Goal: Task Accomplishment & Management: Manage account settings

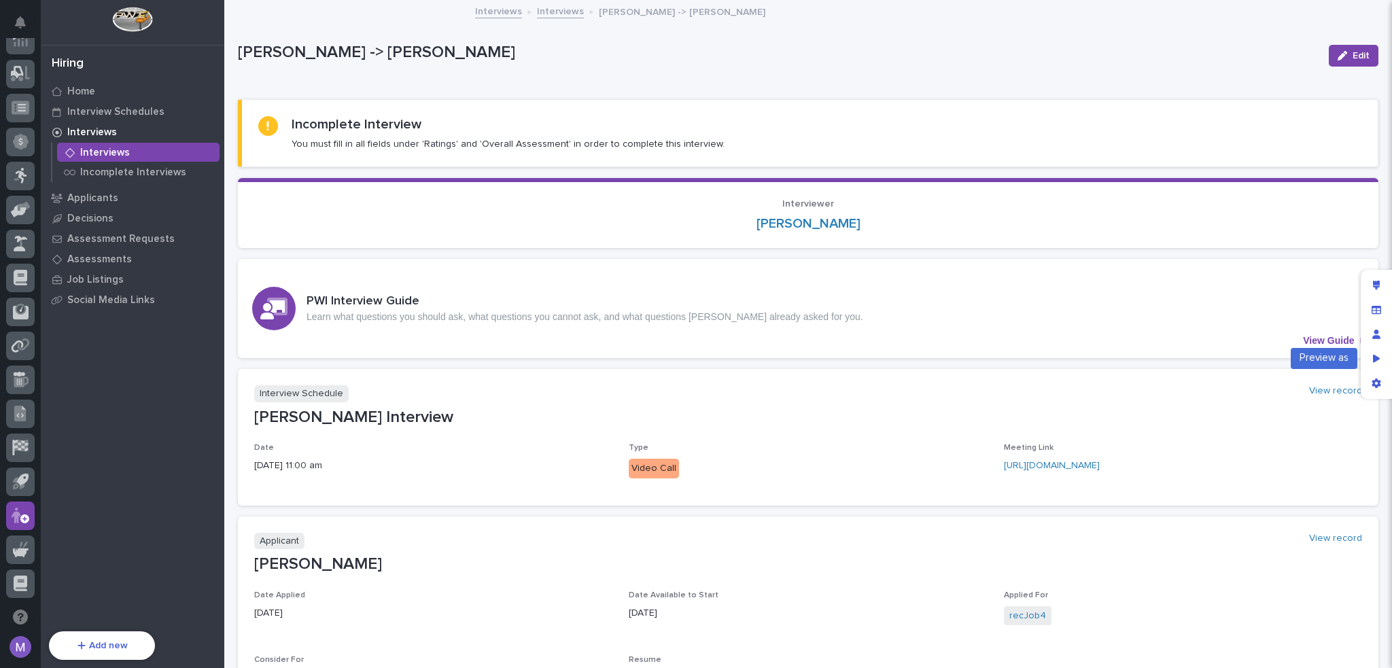
drag, startPoint x: 1378, startPoint y: 360, endPoint x: 980, endPoint y: 151, distance: 449.8
click at [1378, 360] on icon "Preview as" at bounding box center [1376, 359] width 7 height 10
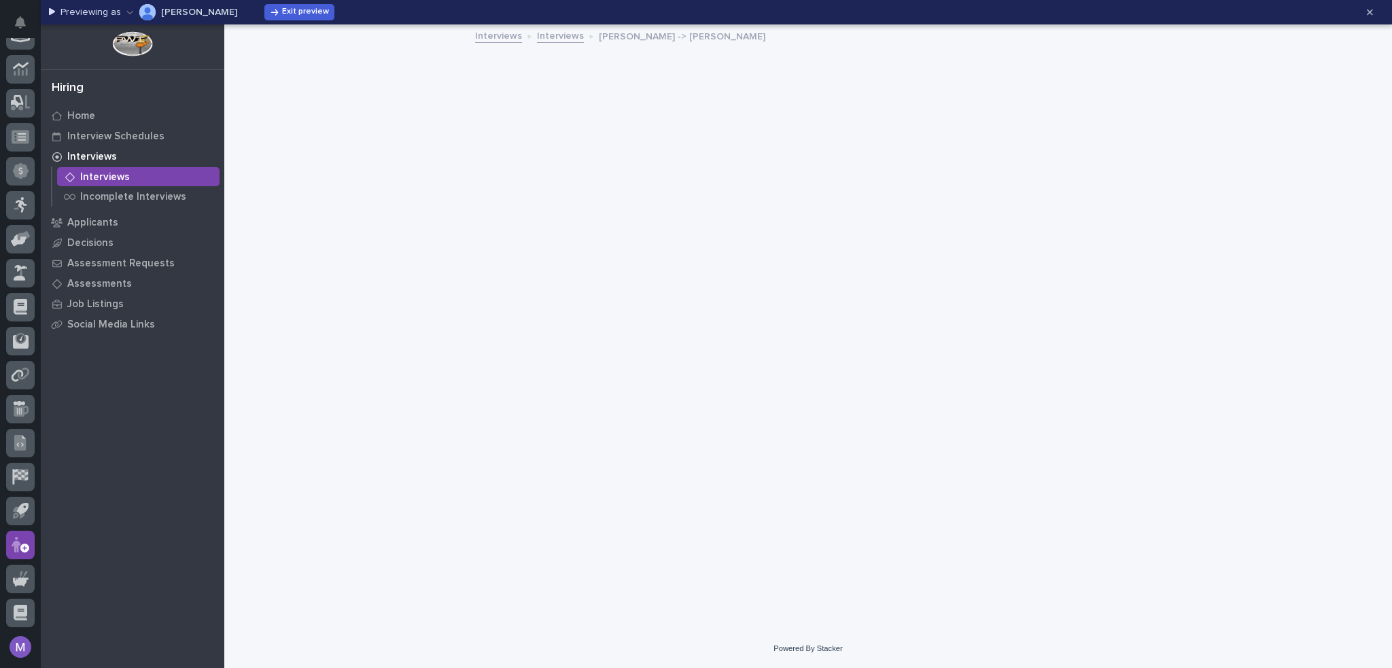
scroll to position [424, 0]
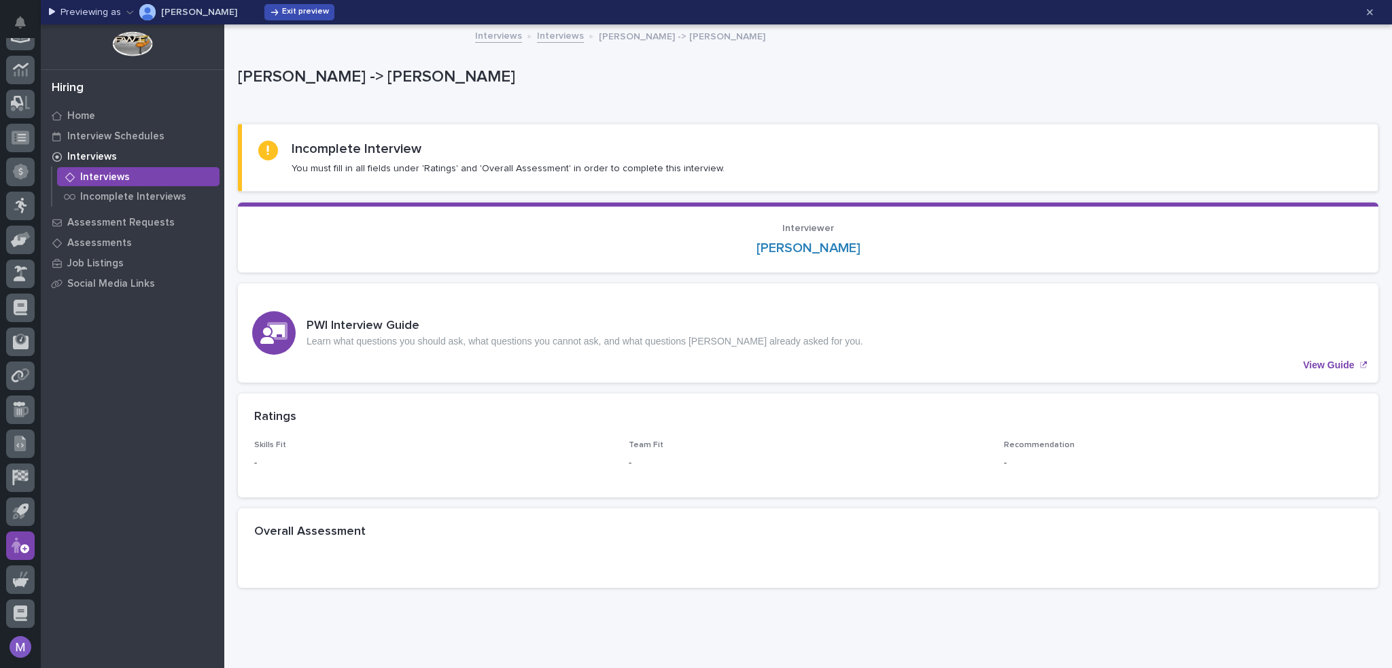
click at [282, 8] on span "Exit preview" at bounding box center [305, 12] width 47 height 11
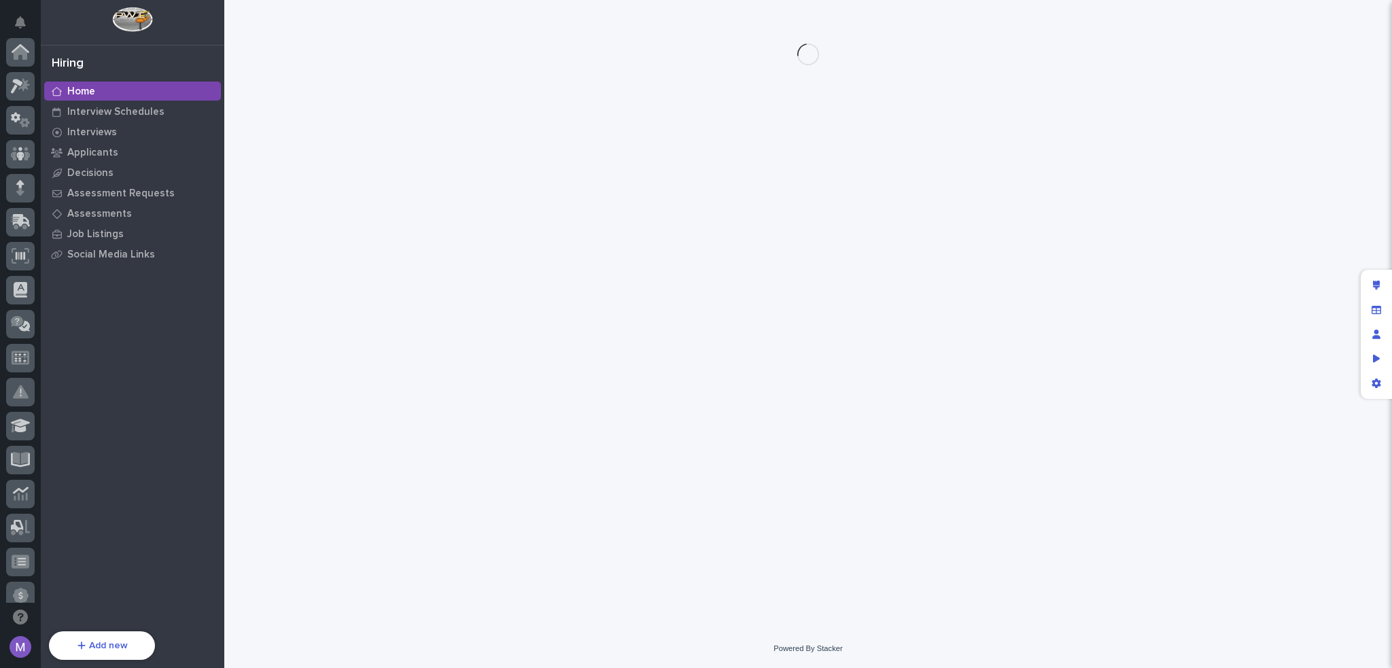
scroll to position [454, 0]
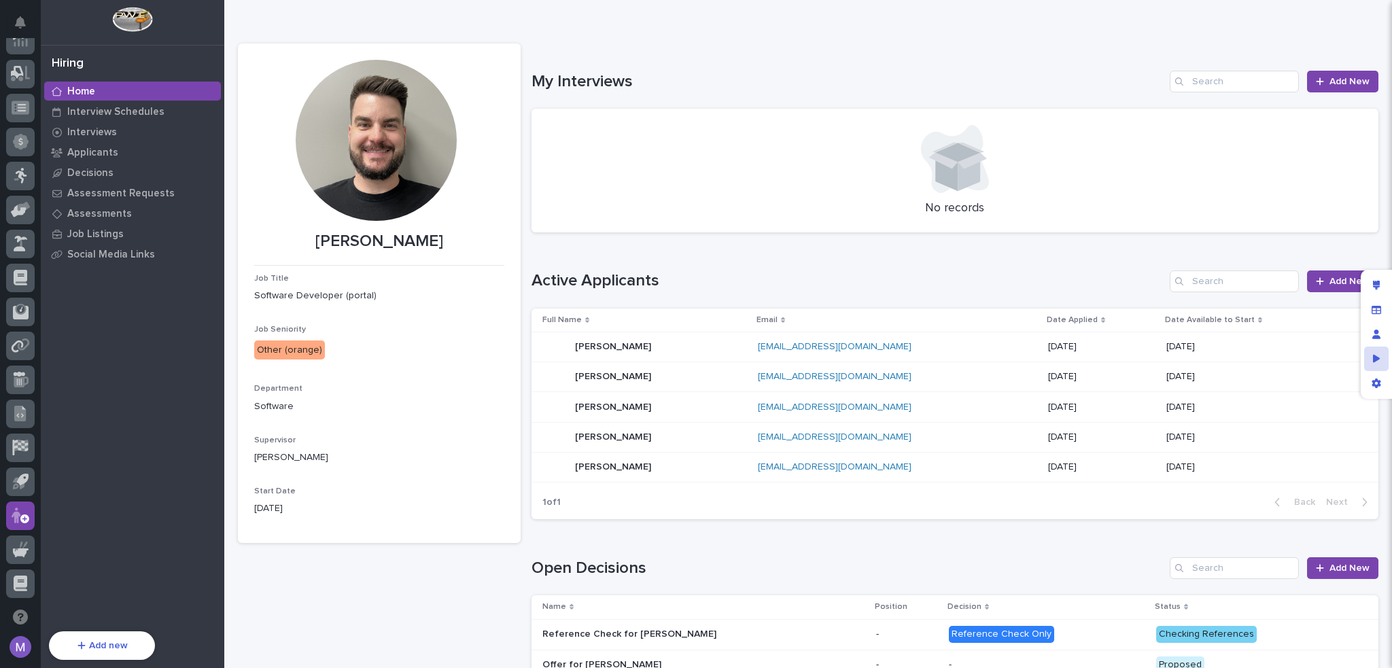
click at [1381, 355] on div "Preview as" at bounding box center [1376, 359] width 24 height 24
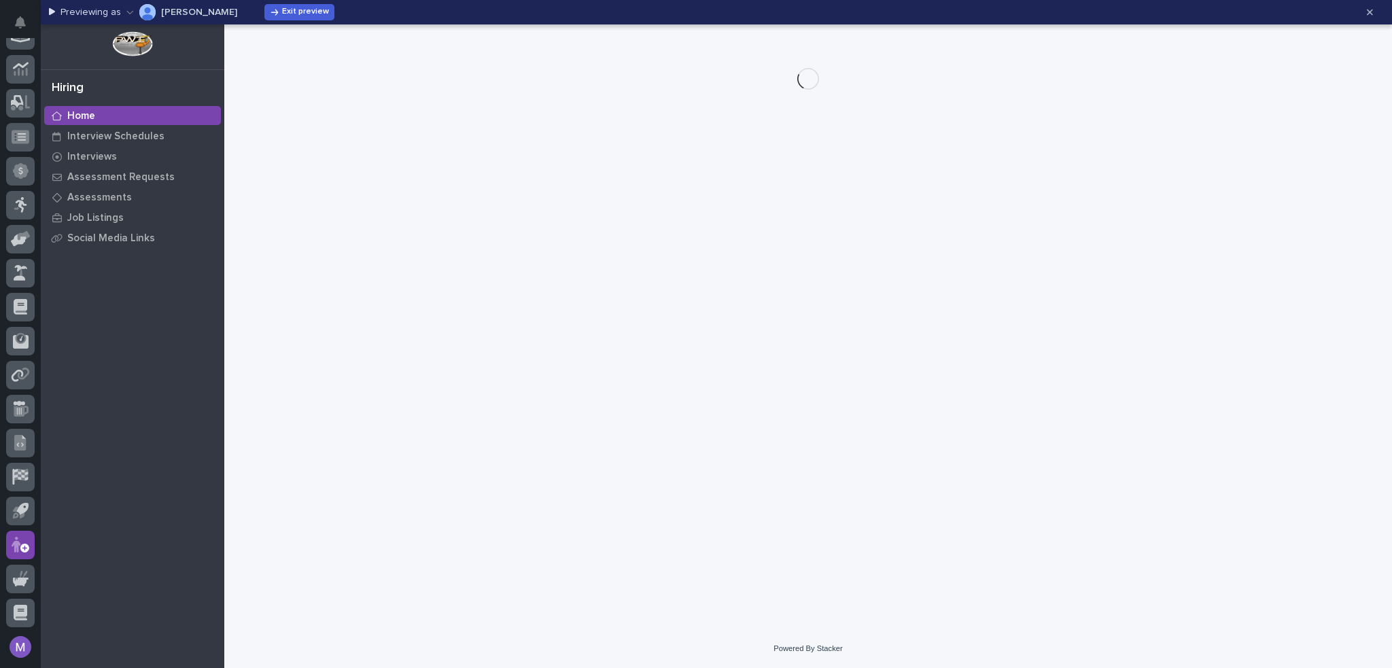
scroll to position [424, 0]
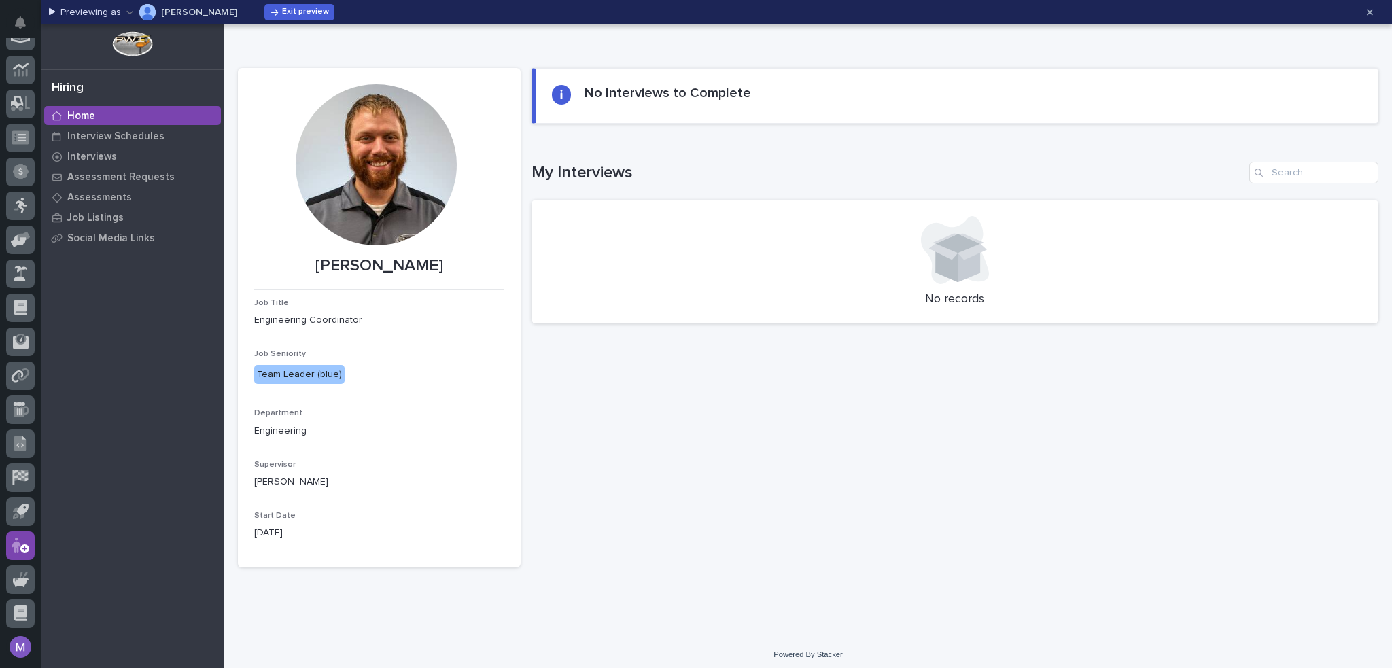
click at [188, 2] on button "Spenser Yoder" at bounding box center [181, 12] width 111 height 22
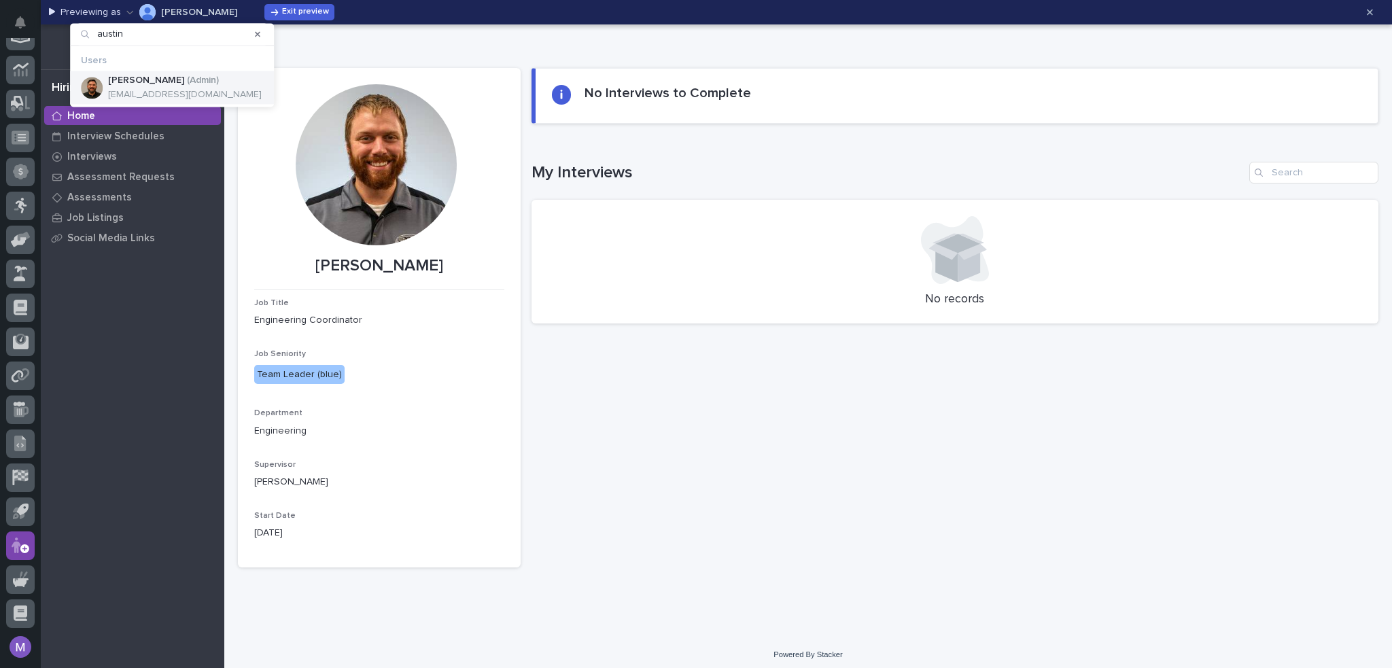
type input "austin"
click at [158, 89] on p "abeachy@pwiworks.com" at bounding box center [185, 95] width 154 height 12
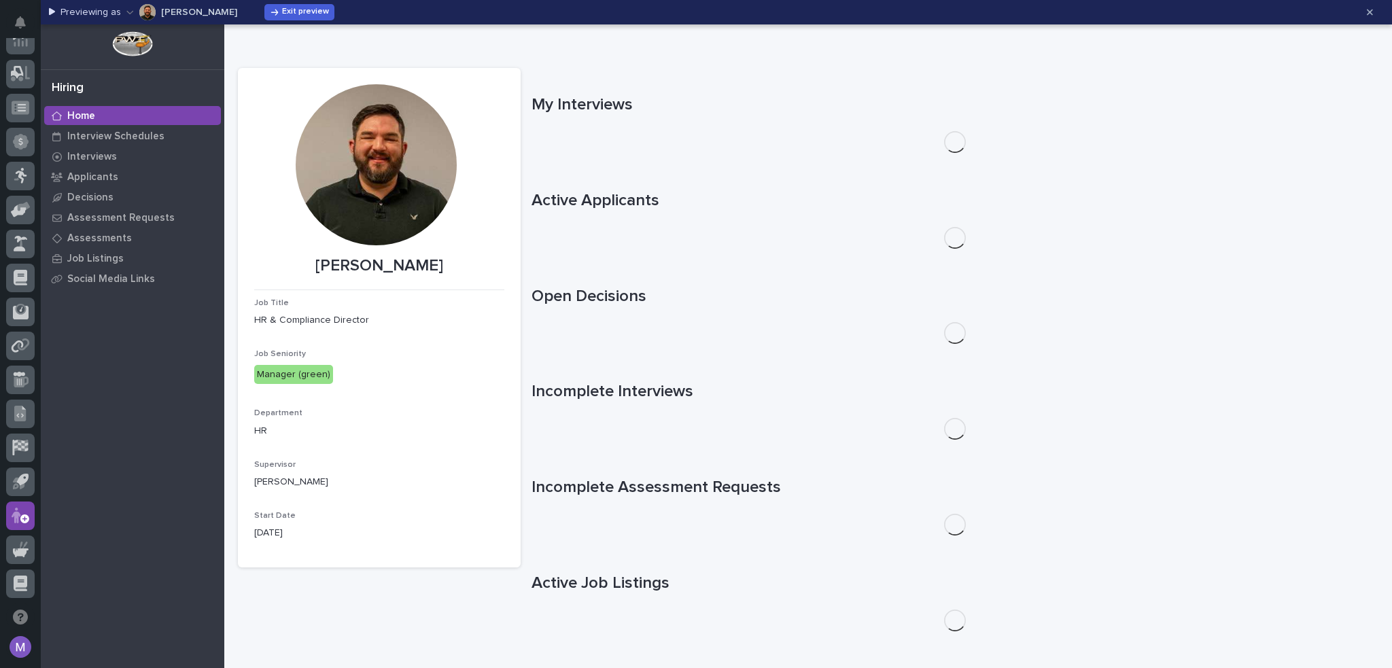
scroll to position [0, 0]
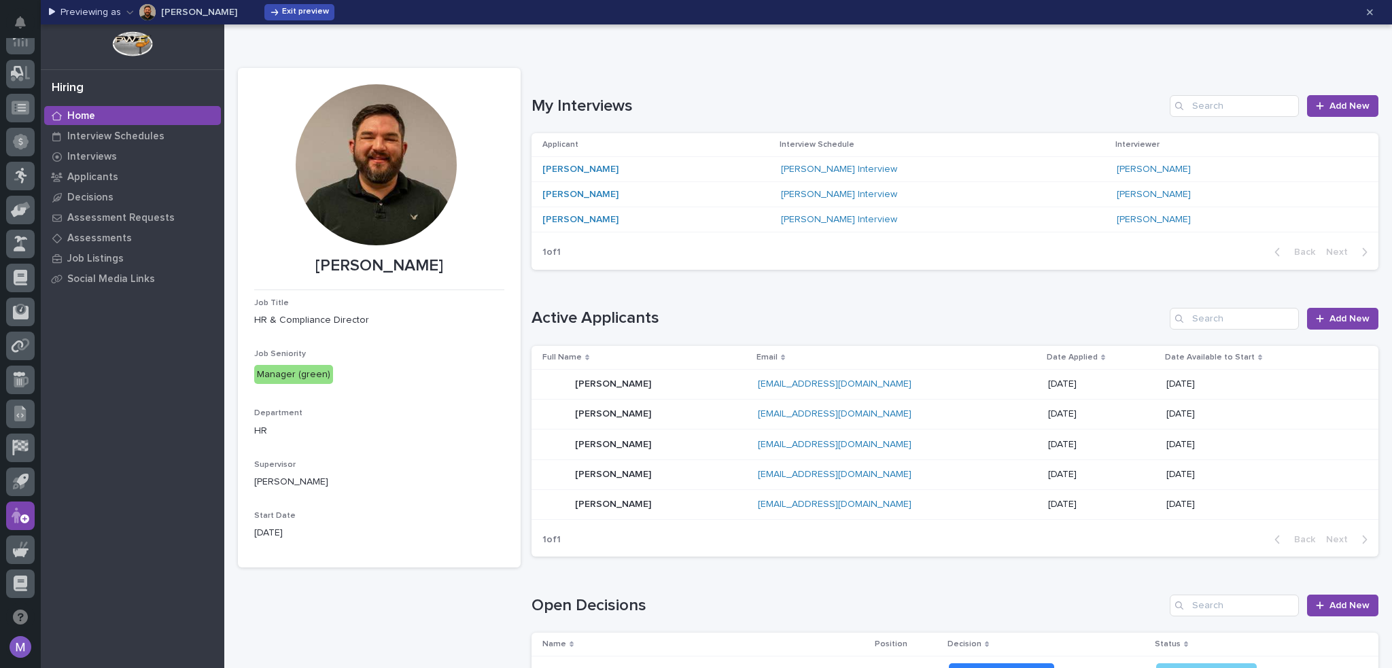
click at [300, 12] on span "Exit preview" at bounding box center [305, 12] width 47 height 11
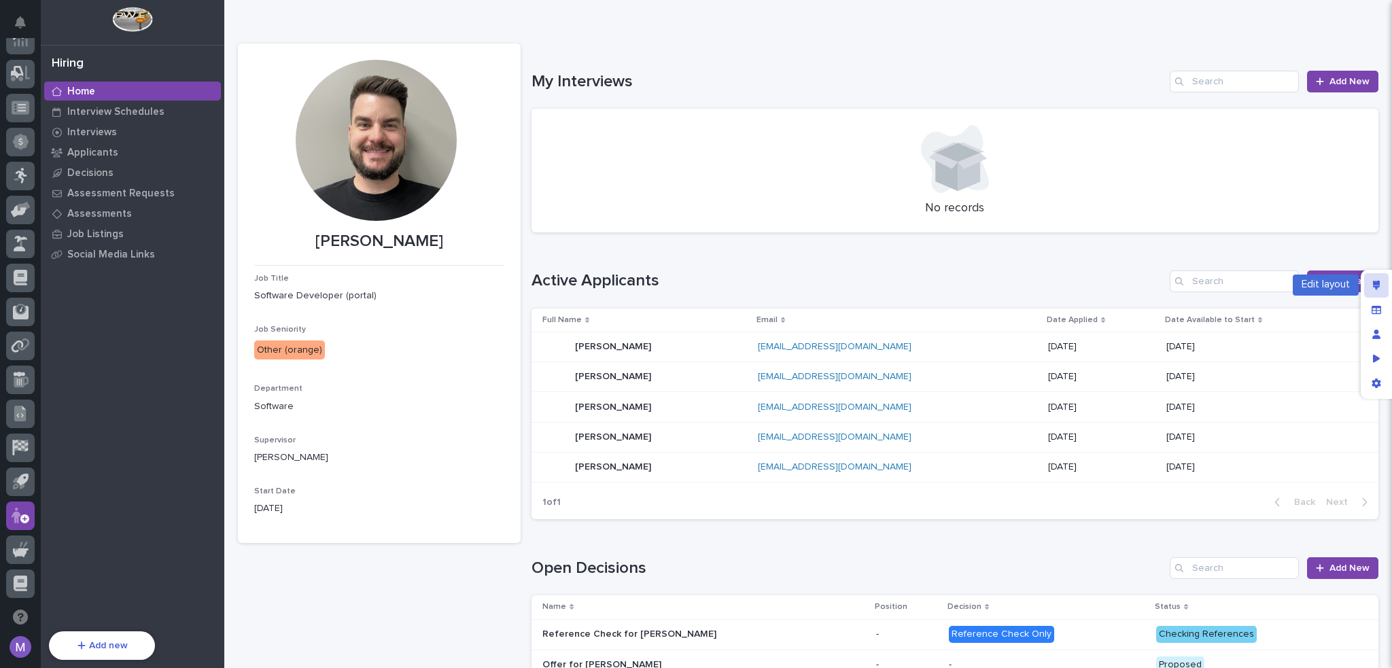
click at [1375, 281] on icon "Edit layout" at bounding box center [1376, 286] width 7 height 10
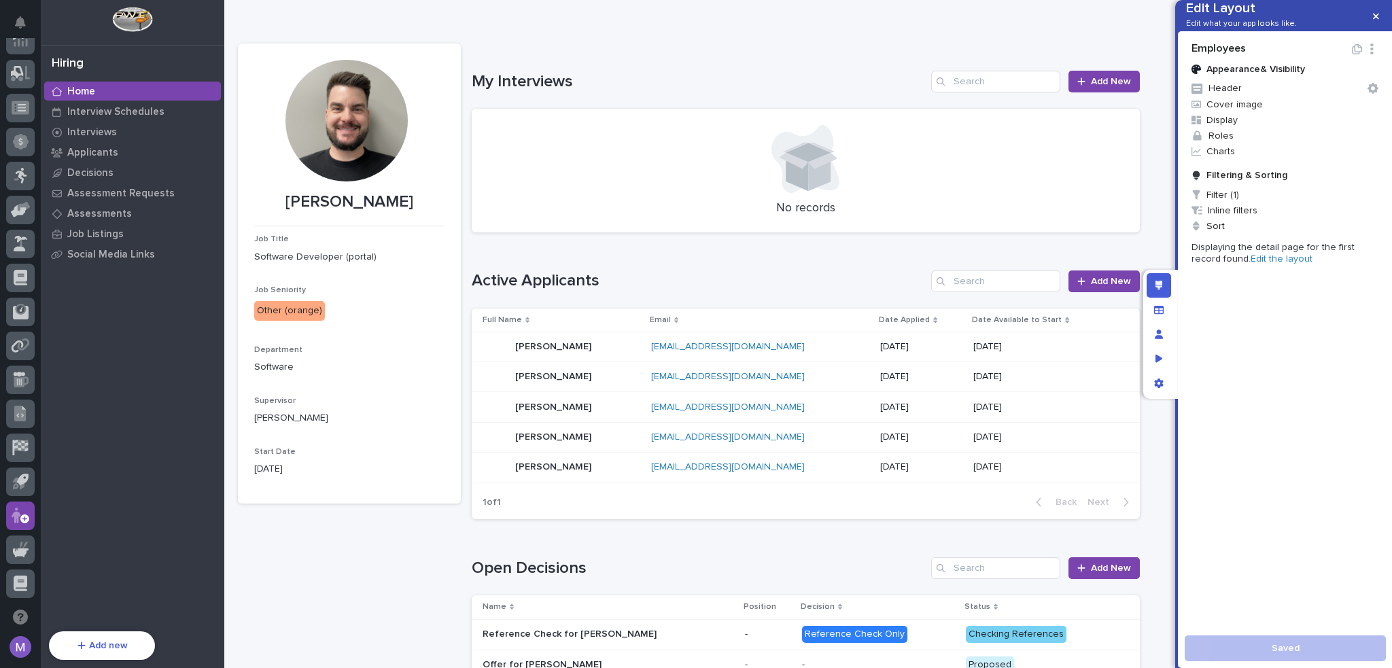
click at [1250, 264] on link "Edit the layout" at bounding box center [1281, 259] width 62 height 10
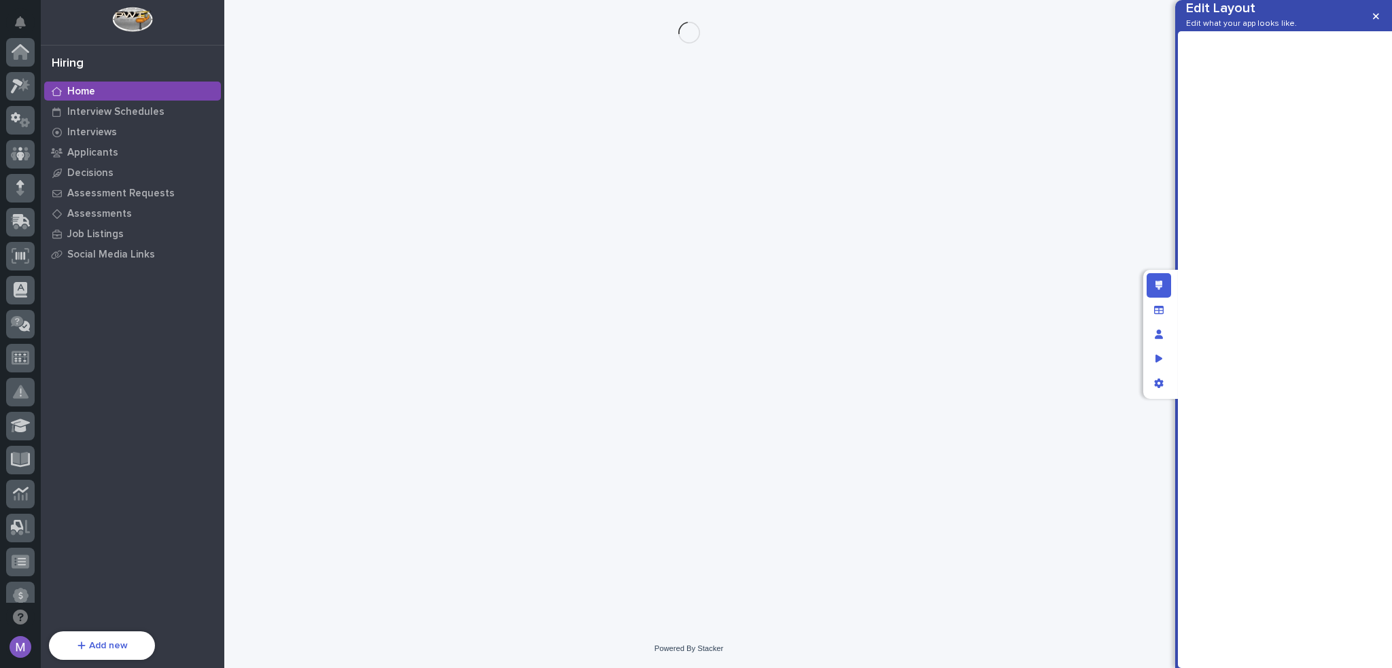
scroll to position [454, 0]
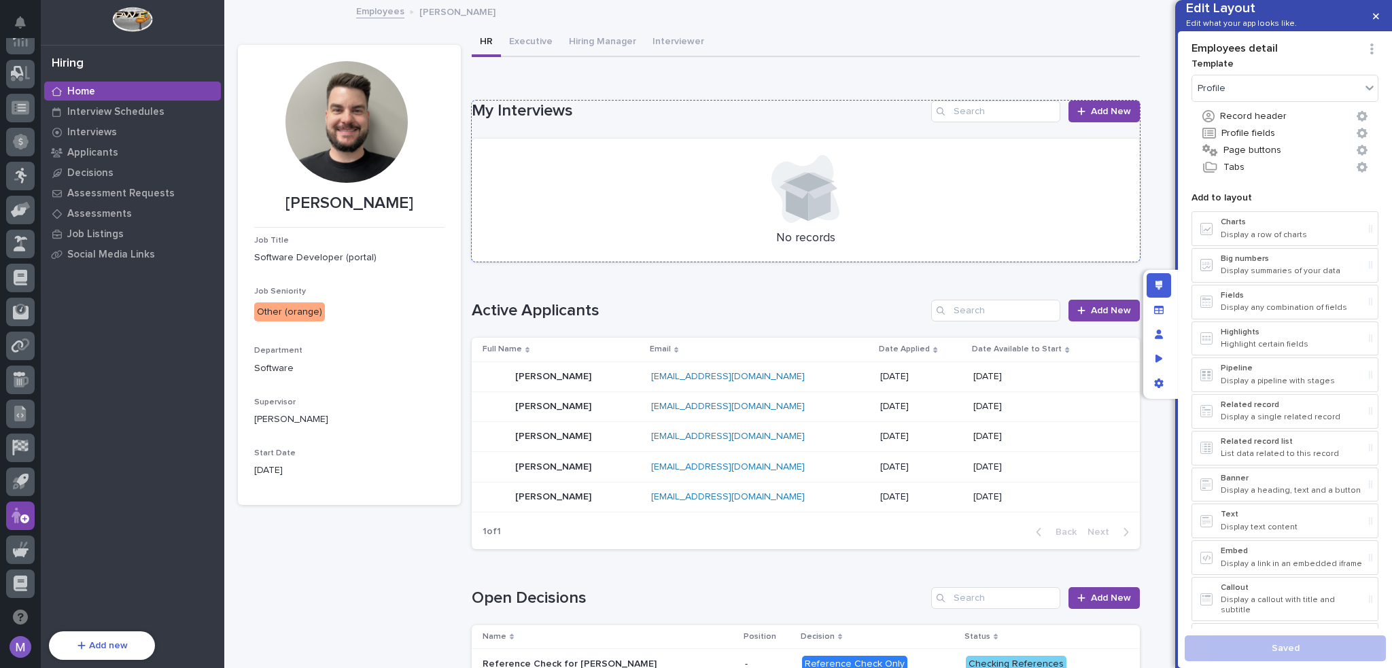
click at [605, 117] on h1 "My Interviews" at bounding box center [699, 111] width 454 height 20
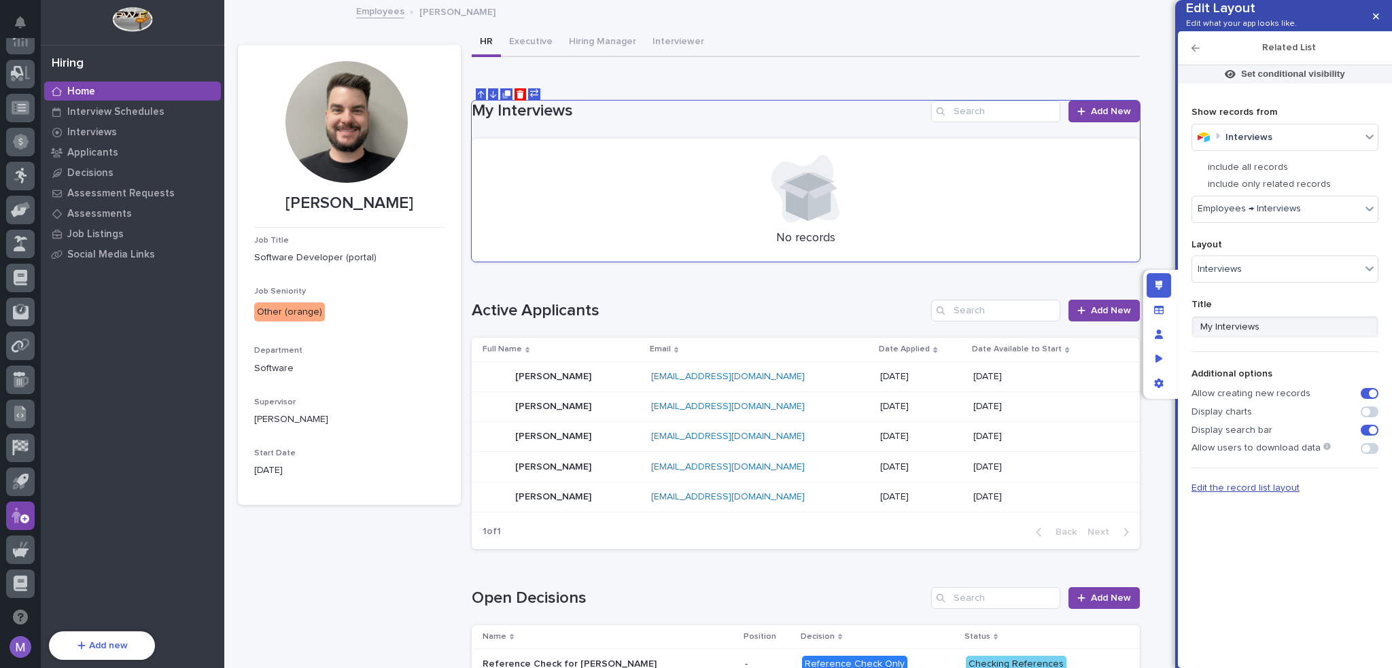
click at [1253, 493] on span "Edit the record list layout" at bounding box center [1245, 488] width 108 height 10
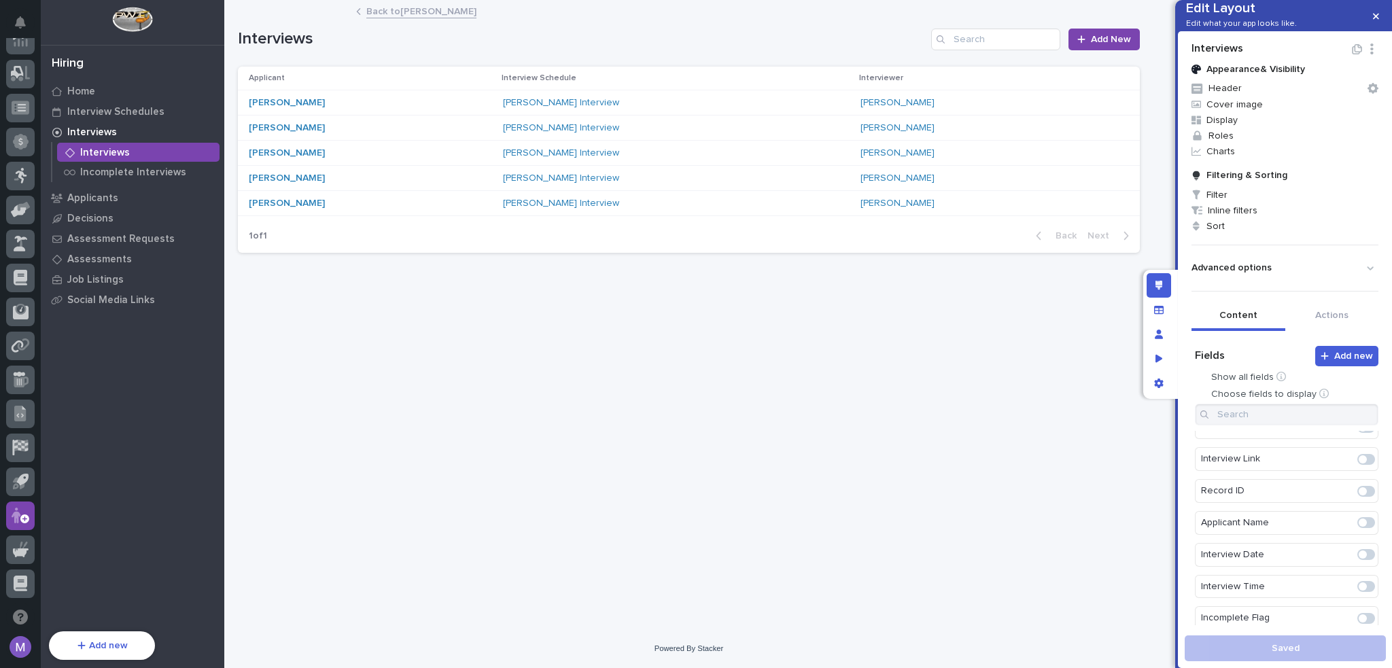
scroll to position [340, 0]
click at [1358, 491] on span at bounding box center [1362, 486] width 8 height 8
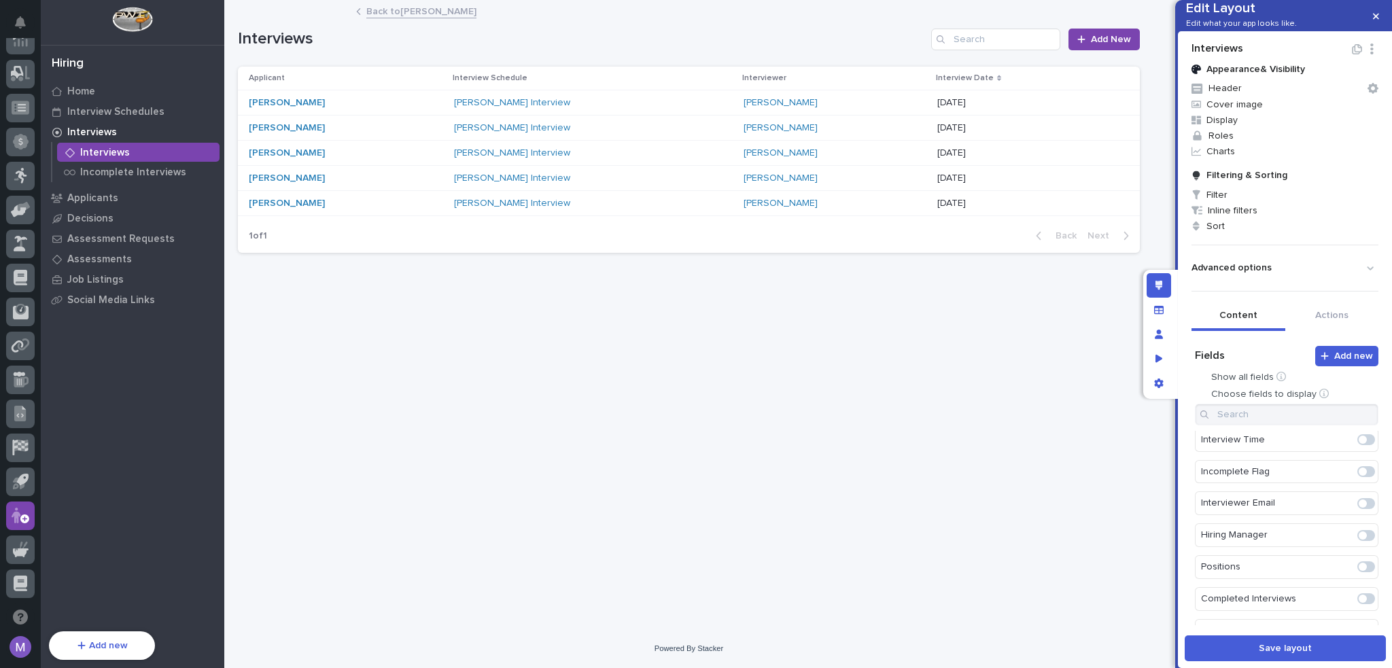
scroll to position [440, 0]
click at [1358, 550] on span at bounding box center [1362, 546] width 8 height 8
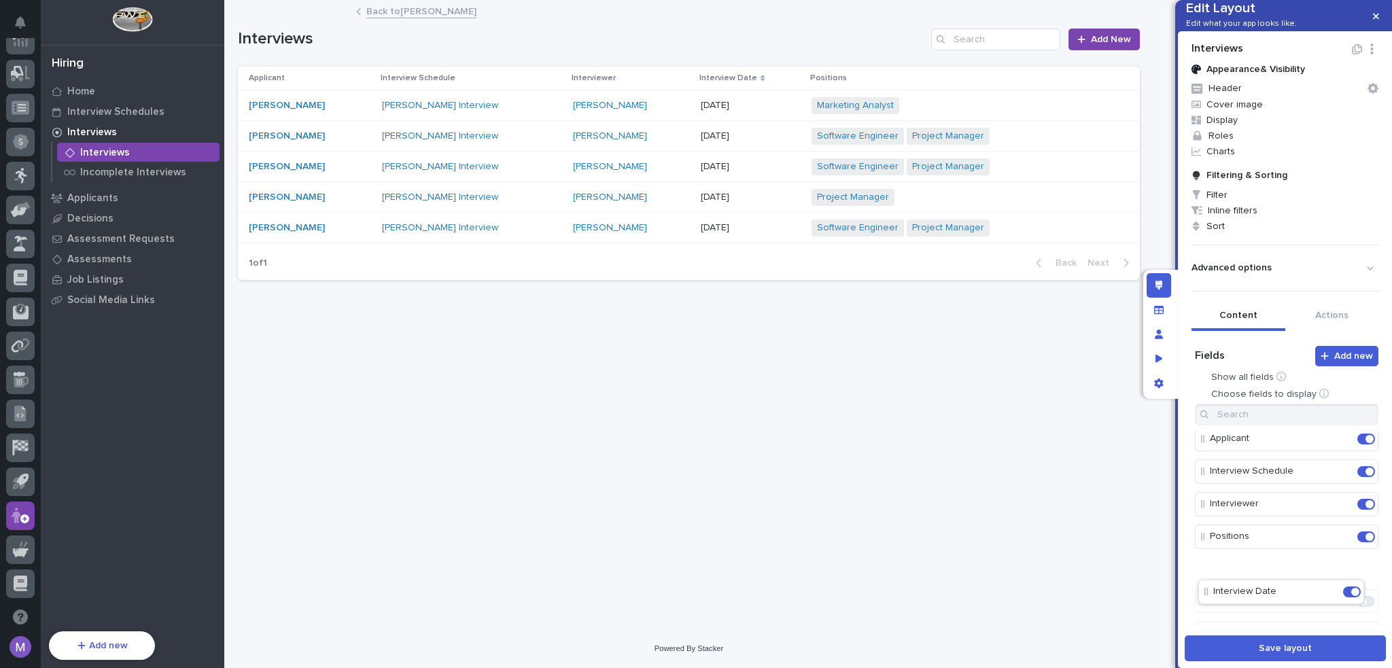
scroll to position [10, 0]
drag, startPoint x: 1235, startPoint y: 563, endPoint x: 1239, endPoint y: 598, distance: 34.9
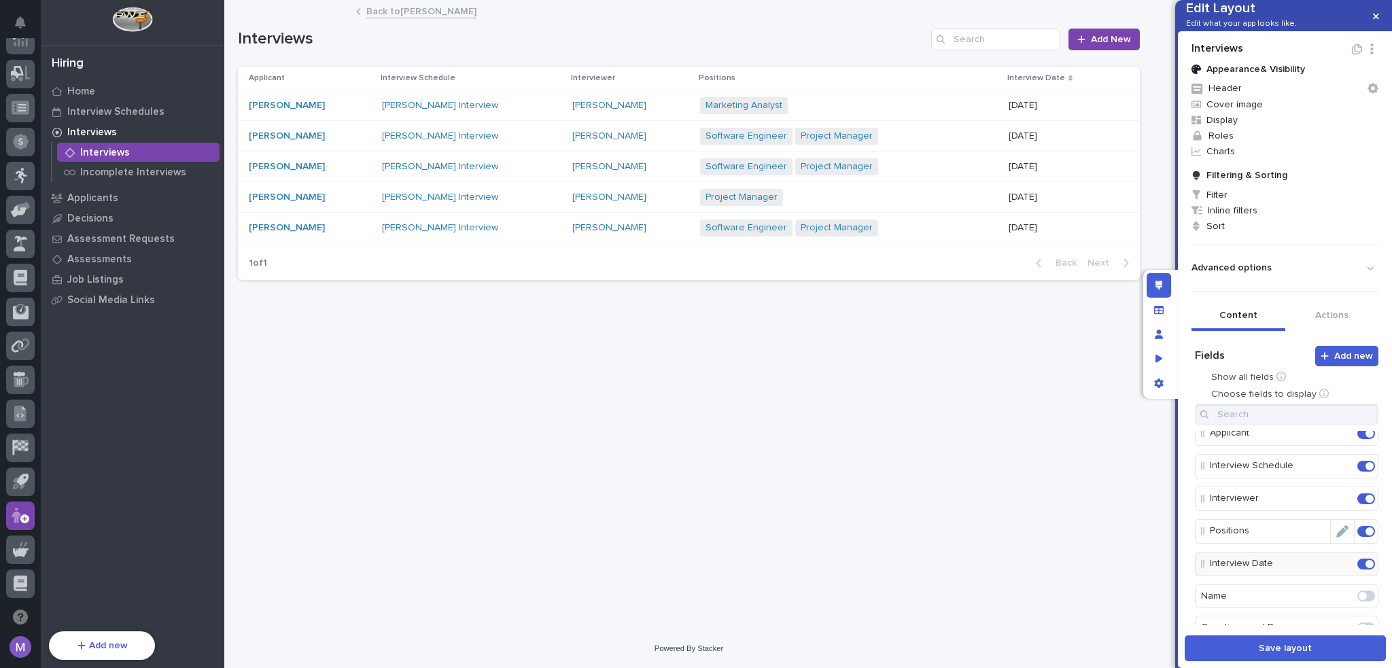
click at [1336, 537] on icon "Edit" at bounding box center [1342, 531] width 12 height 12
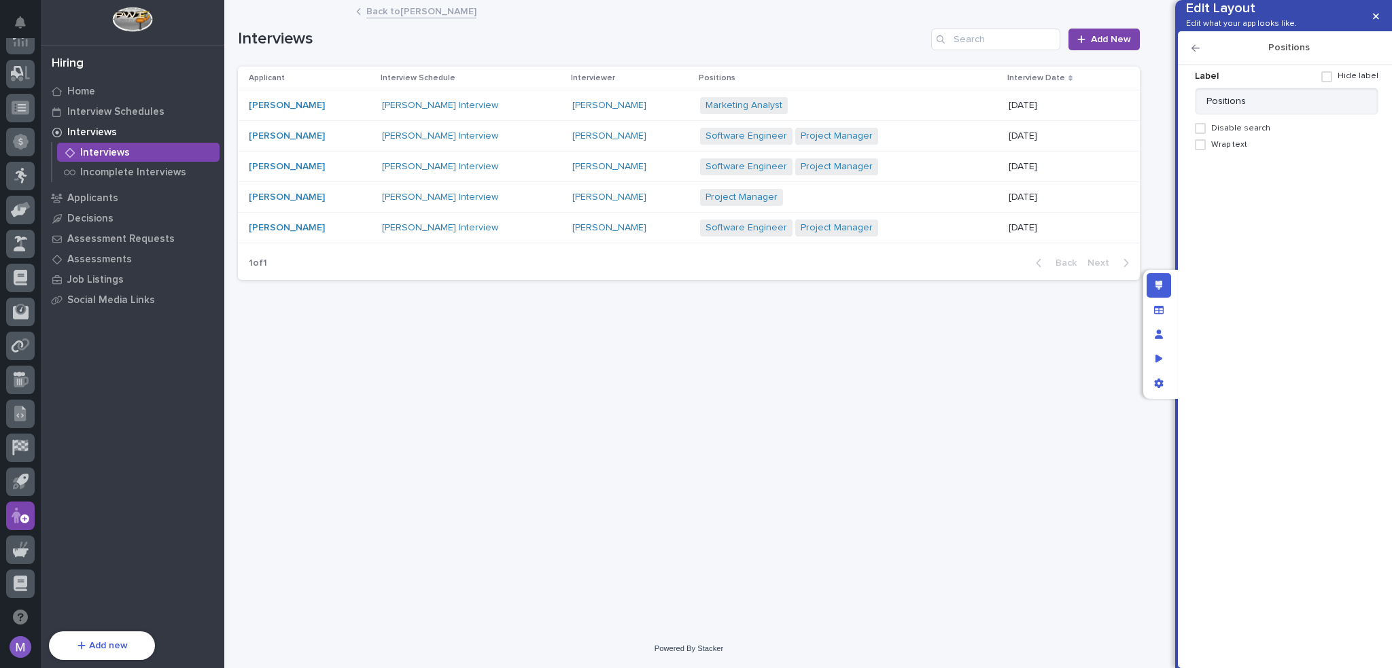
click at [1230, 149] on span "Wrap text" at bounding box center [1229, 145] width 36 height 10
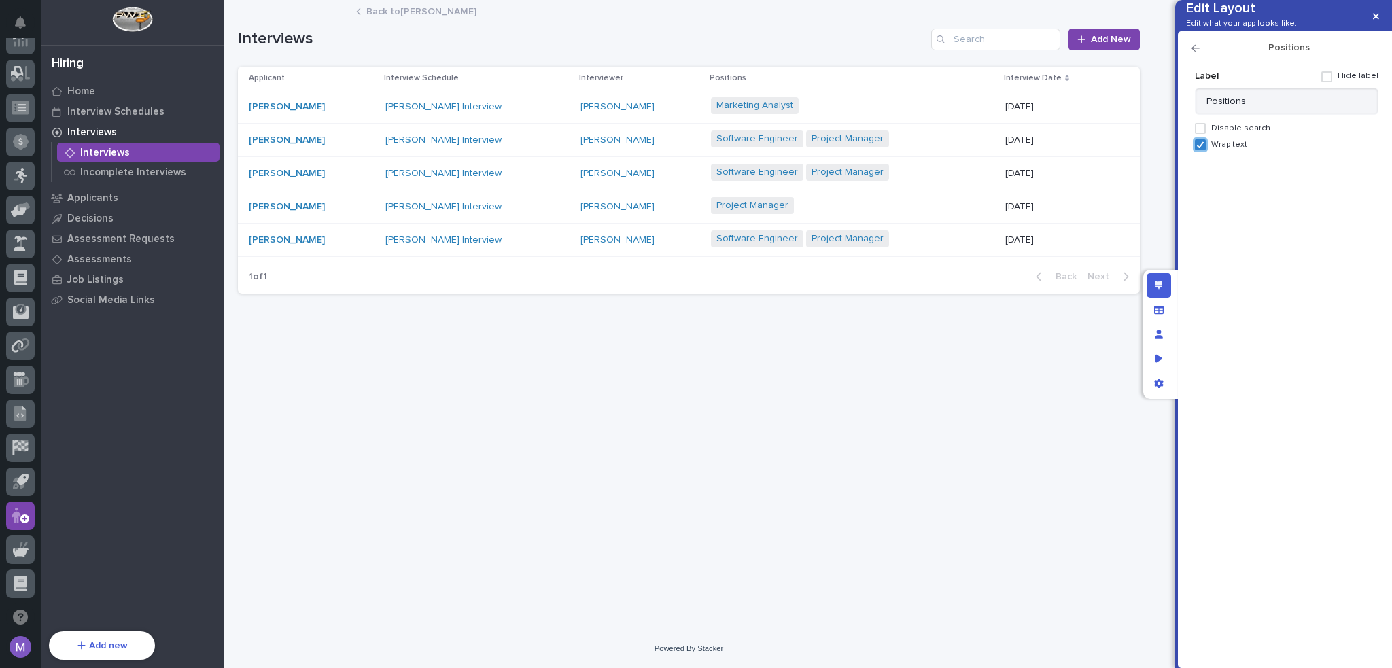
click at [1193, 52] on icon "button" at bounding box center [1195, 48] width 8 height 7
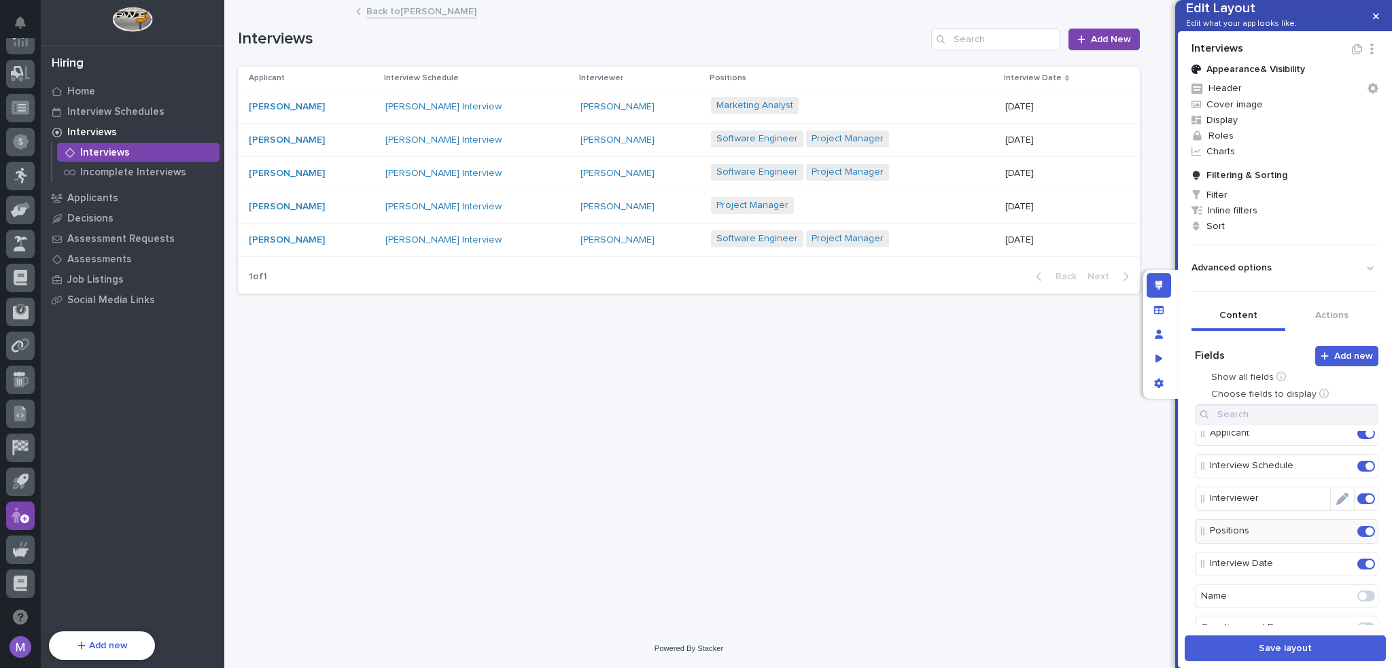
click at [1336, 505] on icon "Edit" at bounding box center [1342, 499] width 12 height 12
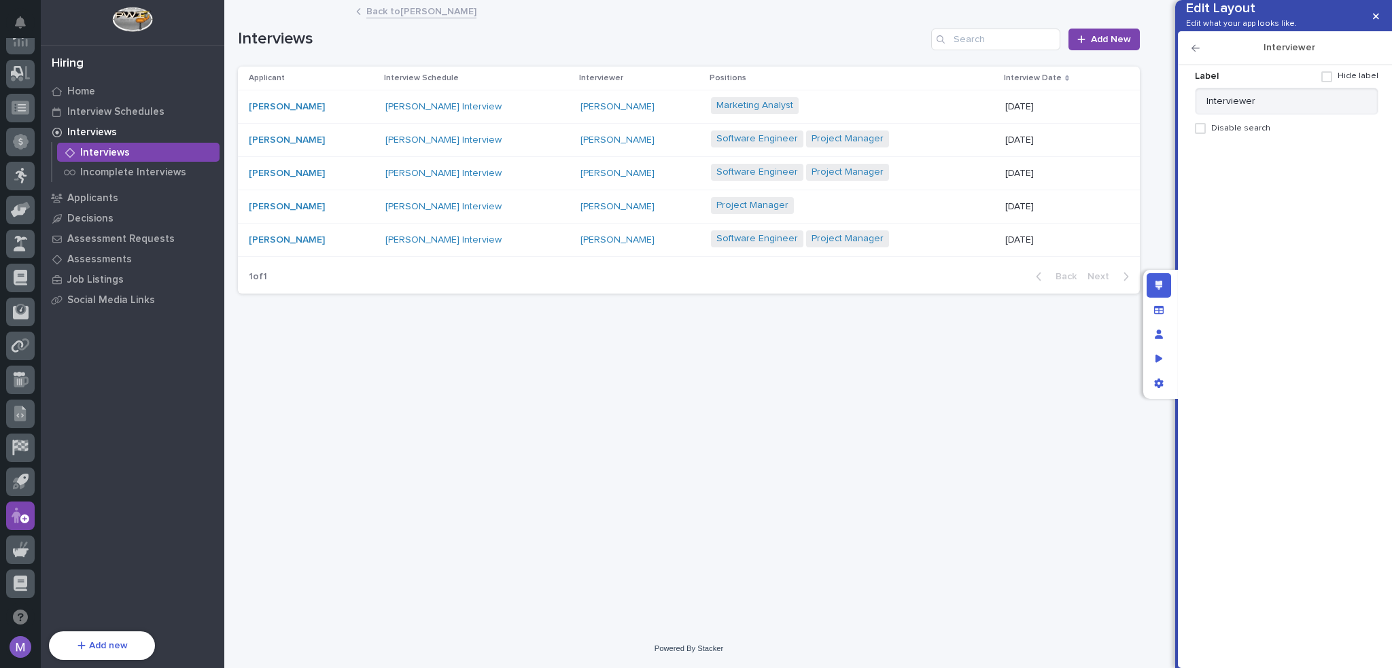
click at [1195, 52] on icon "button" at bounding box center [1195, 48] width 8 height 7
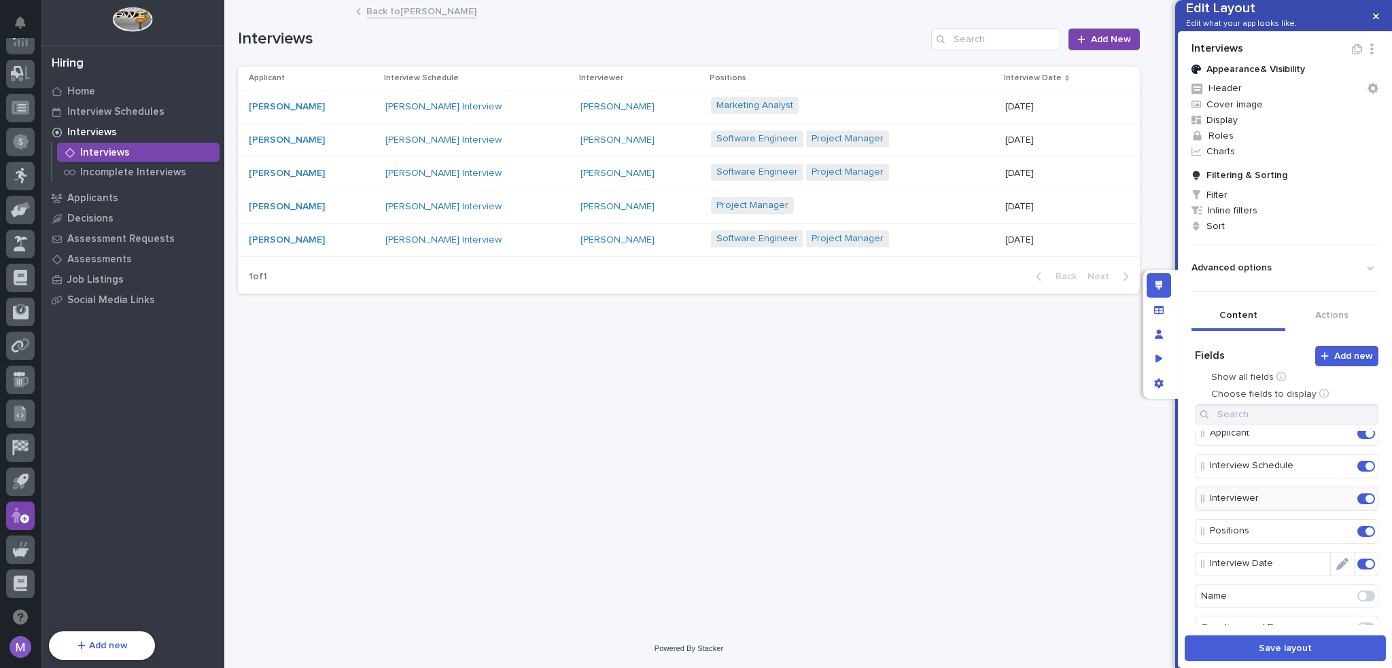
click at [1336, 570] on icon "Edit" at bounding box center [1342, 564] width 12 height 12
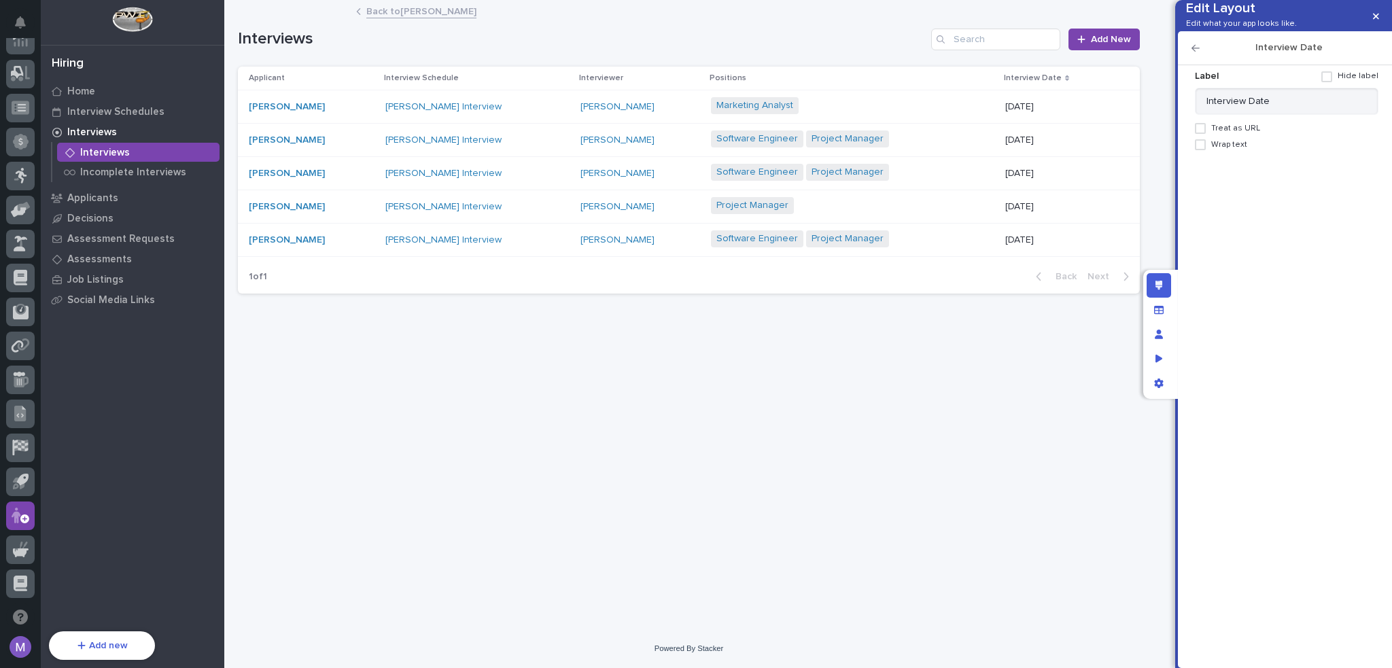
click at [1237, 149] on span "Wrap text" at bounding box center [1229, 145] width 36 height 10
click at [1211, 149] on span "Wrap text" at bounding box center [1229, 145] width 36 height 10
click at [1199, 53] on icon "button" at bounding box center [1195, 48] width 8 height 10
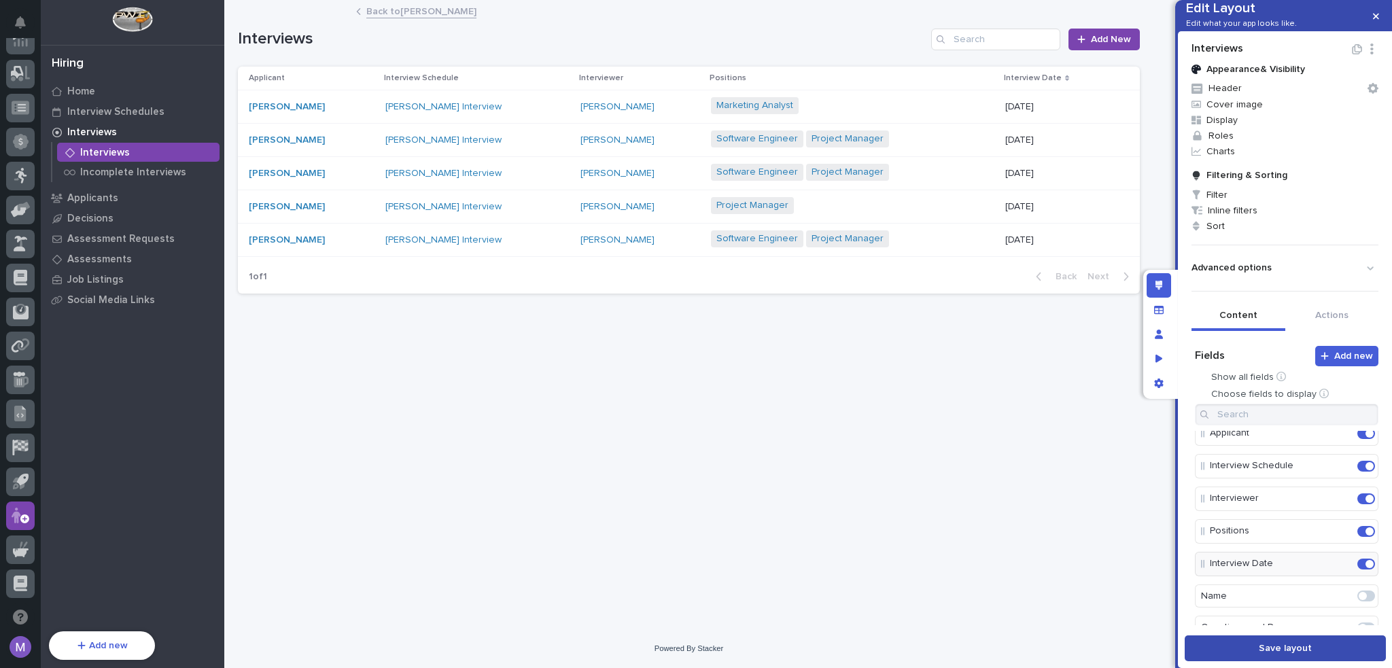
click at [1268, 656] on button "Save layout" at bounding box center [1284, 648] width 201 height 26
click at [102, 94] on div "Home" at bounding box center [132, 91] width 177 height 19
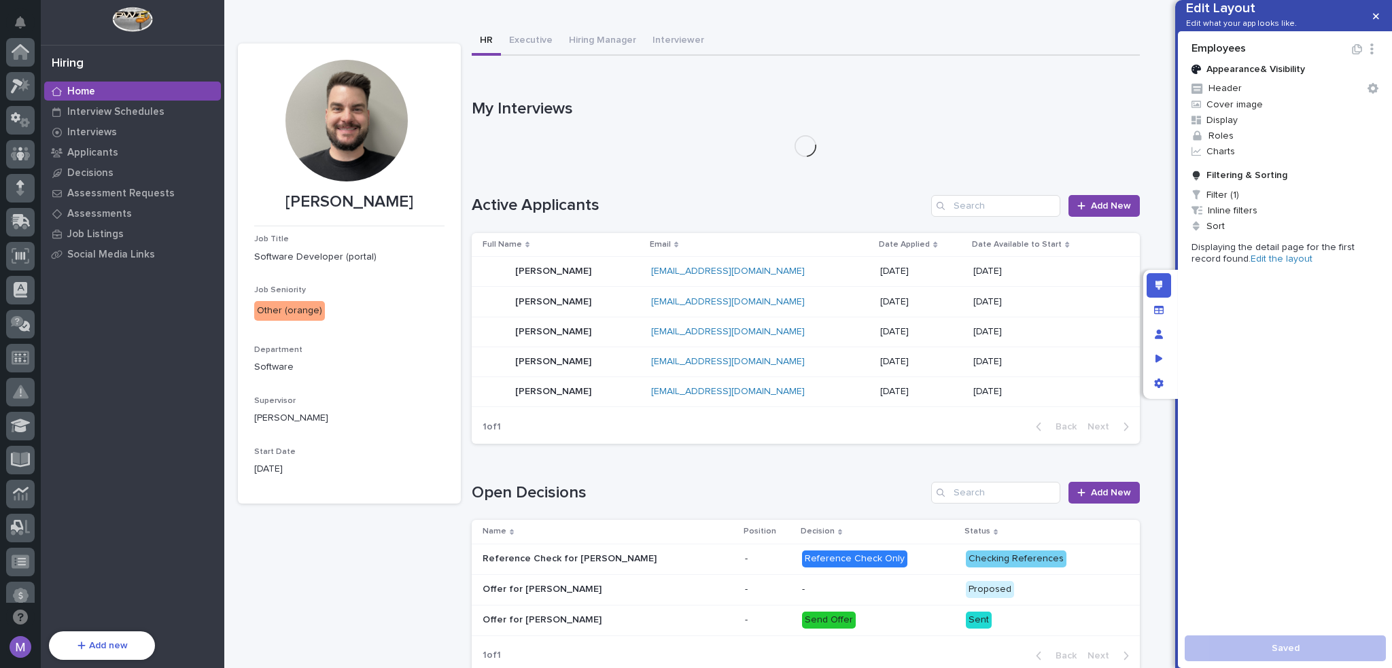
scroll to position [454, 0]
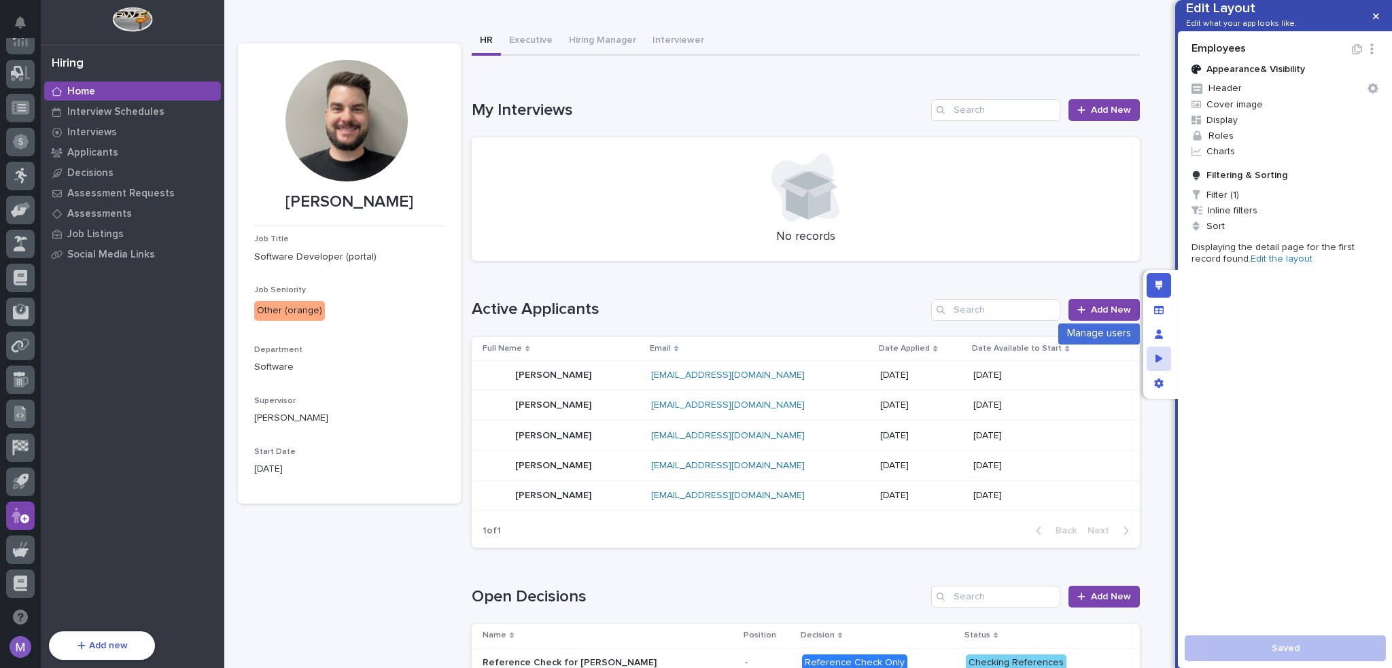
click at [1152, 353] on div "Preview as" at bounding box center [1158, 359] width 24 height 24
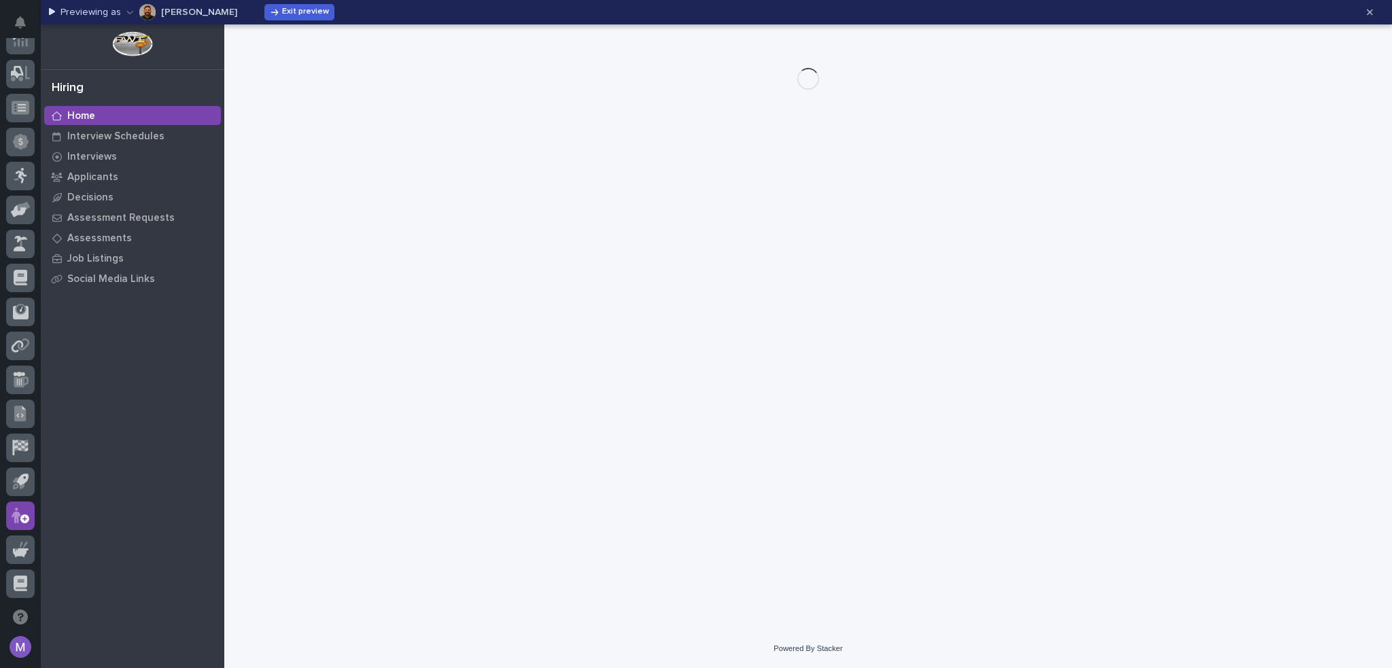
scroll to position [0, 0]
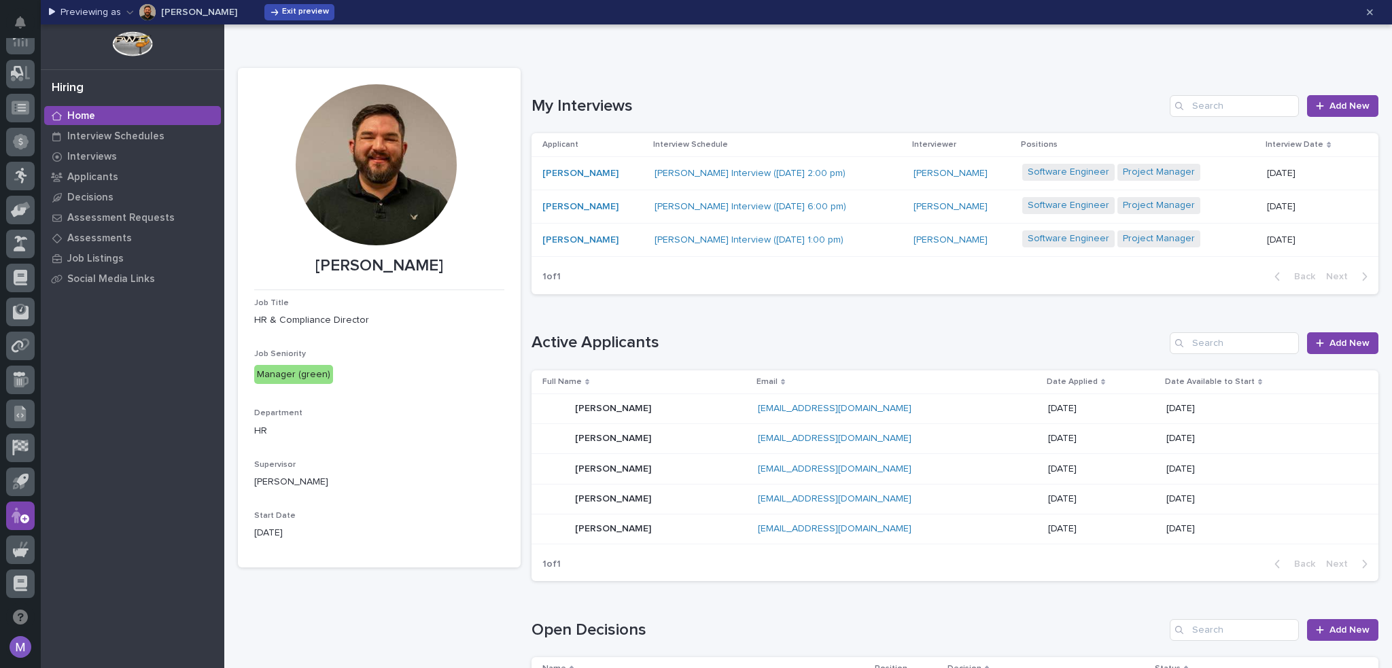
click at [270, 10] on icon "button" at bounding box center [275, 12] width 10 height 10
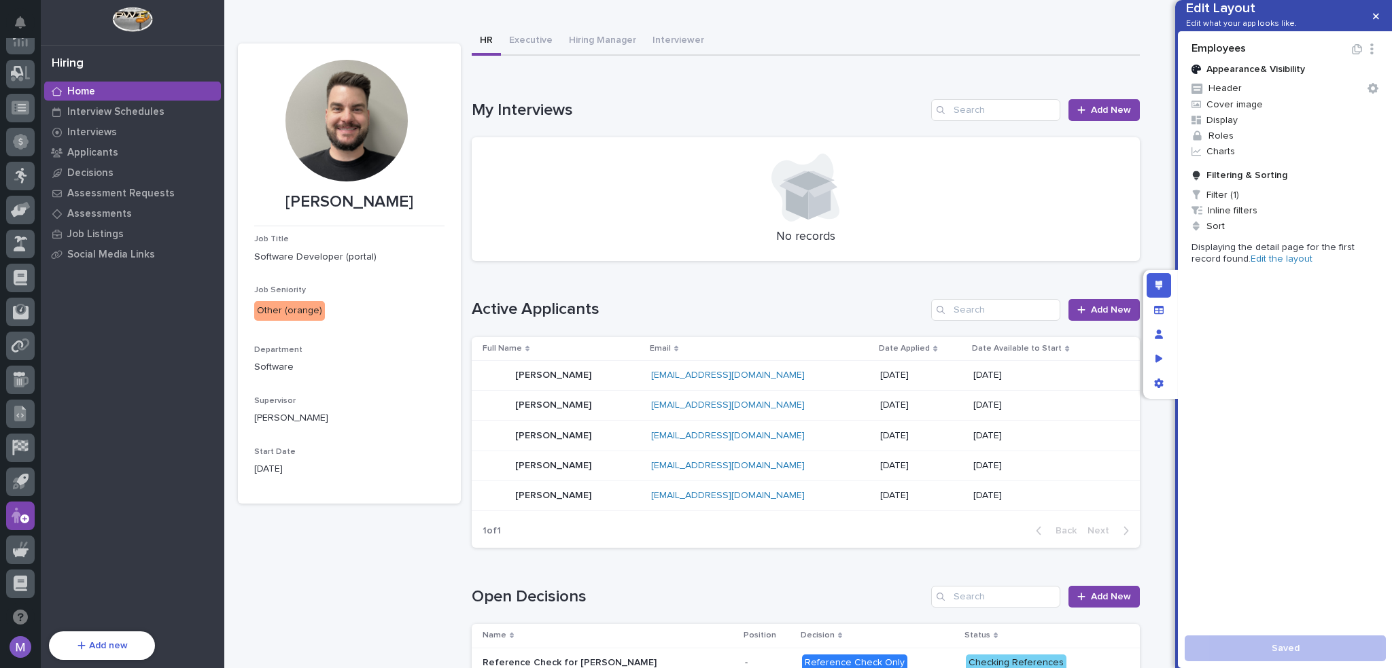
click at [1250, 264] on link "Edit the layout" at bounding box center [1281, 259] width 62 height 10
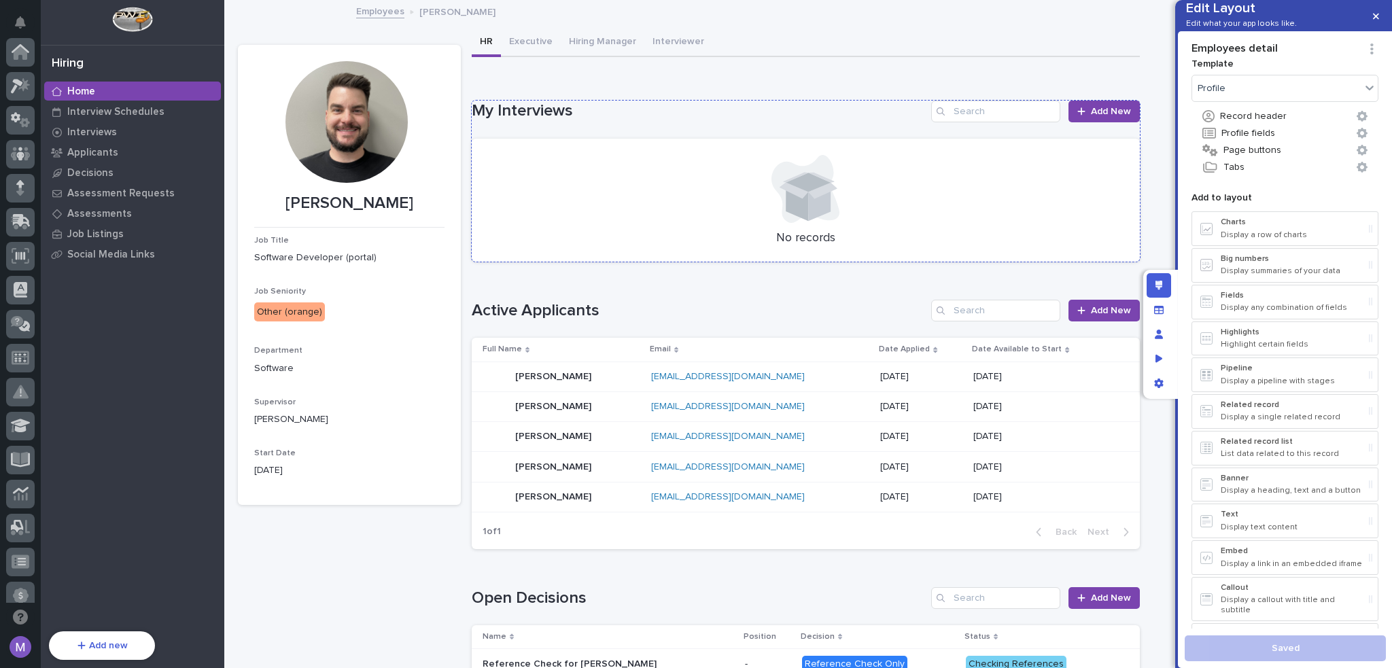
scroll to position [454, 0]
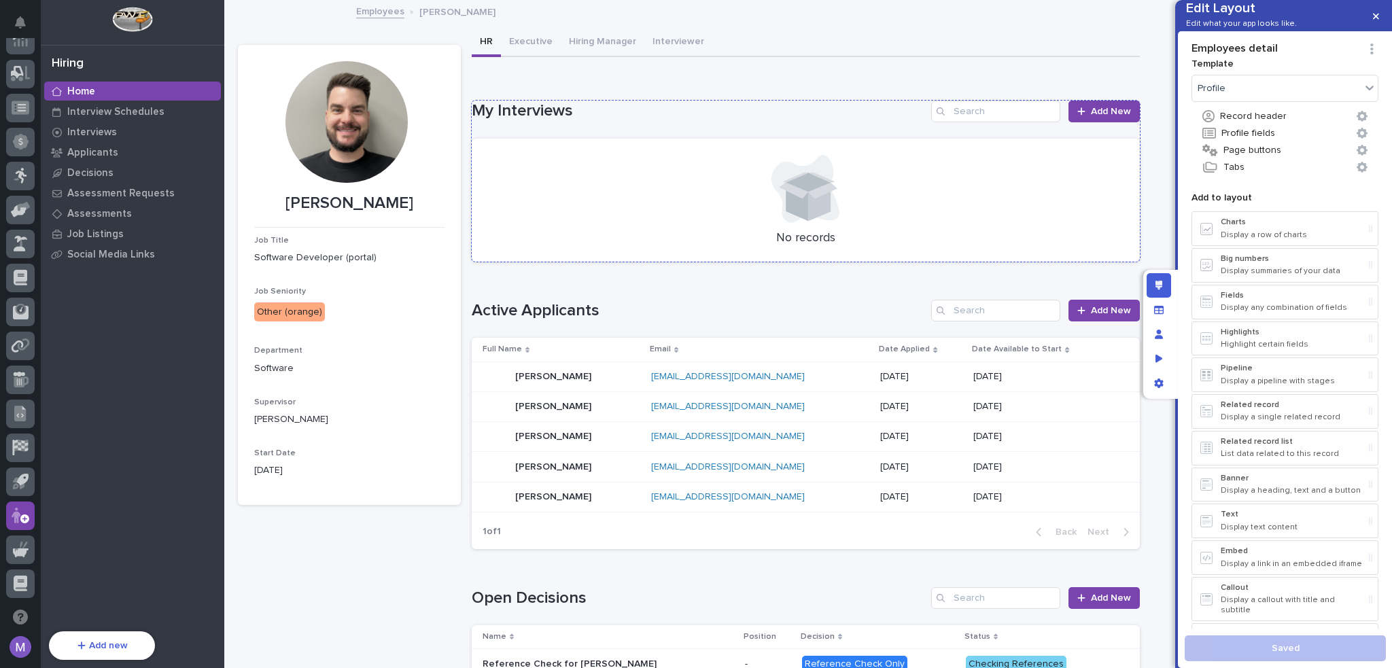
click at [671, 113] on h1 "My Interviews" at bounding box center [699, 111] width 454 height 20
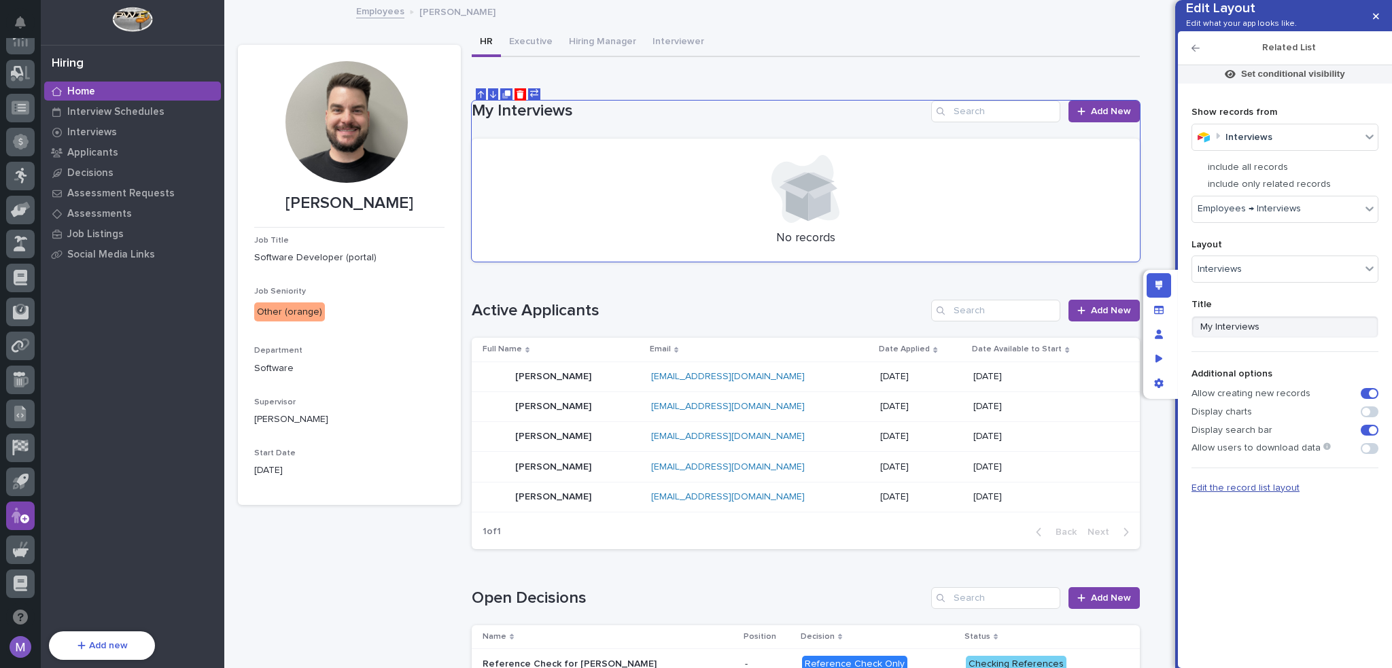
click at [1272, 493] on span "Edit the record list layout" at bounding box center [1245, 488] width 108 height 10
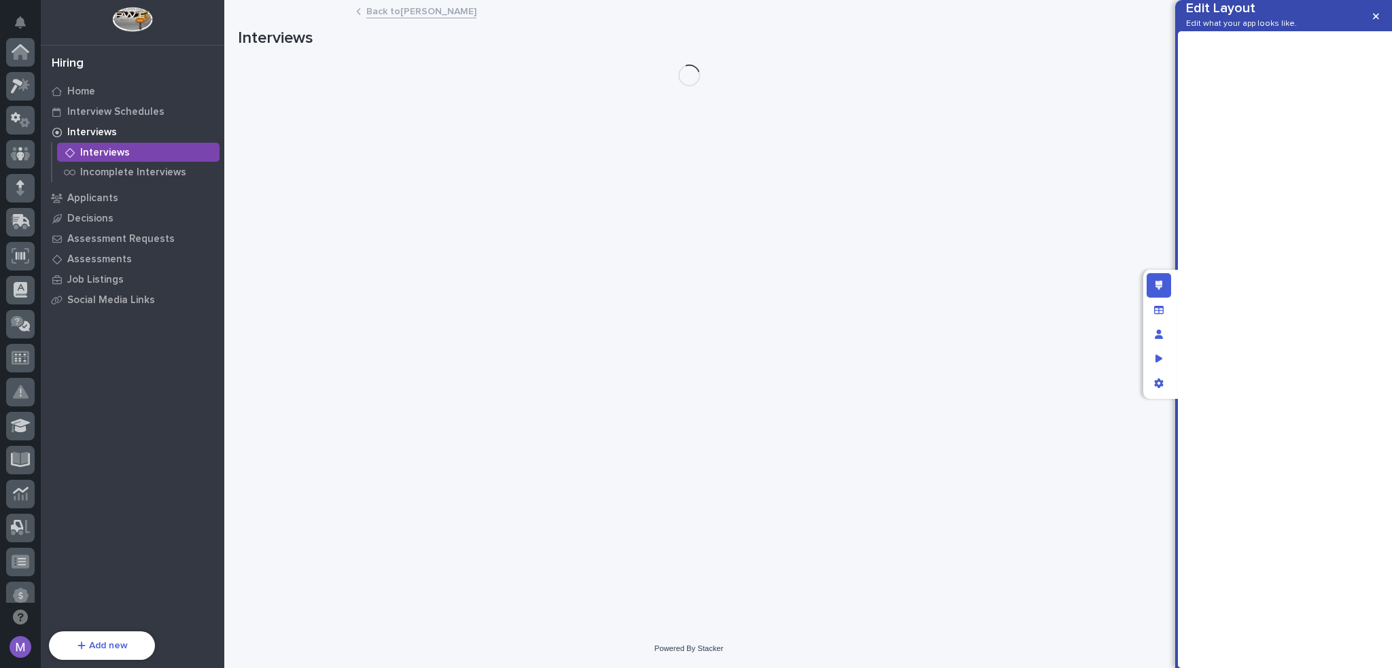
scroll to position [454, 0]
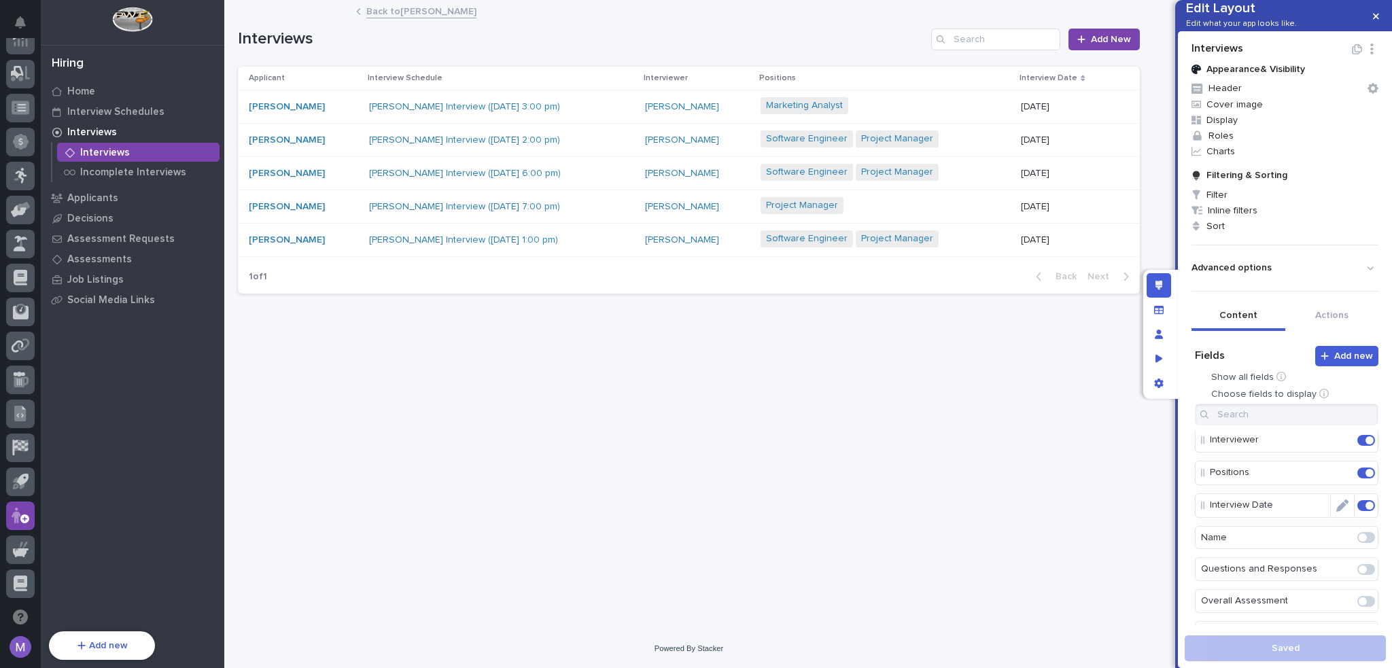
click at [1357, 511] on span at bounding box center [1366, 505] width 18 height 11
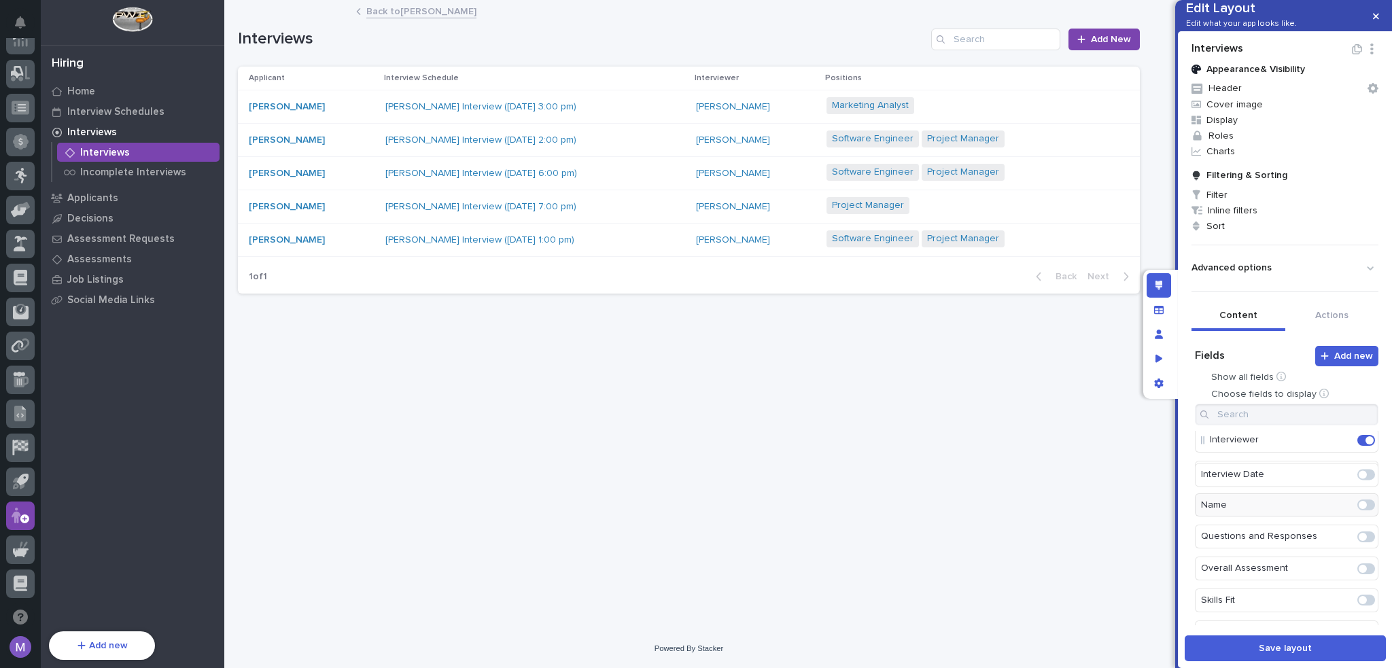
scroll to position [35, 0]
click at [1321, 657] on button "Save layout" at bounding box center [1284, 648] width 201 height 26
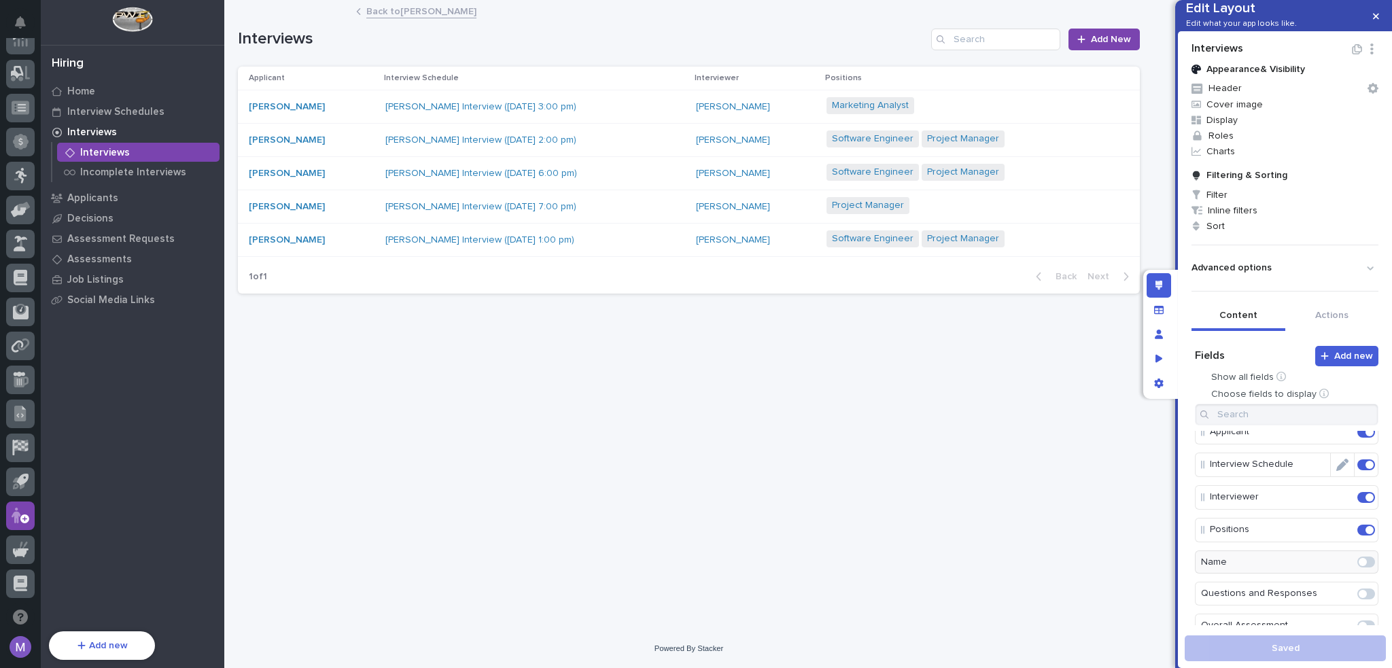
scroll to position [0, 0]
drag, startPoint x: 1248, startPoint y: 503, endPoint x: 1244, endPoint y: 466, distance: 36.8
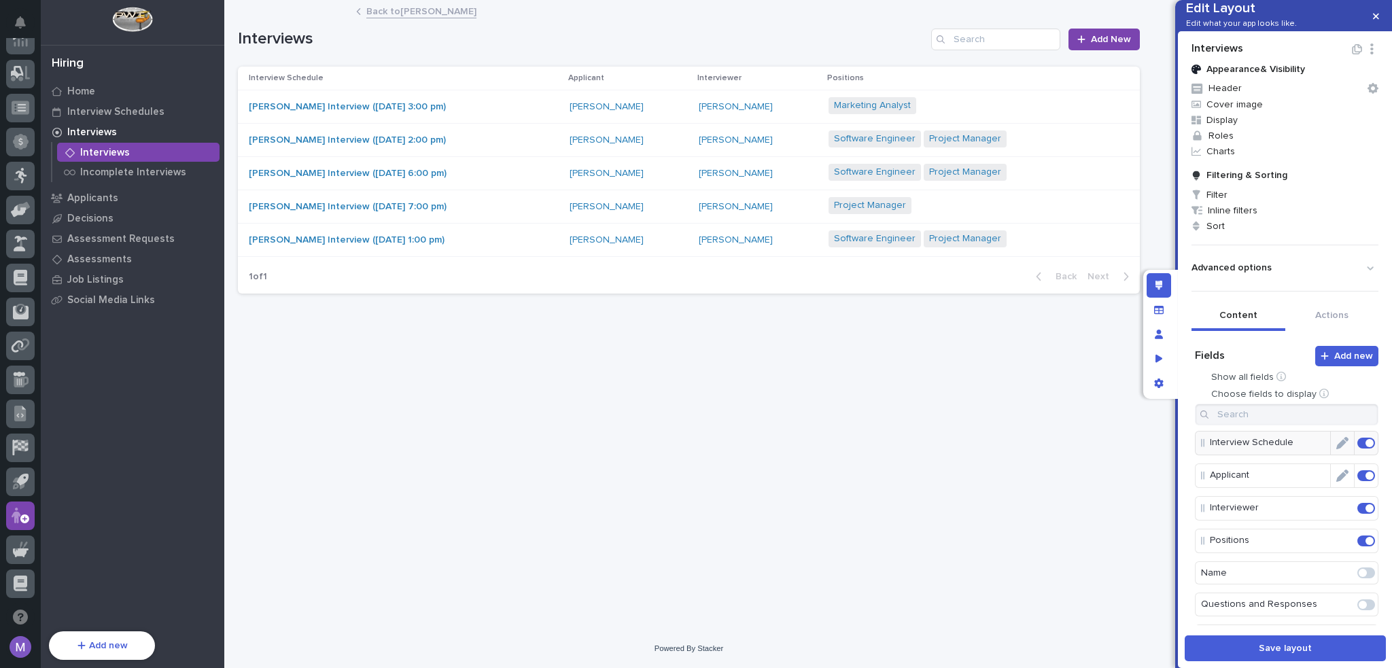
click at [1357, 481] on span at bounding box center [1366, 475] width 18 height 11
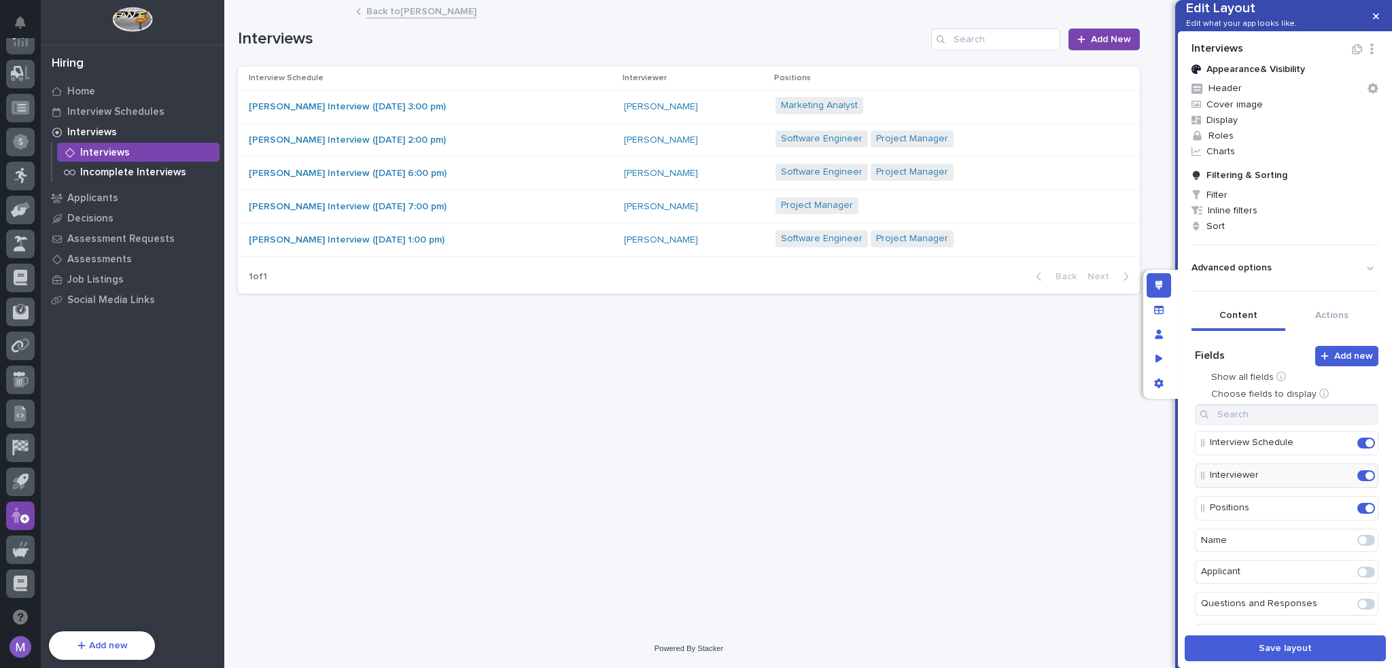
click at [124, 165] on div "Incomplete Interviews" at bounding box center [138, 171] width 162 height 19
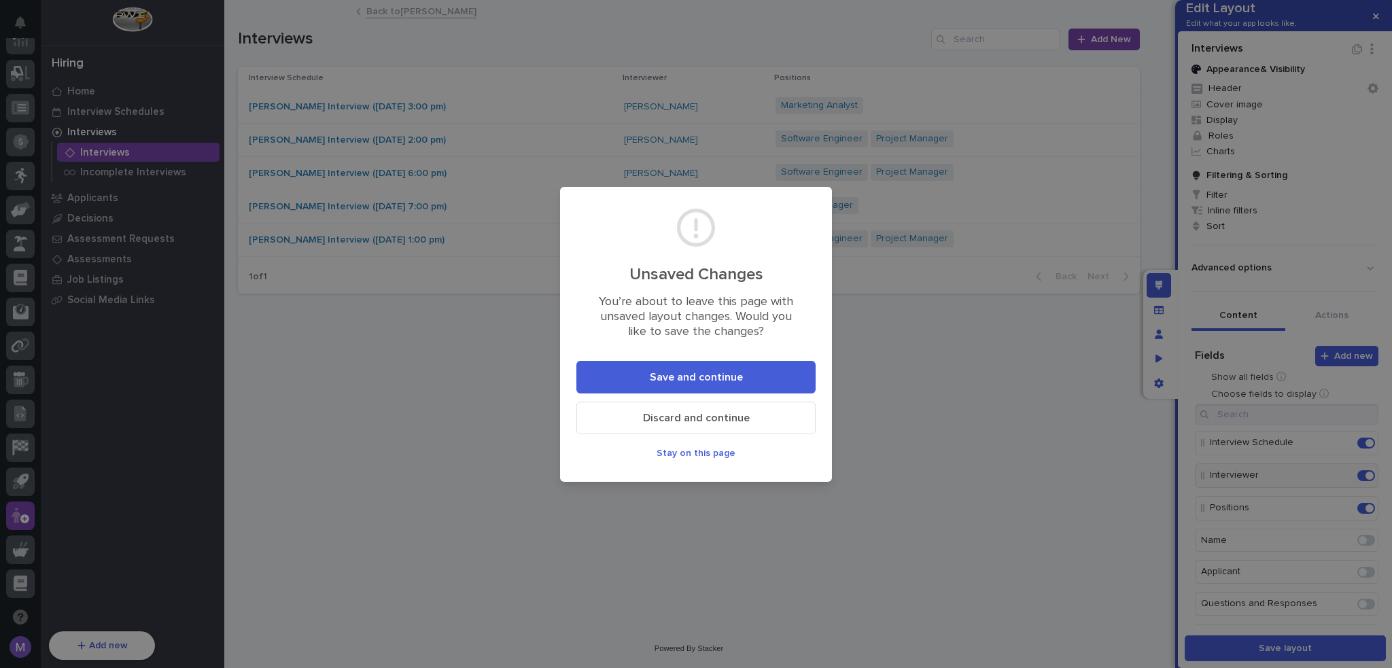
click at [693, 378] on span "Save and continue" at bounding box center [696, 377] width 93 height 14
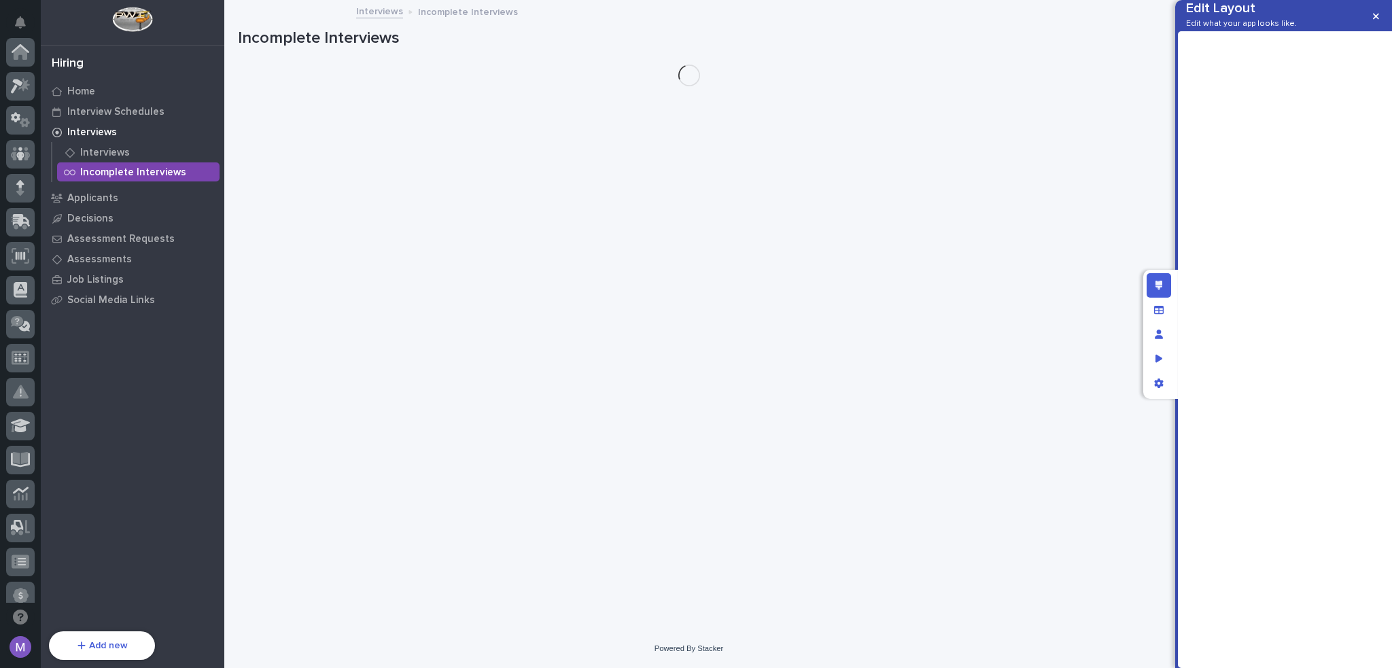
scroll to position [454, 0]
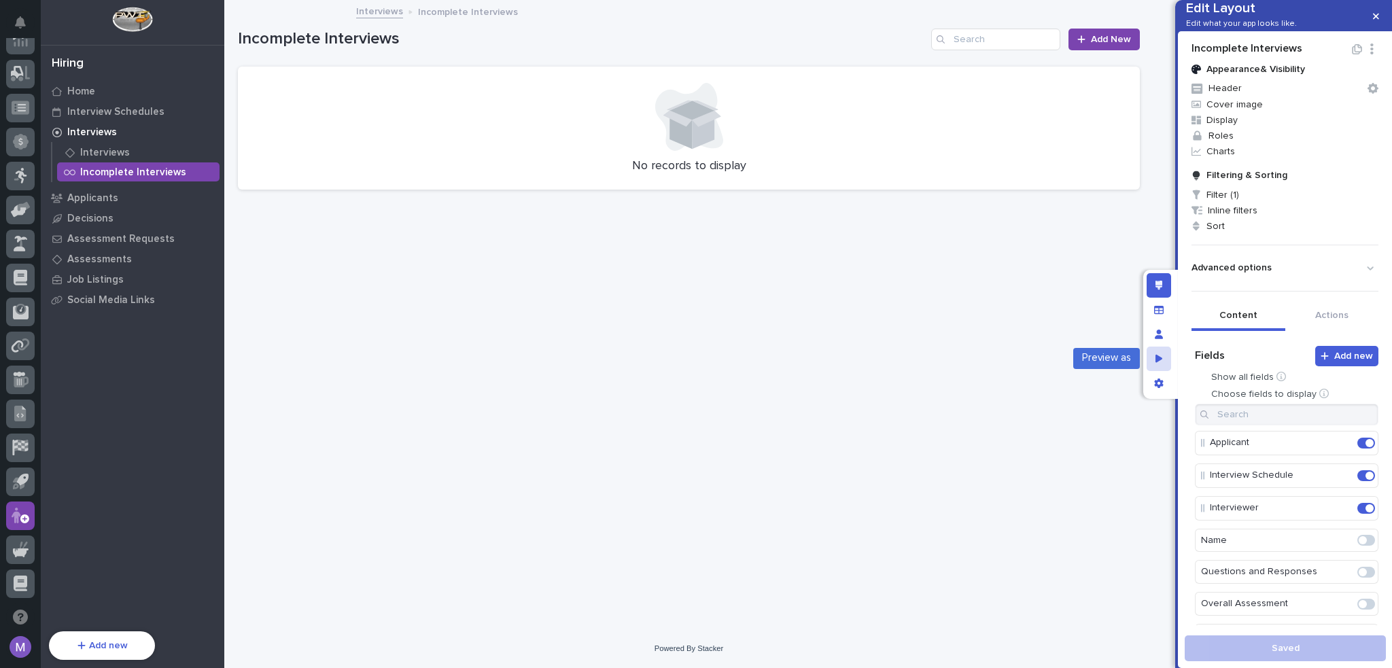
click at [1150, 355] on div "Preview as" at bounding box center [1158, 359] width 24 height 24
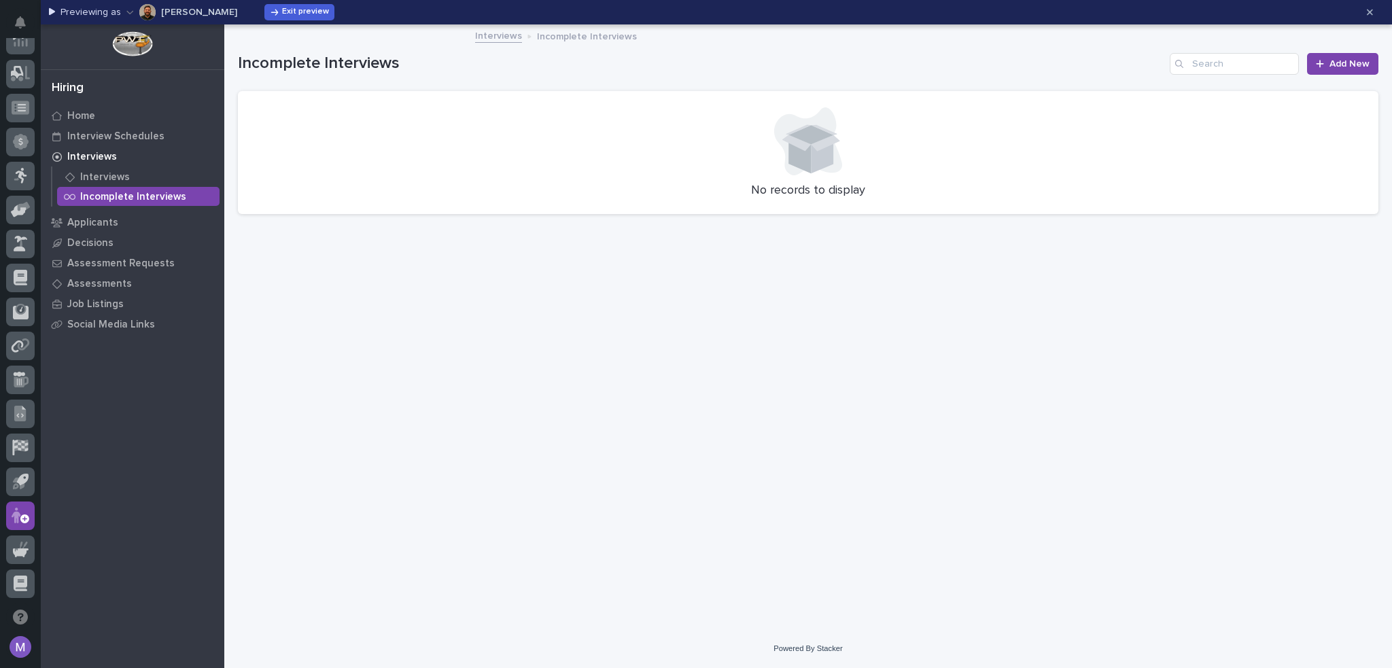
scroll to position [0, 0]
click at [73, 119] on p "Home" at bounding box center [81, 116] width 28 height 12
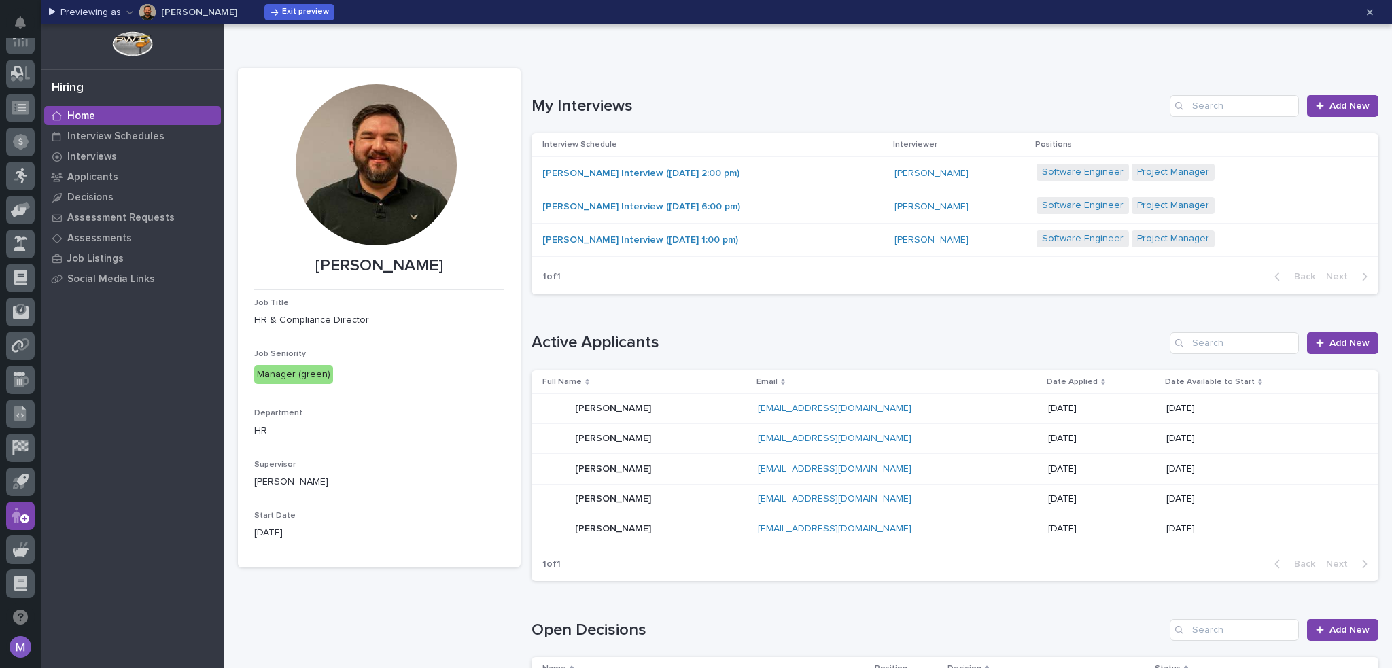
scroll to position [68, 0]
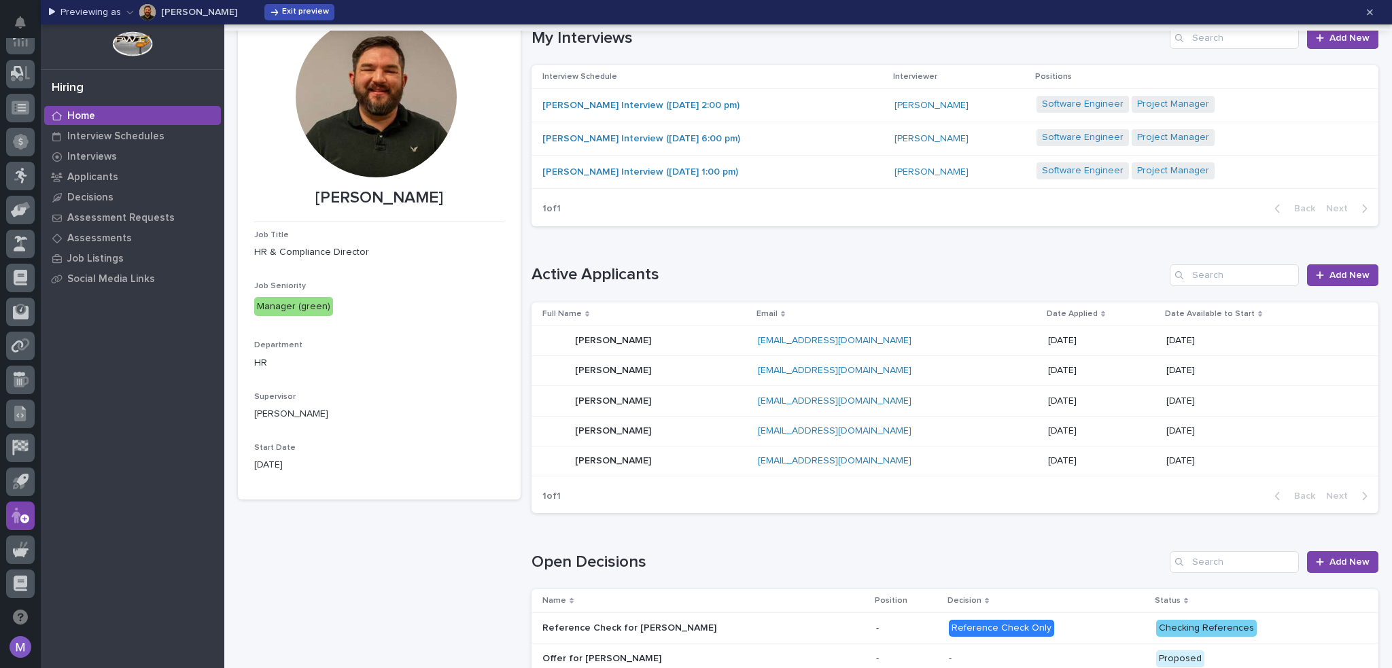
click at [282, 7] on span "Exit preview" at bounding box center [305, 12] width 47 height 11
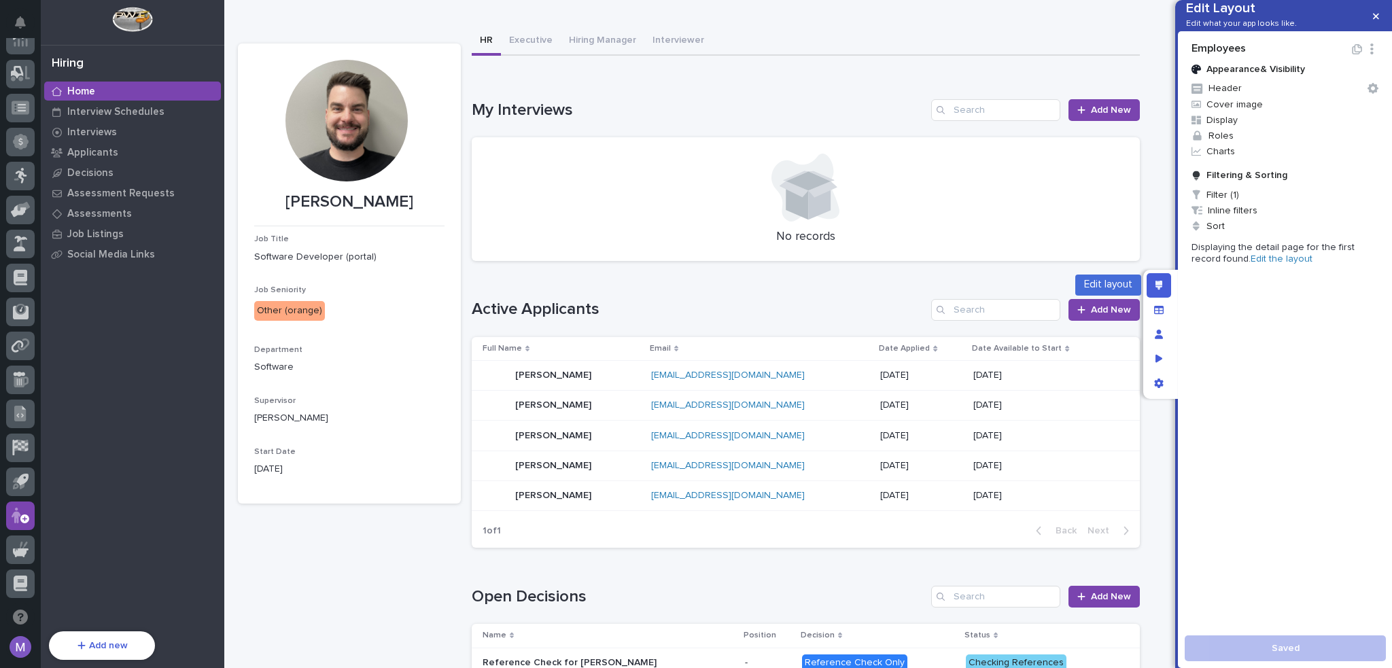
click at [1165, 289] on div "Edit layout" at bounding box center [1158, 285] width 24 height 24
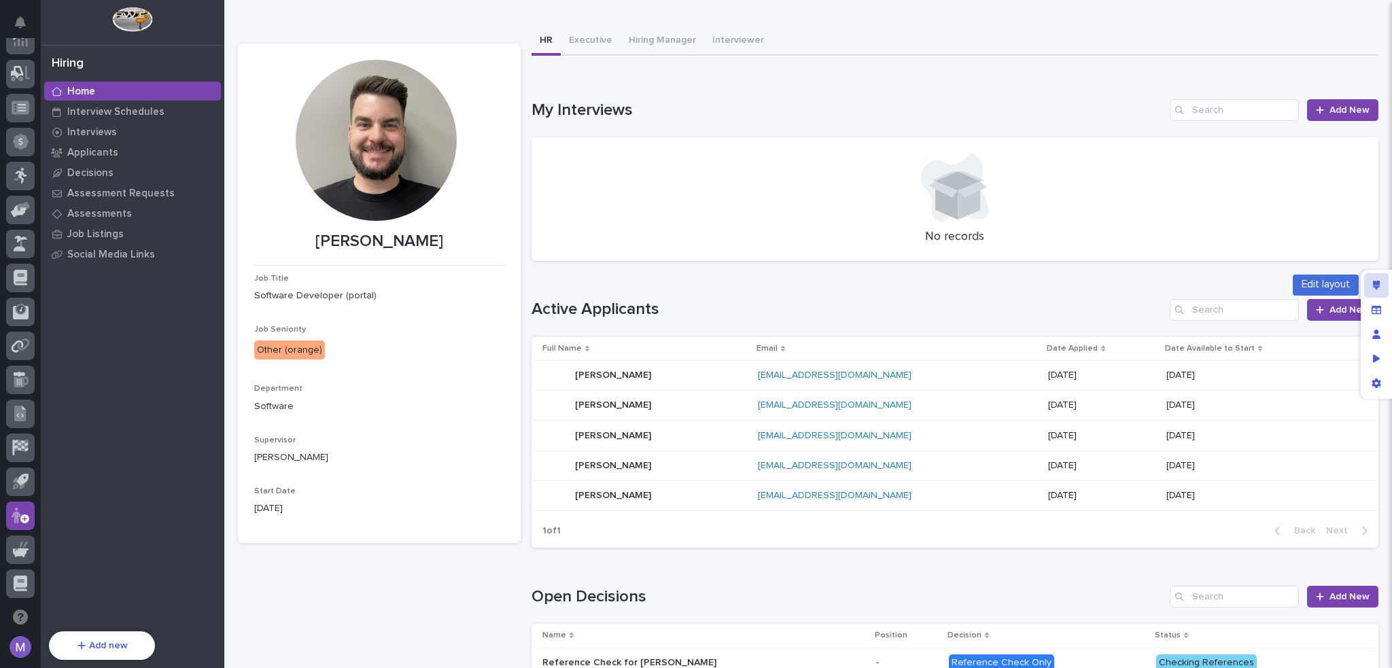
click at [1377, 285] on icon "Edit layout" at bounding box center [1376, 286] width 7 height 10
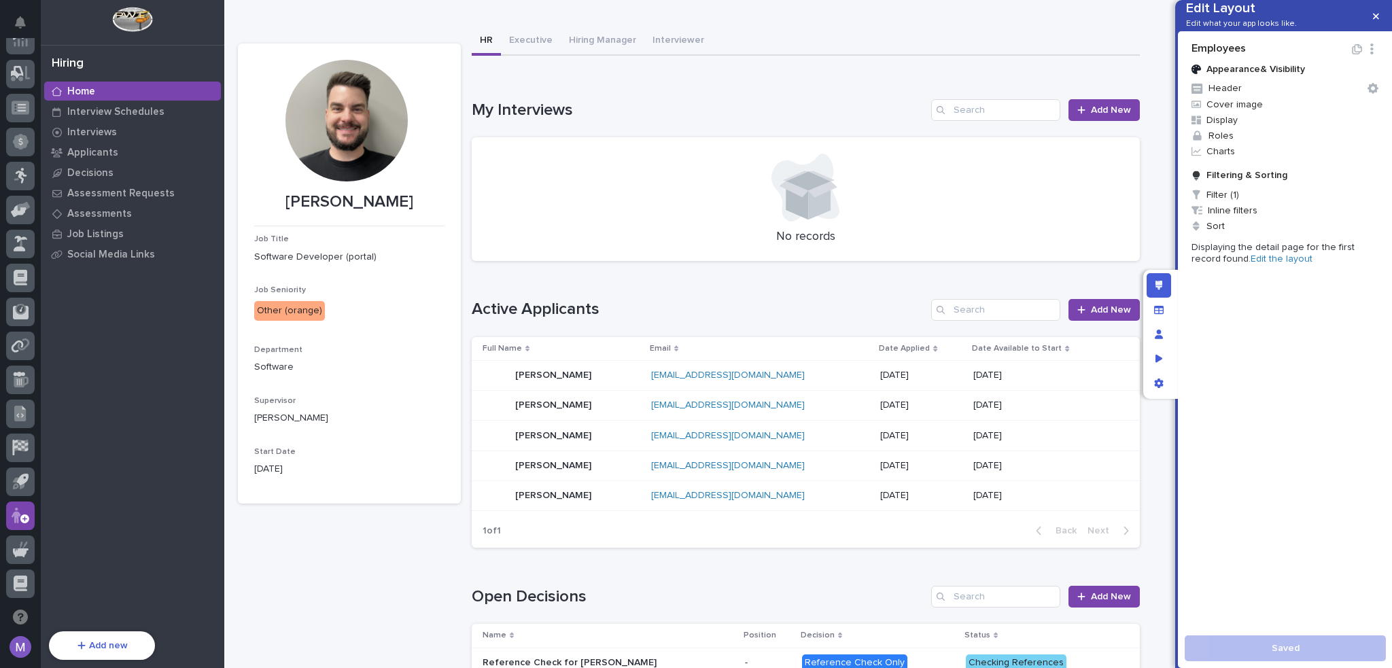
click at [1250, 264] on link "Edit the layout" at bounding box center [1281, 259] width 62 height 10
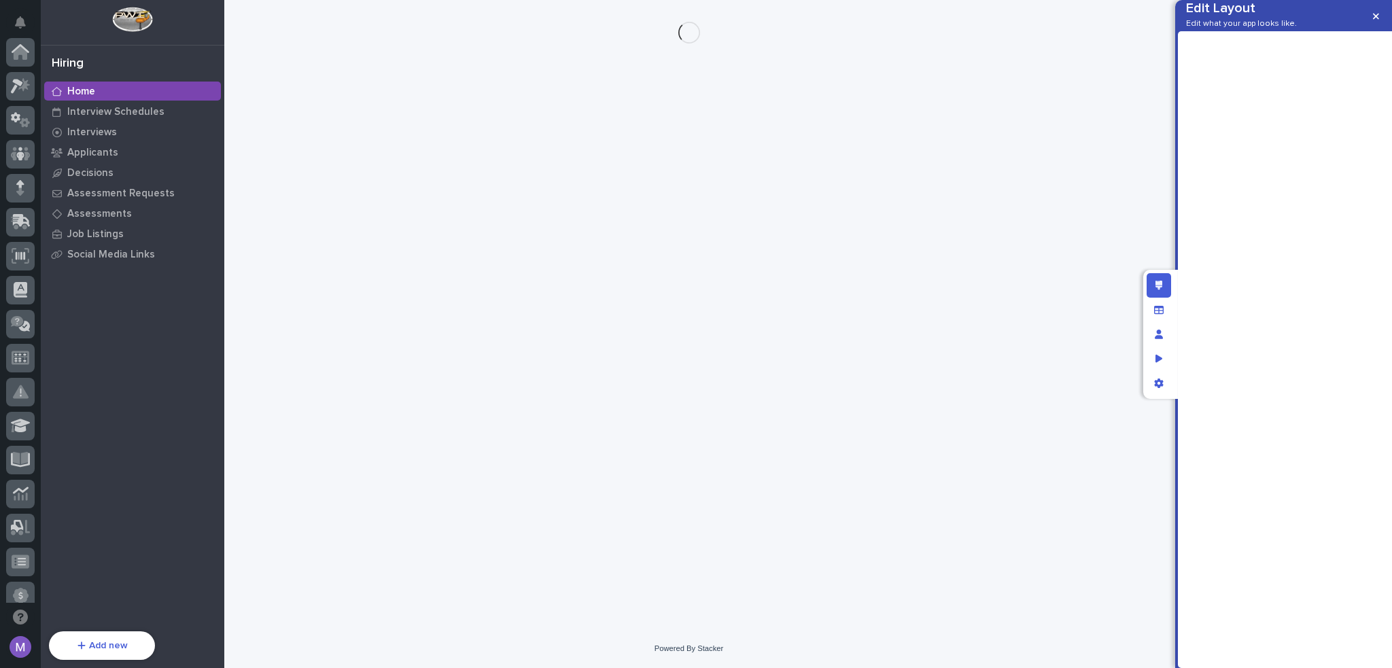
scroll to position [454, 0]
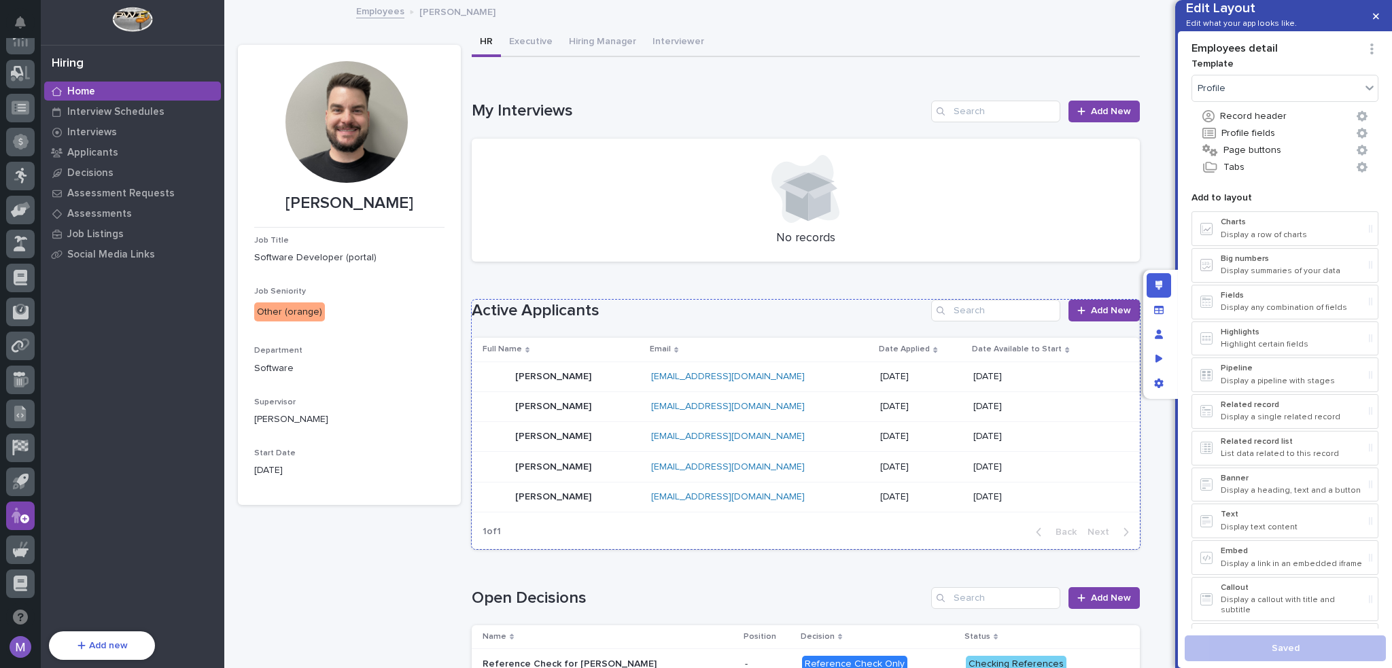
click at [739, 319] on h1 "Active Applicants" at bounding box center [699, 311] width 454 height 20
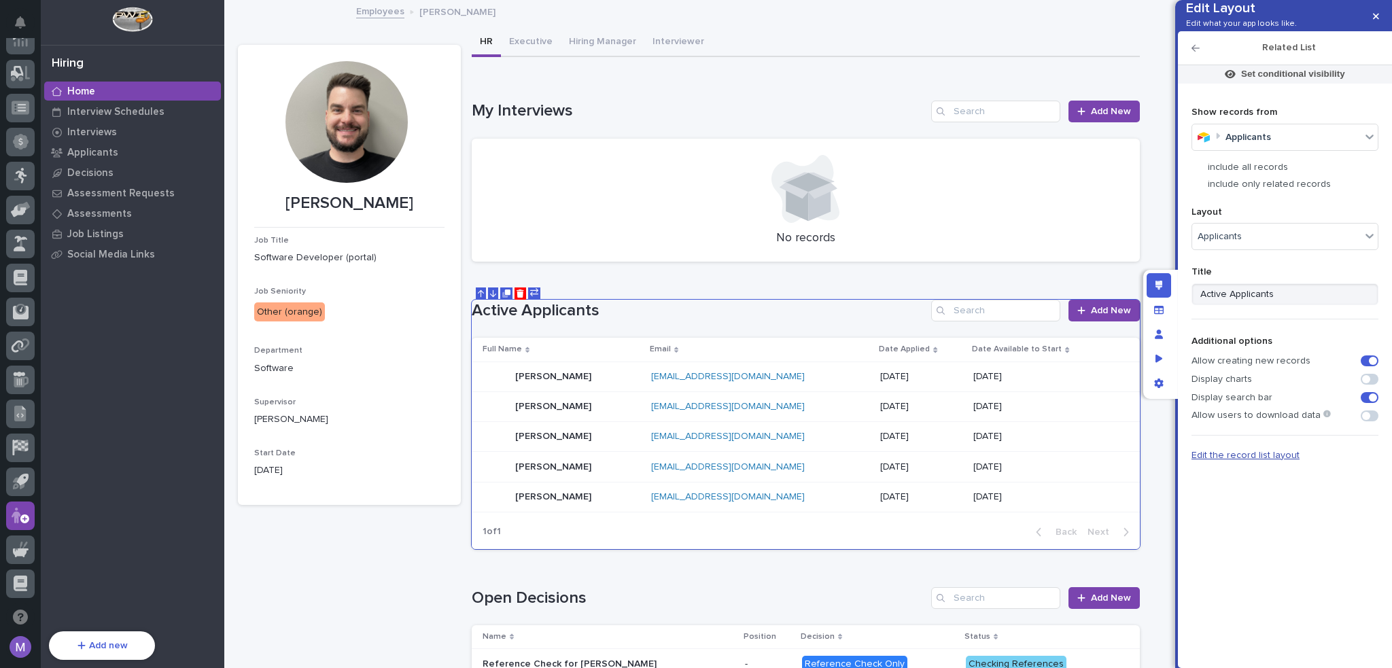
click at [1264, 460] on span "Edit the record list layout" at bounding box center [1245, 456] width 108 height 10
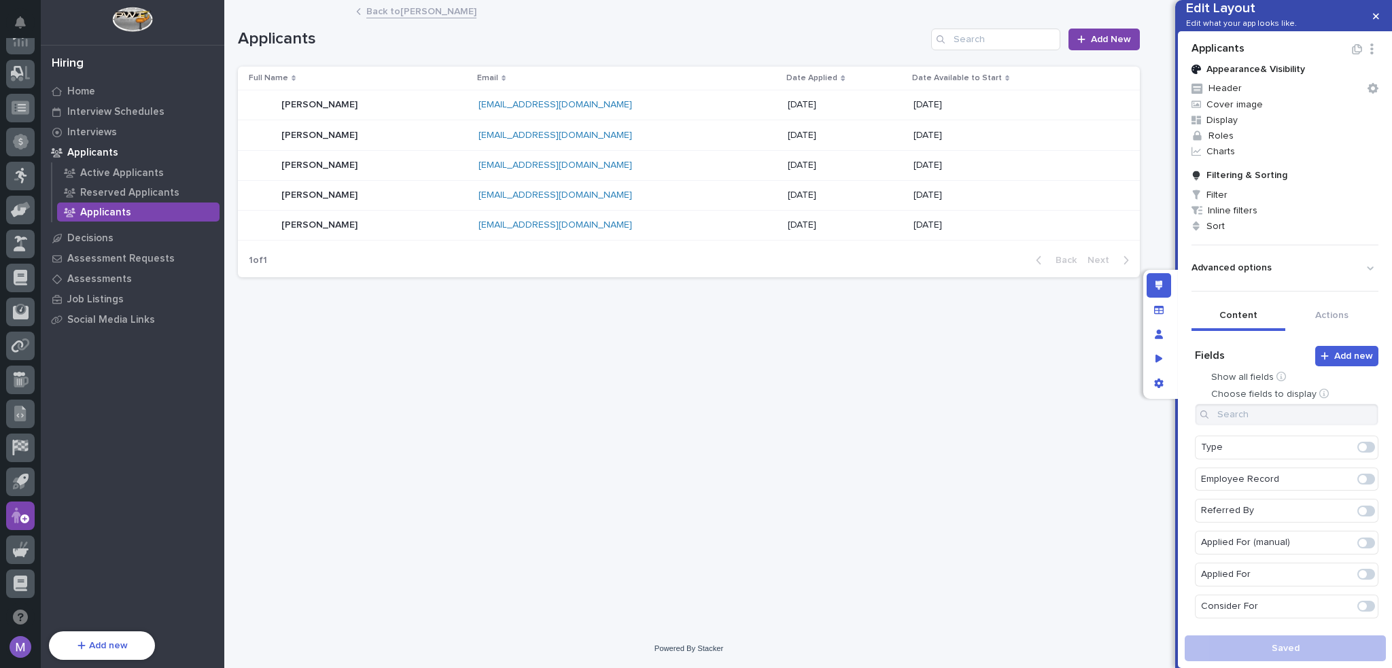
scroll to position [272, 0]
click at [1358, 559] on span at bounding box center [1362, 555] width 8 height 8
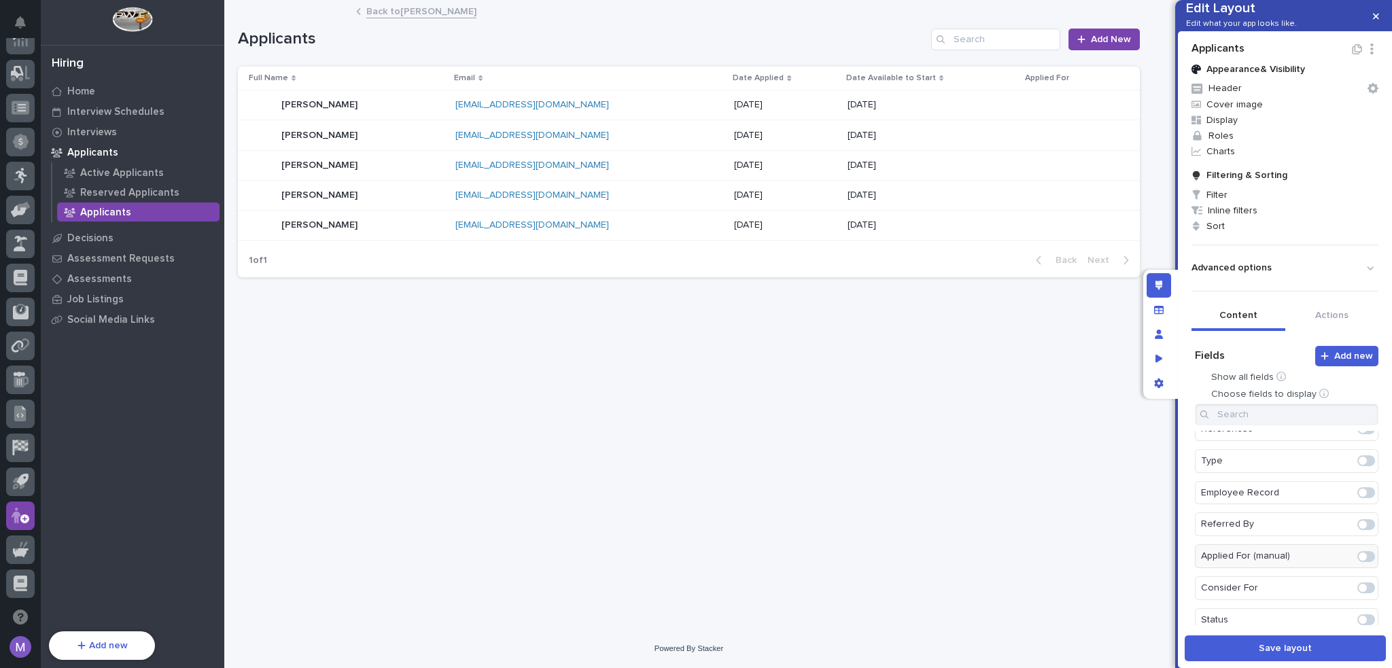
scroll to position [304, 0]
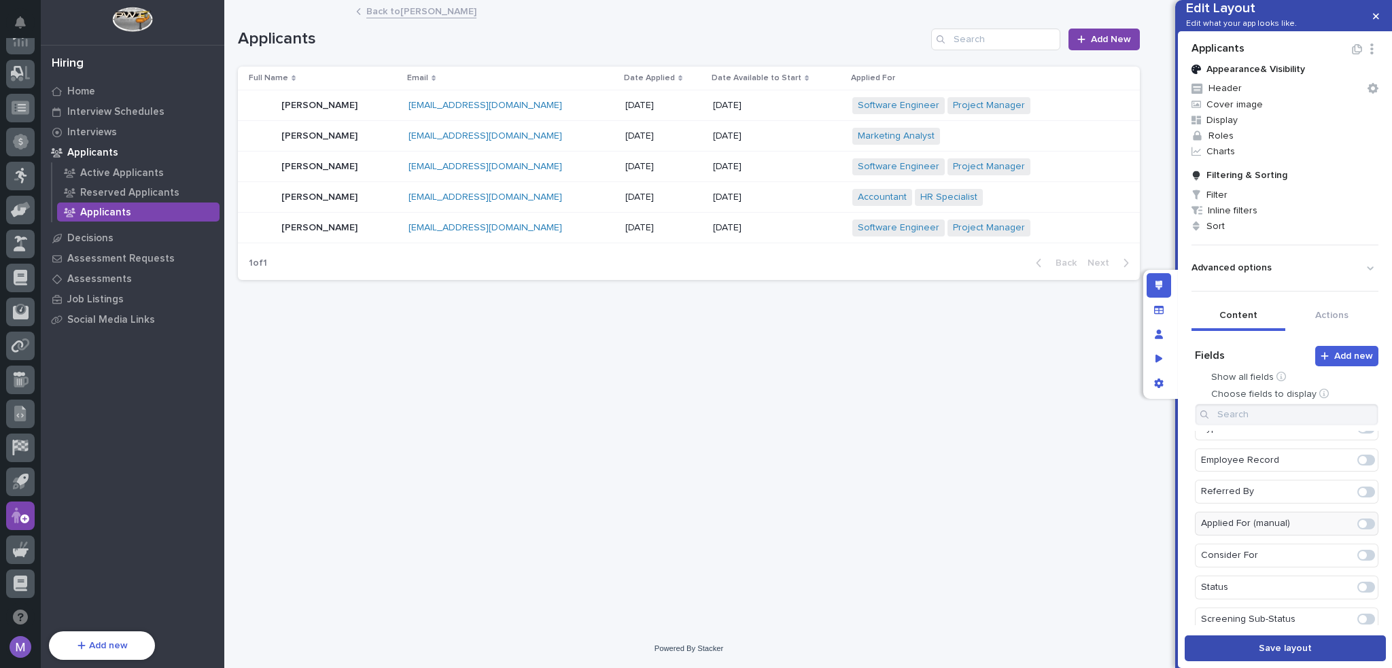
click at [1288, 643] on span "Save layout" at bounding box center [1284, 648] width 53 height 12
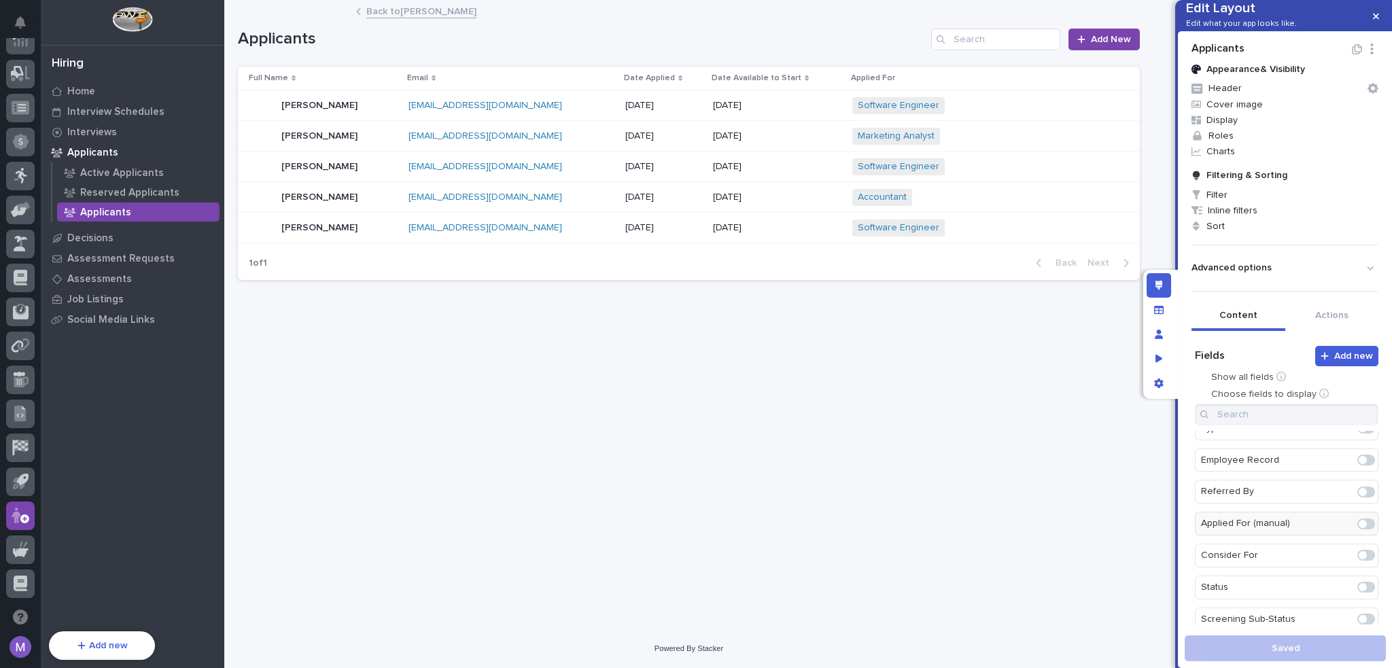
click at [1150, 286] on div "Edit layout" at bounding box center [1158, 285] width 24 height 24
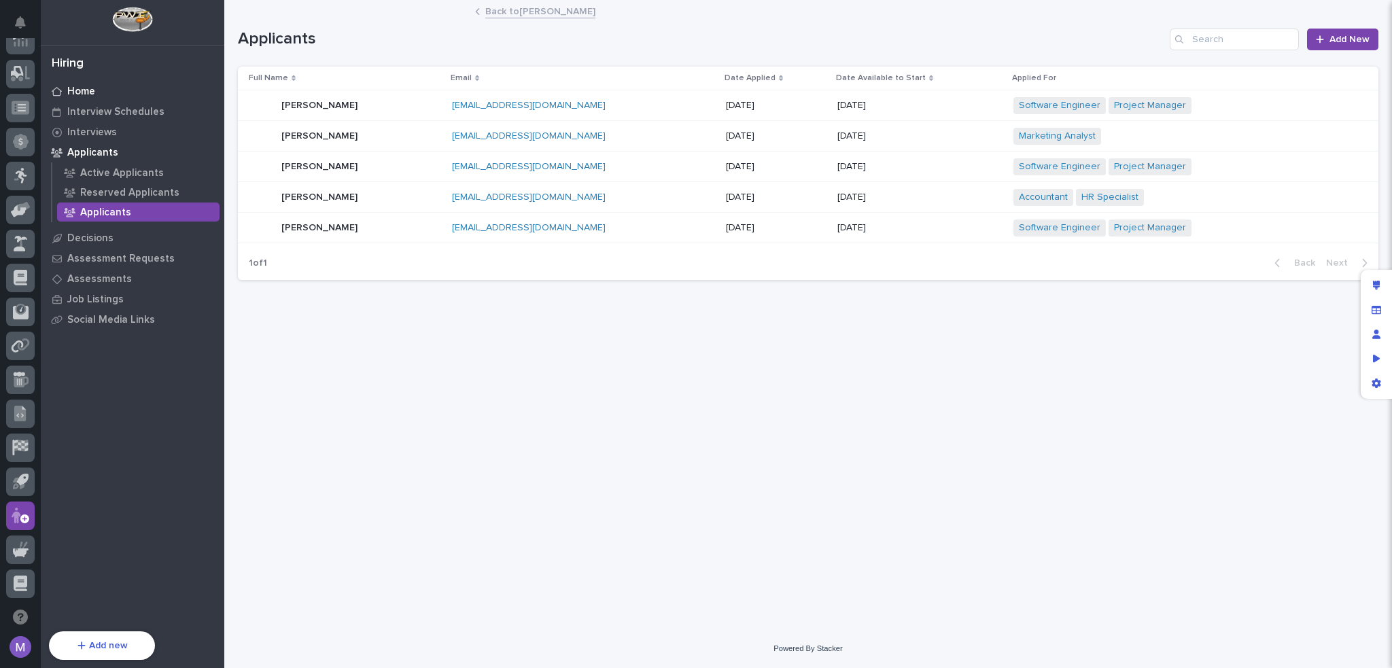
click at [84, 96] on p "Home" at bounding box center [81, 92] width 28 height 12
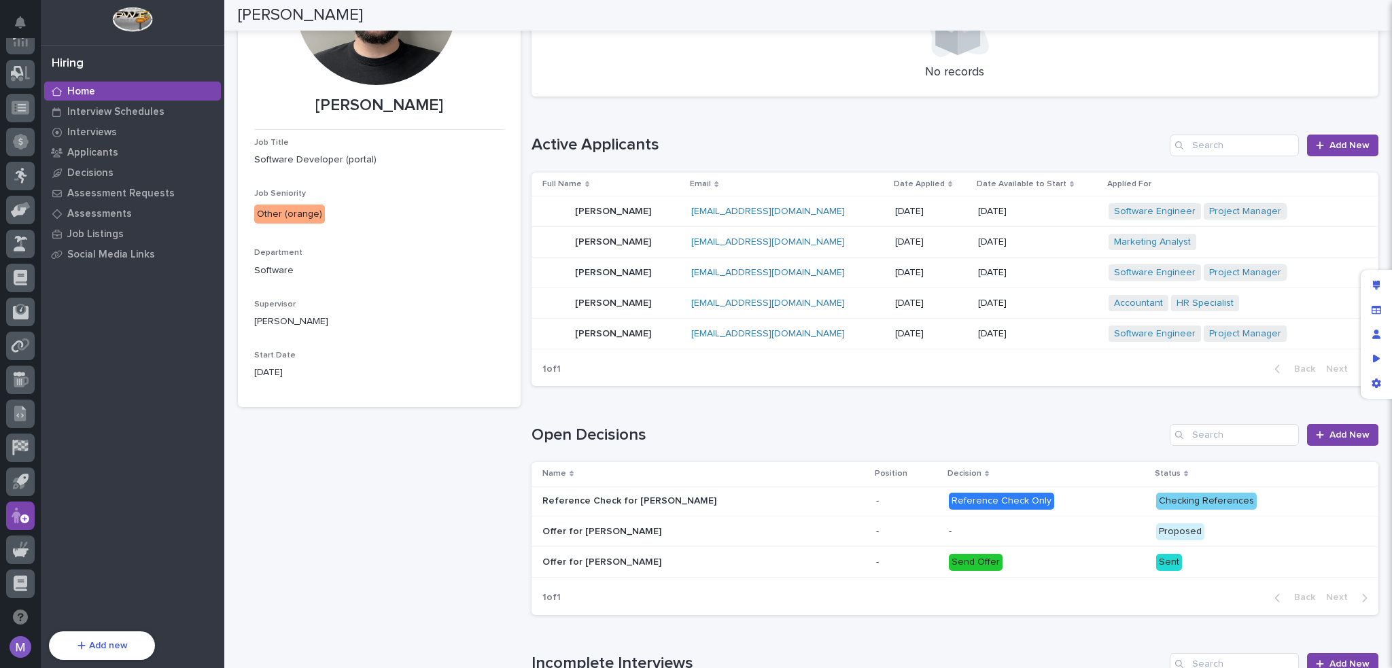
scroll to position [204, 0]
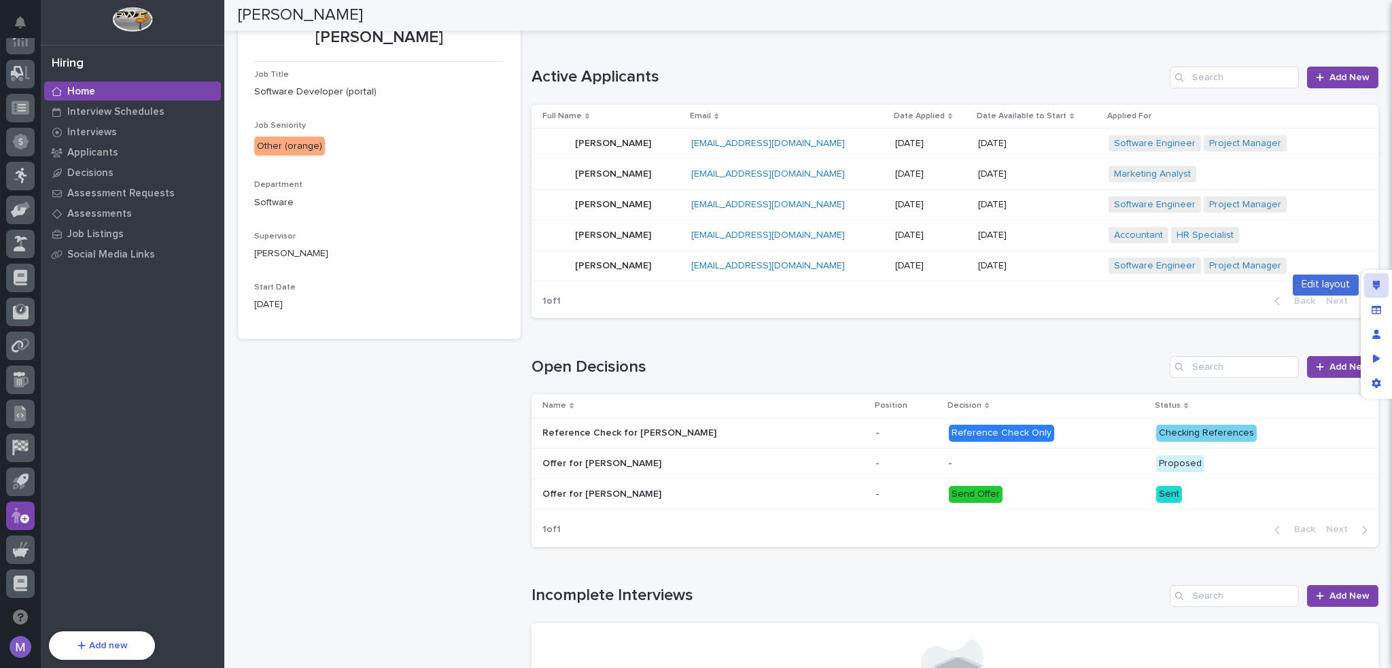
click at [1375, 279] on div "Edit layout" at bounding box center [1376, 285] width 24 height 24
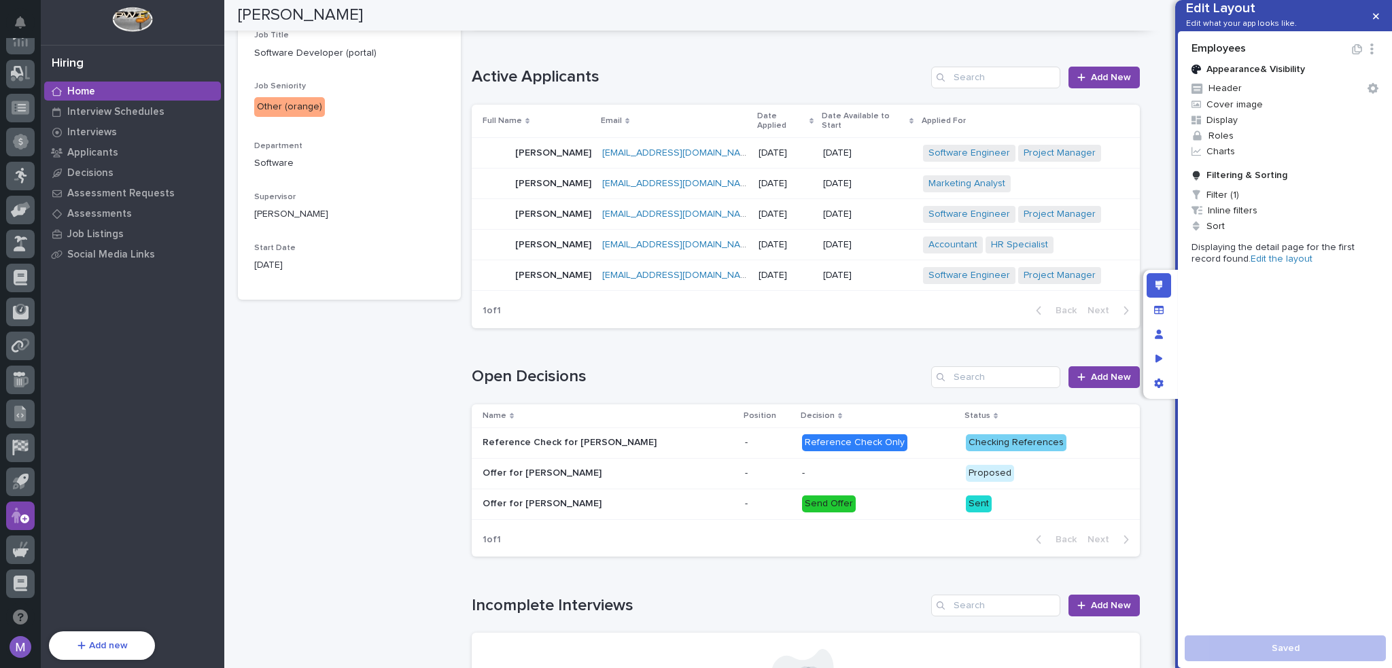
click at [1250, 264] on link "Edit the layout" at bounding box center [1281, 259] width 62 height 10
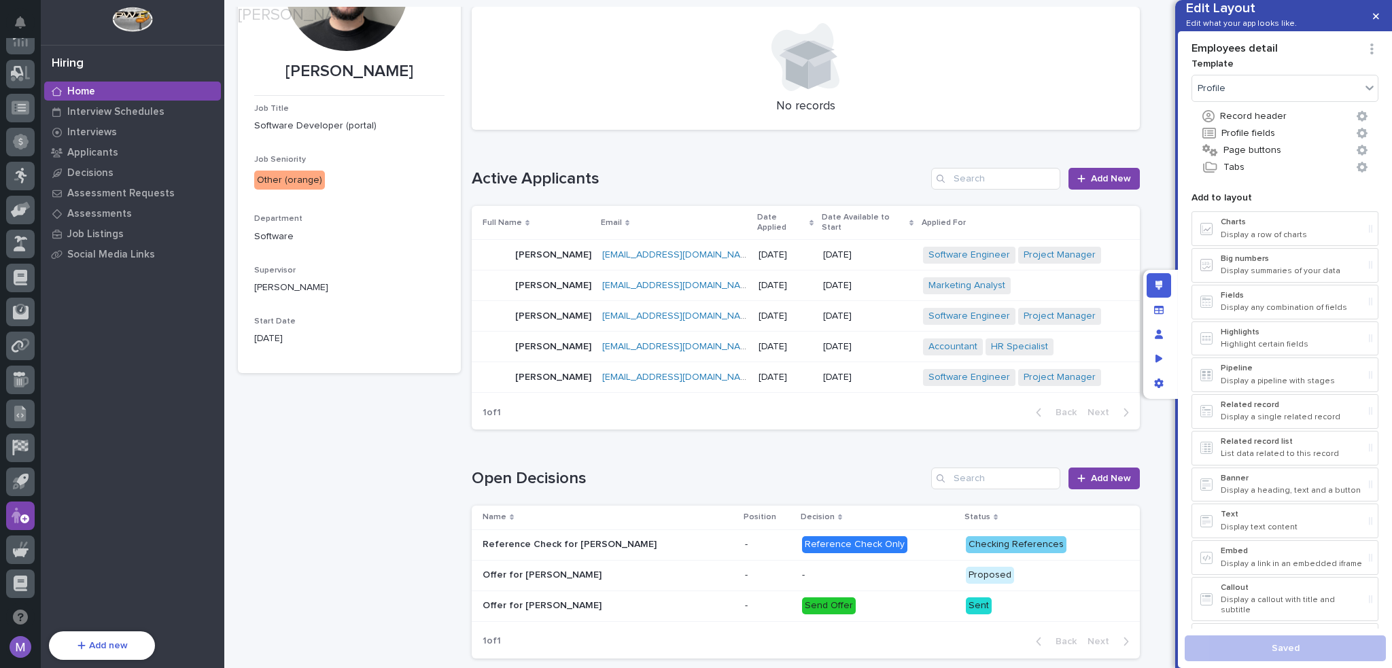
scroll to position [204, 0]
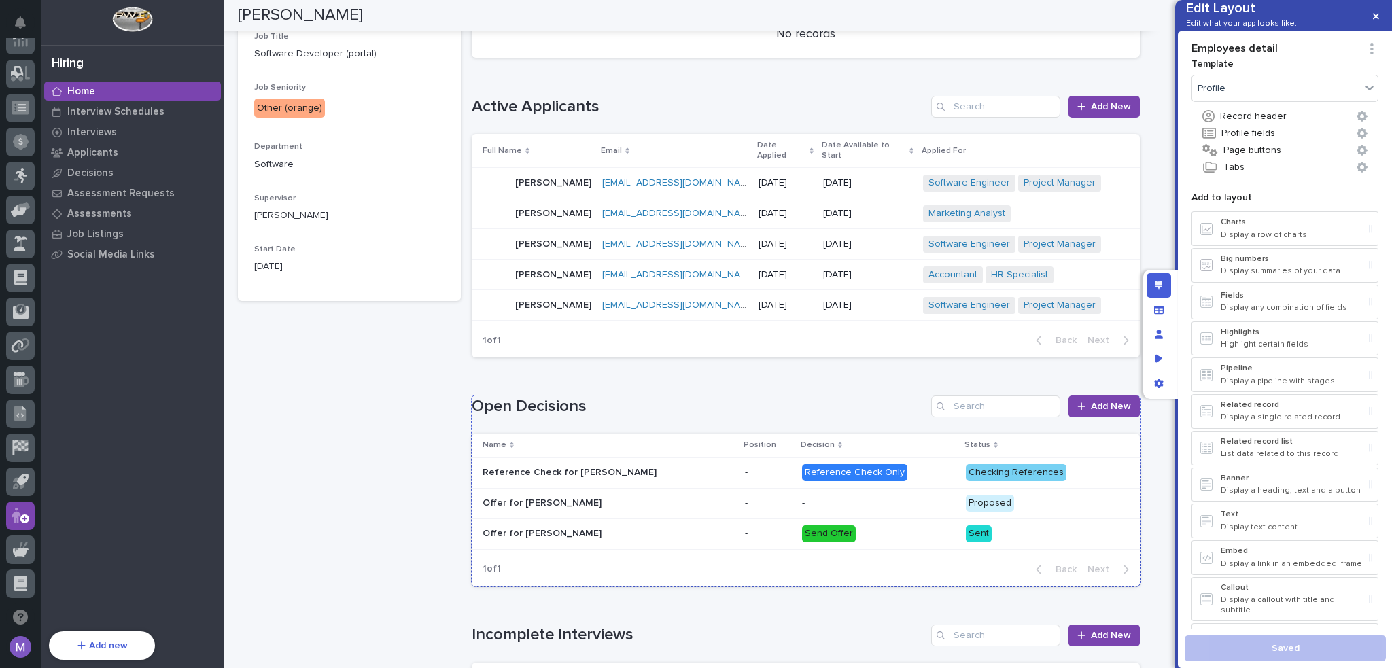
click at [756, 397] on h1 "Open Decisions" at bounding box center [699, 407] width 454 height 20
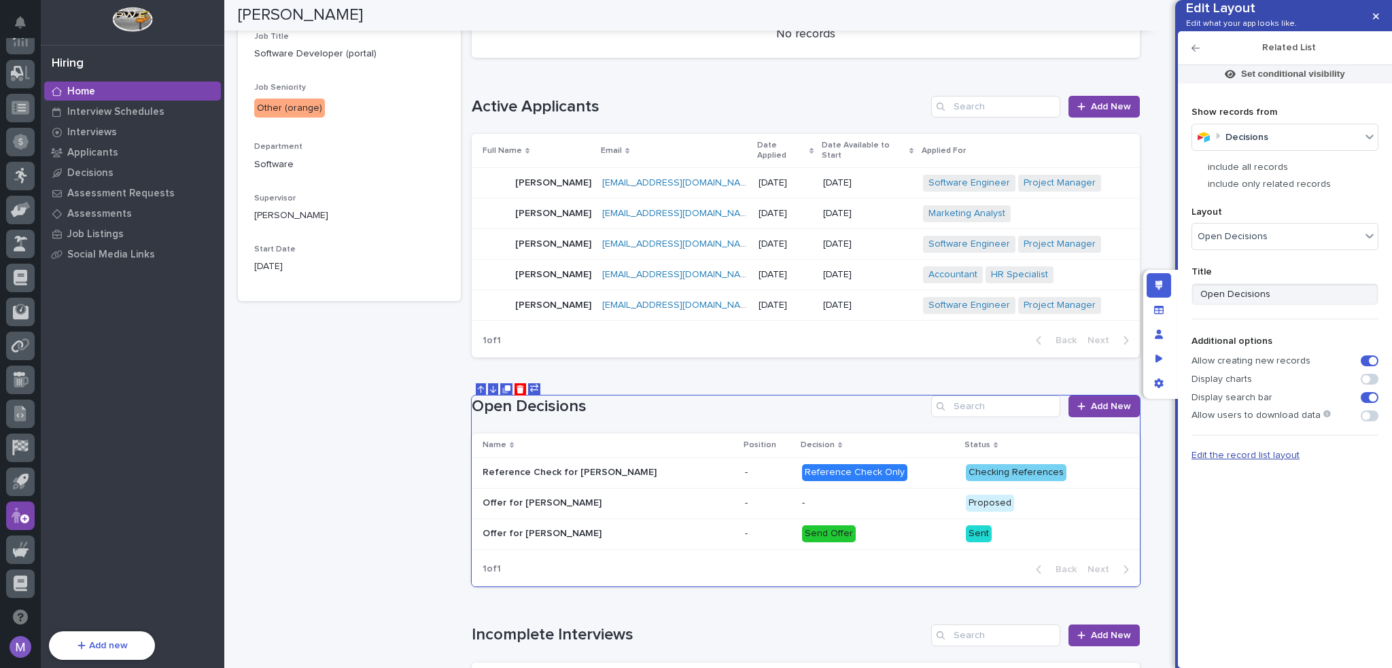
click at [1239, 460] on span "Edit the record list layout" at bounding box center [1245, 456] width 108 height 10
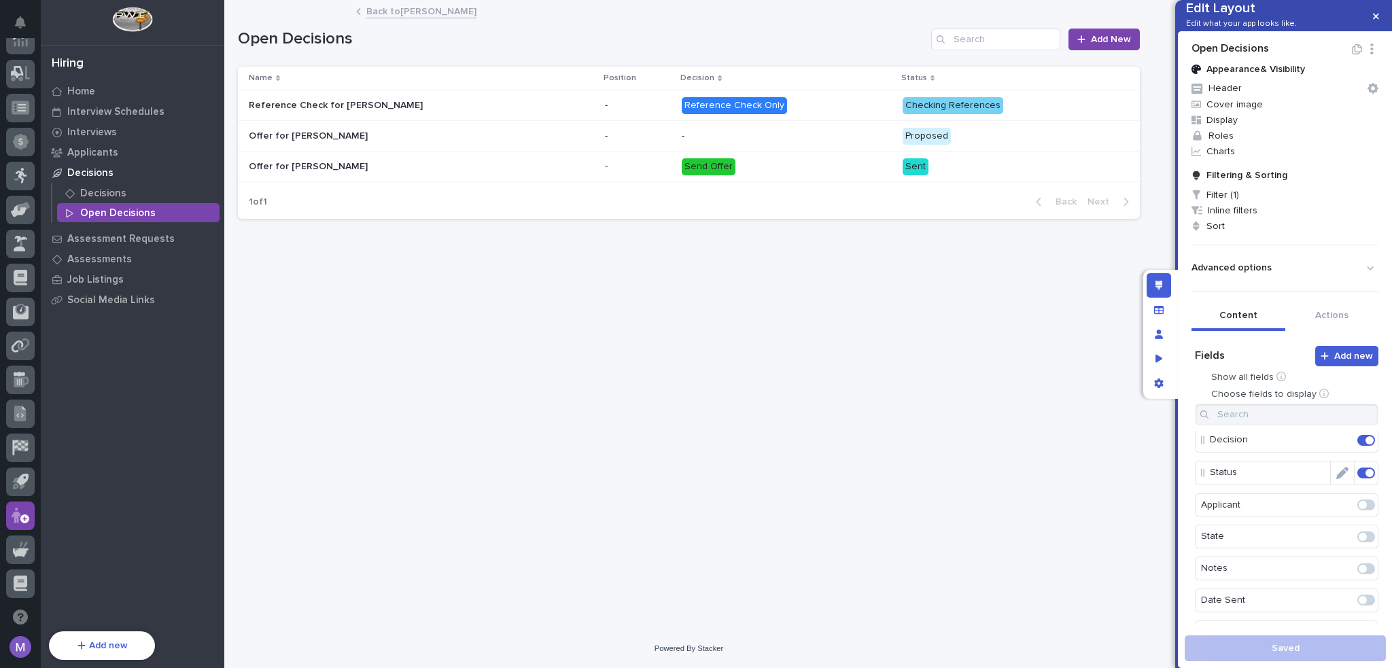
scroll to position [136, 0]
click at [1358, 473] on span at bounding box center [1362, 469] width 8 height 8
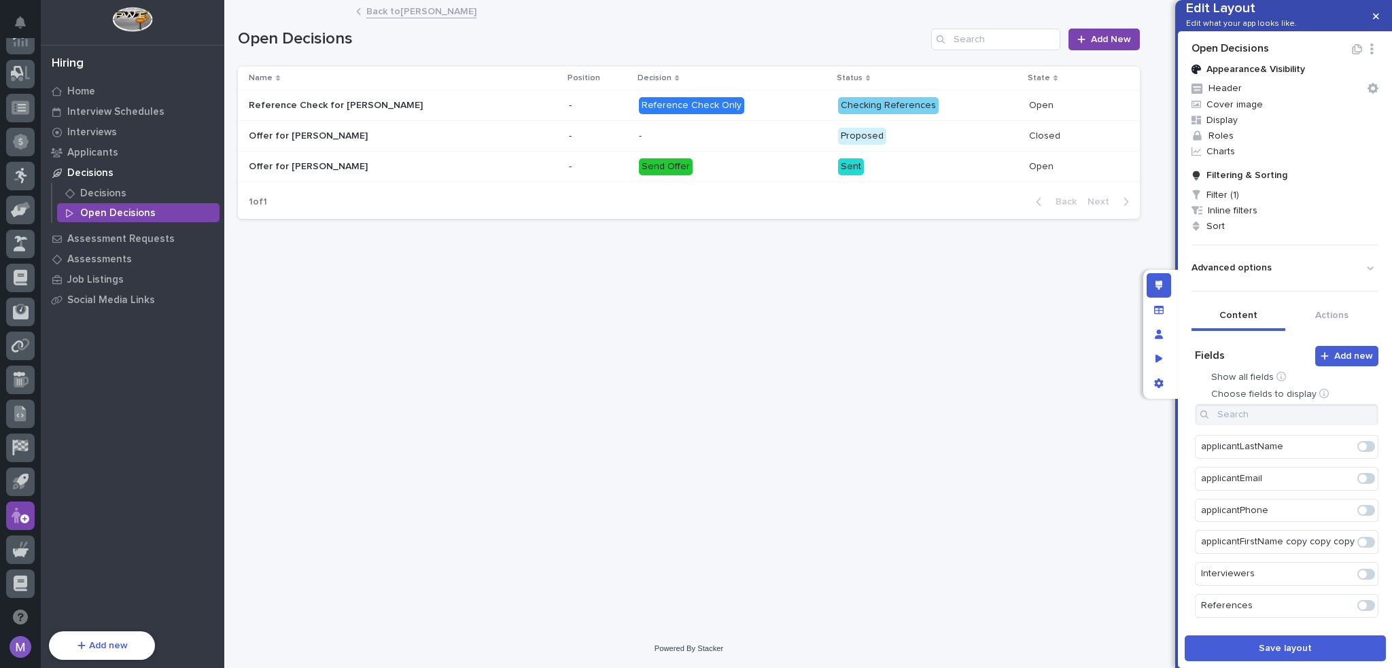
scroll to position [2, 0]
click at [1272, 650] on span "Save layout" at bounding box center [1284, 648] width 53 height 12
click at [400, 10] on link "Back to Matt Hall" at bounding box center [421, 11] width 110 height 16
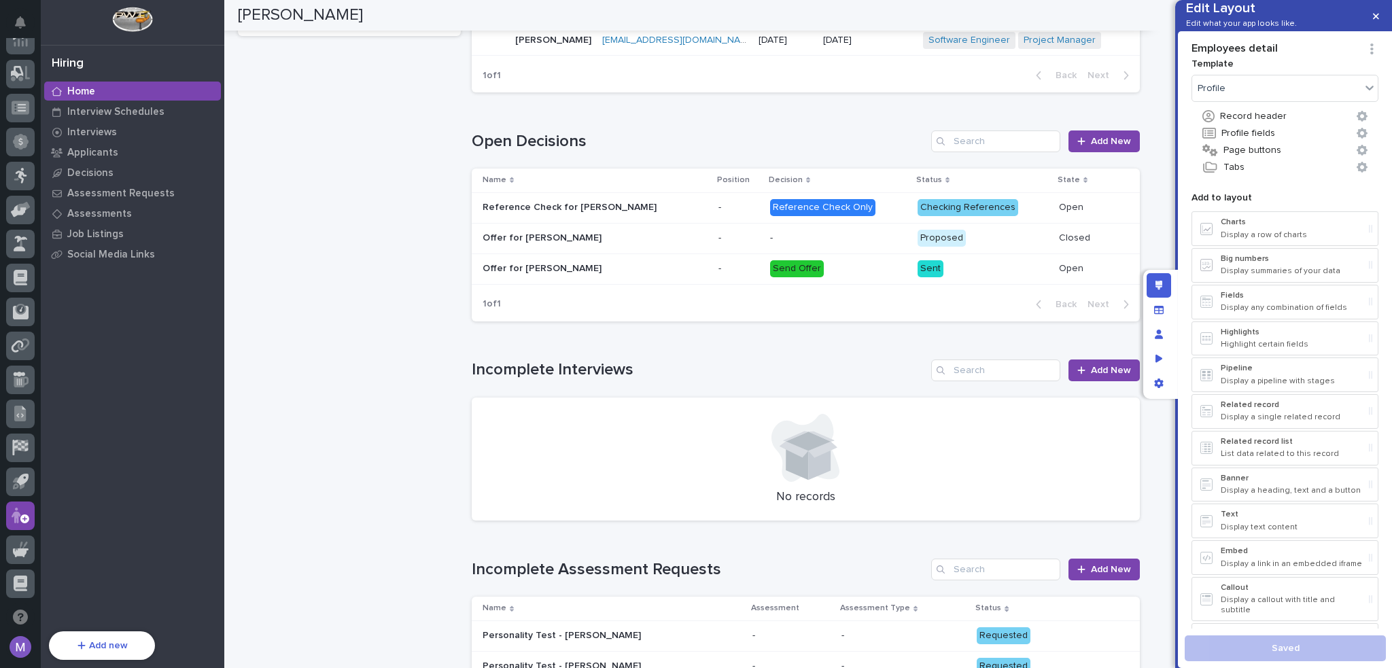
scroll to position [476, 0]
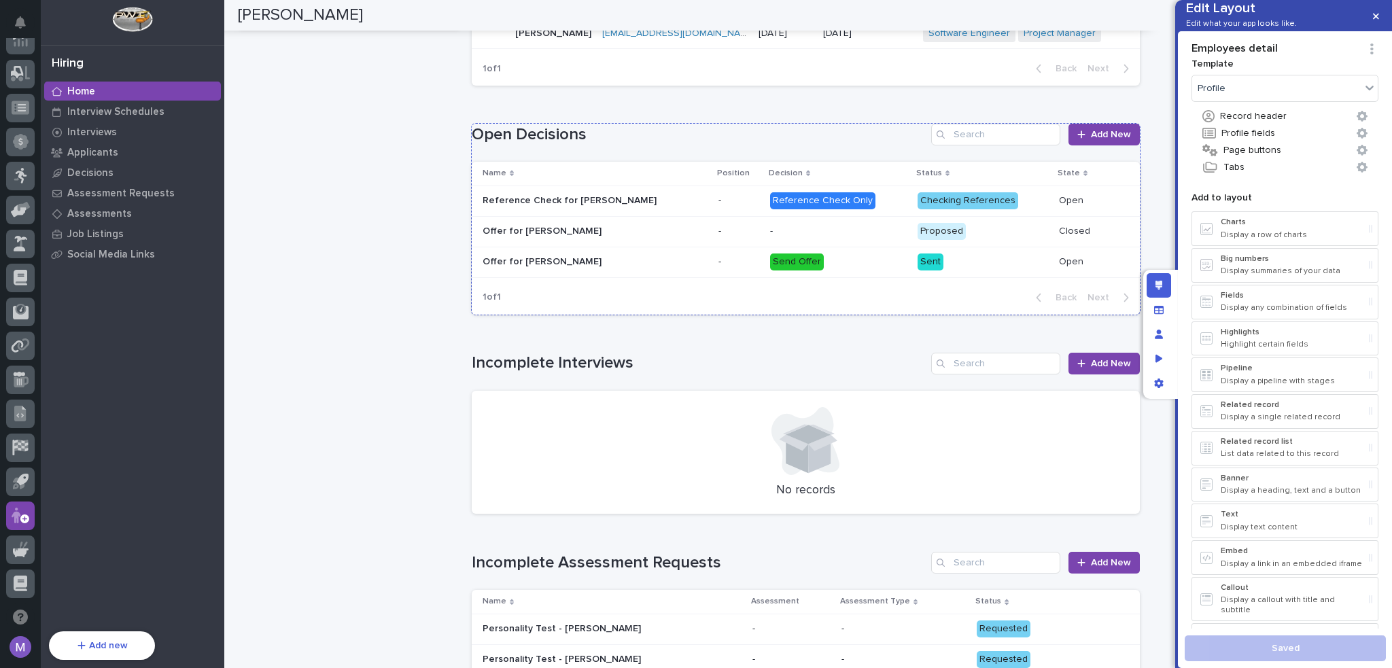
click at [802, 125] on h1 "Open Decisions" at bounding box center [699, 135] width 454 height 20
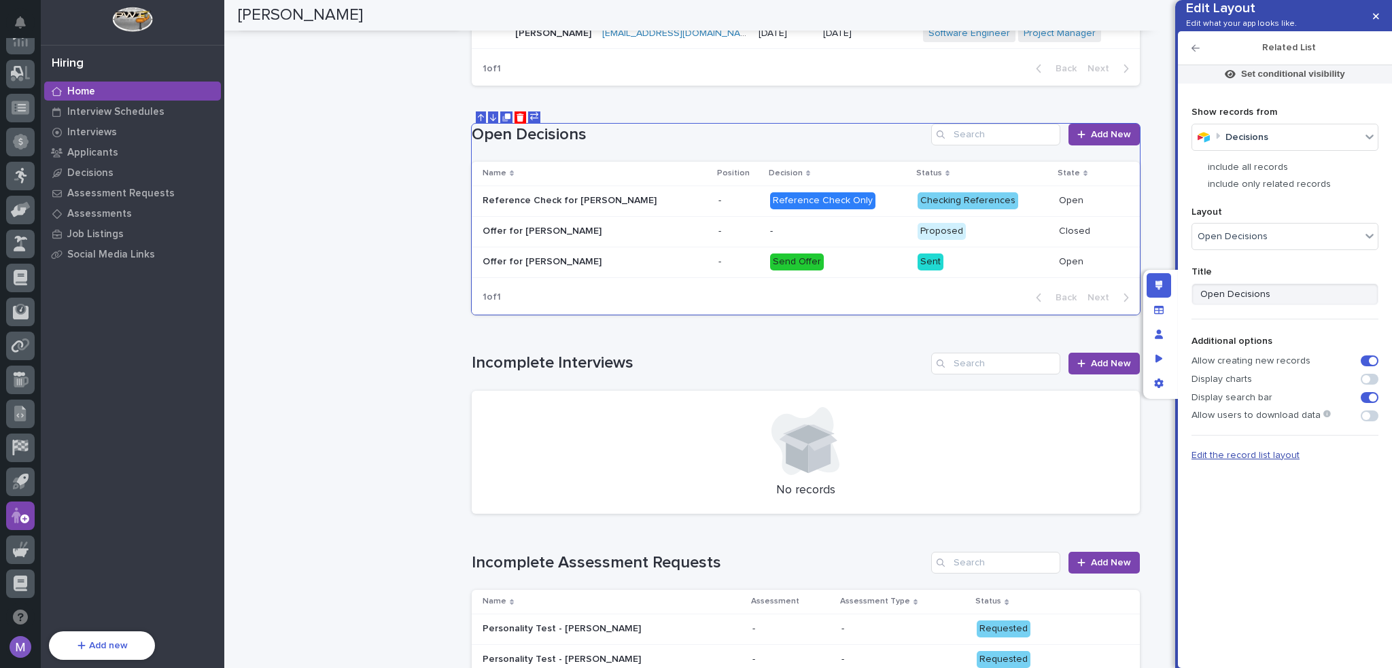
click at [1233, 460] on span "Edit the record list layout" at bounding box center [1245, 456] width 108 height 10
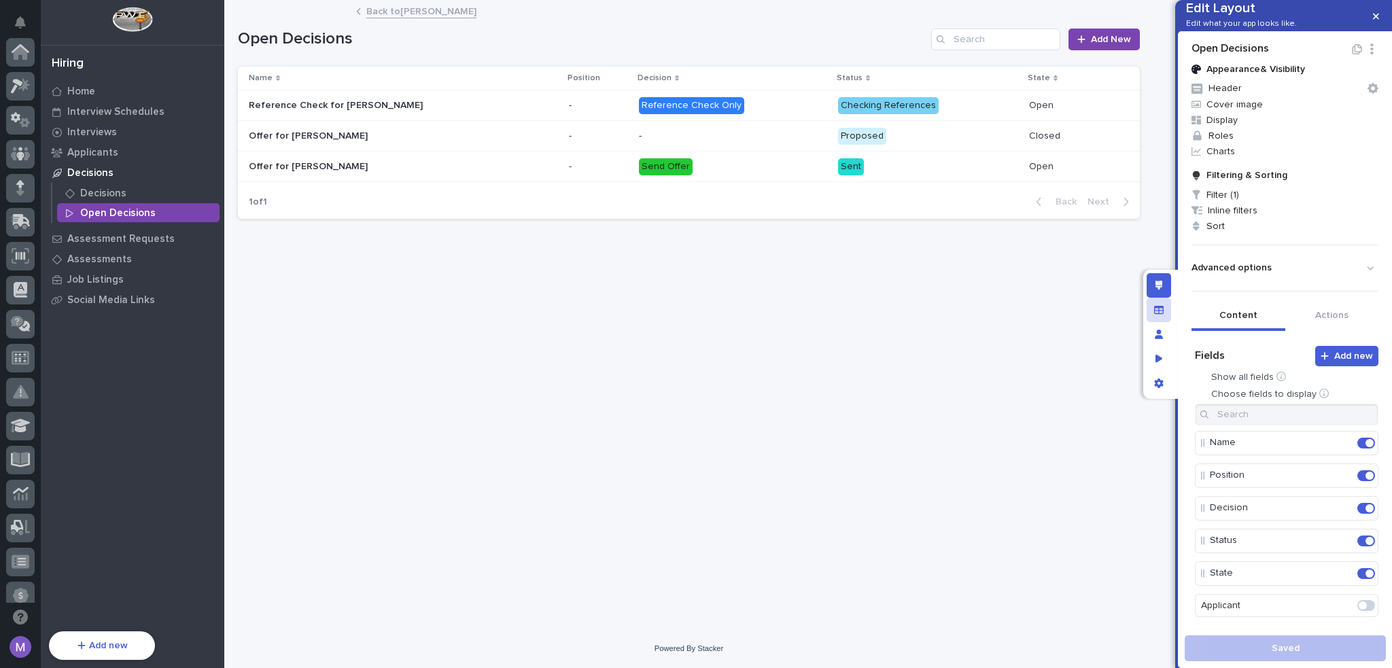
scroll to position [454, 0]
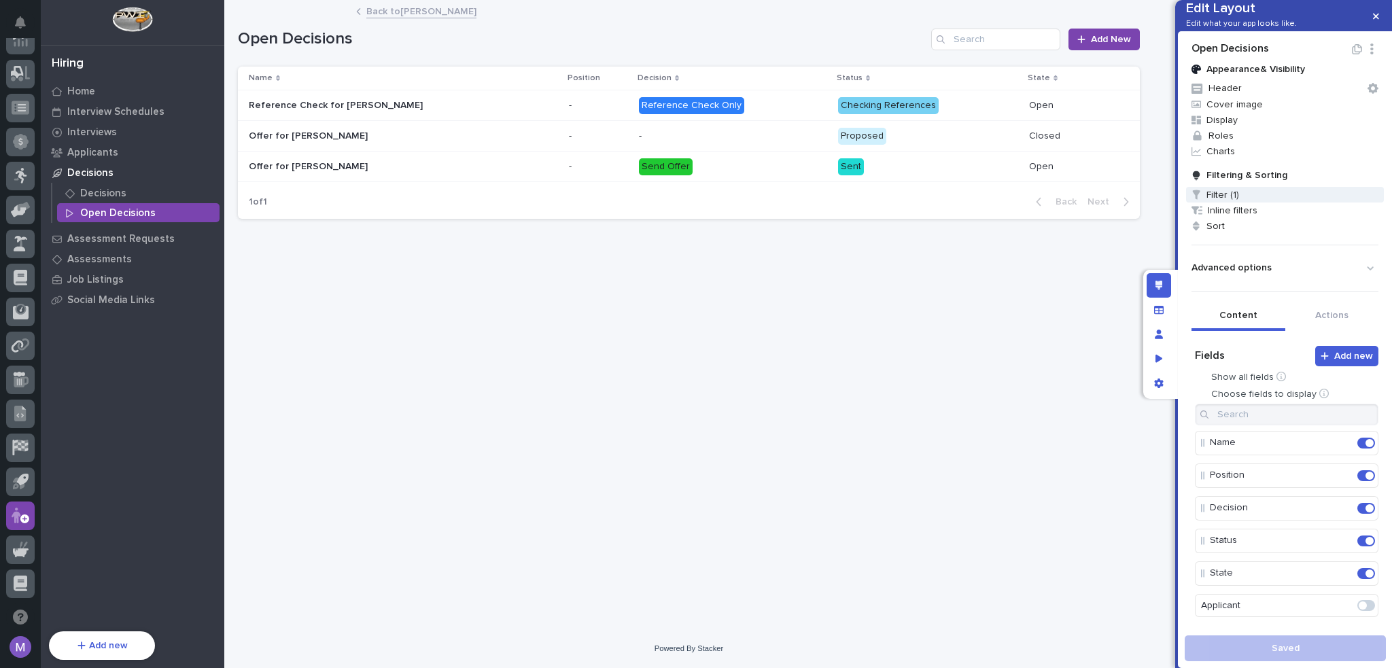
click at [1221, 202] on span "Filter (1)" at bounding box center [1285, 195] width 198 height 16
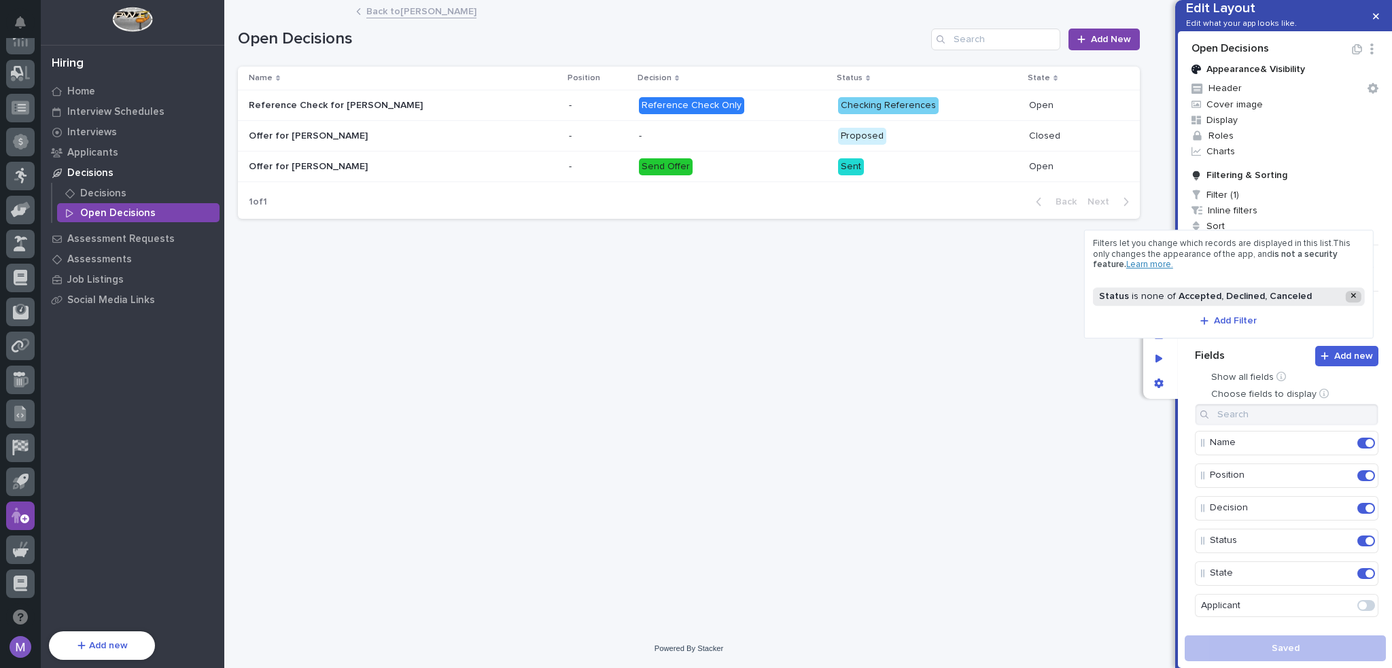
click at [1350, 298] on icon at bounding box center [1352, 296] width 5 height 8
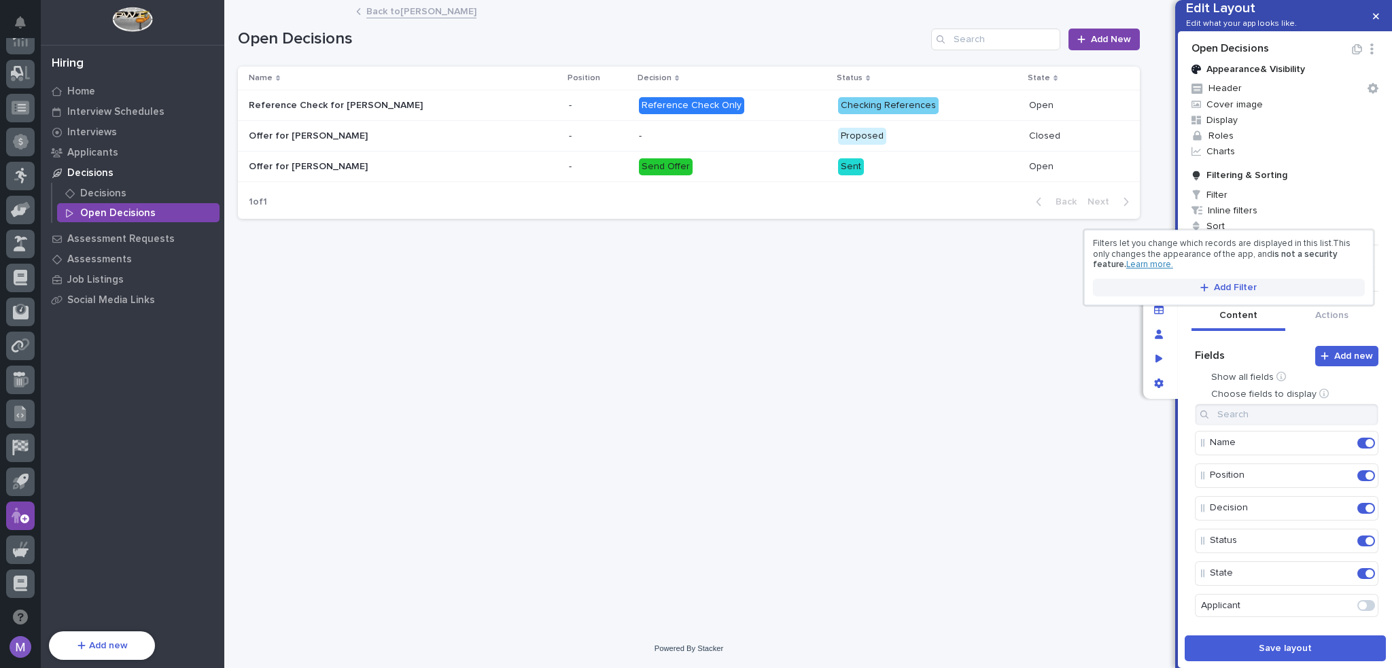
click at [1249, 288] on span "Add Filter" at bounding box center [1235, 287] width 43 height 12
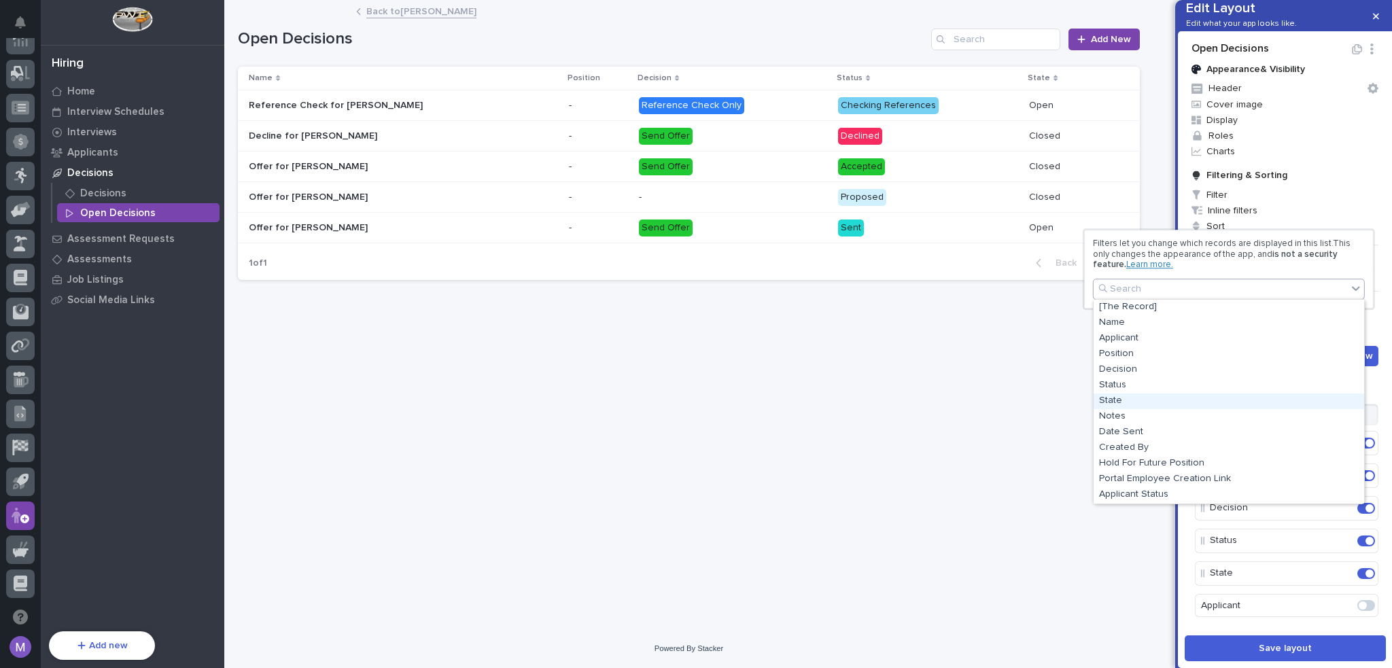
click at [1114, 400] on div "State" at bounding box center [1228, 401] width 270 height 16
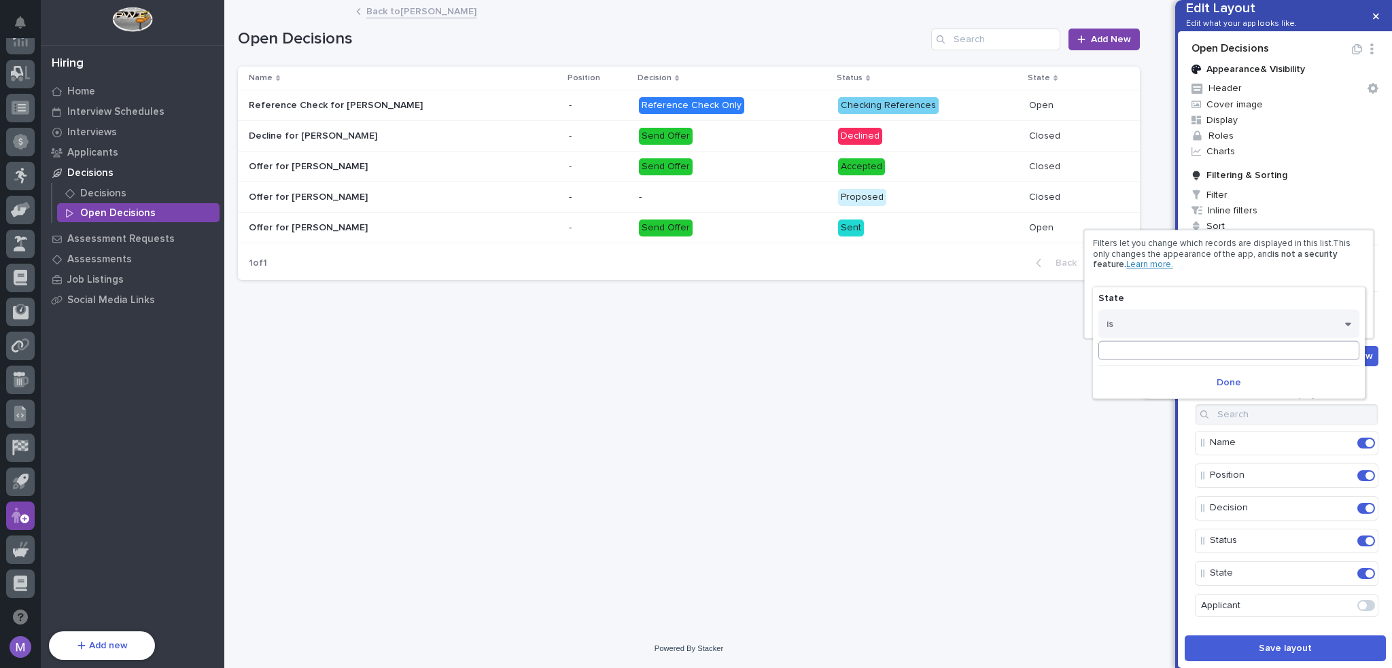
click at [1171, 351] on input at bounding box center [1228, 350] width 261 height 19
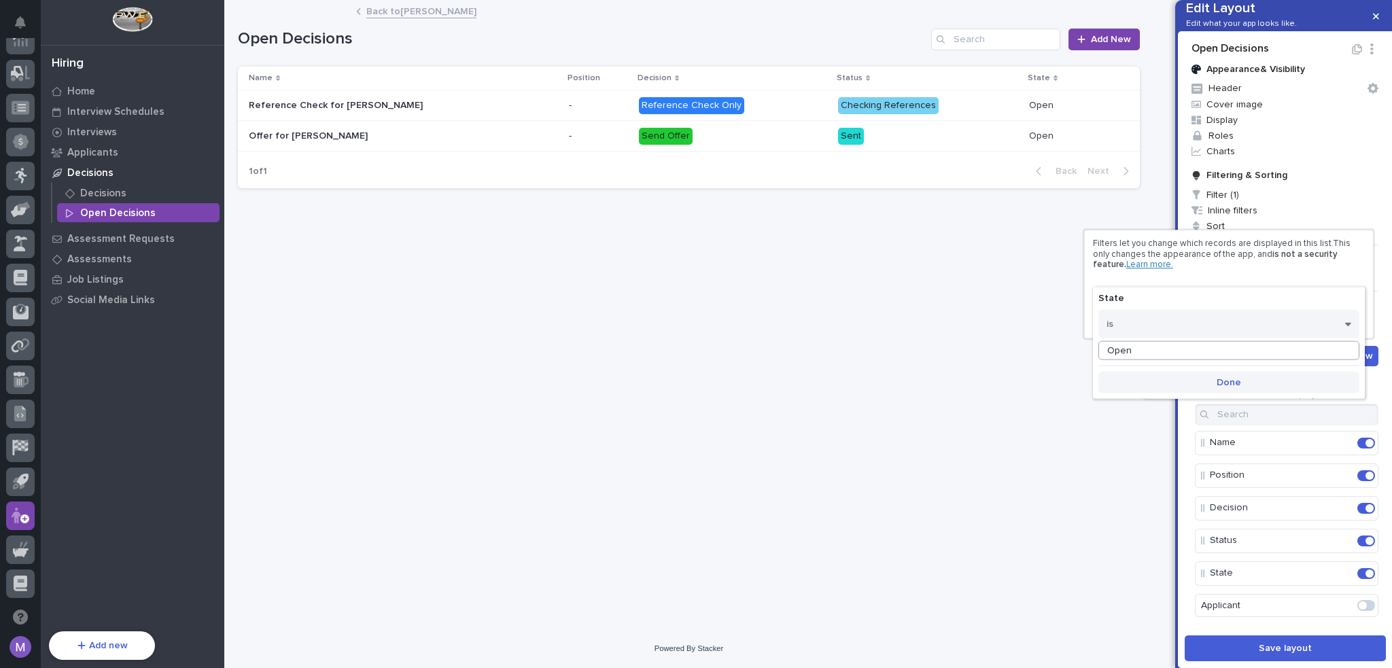
type input "Open"
click at [1223, 383] on span "Done" at bounding box center [1228, 382] width 24 height 12
click at [1192, 467] on div at bounding box center [696, 334] width 1392 height 668
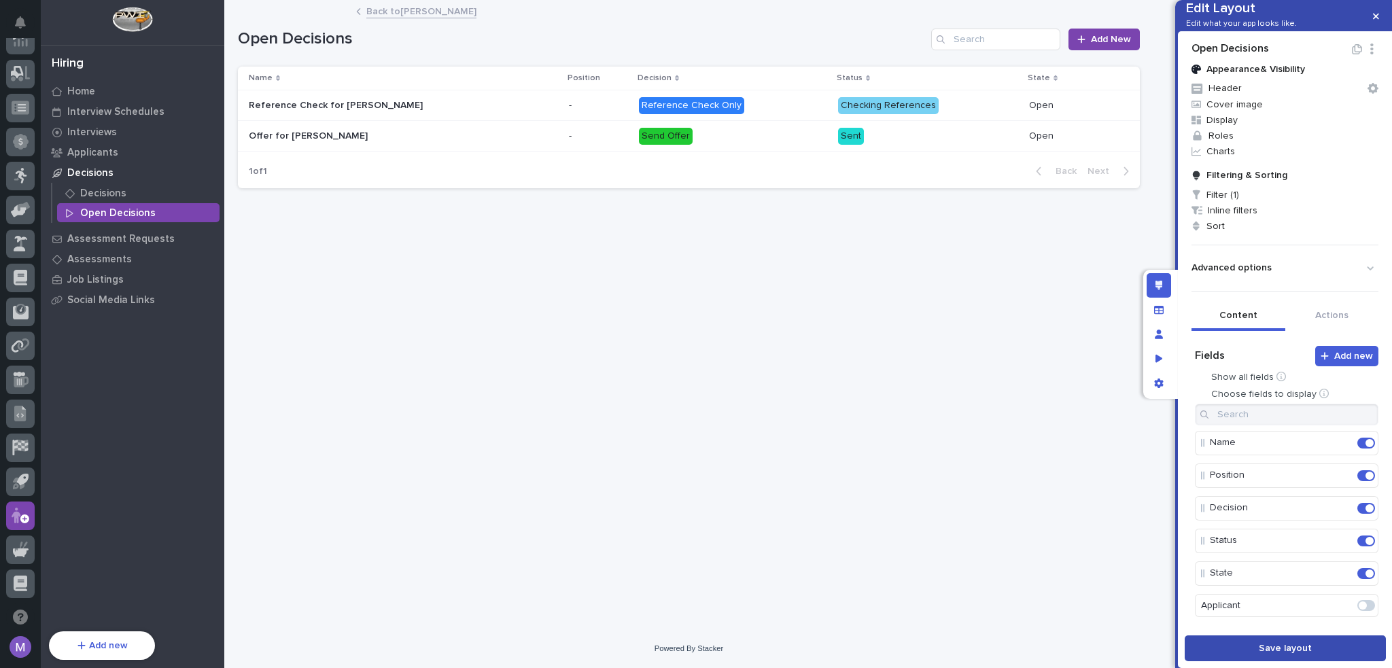
click at [1230, 643] on button "Save layout" at bounding box center [1284, 648] width 201 height 26
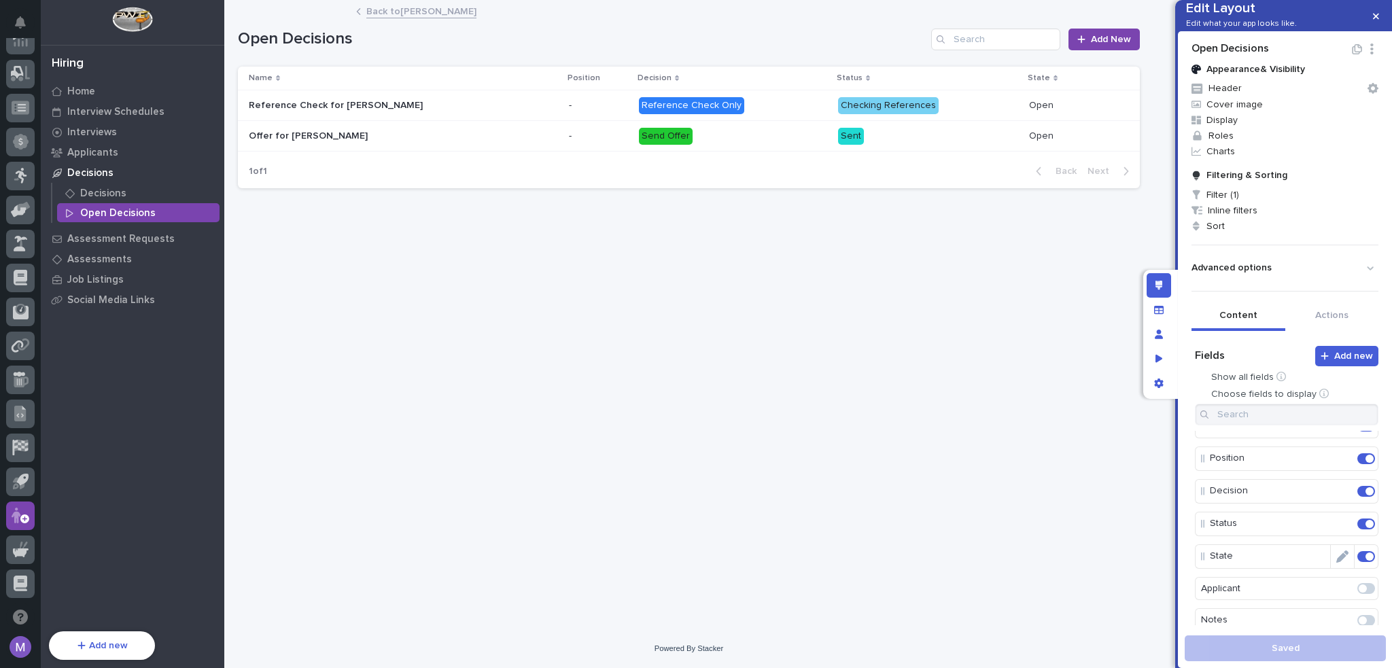
scroll to position [68, 0]
click at [1365, 510] on span at bounding box center [1369, 505] width 8 height 8
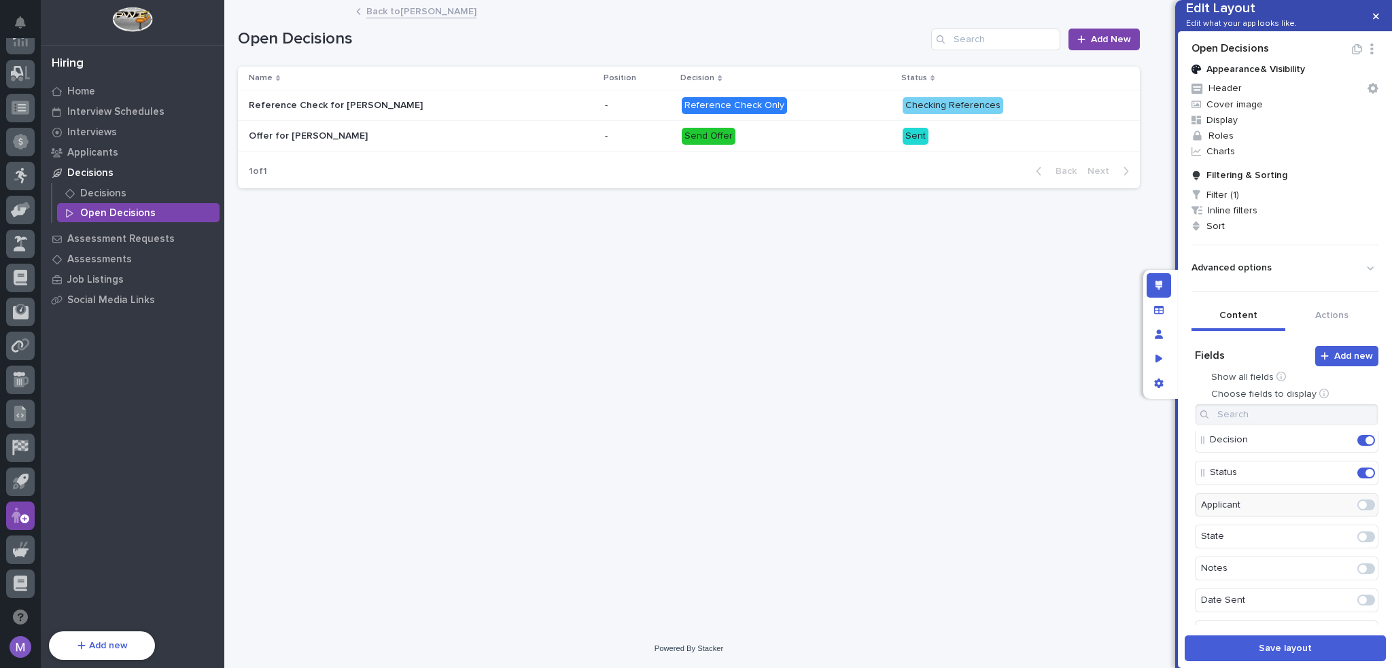
scroll to position [35, 0]
click at [1259, 649] on button "Save layout" at bounding box center [1284, 648] width 201 height 26
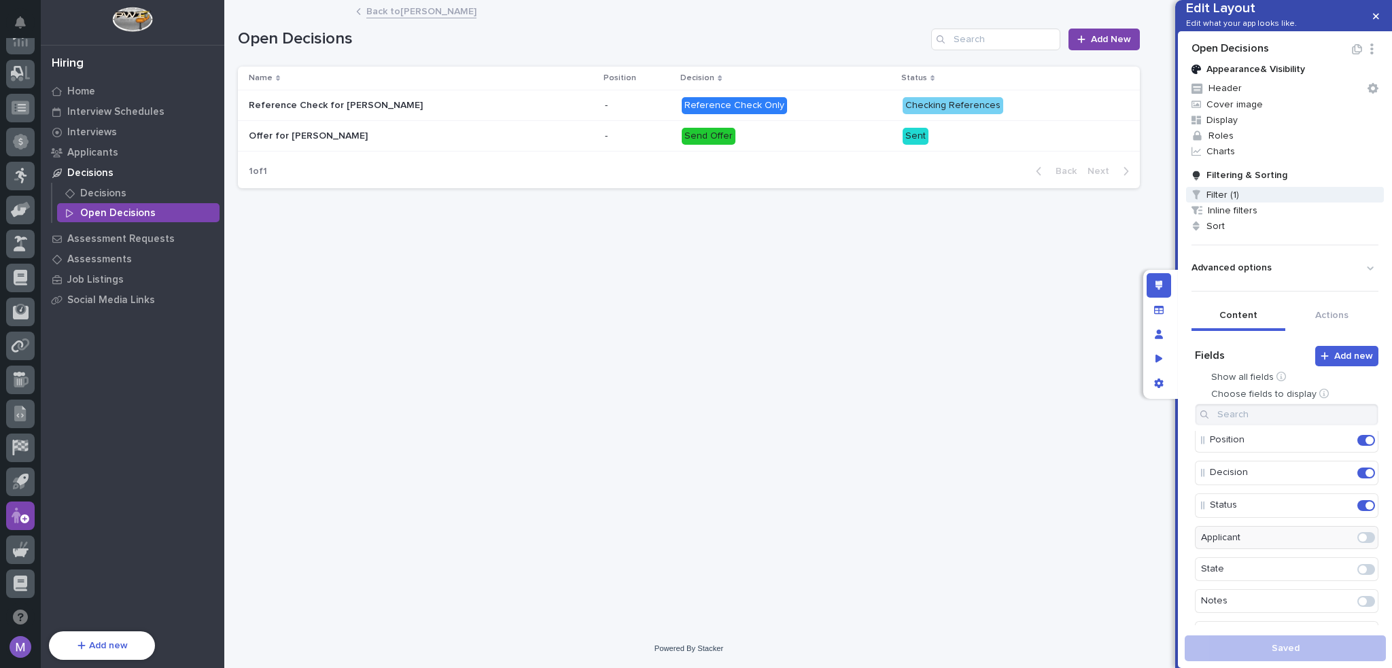
click at [1250, 202] on span "Filter (1)" at bounding box center [1285, 195] width 198 height 16
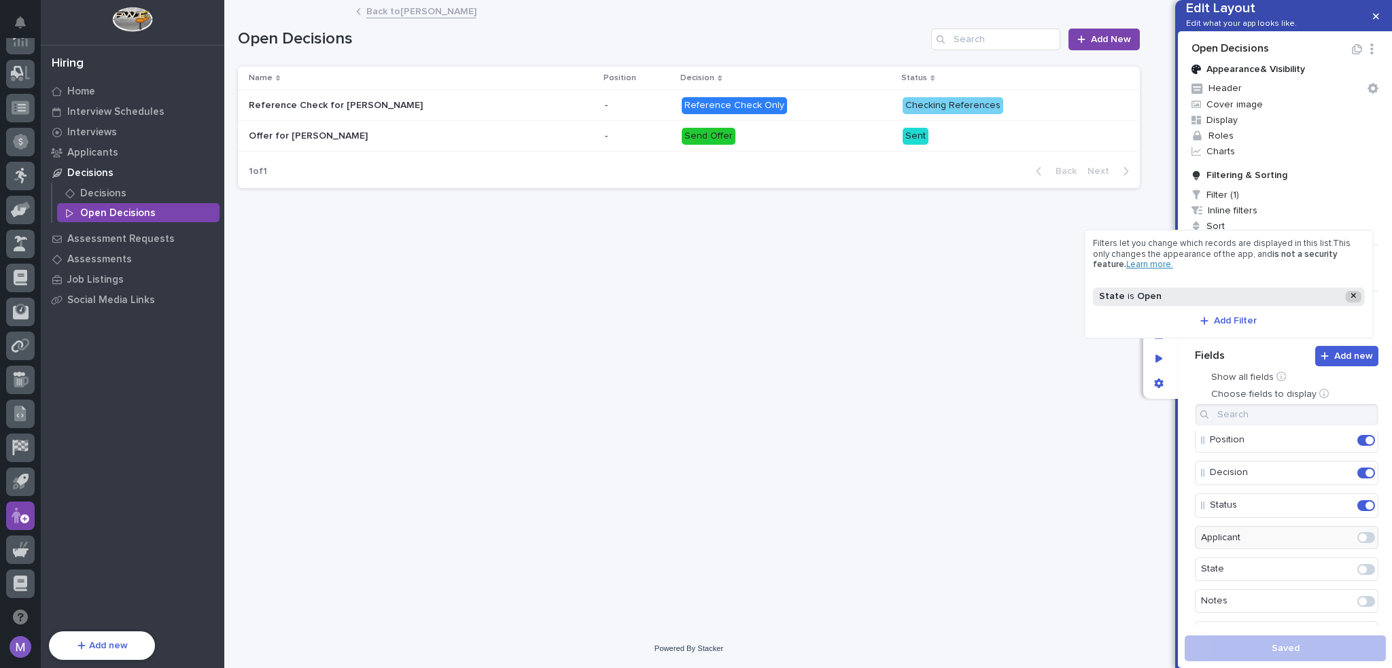
click at [1355, 298] on icon at bounding box center [1352, 296] width 5 height 8
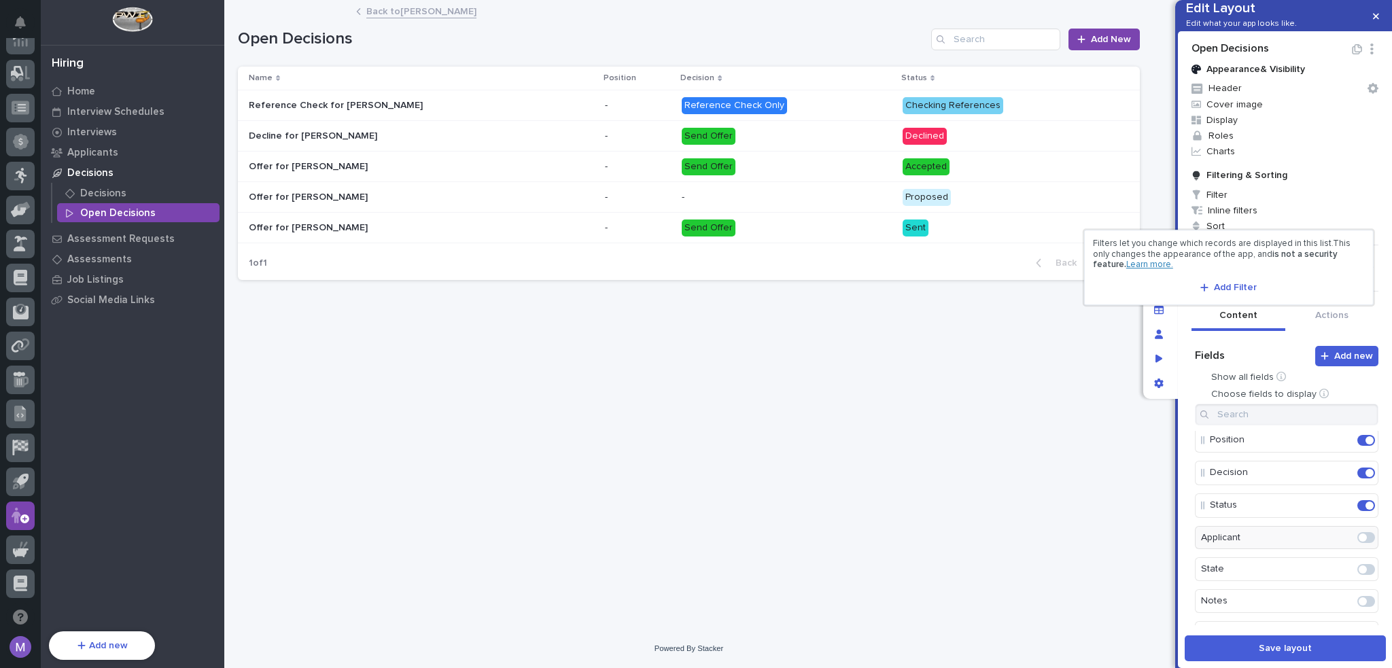
click at [1182, 187] on div at bounding box center [696, 334] width 1392 height 668
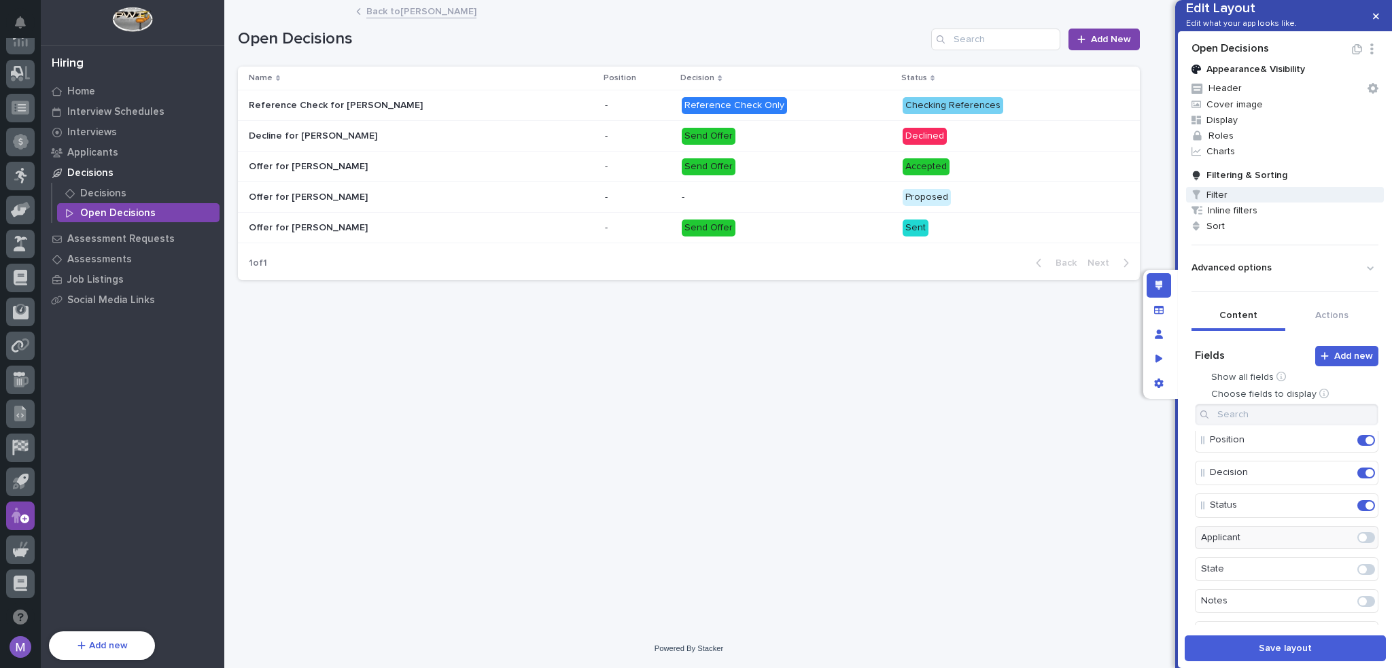
click at [1211, 202] on span "Filter" at bounding box center [1285, 195] width 198 height 16
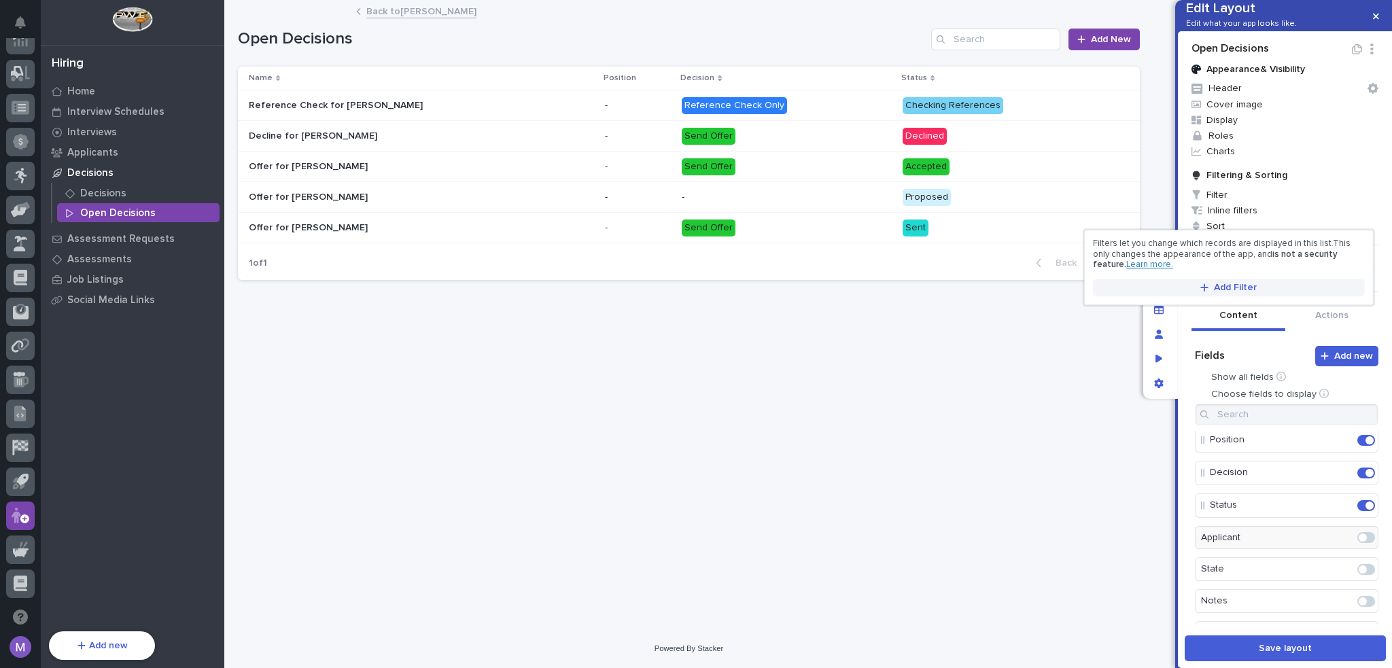
click at [1245, 287] on span "Add Filter" at bounding box center [1235, 287] width 43 height 12
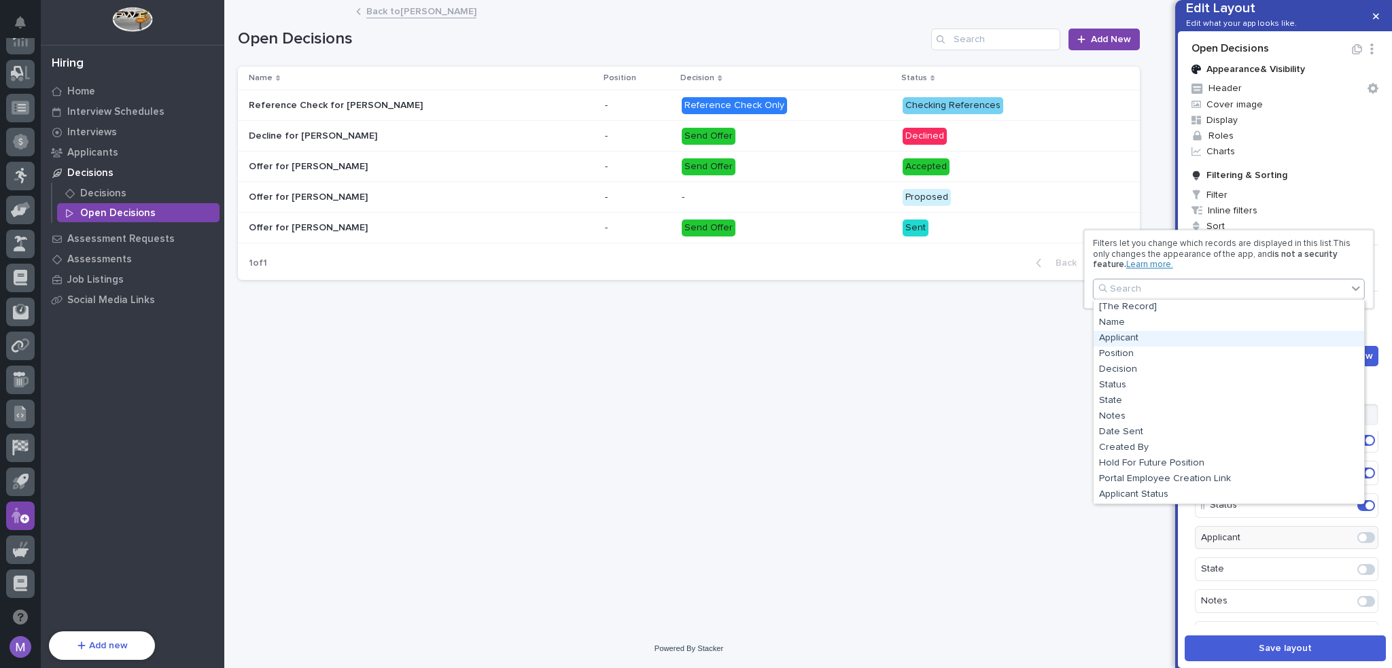
drag, startPoint x: 1169, startPoint y: 347, endPoint x: 1169, endPoint y: 340, distance: 6.8
click at [1169, 340] on div "Applicant" at bounding box center [1228, 339] width 270 height 16
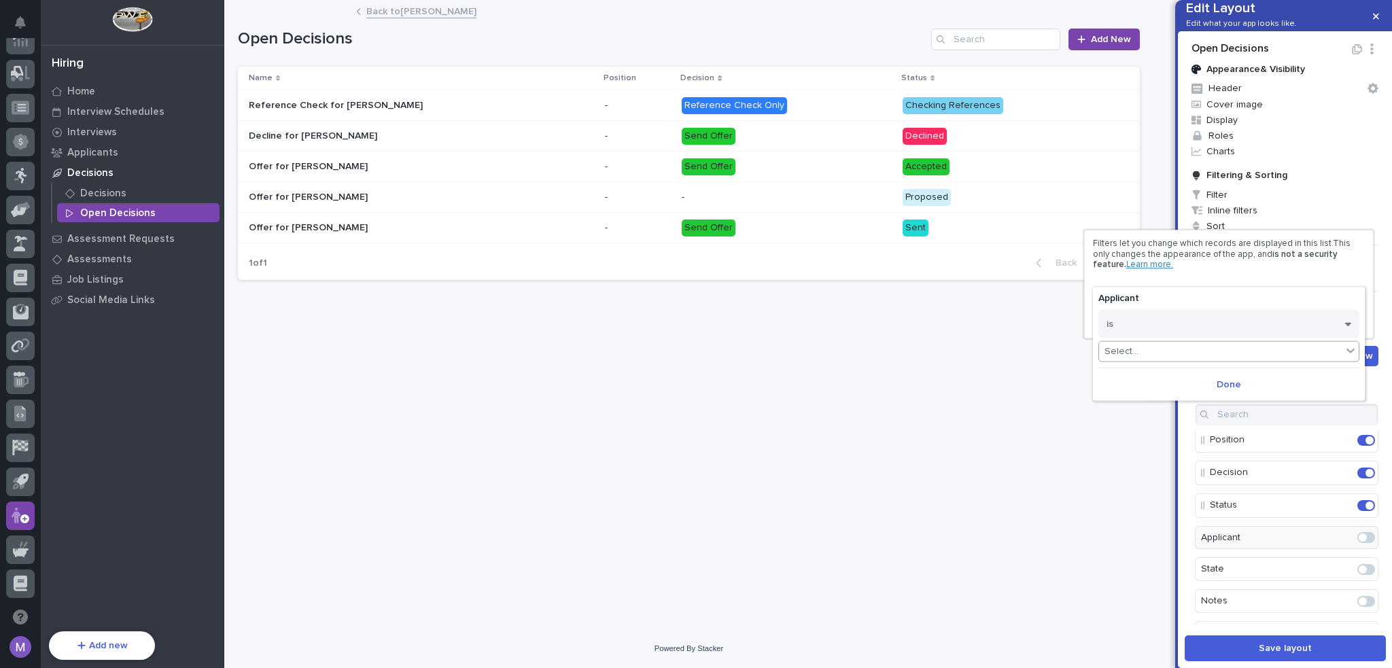
click at [1186, 351] on div "Select..." at bounding box center [1220, 352] width 243 height 20
click at [1189, 315] on button "is" at bounding box center [1228, 323] width 261 height 29
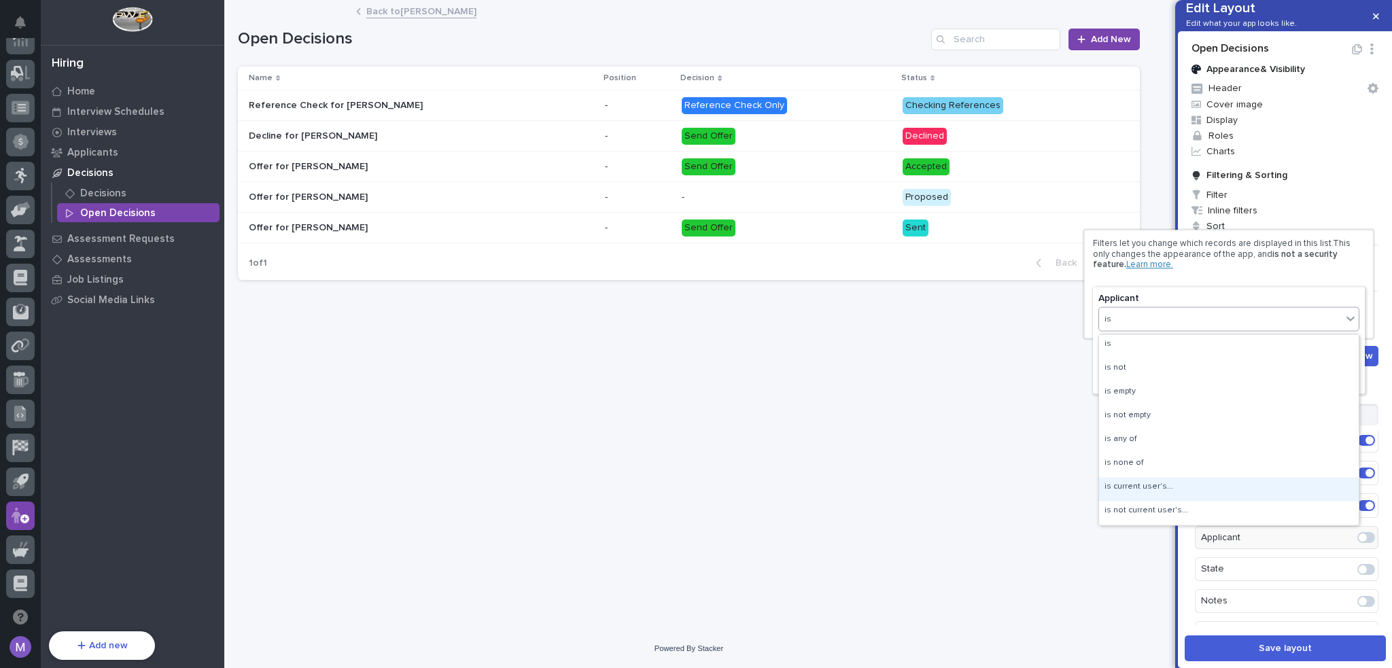
click at [1167, 478] on div "is current user's..." at bounding box center [1229, 489] width 260 height 24
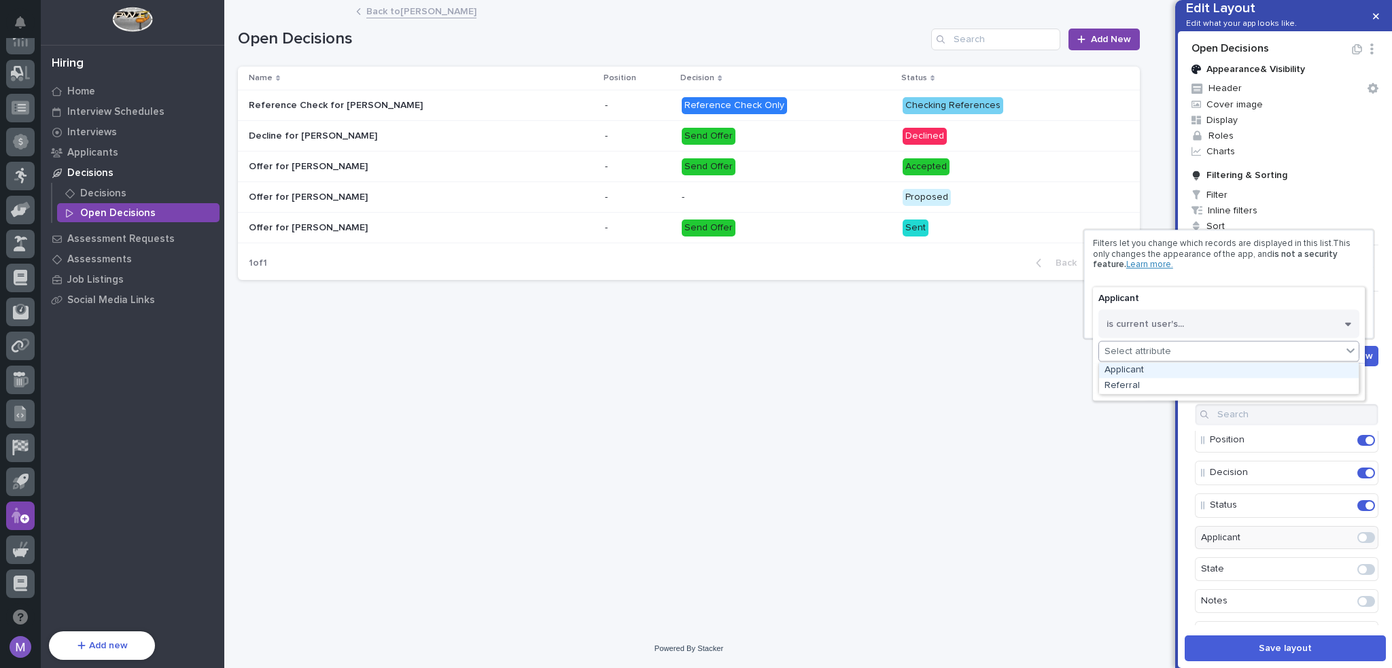
click at [1197, 355] on div "Select attribute" at bounding box center [1220, 352] width 243 height 20
click at [1178, 418] on div at bounding box center [696, 334] width 1392 height 668
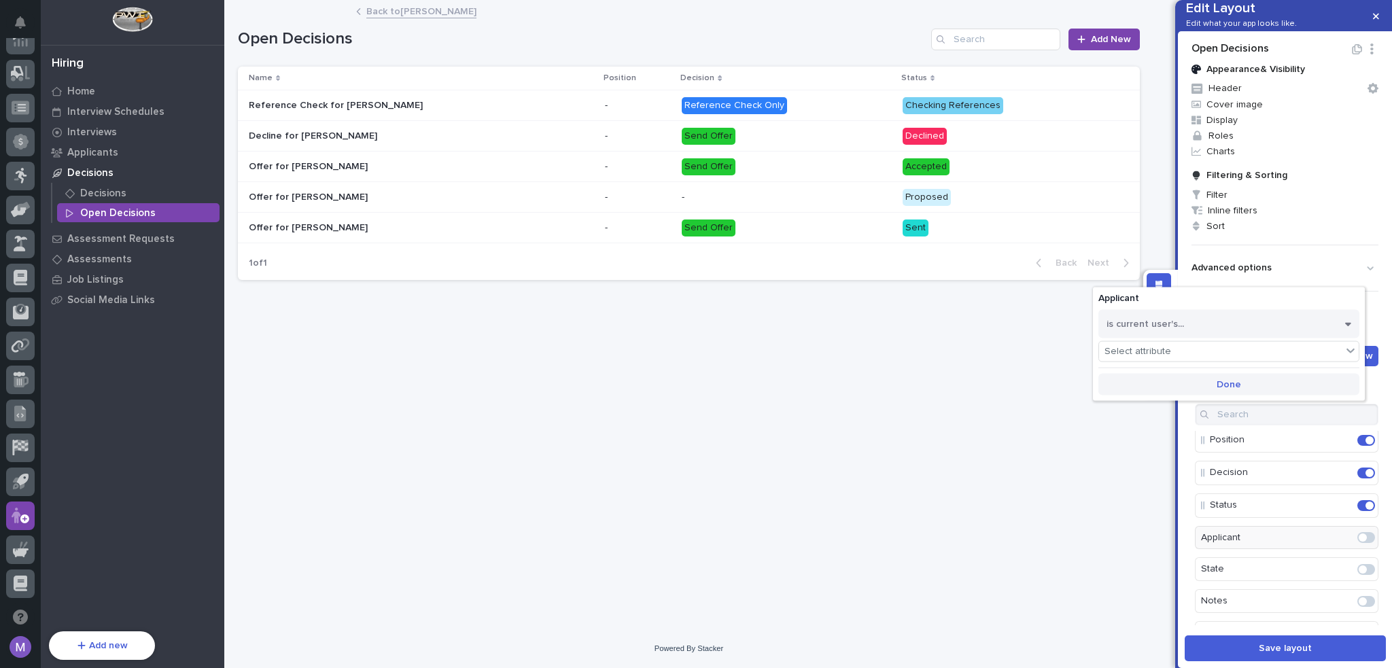
click at [1210, 383] on button "Done" at bounding box center [1228, 384] width 261 height 22
click at [1240, 202] on span "Filter" at bounding box center [1285, 195] width 198 height 16
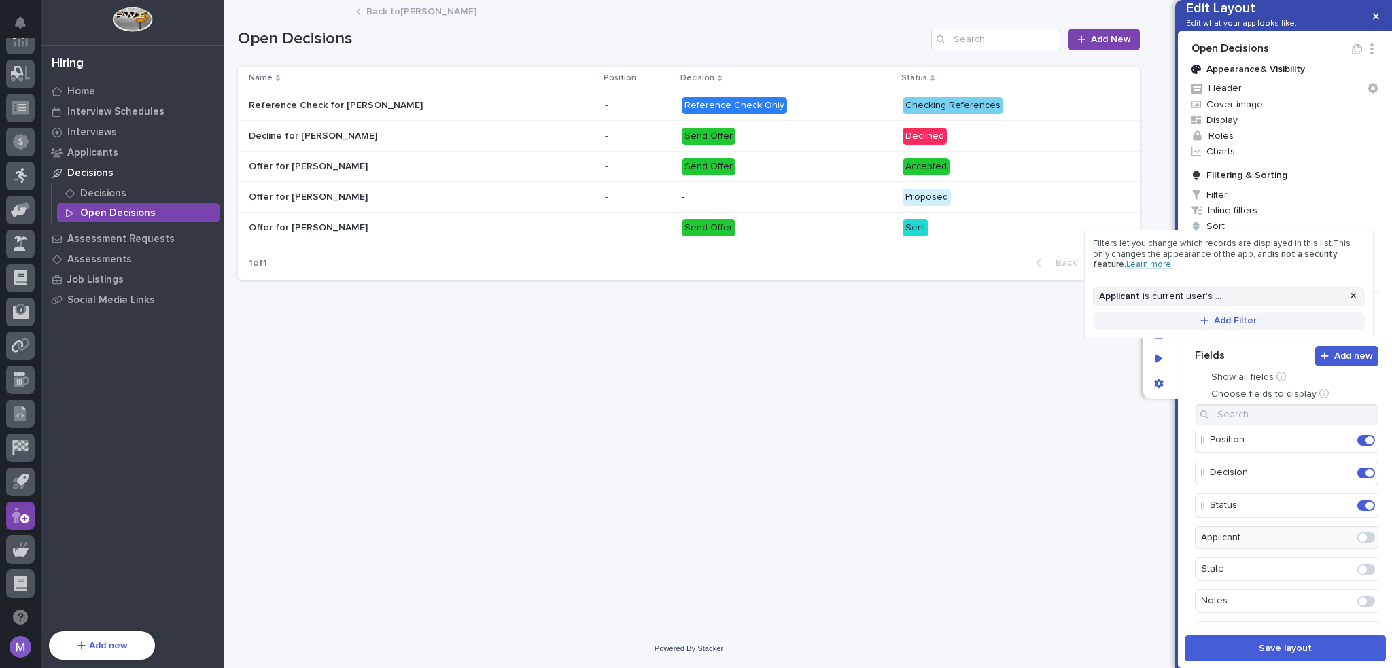
click at [1357, 296] on div at bounding box center [1353, 297] width 16 height 12
click at [1248, 283] on span "Add Filter" at bounding box center [1235, 287] width 43 height 12
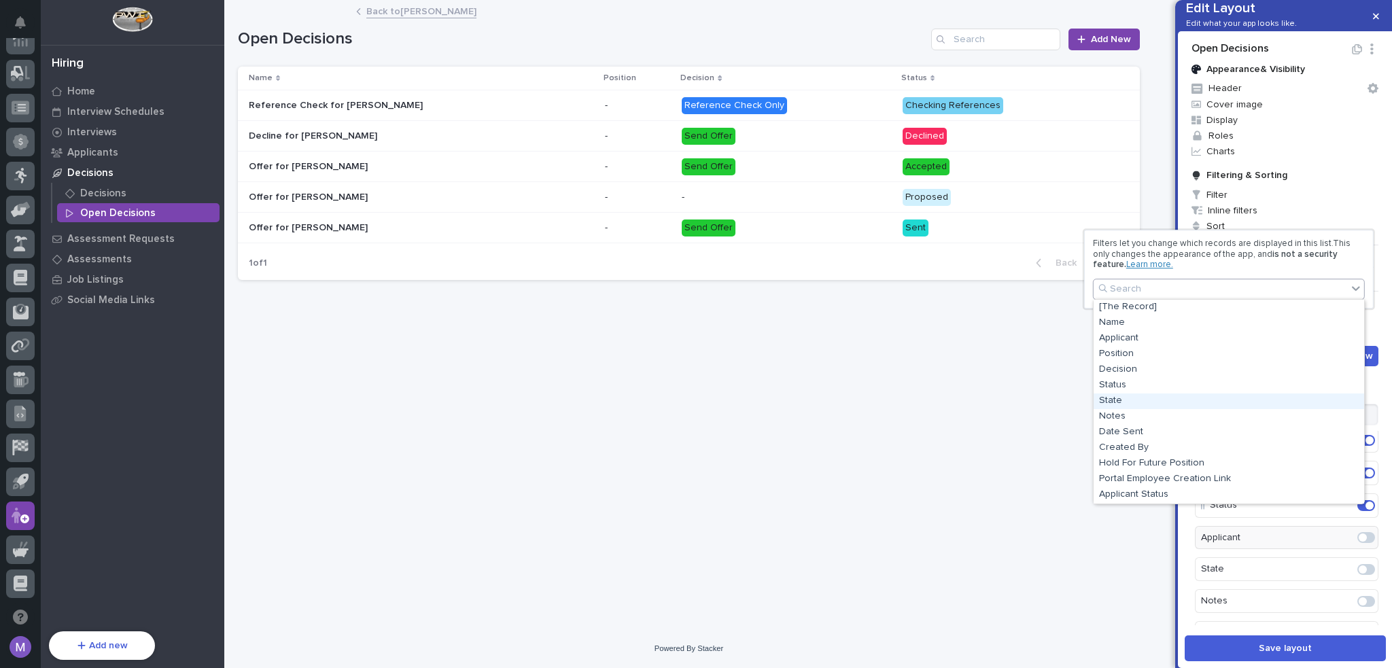
click at [1157, 396] on div "State" at bounding box center [1228, 401] width 270 height 16
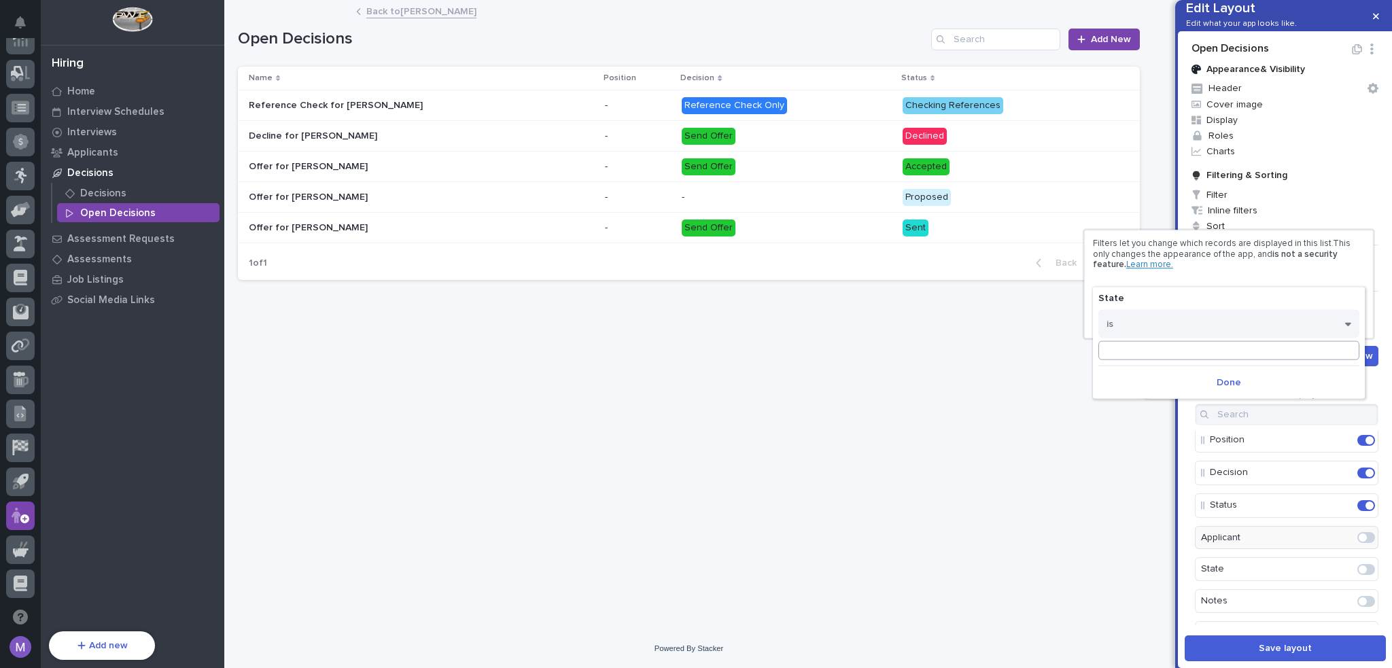
click at [1170, 353] on input at bounding box center [1228, 350] width 261 height 19
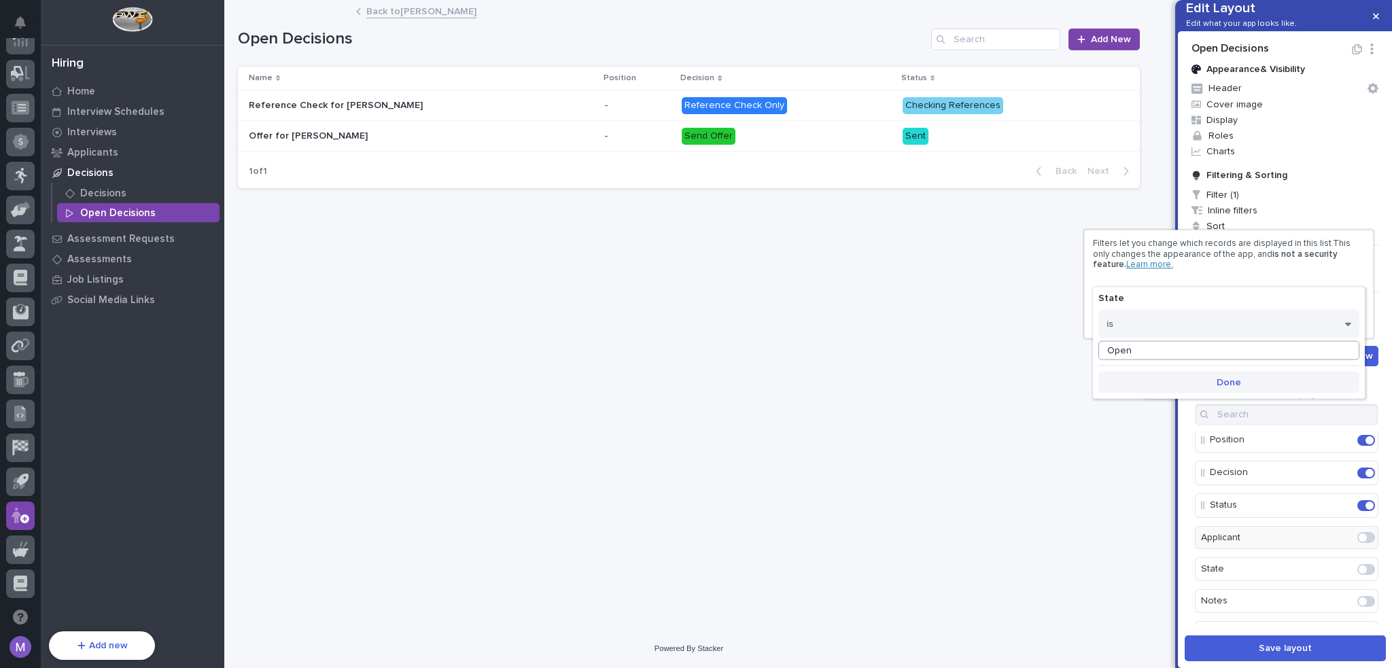
type input "Open"
click at [1256, 388] on button "Done" at bounding box center [1228, 383] width 261 height 22
click at [1185, 537] on div at bounding box center [696, 334] width 1392 height 668
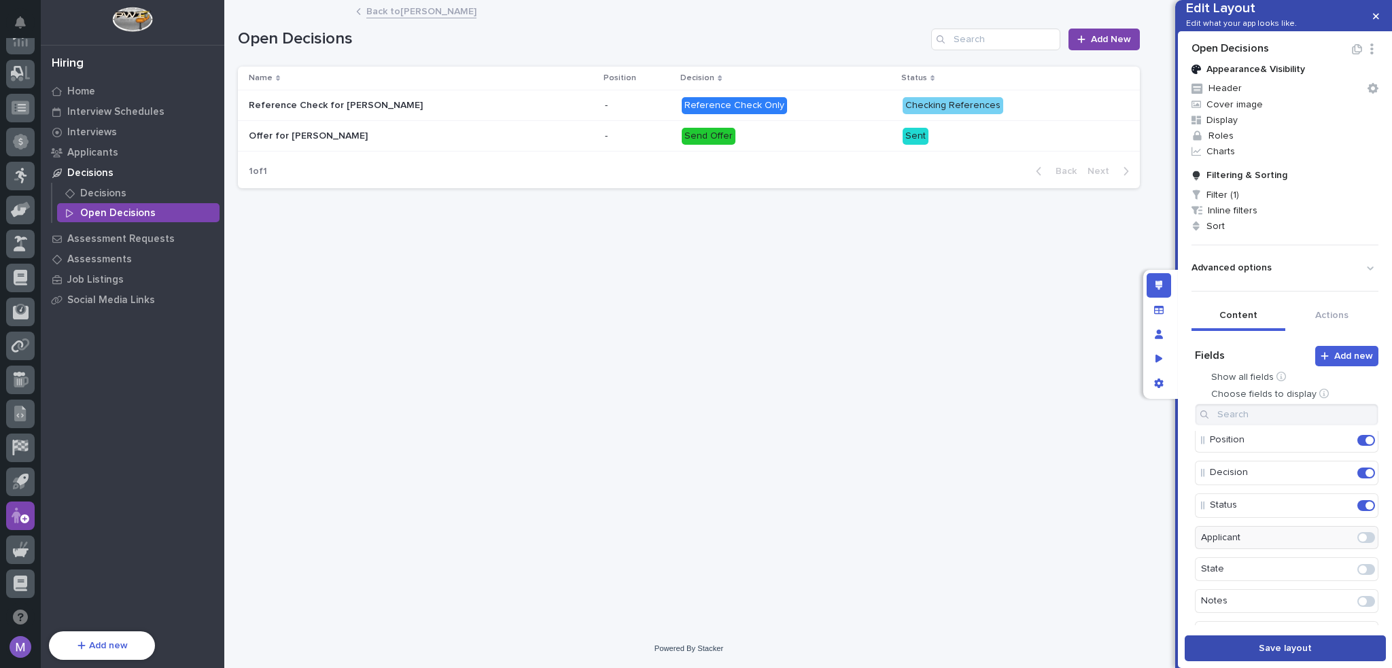
click at [1208, 637] on button "Save layout" at bounding box center [1284, 648] width 201 height 26
click at [88, 94] on p "Home" at bounding box center [81, 92] width 28 height 12
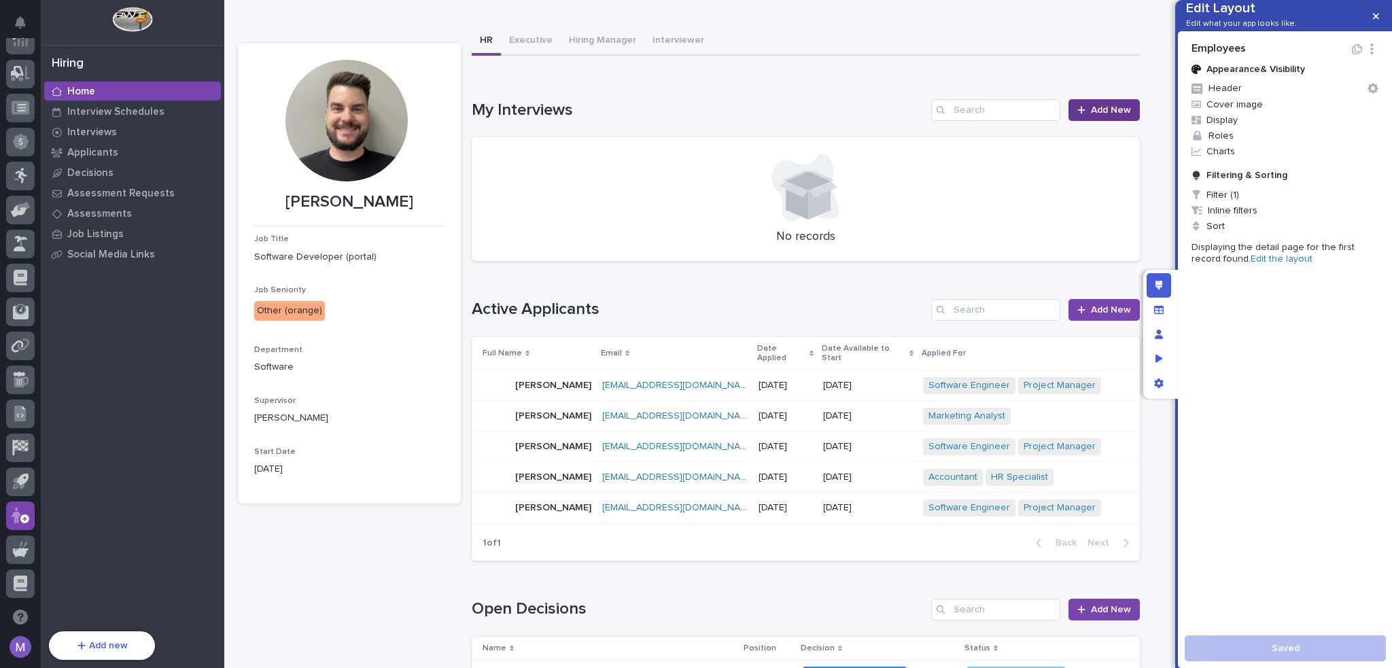
click at [1098, 116] on link "Add New" at bounding box center [1103, 110] width 71 height 22
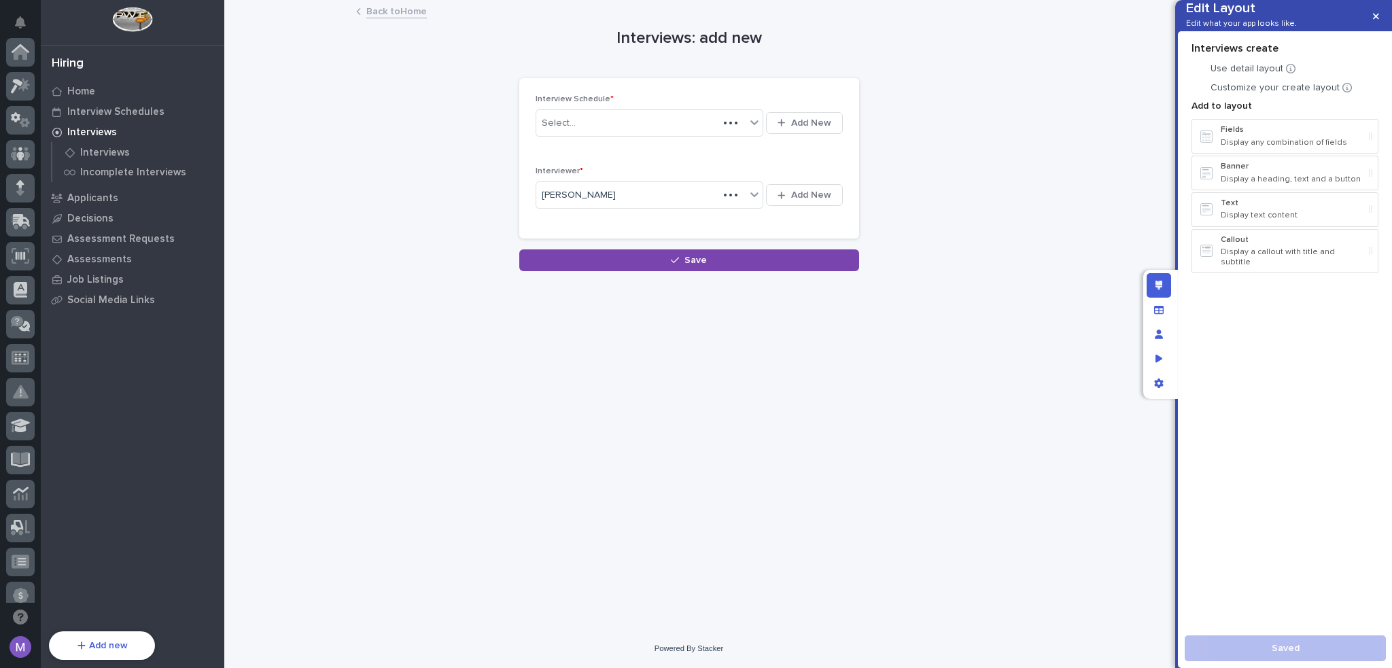
scroll to position [454, 0]
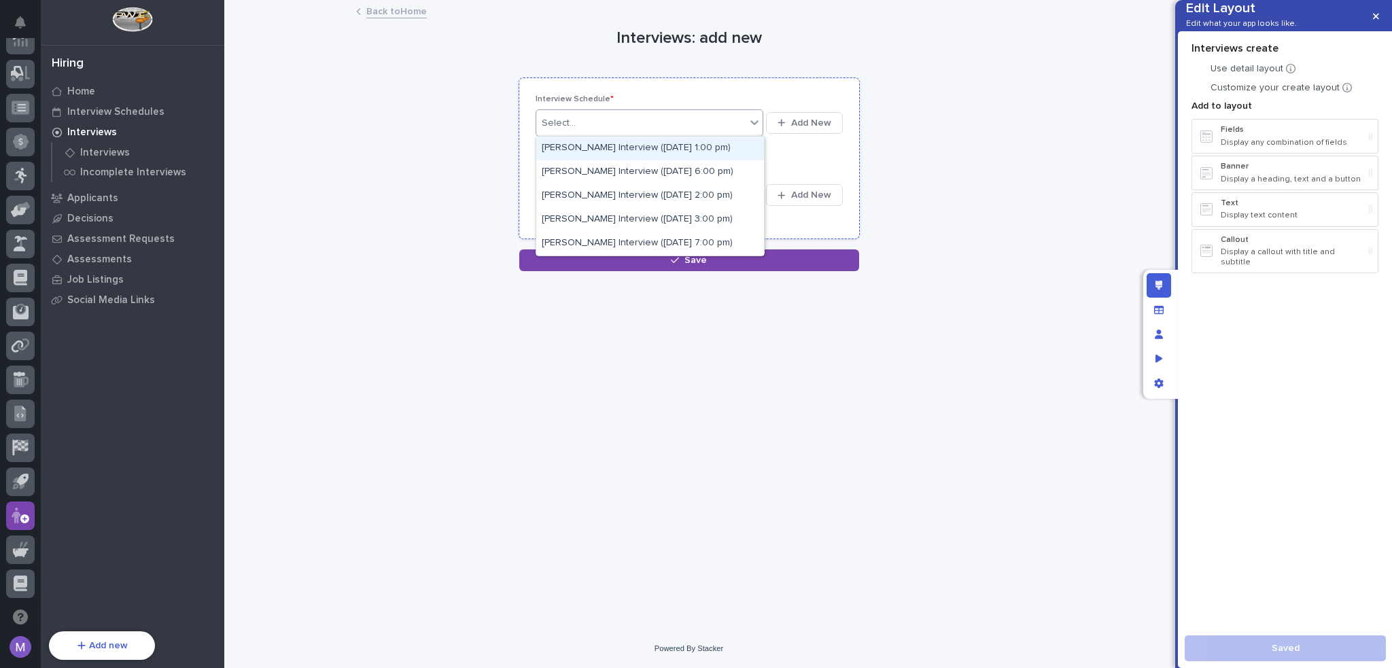
click at [648, 130] on div "Select..." at bounding box center [641, 123] width 210 height 22
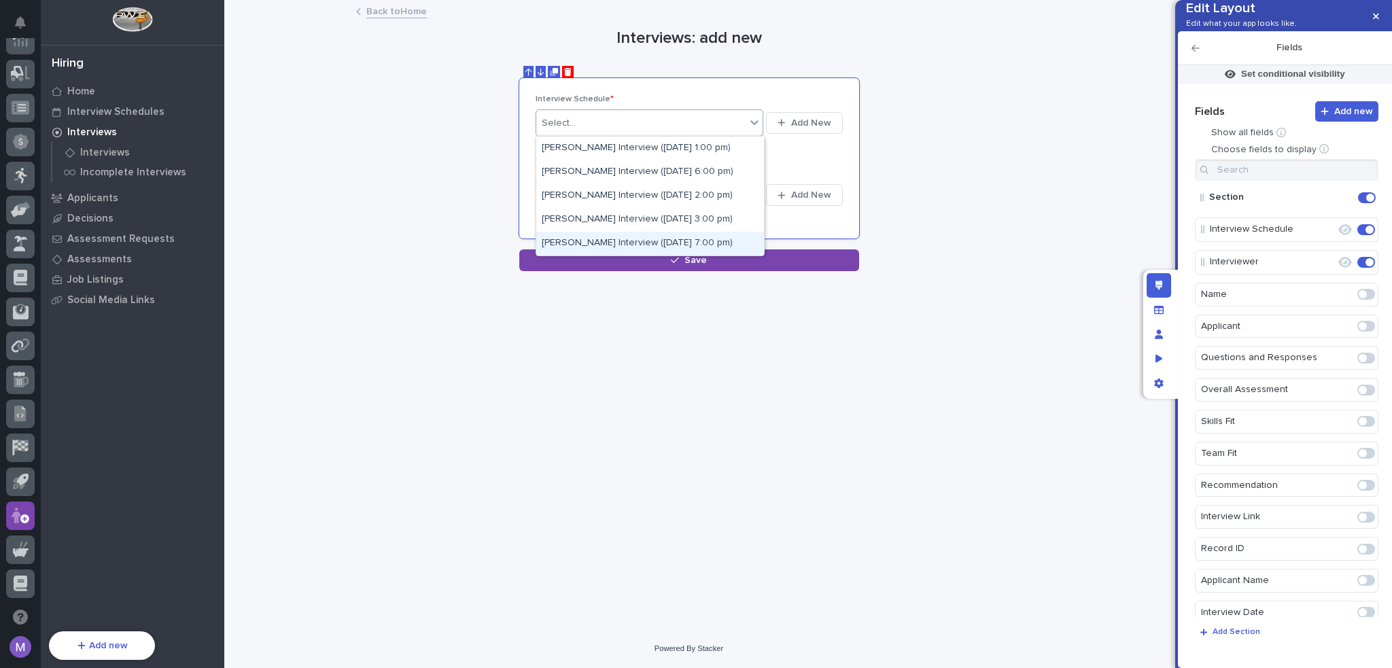
click at [944, 160] on div "**********" at bounding box center [689, 136] width 902 height 270
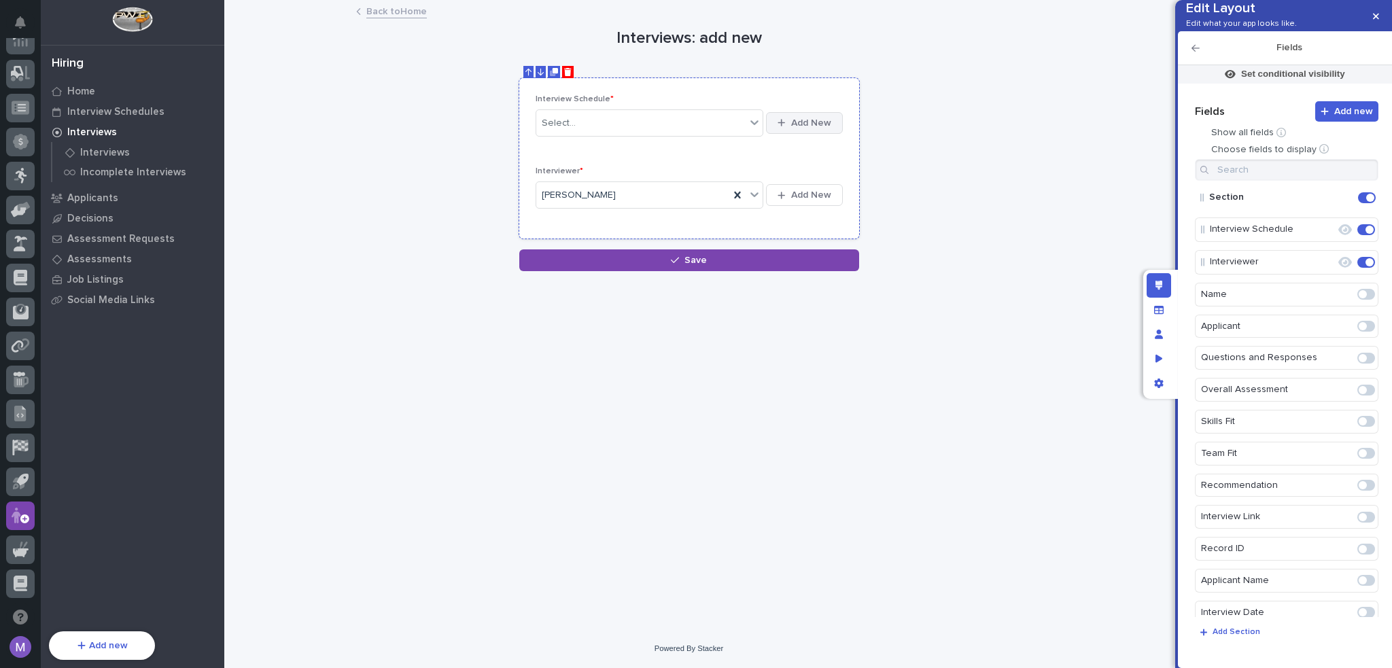
click at [801, 117] on span "Add New" at bounding box center [811, 123] width 40 height 12
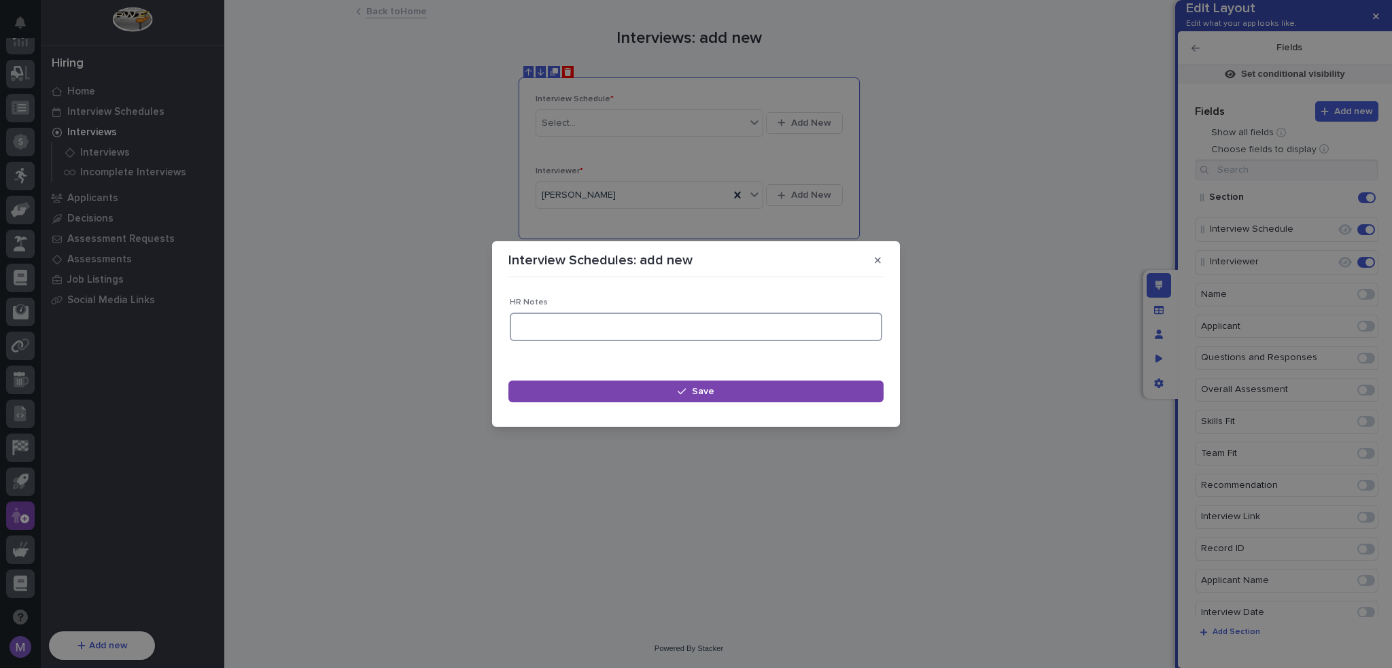
click at [678, 327] on textarea at bounding box center [696, 327] width 372 height 29
click at [877, 264] on icon "button" at bounding box center [878, 260] width 6 height 10
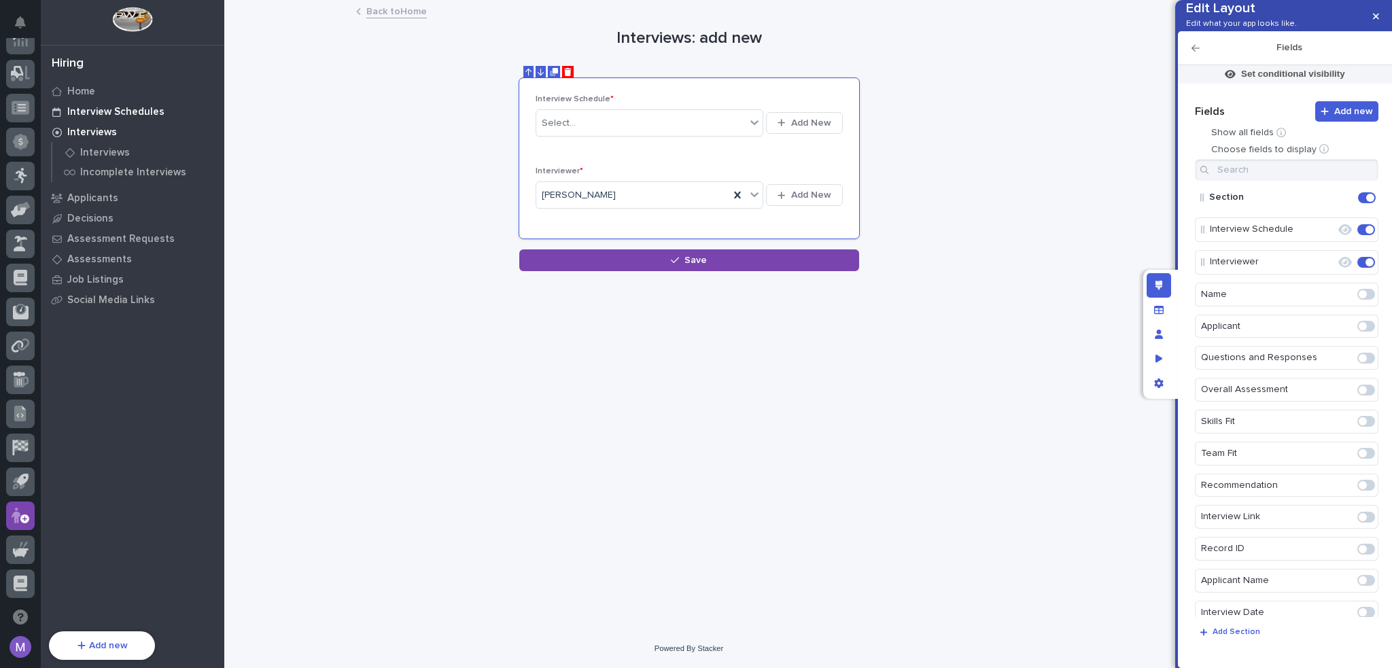
click at [129, 111] on p "Interview Schedules" at bounding box center [115, 112] width 97 height 12
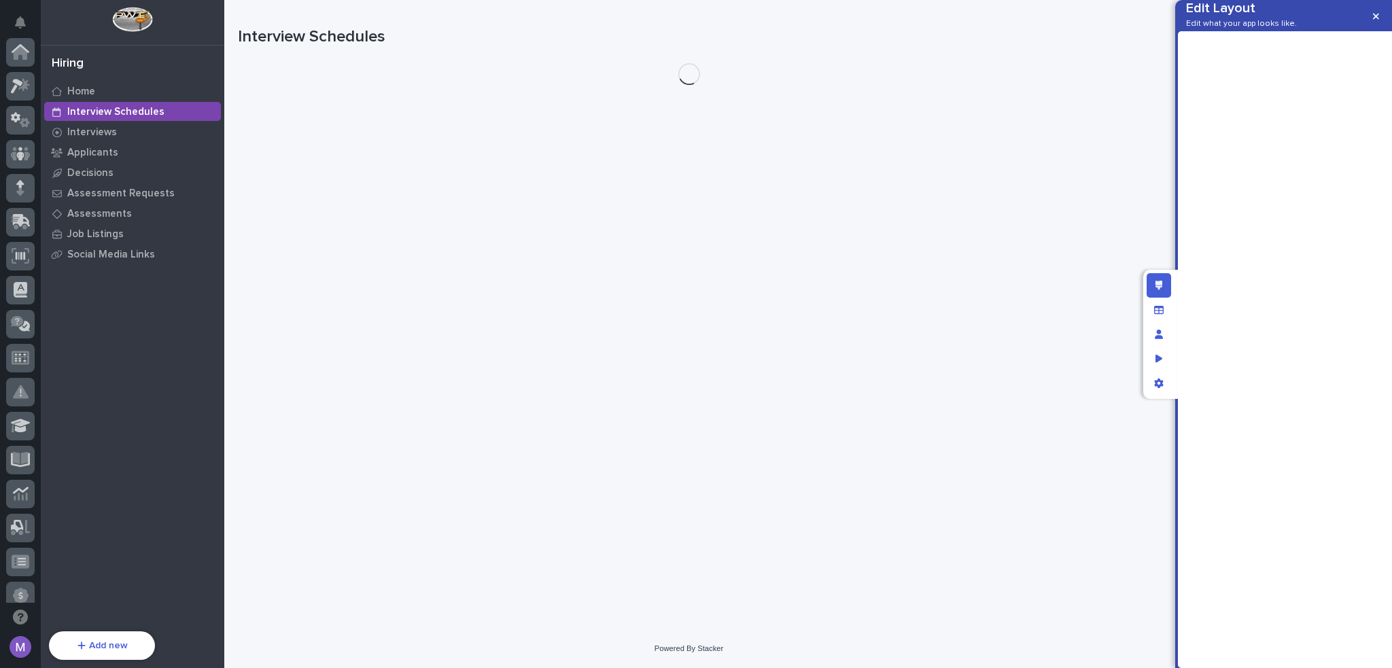
scroll to position [454, 0]
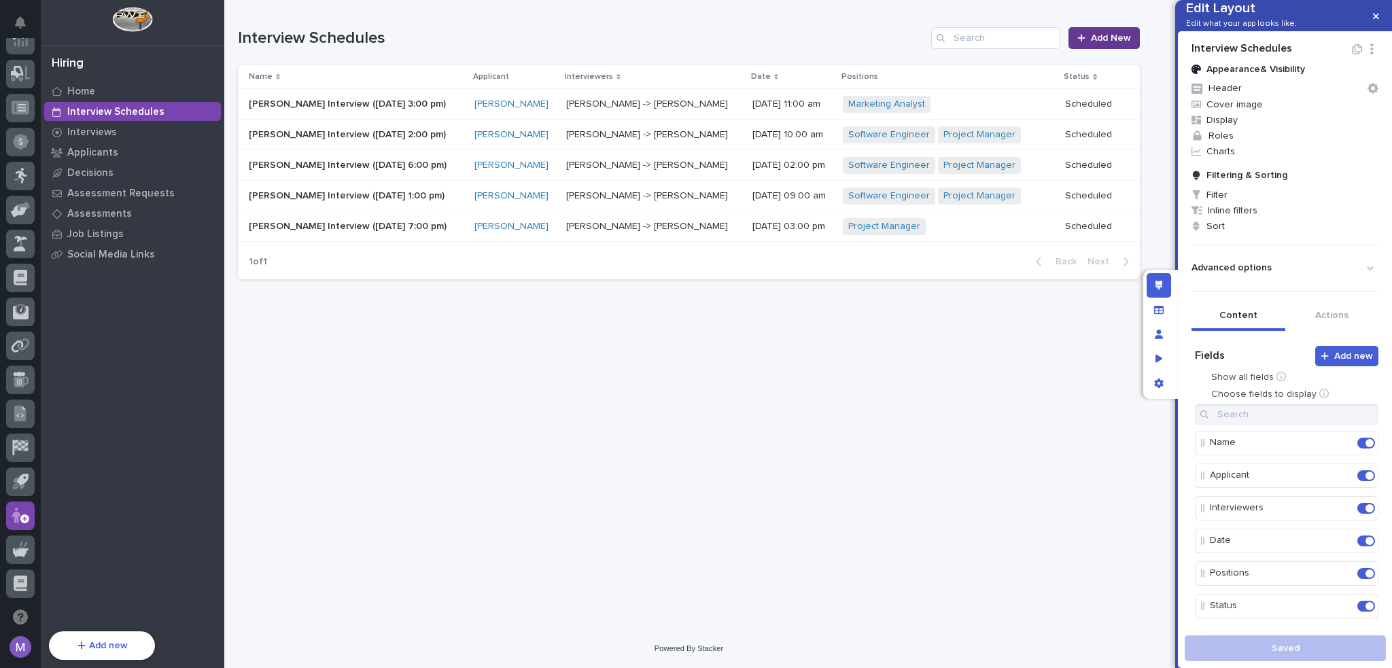
click at [1080, 46] on link "Add New" at bounding box center [1103, 38] width 71 height 22
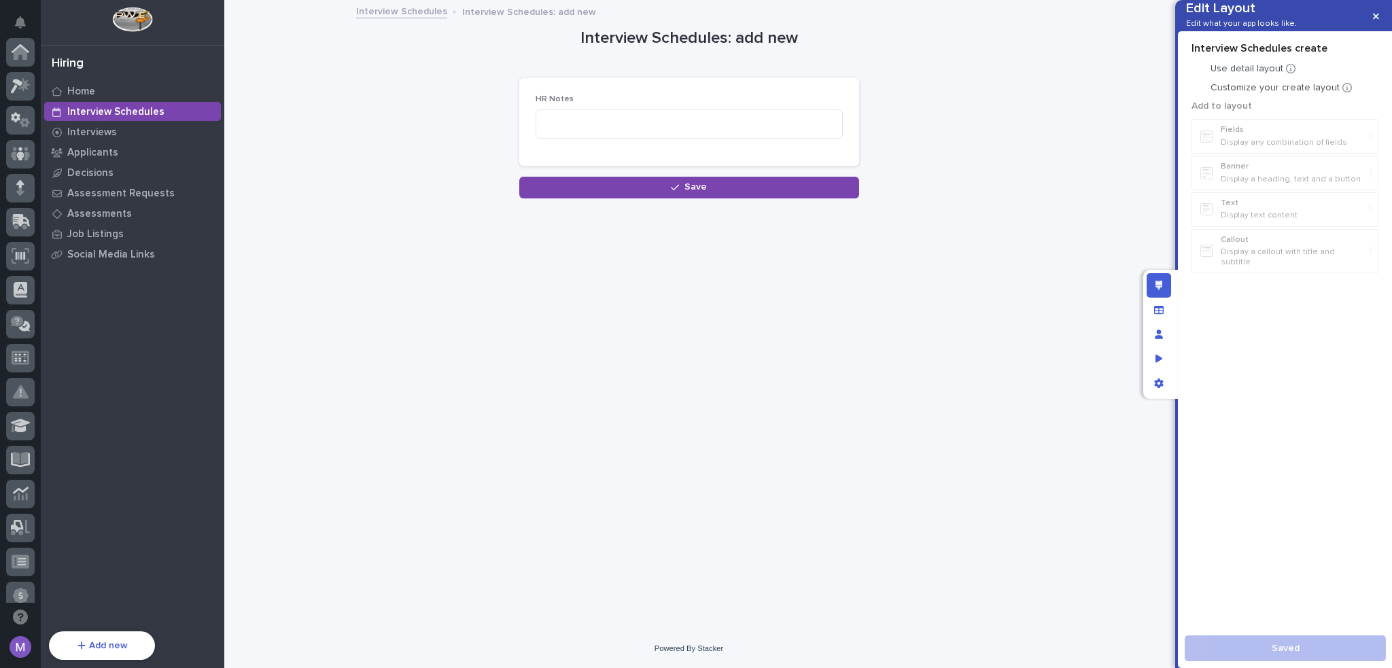
scroll to position [454, 0]
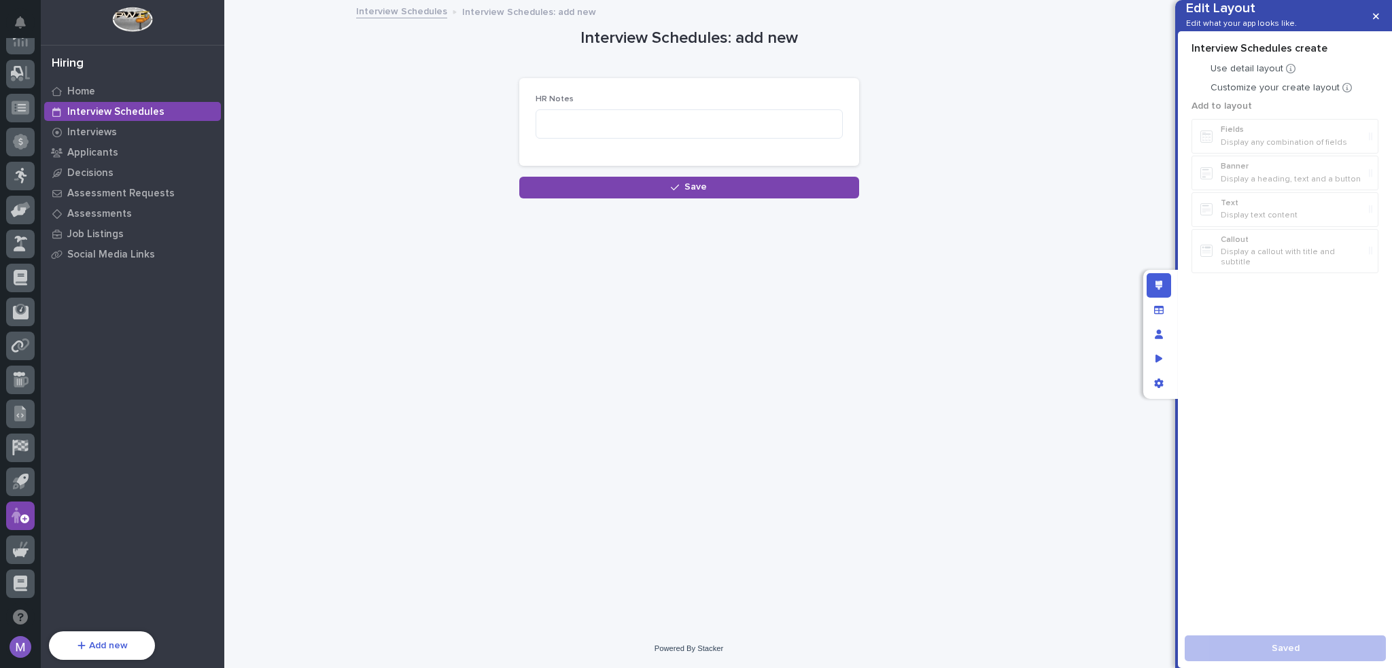
click at [1253, 94] on p "Customize your create layout" at bounding box center [1274, 88] width 129 height 12
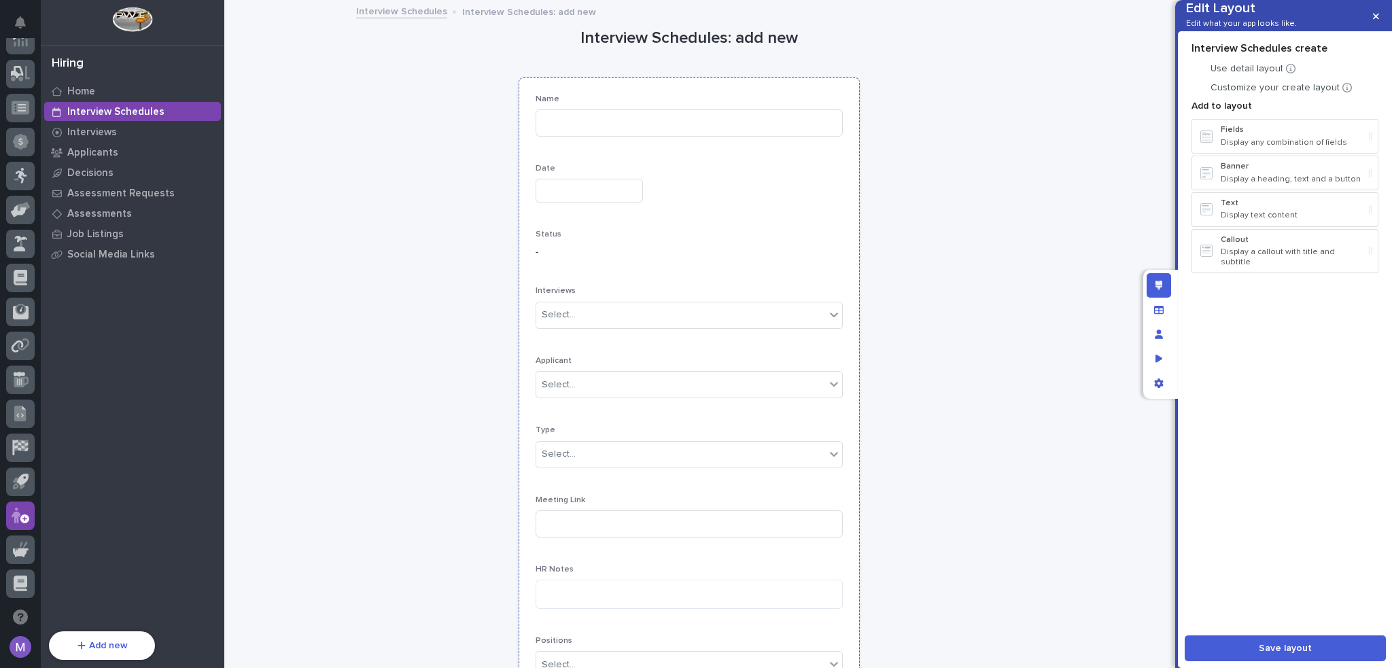
click at [827, 104] on div "Name" at bounding box center [688, 120] width 307 height 53
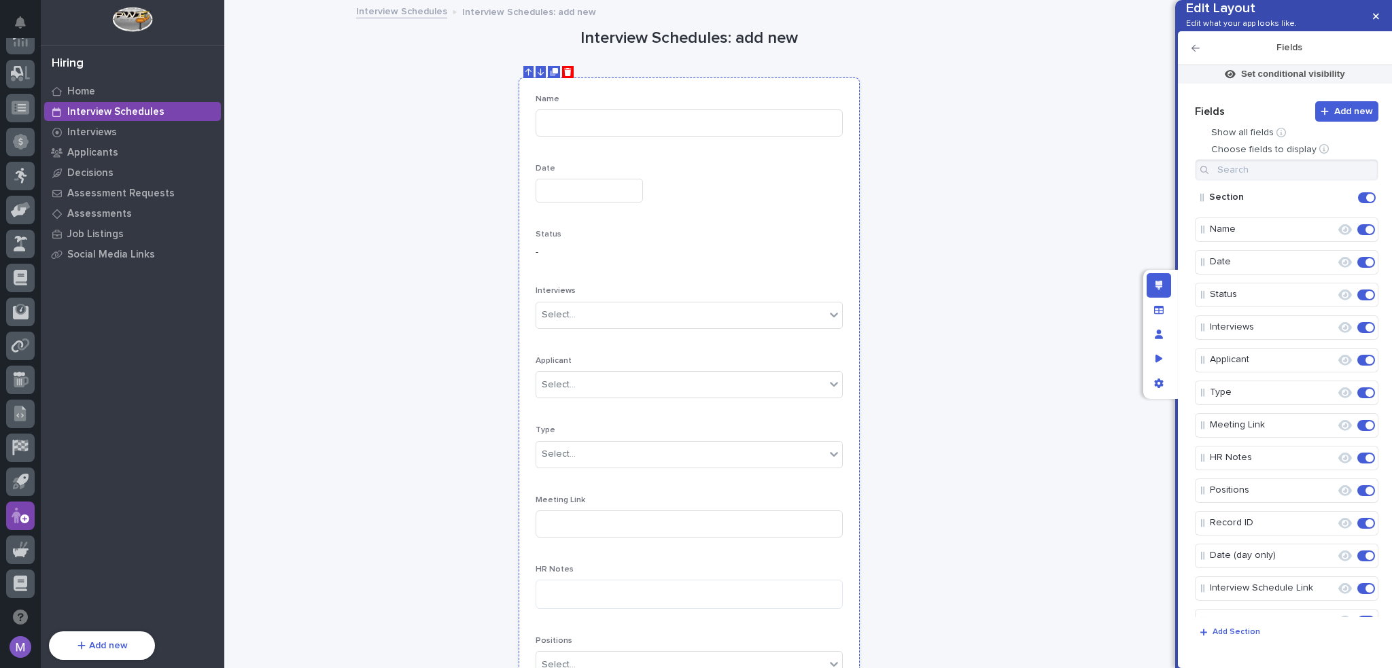
click at [556, 71] on div at bounding box center [693, 72] width 340 height 12
click at [564, 75] on icon "Delete" at bounding box center [567, 72] width 7 height 8
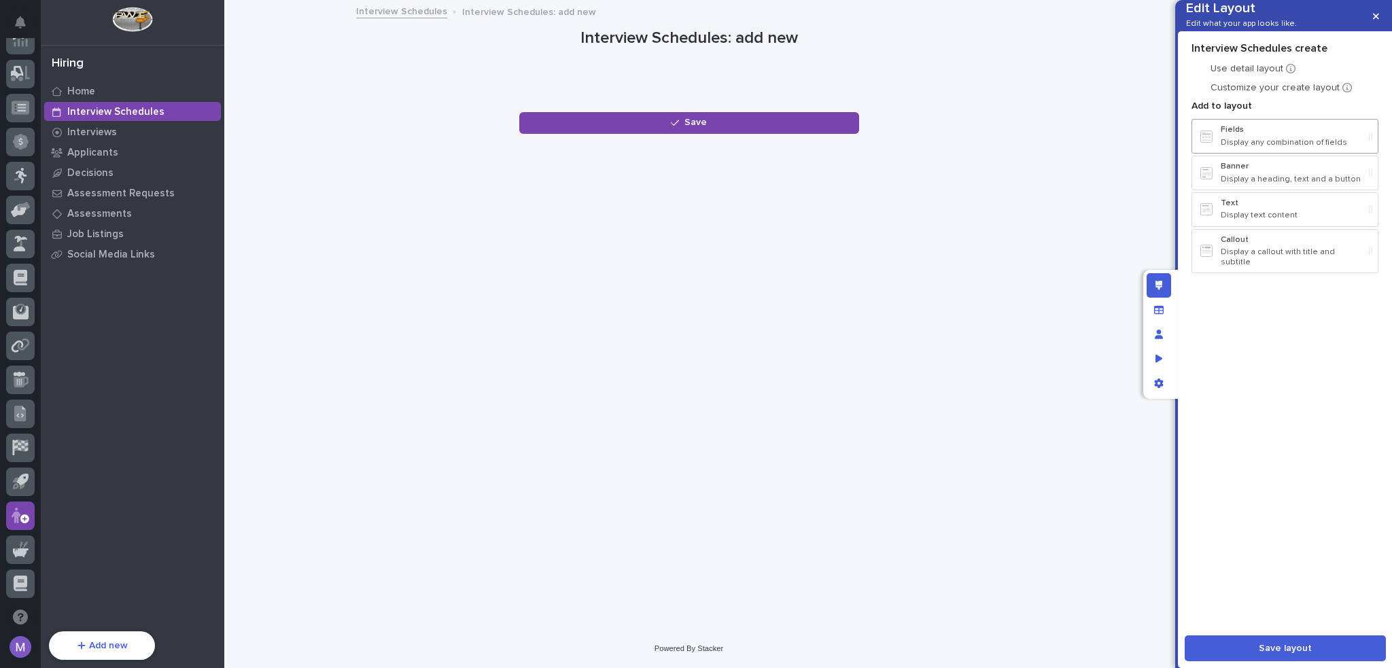
click at [1258, 147] on p "Display any combination of fields" at bounding box center [1291, 143] width 143 height 10
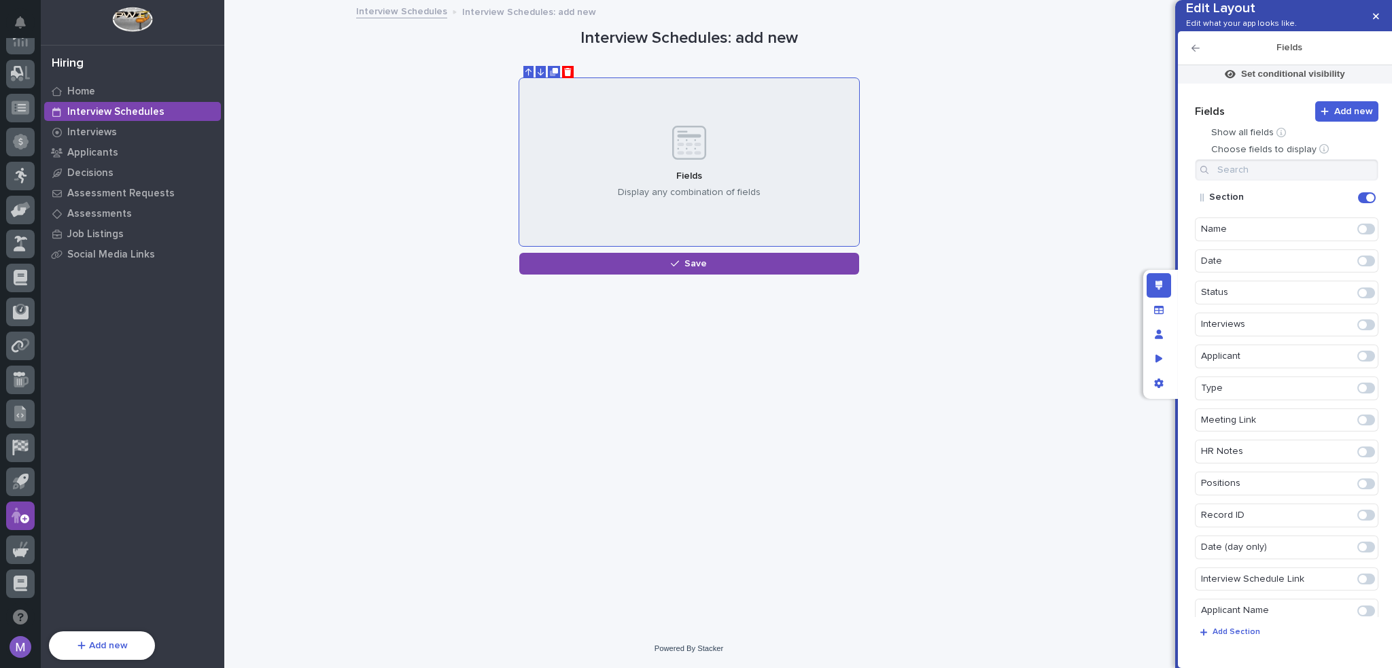
click at [1358, 360] on span at bounding box center [1362, 356] width 8 height 8
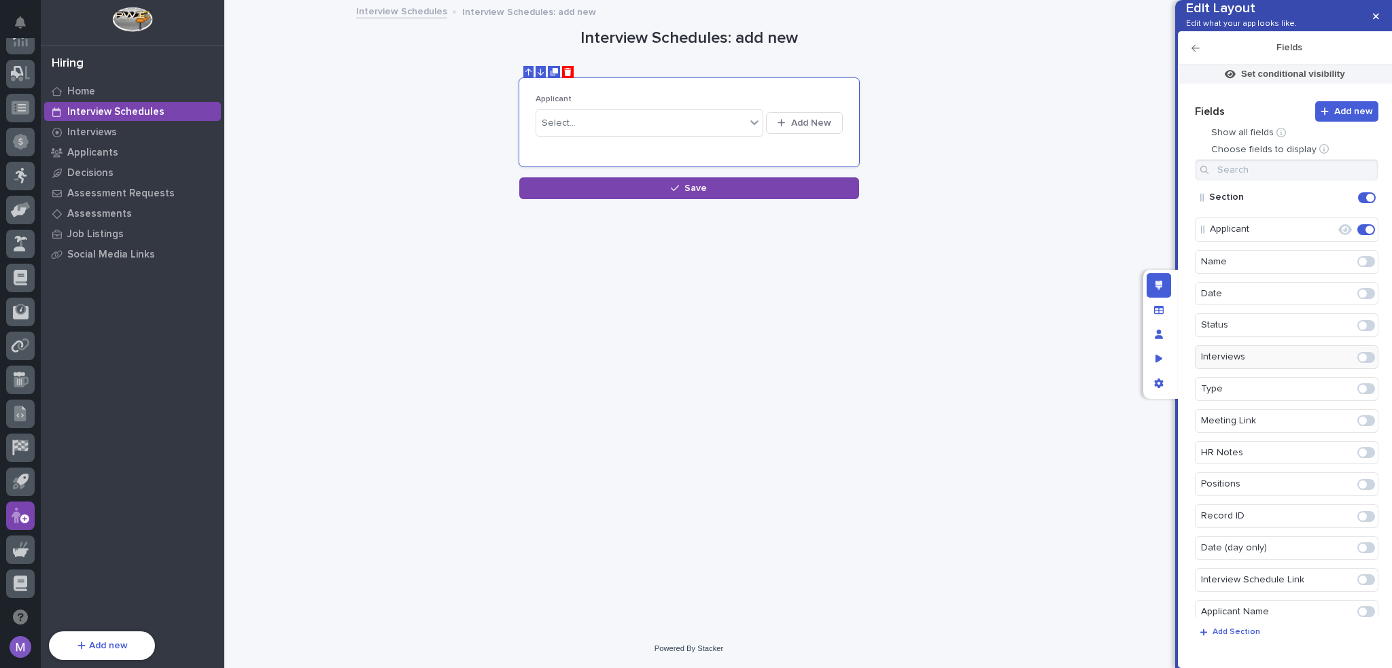
click at [1358, 298] on span at bounding box center [1362, 293] width 8 height 8
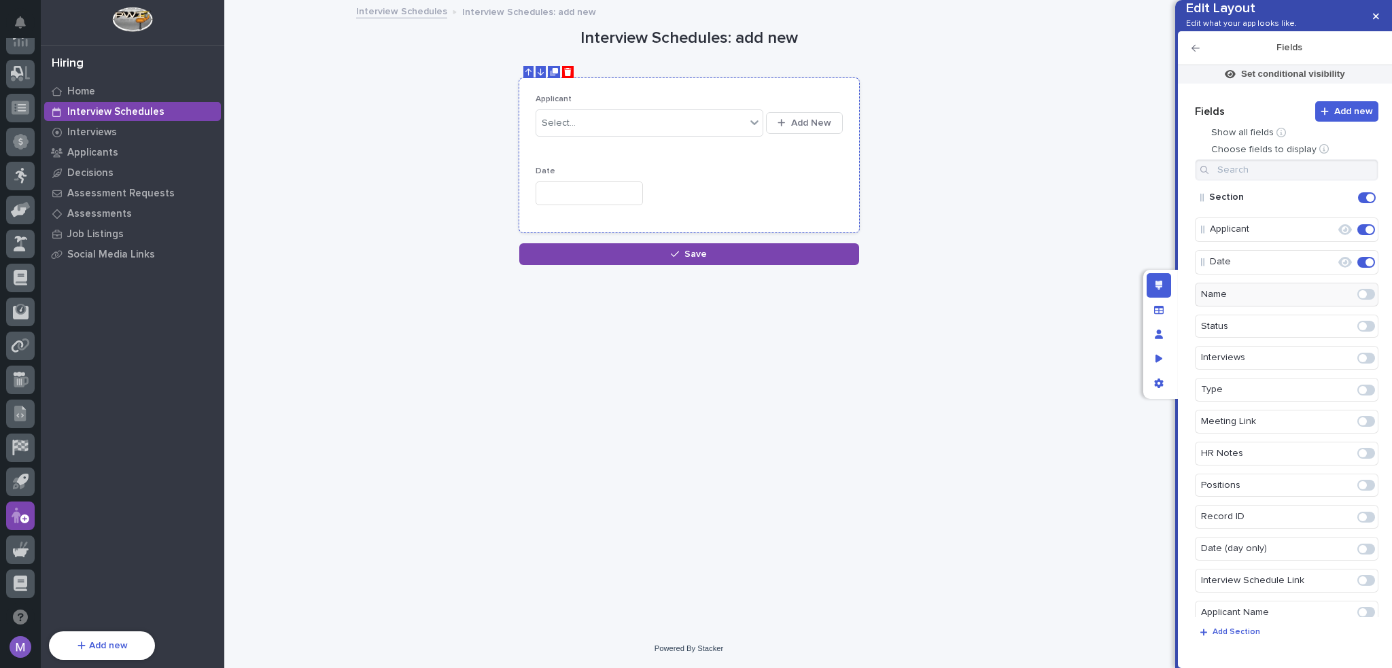
click at [634, 181] on div "Date" at bounding box center [688, 191] width 307 height 50
click at [631, 192] on input "text" at bounding box center [588, 193] width 107 height 24
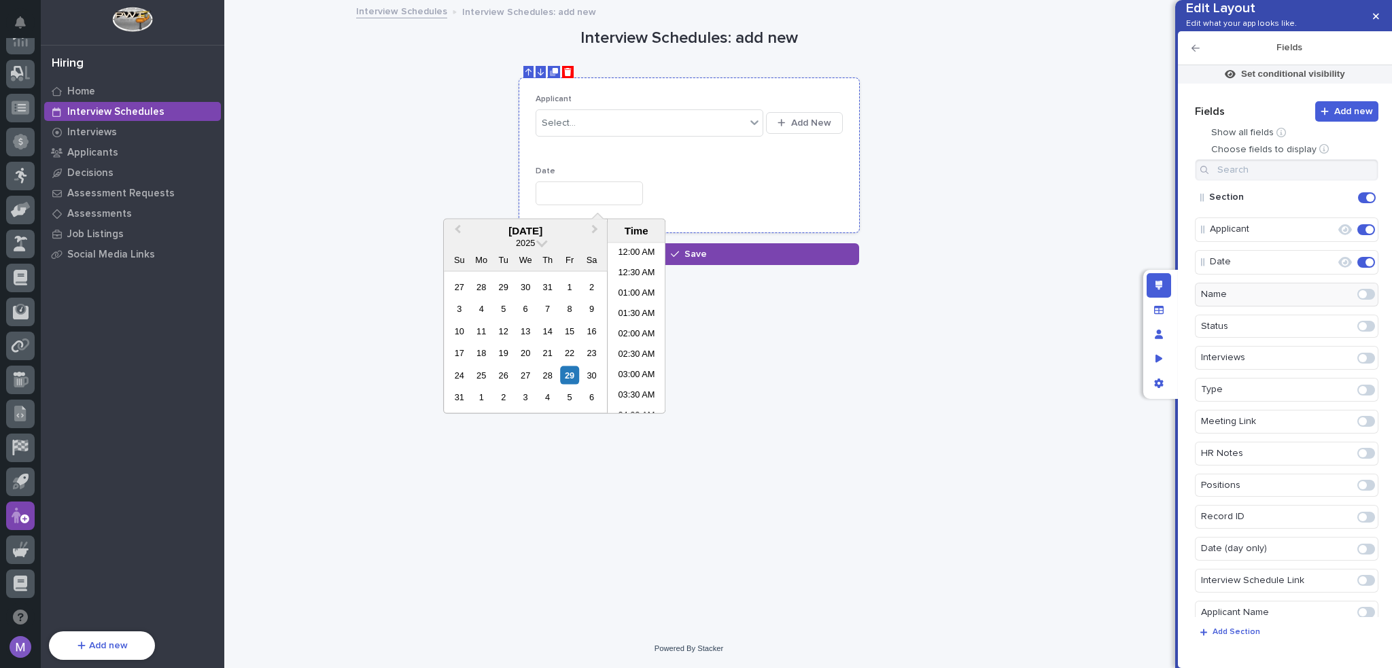
scroll to position [496, 0]
click at [905, 315] on div "**********" at bounding box center [688, 298] width 915 height 594
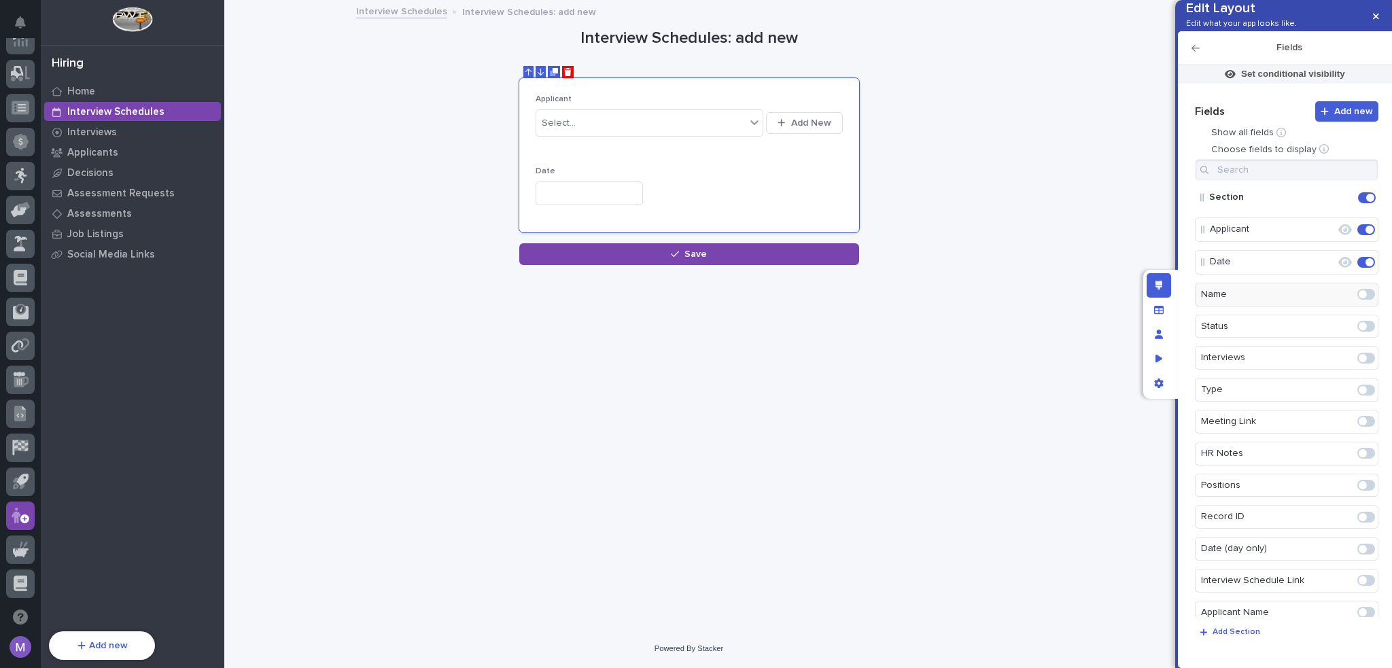
click at [1358, 394] on span at bounding box center [1362, 390] width 8 height 8
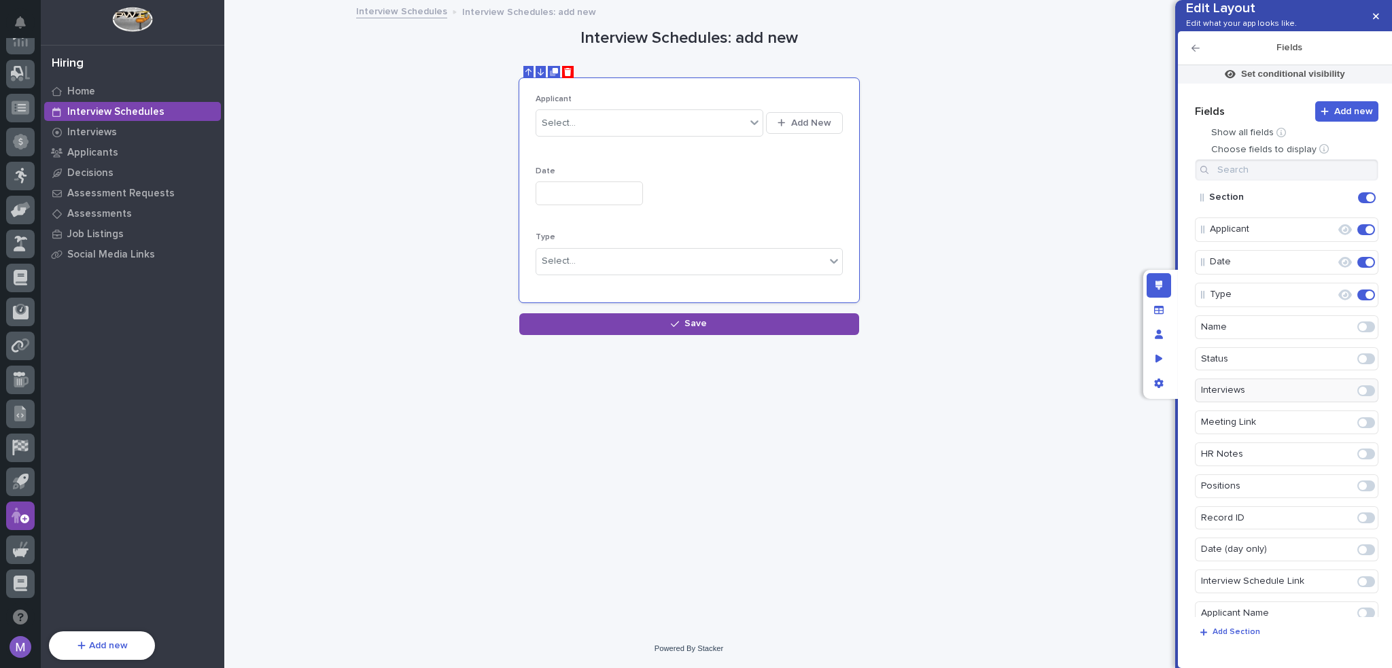
click at [1358, 395] on span at bounding box center [1362, 391] width 8 height 8
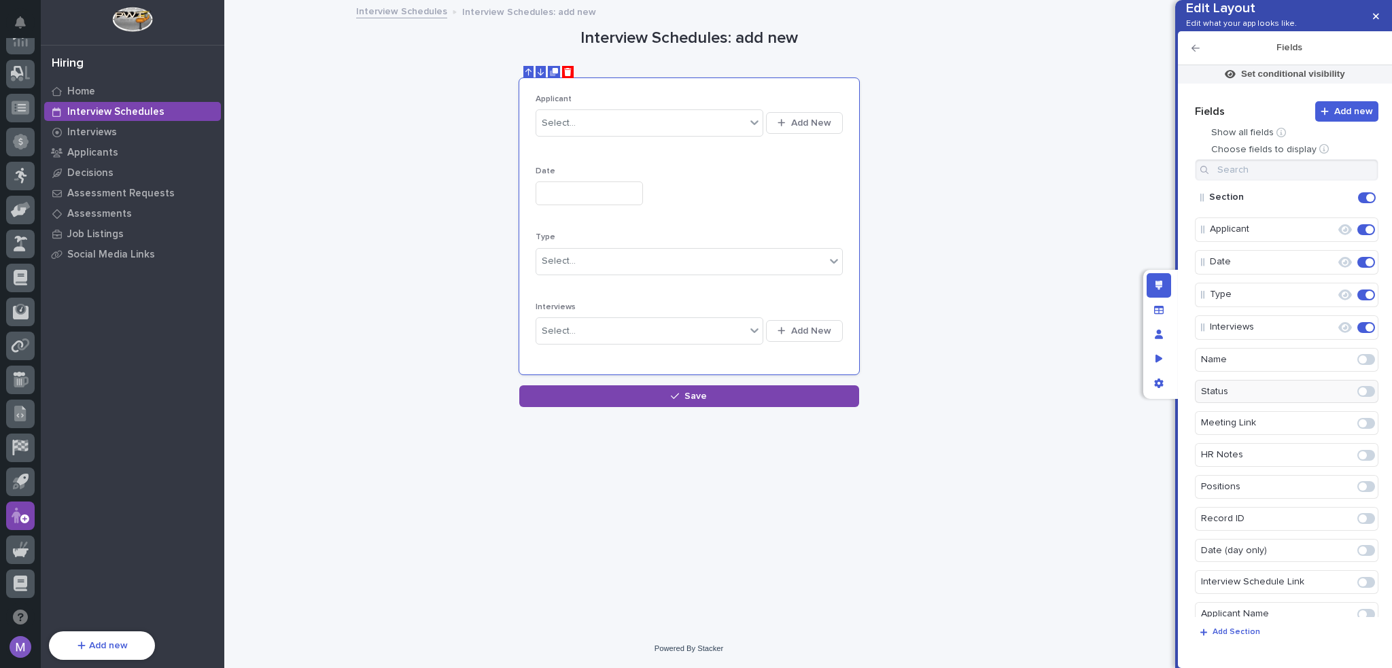
click at [1362, 429] on span at bounding box center [1366, 423] width 18 height 11
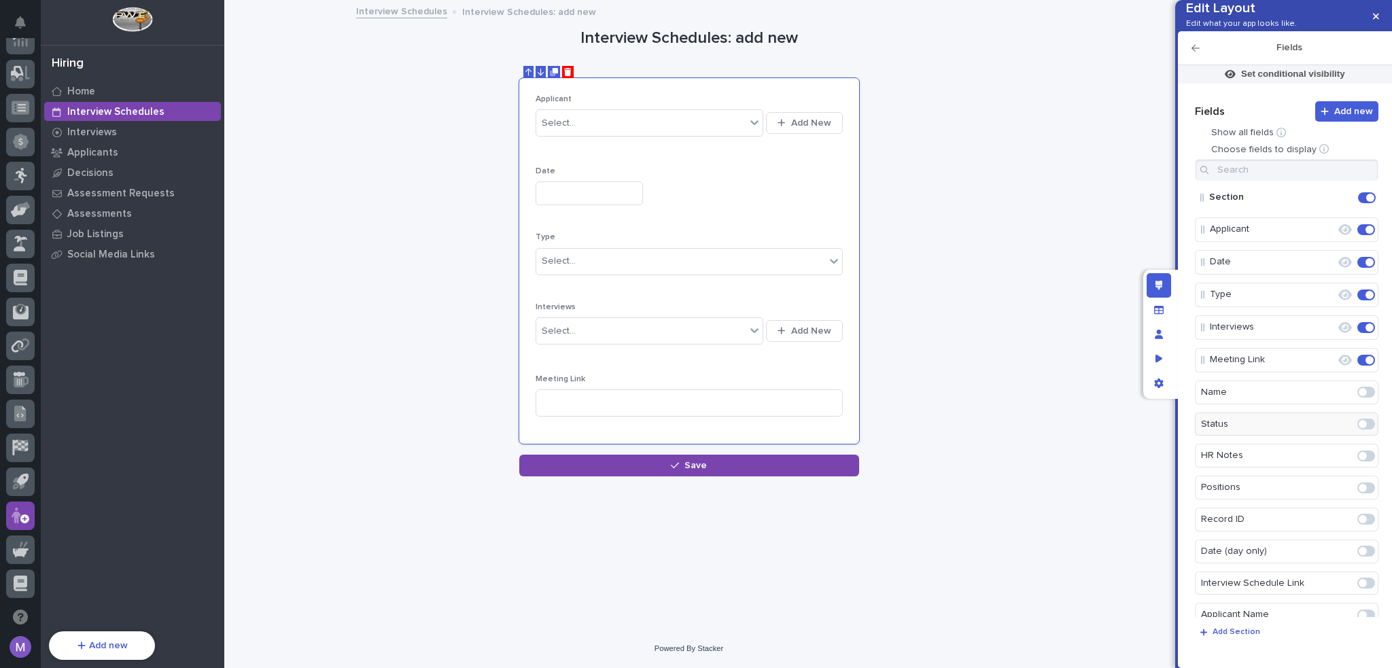
click at [1363, 493] on span at bounding box center [1366, 487] width 18 height 11
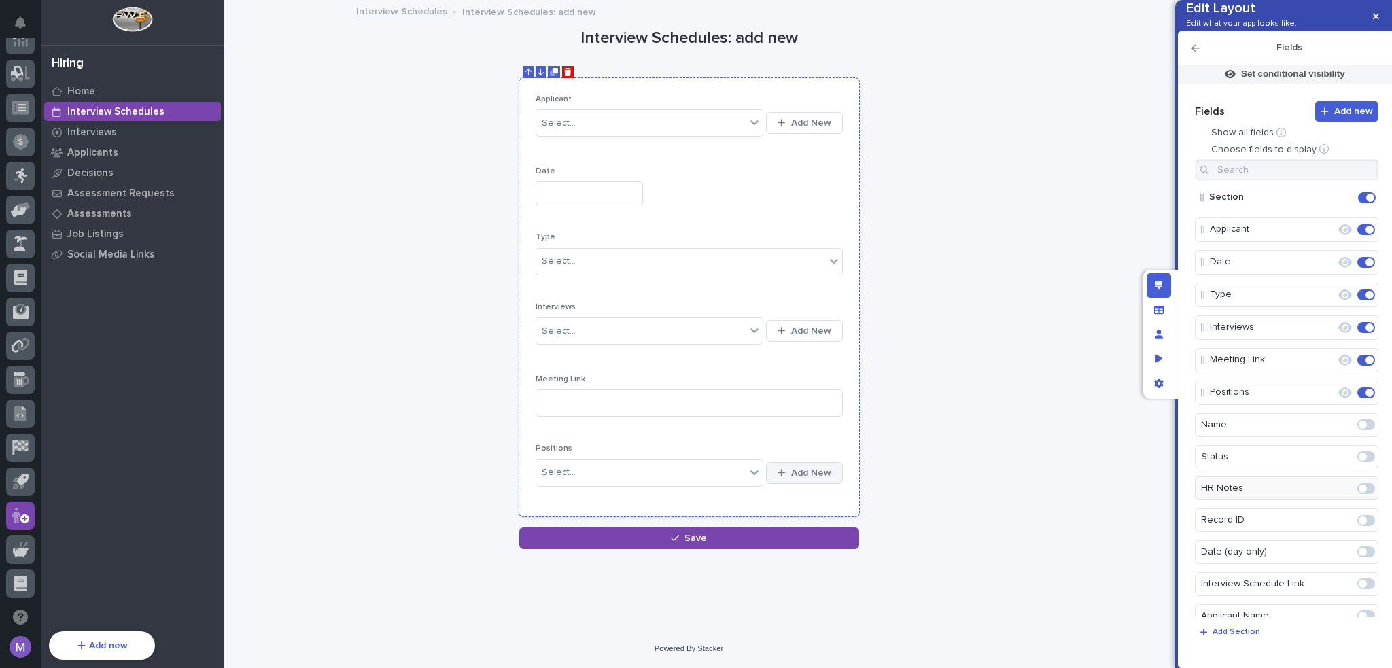
click at [803, 472] on span "Add New" at bounding box center [811, 473] width 40 height 12
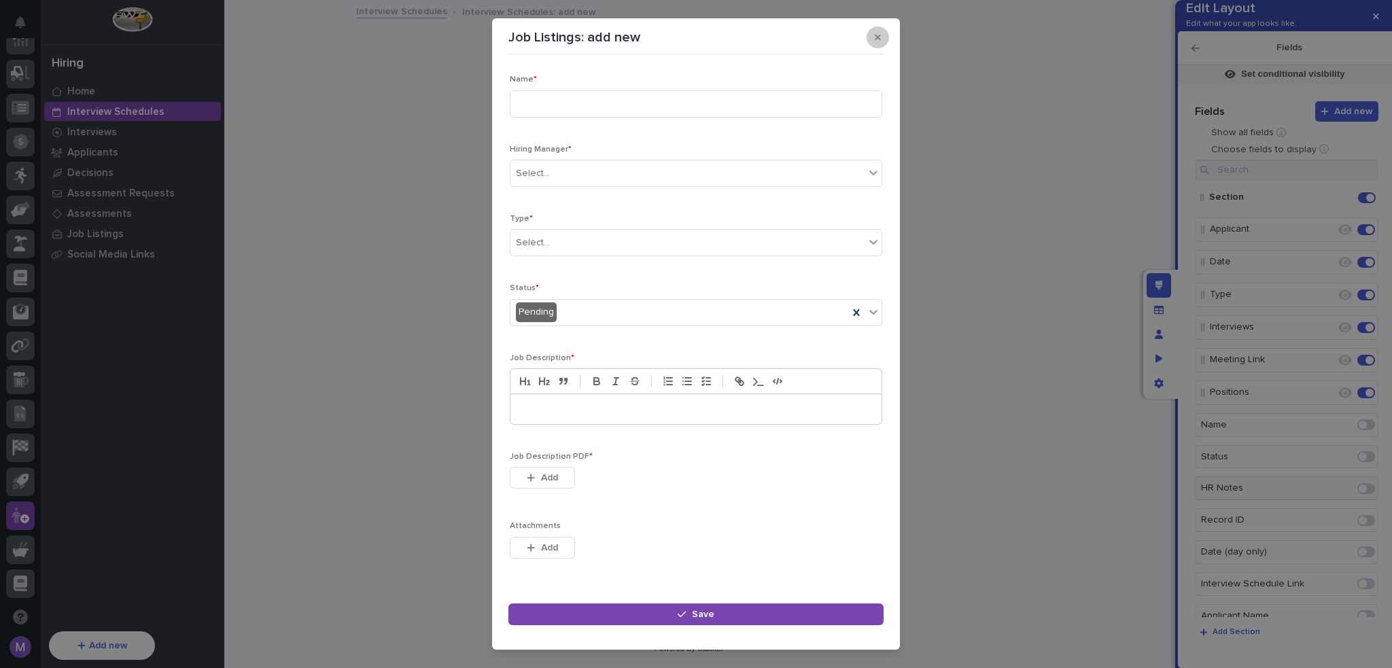
click at [881, 36] on button "button" at bounding box center [877, 38] width 22 height 22
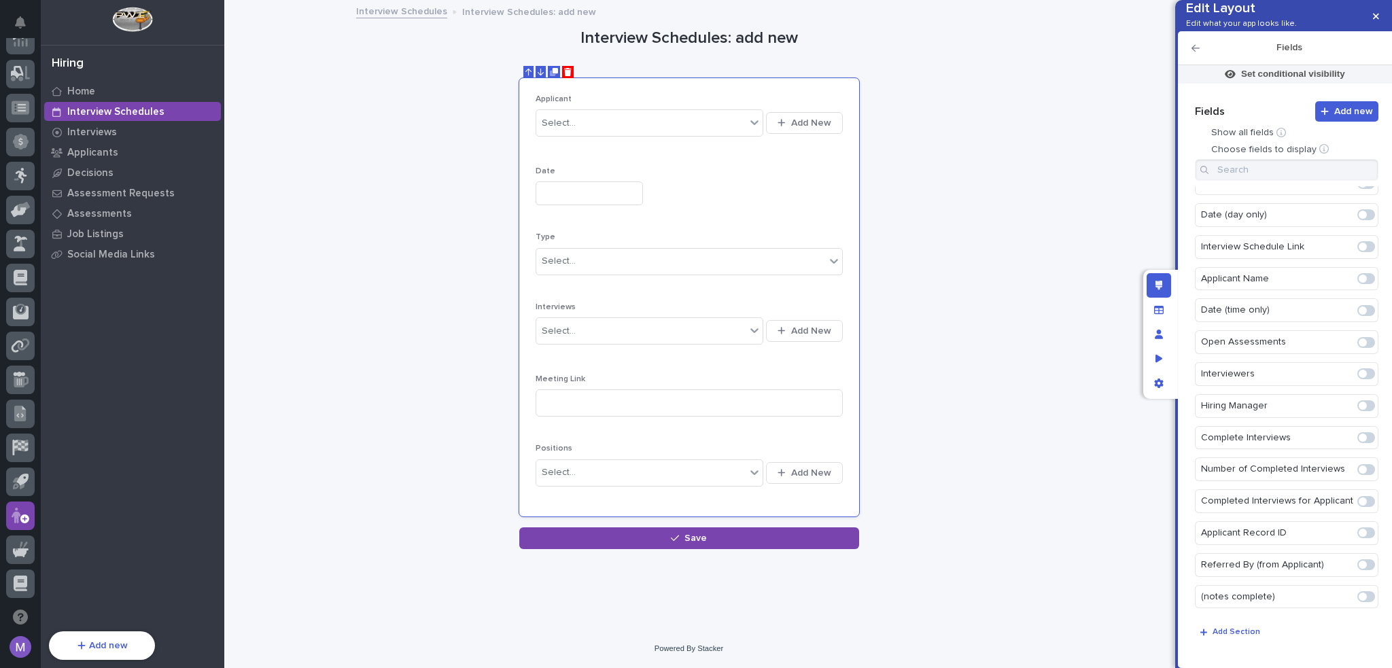
scroll to position [352, 0]
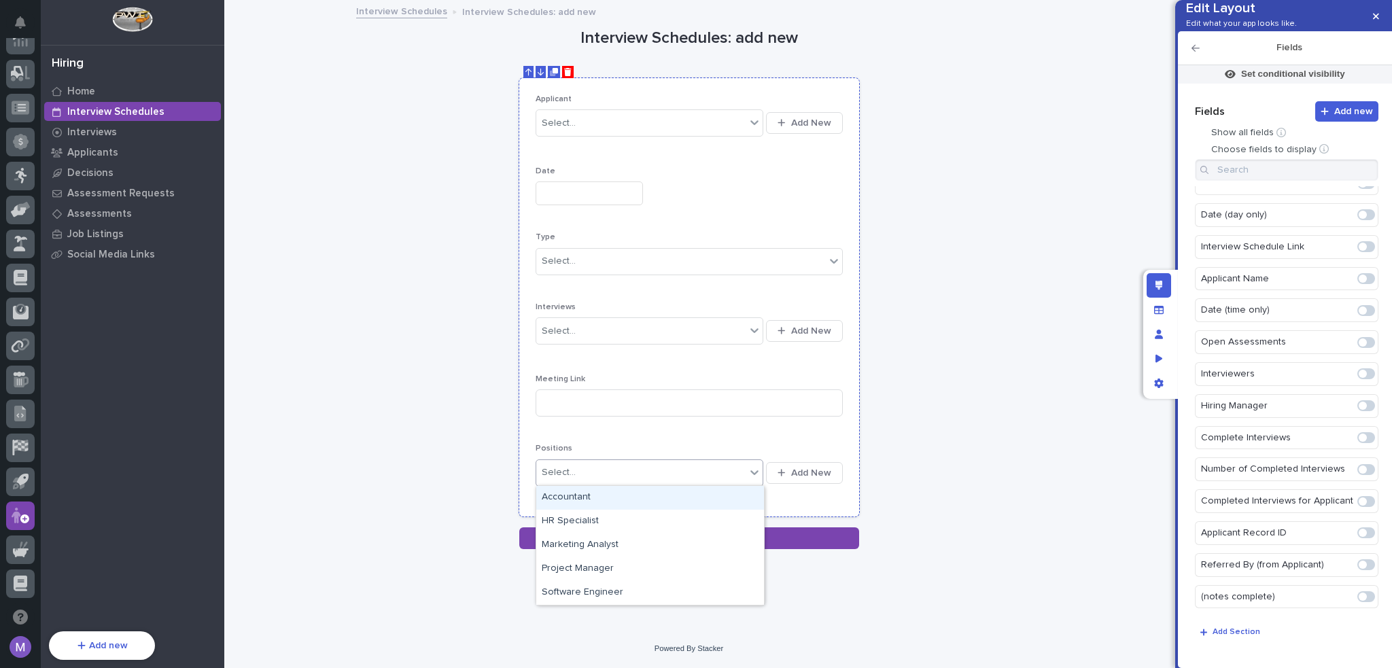
click at [758, 478] on div at bounding box center [754, 472] width 16 height 24
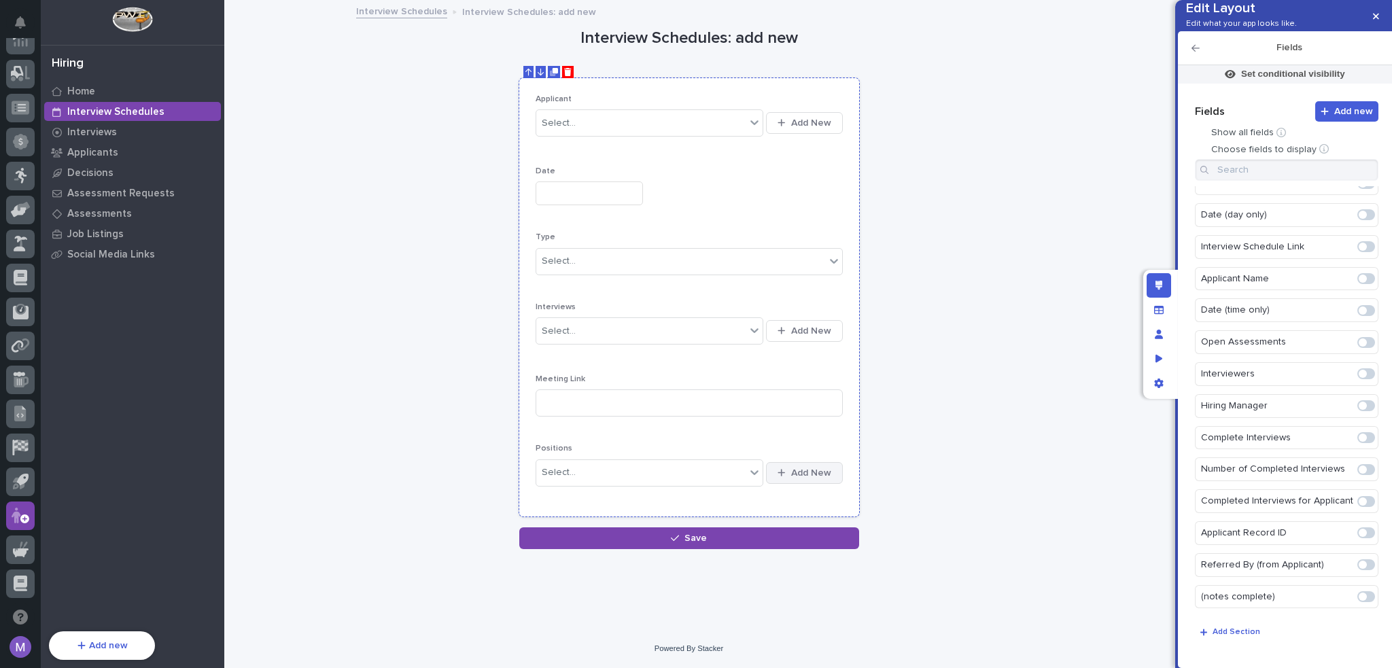
click at [816, 473] on span "Add New" at bounding box center [811, 473] width 40 height 12
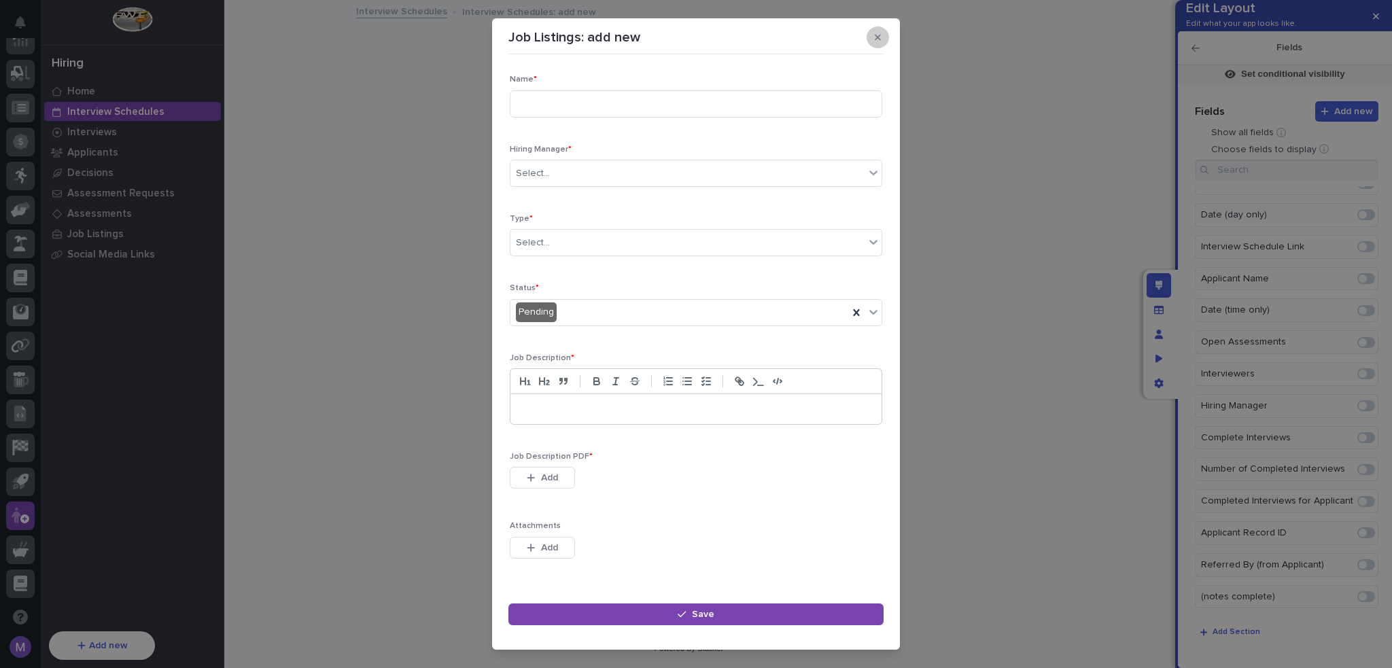
click at [870, 45] on button "button" at bounding box center [877, 38] width 22 height 22
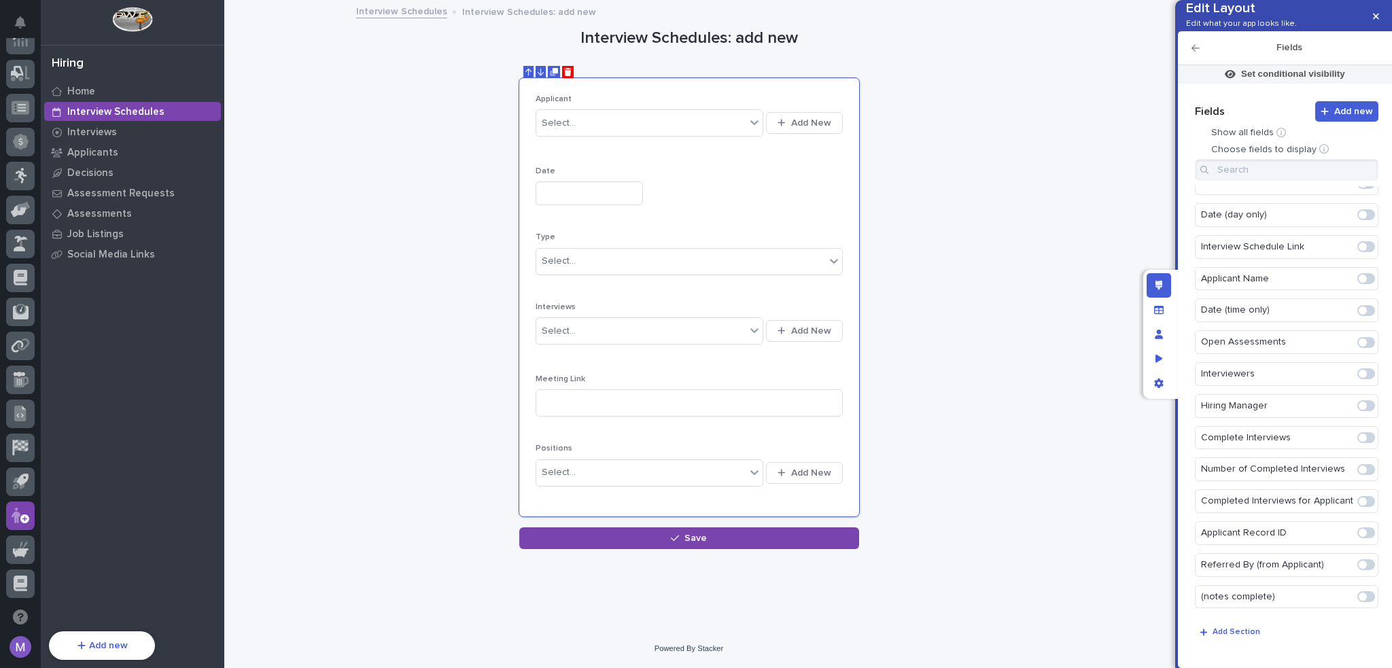
click at [1358, 376] on span at bounding box center [1362, 374] width 8 height 8
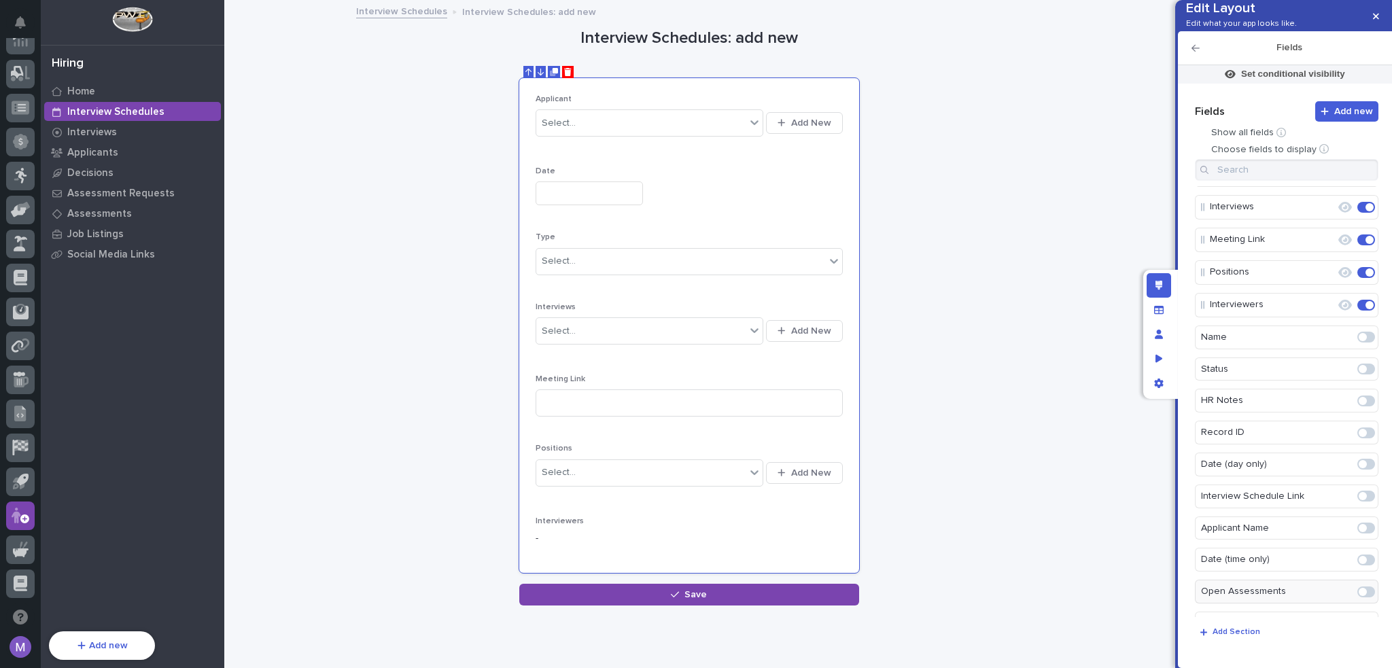
scroll to position [0, 0]
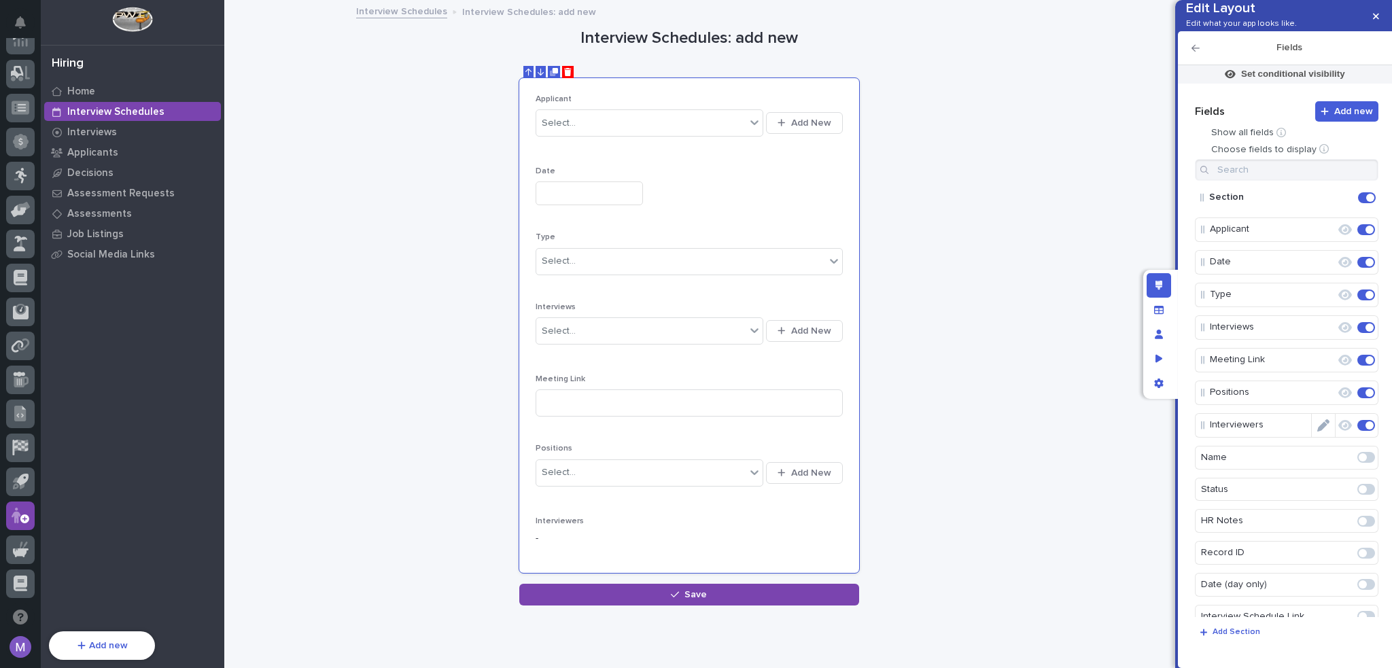
click at [1365, 429] on span at bounding box center [1369, 425] width 8 height 8
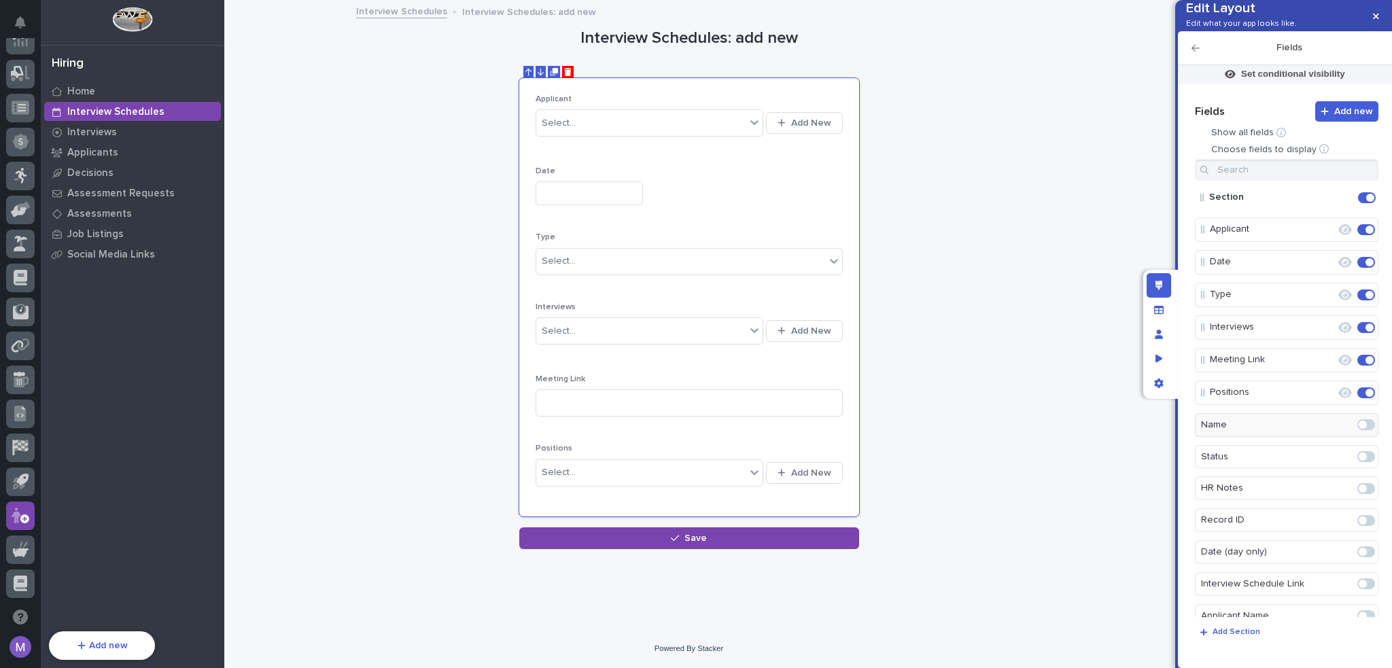
click at [1361, 462] on span at bounding box center [1366, 456] width 18 height 11
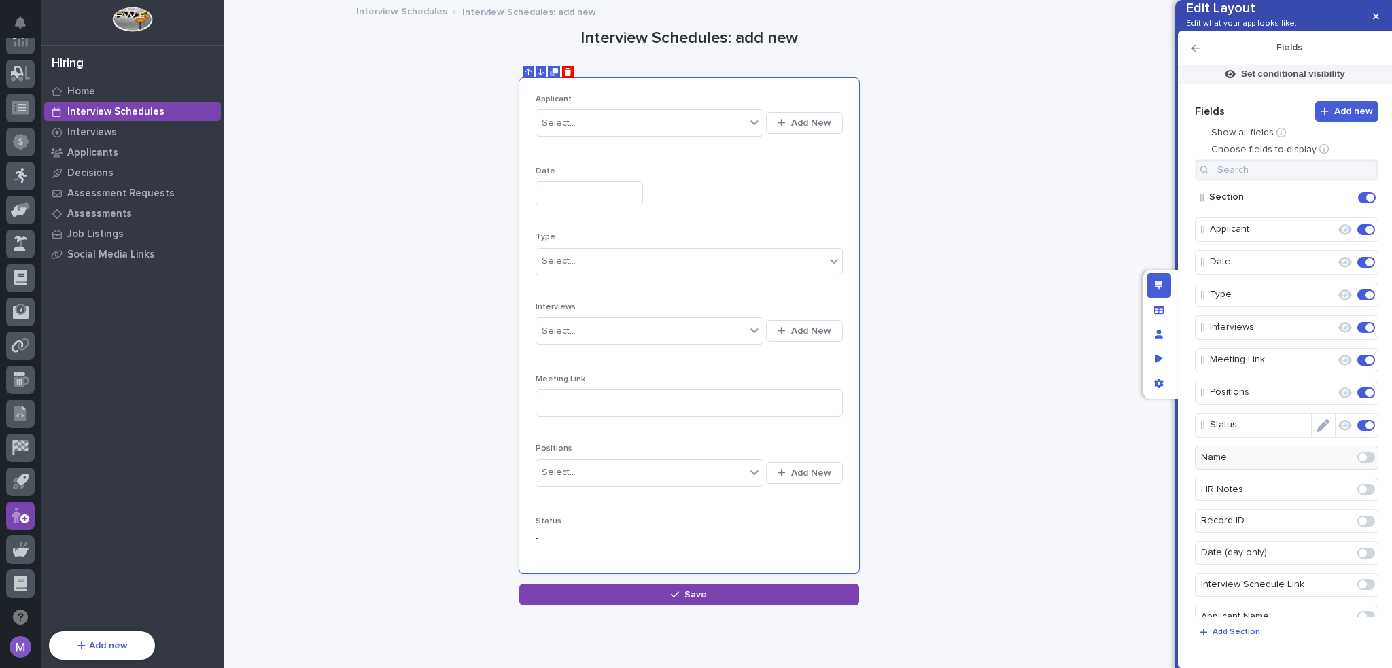
click at [1365, 429] on span at bounding box center [1369, 425] width 8 height 8
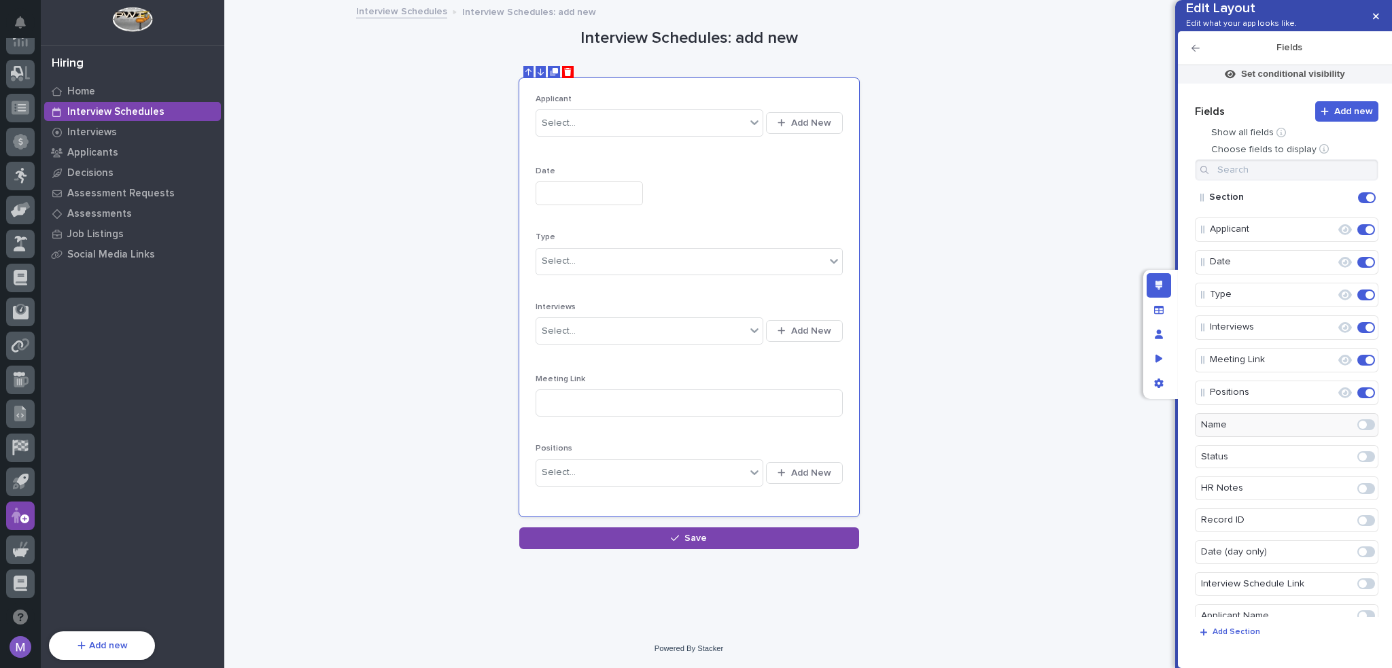
click at [1361, 494] on span at bounding box center [1366, 488] width 18 height 11
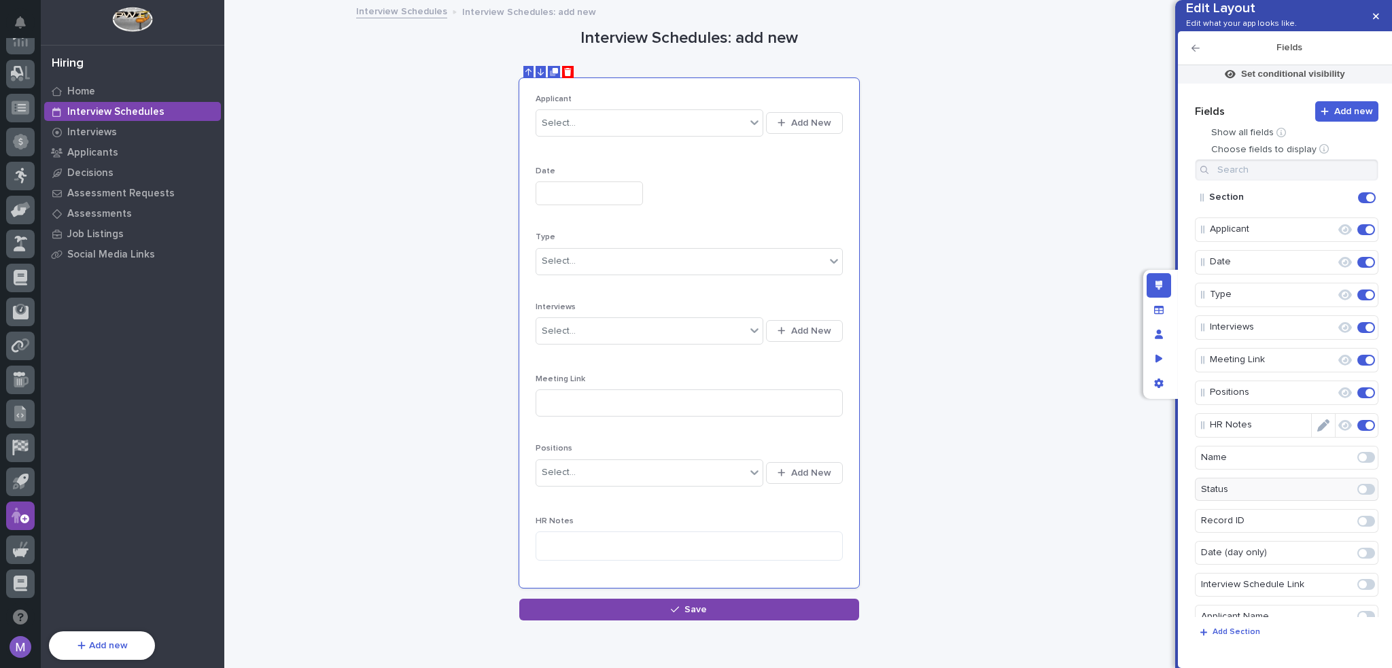
click at [1360, 431] on span at bounding box center [1366, 425] width 18 height 11
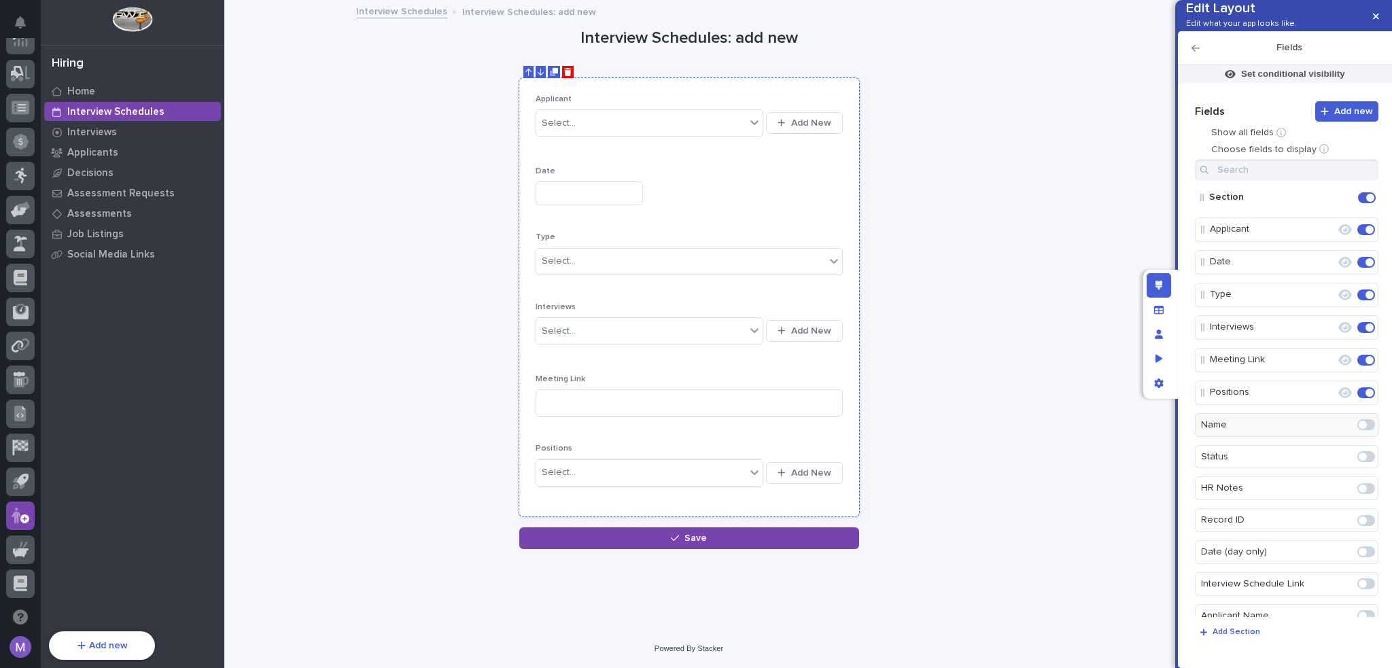
click at [772, 211] on div "Date" at bounding box center [688, 191] width 307 height 50
click at [1324, 241] on button "Edit" at bounding box center [1322, 229] width 23 height 23
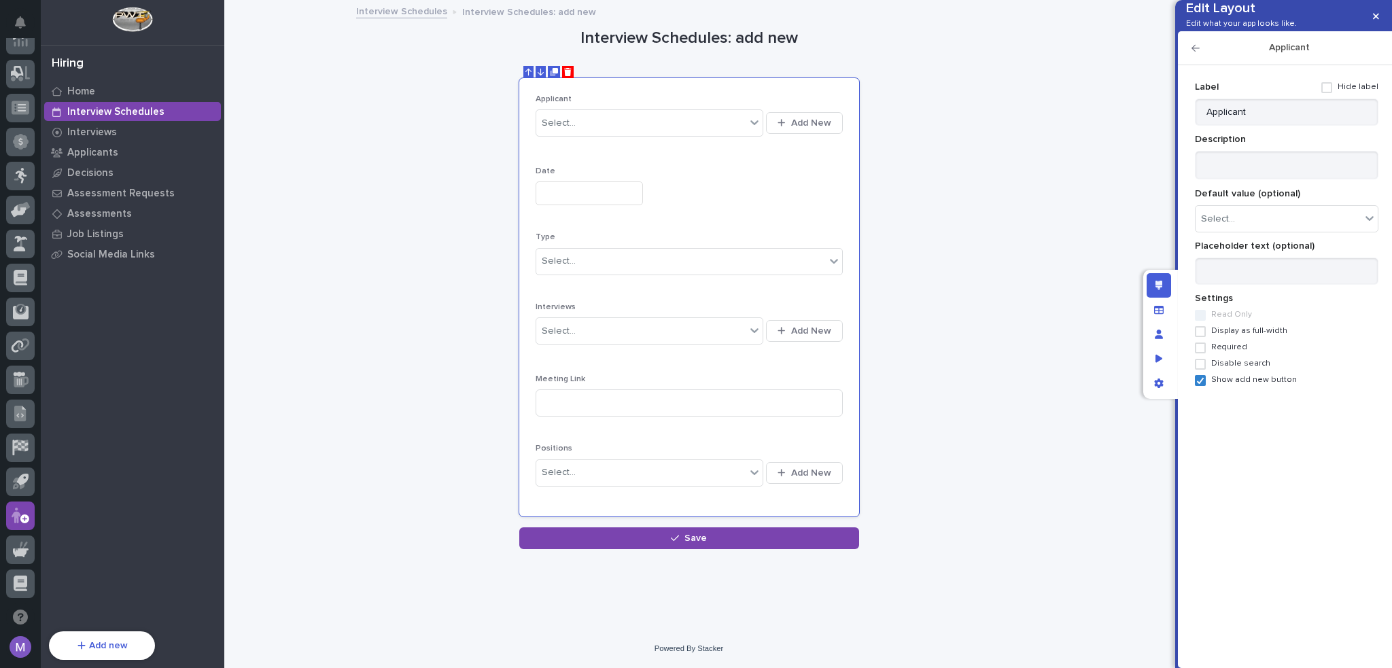
click at [1210, 353] on label "Required" at bounding box center [1286, 347] width 183 height 11
click at [1195, 52] on icon "button" at bounding box center [1195, 48] width 8 height 7
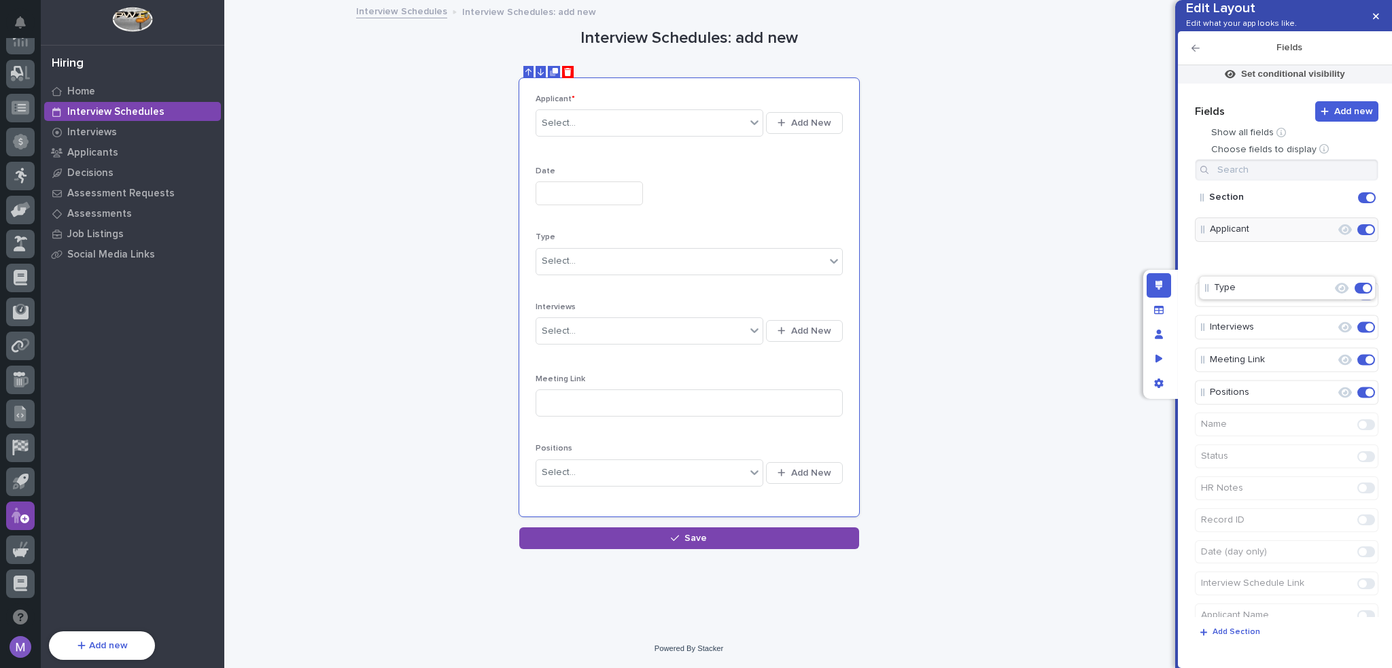
drag, startPoint x: 1222, startPoint y: 318, endPoint x: 1227, endPoint y: 283, distance: 35.1
click at [1317, 268] on icon "Edit" at bounding box center [1323, 262] width 12 height 12
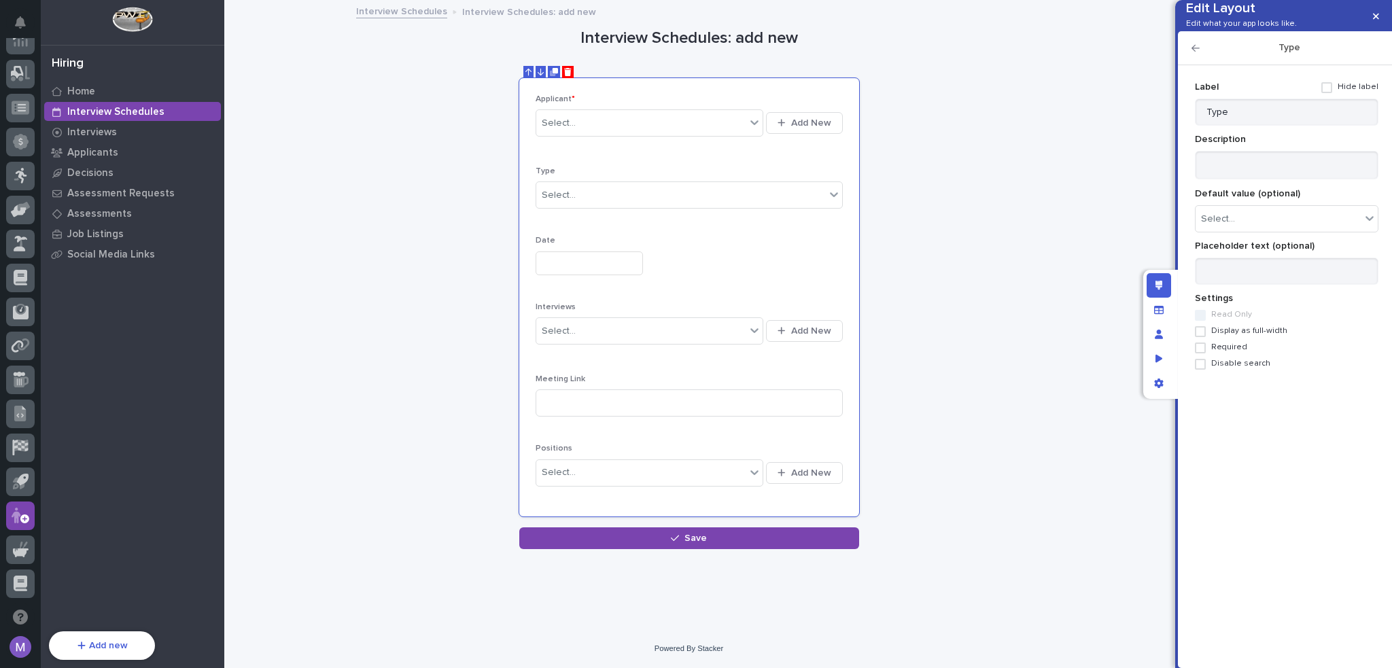
drag, startPoint x: 1236, startPoint y: 372, endPoint x: 1237, endPoint y: 330, distance: 41.5
click at [1236, 352] on span "Required" at bounding box center [1229, 347] width 36 height 10
click at [1197, 53] on icon "button" at bounding box center [1195, 48] width 8 height 10
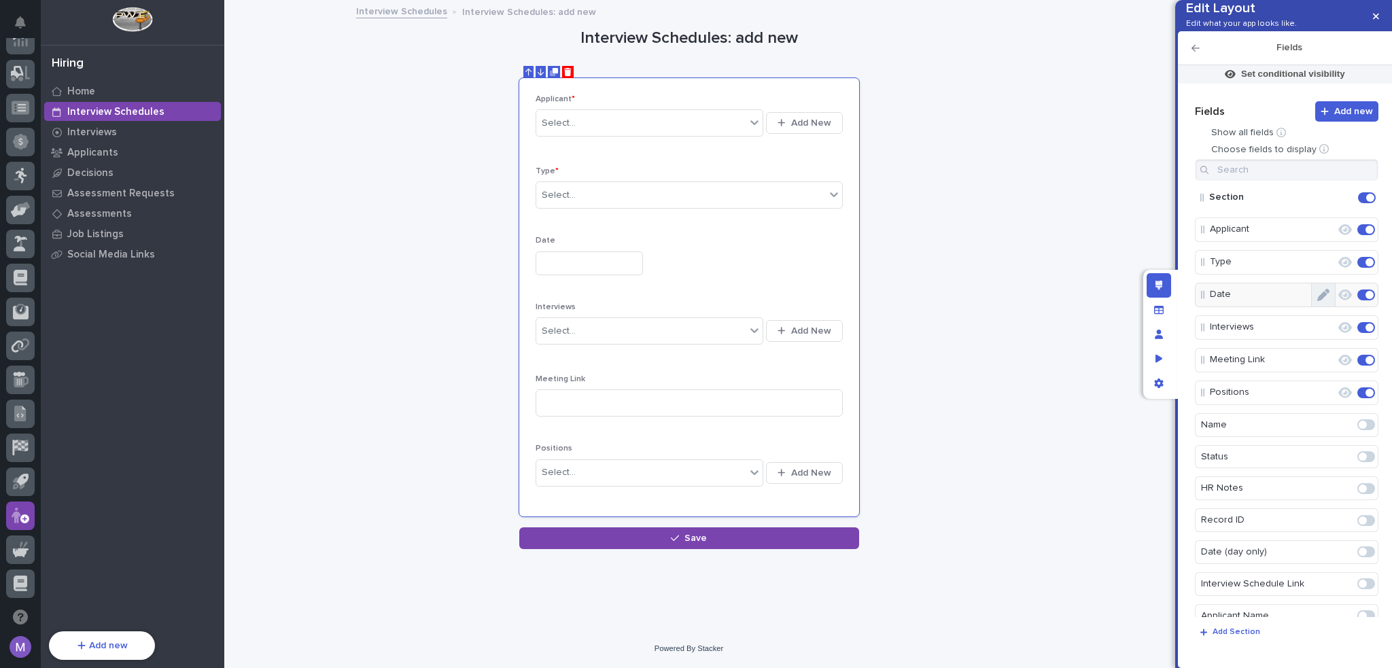
click at [1311, 306] on button "Edit" at bounding box center [1322, 294] width 23 height 23
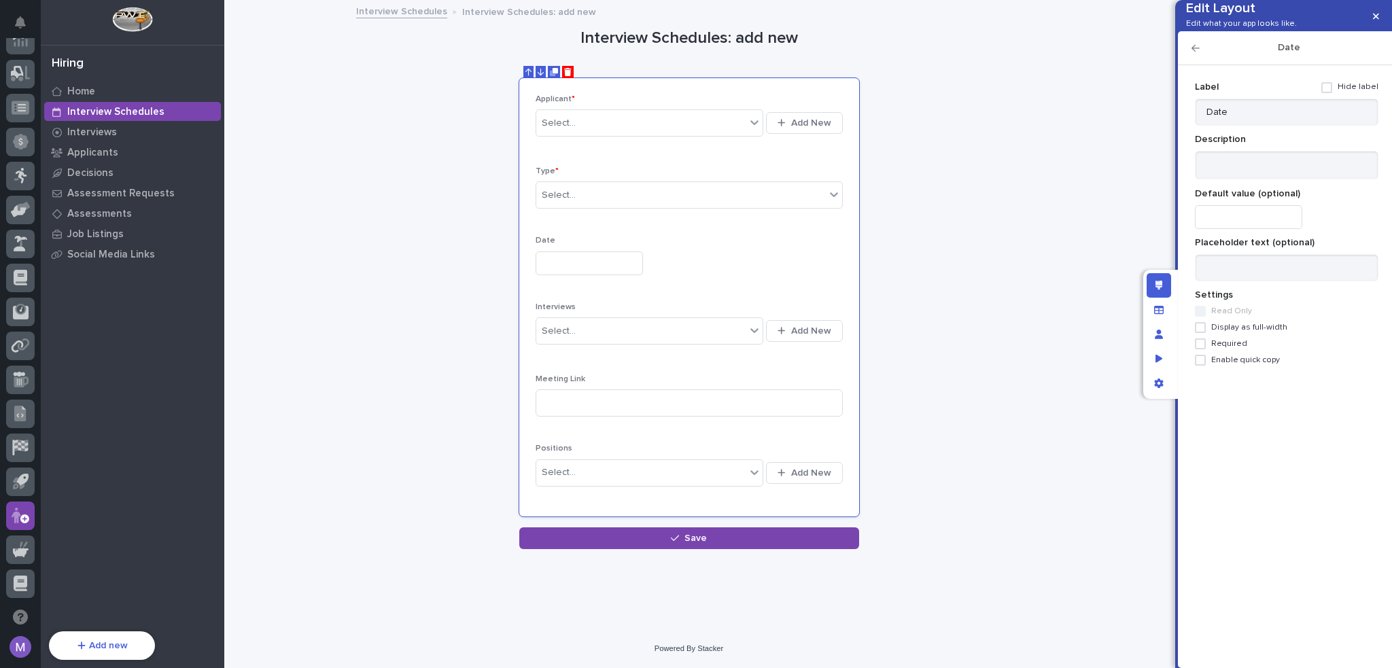
click at [1233, 349] on span "Required" at bounding box center [1229, 344] width 36 height 10
click at [1195, 53] on icon "button" at bounding box center [1195, 48] width 8 height 10
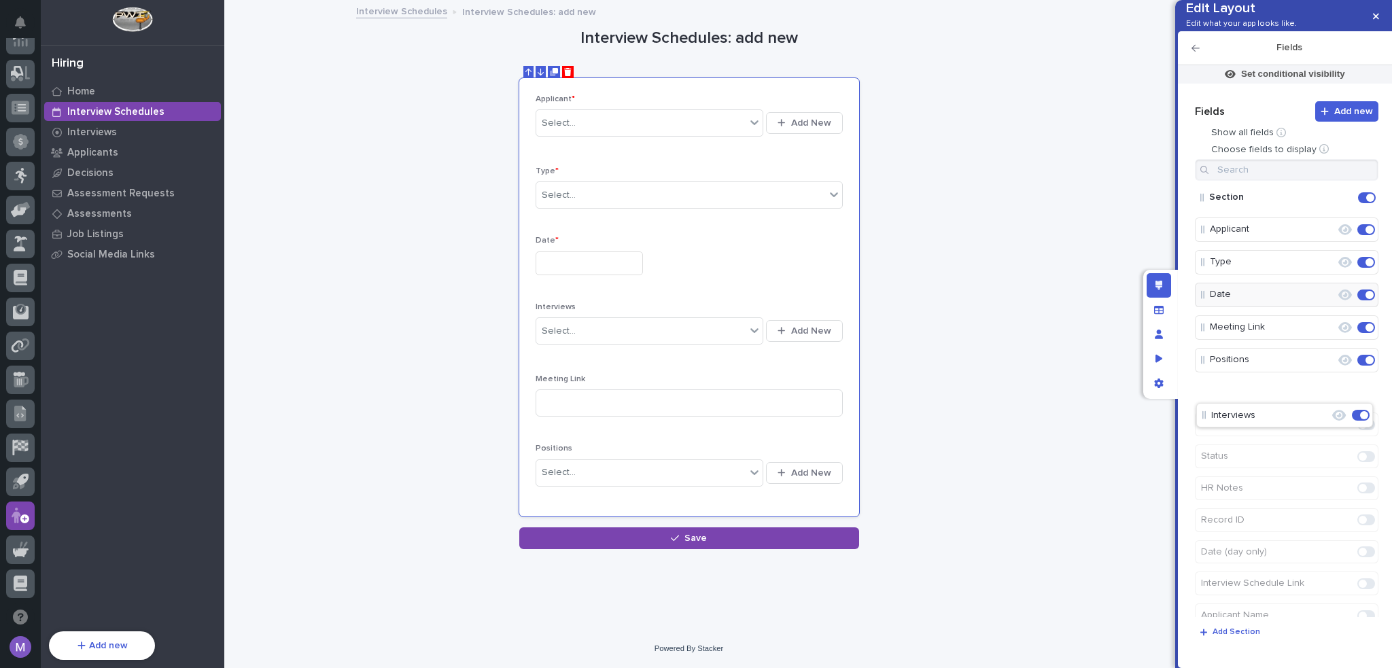
drag, startPoint x: 1208, startPoint y: 349, endPoint x: 1212, endPoint y: 421, distance: 71.5
click at [1324, 339] on button "Edit" at bounding box center [1322, 327] width 23 height 23
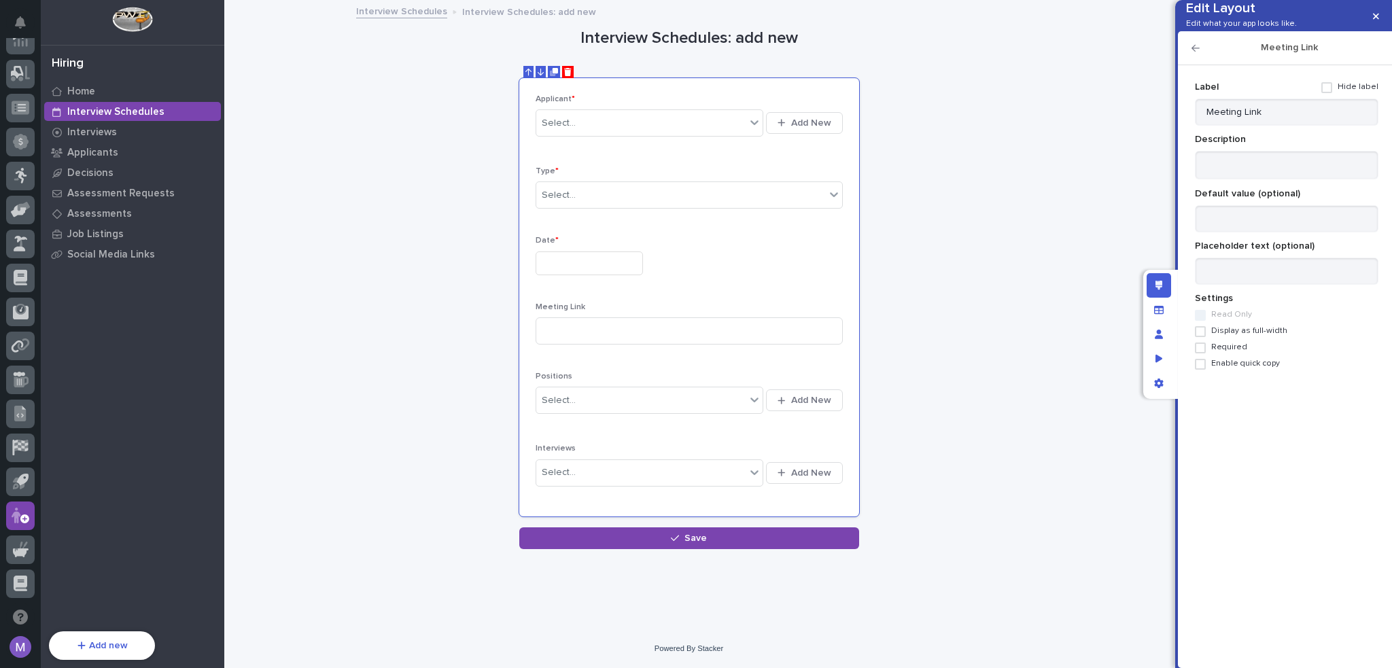
click at [1201, 353] on span at bounding box center [1200, 347] width 11 height 11
click at [1201, 54] on h2 "Meeting Link" at bounding box center [1288, 48] width 179 height 12
click at [1195, 52] on icon "button" at bounding box center [1195, 48] width 8 height 7
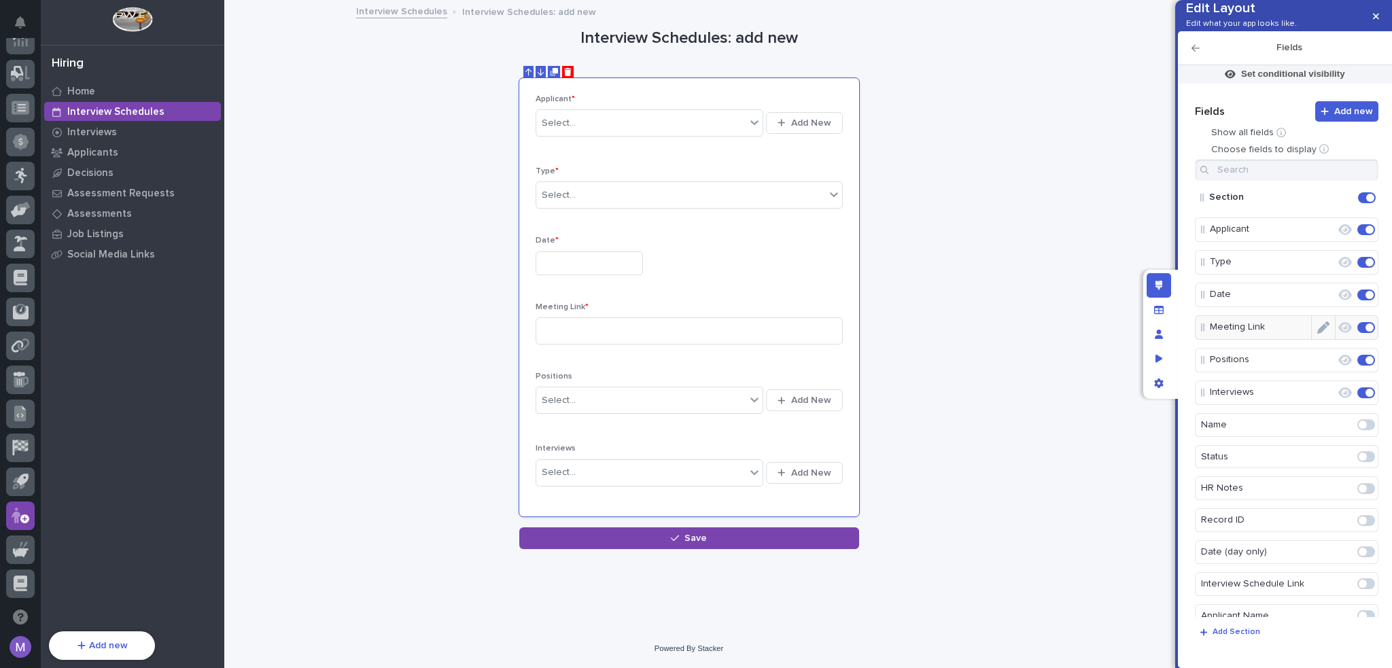
click at [1338, 333] on icon "button" at bounding box center [1345, 327] width 14 height 11
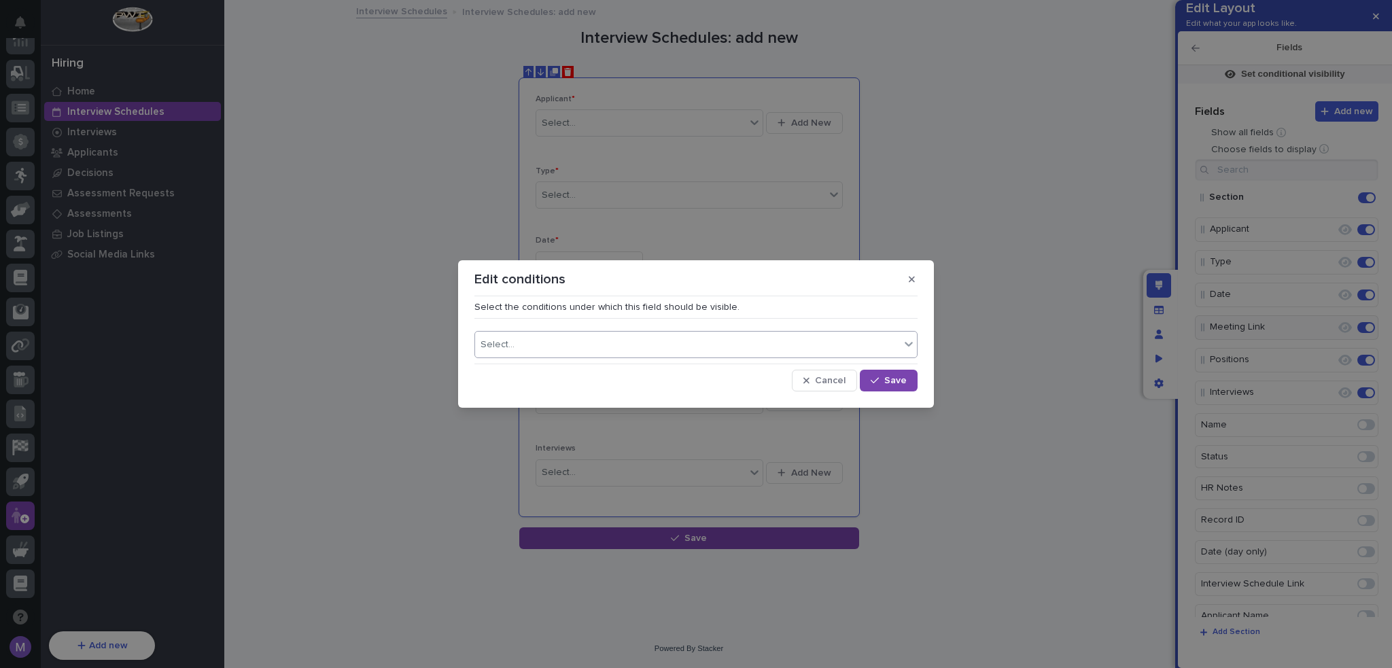
click at [795, 345] on div "Select..." at bounding box center [687, 345] width 425 height 20
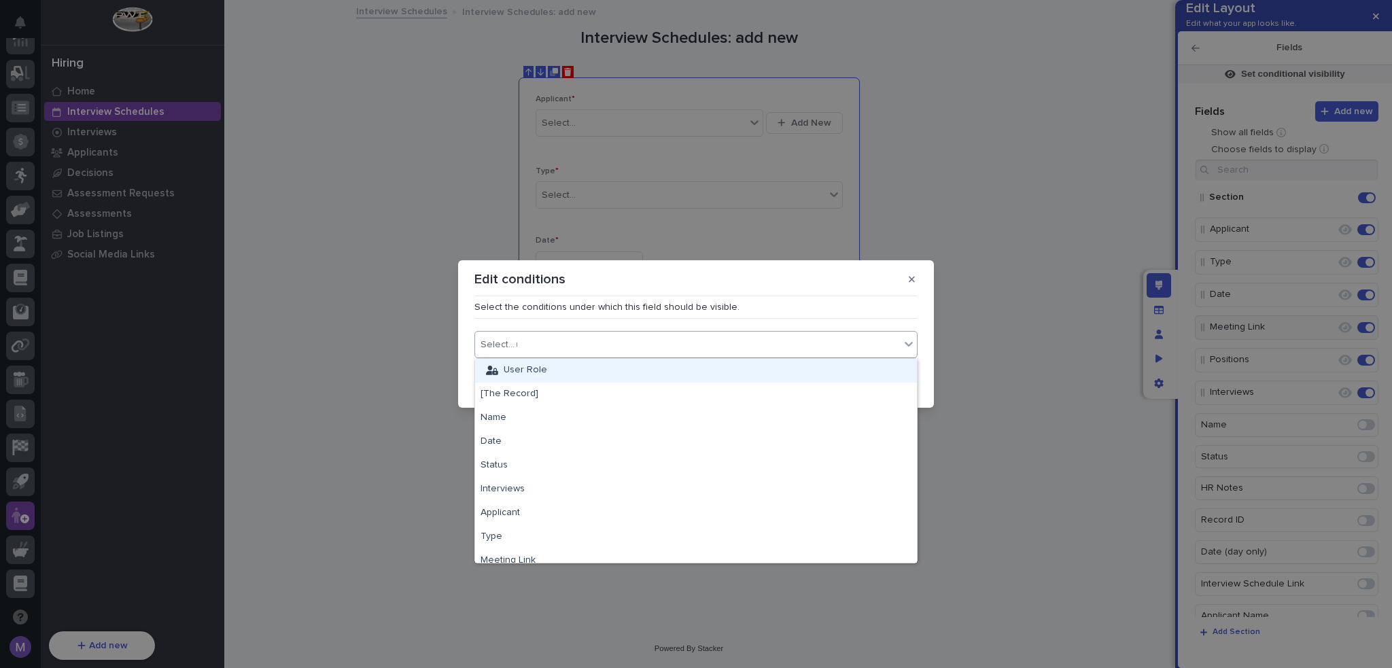
type input "**"
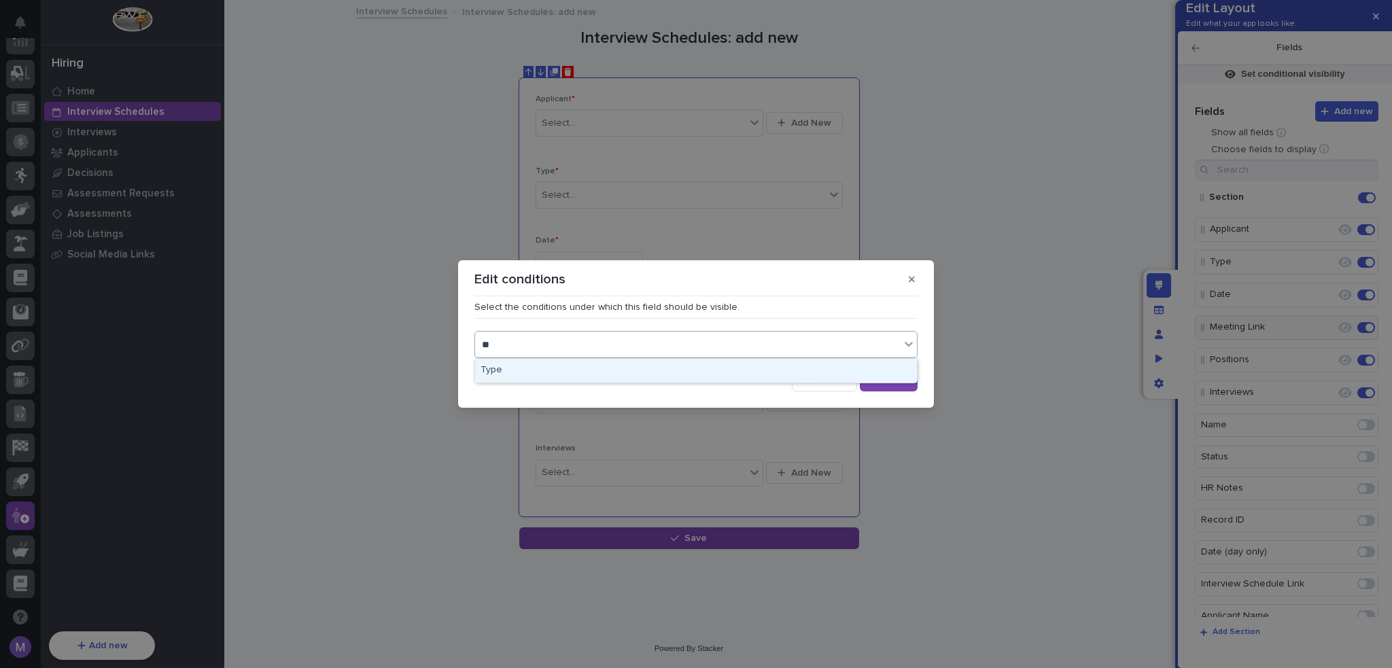
click at [698, 371] on div "Type" at bounding box center [696, 371] width 442 height 24
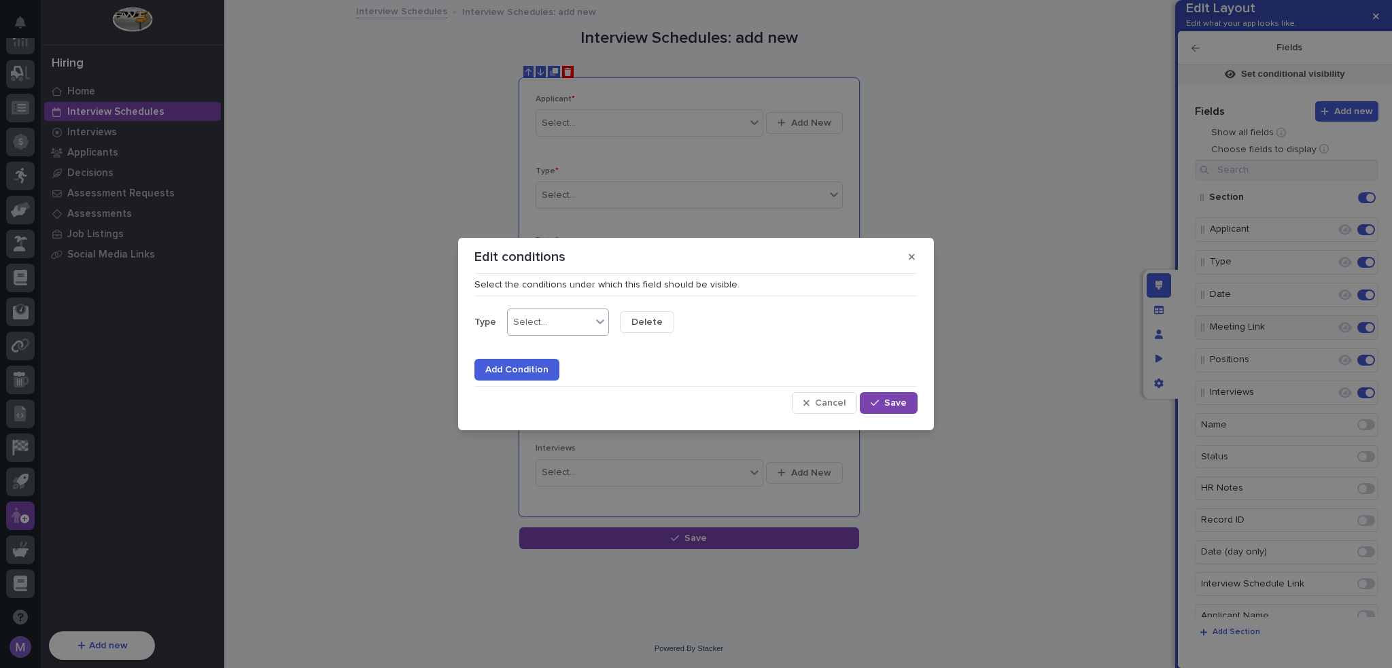
drag, startPoint x: 606, startPoint y: 330, endPoint x: 598, endPoint y: 334, distance: 8.8
click at [605, 329] on div at bounding box center [600, 321] width 16 height 24
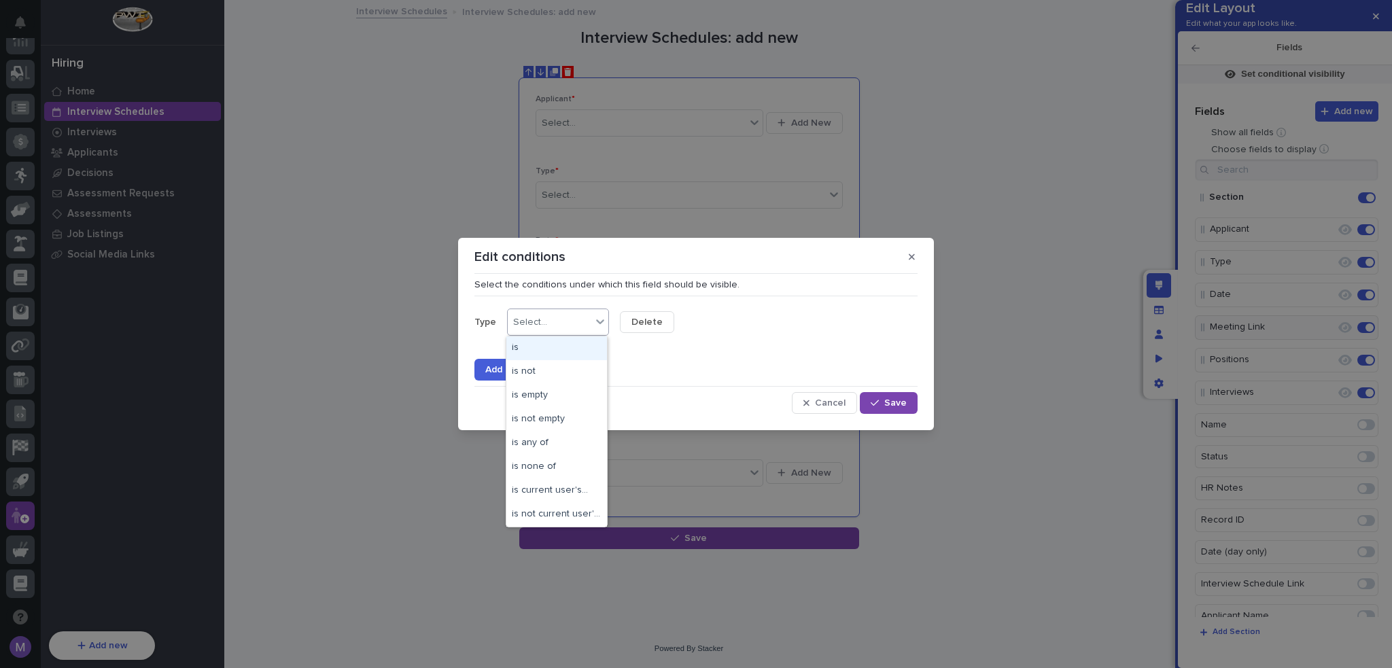
click at [586, 343] on div "is" at bounding box center [556, 348] width 101 height 24
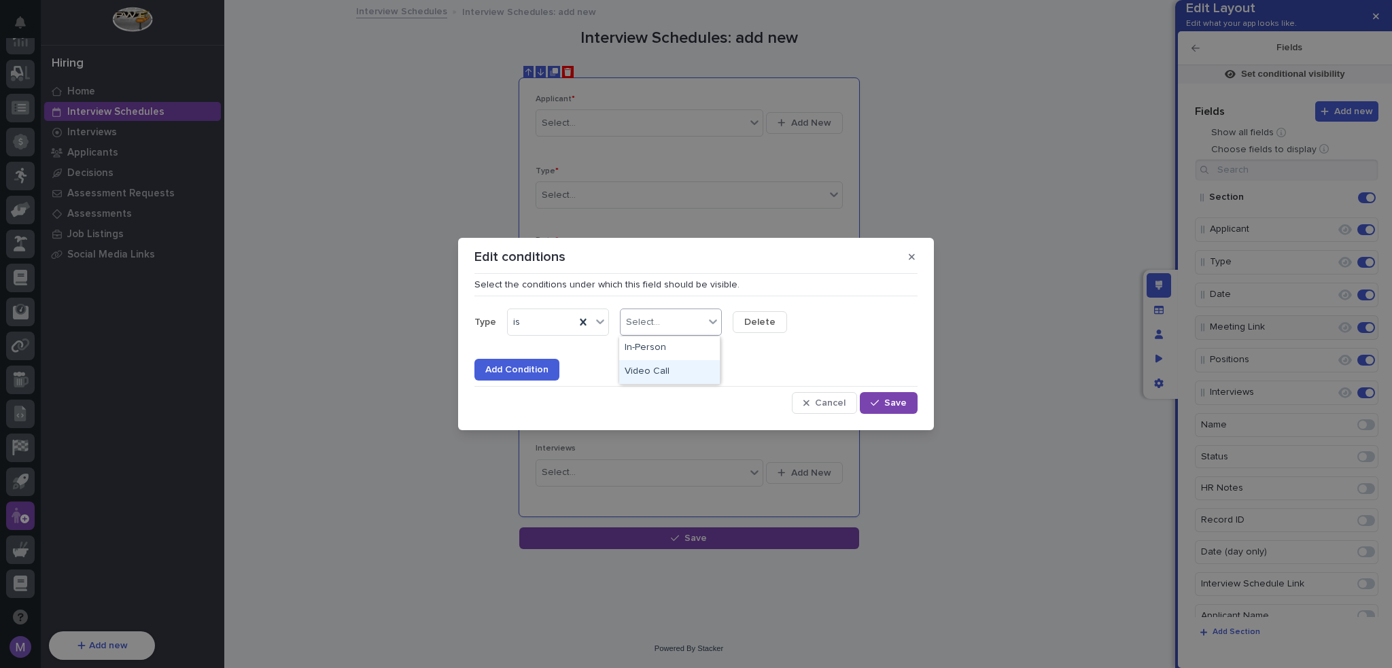
click at [677, 366] on div "Video Call" at bounding box center [669, 372] width 101 height 24
click at [907, 404] on button "Save" at bounding box center [889, 403] width 58 height 22
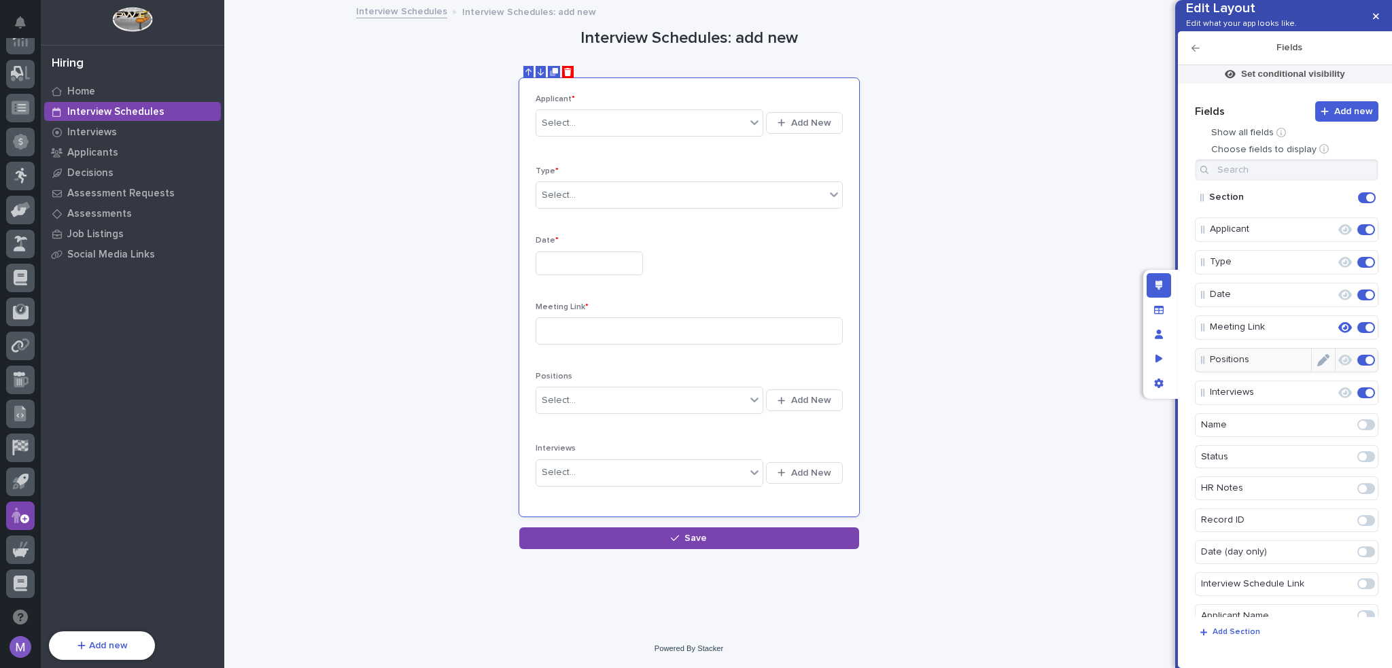
click at [1316, 372] on button "Edit" at bounding box center [1322, 360] width 23 height 23
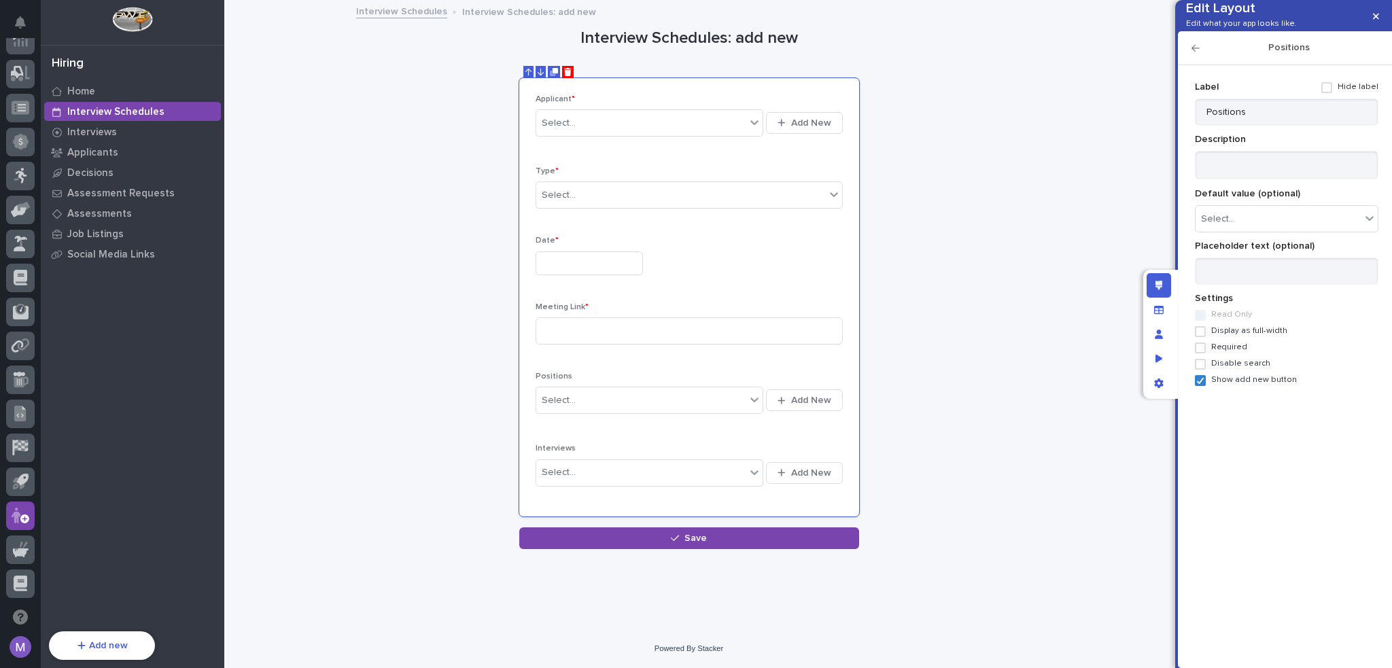
click at [1233, 352] on span "Required" at bounding box center [1229, 347] width 36 height 10
click at [1195, 53] on icon "button" at bounding box center [1195, 48] width 8 height 10
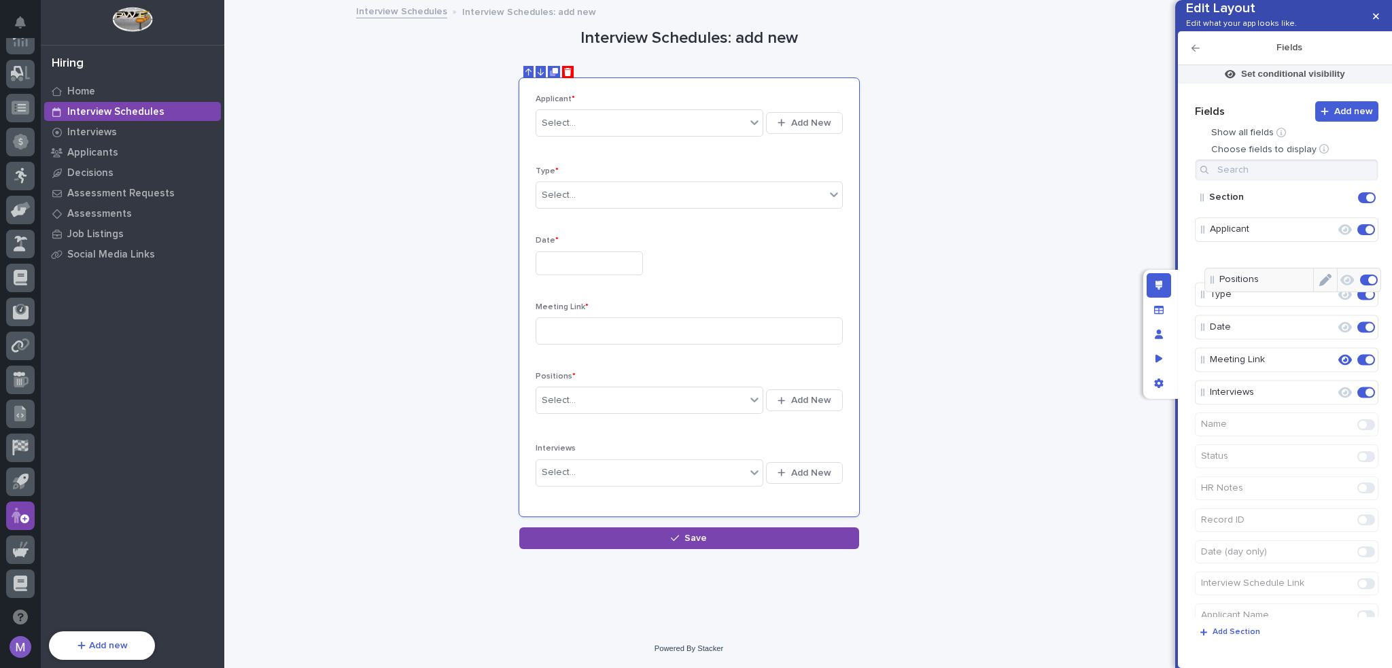
drag, startPoint x: 1230, startPoint y: 382, endPoint x: 1239, endPoint y: 277, distance: 105.8
drag, startPoint x: 1241, startPoint y: 350, endPoint x: 1241, endPoint y: 317, distance: 32.6
click at [1146, 287] on div "Edit layout" at bounding box center [1158, 285] width 24 height 24
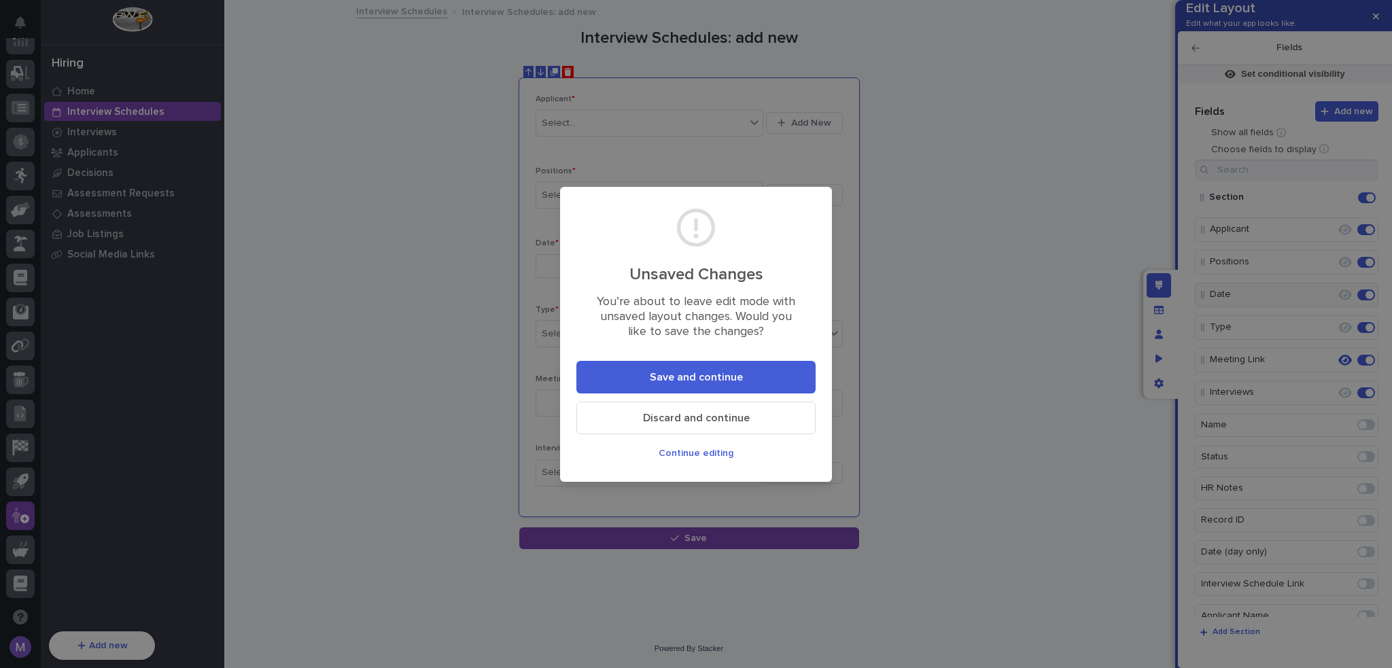
click at [790, 370] on button "Save and continue" at bounding box center [695, 377] width 239 height 33
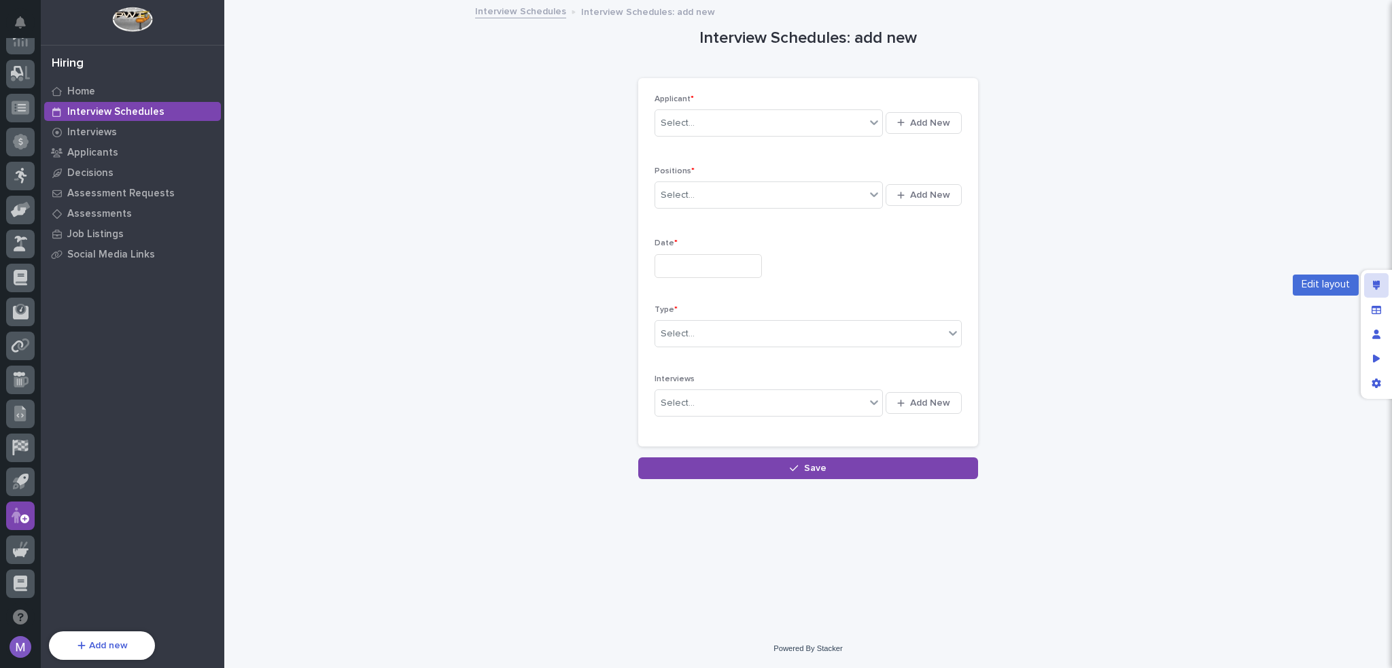
click at [1375, 284] on icon "Edit layout" at bounding box center [1376, 286] width 7 height 10
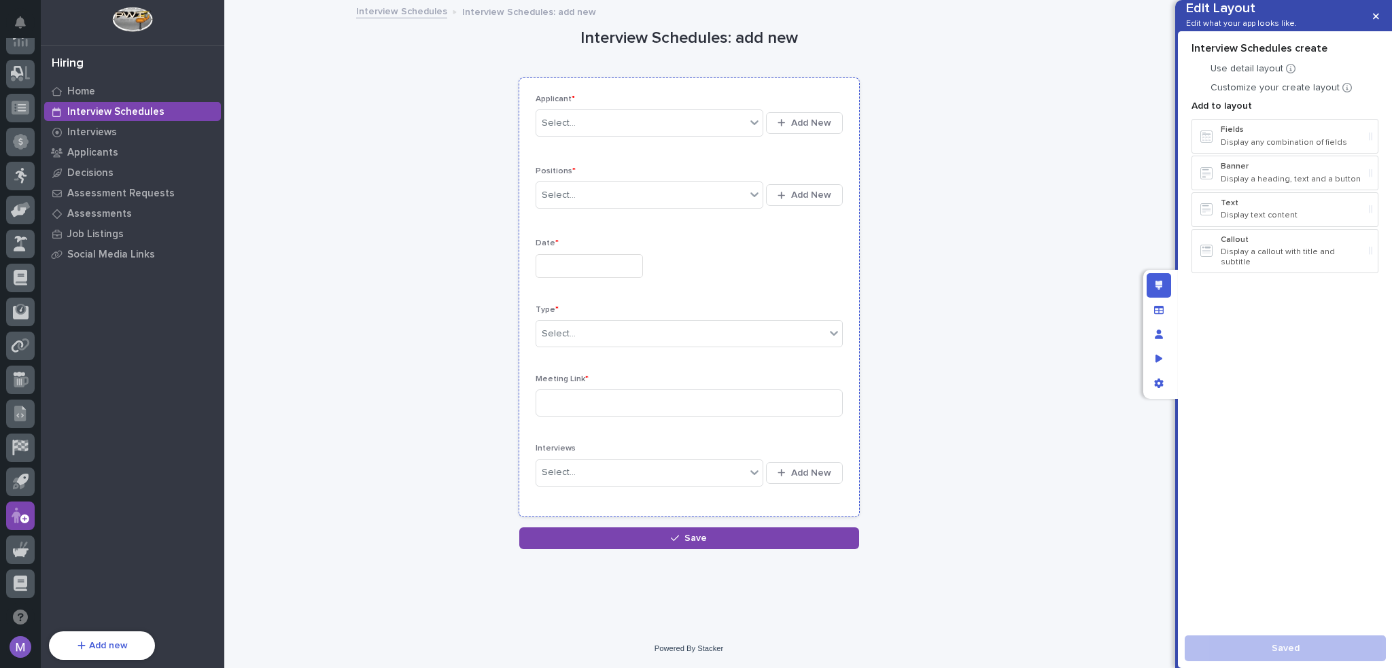
click at [833, 90] on div "Applicant * Select... Add New Positions * Select... Add New Date * Type * Selec…" at bounding box center [689, 297] width 340 height 438
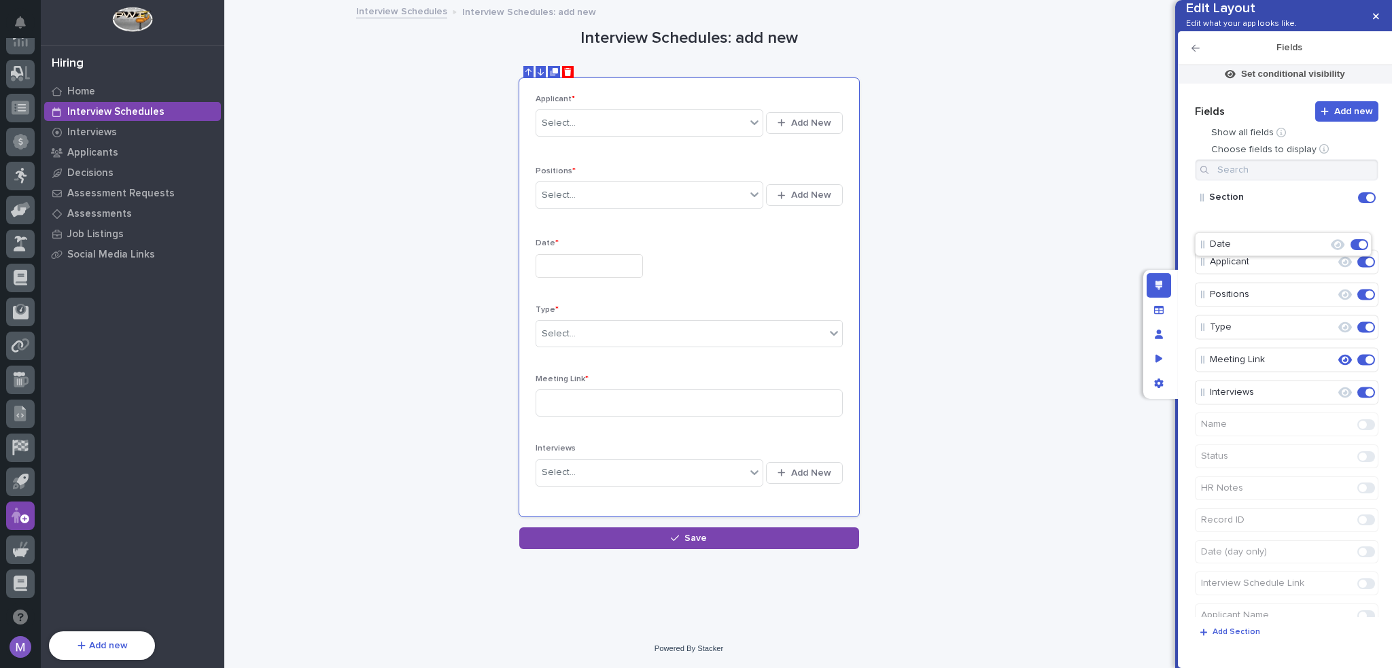
drag, startPoint x: 1258, startPoint y: 314, endPoint x: 1256, endPoint y: 230, distance: 83.6
click at [1155, 288] on icon "Edit layout" at bounding box center [1158, 286] width 7 height 10
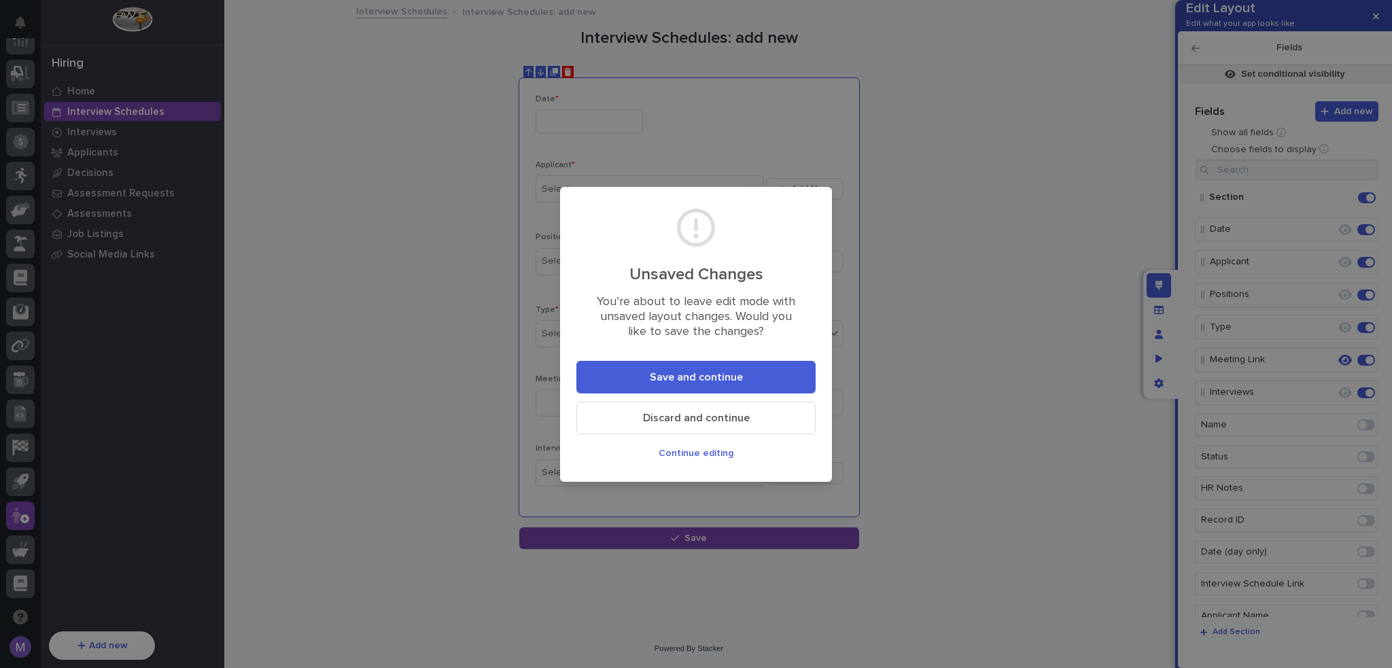
click at [790, 377] on button "Save and continue" at bounding box center [695, 377] width 239 height 33
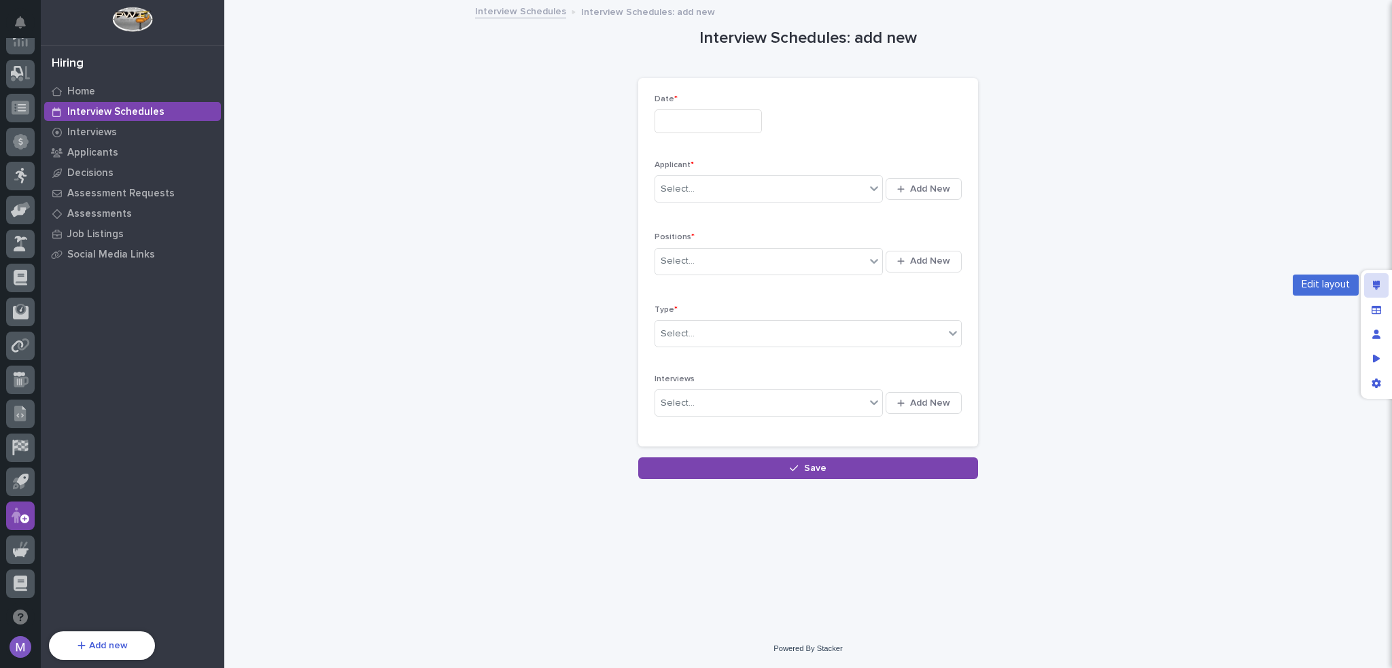
click at [1381, 286] on div "Edit layout" at bounding box center [1376, 285] width 24 height 24
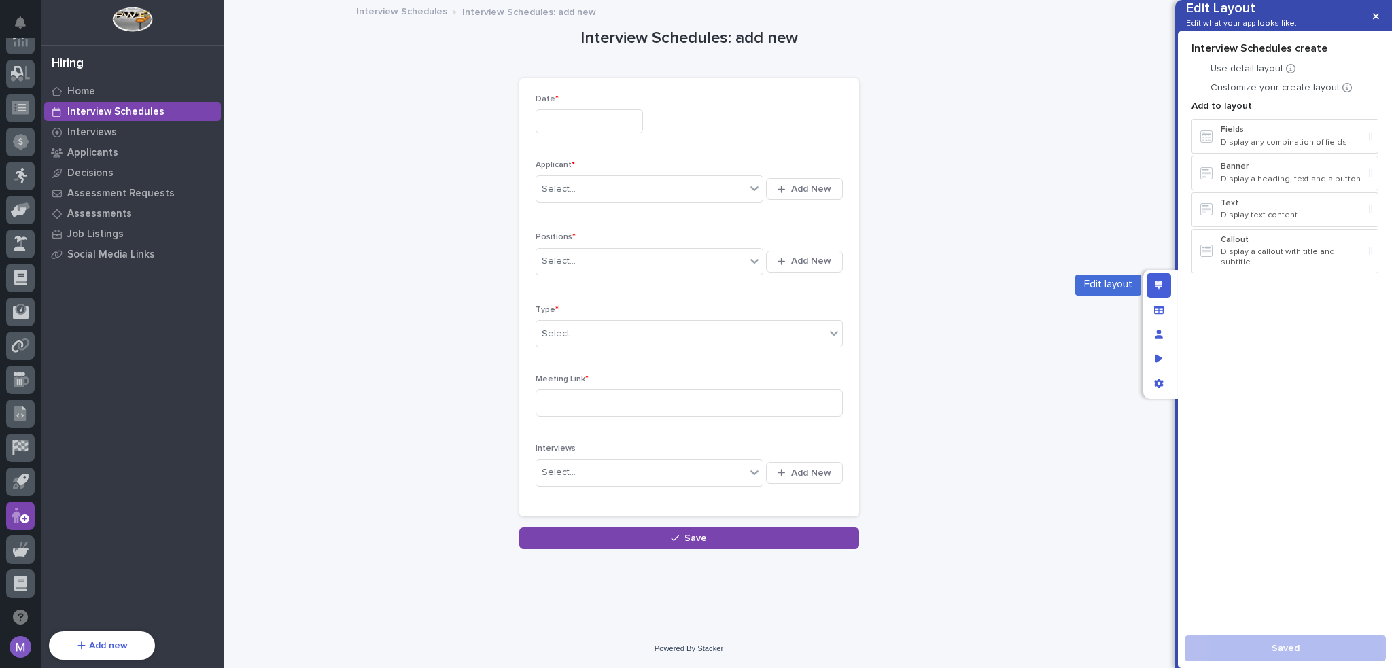
click at [1154, 292] on div "Edit layout" at bounding box center [1158, 285] width 24 height 24
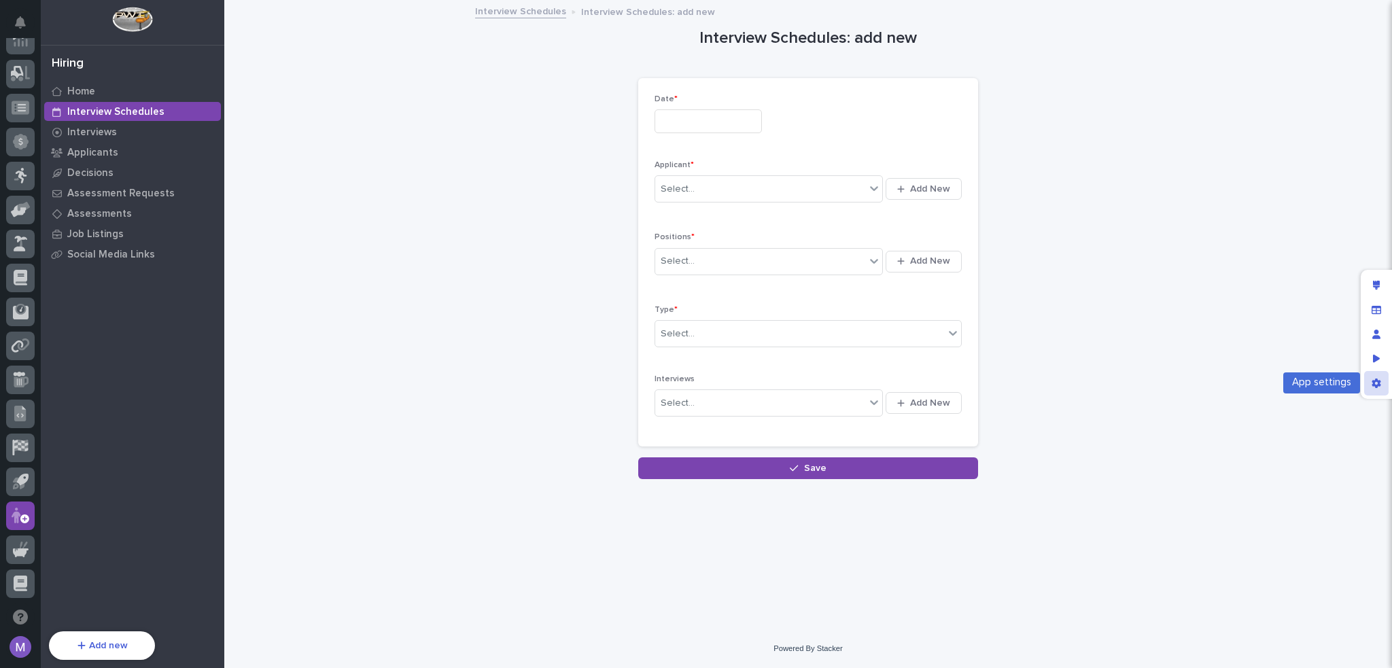
click at [1364, 381] on div "App settings" at bounding box center [1376, 383] width 24 height 24
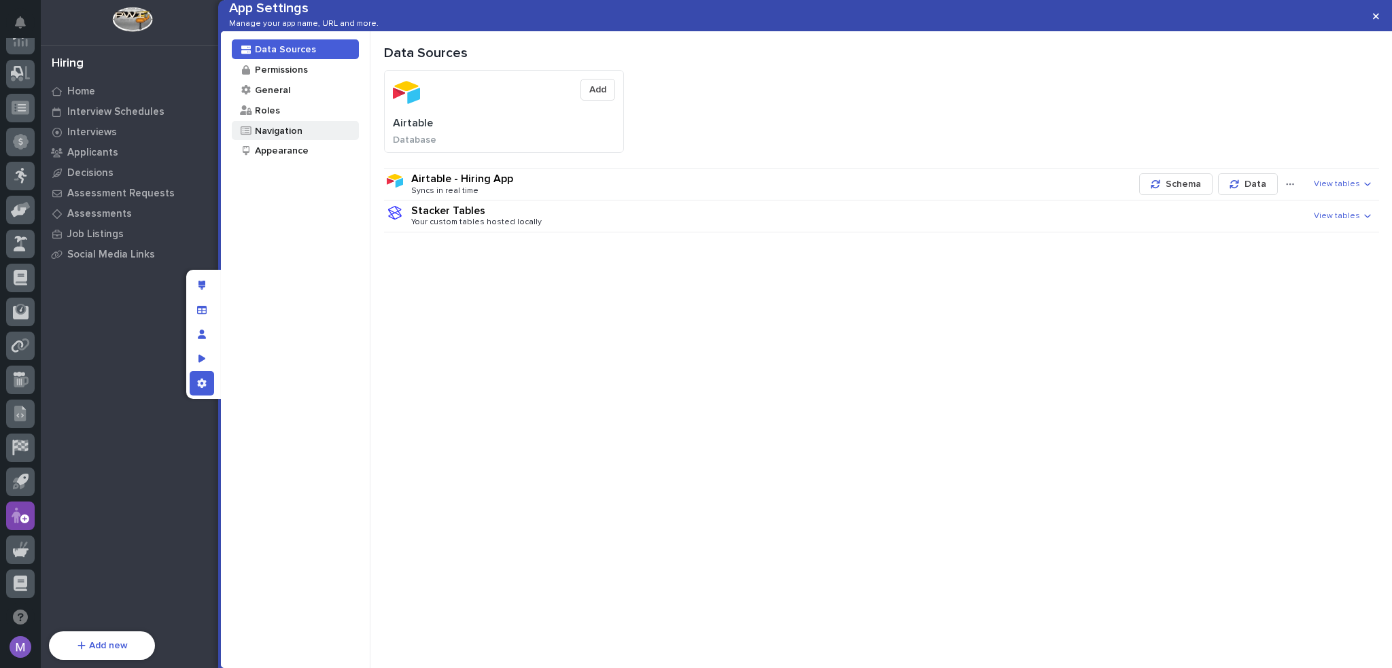
click at [296, 137] on div "Navigation" at bounding box center [277, 130] width 49 height 13
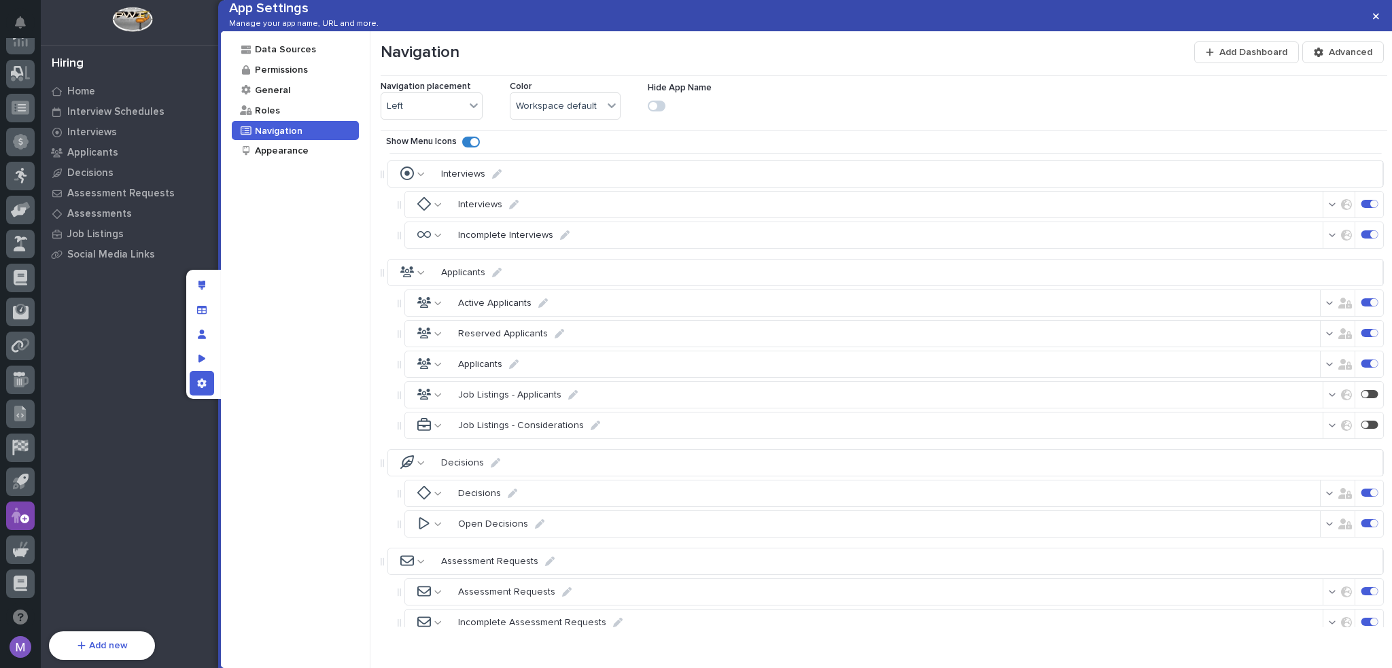
scroll to position [68, 0]
click at [1361, 207] on div at bounding box center [1369, 203] width 17 height 8
click at [1370, 237] on div at bounding box center [1373, 233] width 7 height 7
click at [1370, 495] on div at bounding box center [1373, 491] width 7 height 7
click at [1361, 496] on div at bounding box center [1369, 492] width 17 height 8
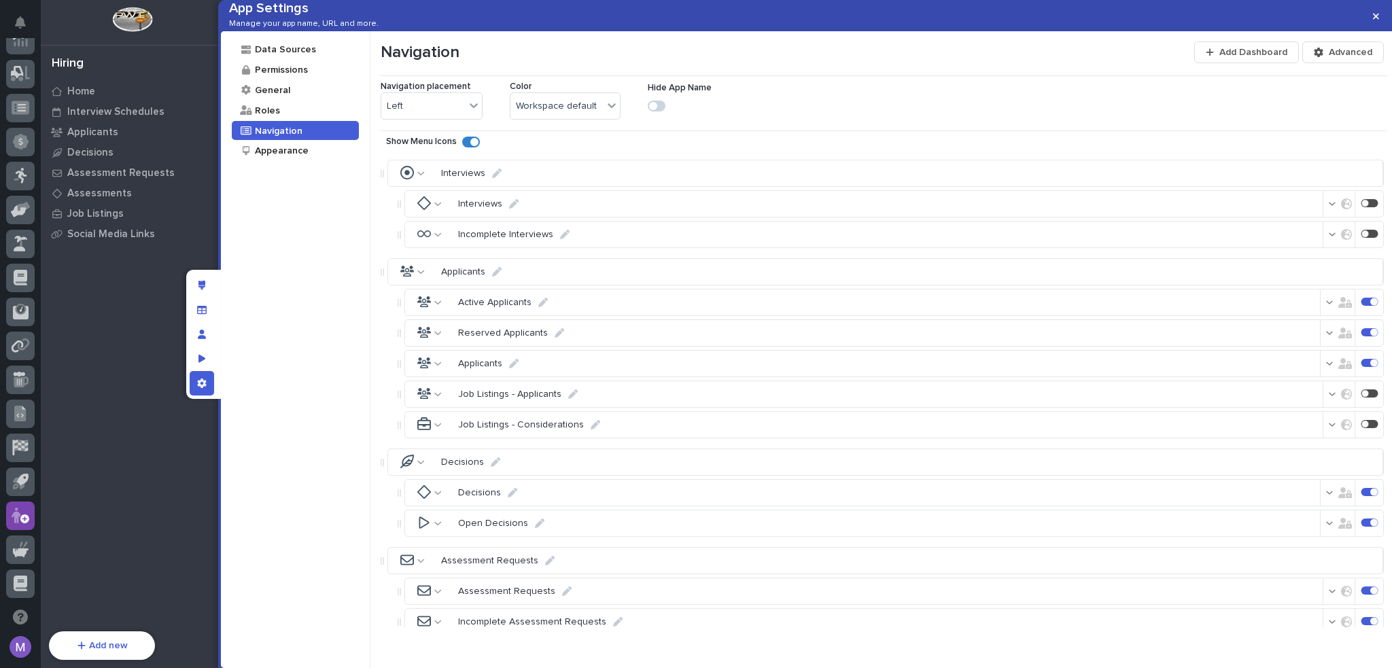
click at [1338, 498] on icon "button" at bounding box center [1345, 492] width 14 height 11
click at [1370, 495] on div at bounding box center [1373, 491] width 7 height 7
click at [1361, 527] on div at bounding box center [1369, 522] width 17 height 8
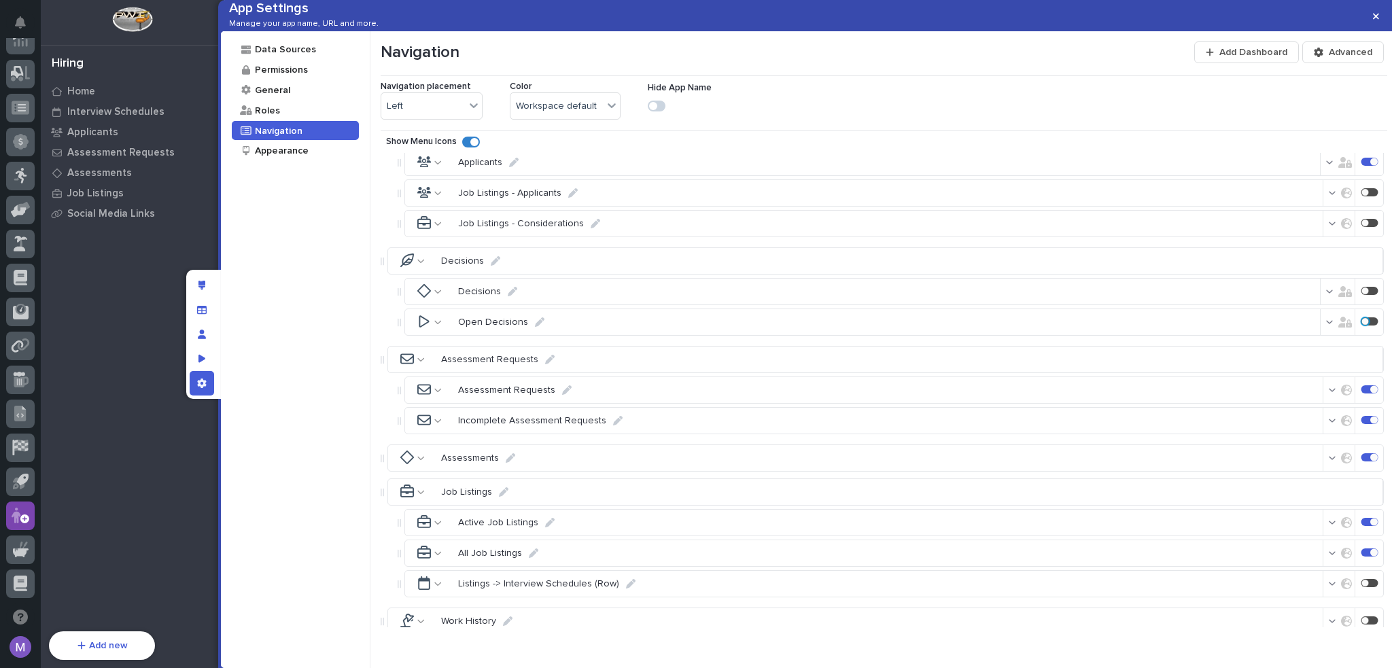
scroll to position [272, 0]
click at [1332, 460] on div "button" at bounding box center [1334, 456] width 13 height 10
click at [1270, 554] on label "Only users in roles" at bounding box center [1263, 546] width 79 height 20
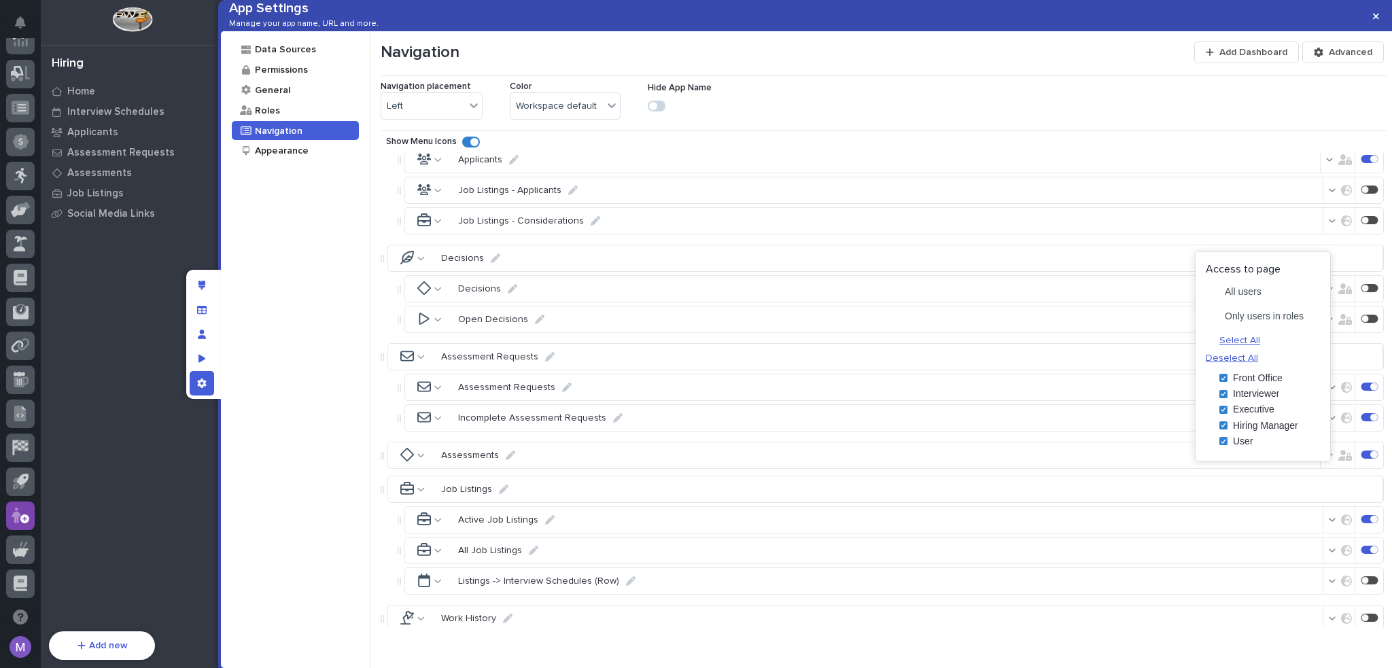
click at [1258, 355] on span "Deselect All" at bounding box center [1231, 358] width 52 height 12
click at [1144, 358] on div "Home Interview Schedules Interviews Interviews Incomplete Interviews Applicants…" at bounding box center [884, 390] width 1006 height 474
click at [1328, 525] on div "button" at bounding box center [1334, 520] width 13 height 10
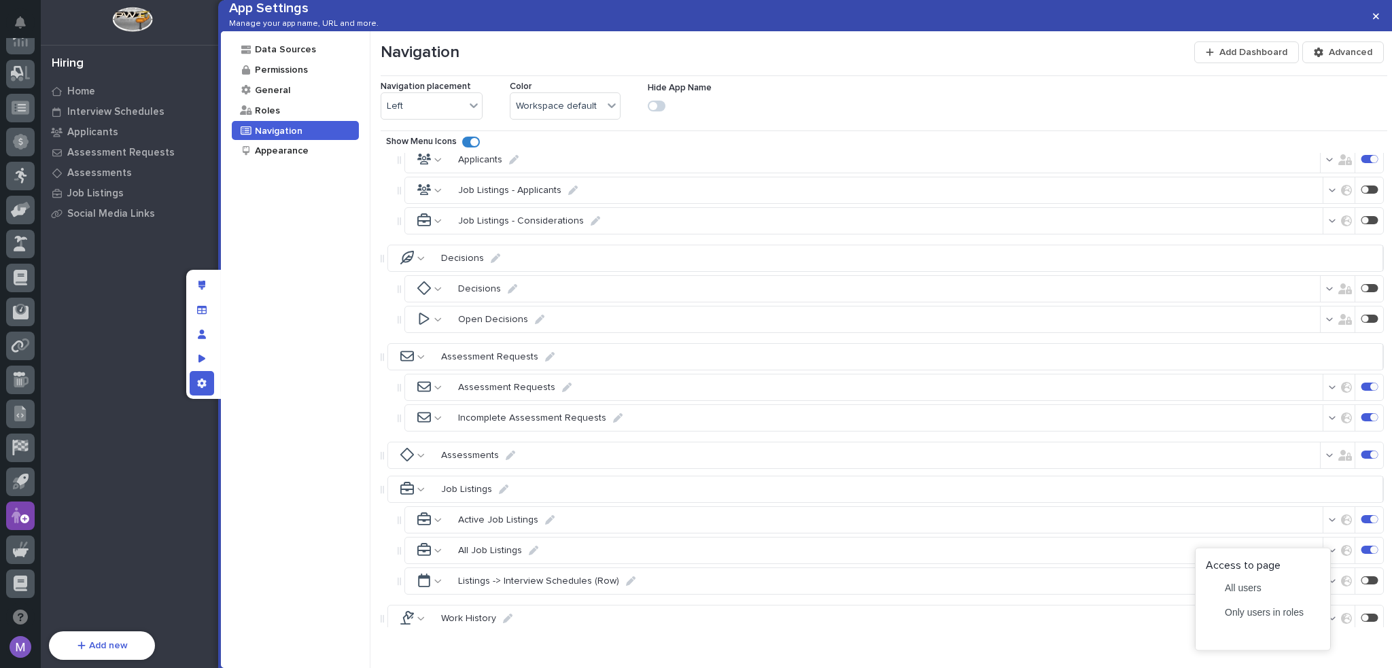
click at [1256, 609] on span "Only users in roles" at bounding box center [1263, 611] width 79 height 11
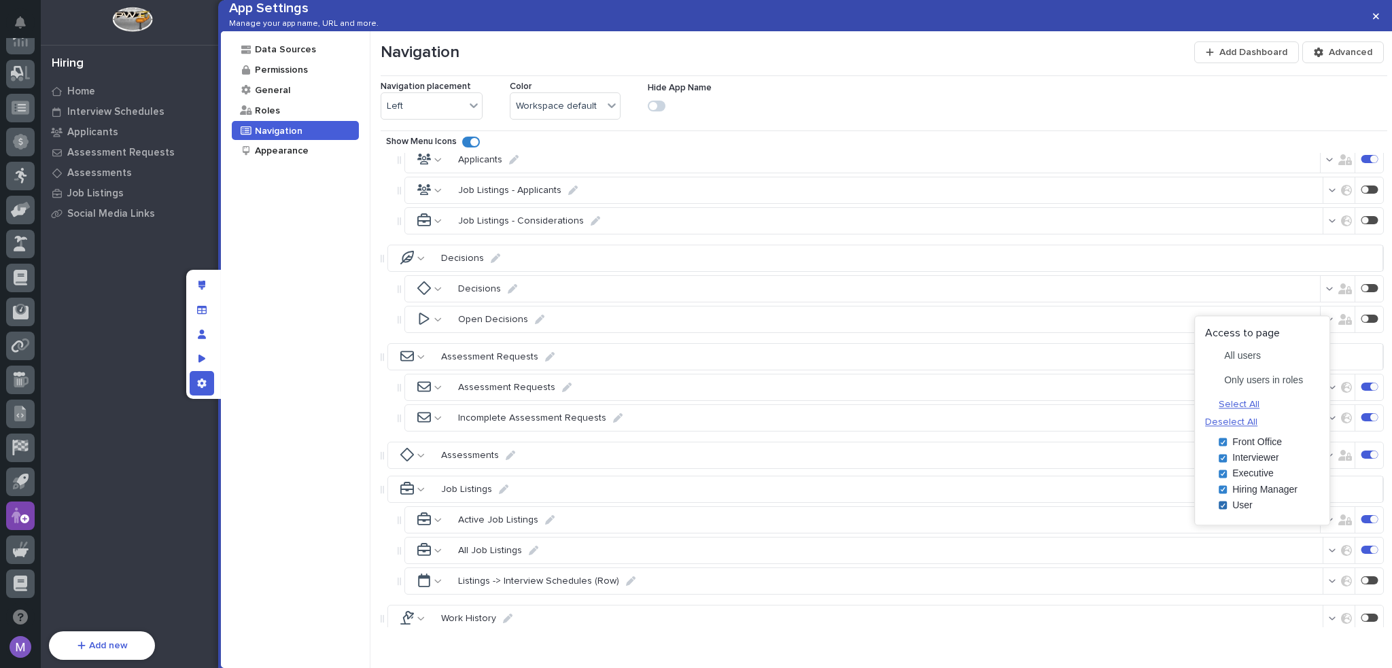
click at [1223, 507] on icon at bounding box center [1223, 505] width 6 height 5
click at [340, 382] on div "Data Sources Permissions General Roles Navigation Appearance" at bounding box center [295, 349] width 149 height 637
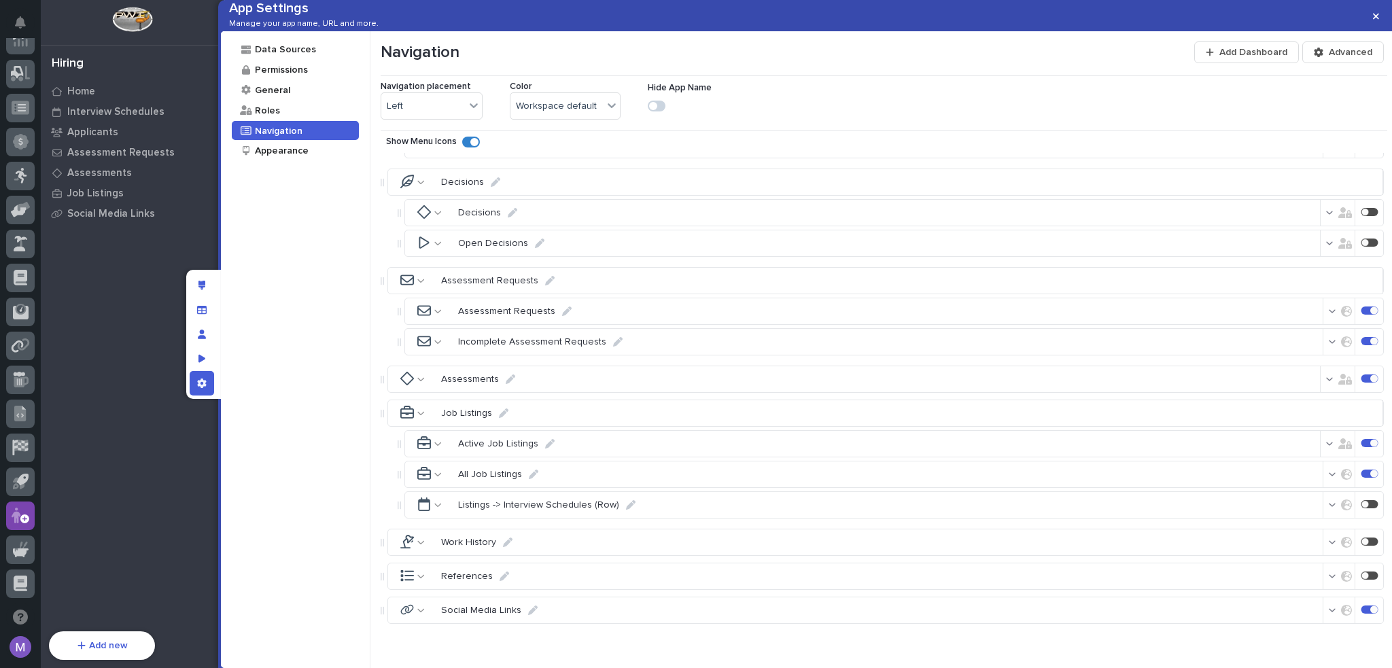
scroll to position [362, 0]
click at [1364, 610] on div at bounding box center [1366, 608] width 5 height 3
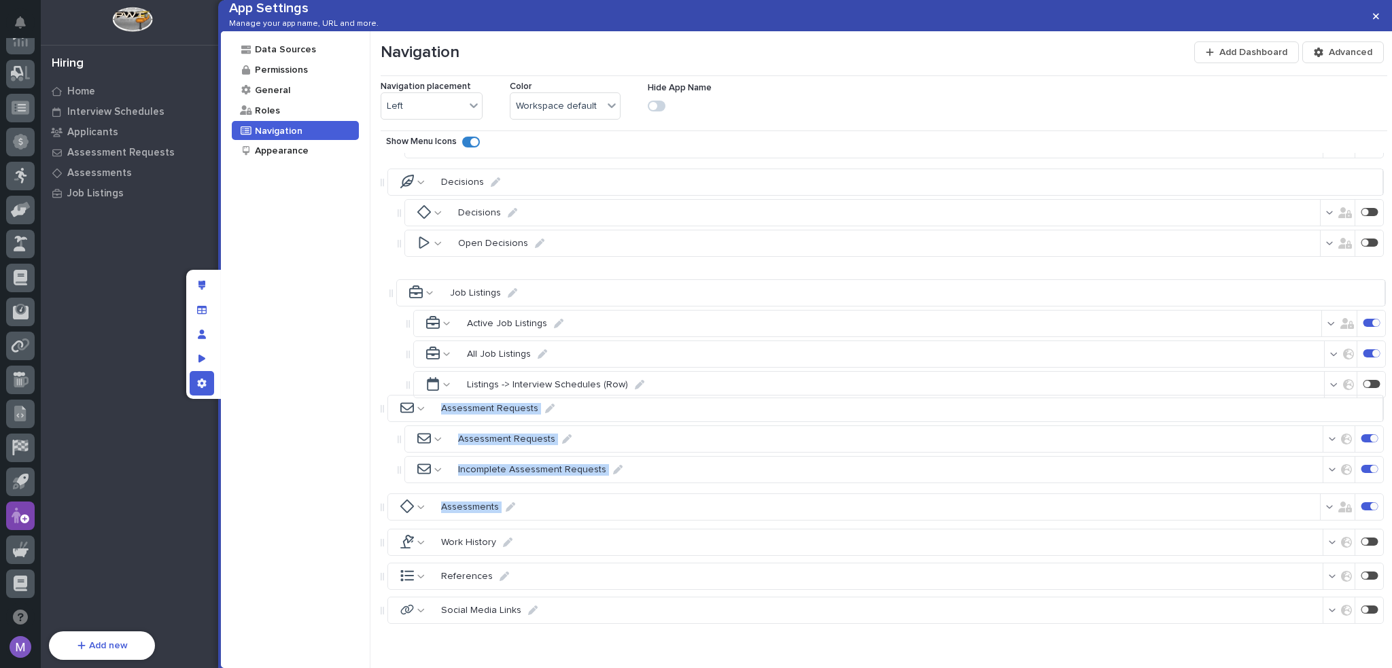
drag, startPoint x: 381, startPoint y: 415, endPoint x: 389, endPoint y: 285, distance: 130.8
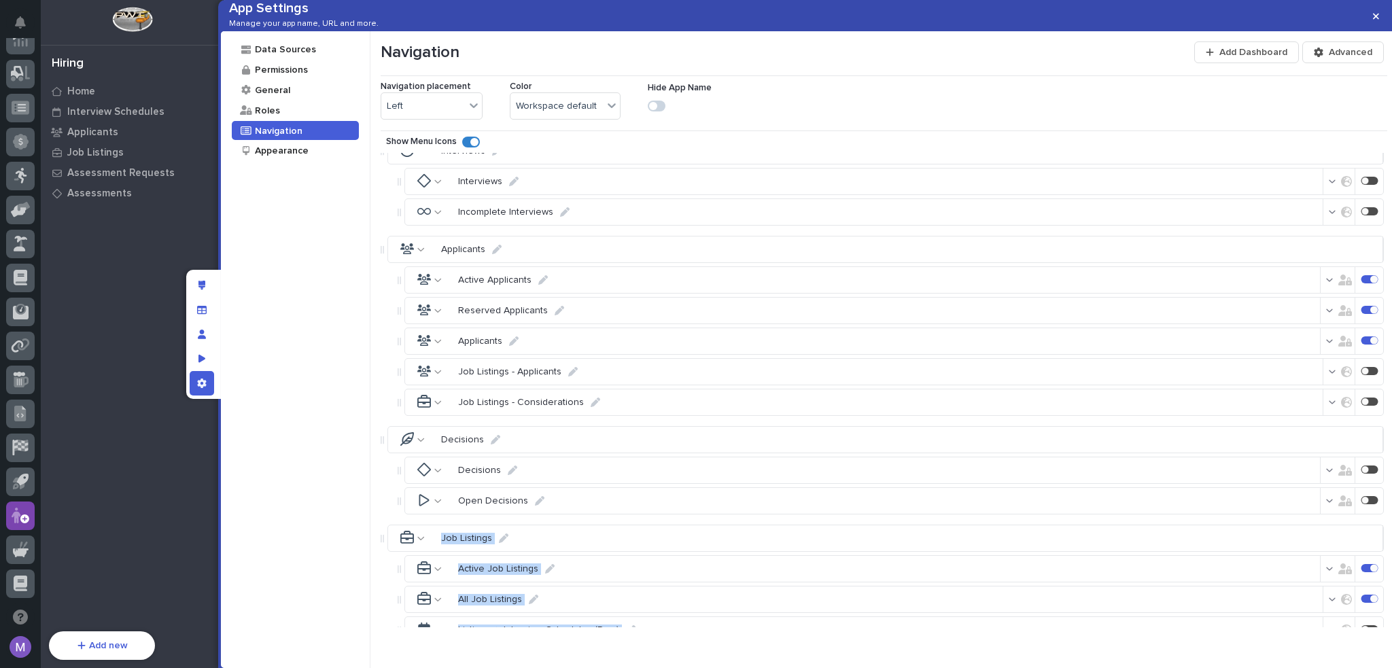
scroll to position [0, 0]
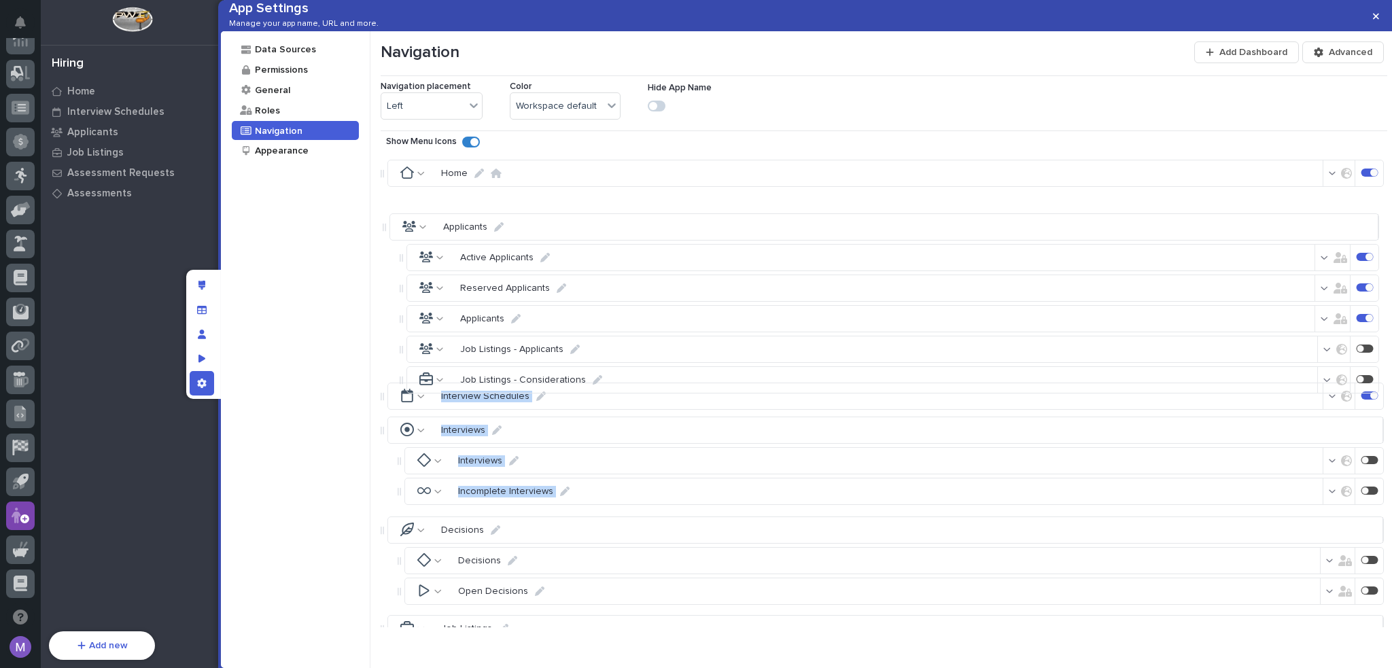
drag, startPoint x: 381, startPoint y: 360, endPoint x: 383, endPoint y: 220, distance: 140.0
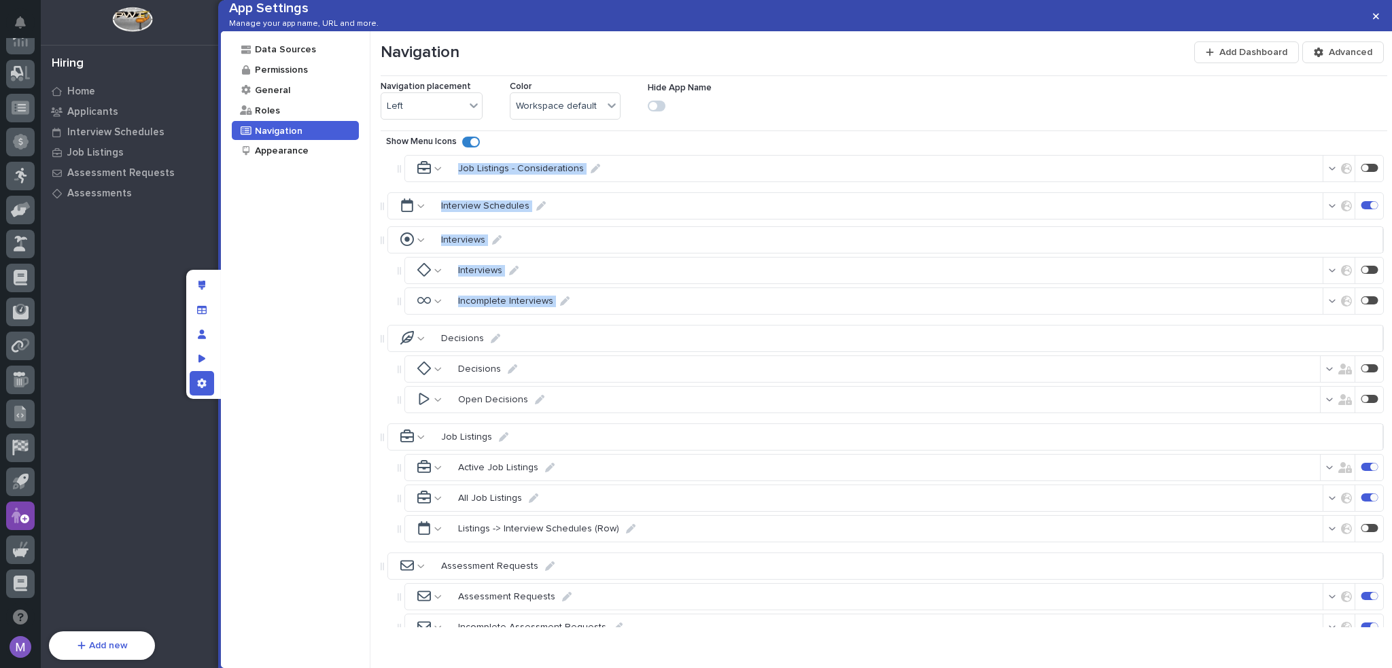
scroll to position [204, 0]
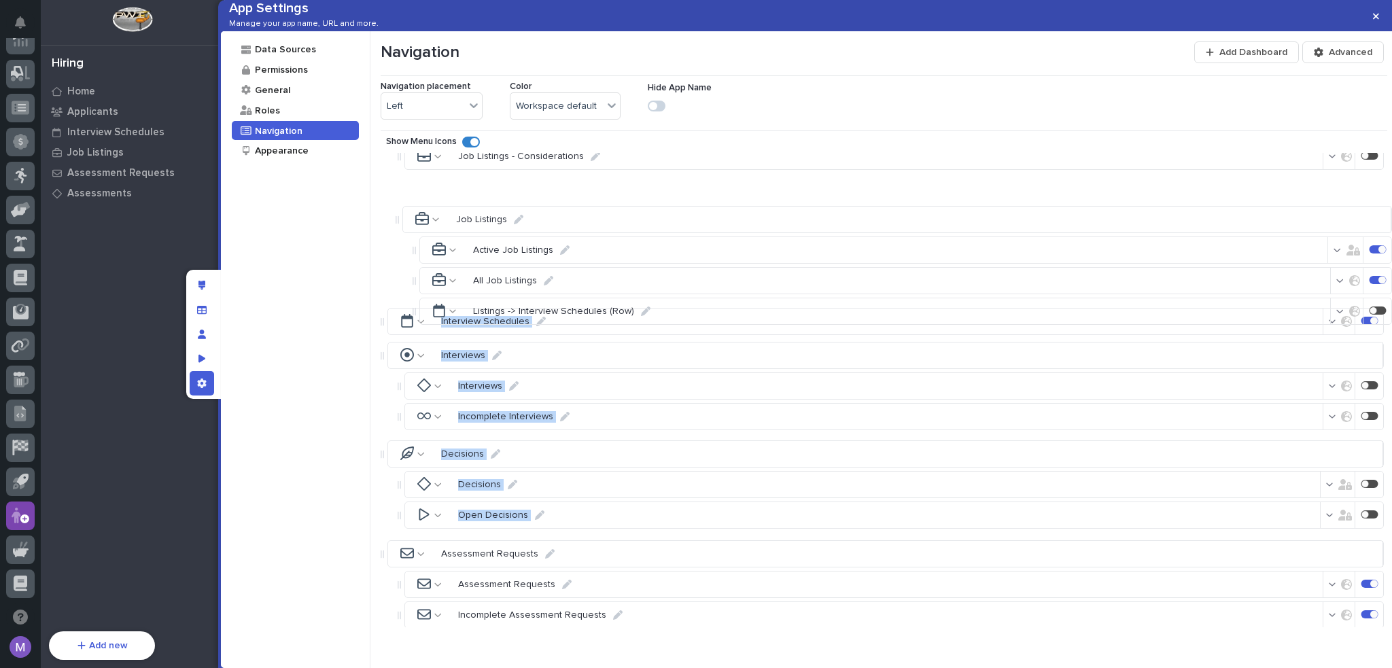
drag, startPoint x: 382, startPoint y: 442, endPoint x: 395, endPoint y: 209, distance: 233.5
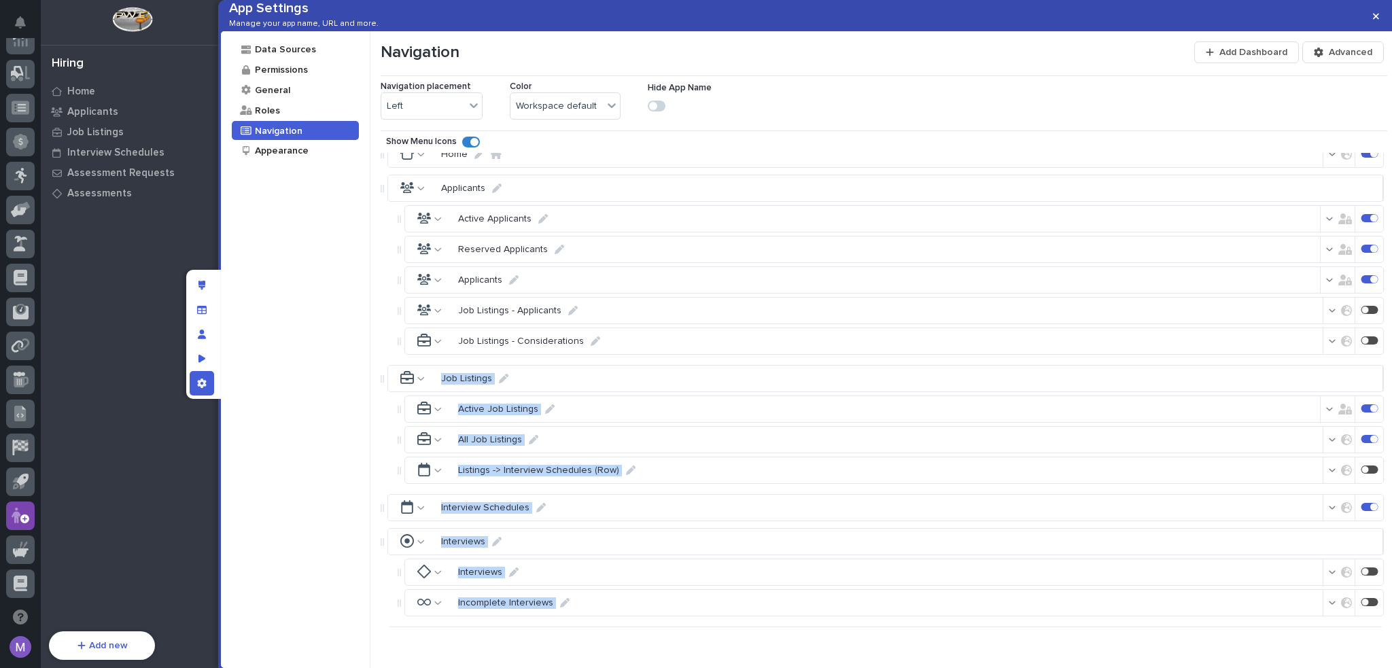
scroll to position [0, 0]
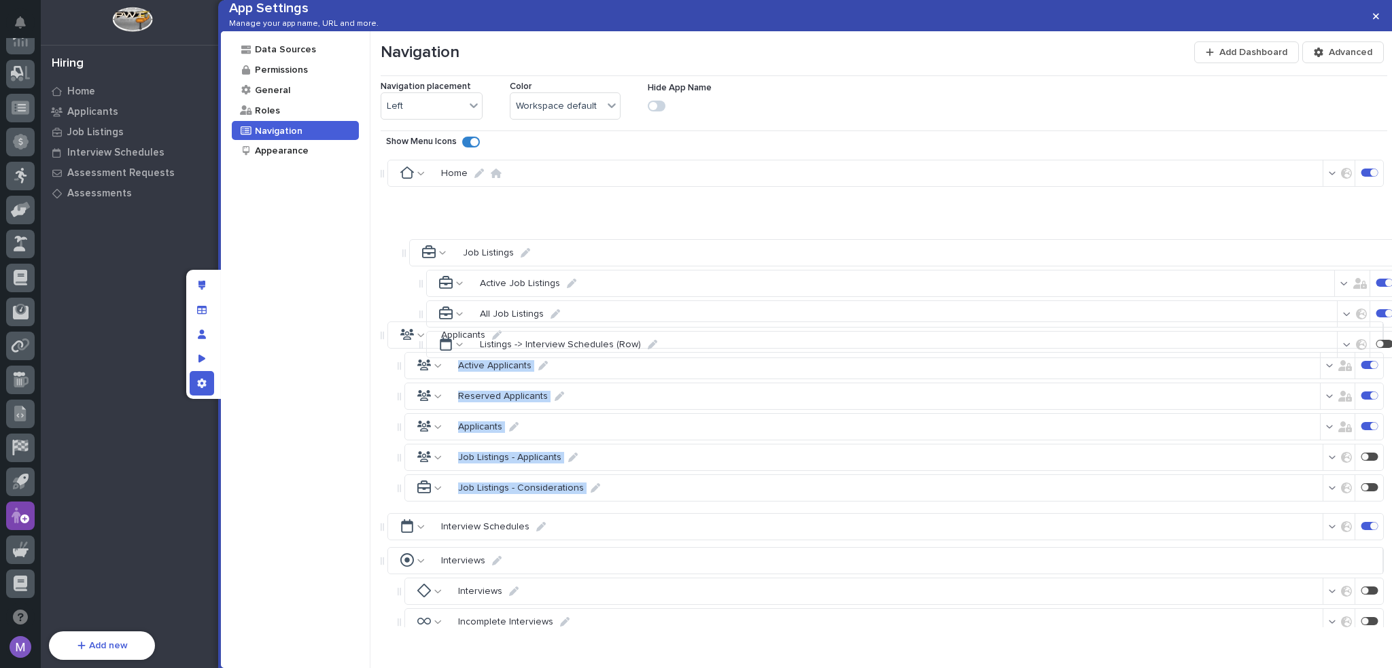
drag, startPoint x: 383, startPoint y: 419, endPoint x: 407, endPoint y: 247, distance: 172.9
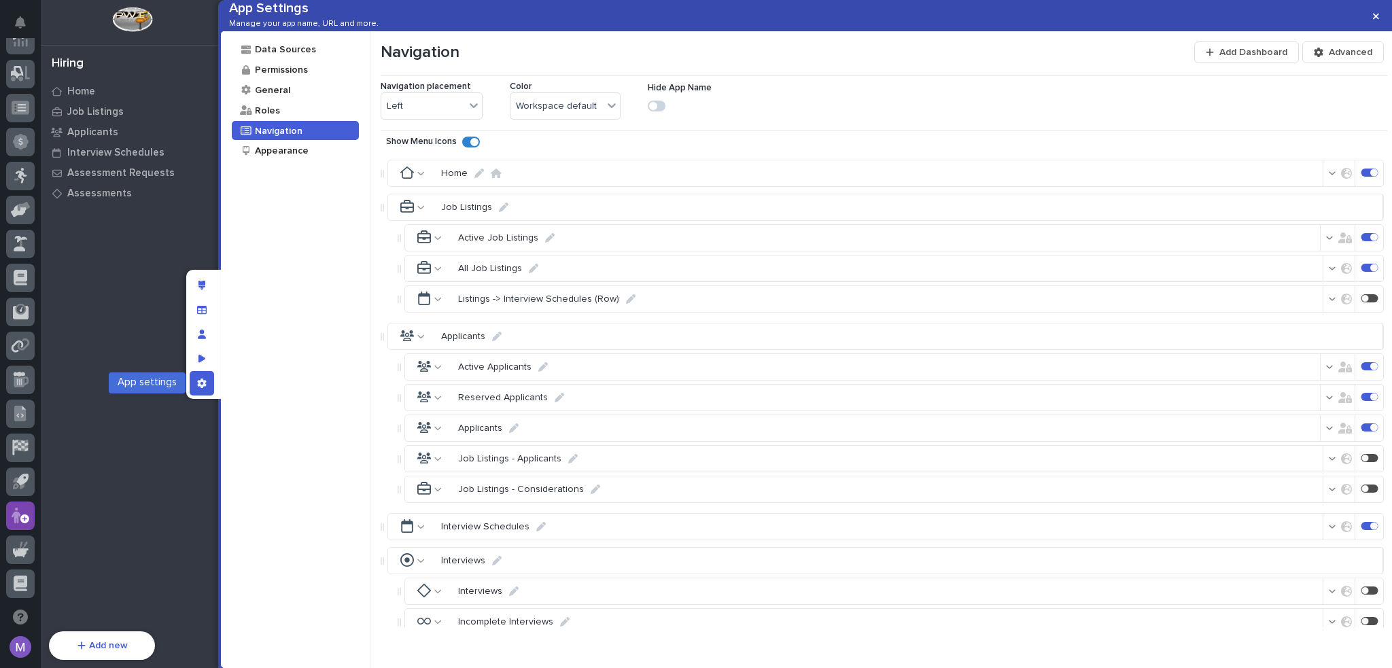
click at [205, 381] on icon "App settings" at bounding box center [201, 383] width 9 height 10
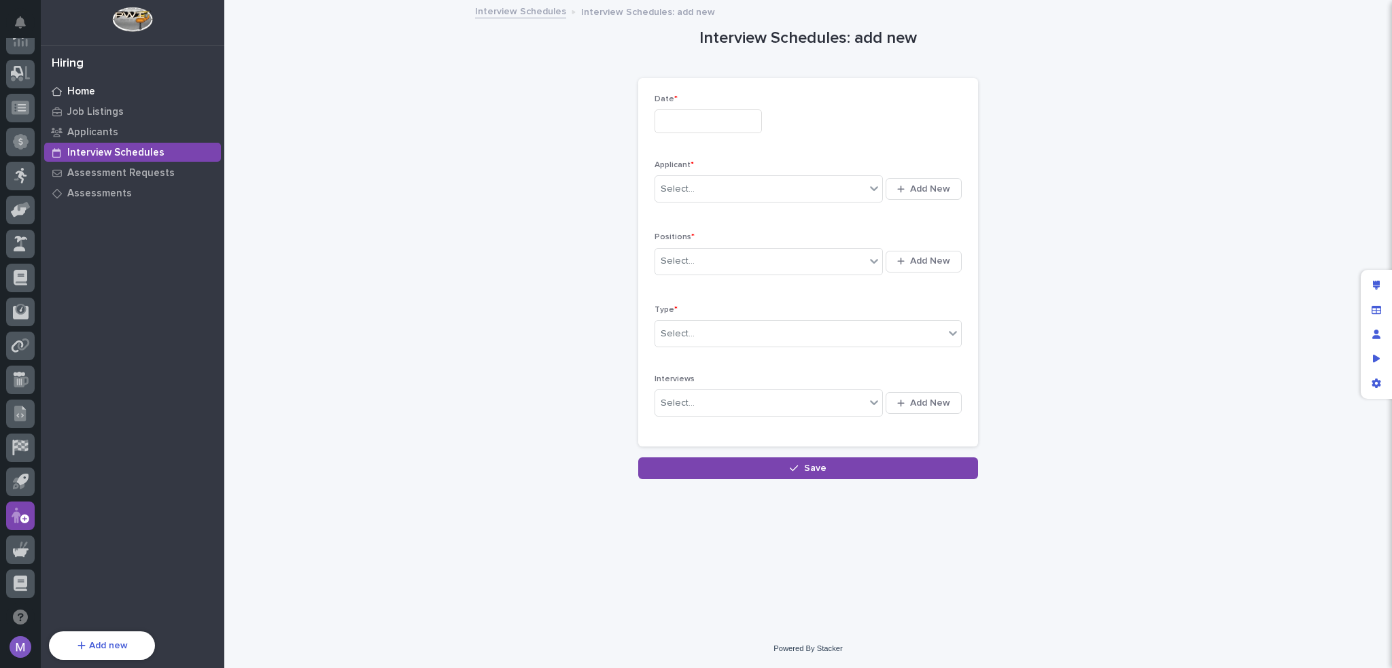
click at [90, 89] on p "Home" at bounding box center [81, 92] width 28 height 12
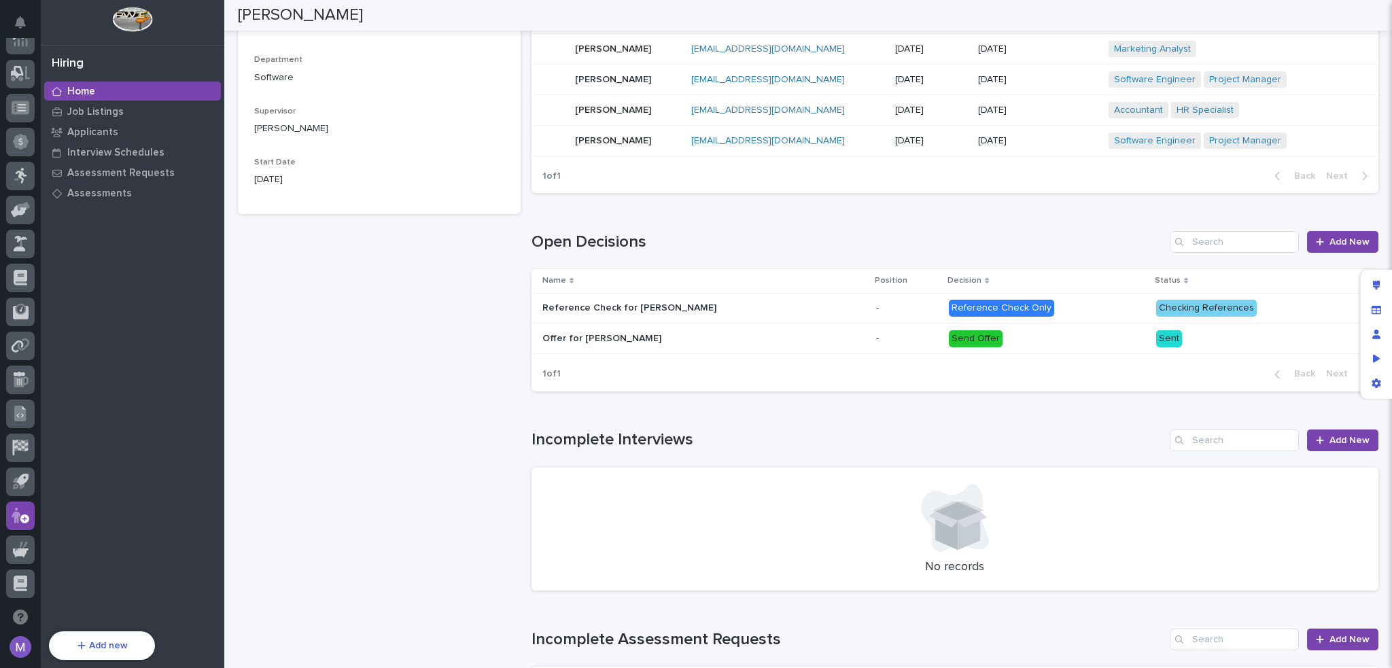
scroll to position [408, 0]
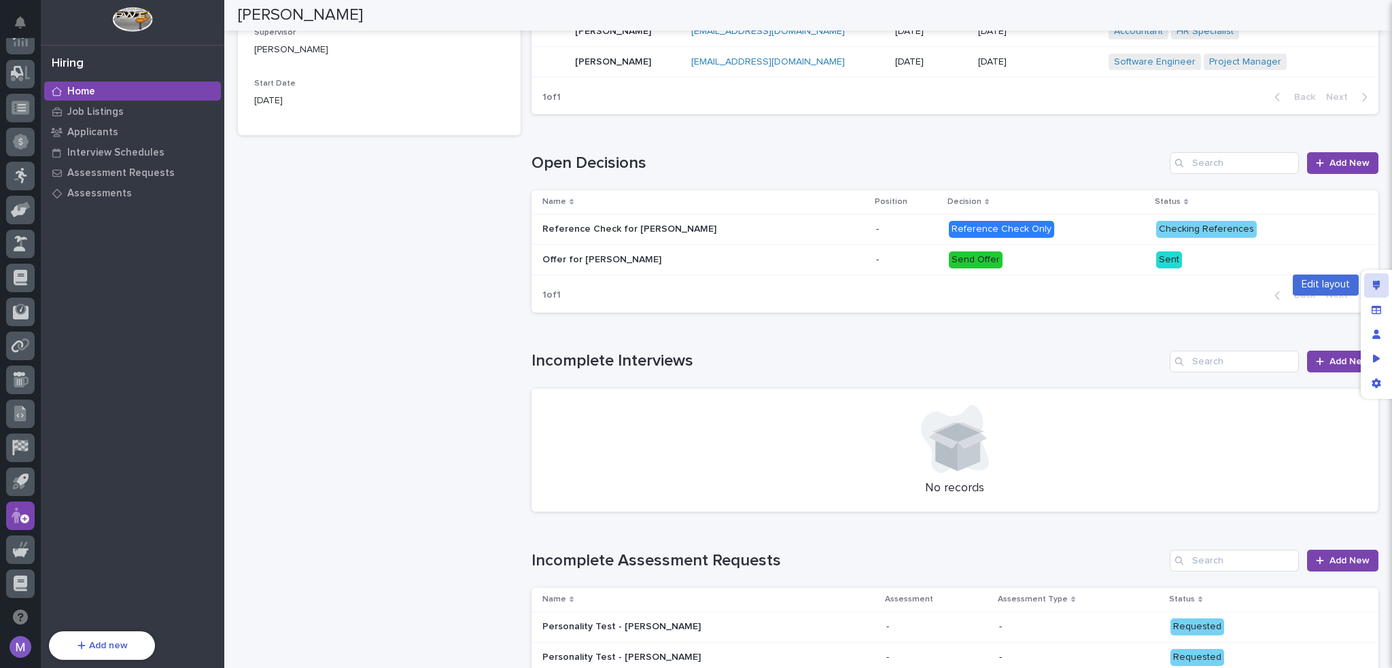
click at [1370, 288] on div "Edit layout" at bounding box center [1376, 285] width 24 height 24
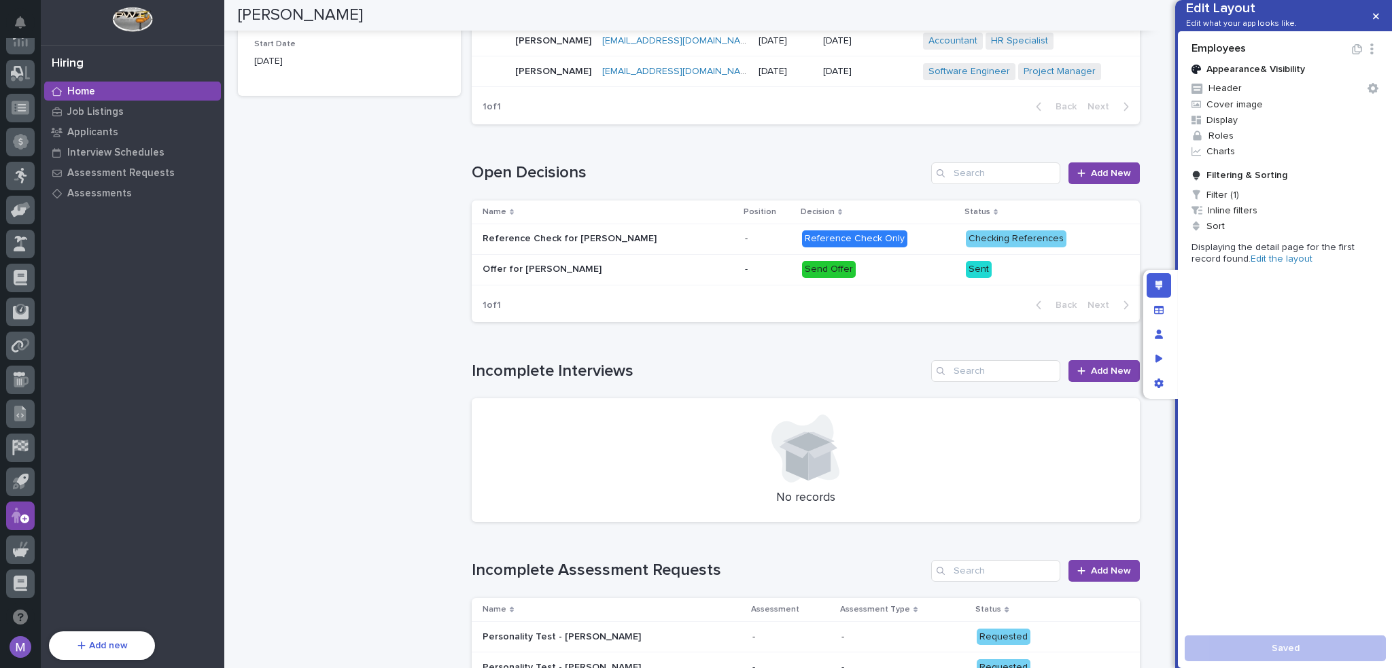
click at [1250, 264] on link "Edit the layout" at bounding box center [1281, 259] width 62 height 10
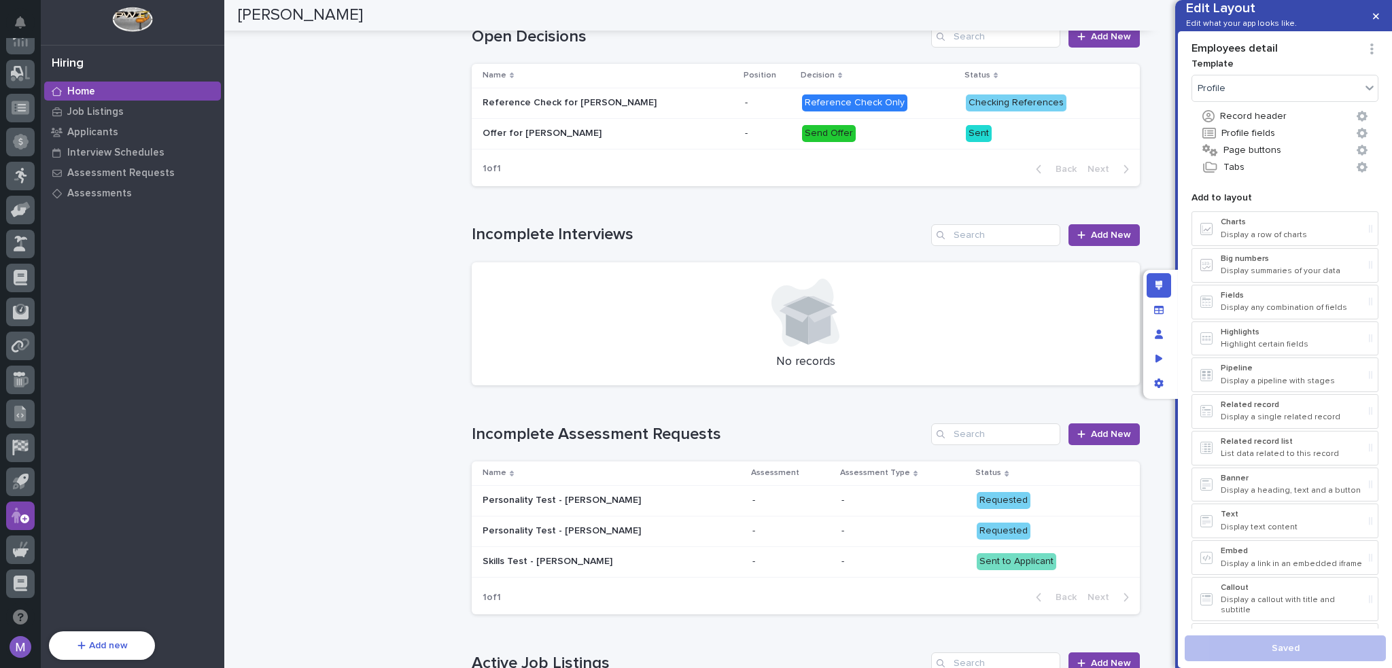
scroll to position [544, 0]
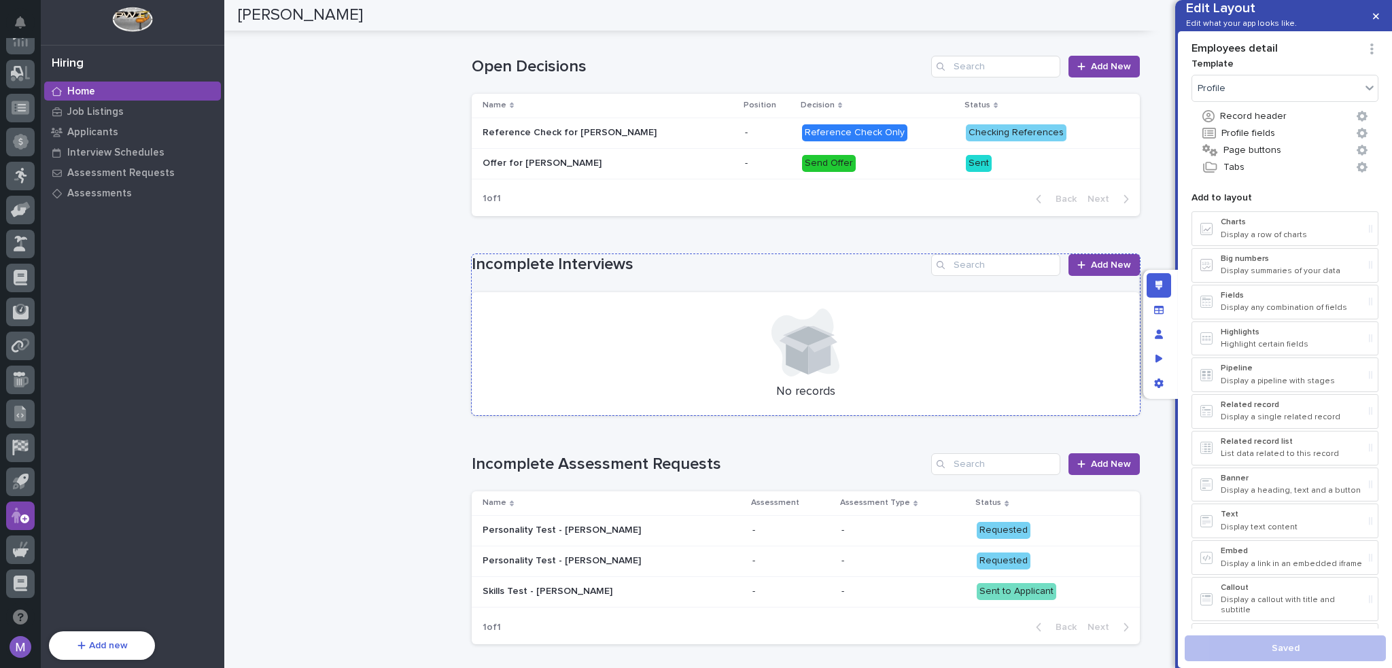
click at [815, 260] on h1 "Incomplete Interviews" at bounding box center [699, 265] width 454 height 20
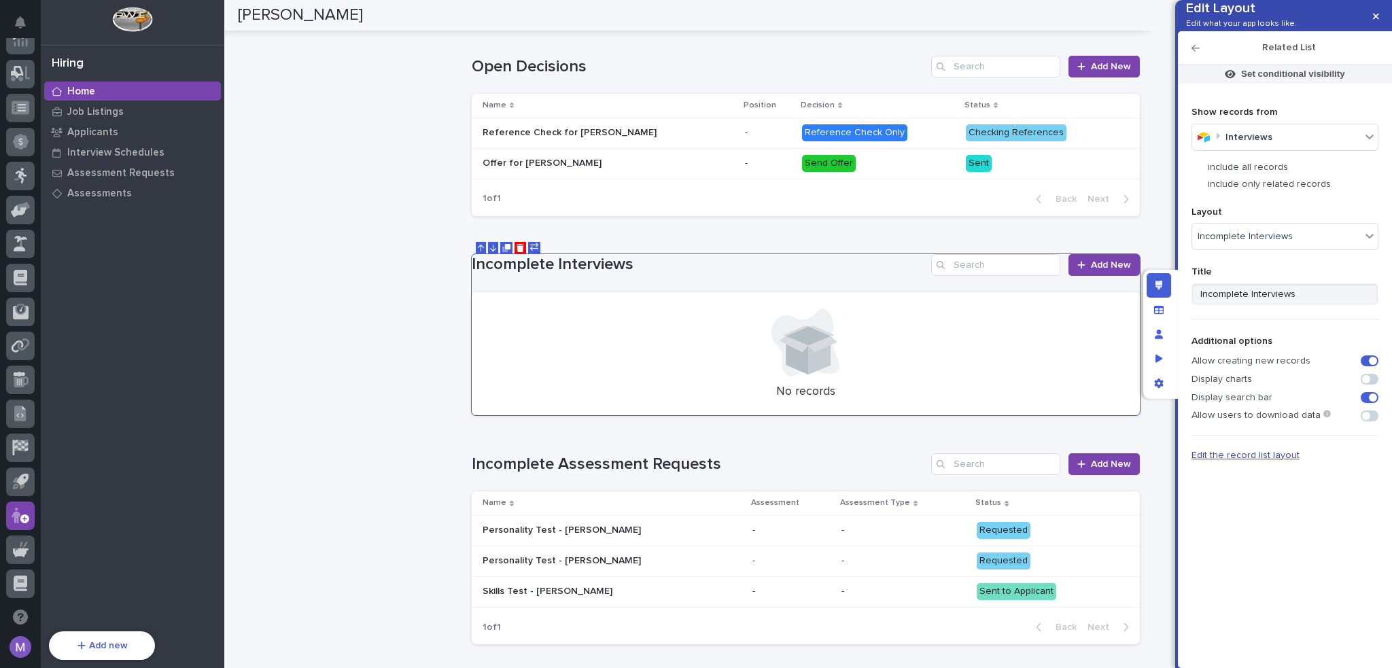
click at [1268, 460] on span "Edit the record list layout" at bounding box center [1245, 456] width 108 height 10
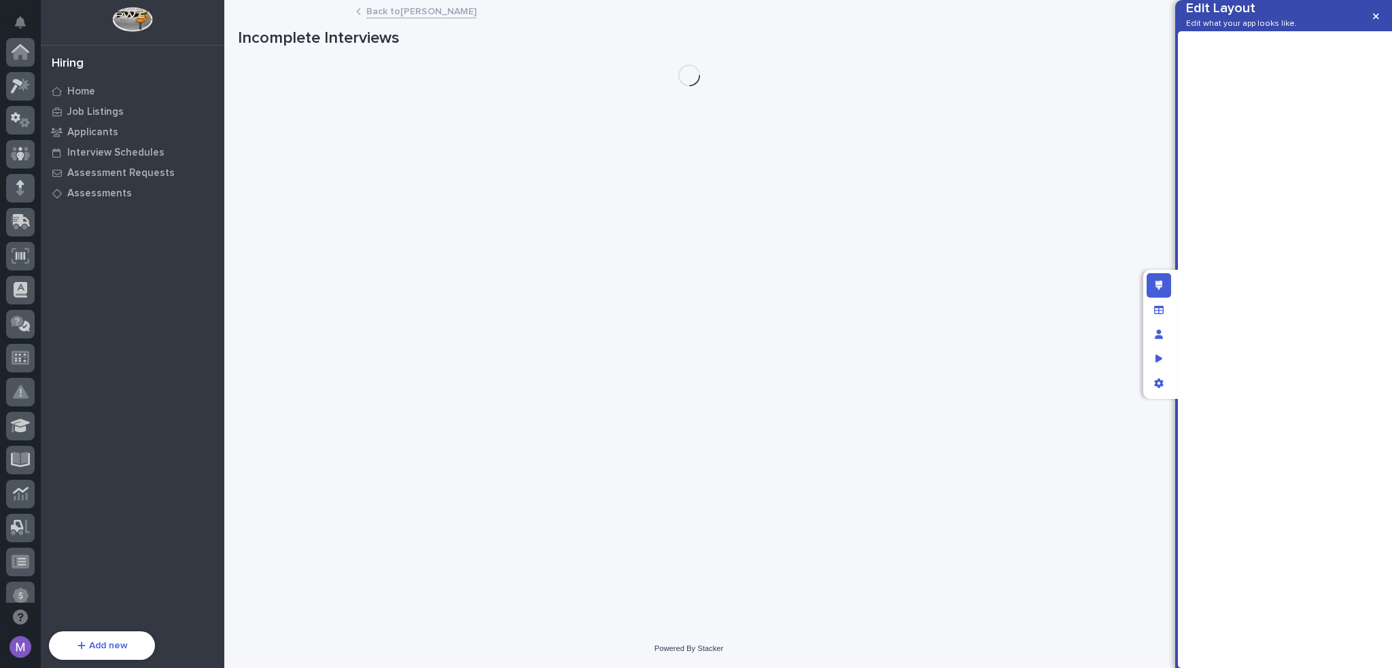
scroll to position [454, 0]
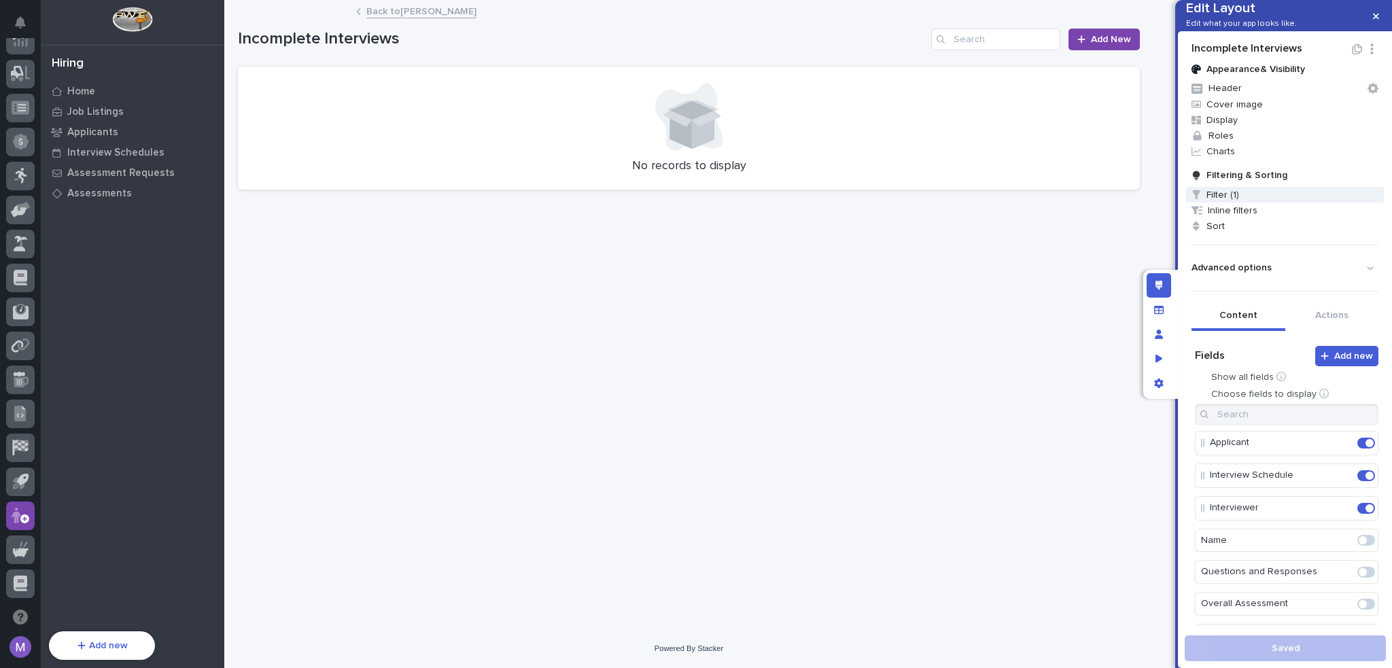
click at [1212, 202] on span "Filter (1)" at bounding box center [1285, 195] width 198 height 16
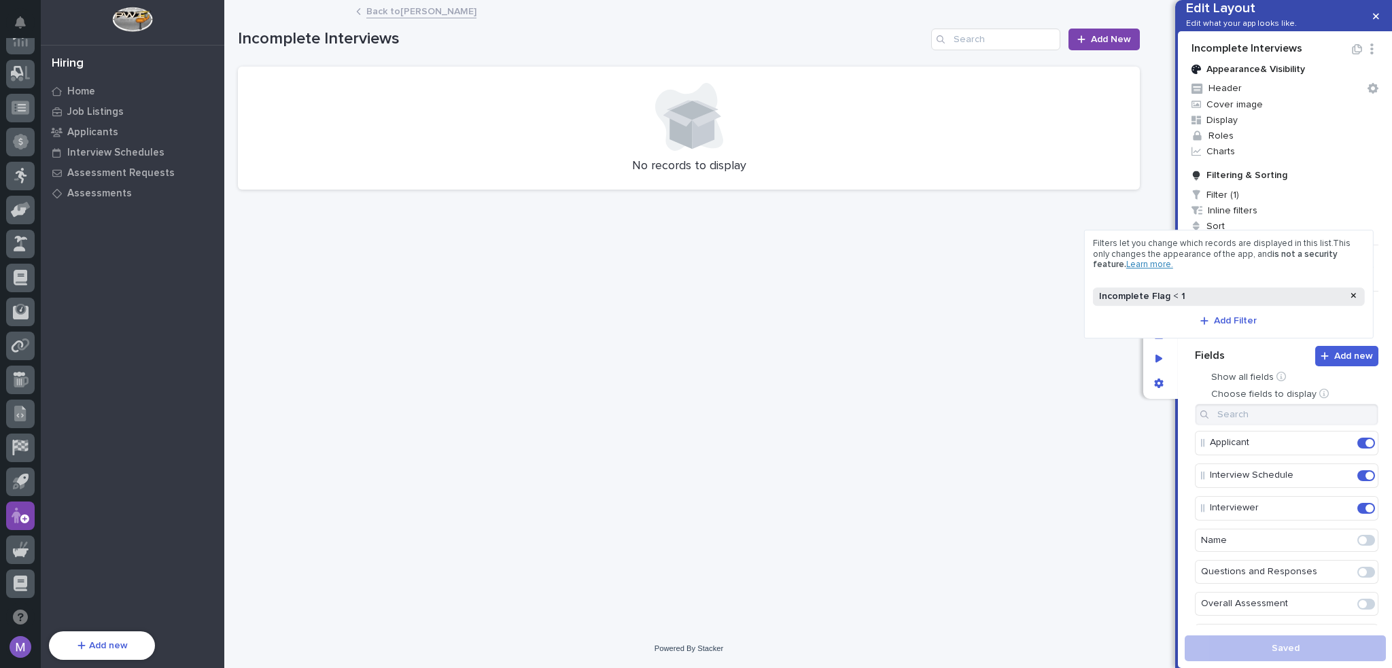
click at [1210, 296] on div "Incomplete Flag < 1" at bounding box center [1220, 297] width 249 height 12
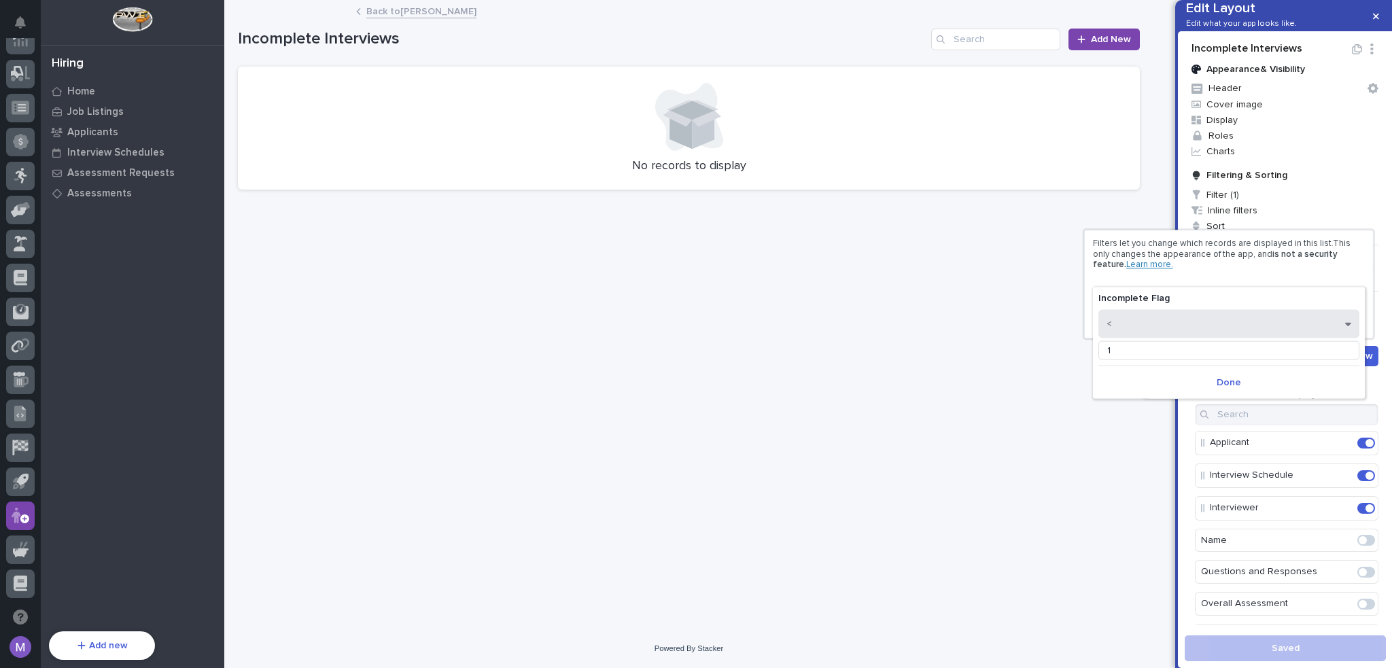
click at [1164, 331] on button "<" at bounding box center [1228, 323] width 261 height 29
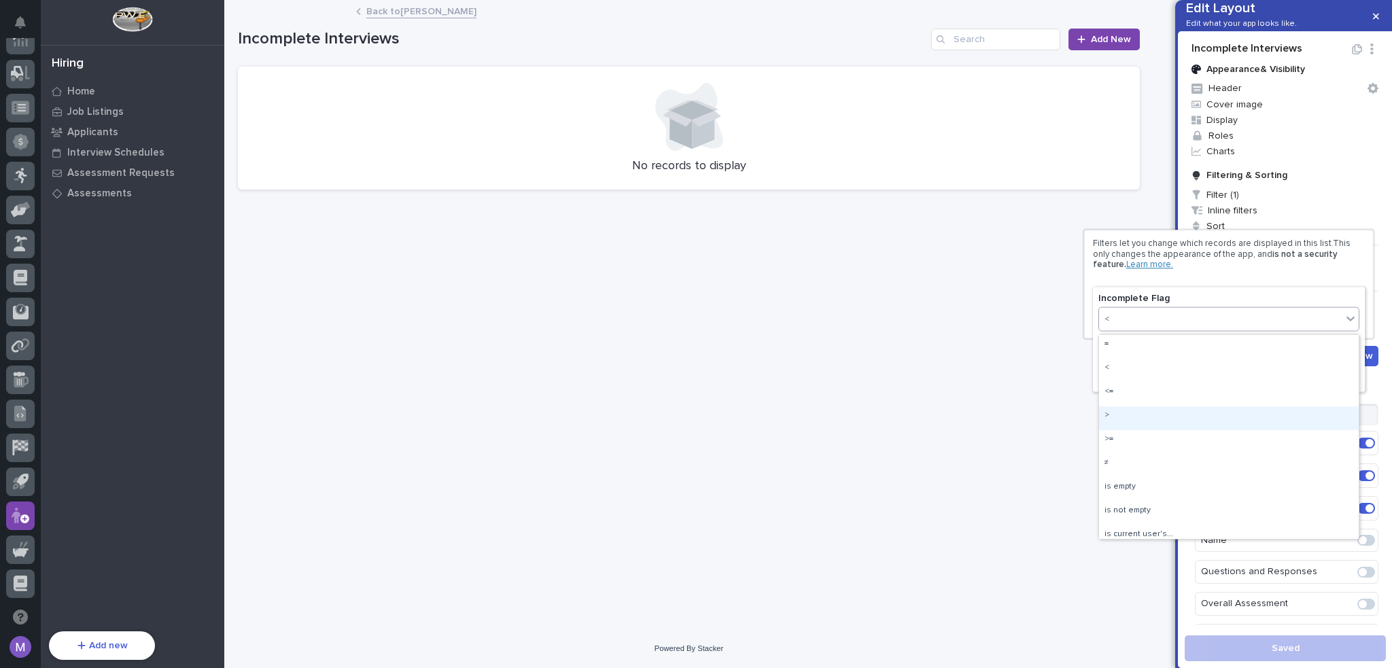
click at [1135, 414] on div ">" at bounding box center [1229, 418] width 260 height 24
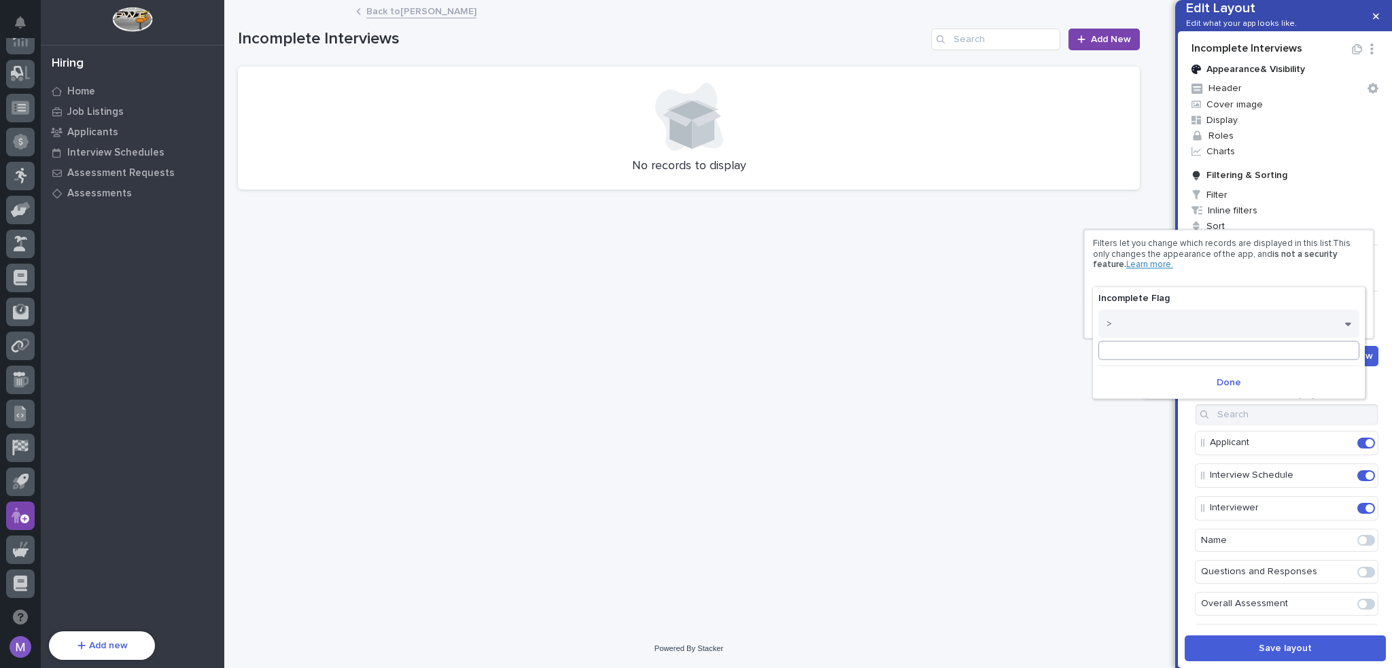
click at [1193, 355] on input at bounding box center [1228, 350] width 261 height 19
type input "0"
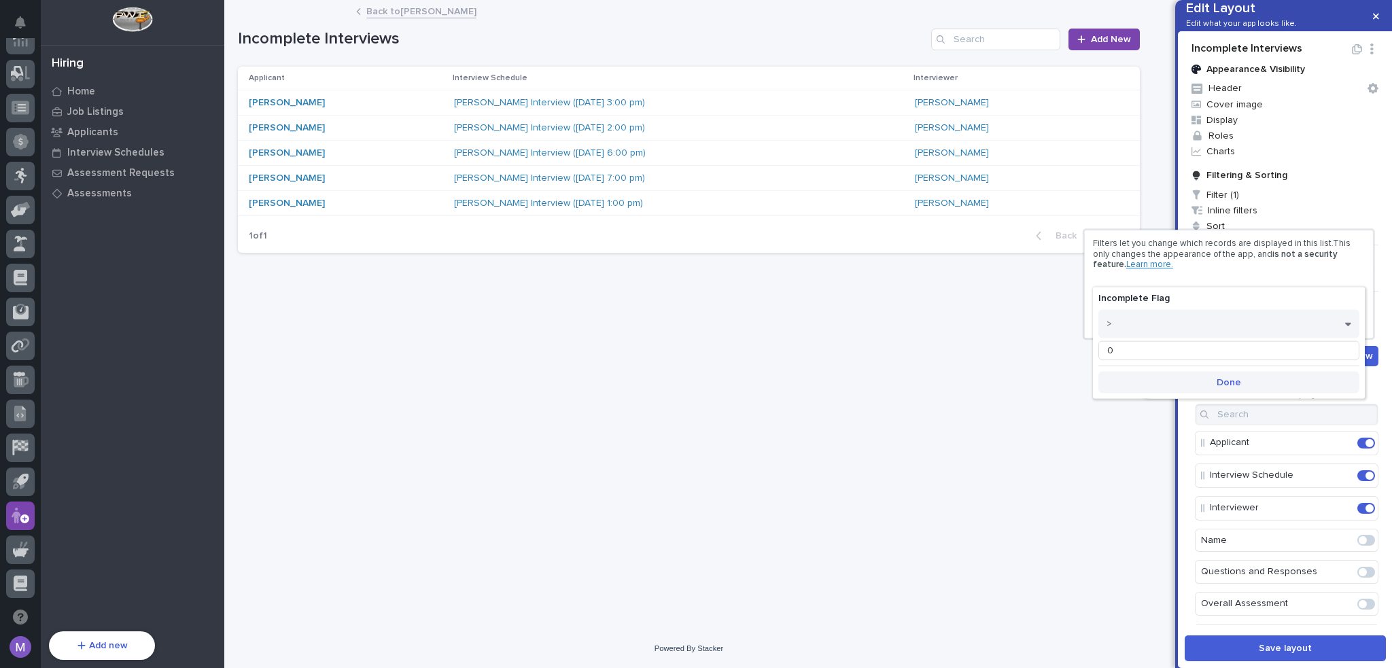
click at [1224, 376] on span "Done" at bounding box center [1228, 382] width 24 height 12
click at [1169, 412] on div at bounding box center [696, 334] width 1392 height 668
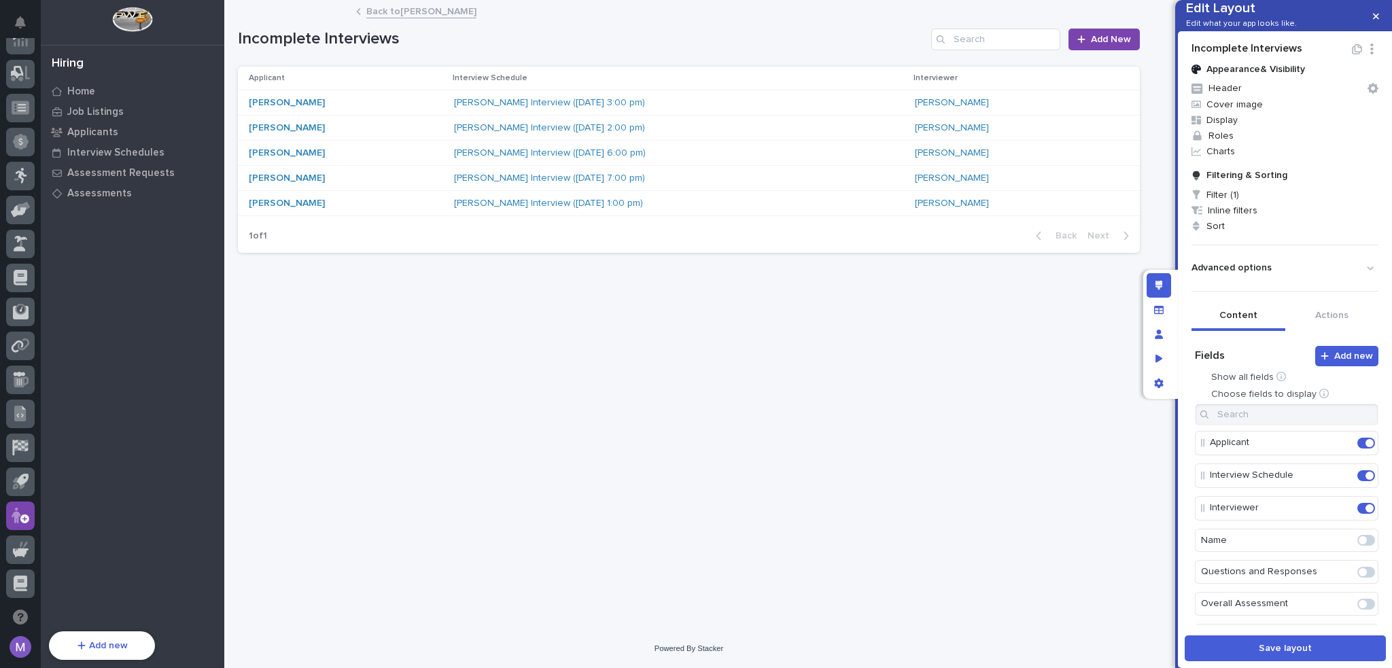
click at [1184, 415] on div "Incomplete Interviews Appearance & Visibility Header Cover image Display Roles …" at bounding box center [1285, 329] width 214 height 597
click at [1265, 643] on span "Save layout" at bounding box center [1284, 648] width 53 height 12
click at [87, 87] on p "Home" at bounding box center [81, 92] width 28 height 12
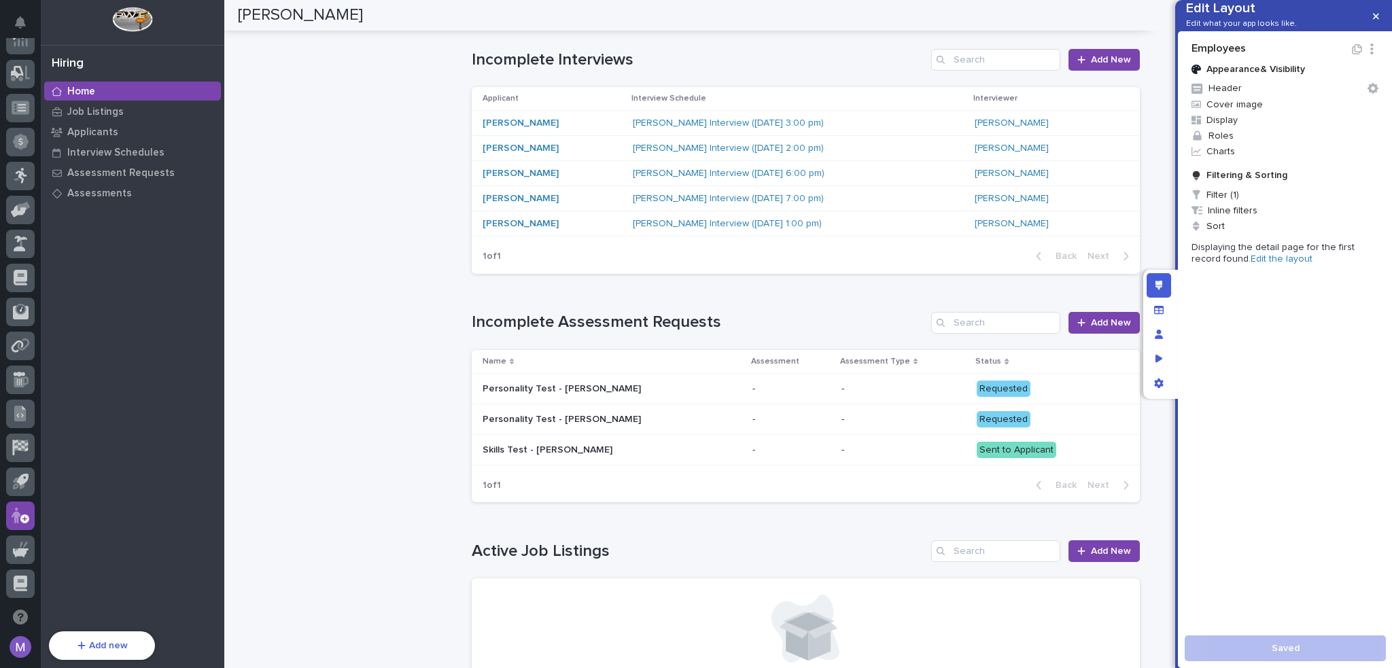
scroll to position [949, 0]
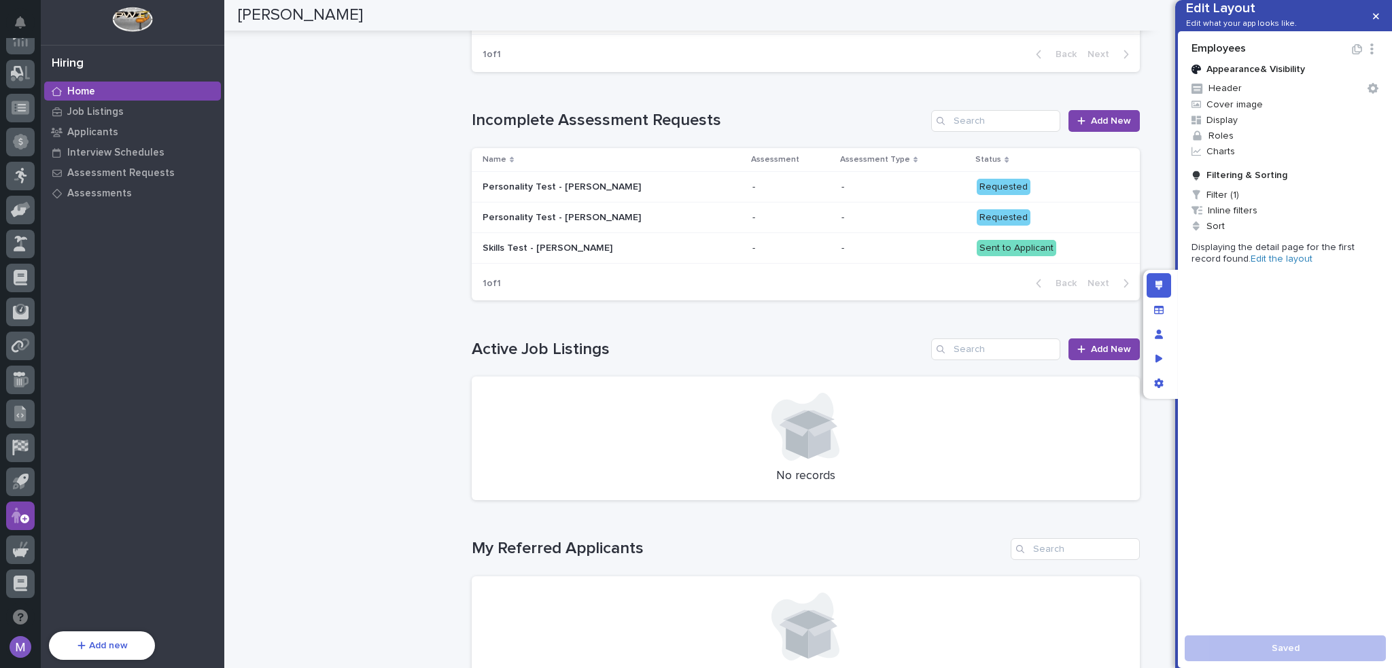
click at [1272, 264] on link "Edit the layout" at bounding box center [1281, 259] width 62 height 10
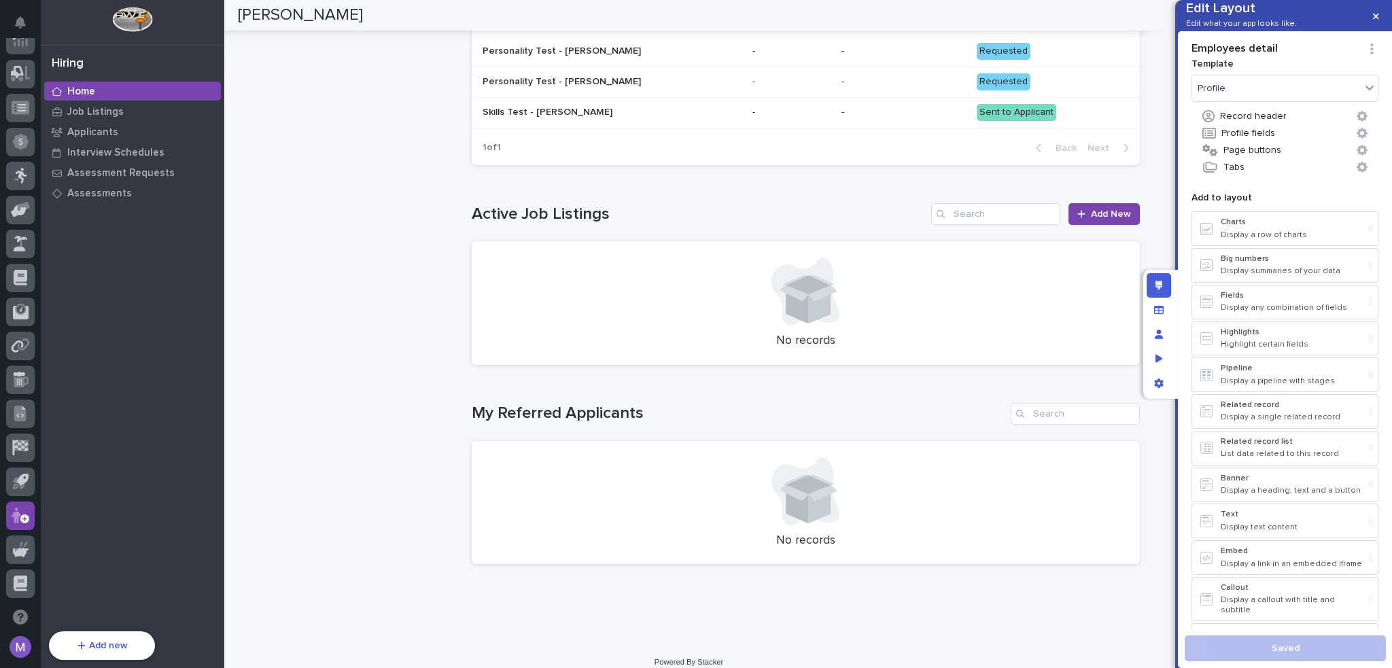
scroll to position [1087, 0]
click at [751, 204] on h1 "Active Job Listings" at bounding box center [699, 214] width 454 height 20
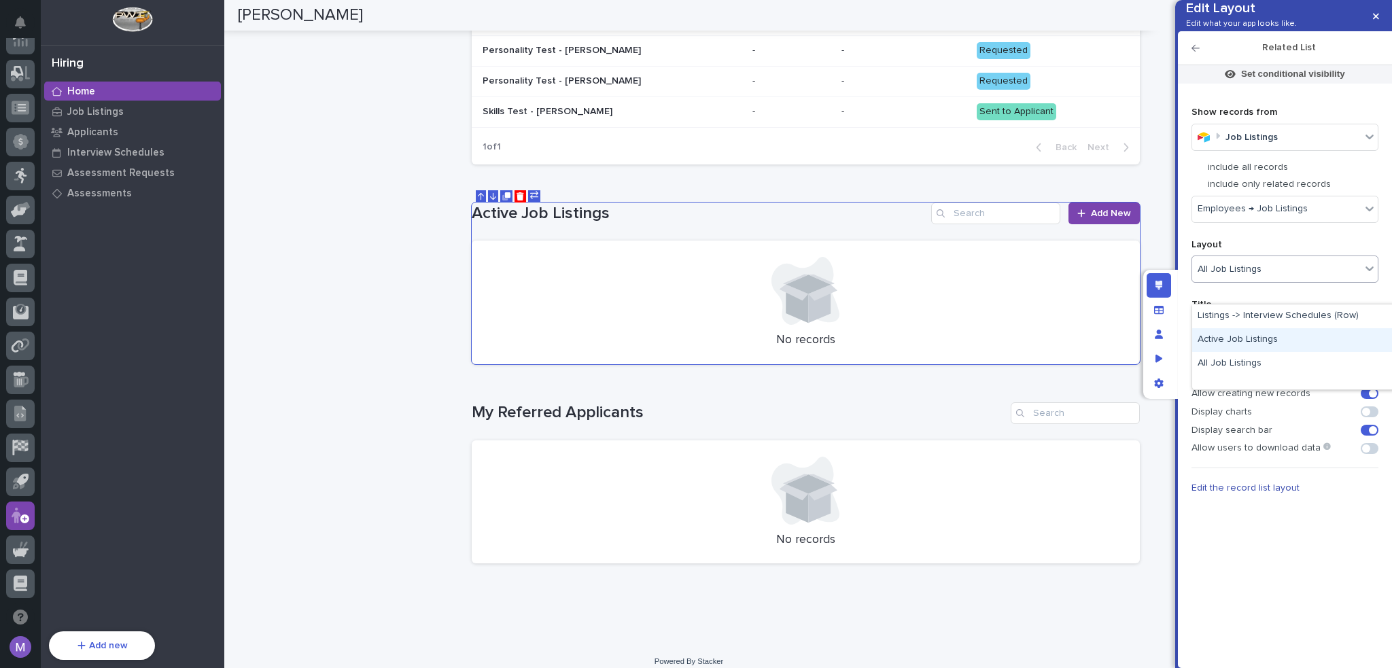
click at [1256, 335] on div "Active Job Listings" at bounding box center [1293, 340] width 202 height 24
click at [1252, 311] on p "Title" at bounding box center [1284, 299] width 187 height 22
click at [1235, 493] on span "Edit the record list layout" at bounding box center [1245, 488] width 108 height 10
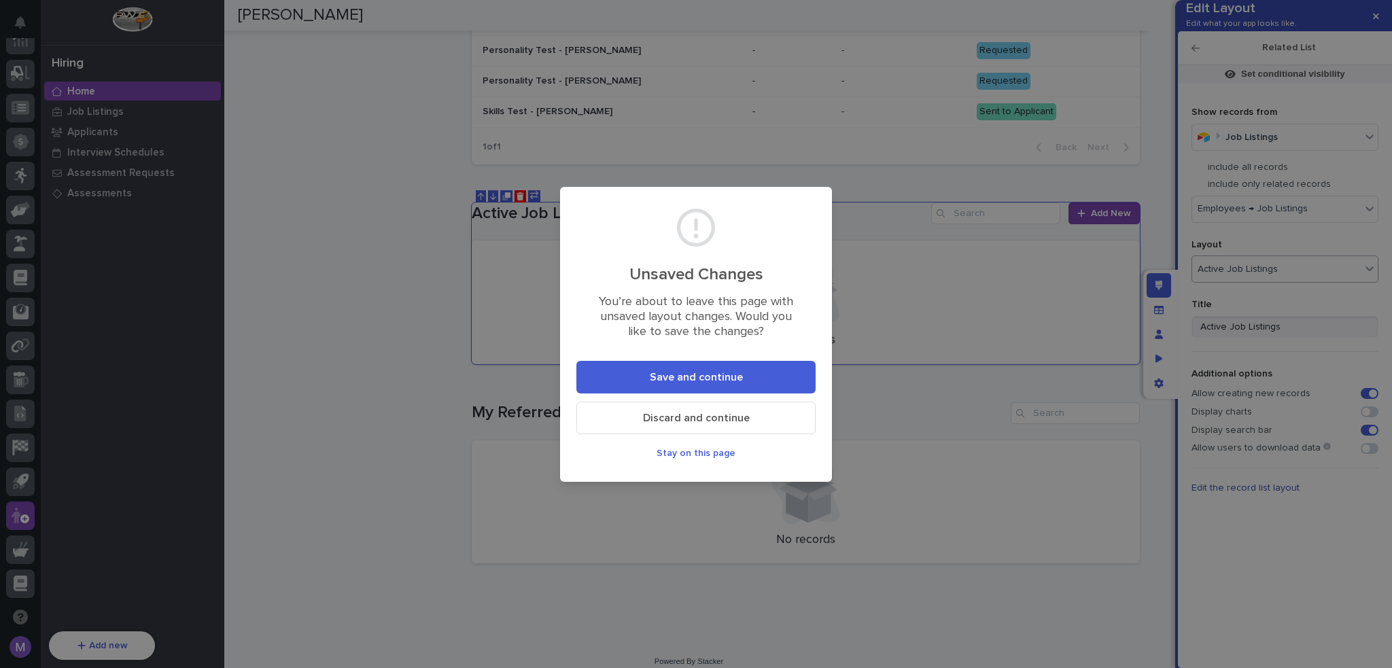
click at [790, 377] on button "Save and continue" at bounding box center [695, 377] width 239 height 33
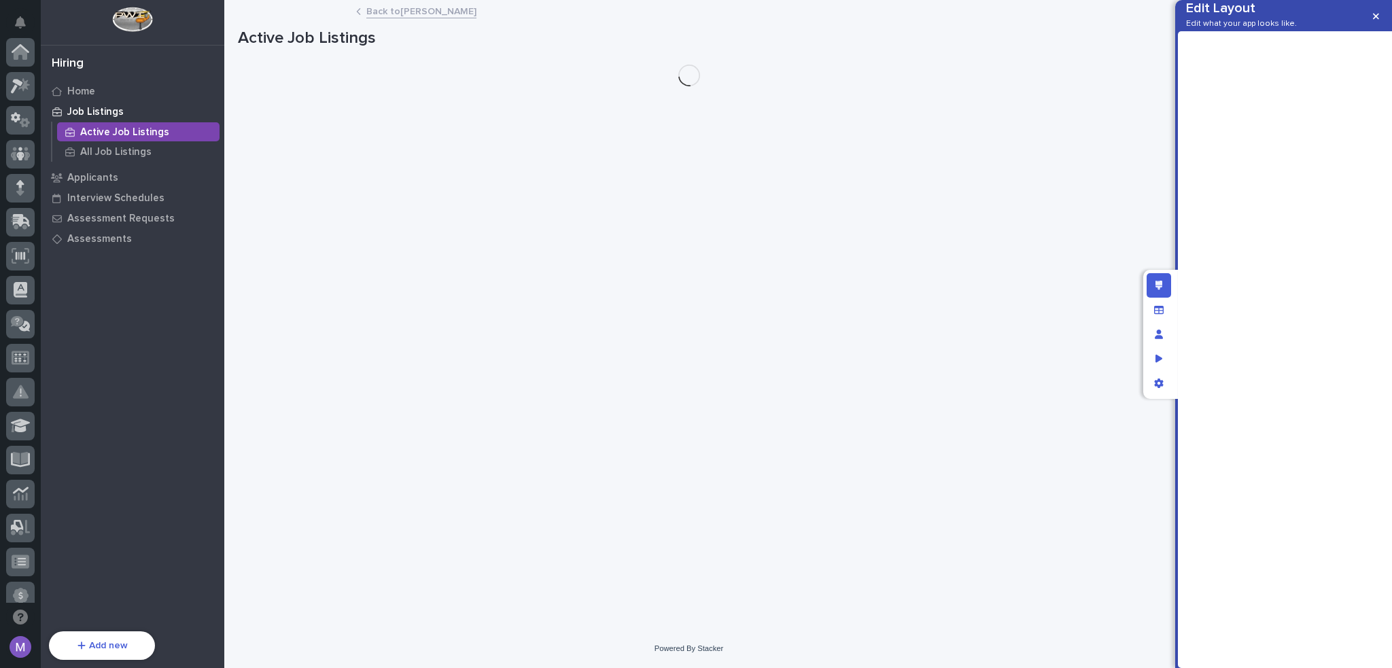
scroll to position [454, 0]
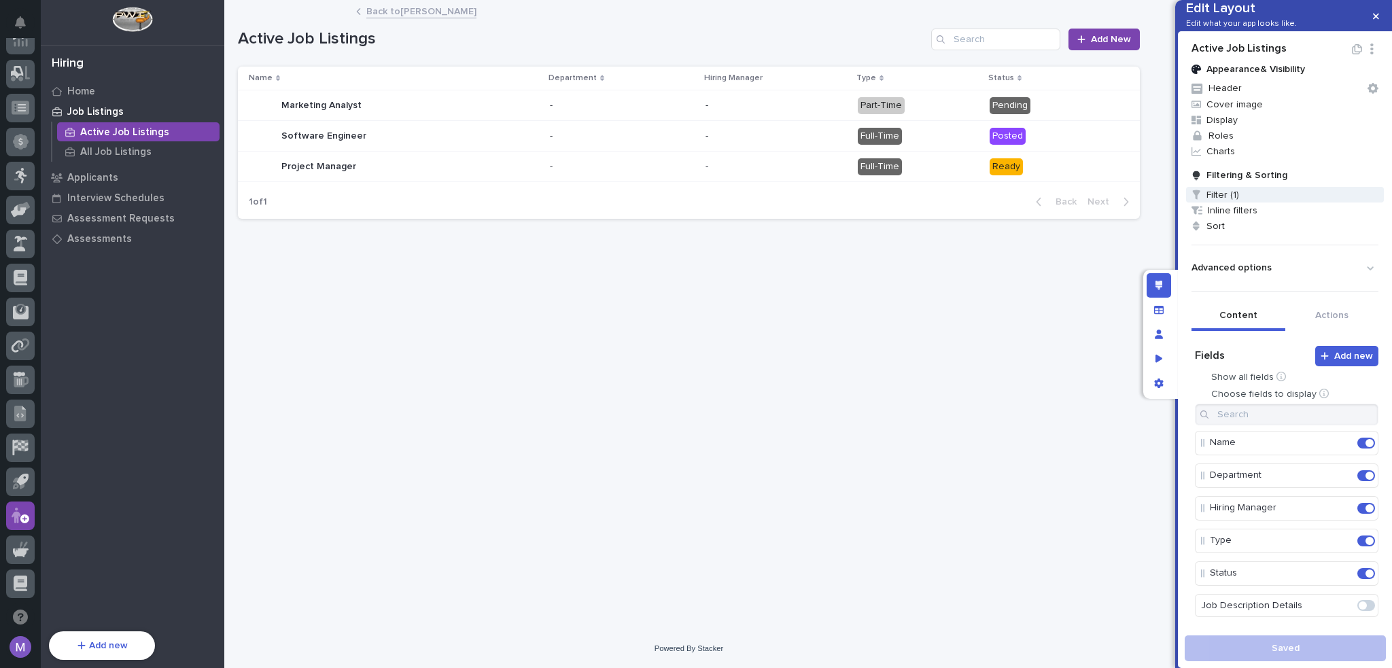
click at [1243, 202] on span "Filter (1)" at bounding box center [1285, 195] width 198 height 16
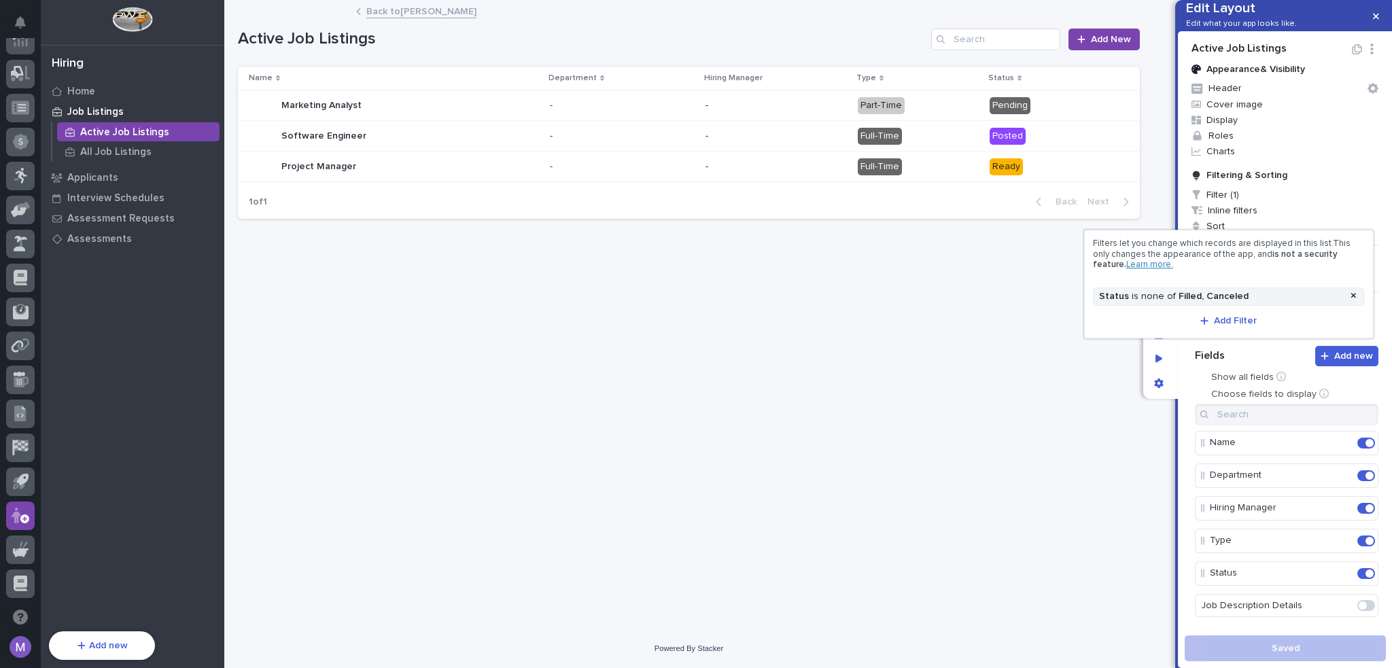
click at [1193, 359] on div at bounding box center [696, 334] width 1392 height 668
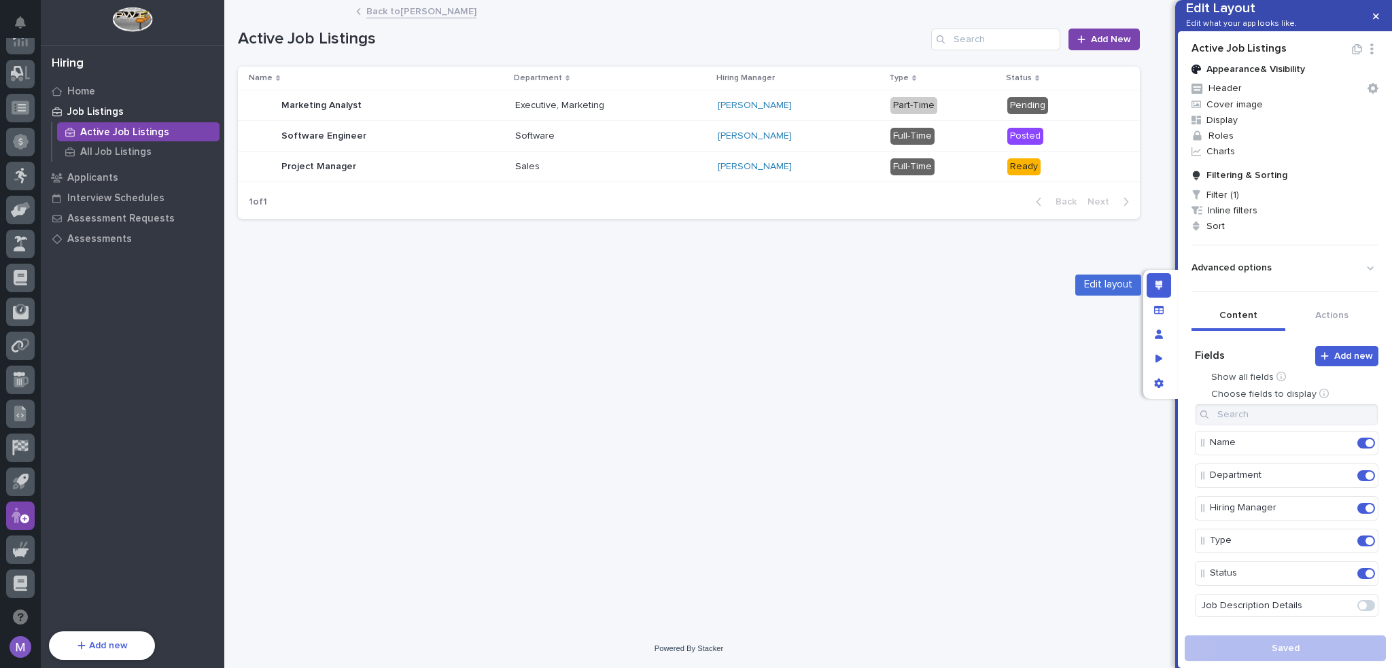
drag, startPoint x: 1162, startPoint y: 291, endPoint x: 933, endPoint y: 374, distance: 243.8
click at [1162, 289] on div "Edit layout" at bounding box center [1158, 285] width 24 height 24
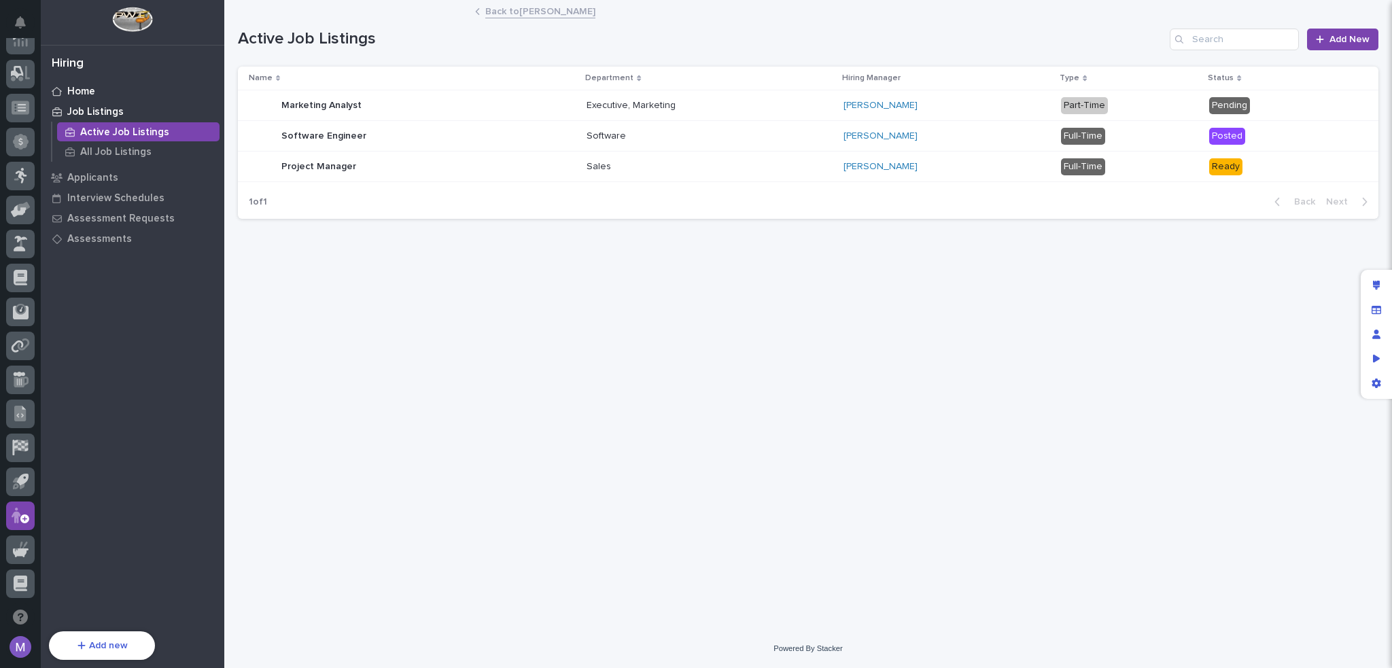
click at [101, 87] on div "Home" at bounding box center [132, 91] width 177 height 19
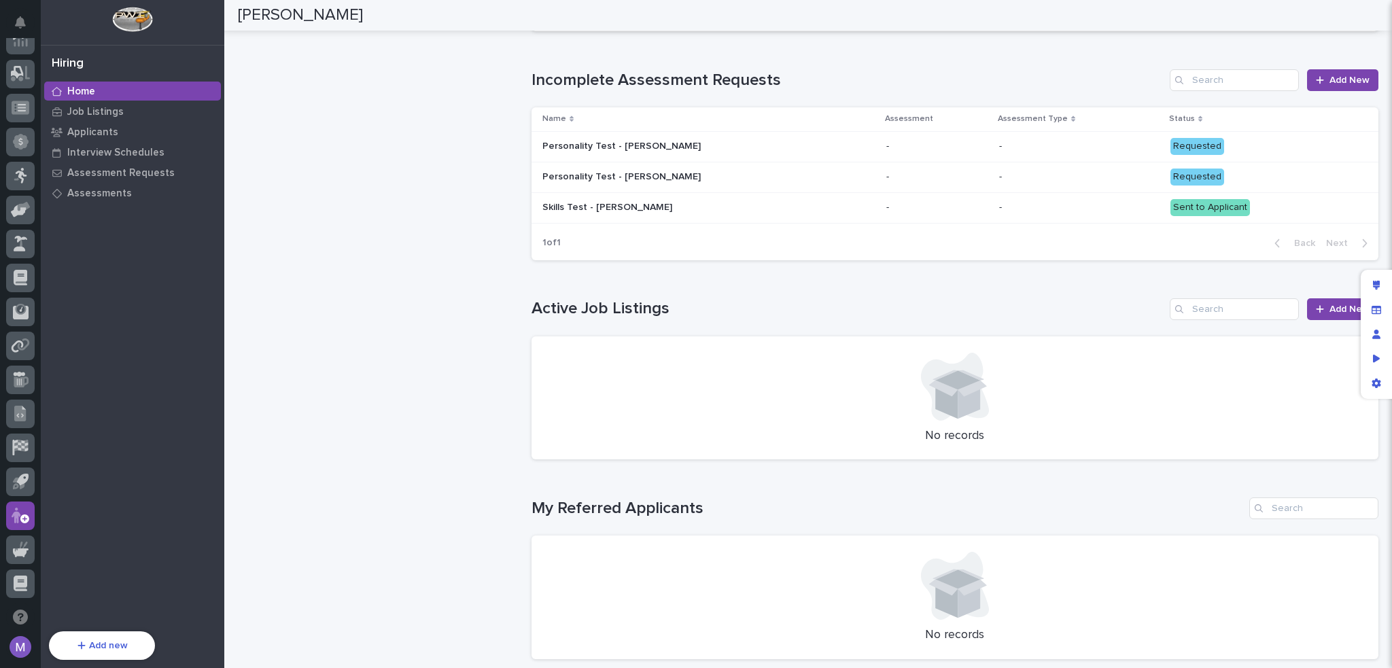
scroll to position [1019, 0]
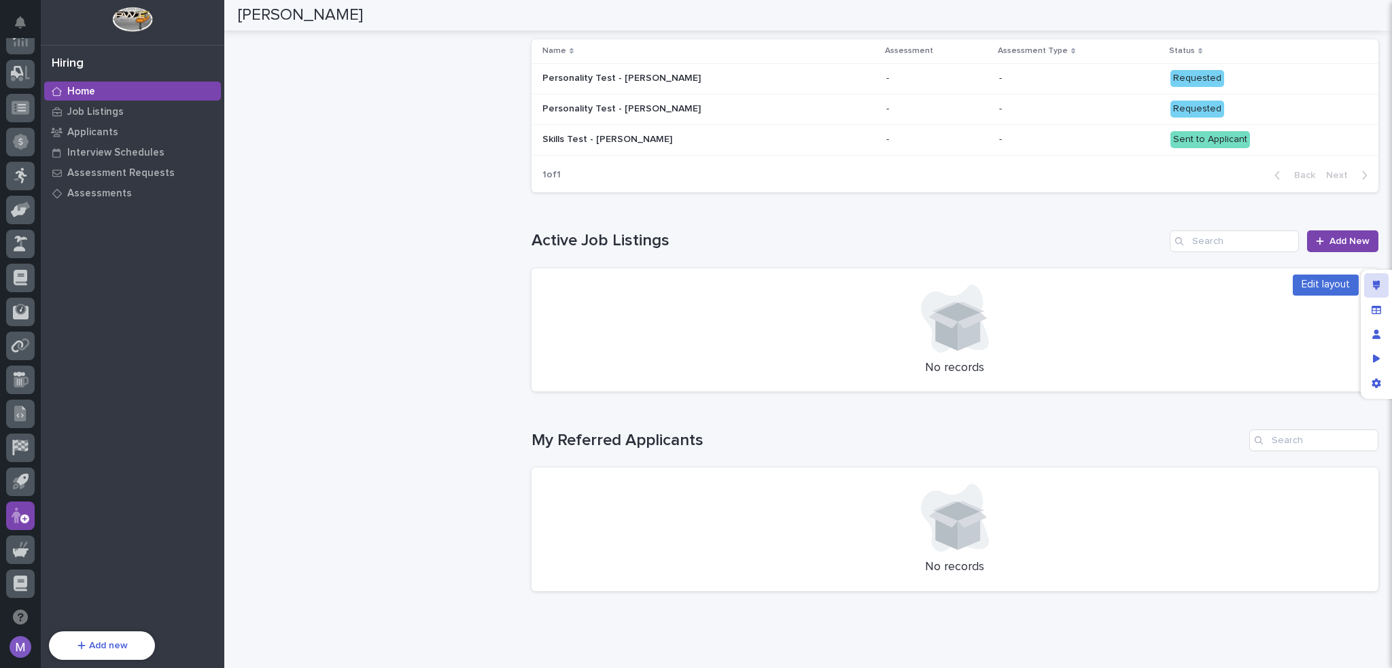
click at [1378, 279] on div "Edit layout" at bounding box center [1376, 285] width 24 height 24
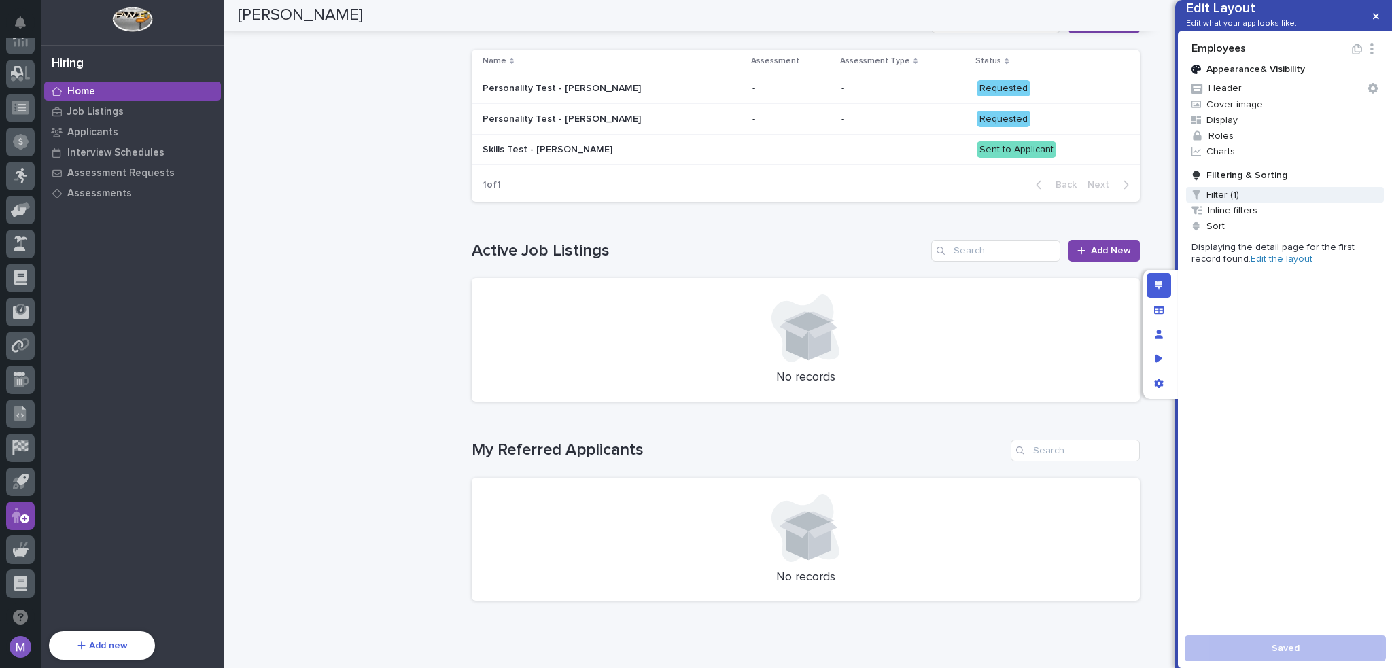
drag, startPoint x: 1249, startPoint y: 205, endPoint x: 1252, endPoint y: 221, distance: 15.9
click at [1252, 202] on span "Filter (1)" at bounding box center [1285, 195] width 198 height 16
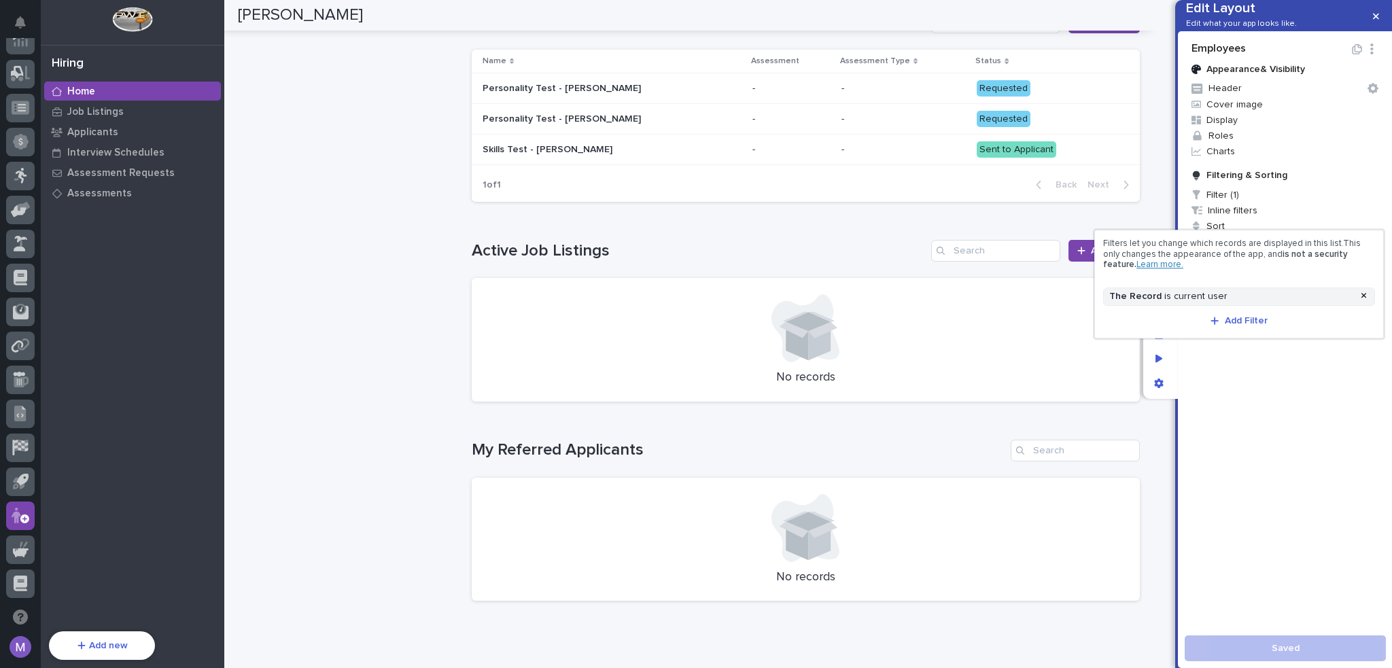
click at [1277, 366] on div at bounding box center [696, 334] width 1392 height 668
click at [1250, 264] on link "Edit the layout" at bounding box center [1281, 259] width 62 height 10
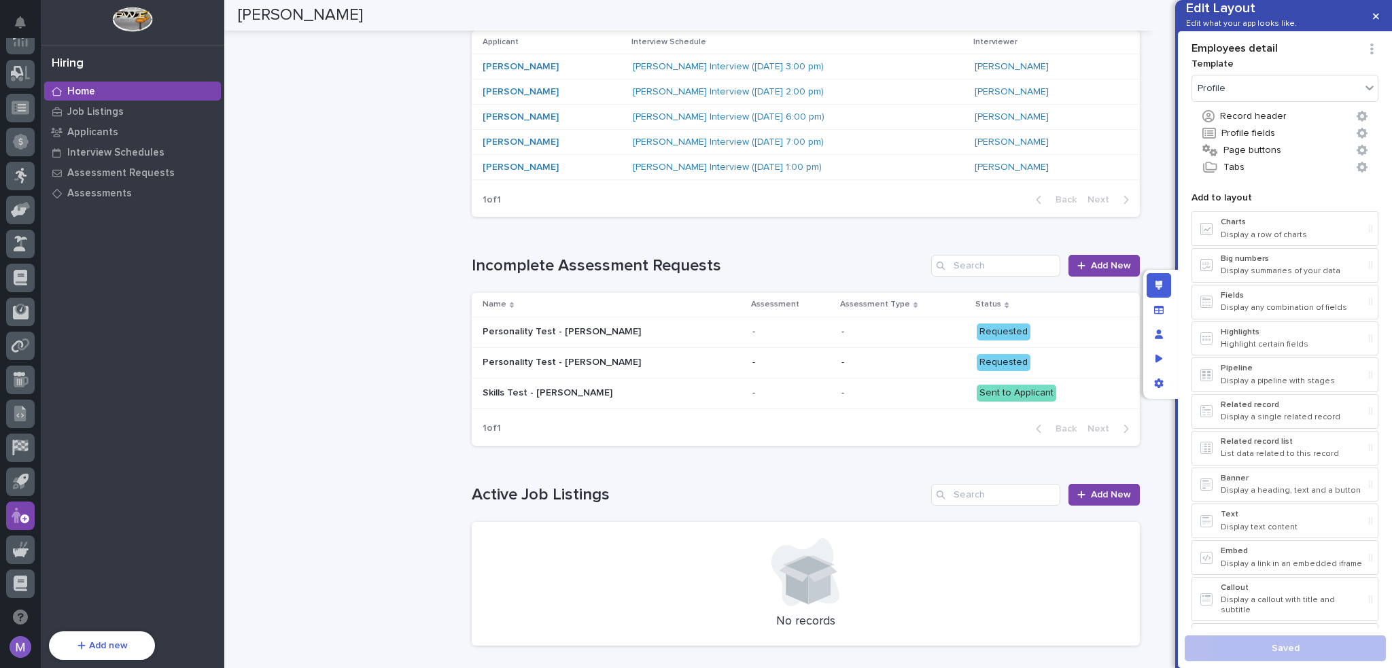
scroll to position [1019, 0]
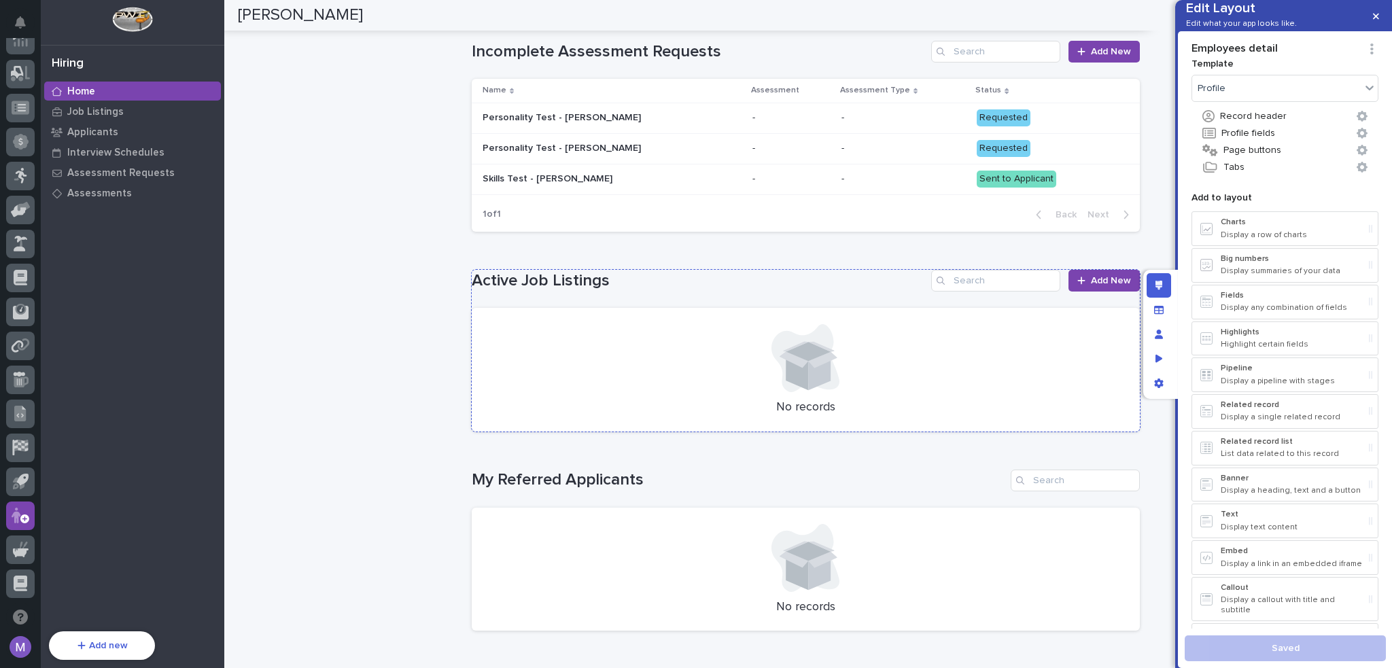
click at [824, 279] on div "Active Job Listings Add New" at bounding box center [806, 281] width 668 height 22
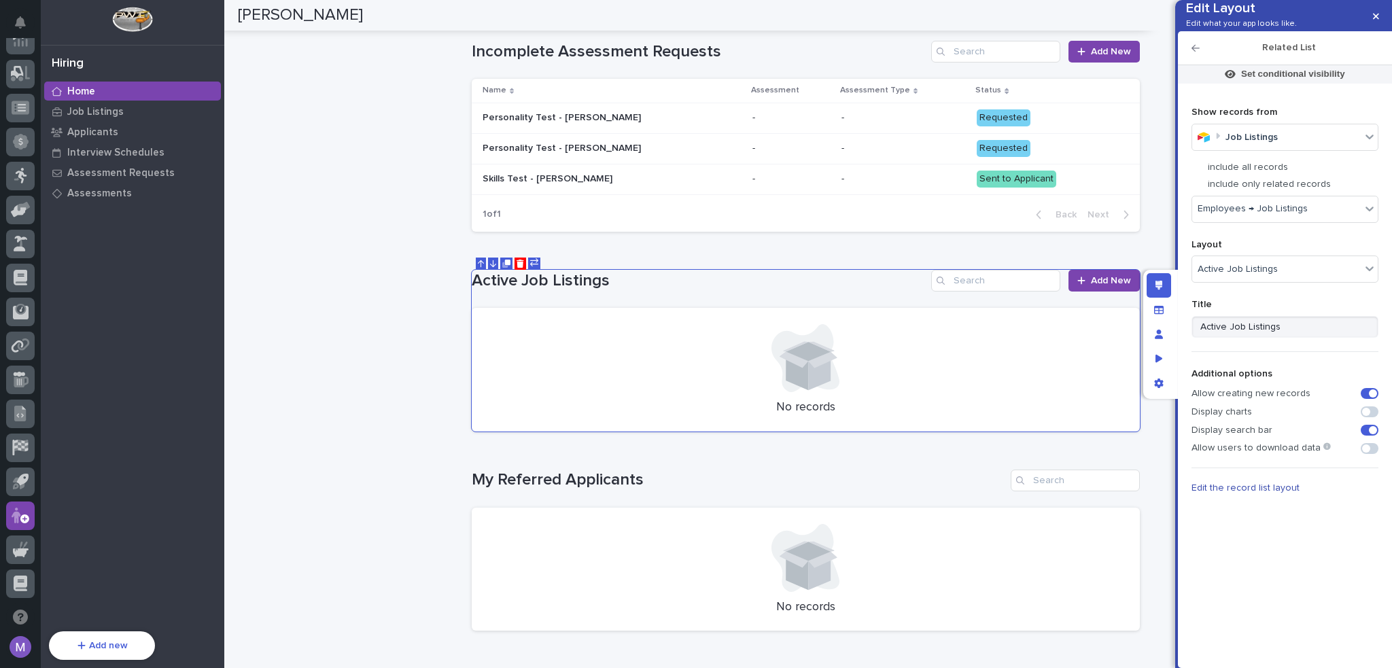
click at [1198, 170] on span at bounding box center [1196, 166] width 5 height 5
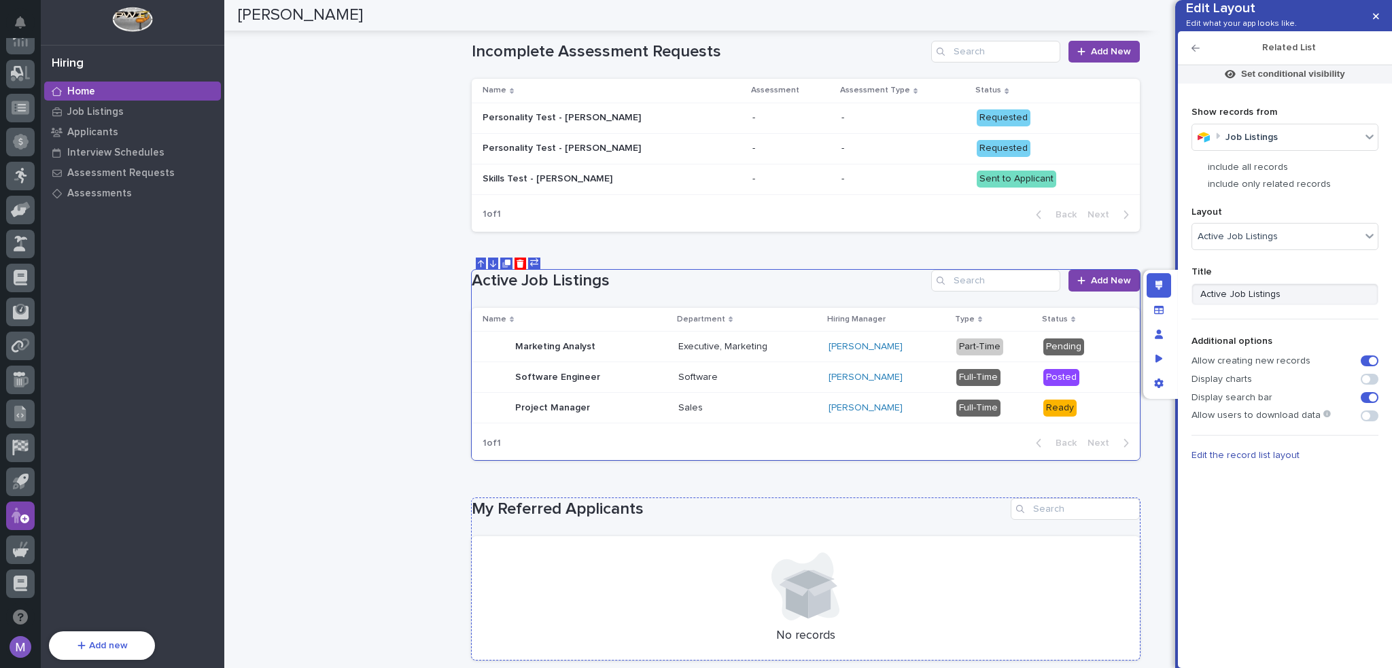
click at [761, 506] on div "My Referred Applicants" at bounding box center [806, 509] width 668 height 22
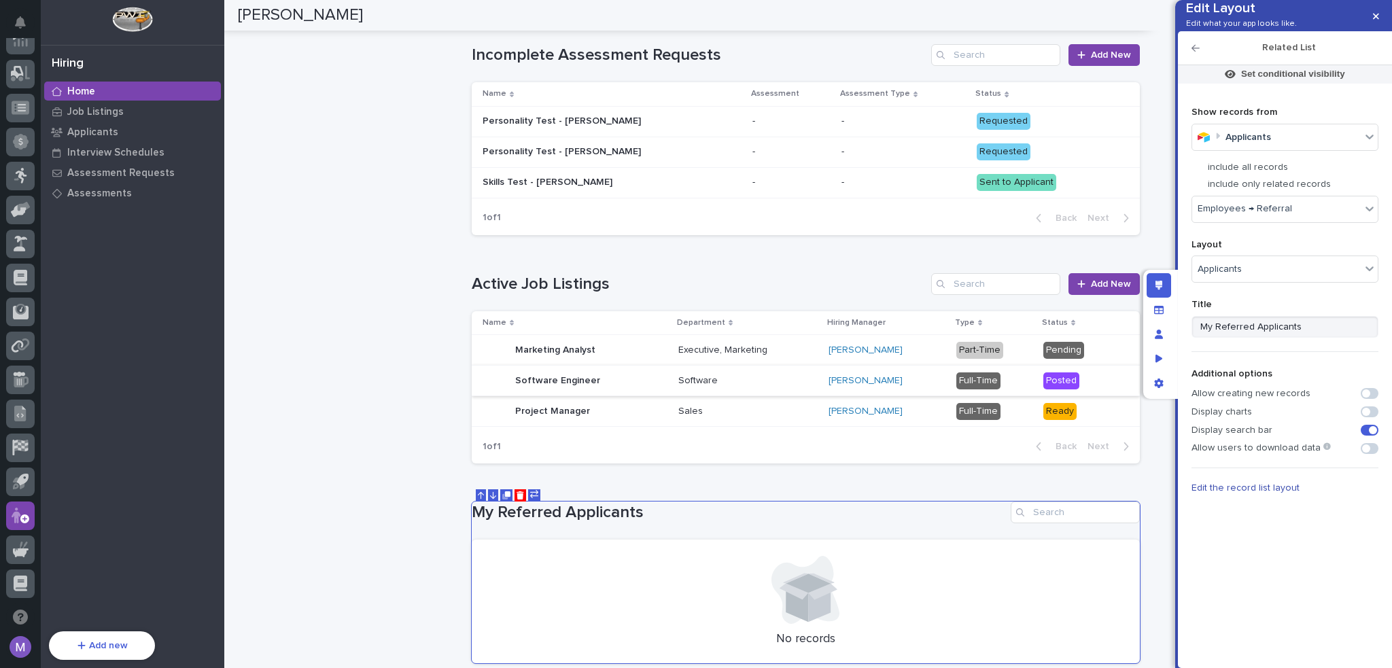
scroll to position [1115, 0]
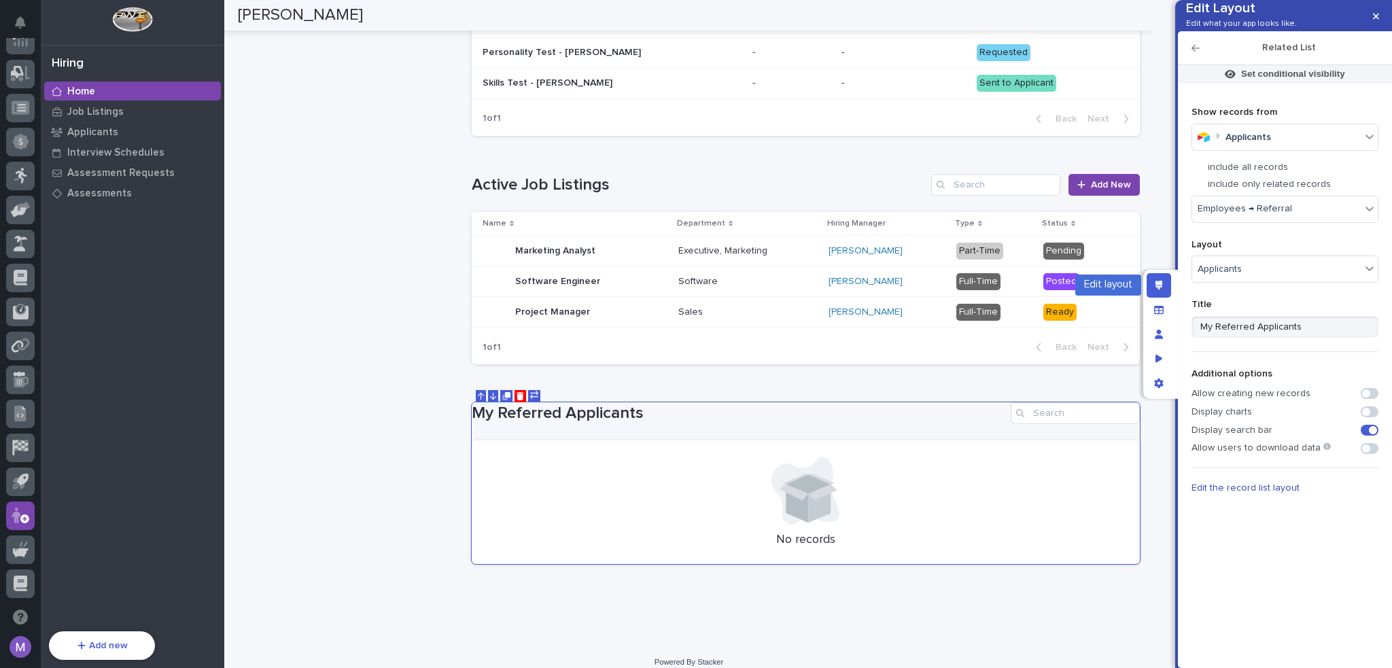
click at [1147, 281] on div "Edit layout" at bounding box center [1158, 285] width 24 height 24
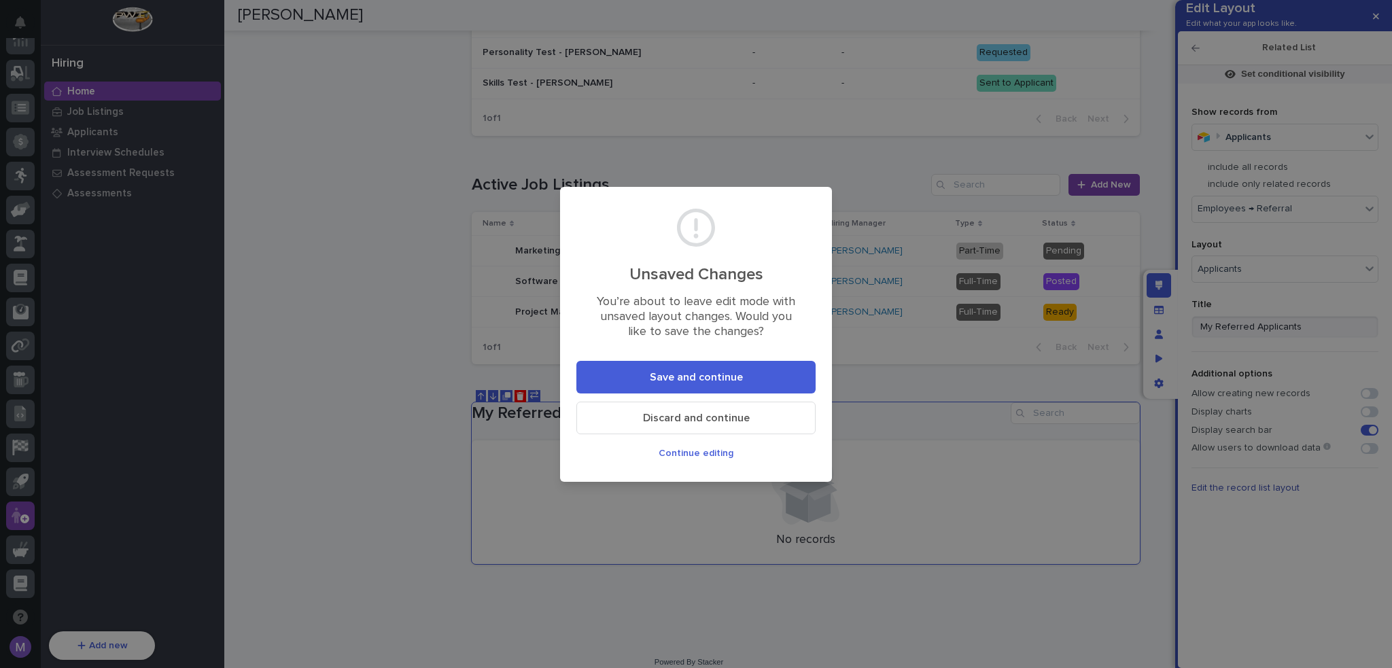
click at [762, 381] on button "Save and continue" at bounding box center [695, 377] width 239 height 33
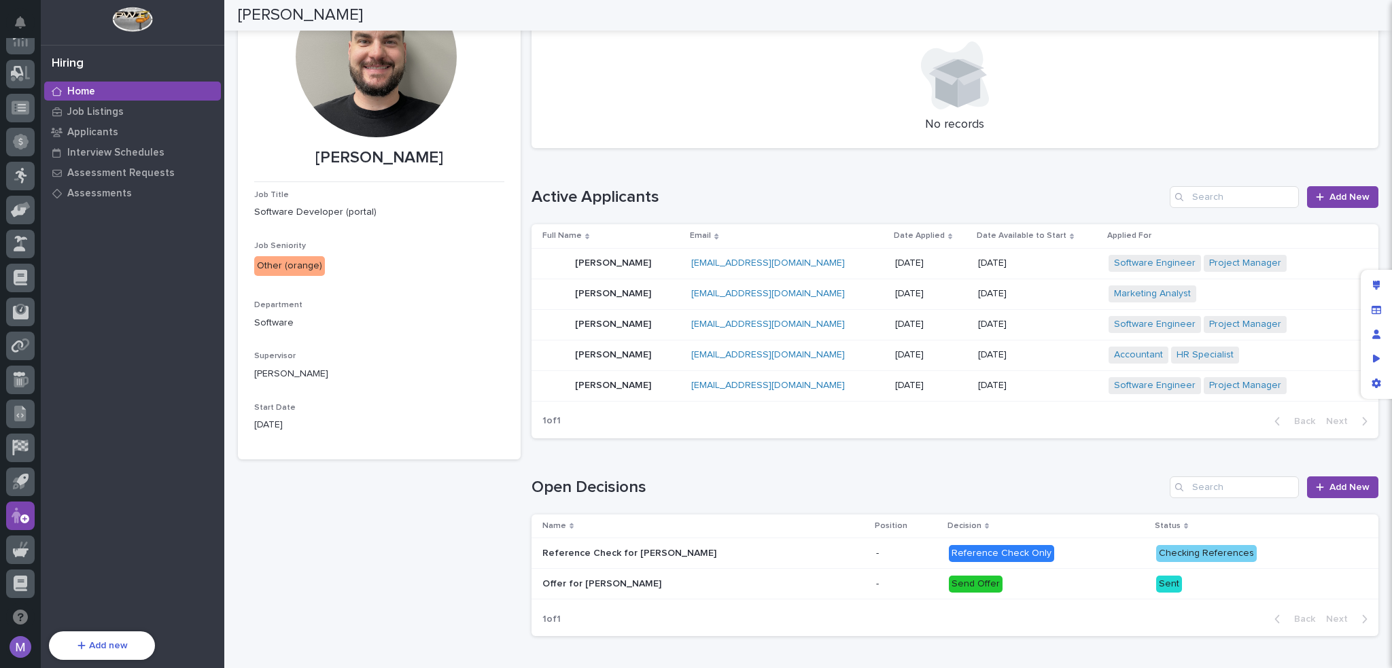
scroll to position [0, 0]
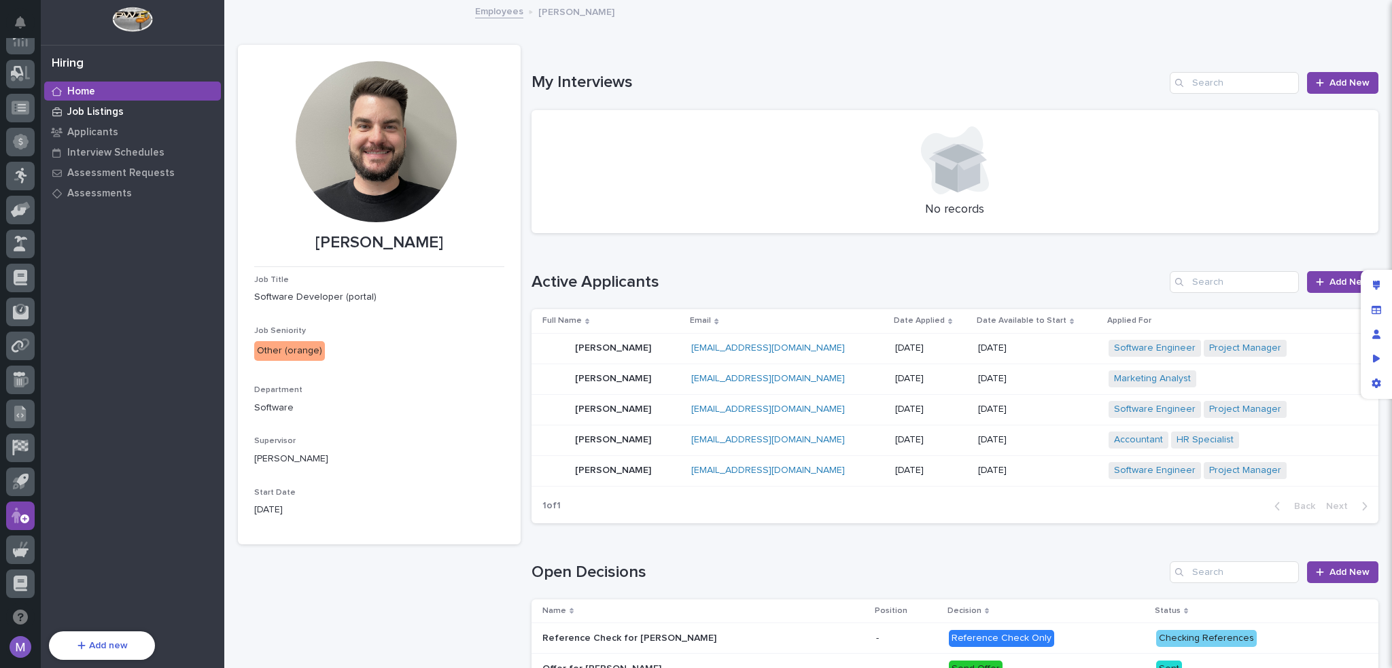
click at [99, 108] on p "Job Listings" at bounding box center [95, 112] width 56 height 12
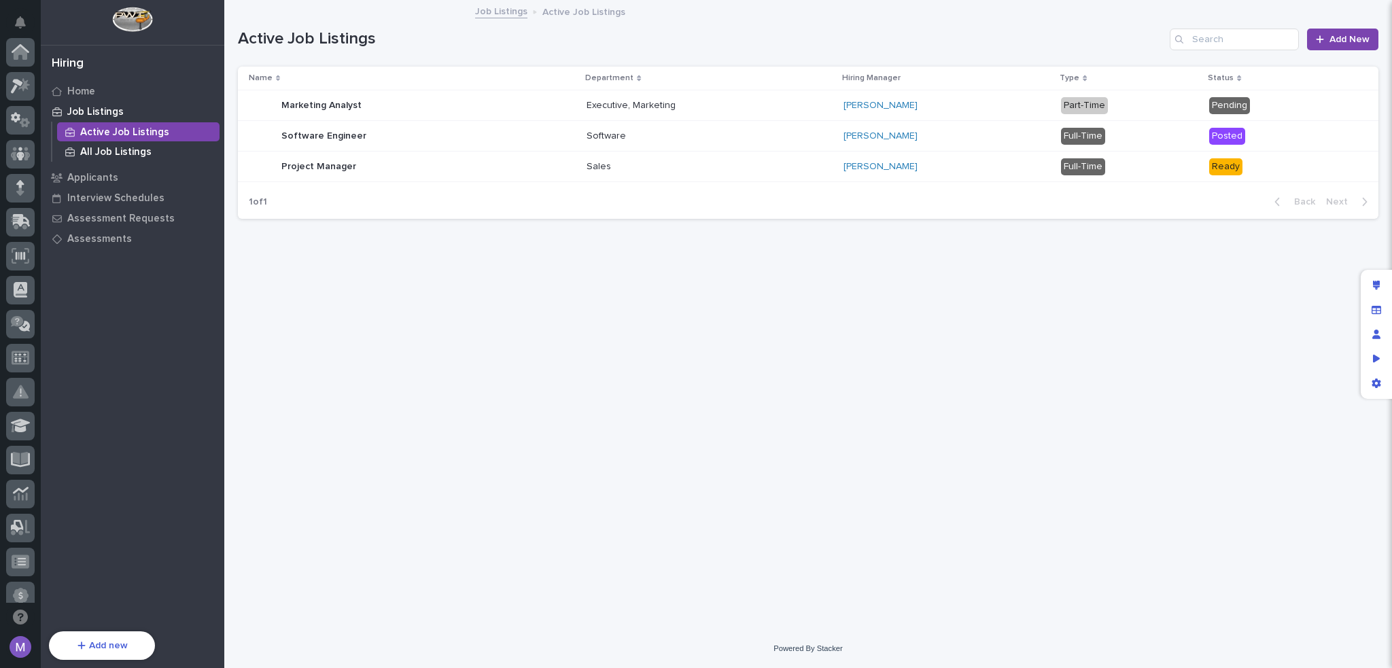
scroll to position [454, 0]
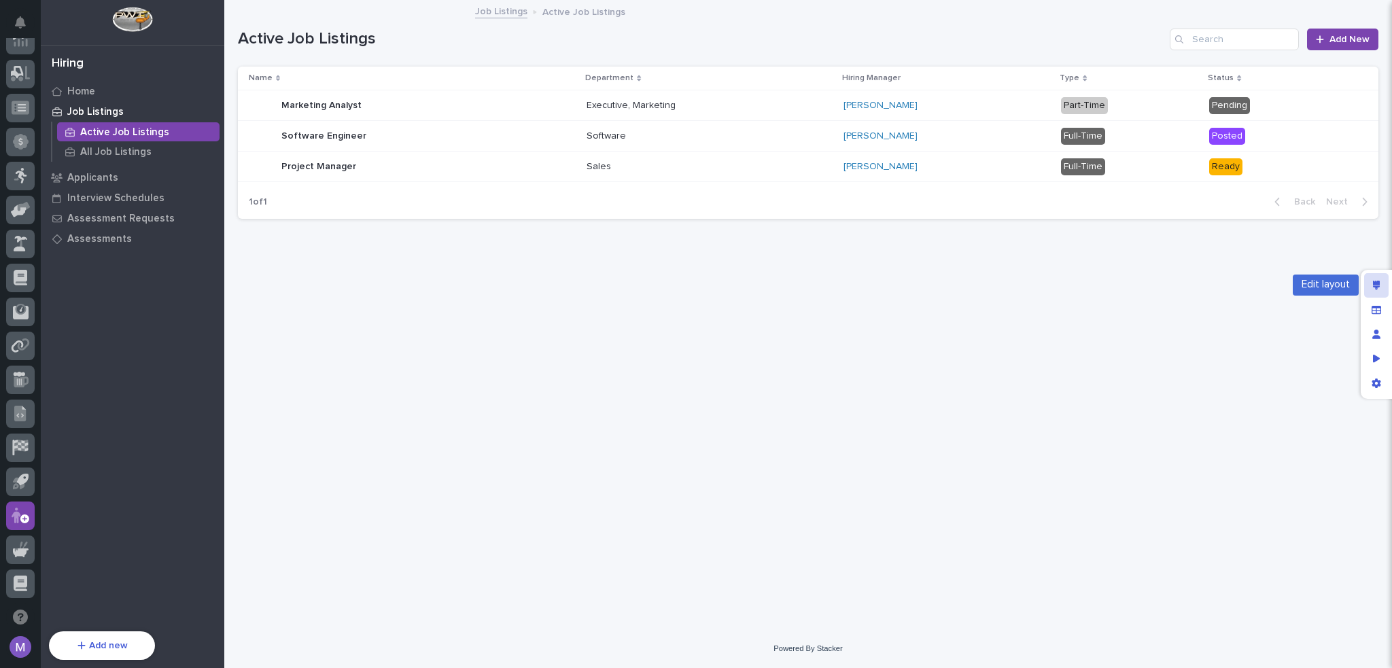
click at [1375, 287] on icon "Edit layout" at bounding box center [1376, 286] width 7 height 10
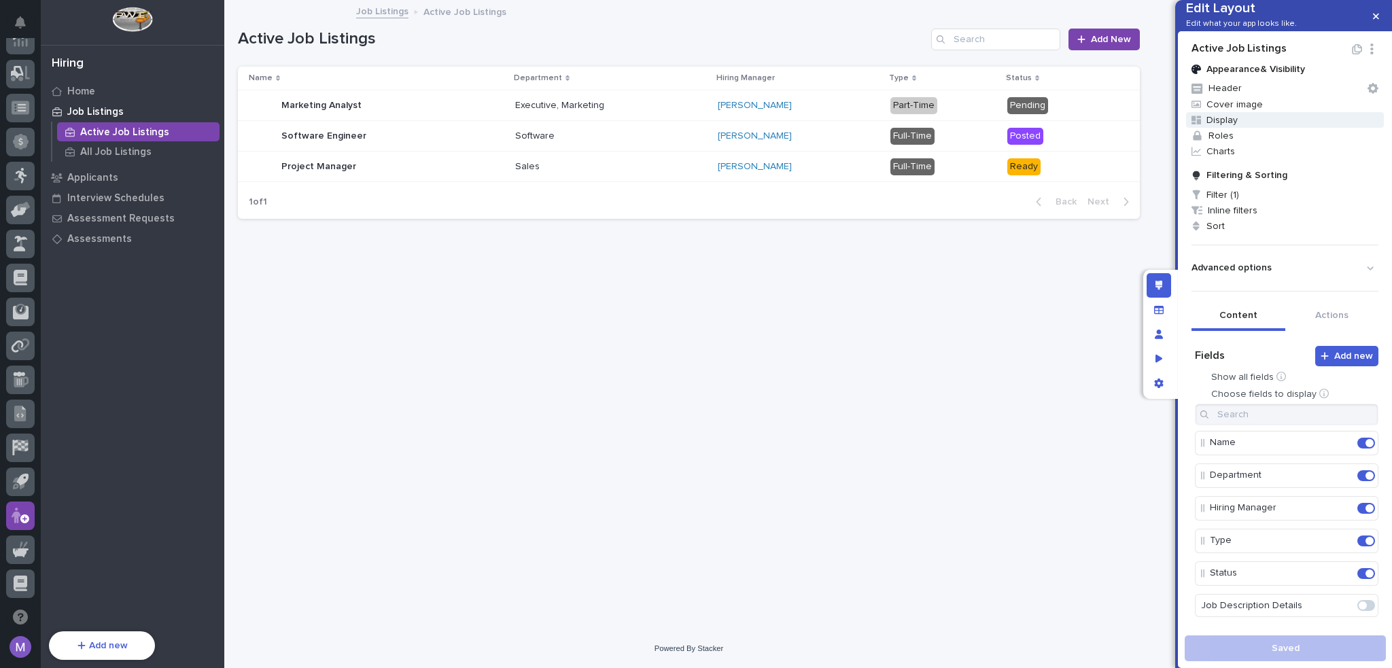
click at [1250, 128] on span "Display" at bounding box center [1285, 120] width 198 height 16
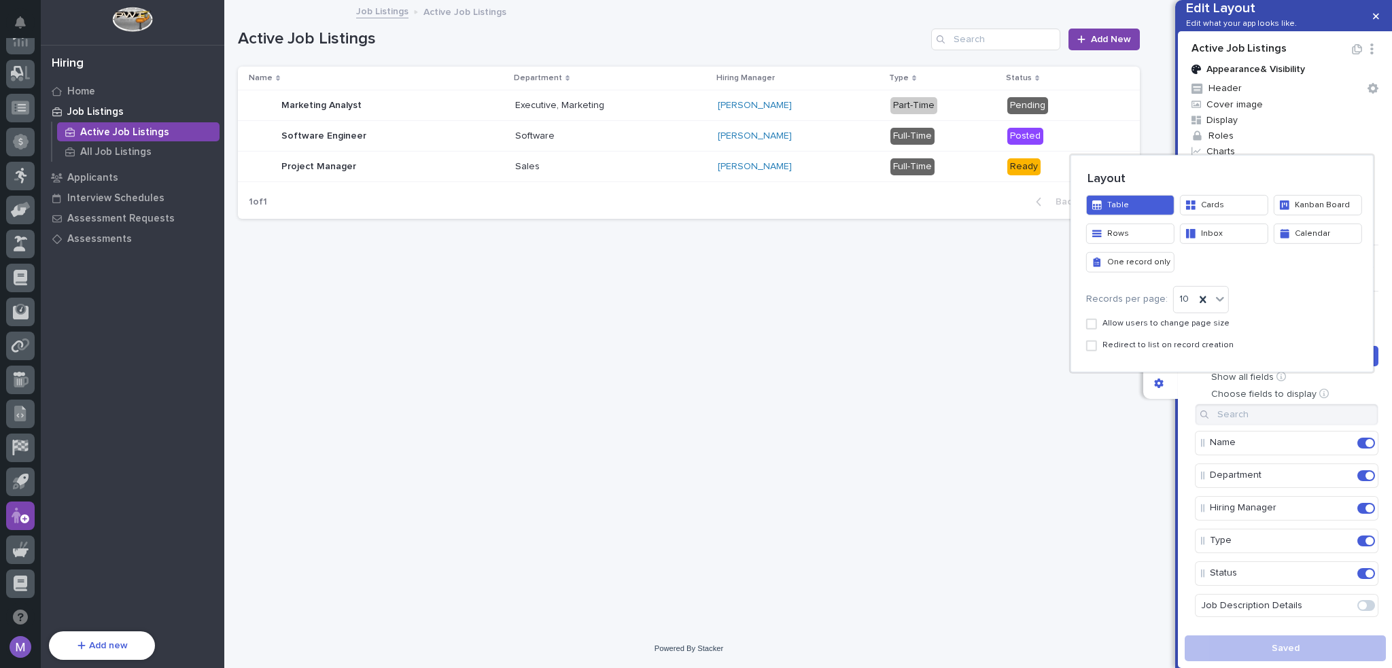
click at [1188, 226] on button "Inbox" at bounding box center [1224, 233] width 88 height 20
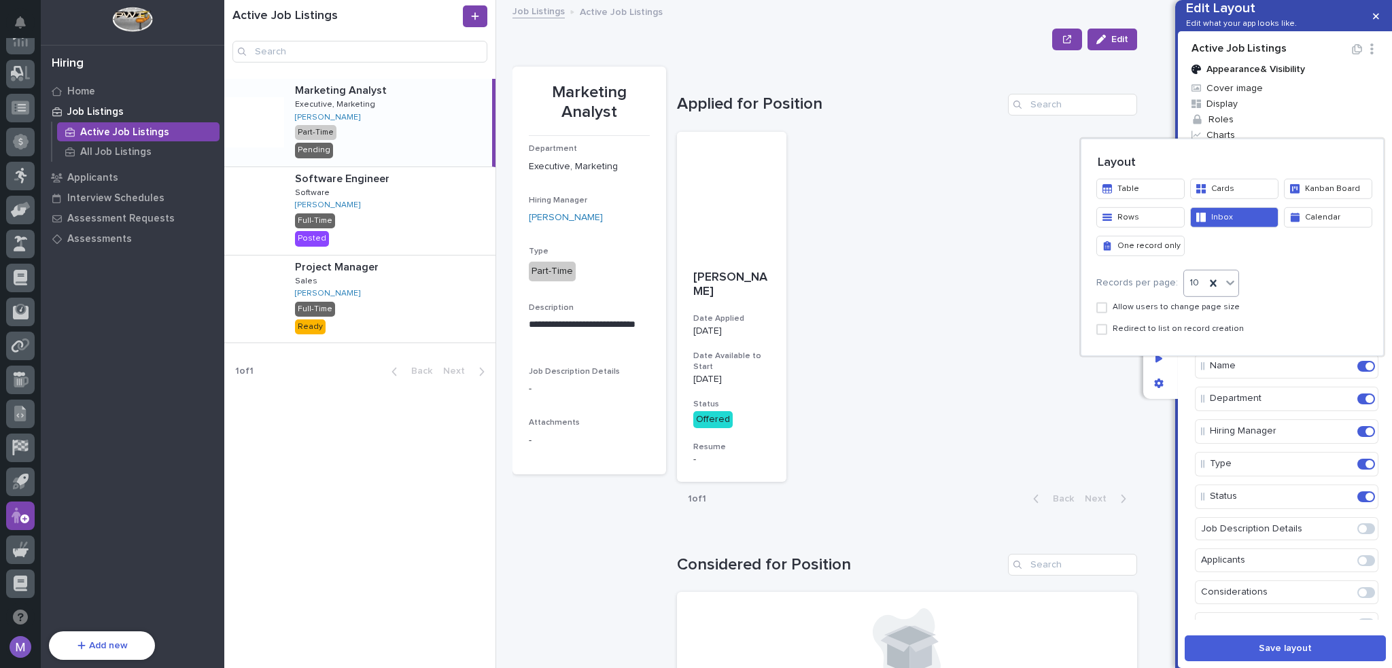
click at [1224, 281] on icon at bounding box center [1230, 282] width 14 height 14
click at [1188, 398] on div at bounding box center [696, 334] width 1392 height 668
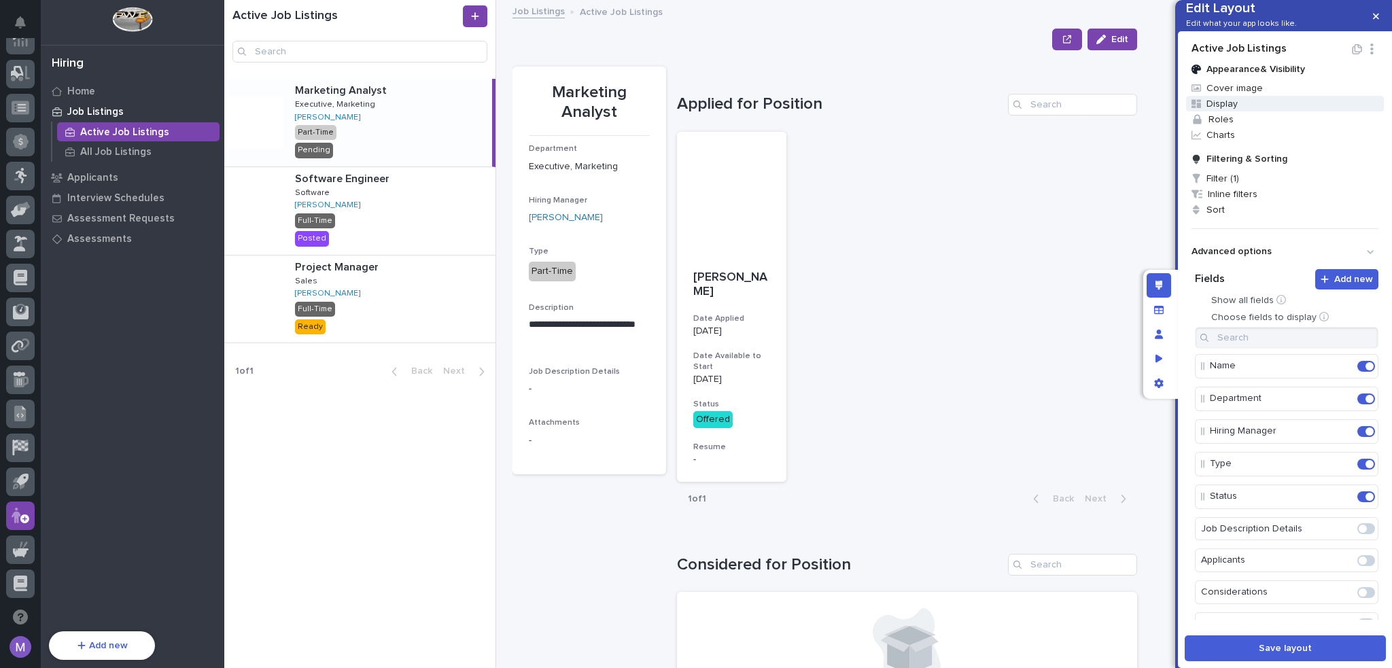
click at [1207, 111] on span "Display" at bounding box center [1285, 104] width 198 height 16
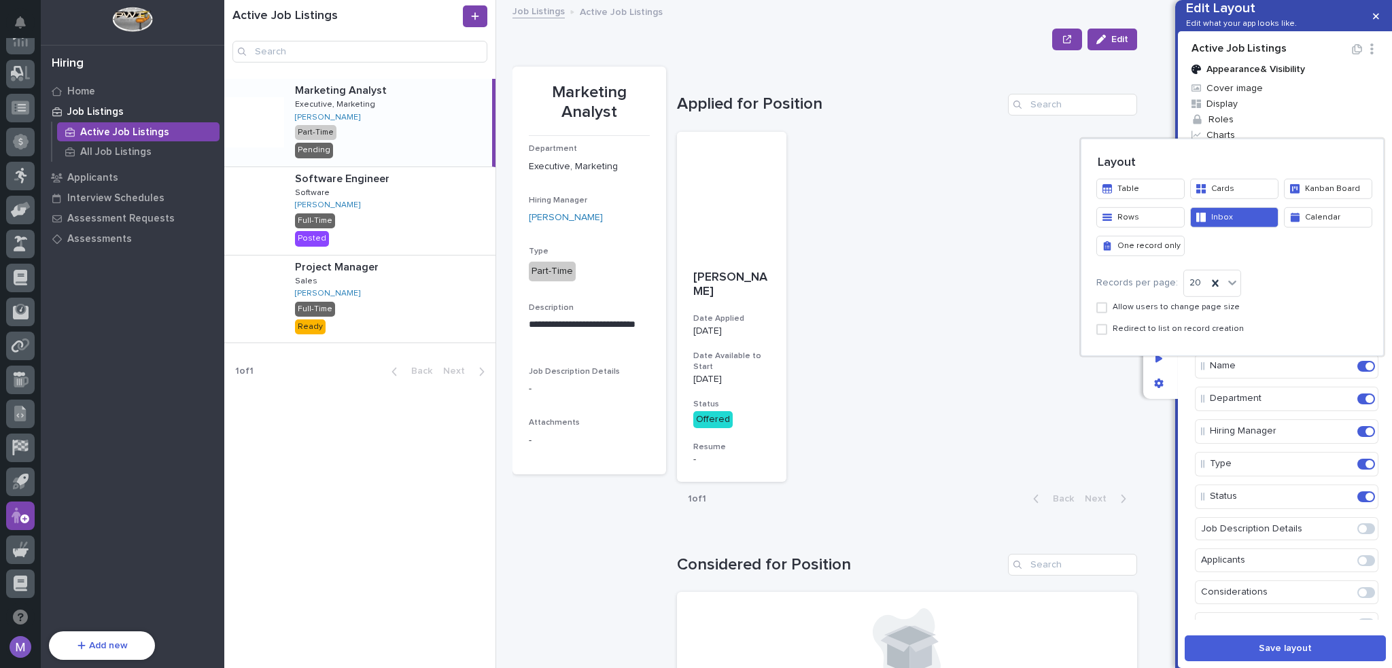
click at [1163, 218] on button "Rows" at bounding box center [1140, 217] width 88 height 20
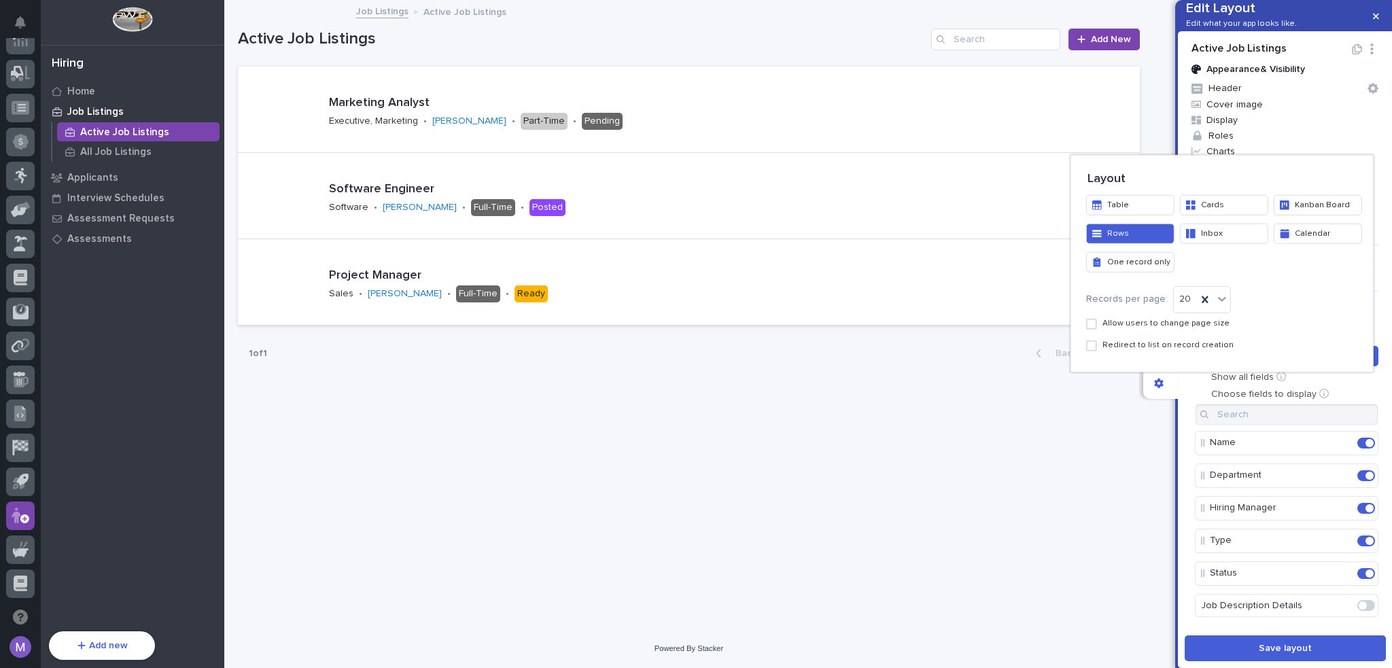
click at [1182, 379] on div at bounding box center [696, 334] width 1392 height 668
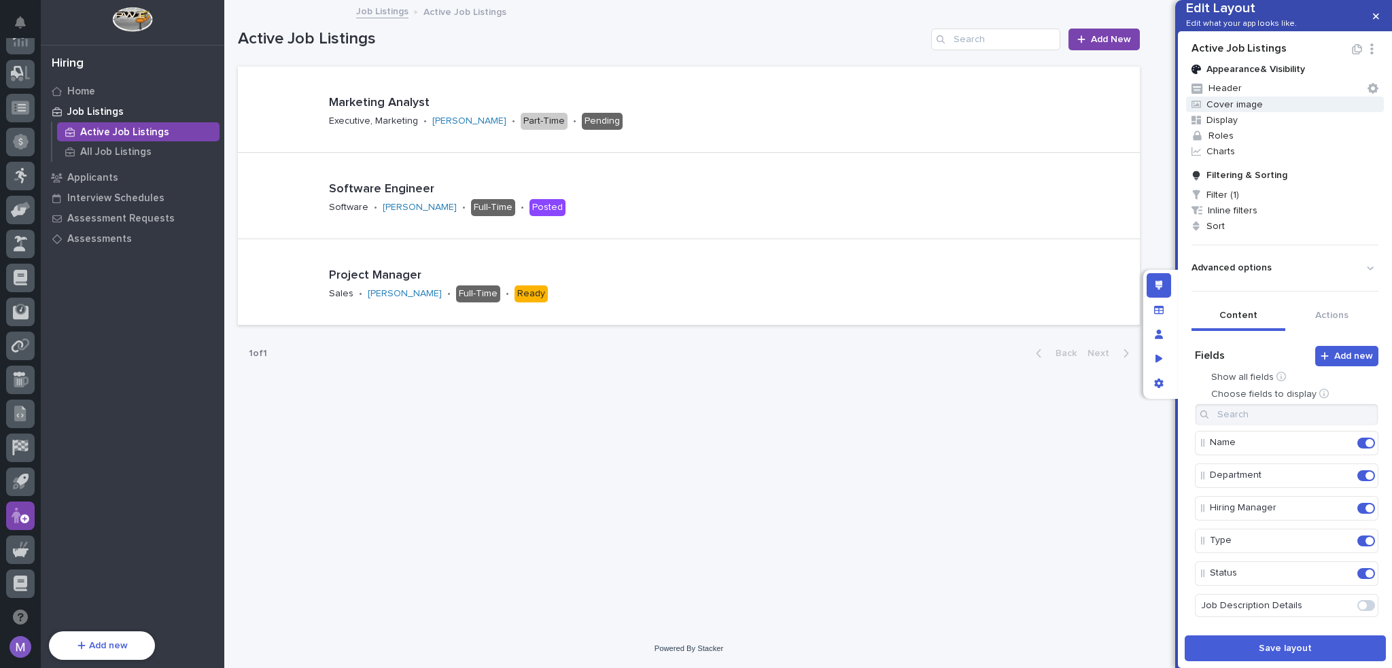
click at [1225, 112] on span "Cover image" at bounding box center [1285, 104] width 198 height 16
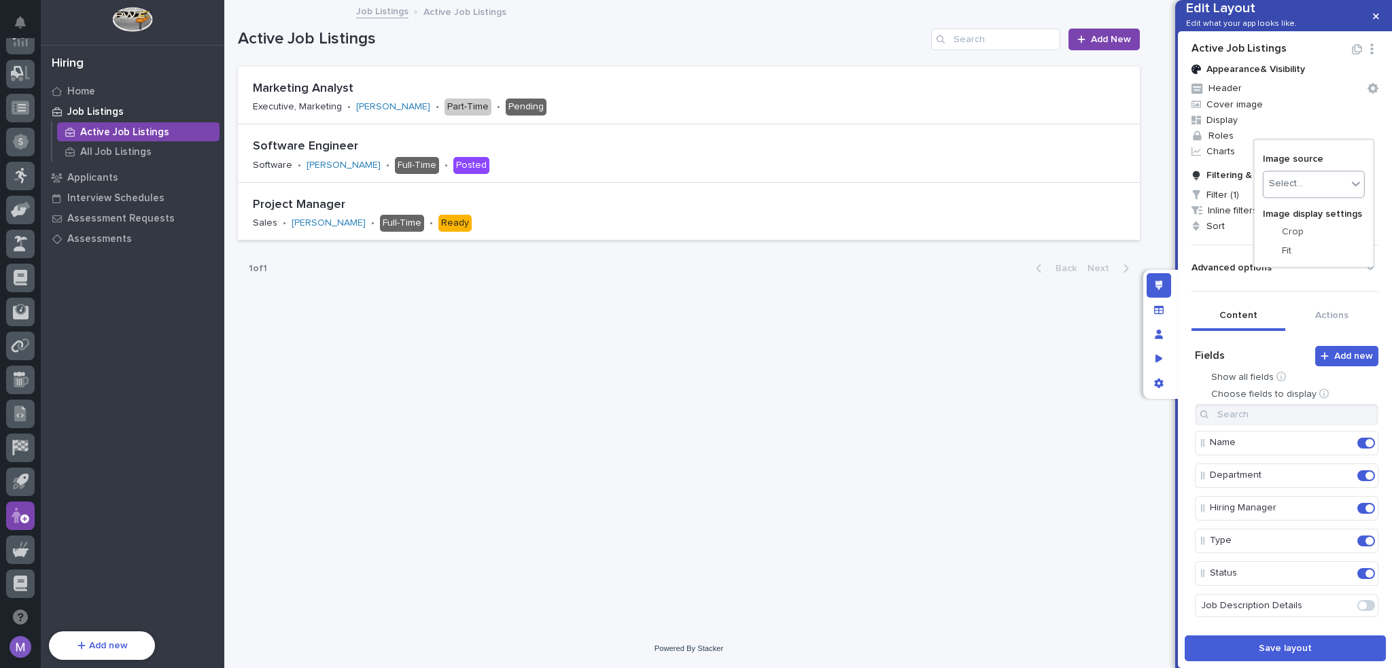
click at [1311, 277] on div at bounding box center [696, 334] width 1392 height 668
click at [1242, 128] on span "Display" at bounding box center [1285, 120] width 198 height 16
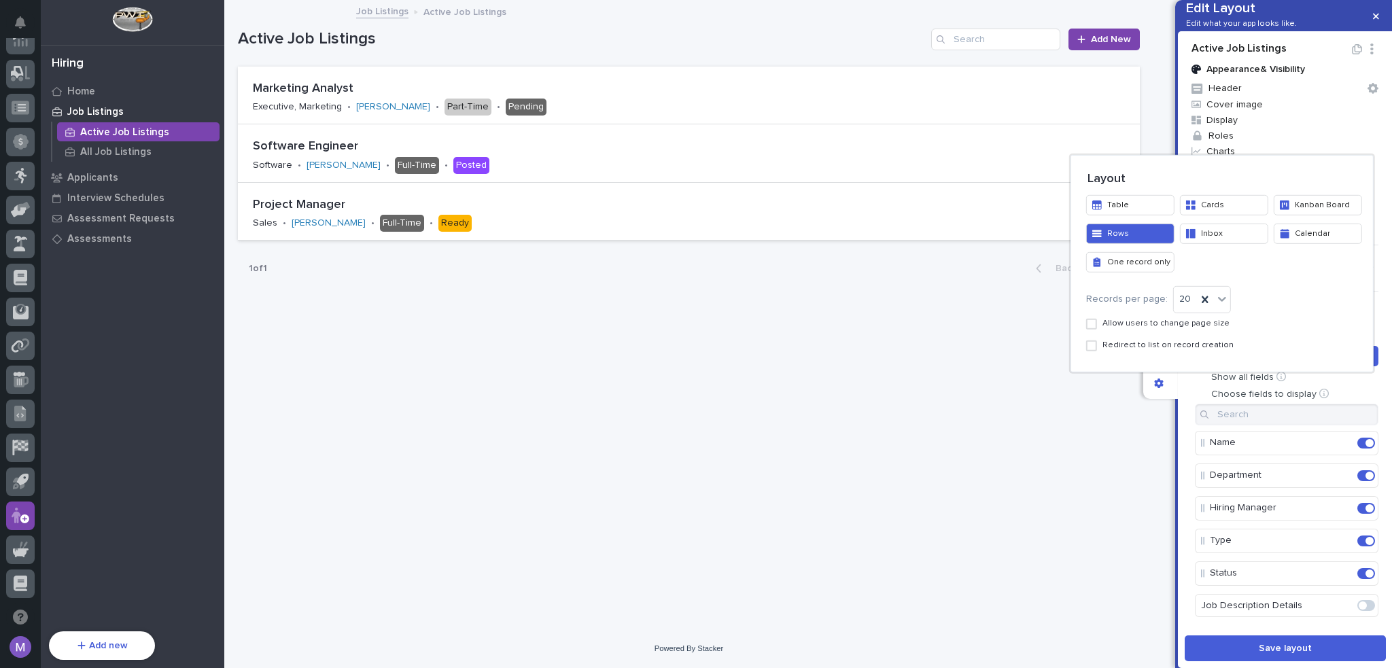
click at [1237, 204] on button "Cards" at bounding box center [1224, 204] width 88 height 20
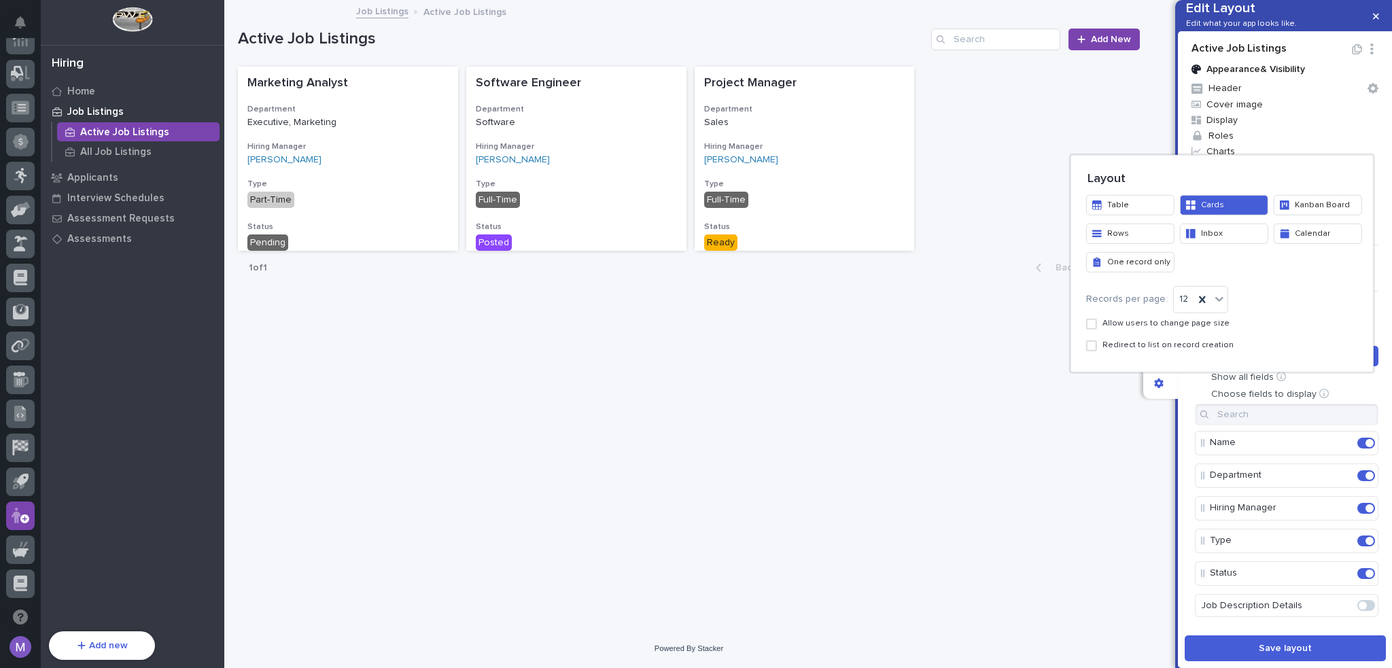
click at [1127, 206] on button "Table" at bounding box center [1130, 204] width 88 height 20
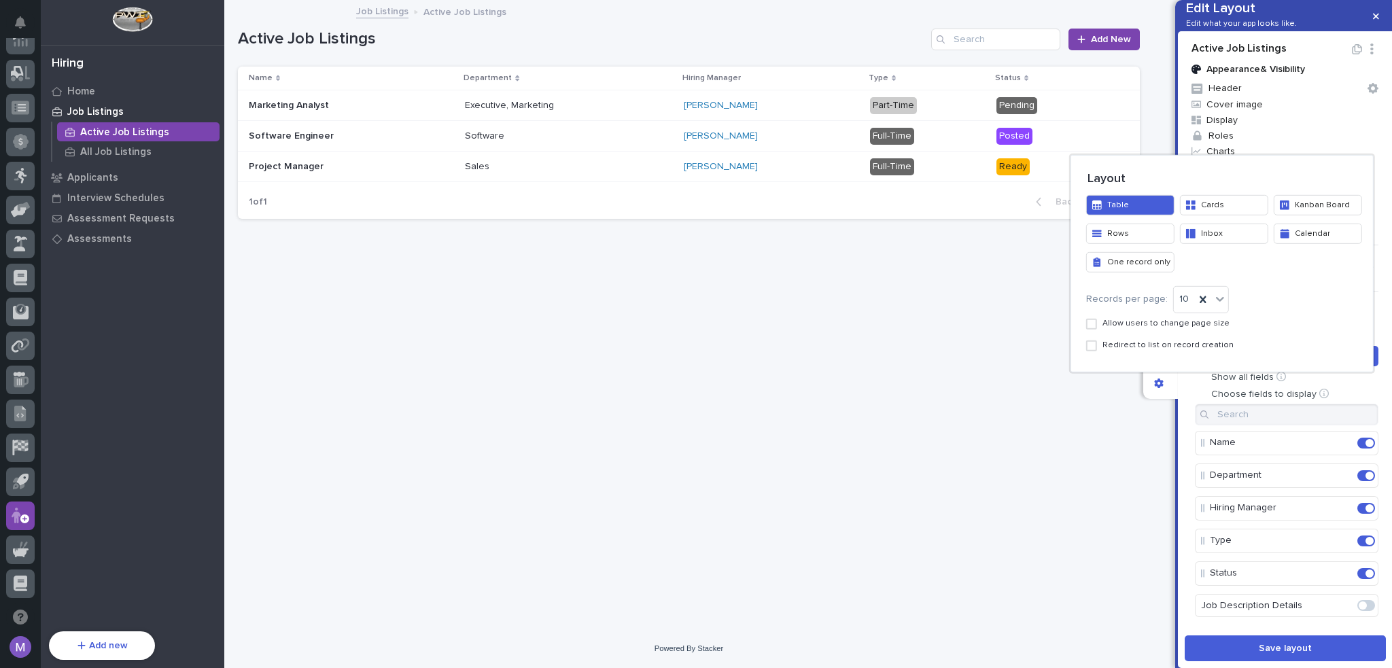
click at [1182, 582] on div at bounding box center [696, 334] width 1392 height 668
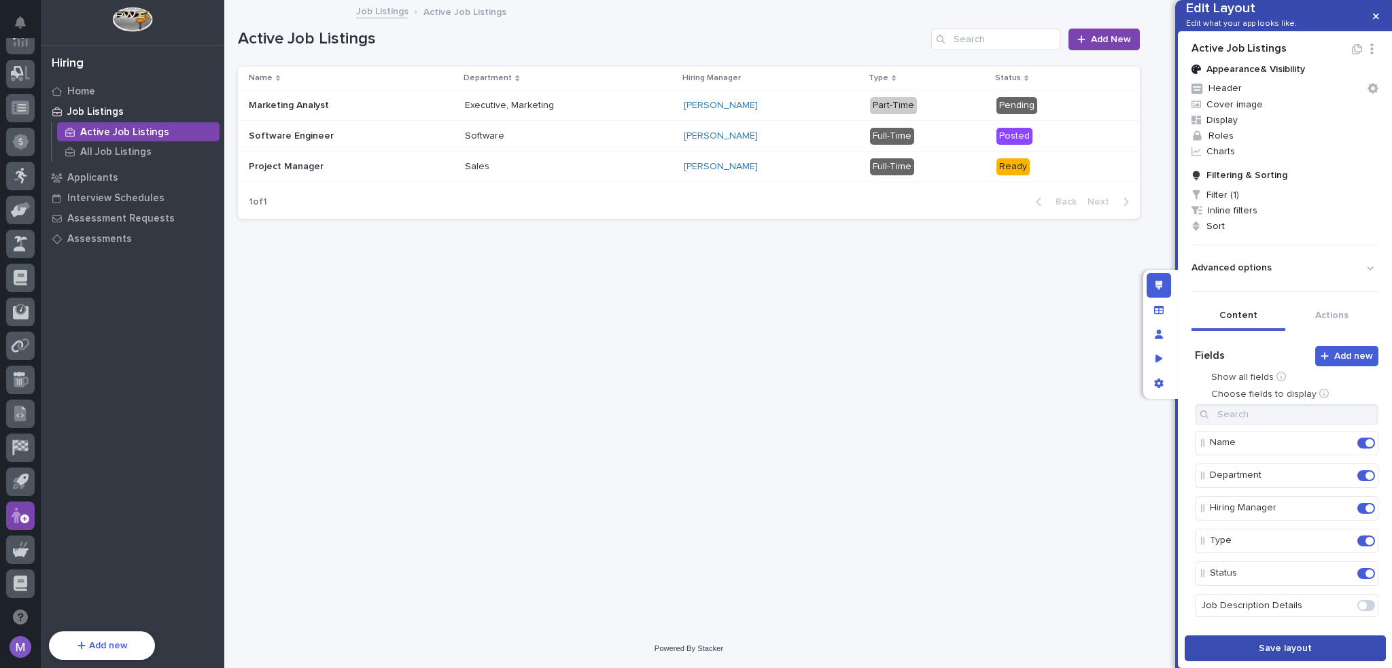
click at [1215, 658] on button "Save layout" at bounding box center [1284, 648] width 201 height 26
drag, startPoint x: 1211, startPoint y: 524, endPoint x: 1220, endPoint y: 484, distance: 41.2
click at [1230, 656] on button "Save layout" at bounding box center [1284, 648] width 201 height 26
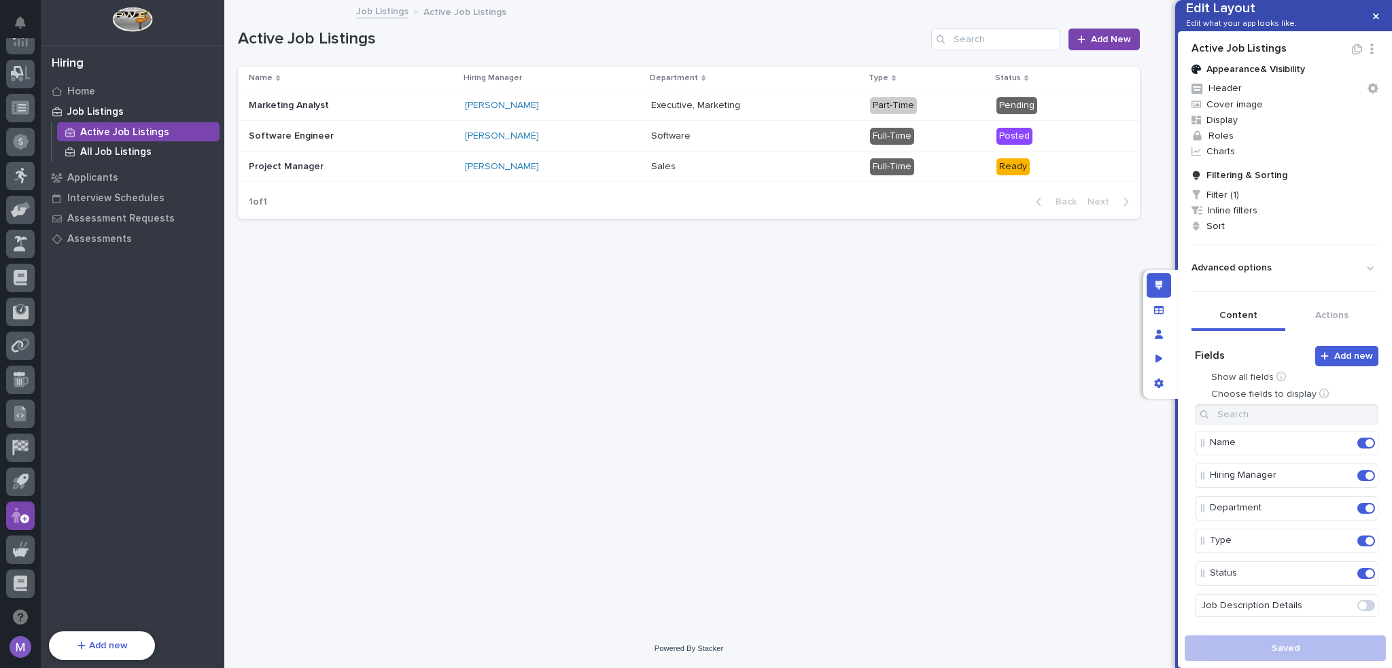
click at [109, 156] on p "All Job Listings" at bounding box center [115, 152] width 71 height 12
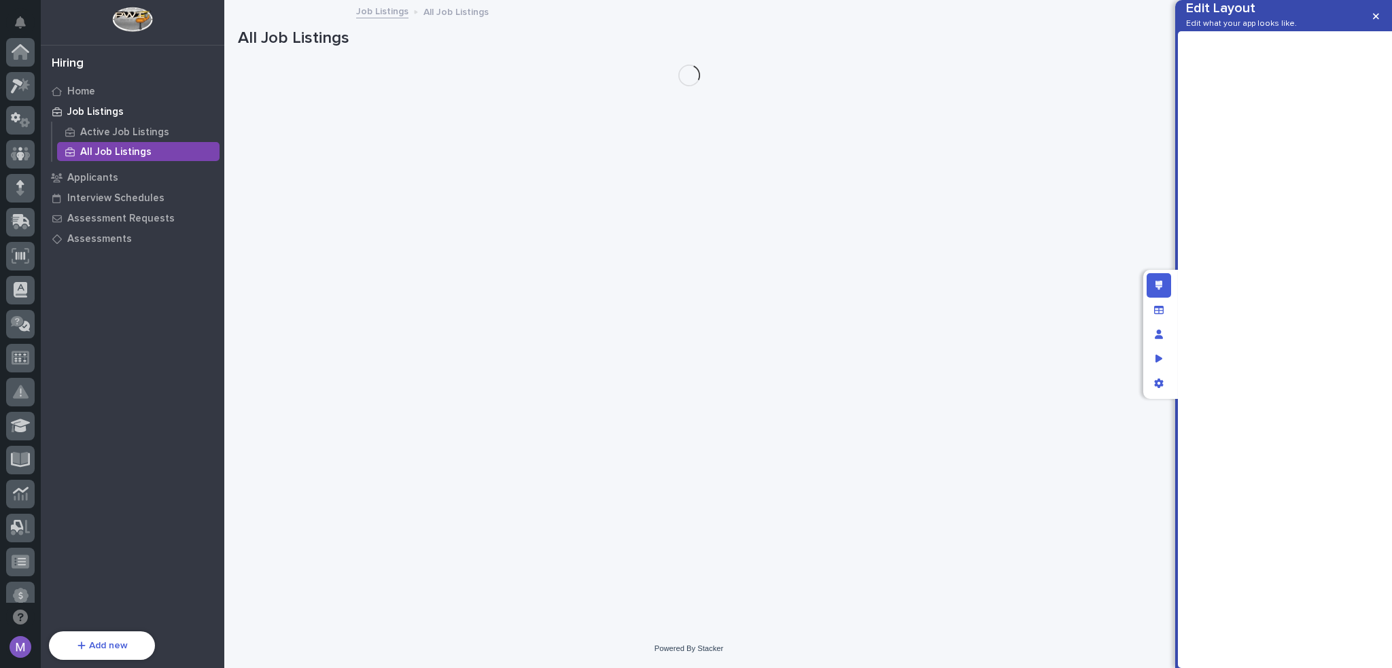
scroll to position [454, 0]
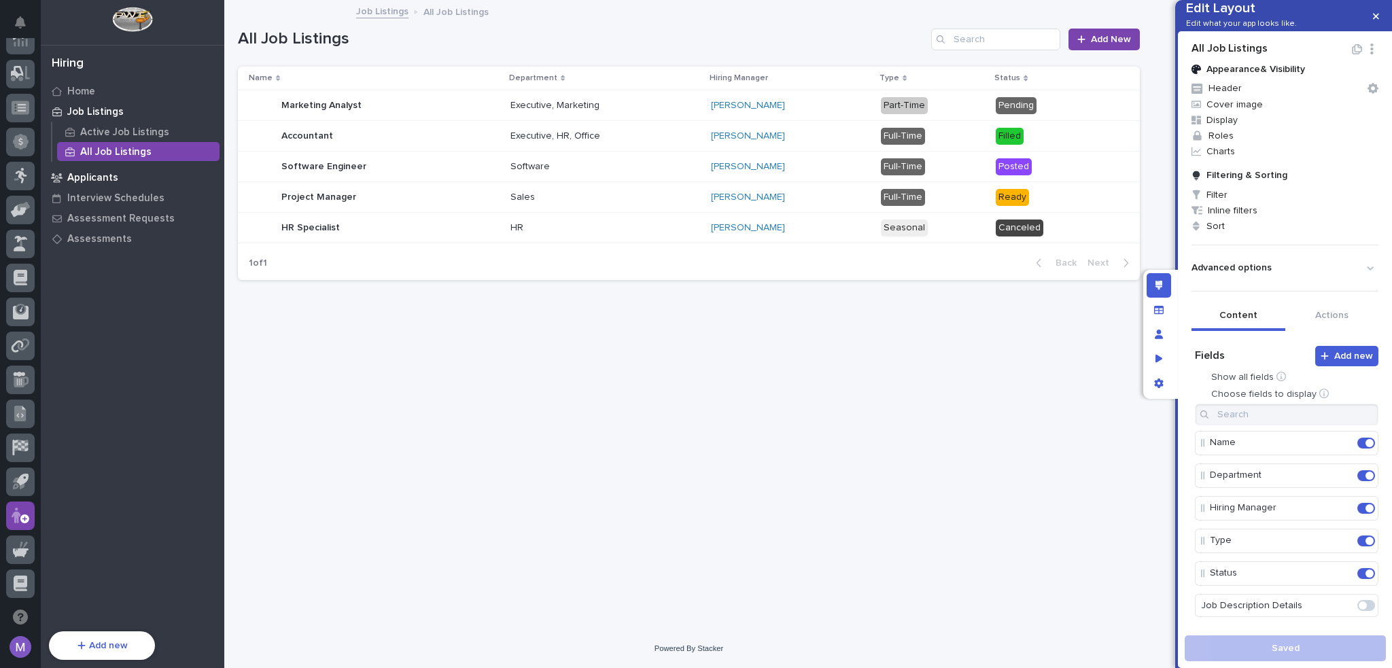
click at [93, 173] on p "Applicants" at bounding box center [92, 178] width 51 height 12
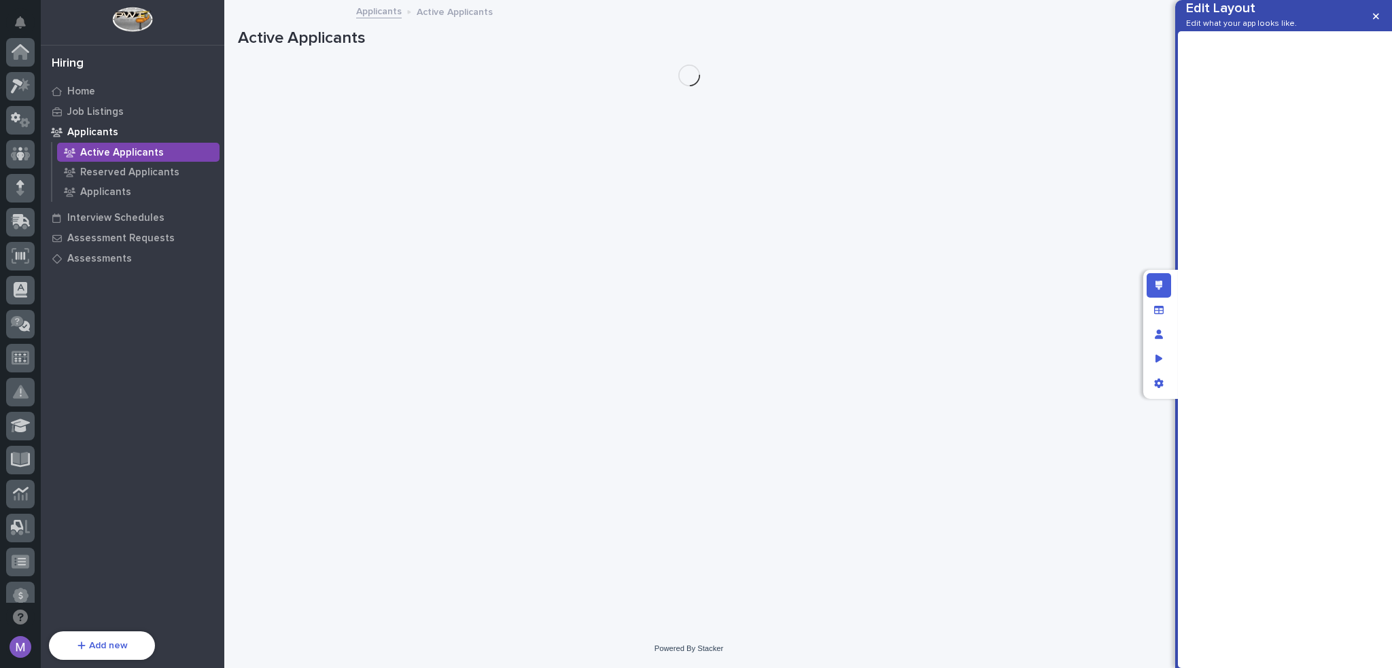
scroll to position [454, 0]
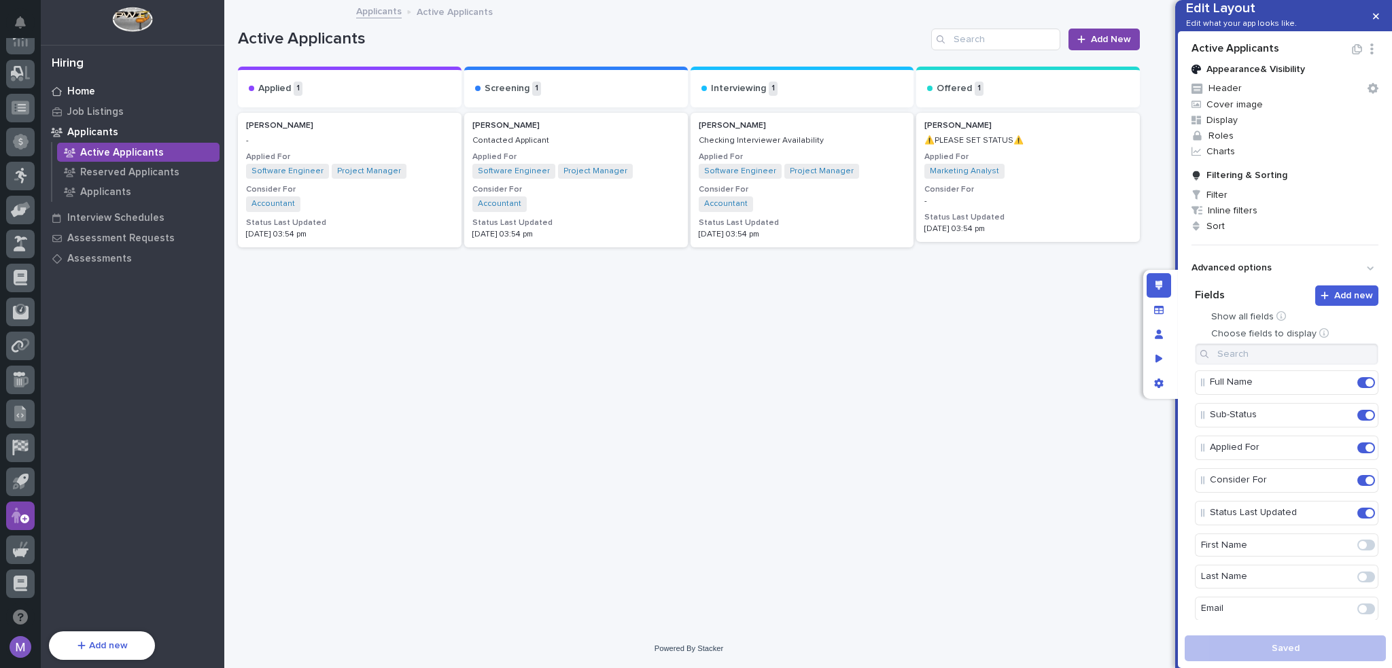
click at [96, 96] on div "Home" at bounding box center [132, 91] width 177 height 19
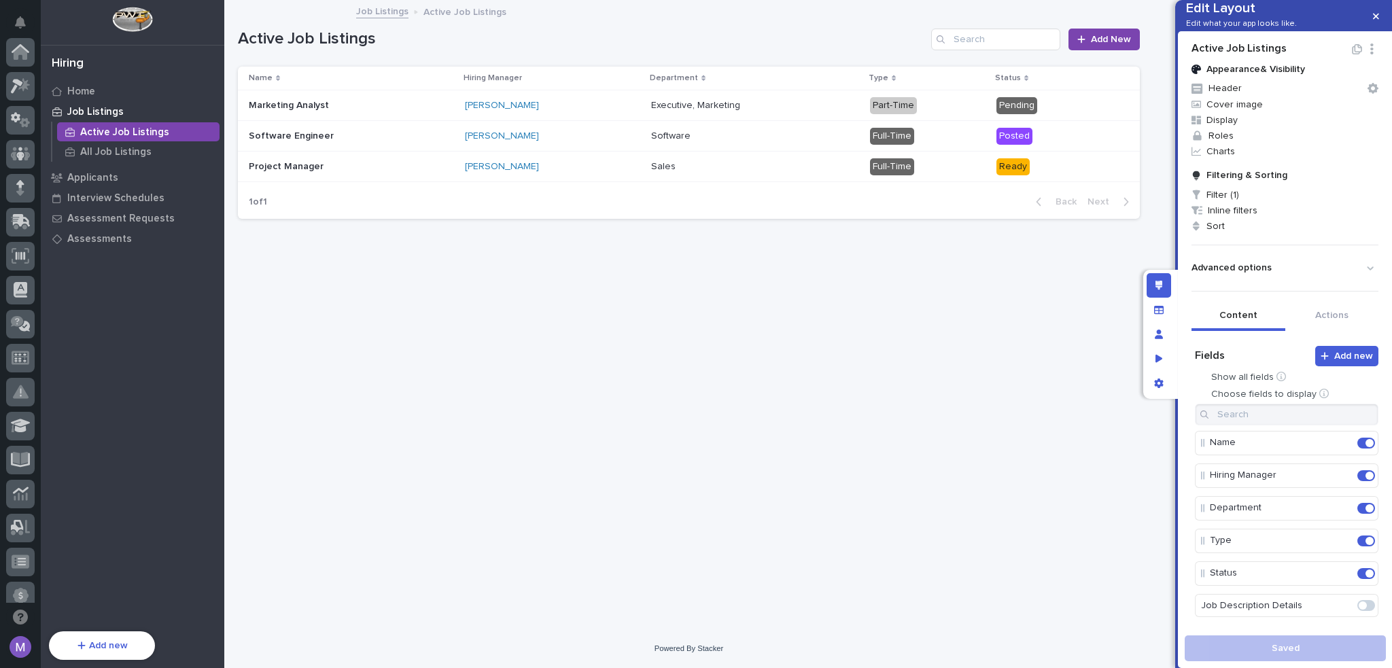
scroll to position [454, 0]
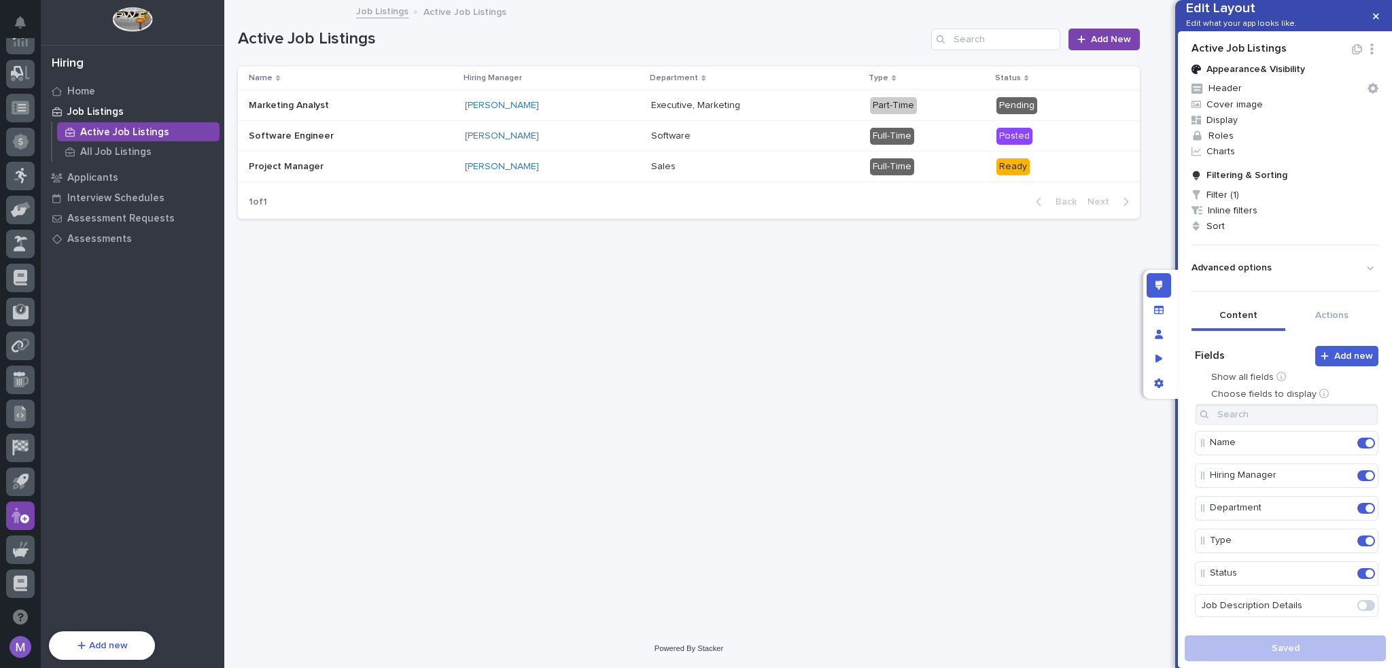
click at [99, 108] on p "Job Listings" at bounding box center [95, 112] width 56 height 12
click at [122, 155] on p "All Job Listings" at bounding box center [115, 152] width 71 height 12
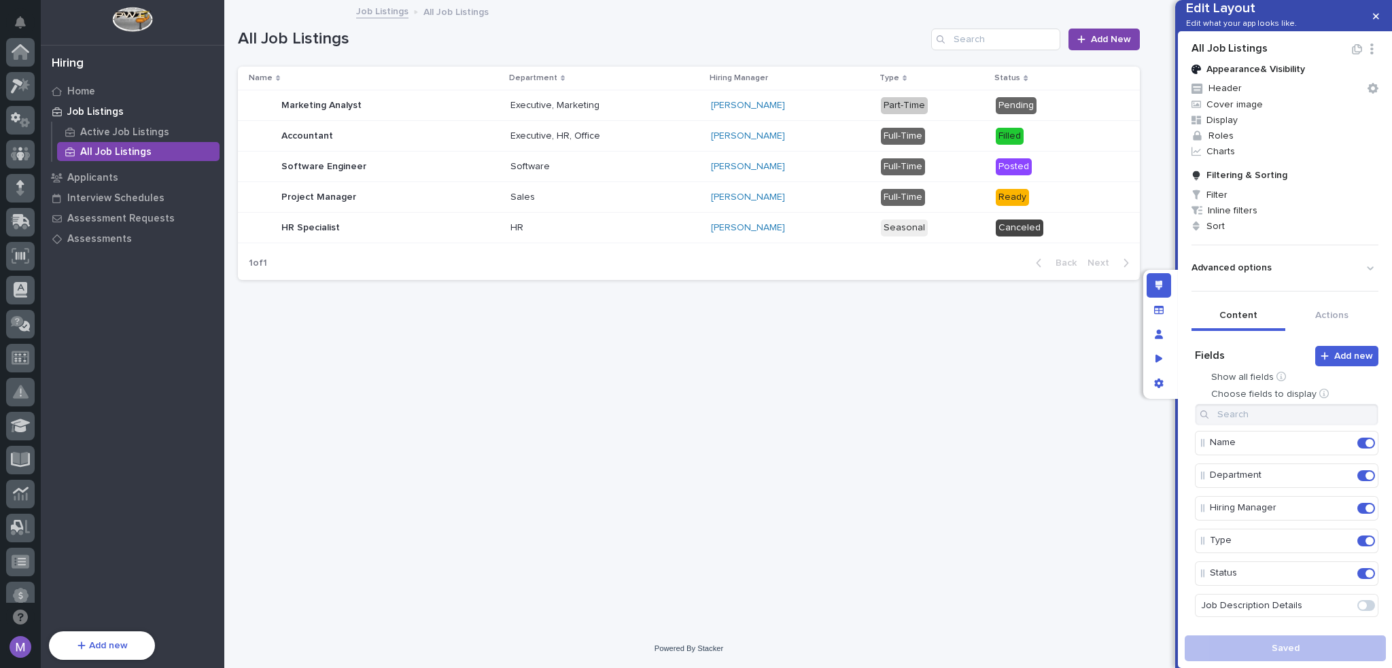
scroll to position [454, 0]
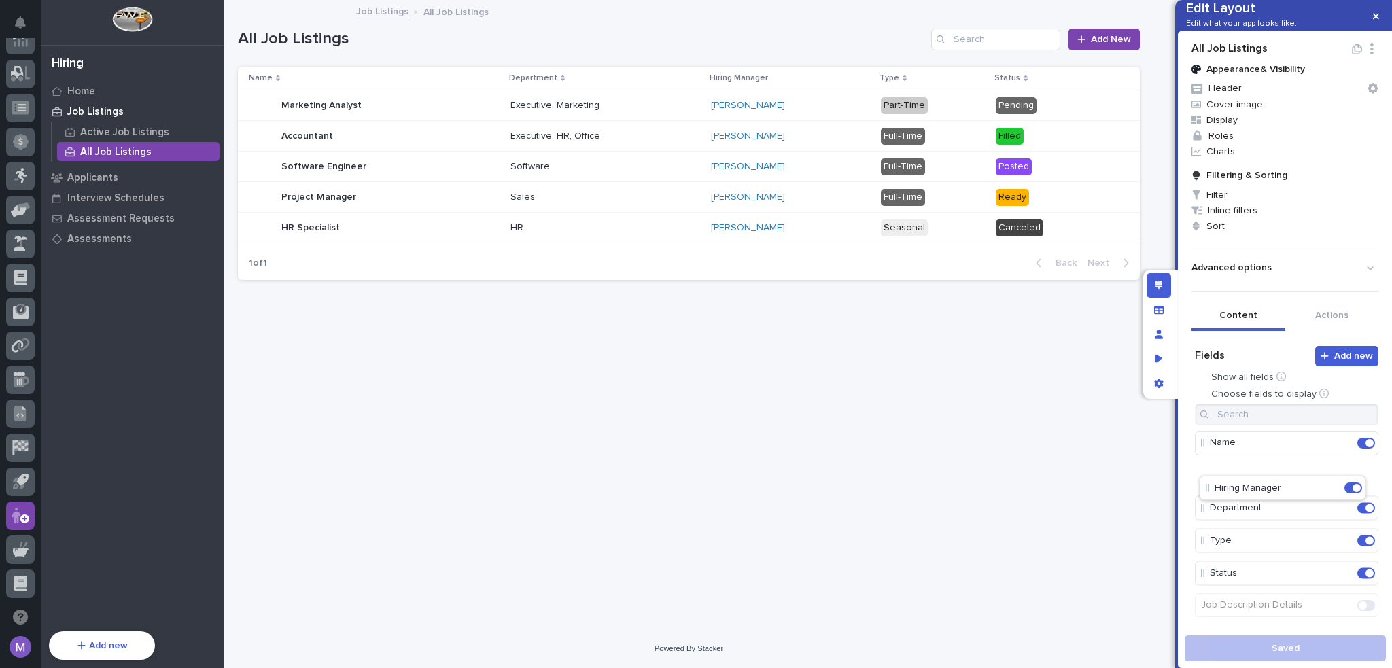
drag, startPoint x: 1239, startPoint y: 530, endPoint x: 1245, endPoint y: 486, distance: 44.5
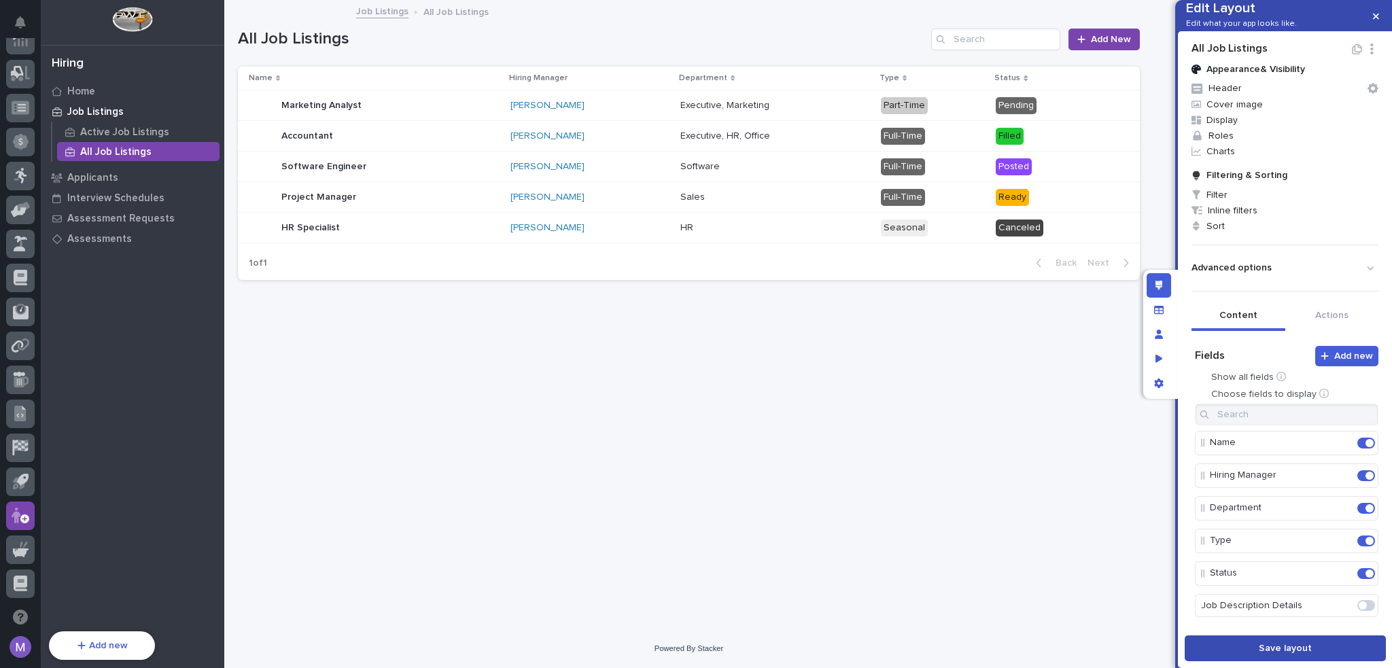
click at [1307, 646] on span "Save layout" at bounding box center [1284, 648] width 53 height 12
click at [618, 104] on div "[PERSON_NAME]" at bounding box center [589, 106] width 158 height 12
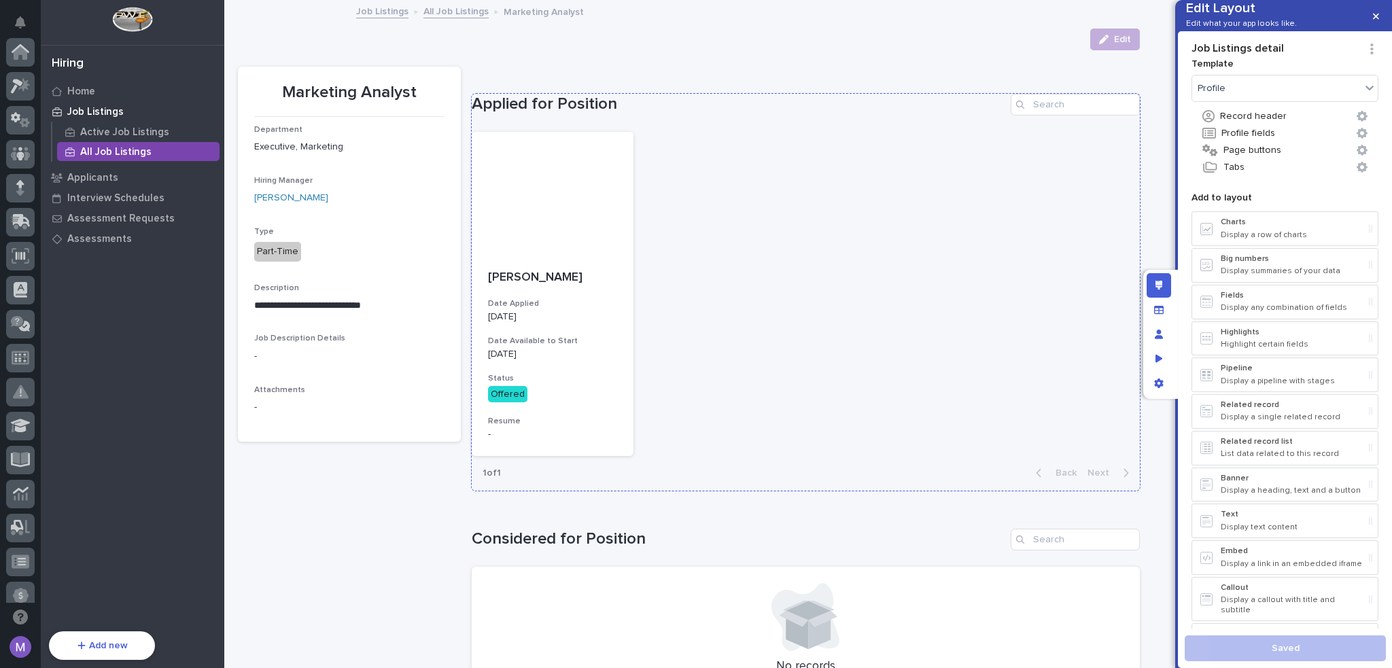
scroll to position [454, 0]
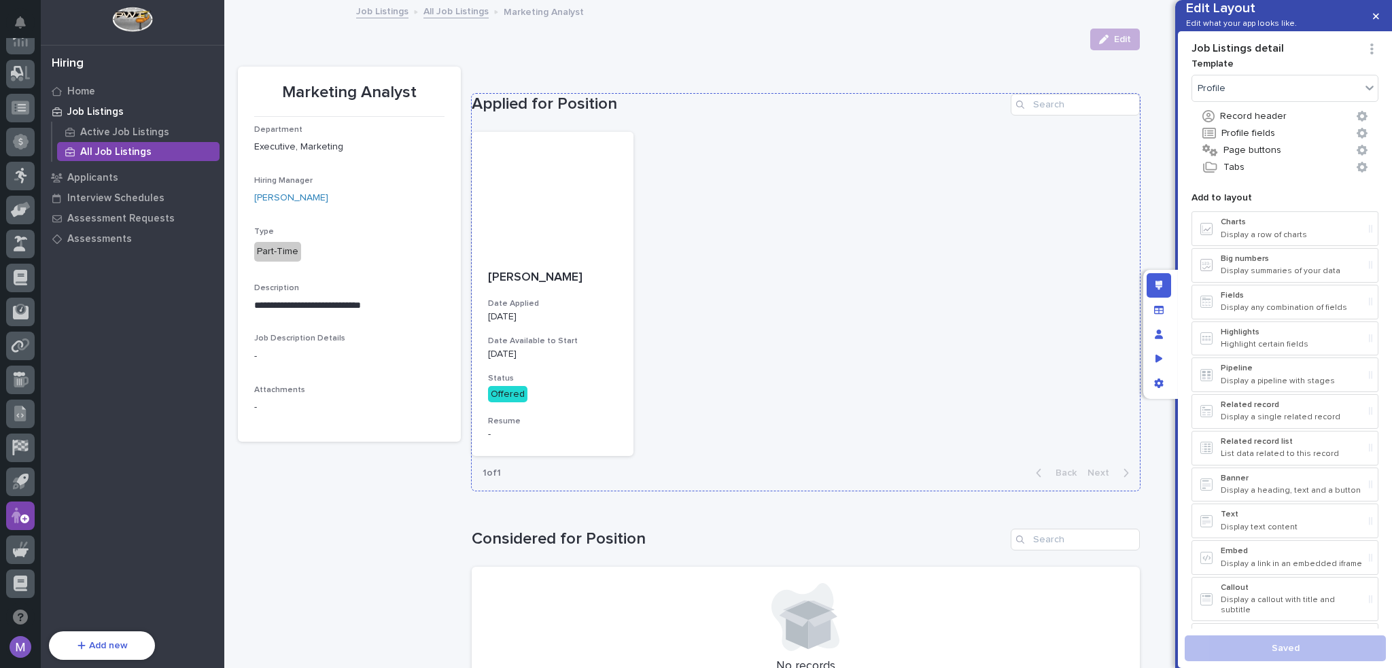
click at [855, 110] on h1 "Applied for Position" at bounding box center [738, 104] width 533 height 20
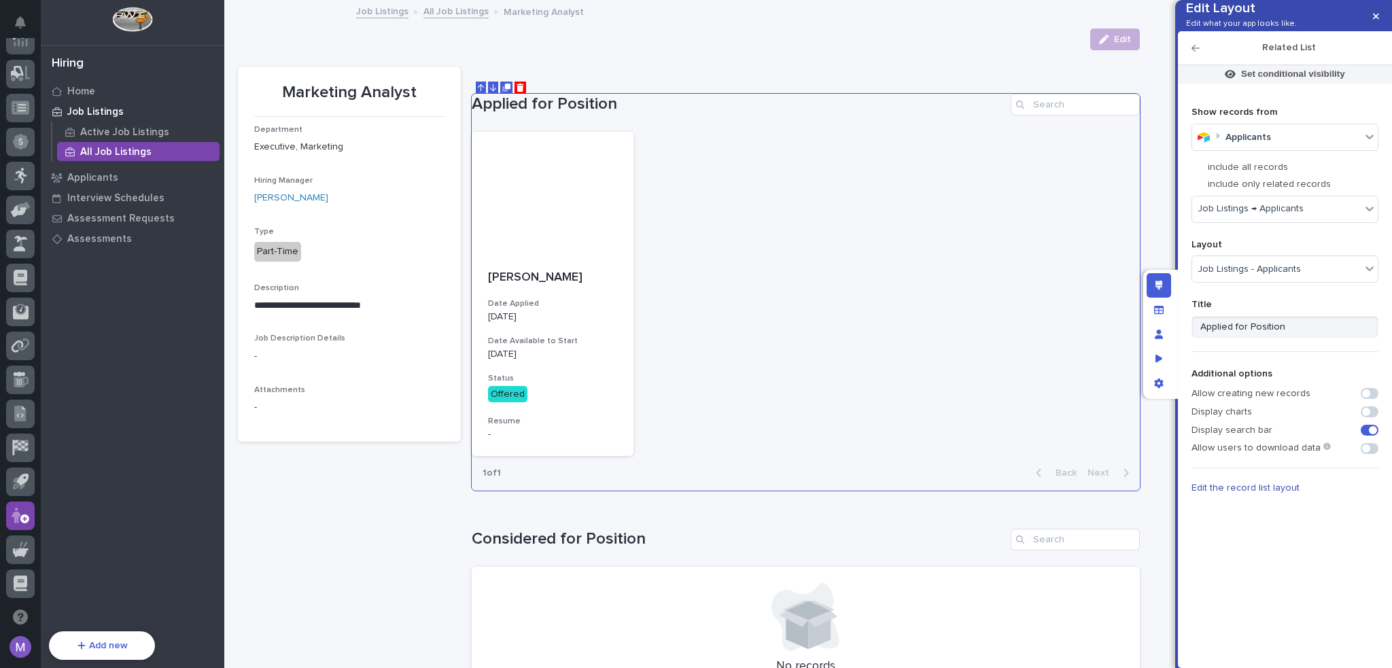
click at [1373, 399] on span at bounding box center [1369, 393] width 18 height 11
click at [908, 537] on h1 "Considered for Position" at bounding box center [738, 539] width 533 height 20
click at [896, 134] on div "[PERSON_NAME] Date Applied [DATE] Date Available to Start [DATE] Status Offered…" at bounding box center [806, 294] width 668 height 325
click at [1102, 103] on span "Add New" at bounding box center [1111, 105] width 40 height 10
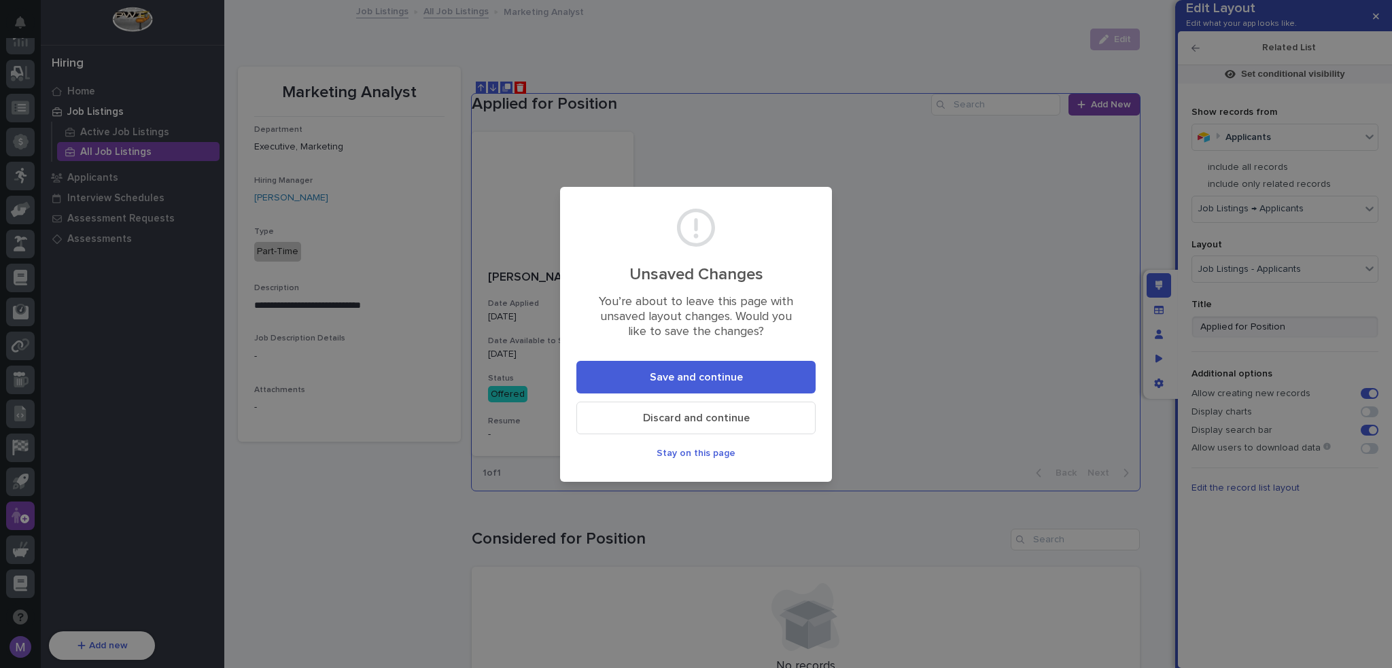
click at [724, 381] on span "Save and continue" at bounding box center [696, 377] width 93 height 14
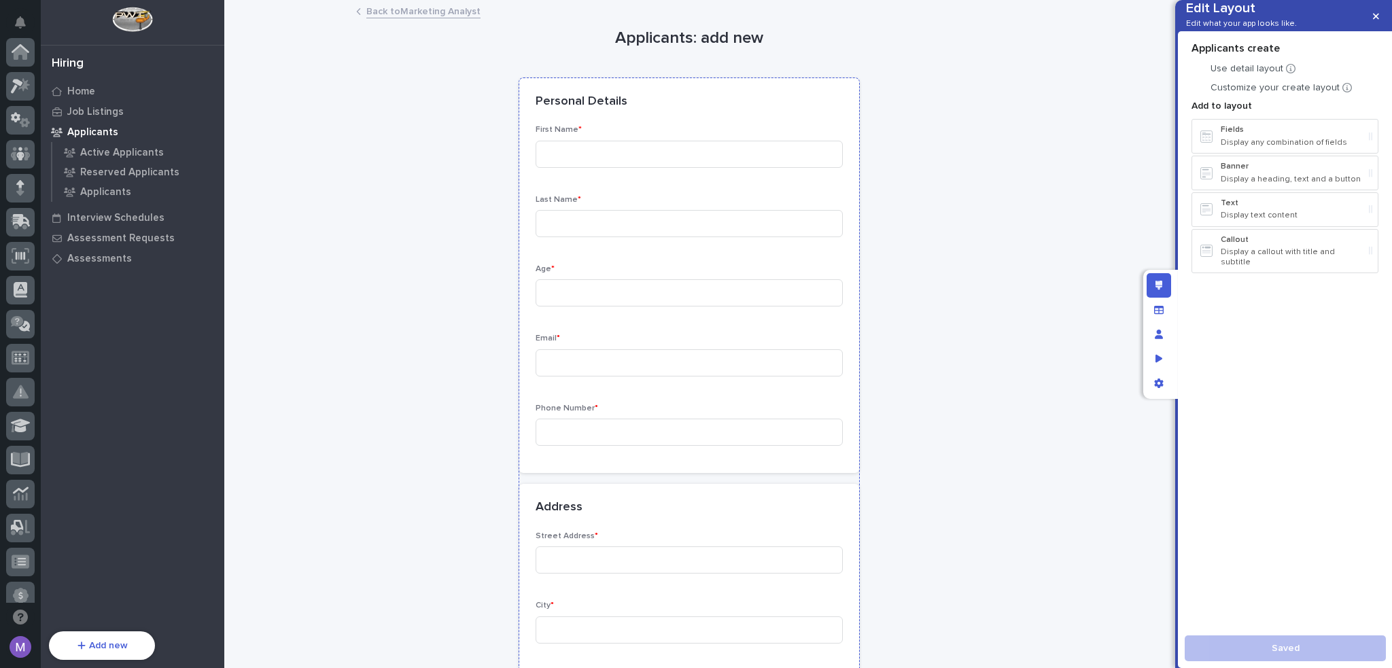
scroll to position [454, 0]
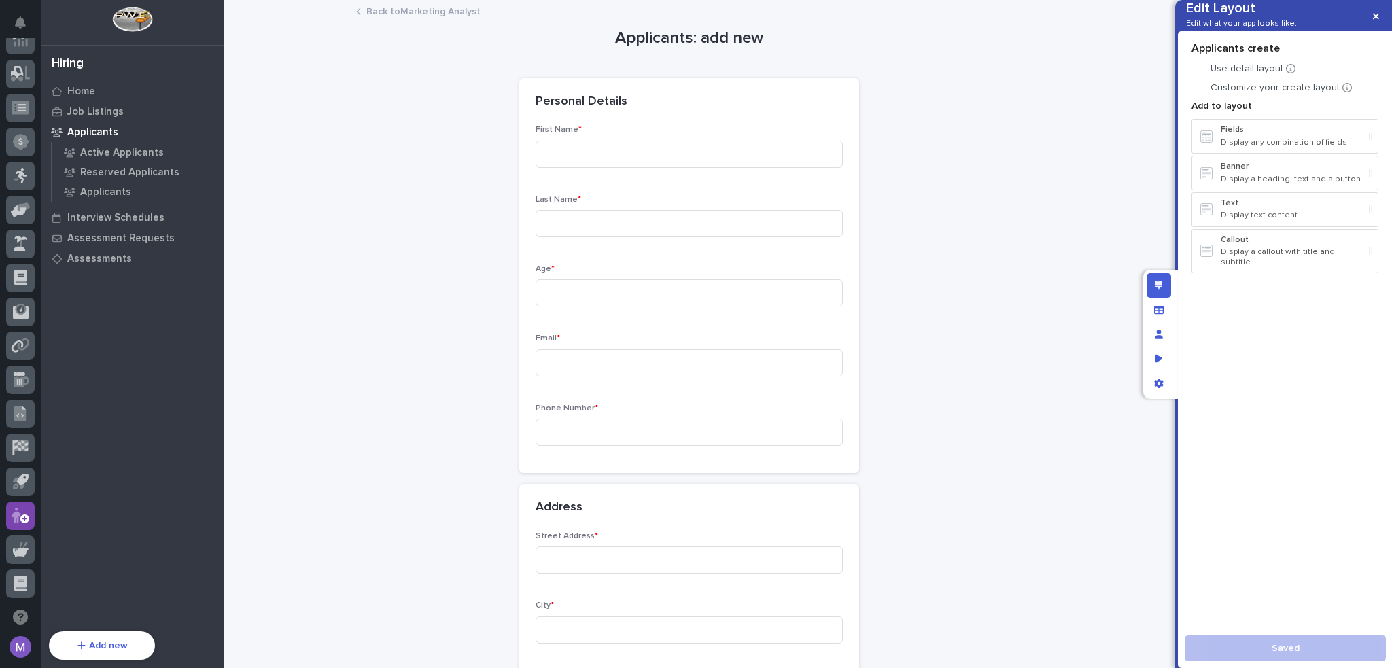
click at [443, 12] on link "Back to Marketing Analyst" at bounding box center [423, 11] width 114 height 16
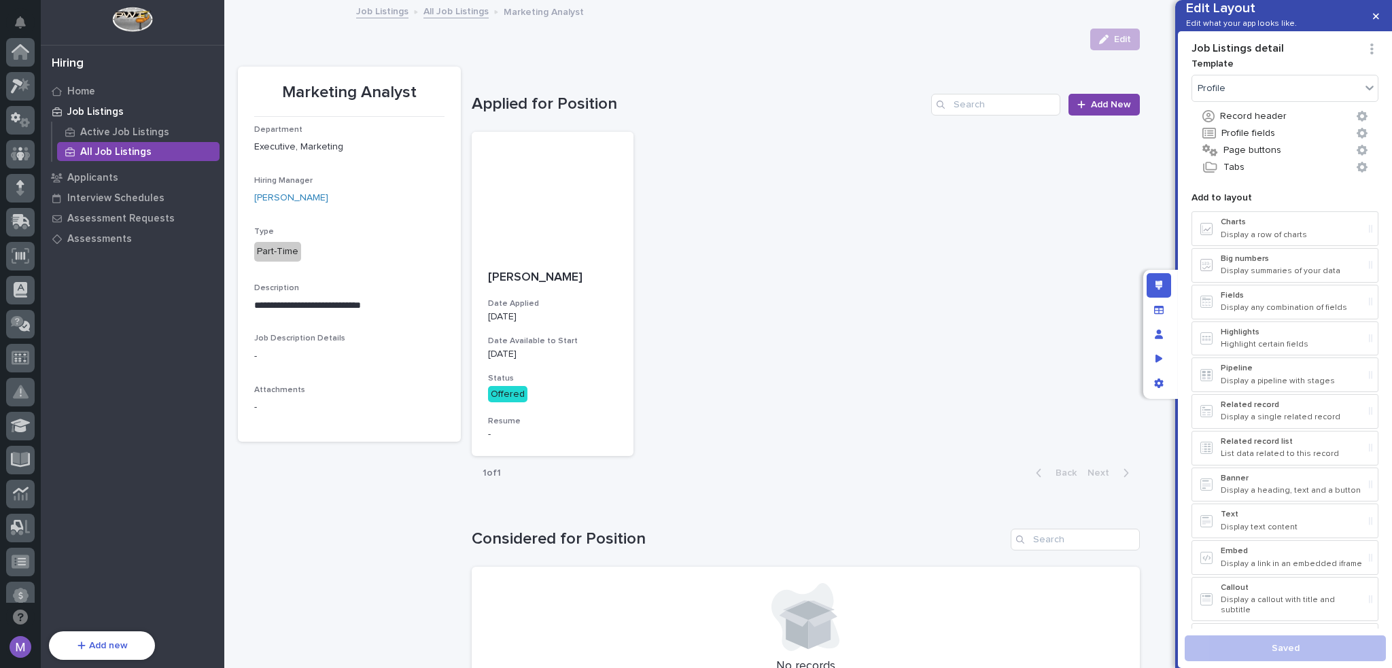
scroll to position [454, 0]
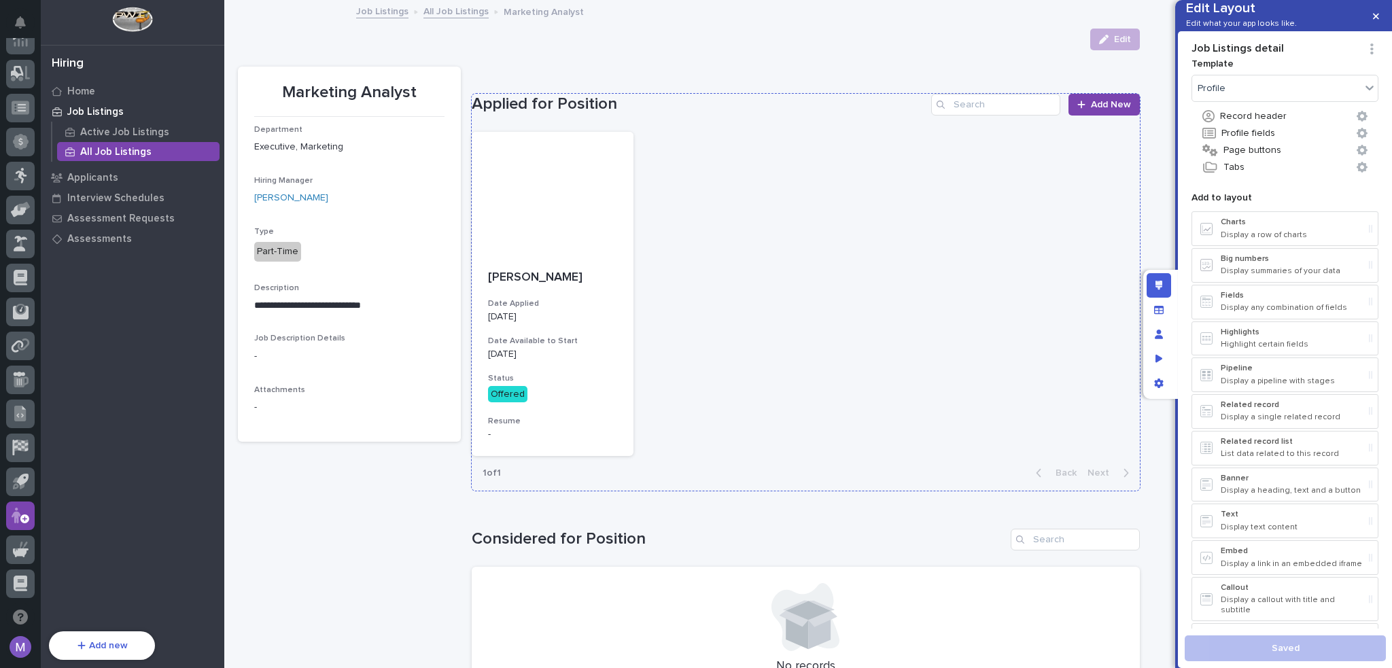
click at [773, 179] on div "[PERSON_NAME] Date Applied [DATE] Date Available to Start [DATE] Status Offered…" at bounding box center [806, 294] width 668 height 325
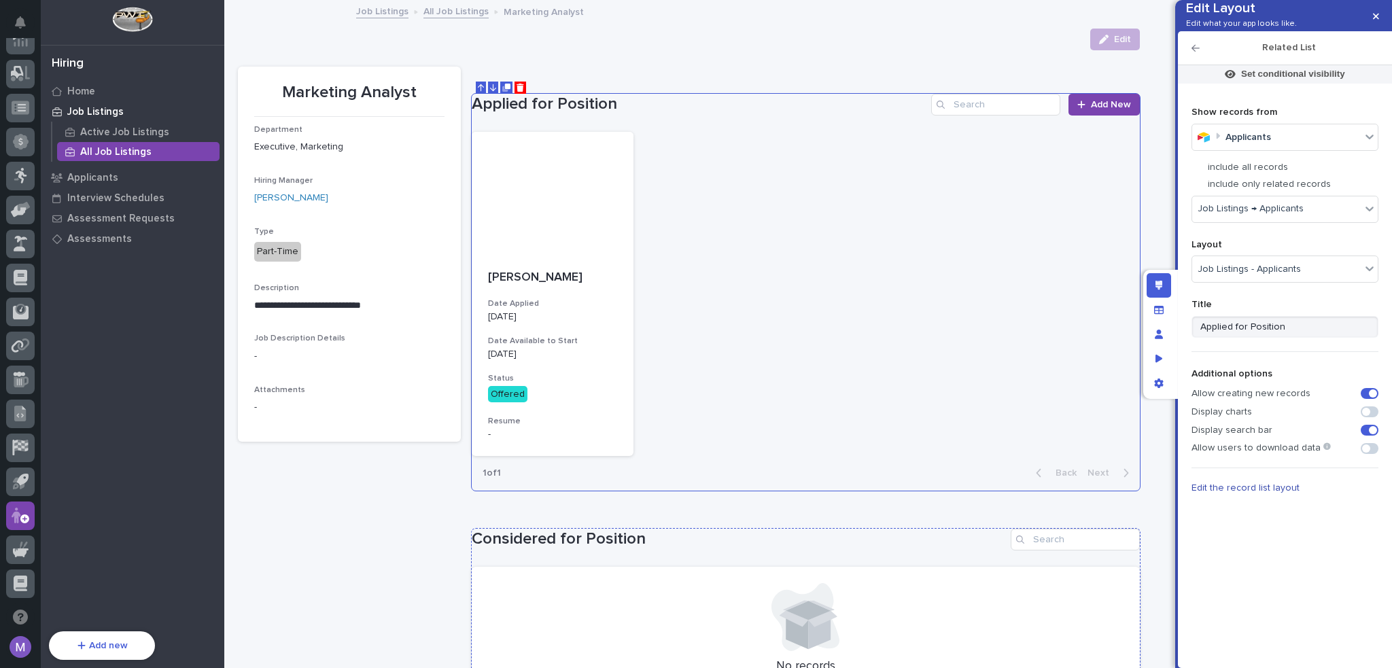
click at [828, 547] on h1 "Considered for Position" at bounding box center [738, 539] width 533 height 20
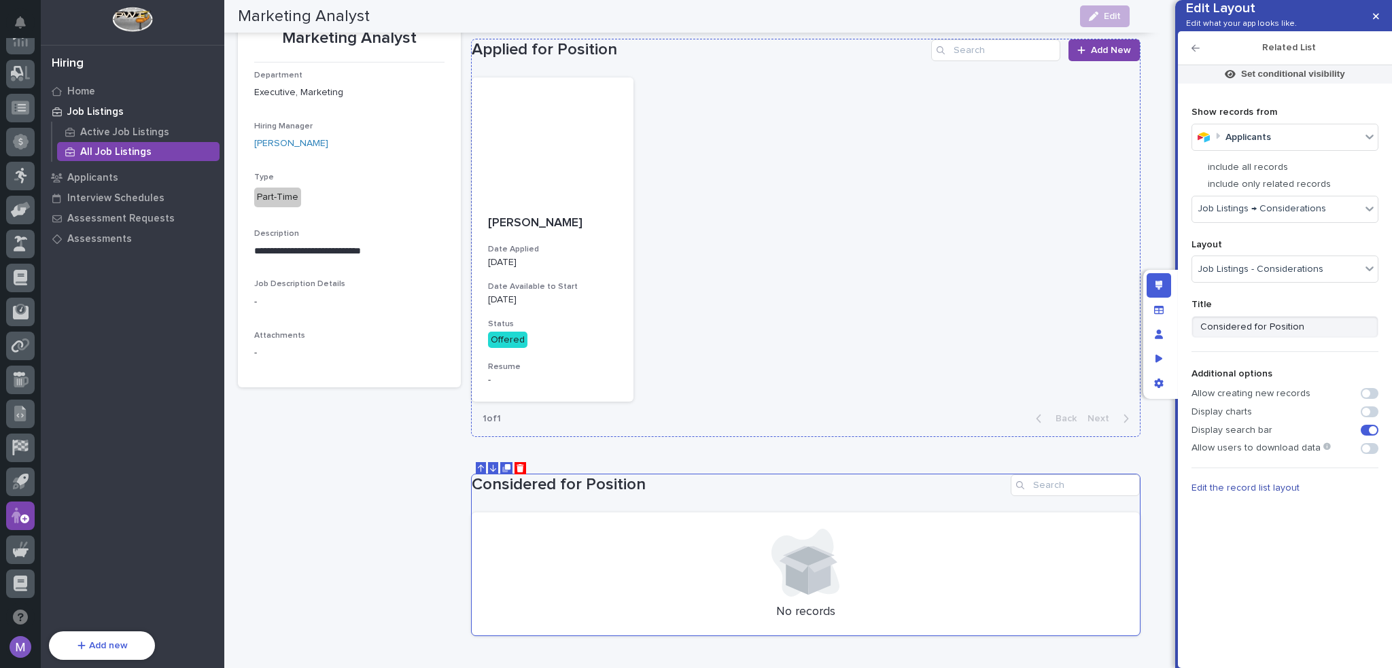
scroll to position [0, 0]
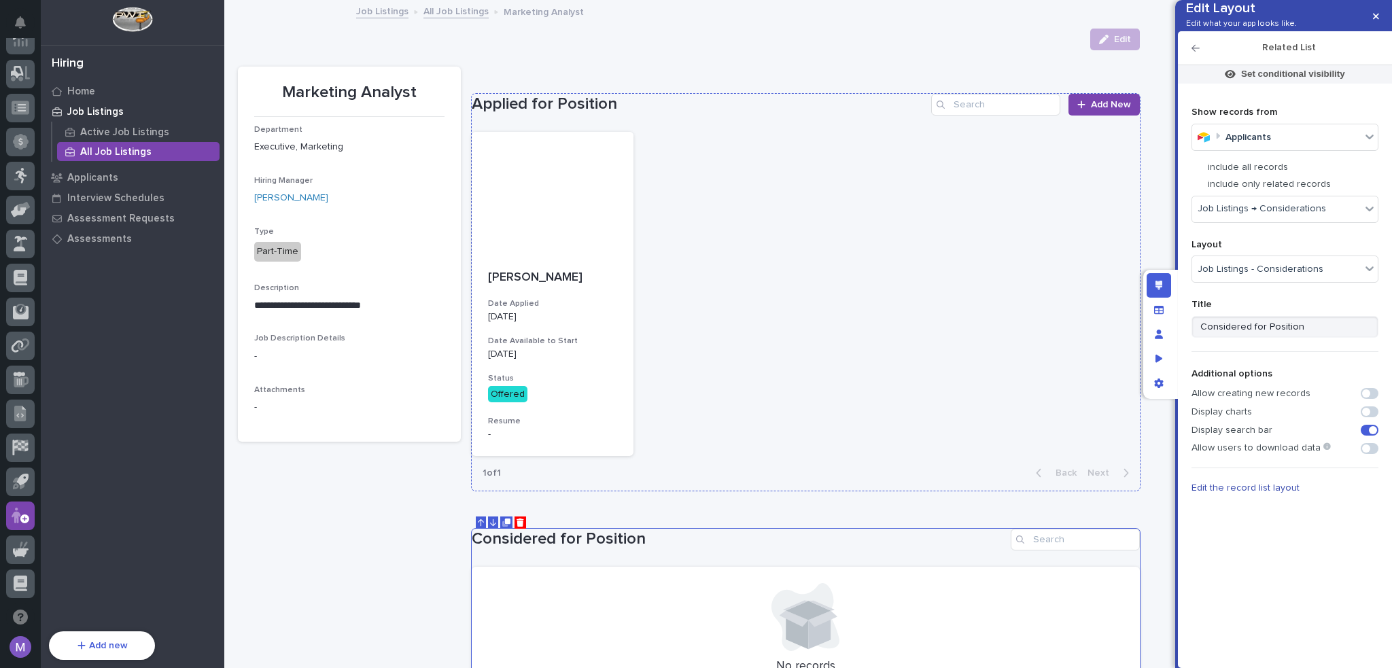
click at [872, 115] on div "Applied for Position Add New" at bounding box center [806, 105] width 668 height 22
click at [1367, 399] on span at bounding box center [1369, 393] width 18 height 11
click at [1196, 61] on div "Related List" at bounding box center [1285, 48] width 214 height 34
click at [1196, 53] on icon "button" at bounding box center [1195, 48] width 8 height 10
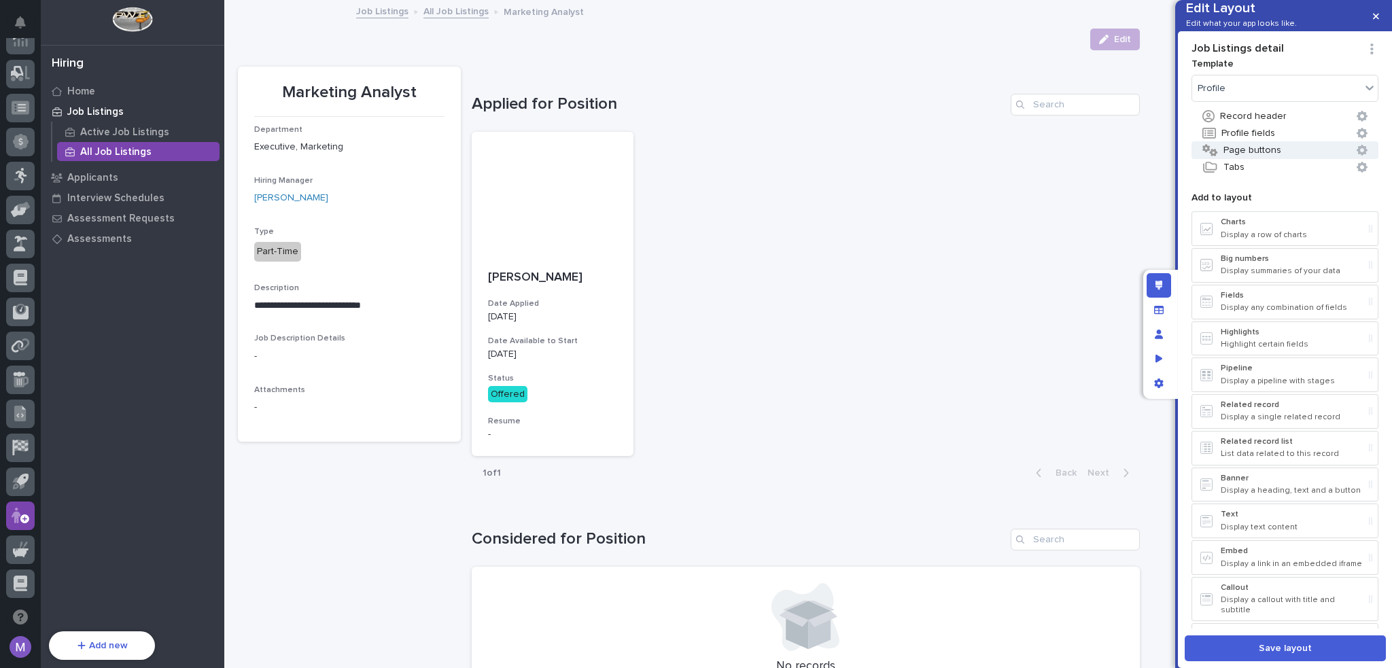
click at [1255, 159] on button "Page buttons" at bounding box center [1284, 150] width 187 height 18
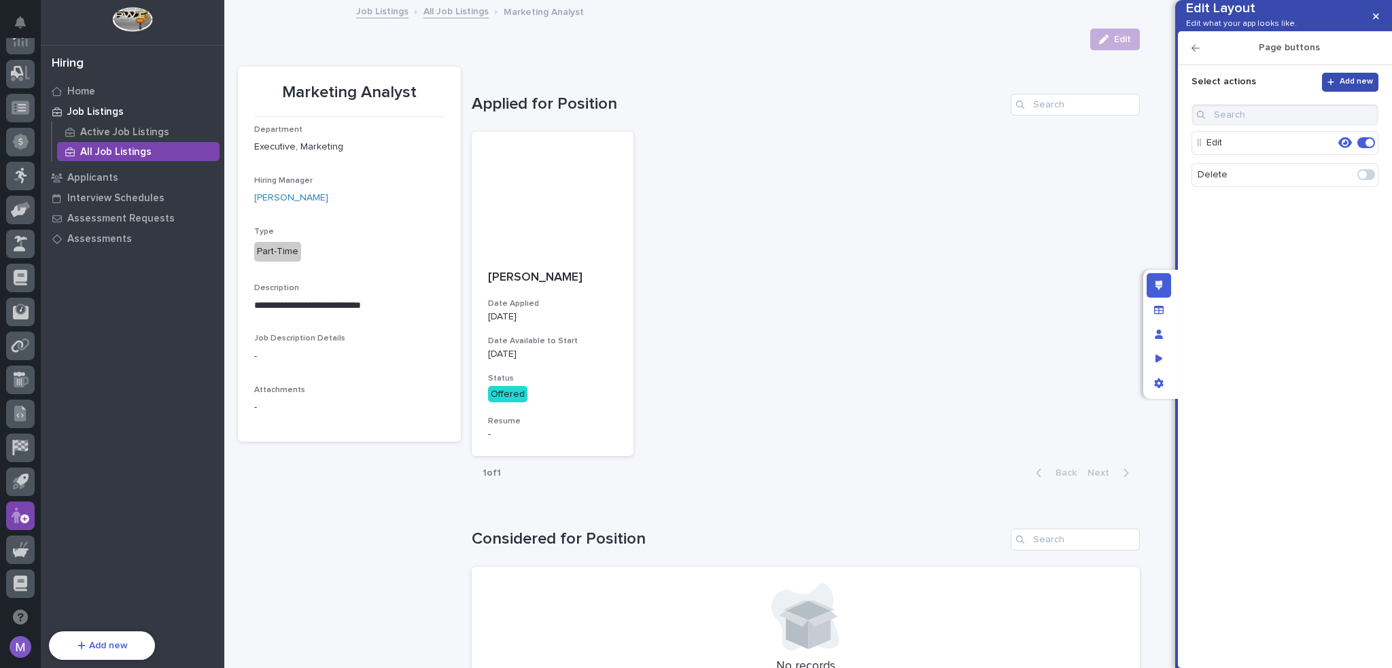
click at [1355, 88] on span "Add new" at bounding box center [1355, 82] width 33 height 11
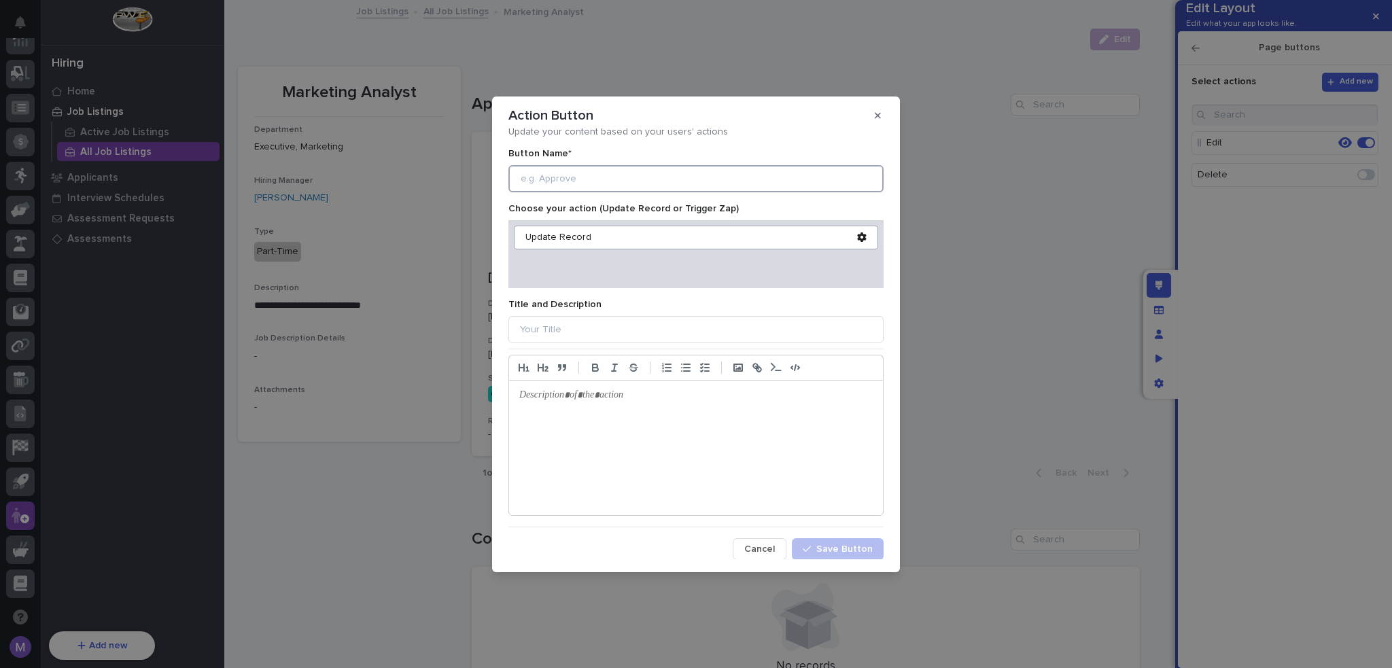
click at [804, 177] on input at bounding box center [695, 178] width 375 height 27
type input "A"
drag, startPoint x: 554, startPoint y: 175, endPoint x: 511, endPoint y: 177, distance: 42.8
click at [511, 177] on input "Modify Applicants" at bounding box center [695, 178] width 375 height 27
type input "Applicants"
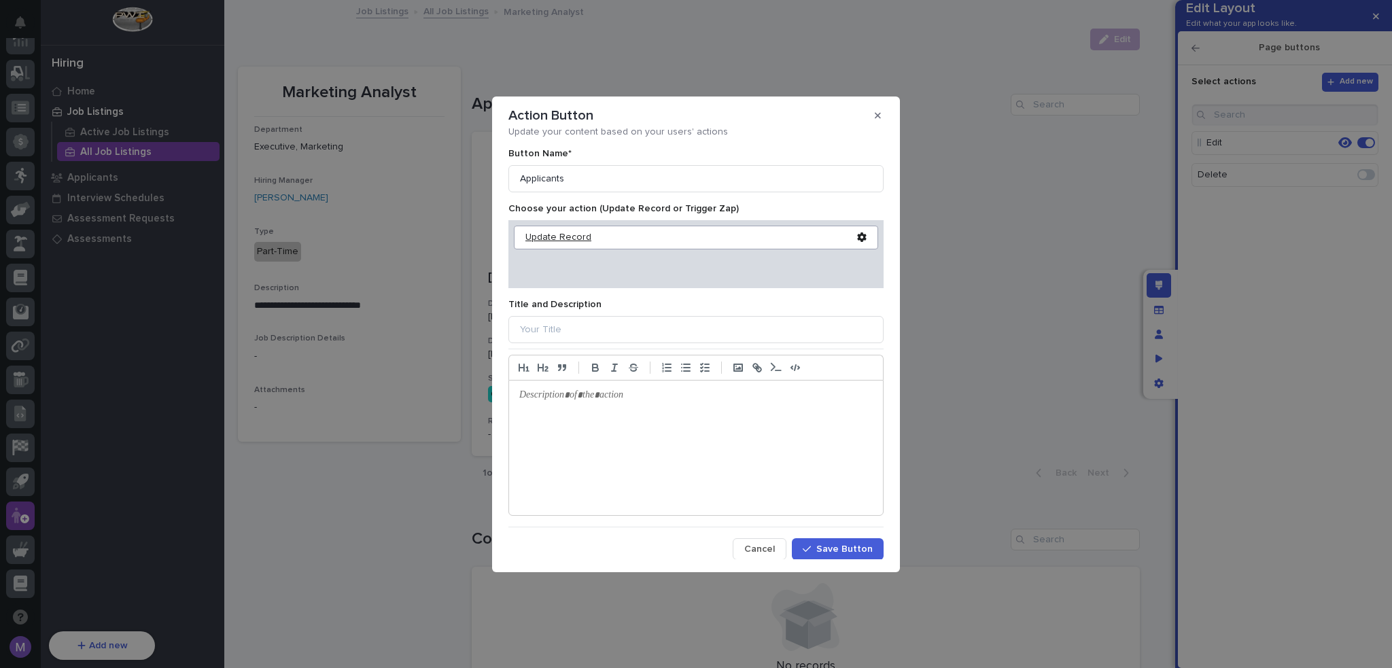
click at [567, 238] on div "Update Record" at bounding box center [691, 238] width 332 height 12
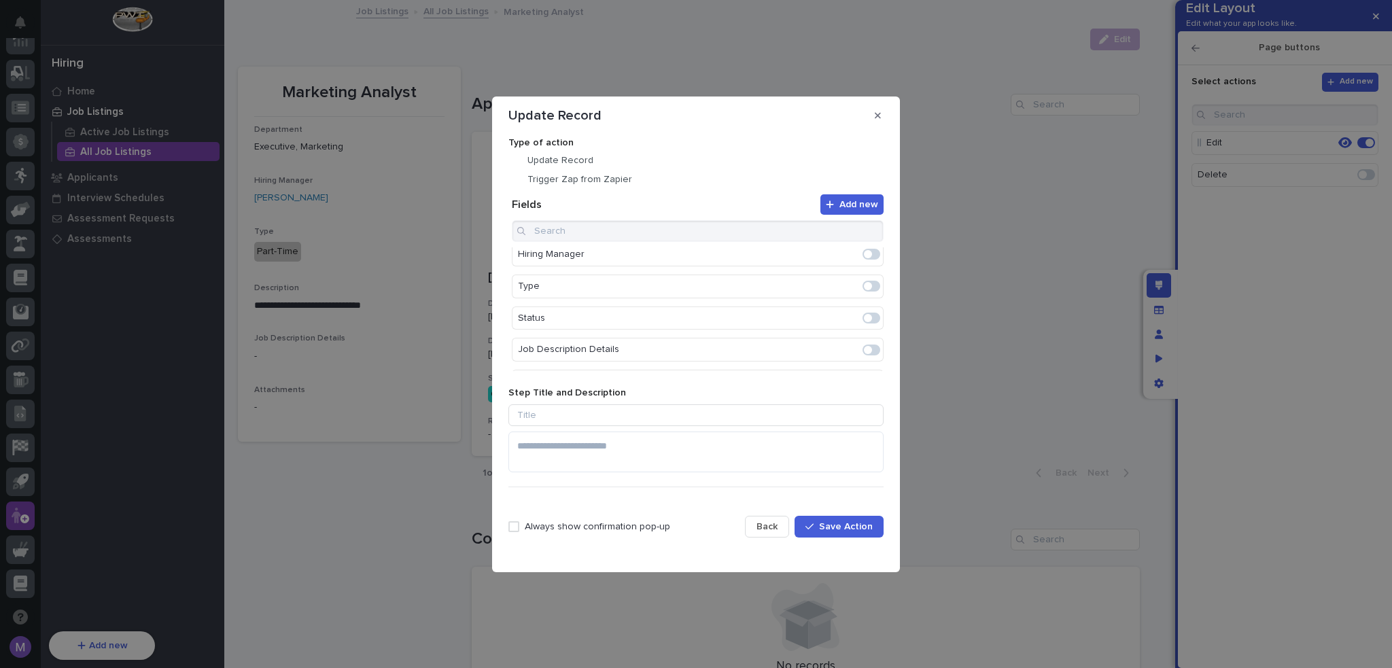
scroll to position [136, 0]
click at [871, 285] on label at bounding box center [871, 282] width 18 height 11
click at [867, 290] on span at bounding box center [871, 292] width 18 height 11
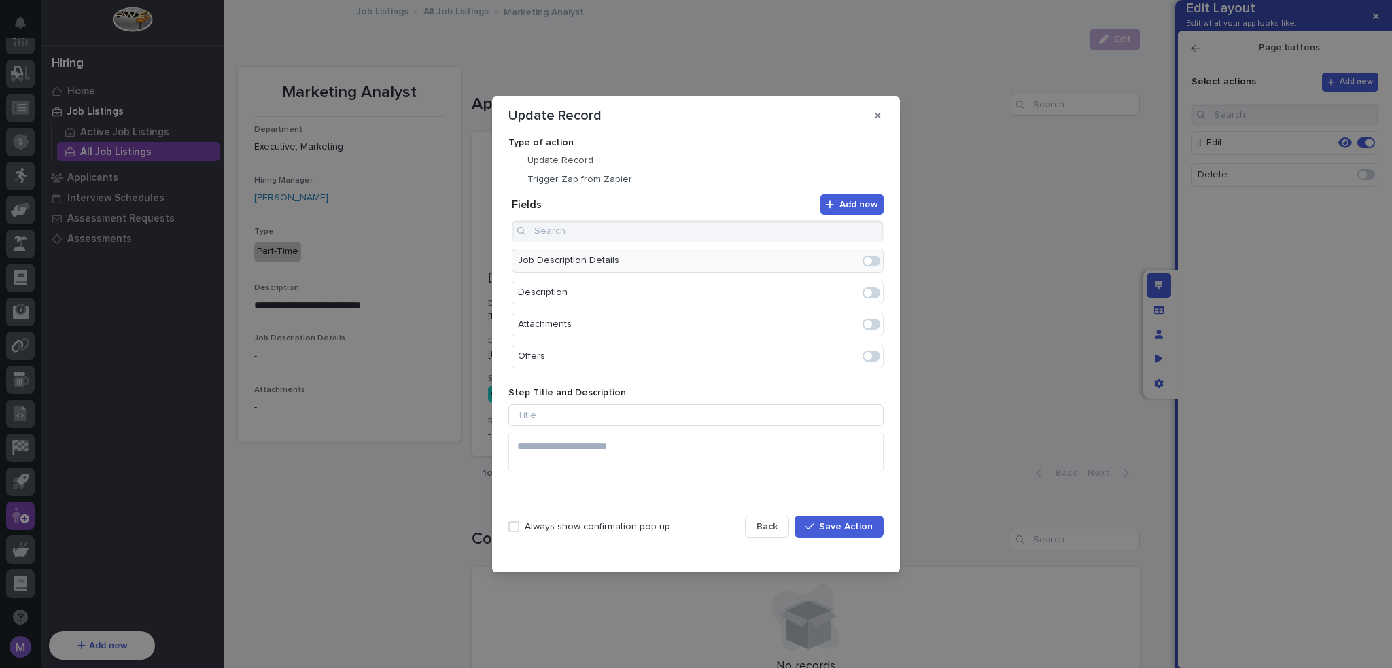
click at [541, 523] on p "Always show confirmation pop-up" at bounding box center [597, 527] width 145 height 12
click at [822, 257] on icon "Edit" at bounding box center [828, 259] width 12 height 12
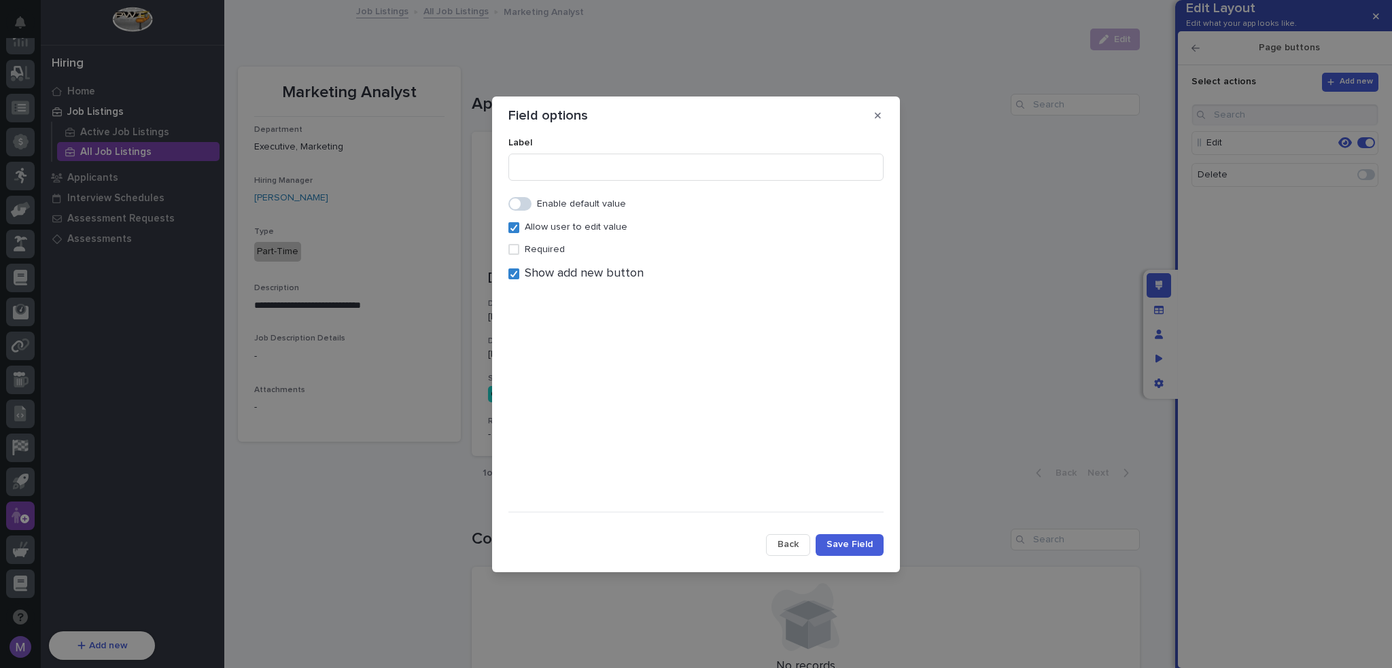
click at [535, 276] on span "Show add new button" at bounding box center [584, 273] width 119 height 15
click at [871, 542] on span "Save Field" at bounding box center [849, 544] width 46 height 12
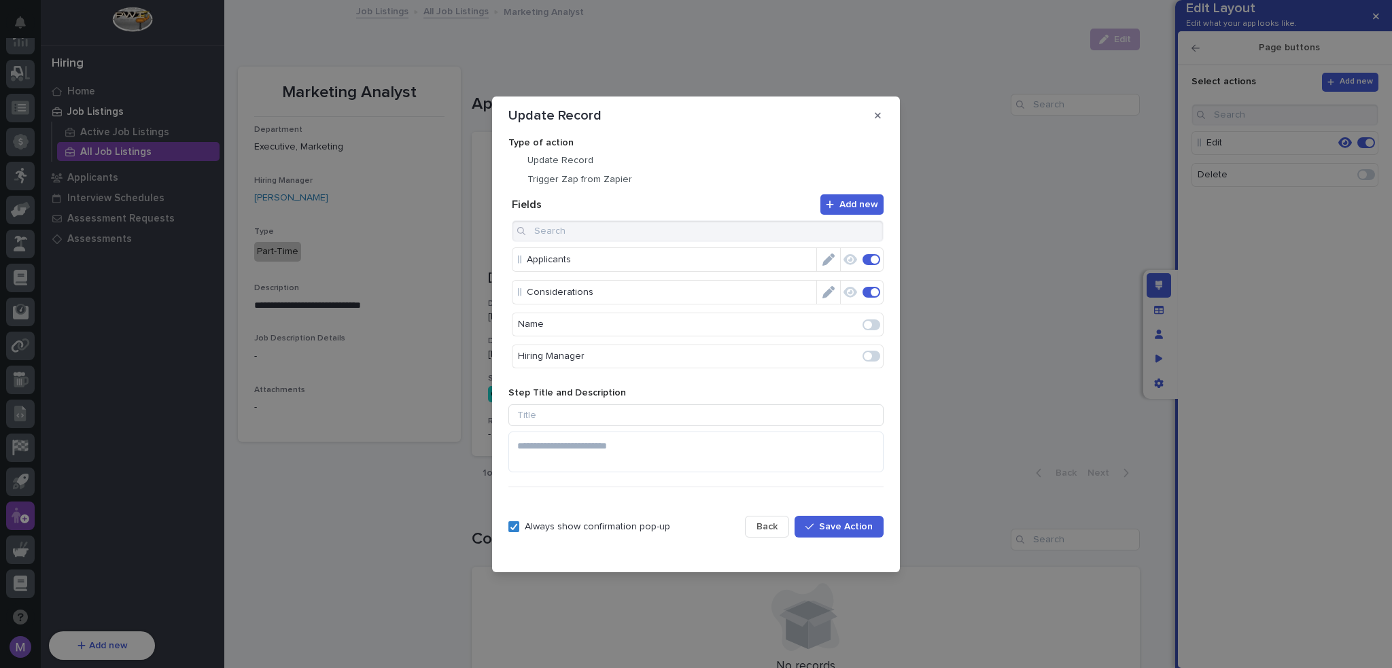
click at [822, 295] on icon "Edit" at bounding box center [828, 292] width 12 height 12
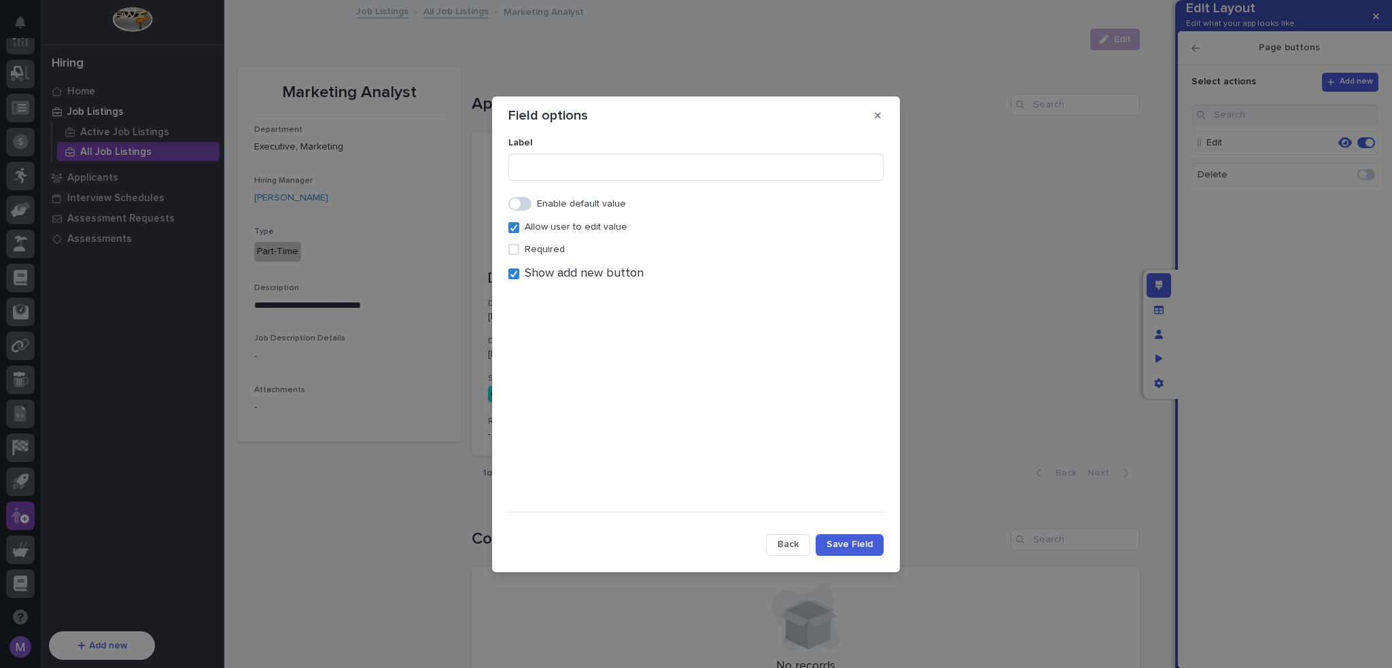
click at [582, 276] on span "Show add new button" at bounding box center [584, 273] width 119 height 15
click at [838, 541] on span "Save Field" at bounding box center [849, 544] width 46 height 12
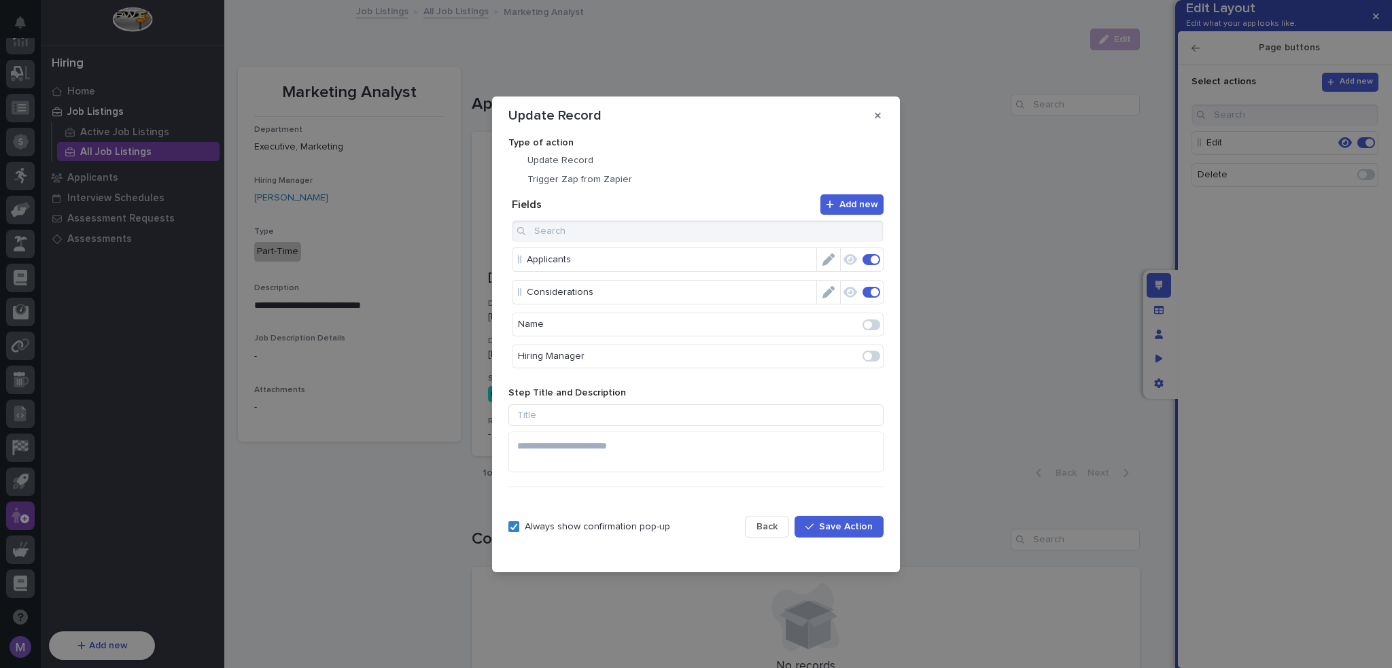
click at [862, 527] on span "Save Action" at bounding box center [846, 526] width 54 height 12
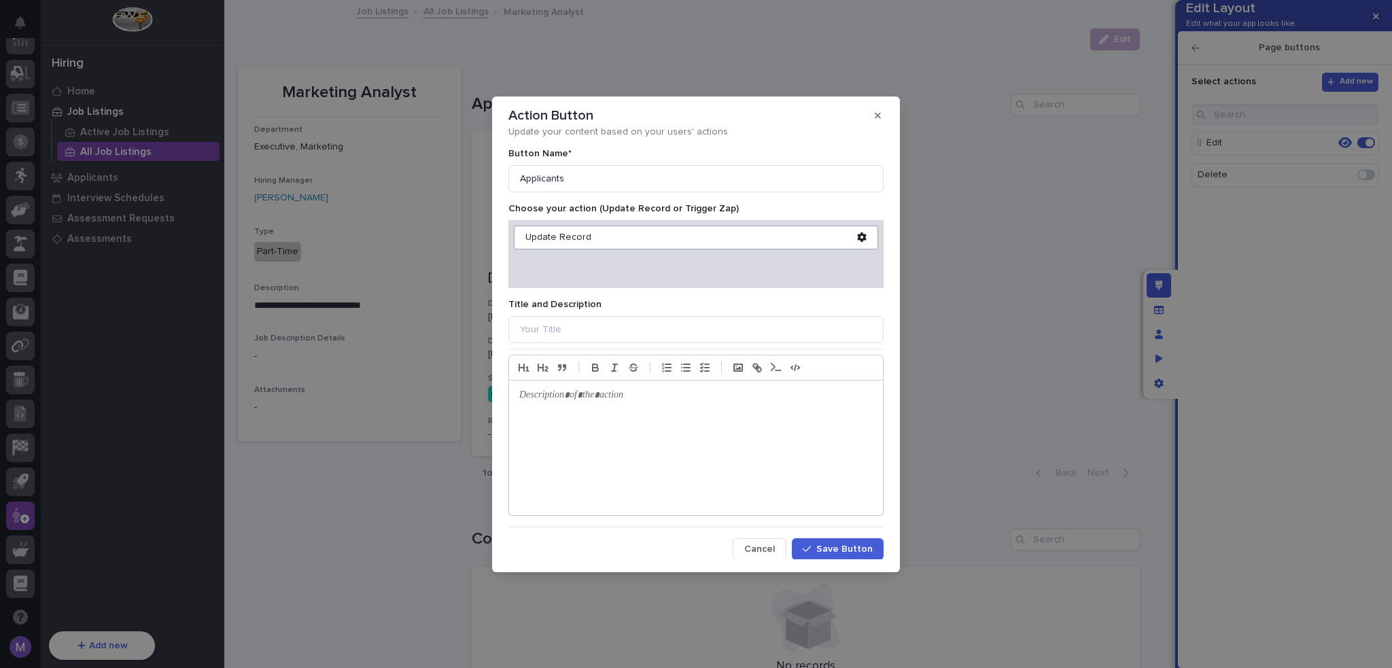
click at [848, 543] on span "Save Button" at bounding box center [844, 549] width 56 height 12
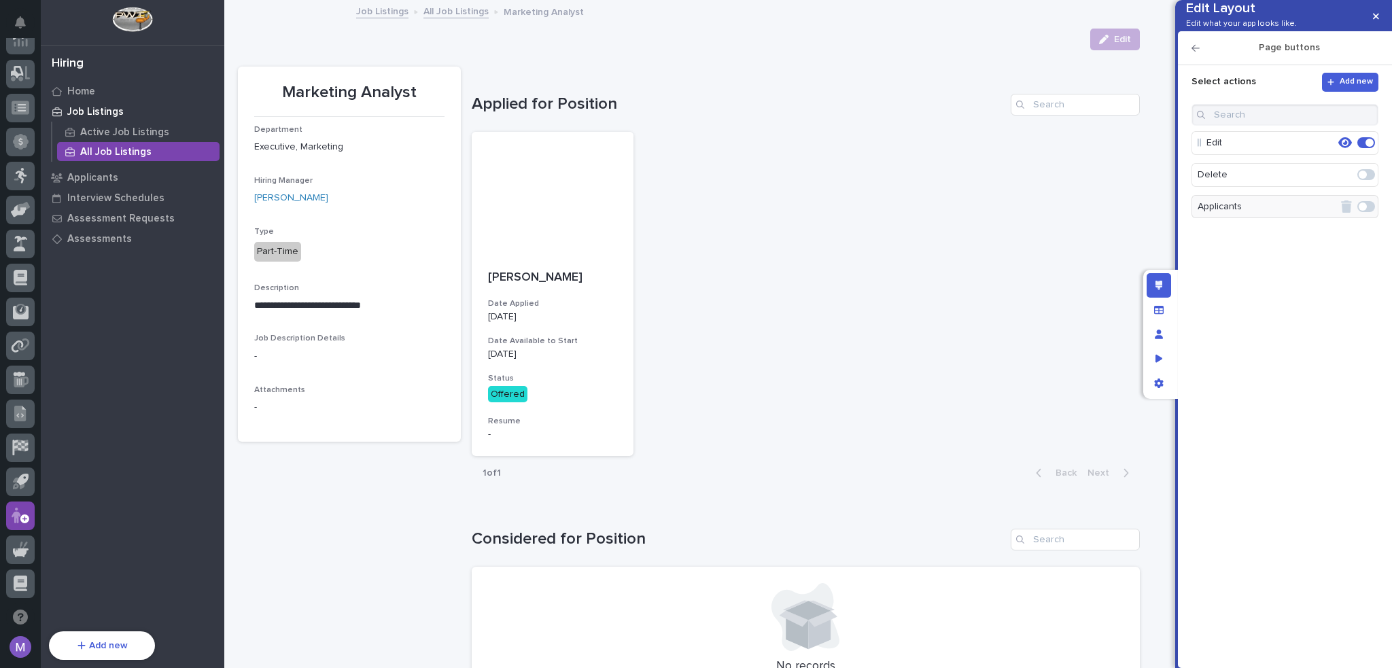
click at [1373, 217] on div at bounding box center [1365, 207] width 23 height 22
click at [1370, 212] on span at bounding box center [1366, 206] width 18 height 11
click at [1155, 285] on icon "Edit layout" at bounding box center [1158, 286] width 7 height 10
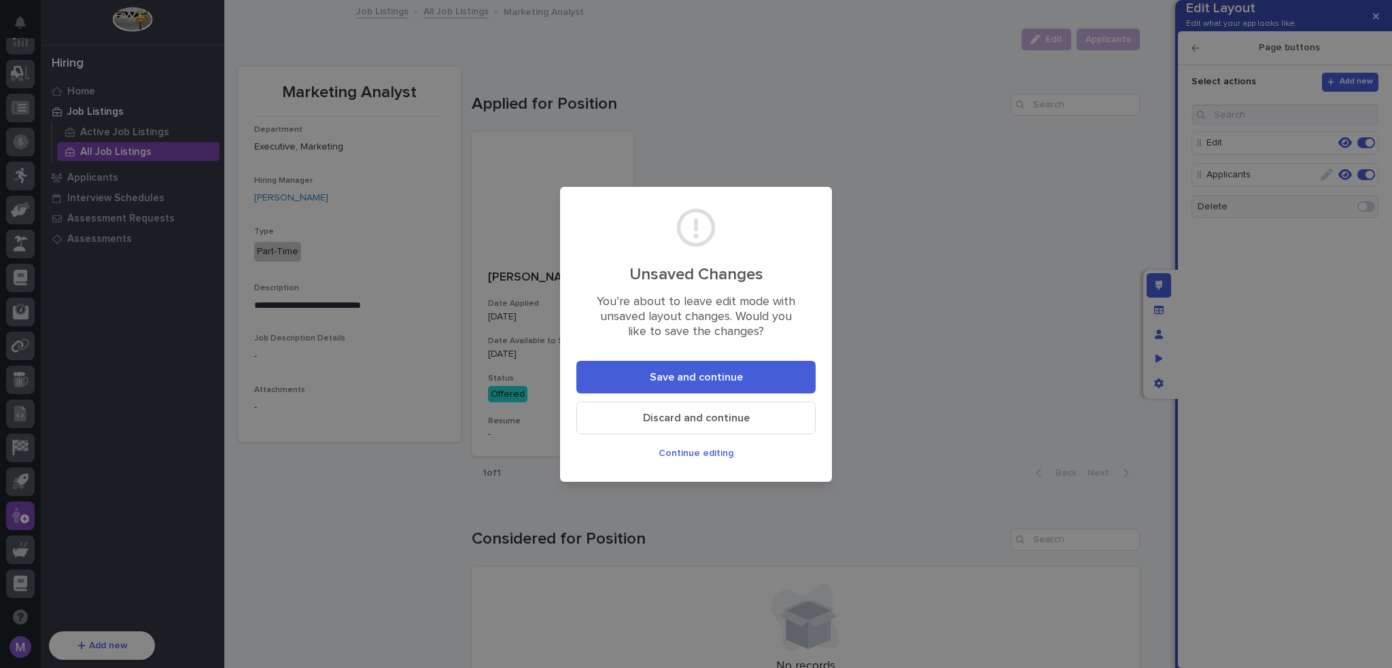
click at [769, 369] on button "Save and continue" at bounding box center [695, 377] width 239 height 33
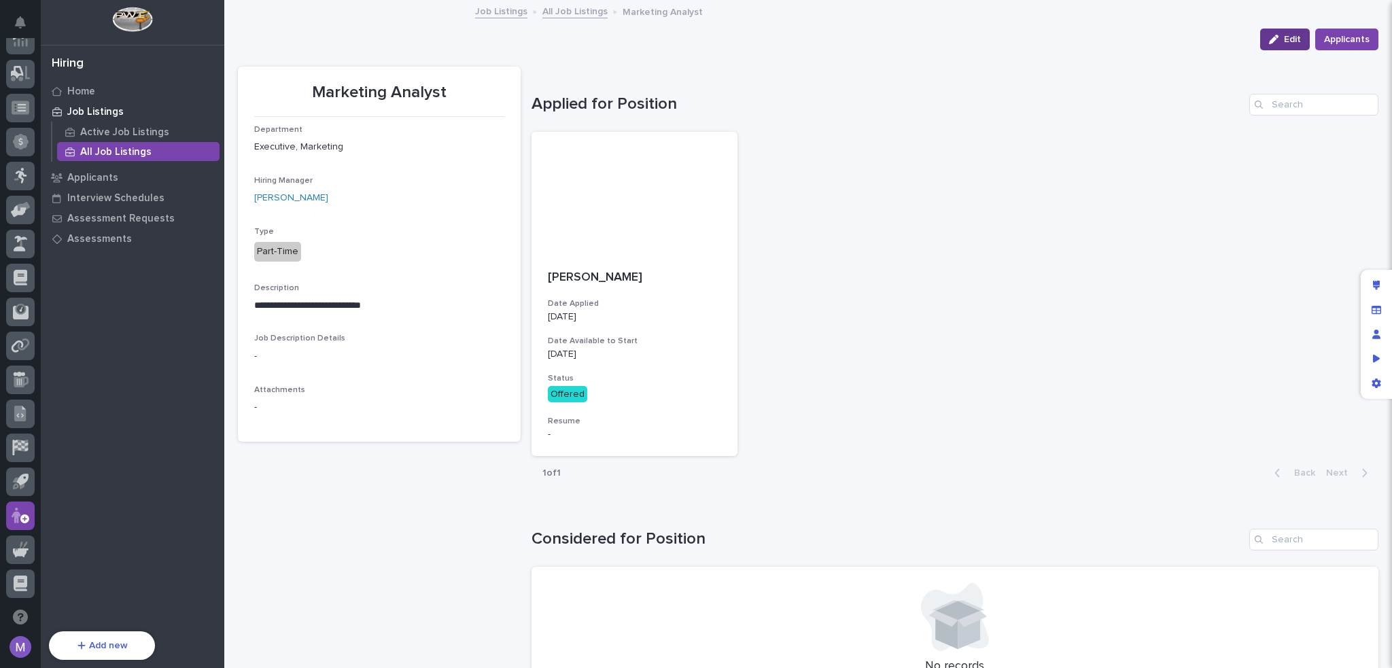
click at [1284, 41] on span "Edit" at bounding box center [1292, 39] width 17 height 12
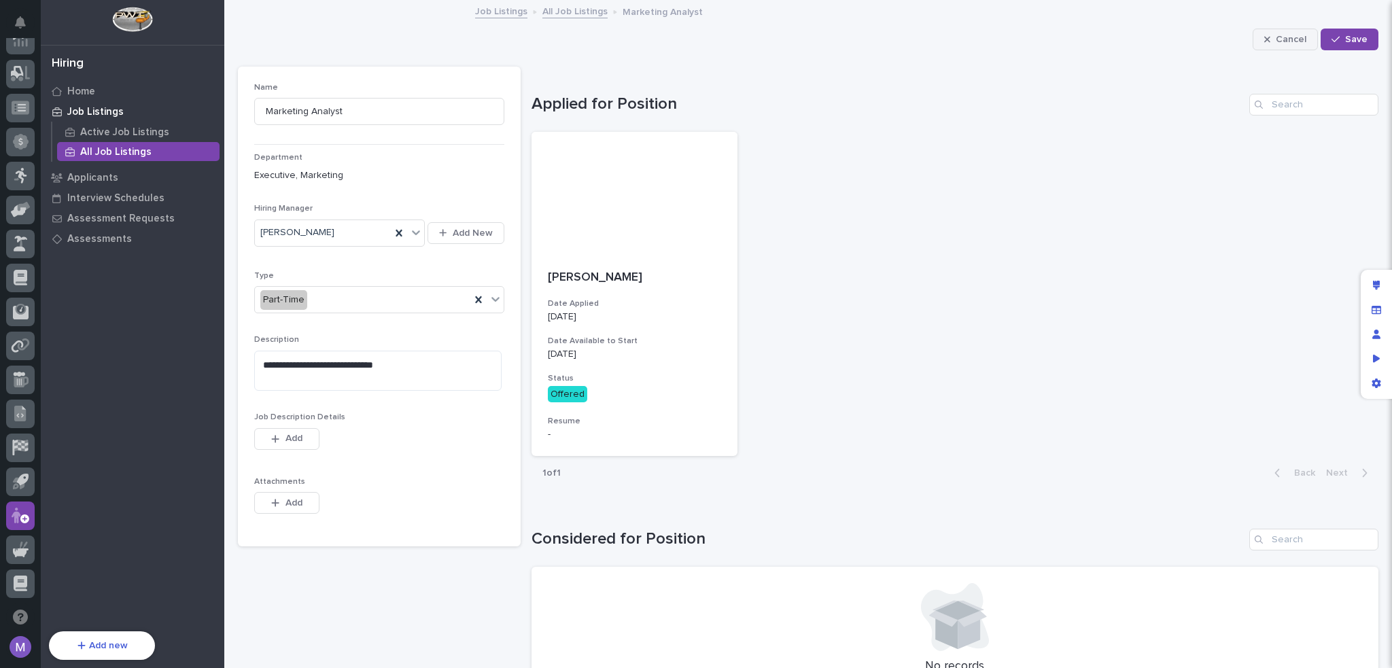
click at [1290, 36] on span "Cancel" at bounding box center [1290, 39] width 31 height 12
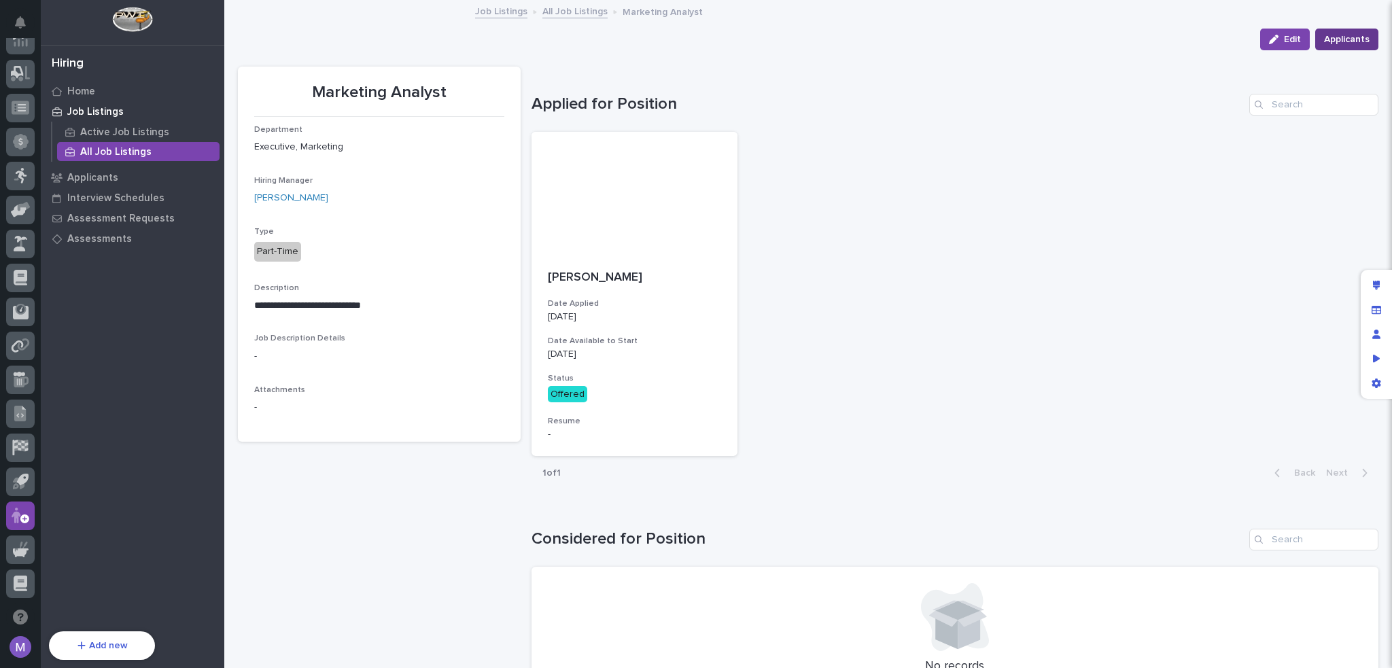
click at [1339, 43] on span "Applicants" at bounding box center [1347, 39] width 46 height 16
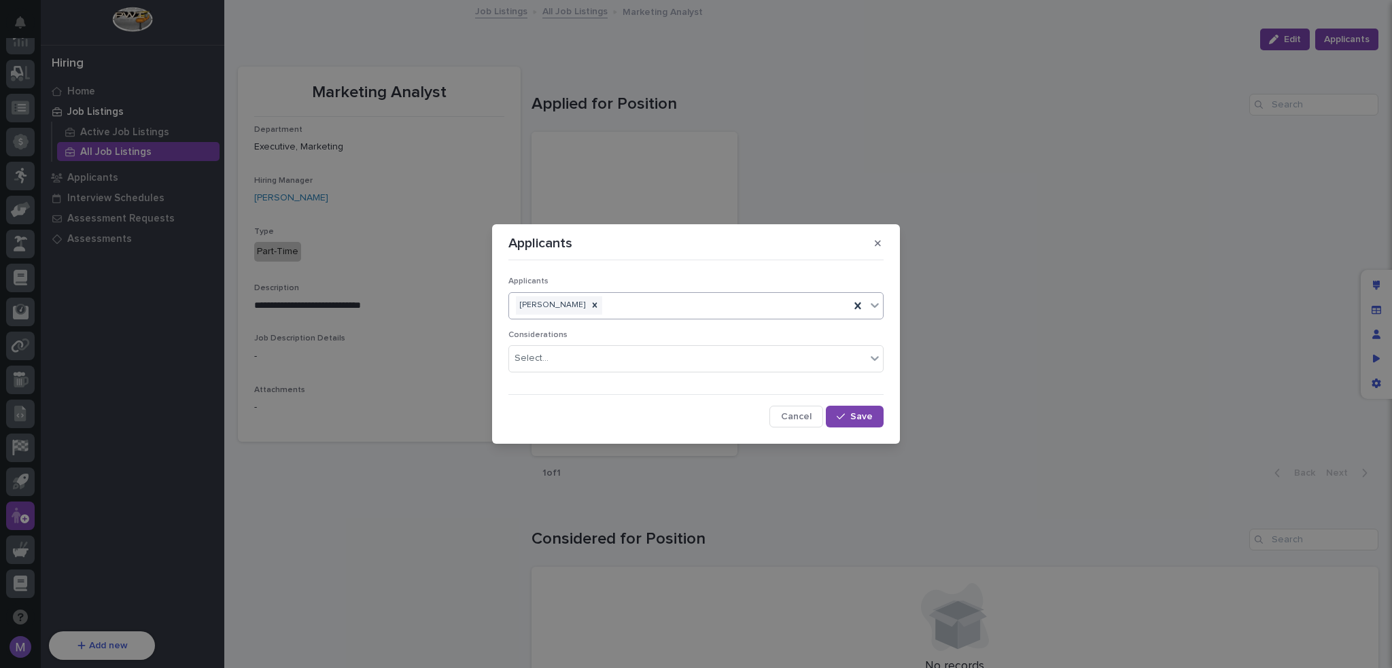
click at [690, 306] on div "[PERSON_NAME]" at bounding box center [679, 306] width 340 height 24
click at [701, 271] on div "Applicants [PERSON_NAME] Considerations Select... Cancel Save" at bounding box center [695, 347] width 375 height 162
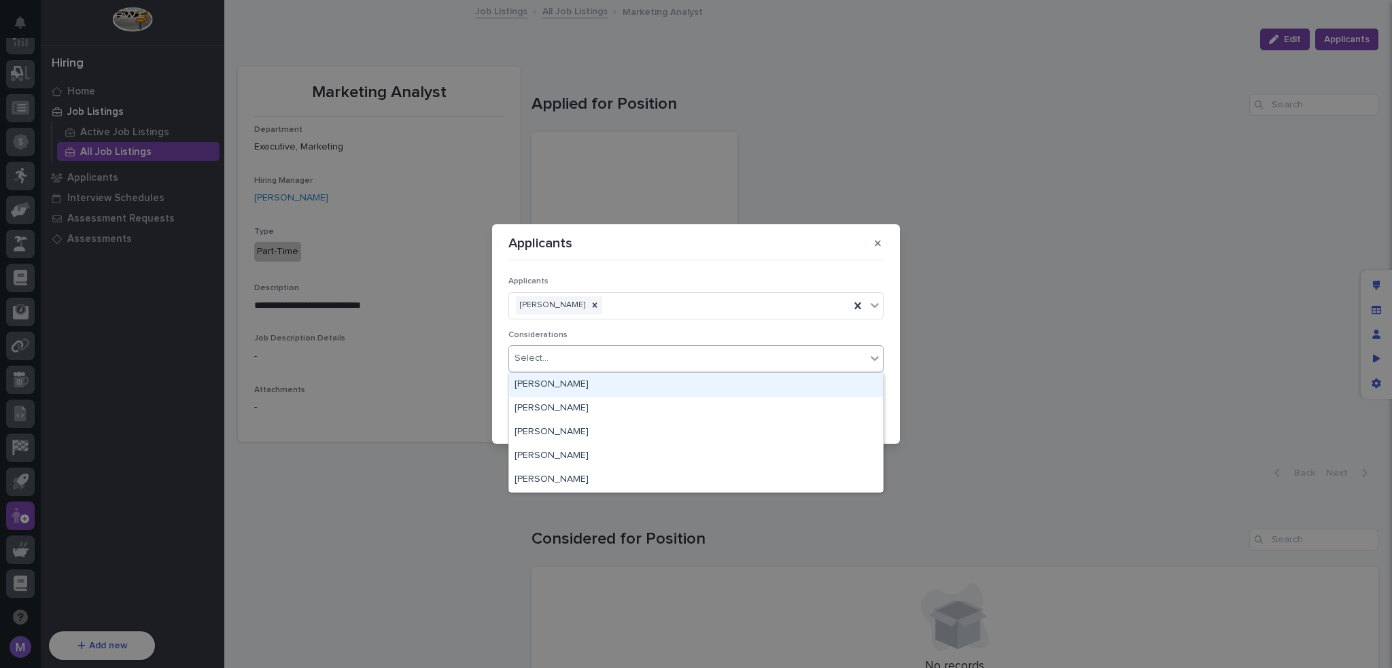
click at [679, 364] on div "Select..." at bounding box center [687, 358] width 357 height 22
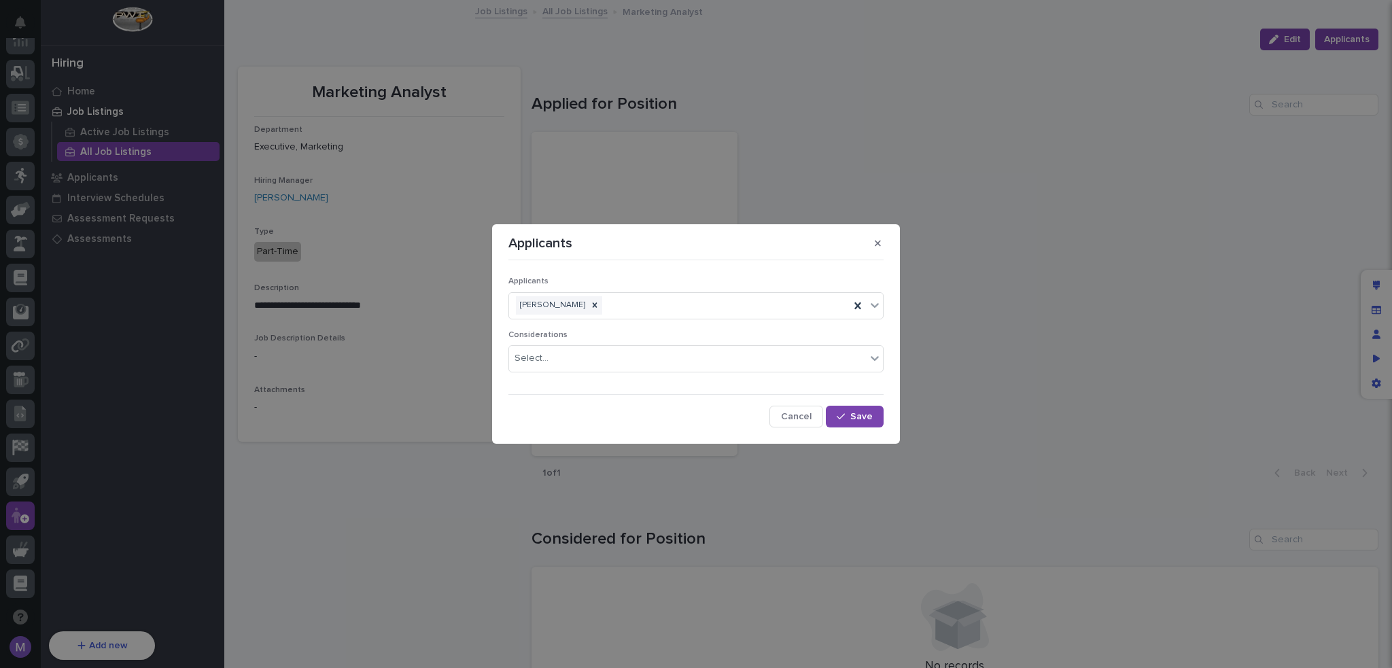
click at [696, 283] on p "Applicants" at bounding box center [695, 282] width 375 height 10
click at [791, 413] on span "Cancel" at bounding box center [796, 416] width 31 height 12
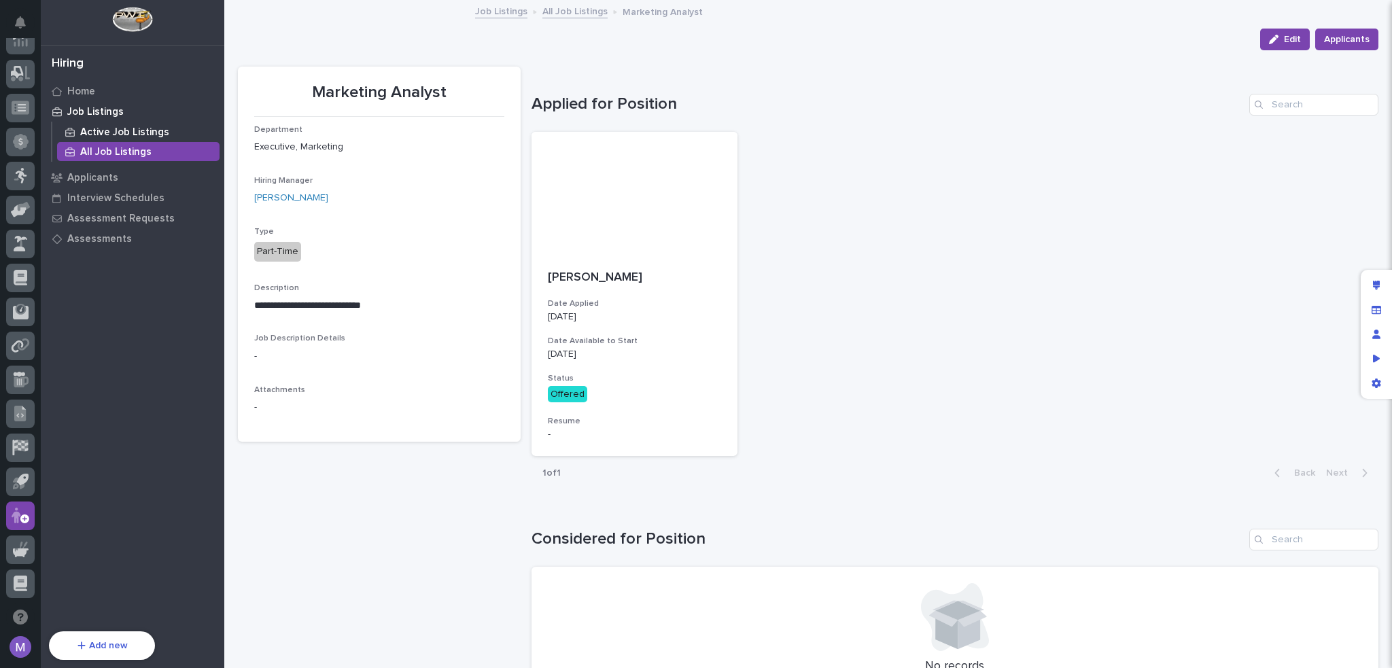
click at [138, 132] on p "Active Job Listings" at bounding box center [124, 132] width 89 height 12
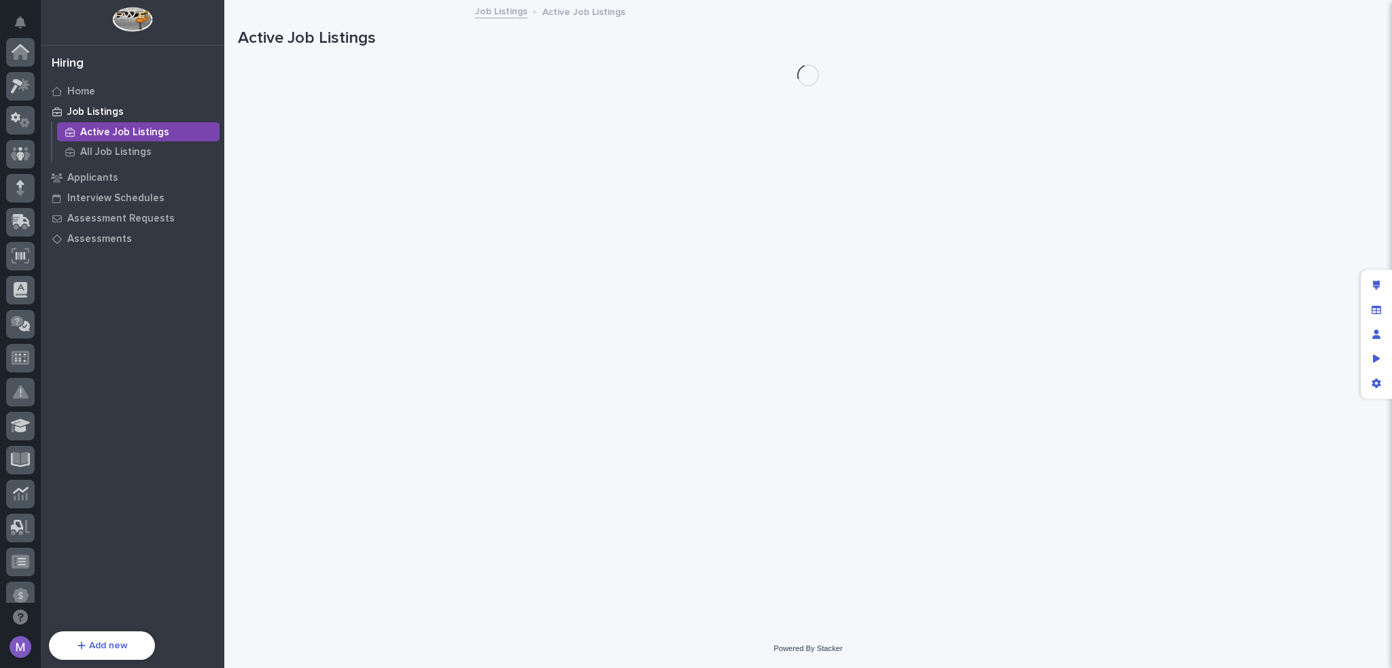
scroll to position [454, 0]
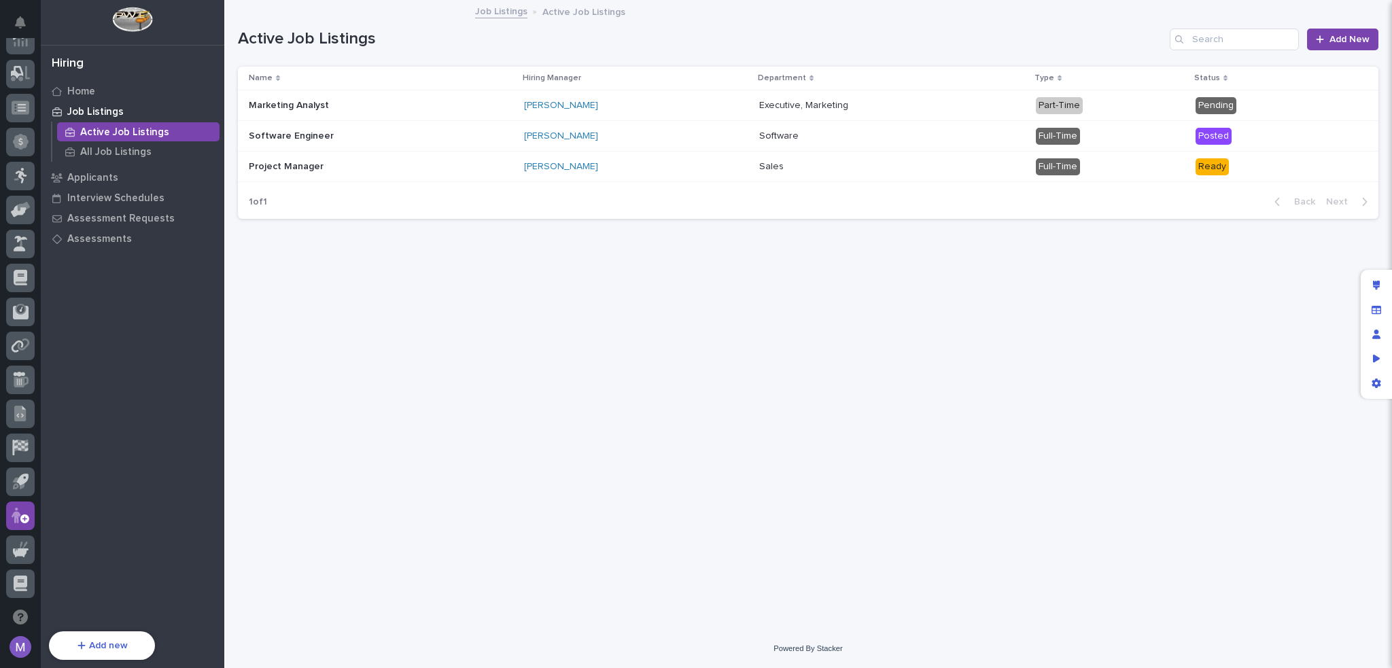
click at [669, 101] on div "[PERSON_NAME]" at bounding box center [636, 106] width 224 height 12
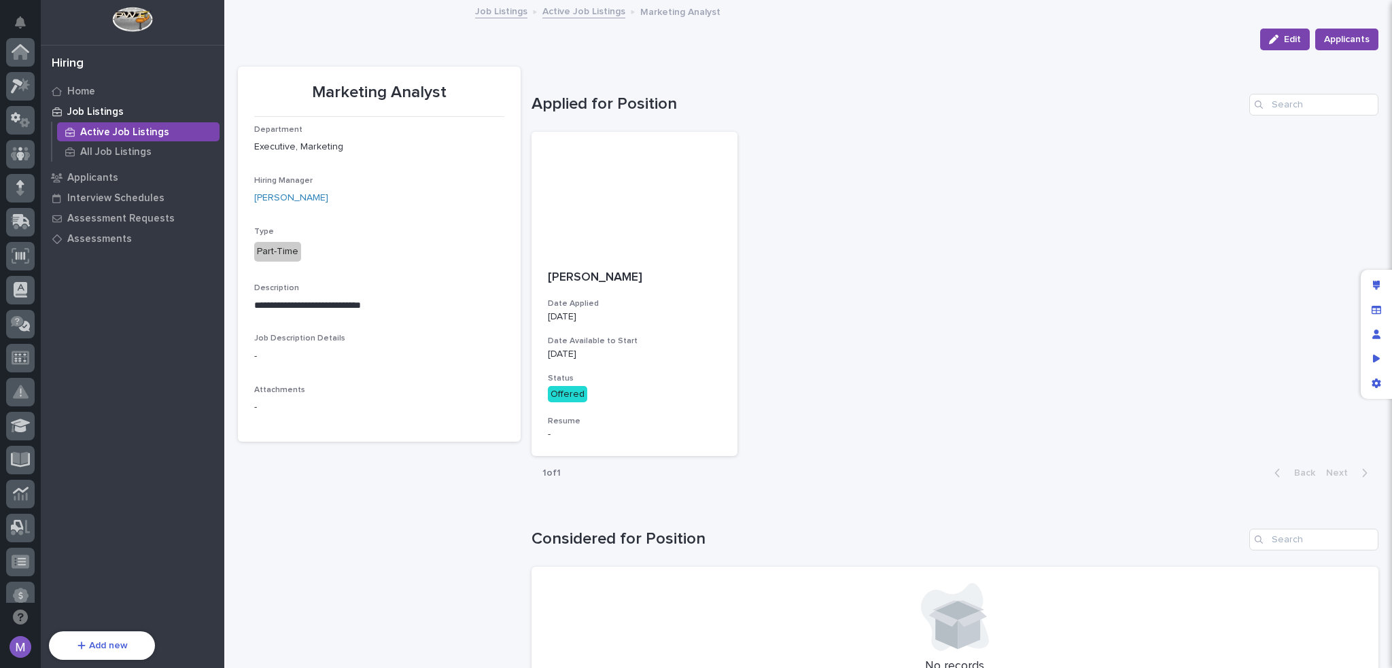
scroll to position [454, 0]
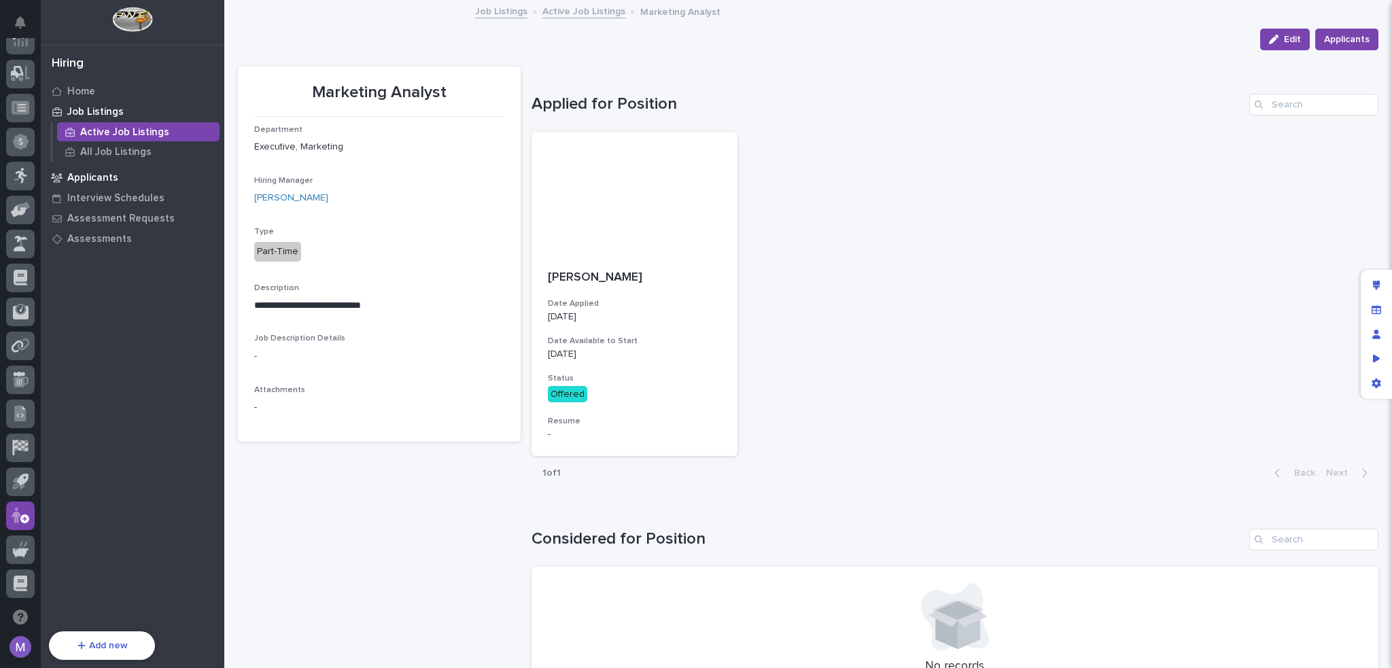
click at [83, 176] on p "Applicants" at bounding box center [92, 178] width 51 height 12
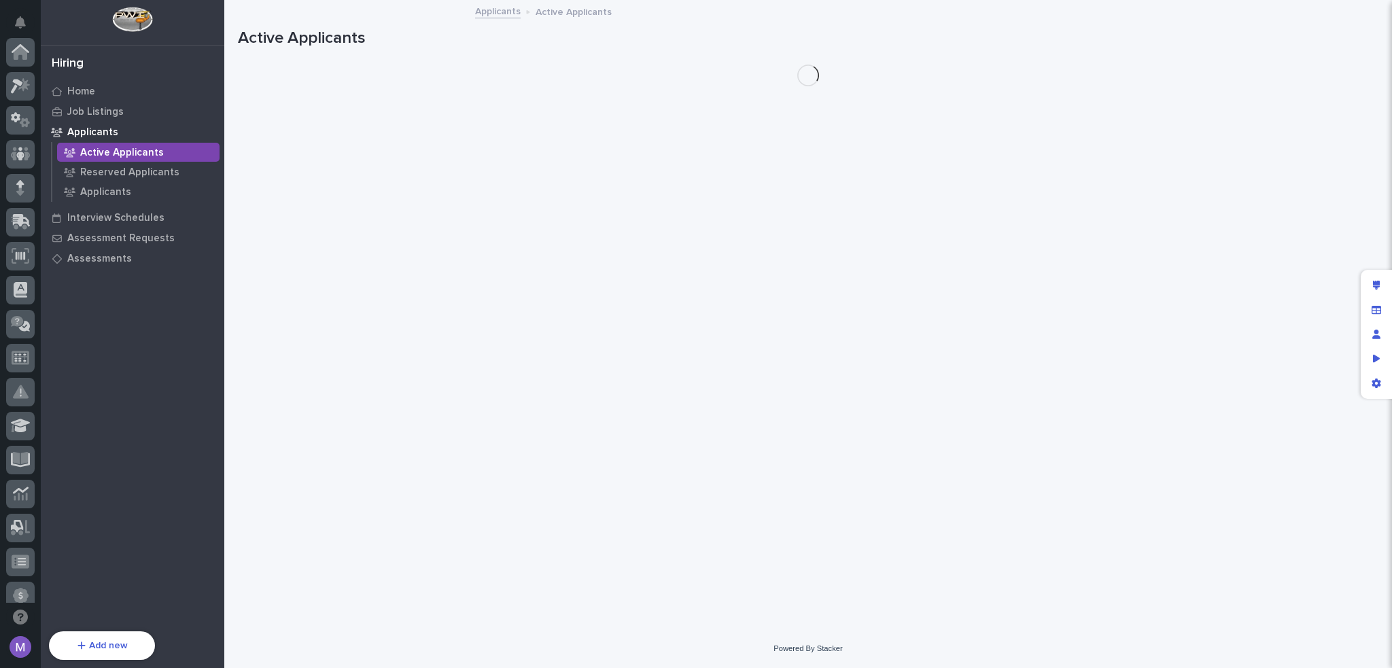
scroll to position [454, 0]
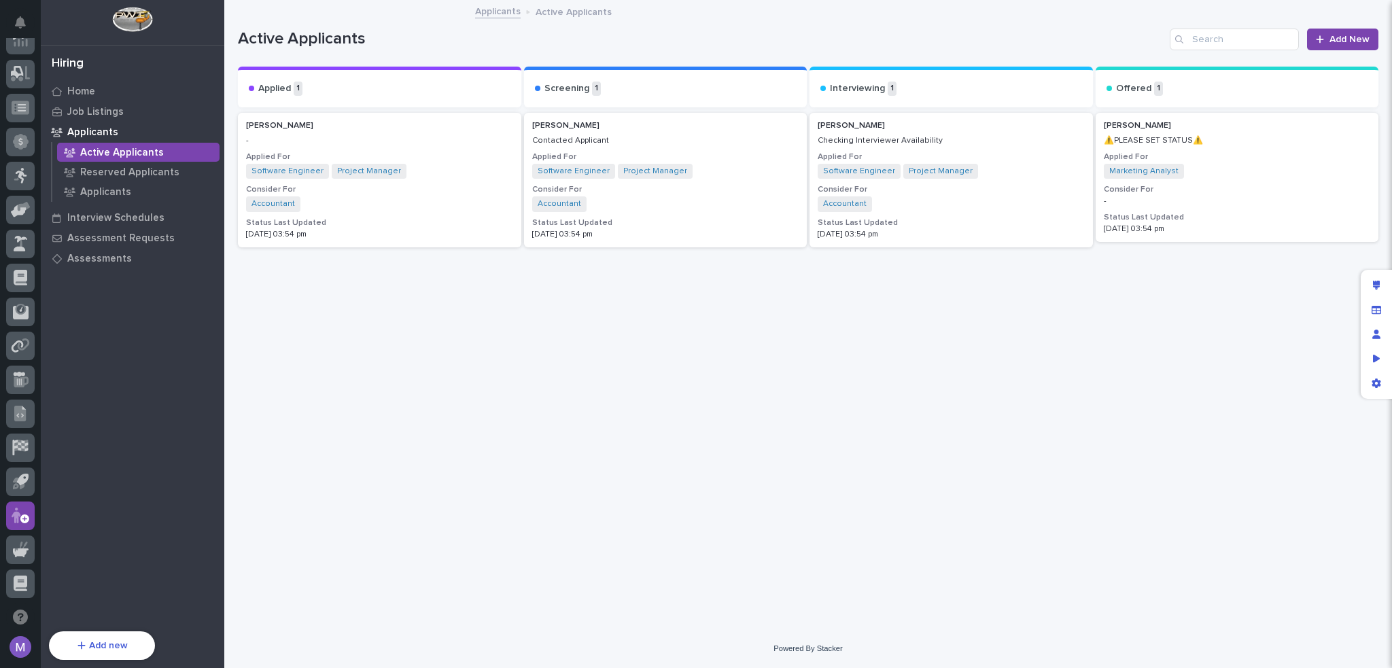
click at [720, 130] on div "[PERSON_NAME] Contacted Applicant Applied For Software Engineer Project Manager…" at bounding box center [665, 180] width 283 height 135
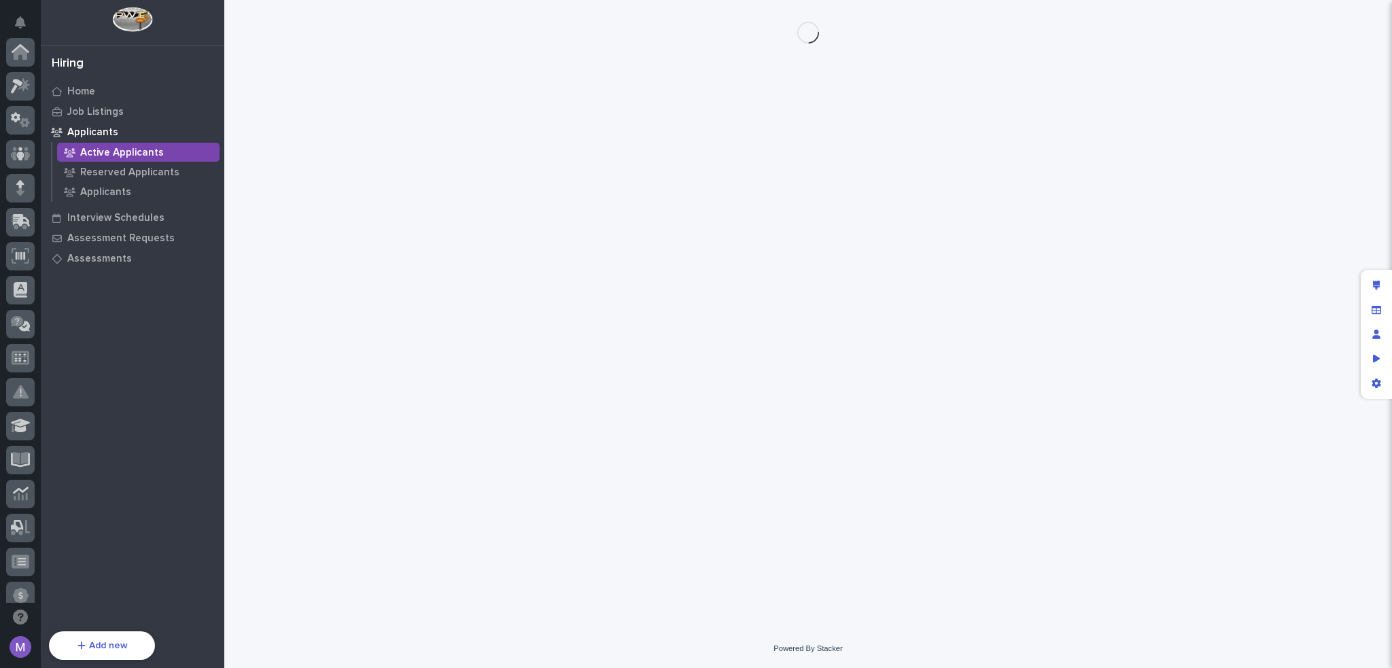
scroll to position [454, 0]
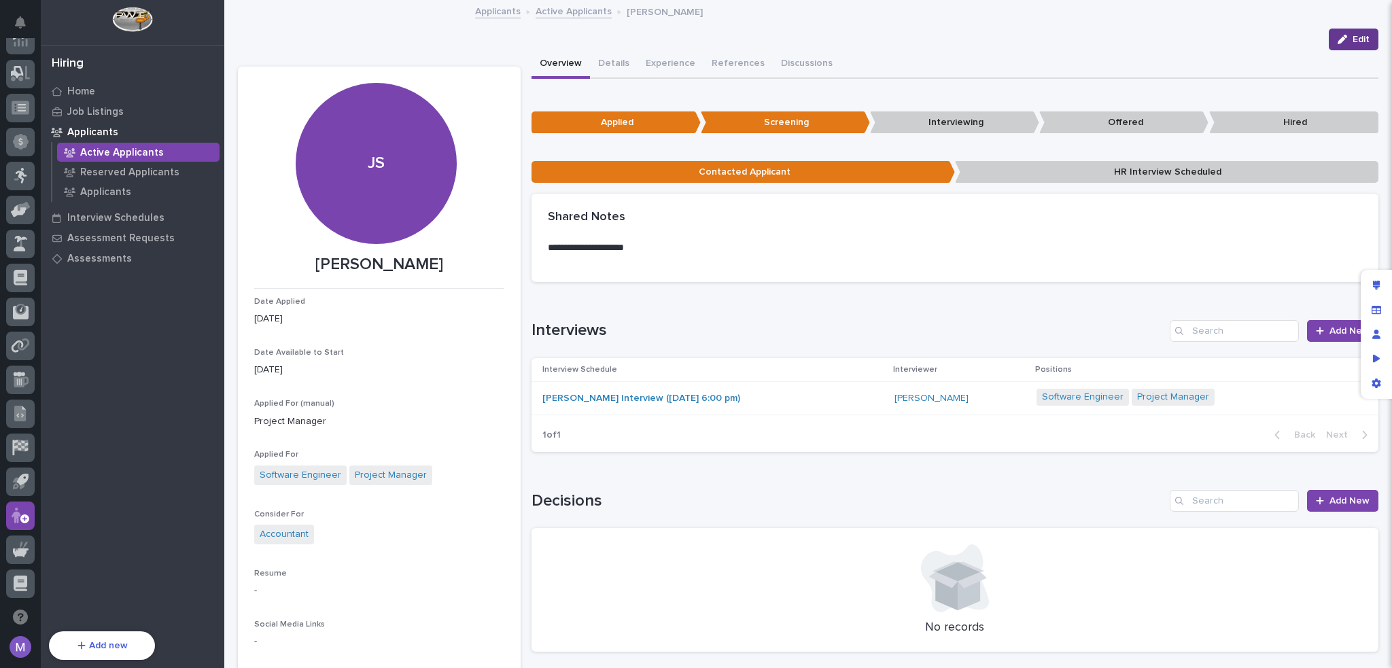
click at [1337, 35] on icon "button" at bounding box center [1342, 40] width 10 height 10
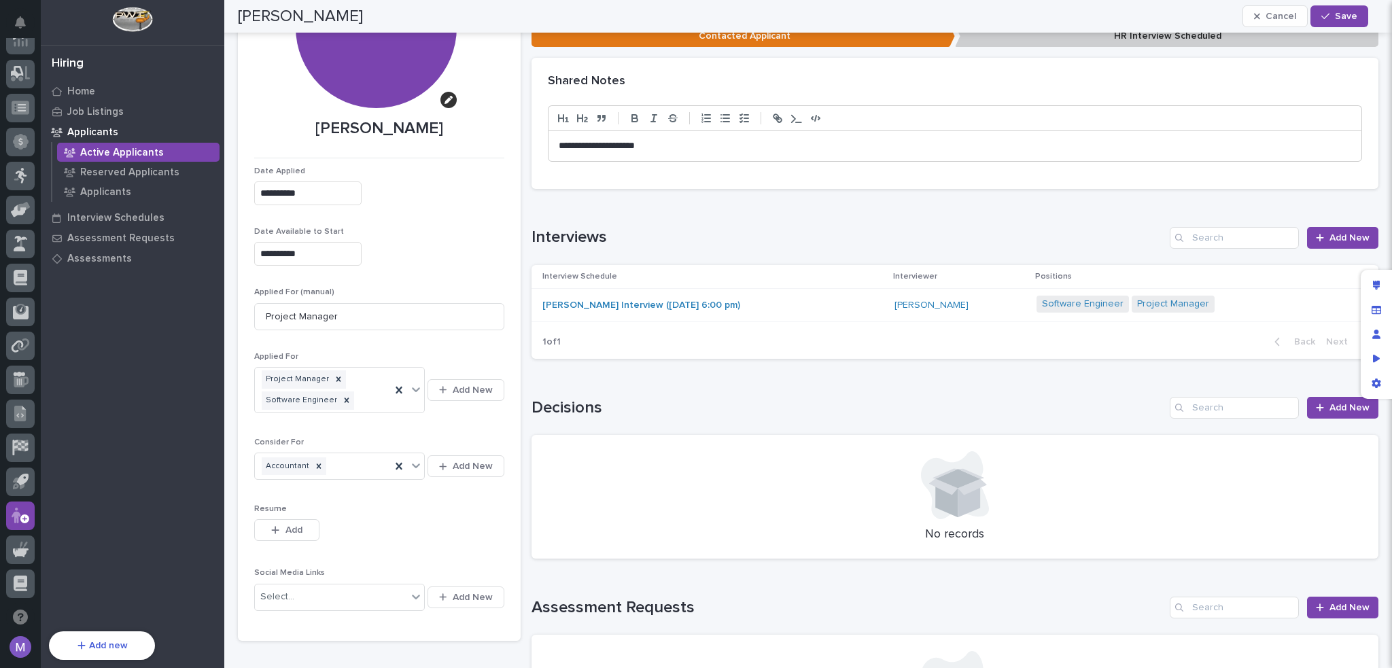
scroll to position [342, 0]
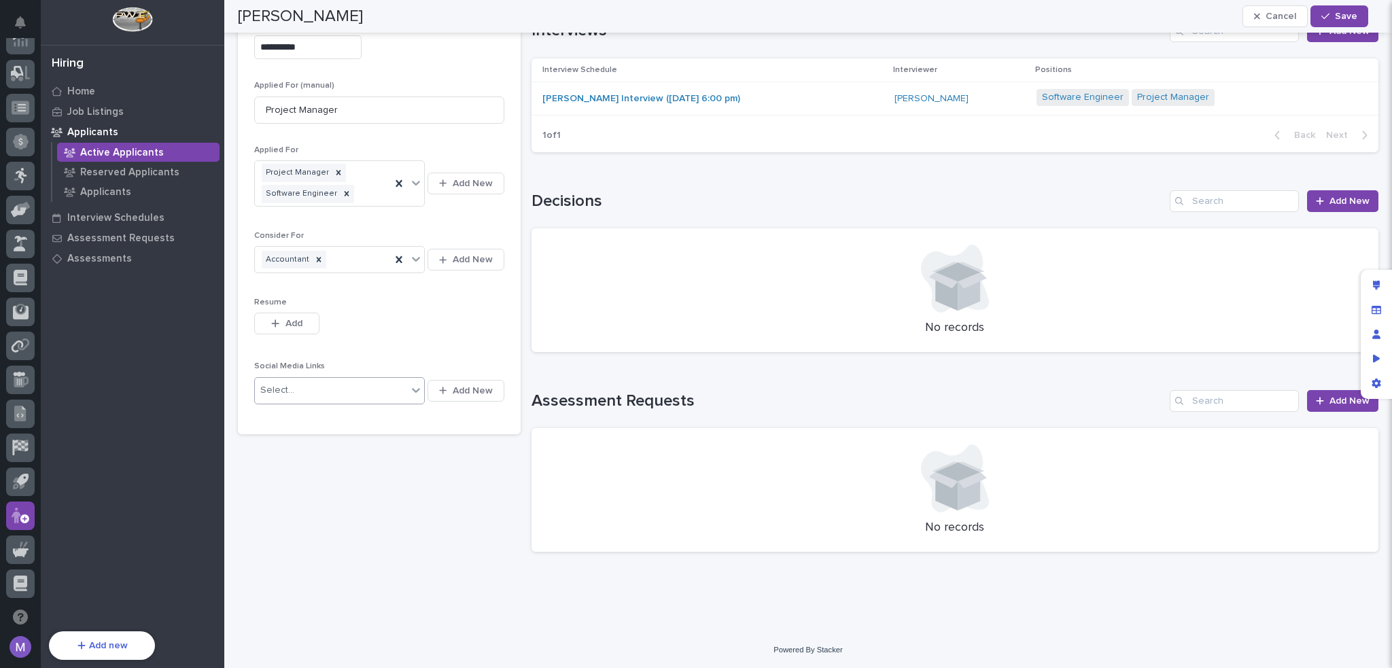
click at [381, 388] on div "Select..." at bounding box center [331, 390] width 152 height 22
click at [1373, 279] on div "Edit layout" at bounding box center [1376, 285] width 24 height 24
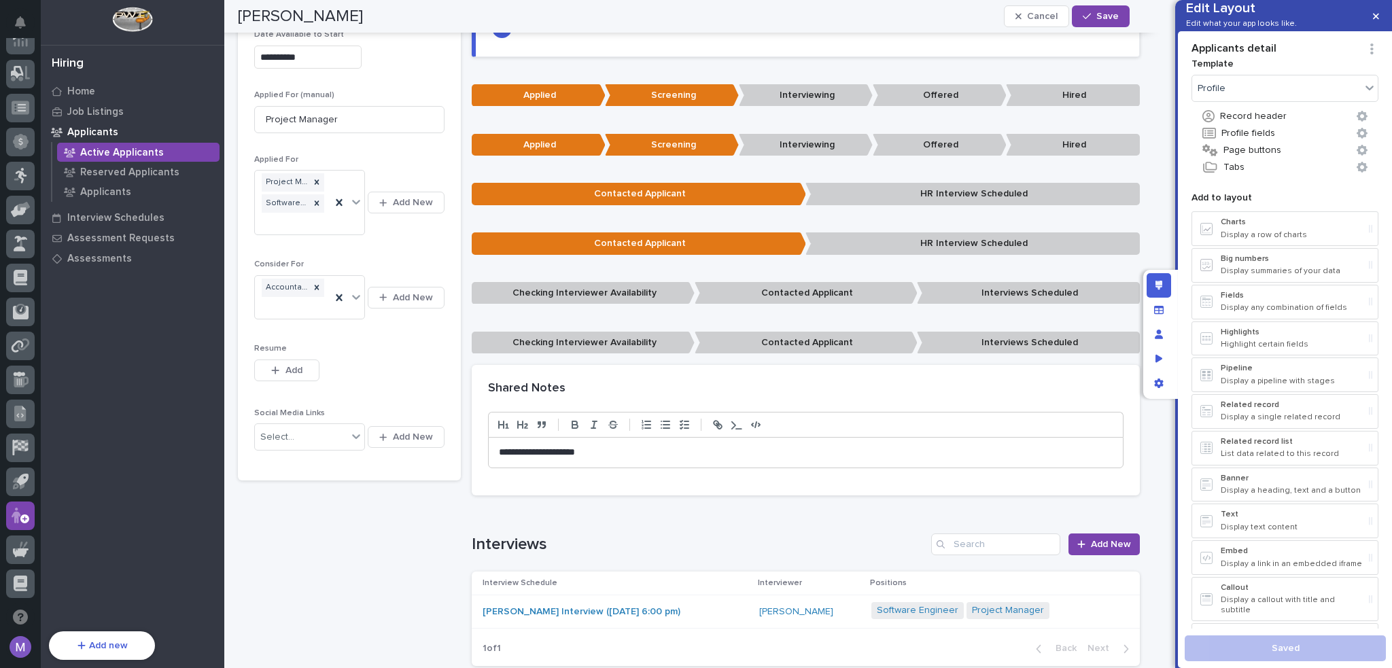
scroll to position [234, 0]
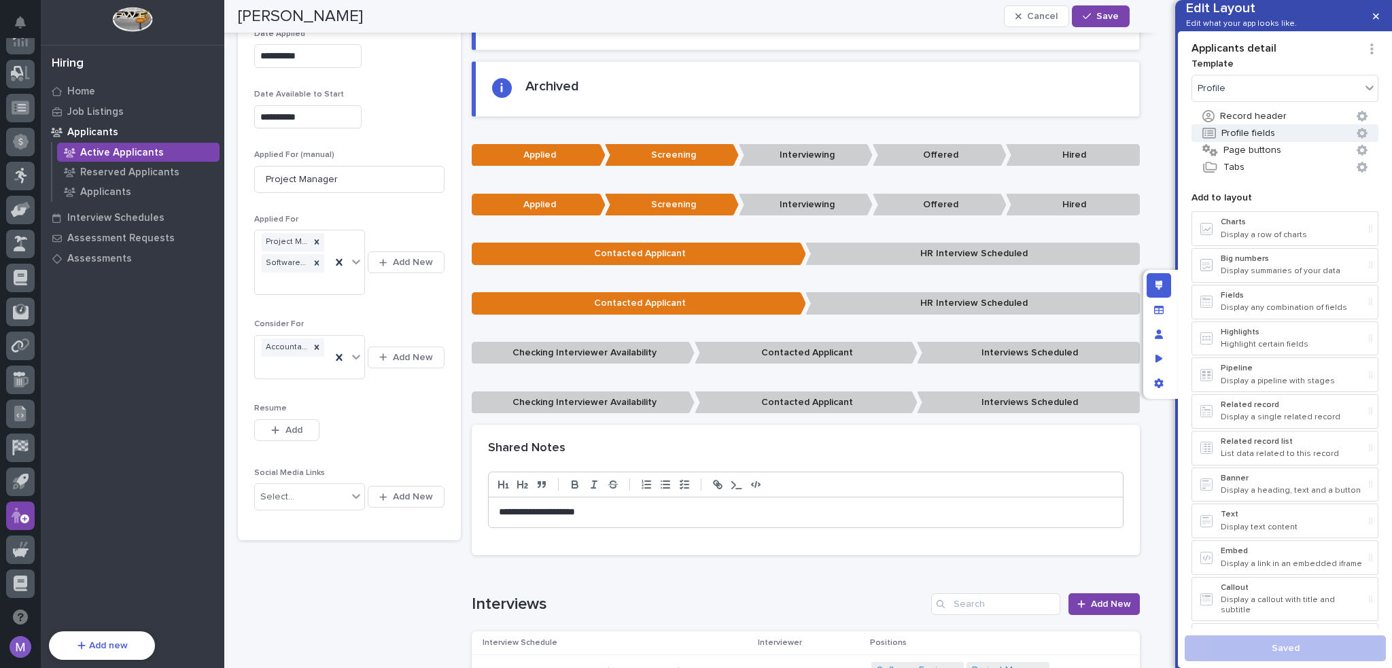
click at [1276, 142] on button "Profile fields" at bounding box center [1284, 133] width 187 height 18
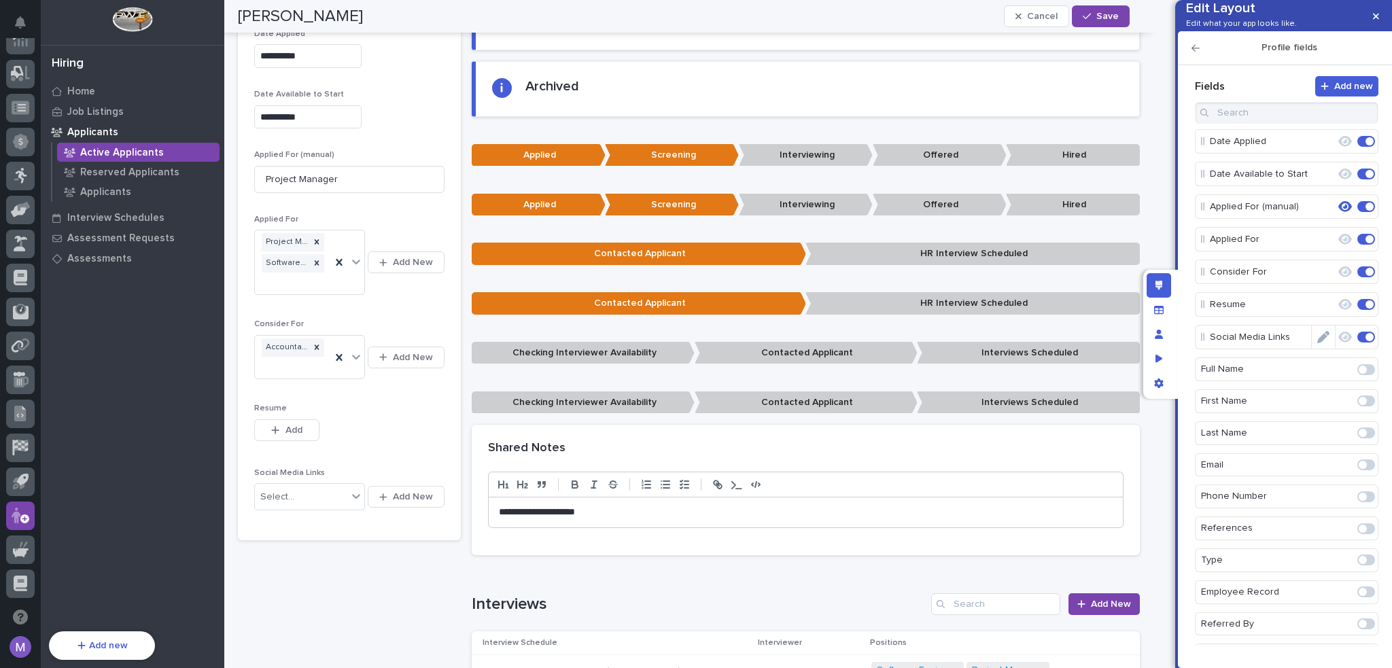
click at [1321, 343] on icon "Edit" at bounding box center [1323, 337] width 12 height 12
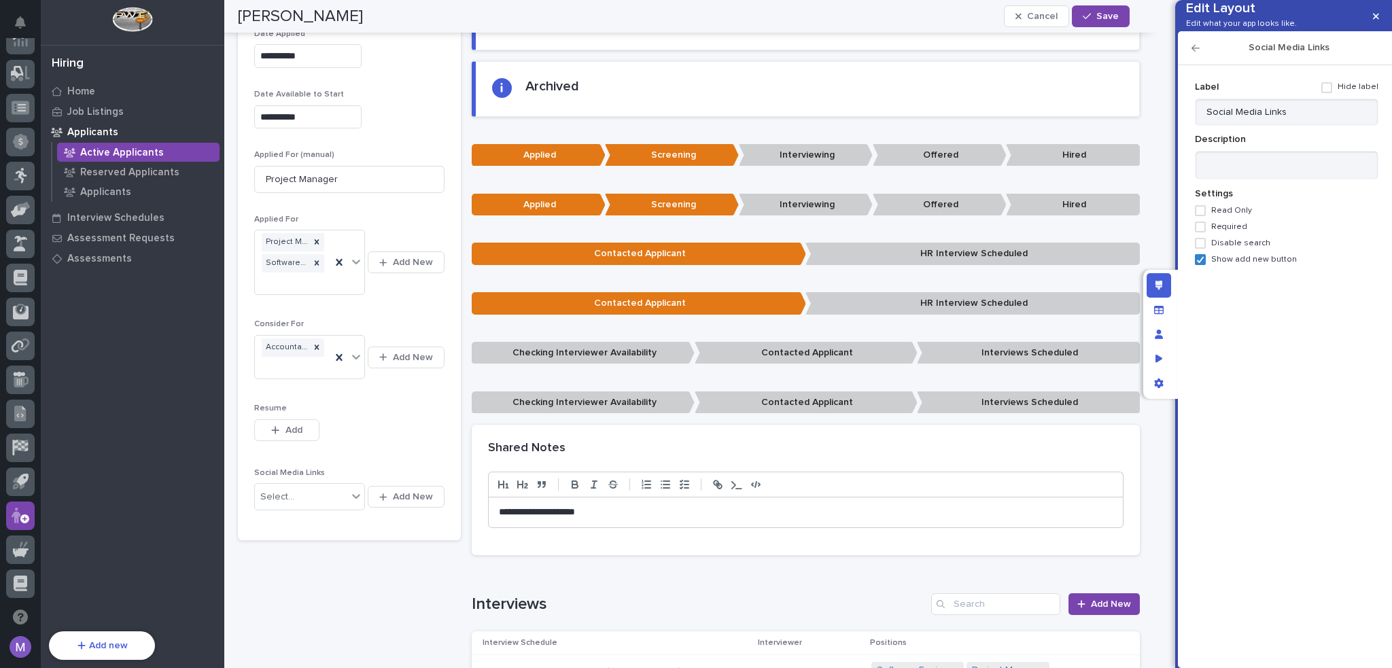
click at [1248, 348] on div "Add new Fields Date Applied Date Available to Start Applied For (manual) Applie…" at bounding box center [1284, 363] width 187 height 575
click at [1166, 315] on div "Manage fields and data" at bounding box center [1158, 310] width 24 height 24
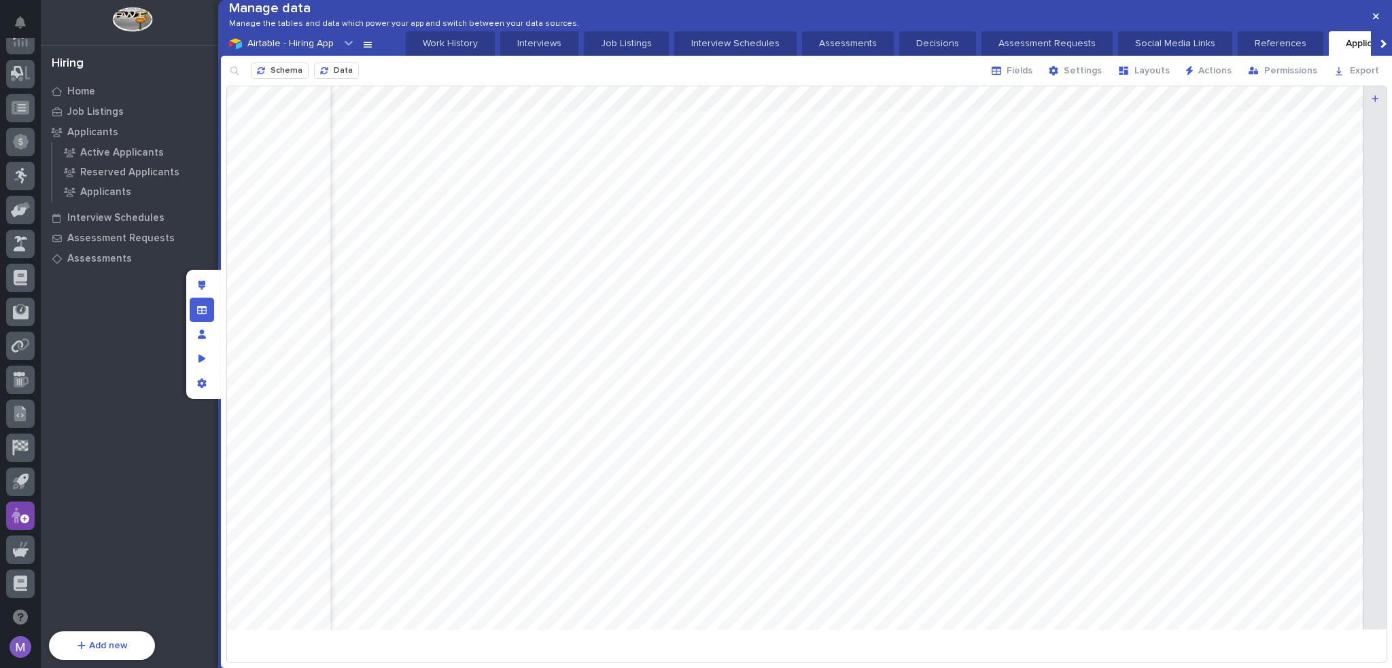
scroll to position [0, 2979]
click at [204, 283] on icon "Edit layout" at bounding box center [201, 286] width 7 height 10
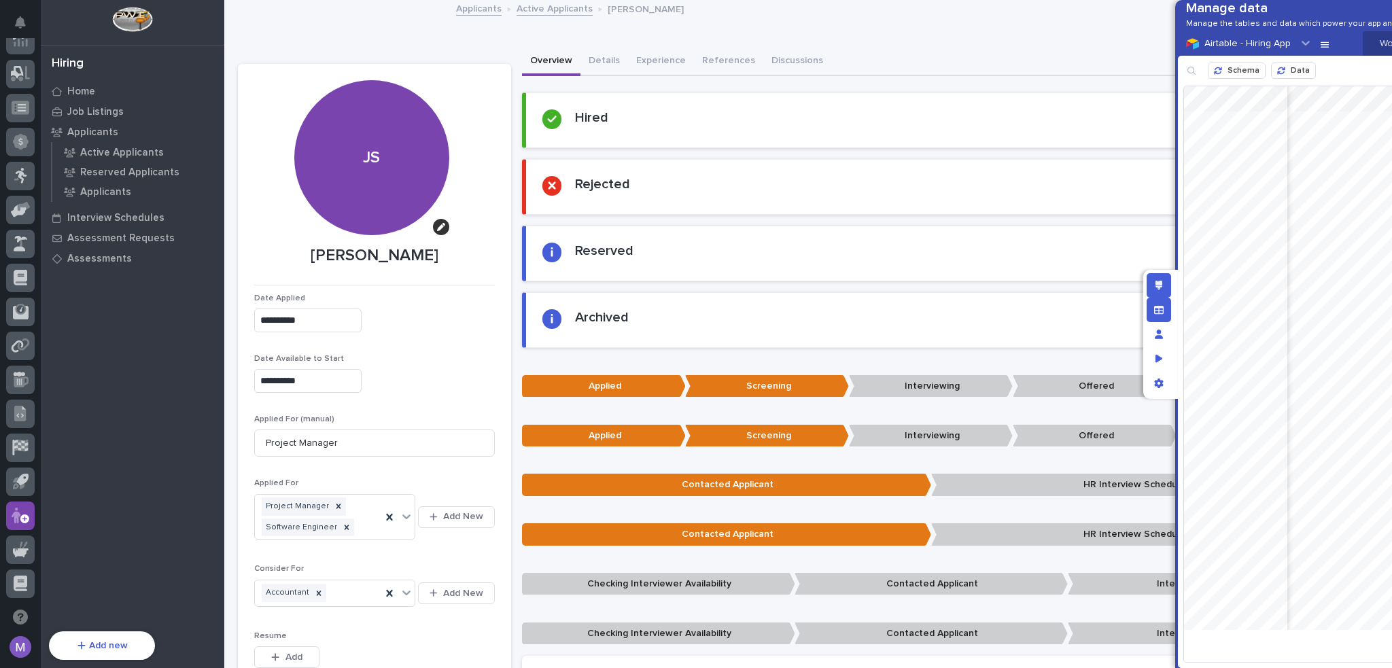
scroll to position [234, 0]
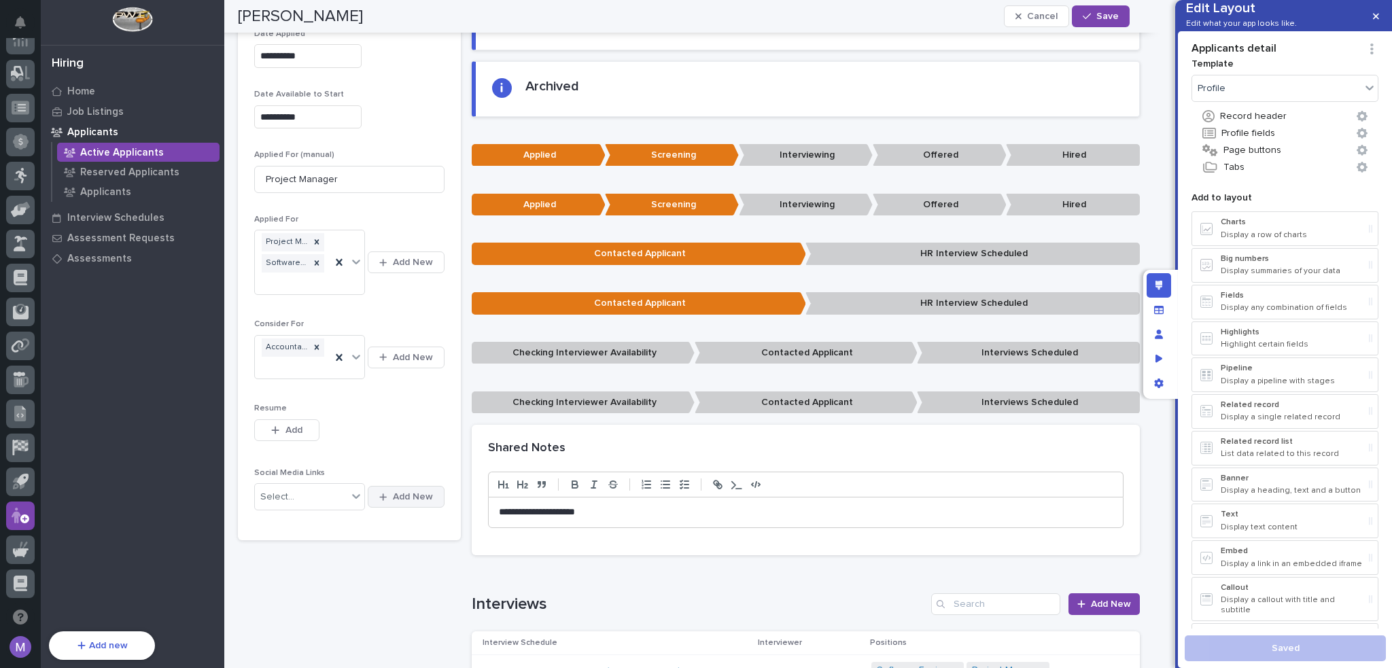
click at [406, 497] on span "Add New" at bounding box center [413, 497] width 40 height 12
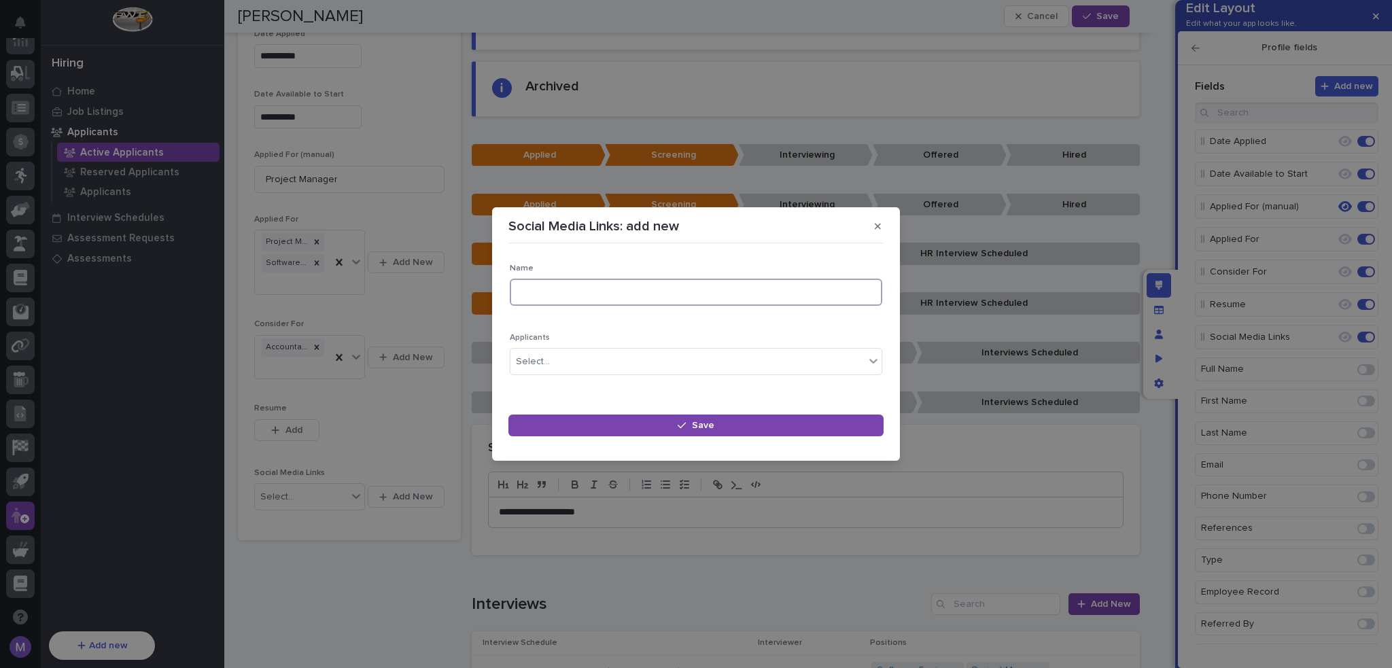
click at [629, 282] on input at bounding box center [696, 292] width 372 height 27
click at [881, 232] on button "button" at bounding box center [877, 226] width 22 height 22
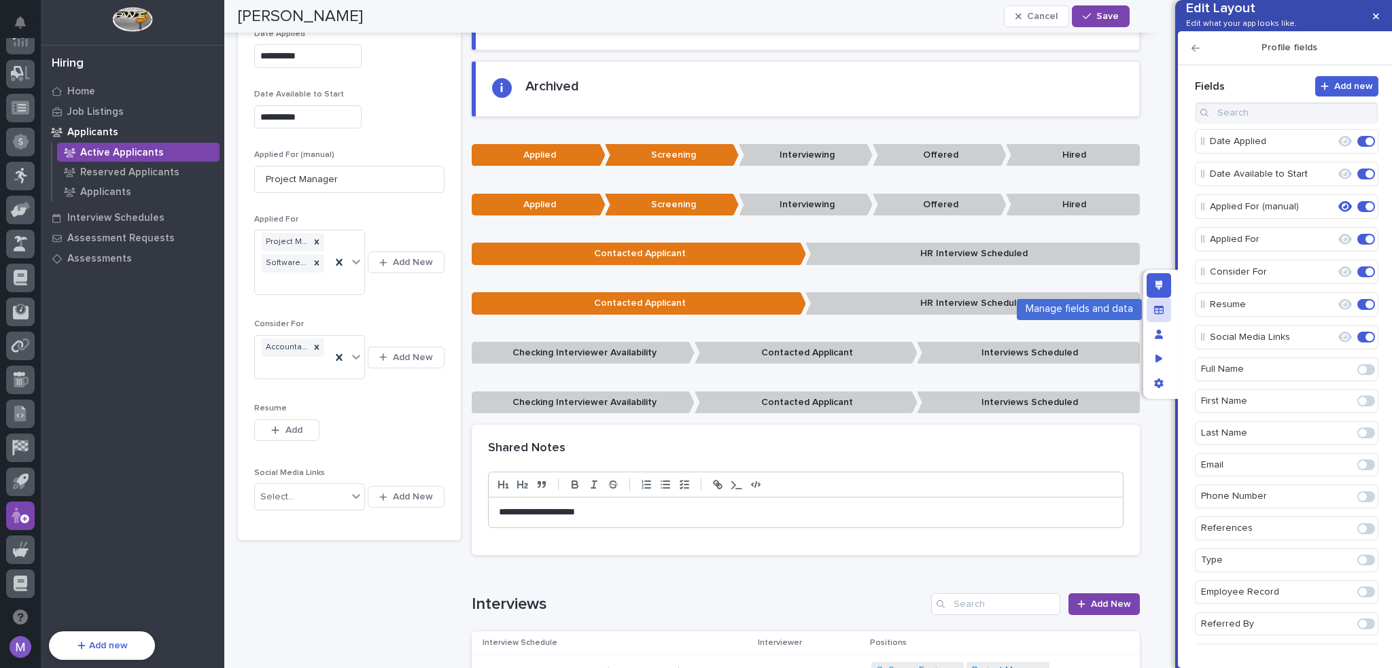
click at [1161, 317] on div "Manage fields and data" at bounding box center [1158, 310] width 24 height 24
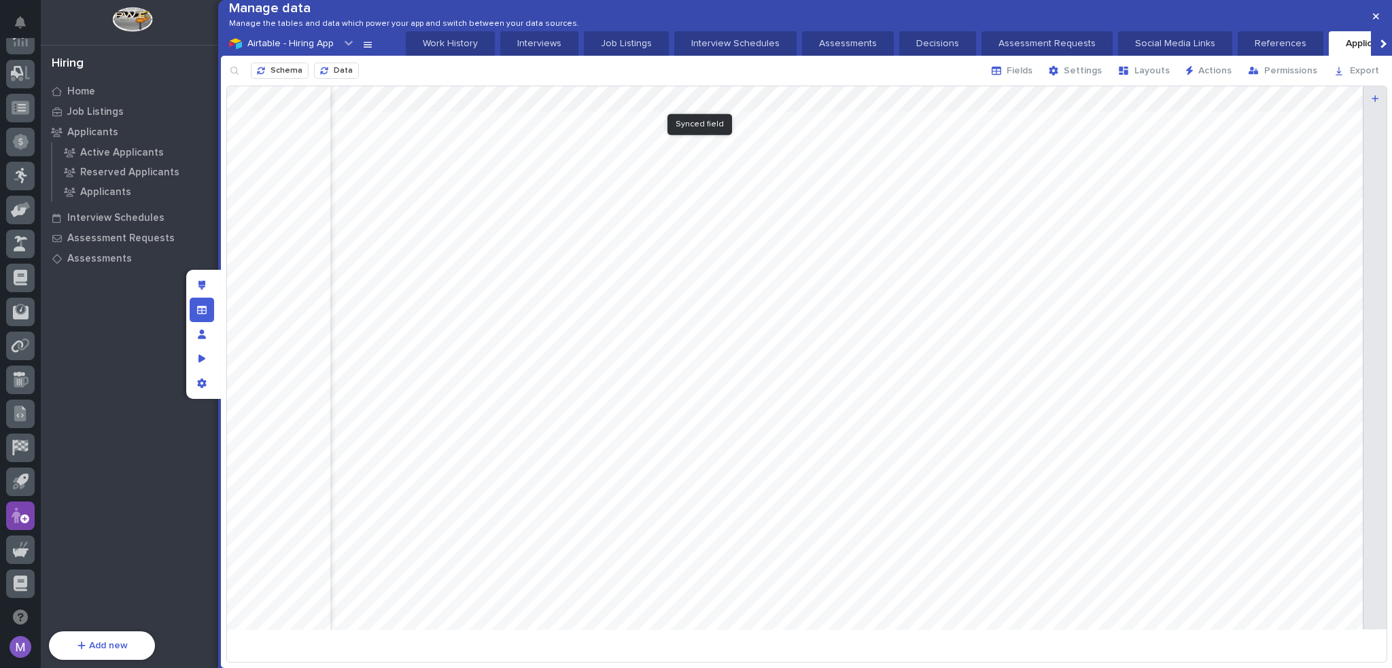
scroll to position [0, 204]
click at [1040, 82] on button "Fields" at bounding box center [1011, 71] width 57 height 22
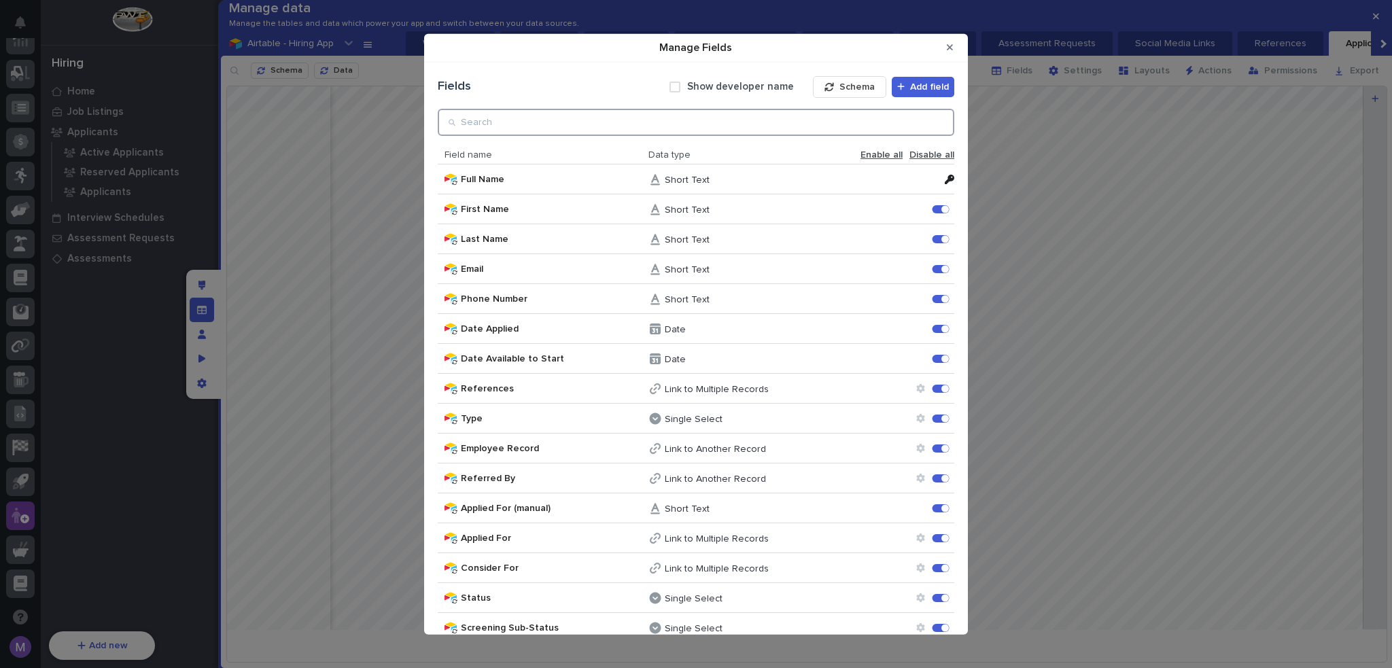
click at [734, 111] on input "Manage Fields" at bounding box center [696, 121] width 516 height 27
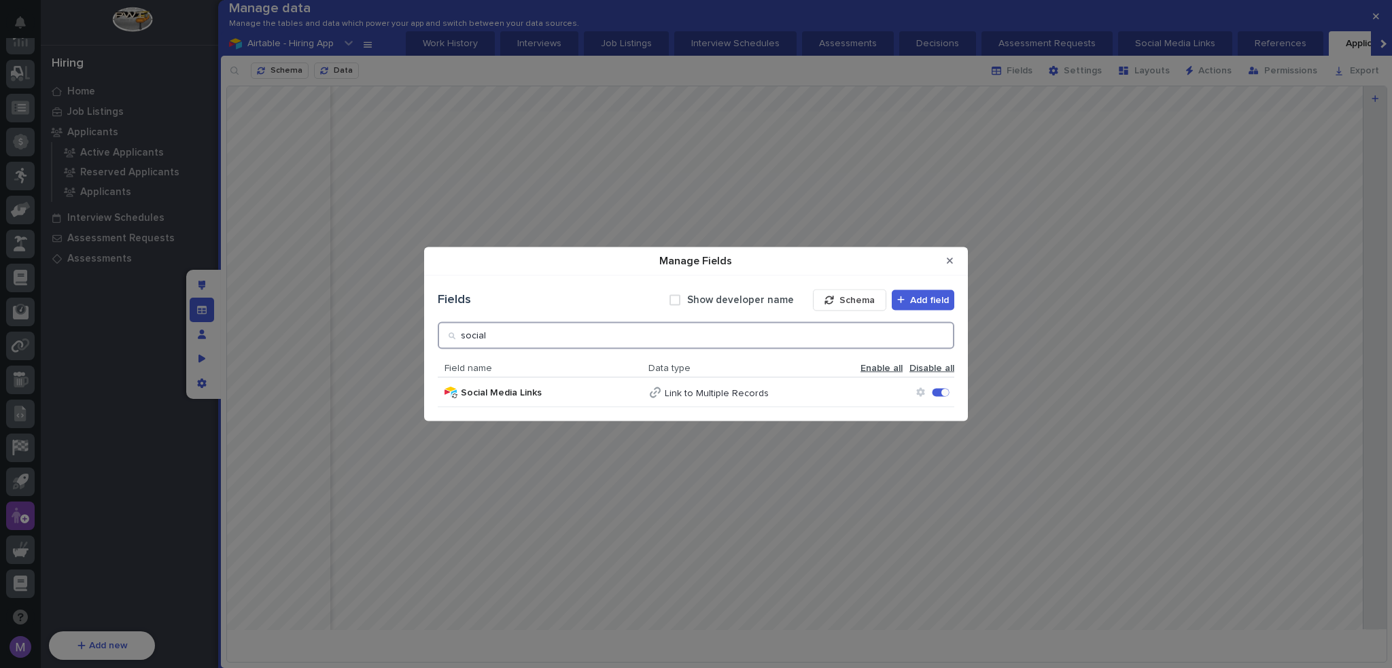
type input "social"
click at [917, 391] on icon "Manage Fields" at bounding box center [920, 392] width 8 height 9
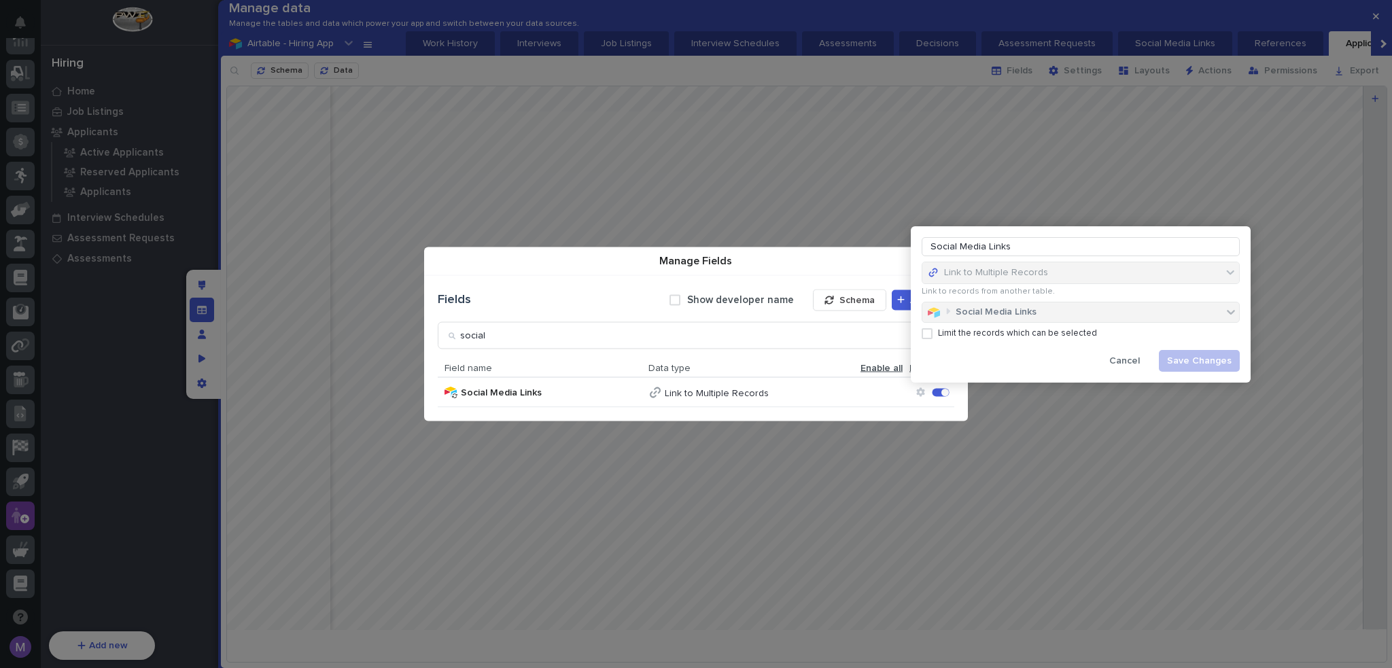
click at [956, 334] on p "Limit the records which can be selected" at bounding box center [1017, 333] width 159 height 11
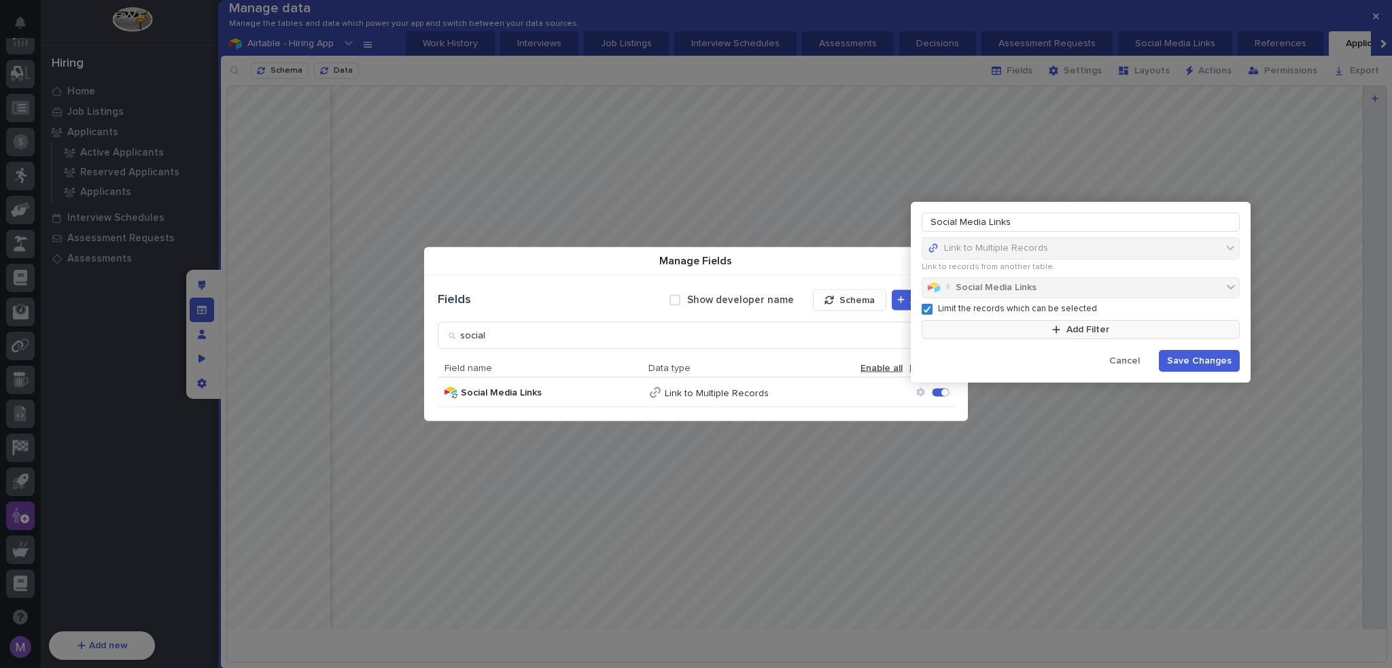
click at [971, 330] on button "Add Filter" at bounding box center [1080, 329] width 318 height 19
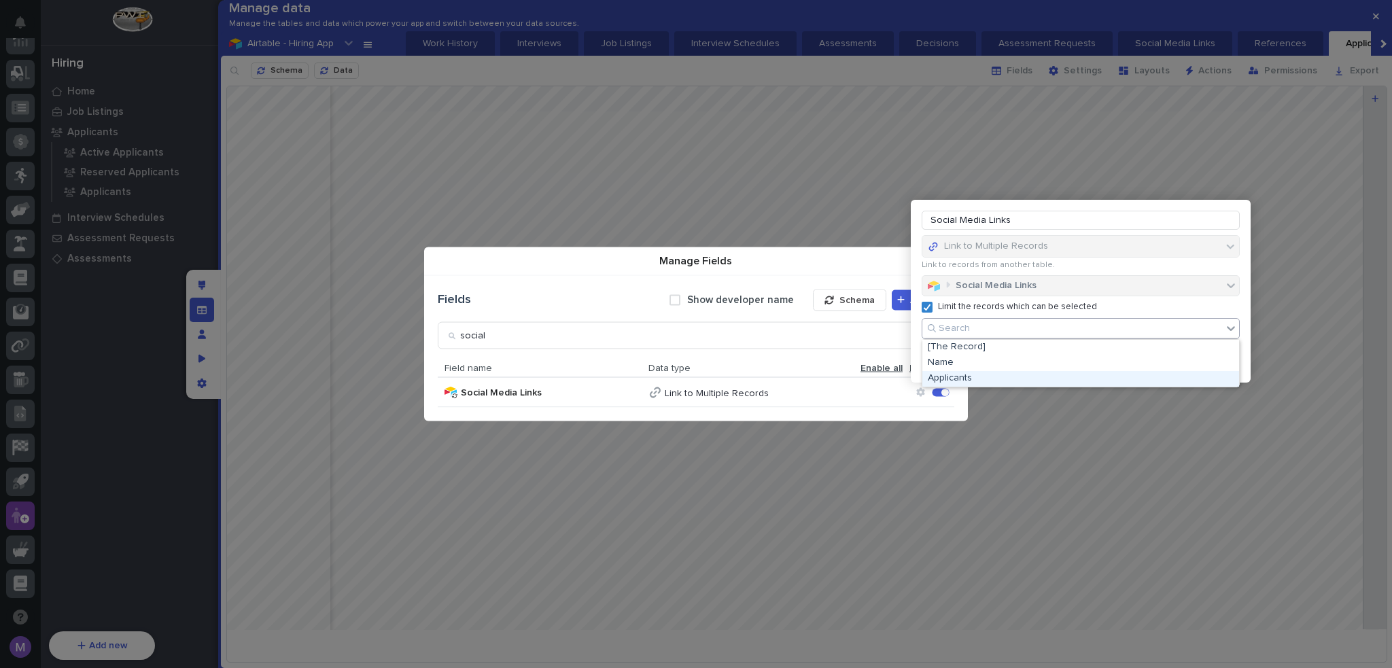
click at [973, 380] on div "Applicants" at bounding box center [1080, 379] width 317 height 16
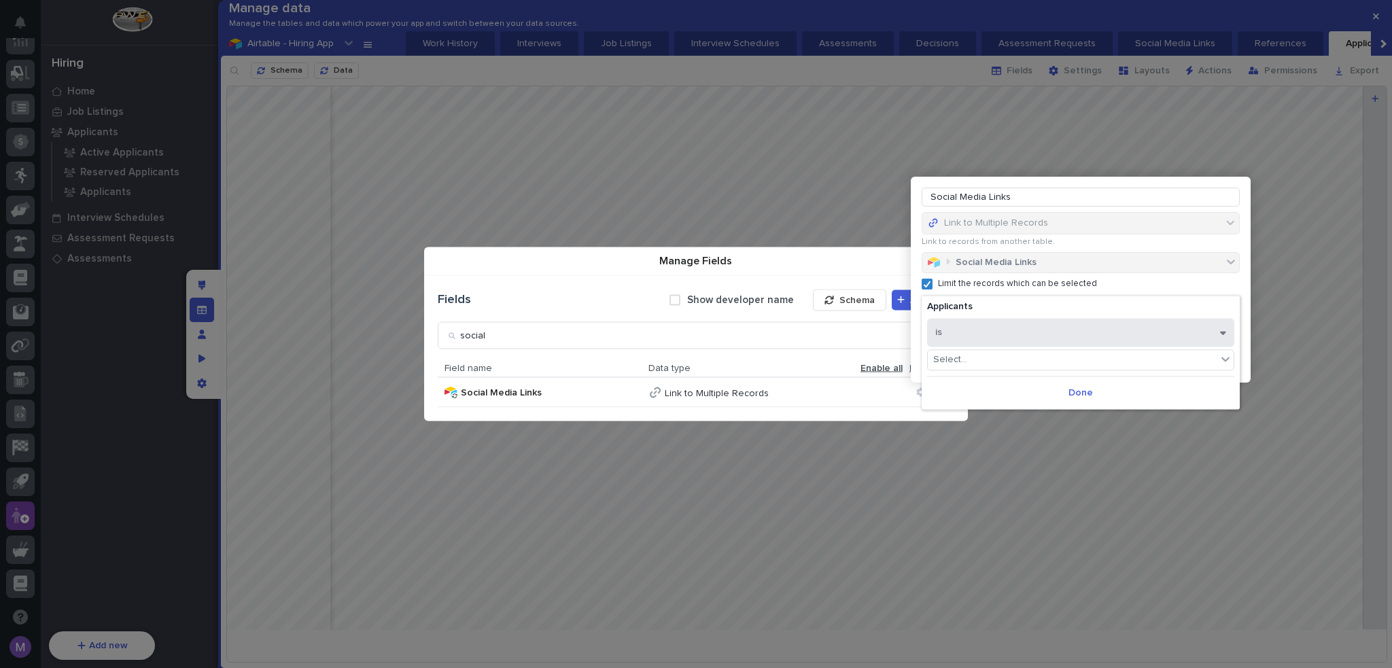
click at [985, 334] on button "is" at bounding box center [1080, 332] width 307 height 29
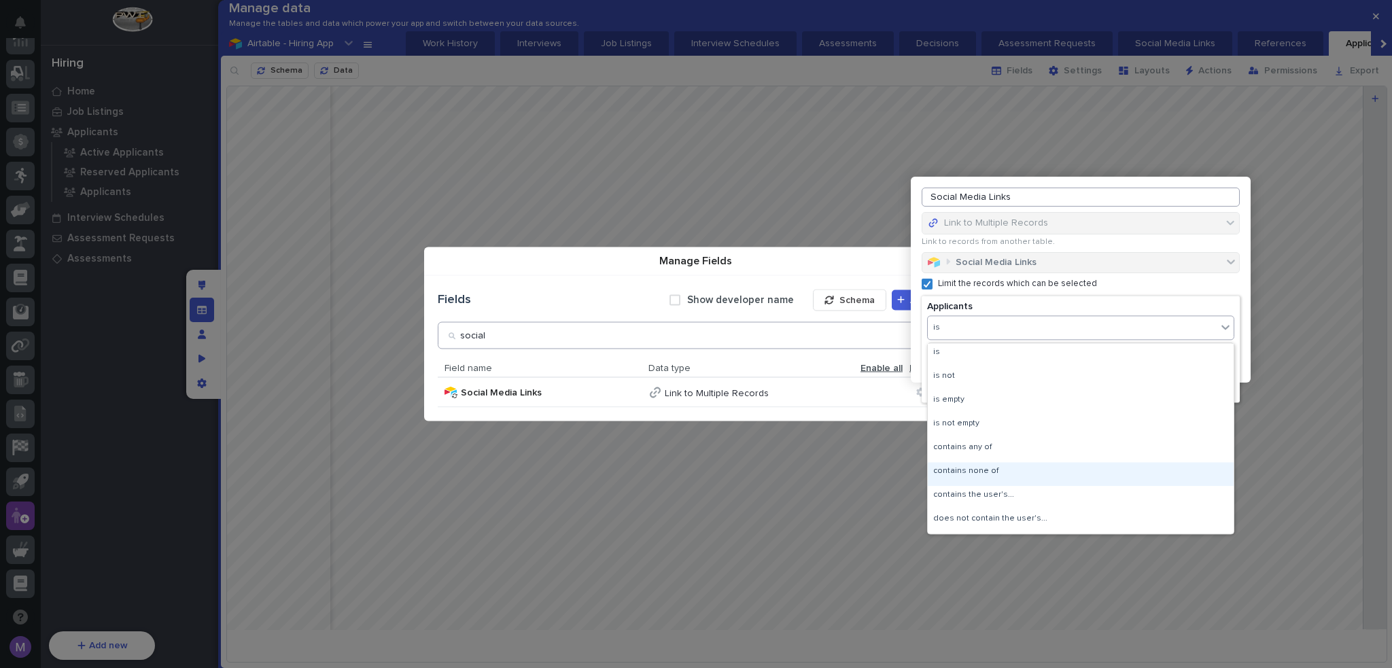
click at [864, 339] on input "social" at bounding box center [696, 334] width 516 height 27
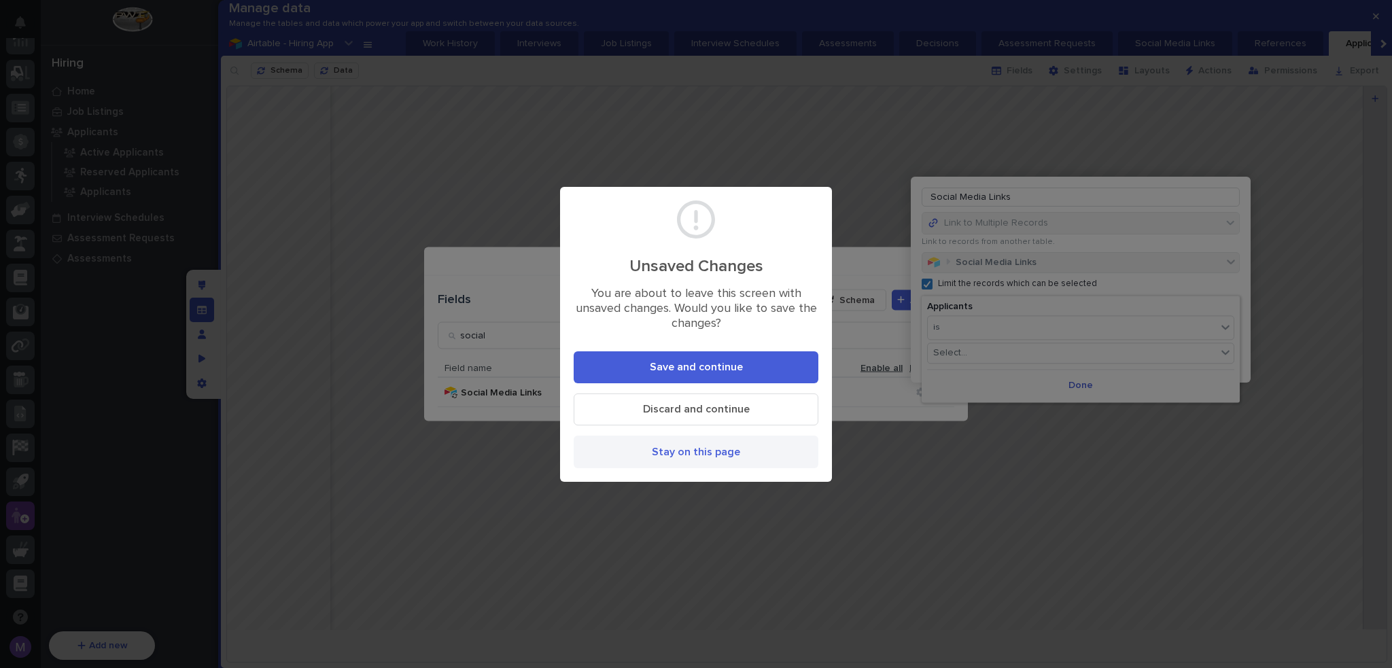
click at [720, 461] on button "Stay on this page" at bounding box center [695, 452] width 245 height 32
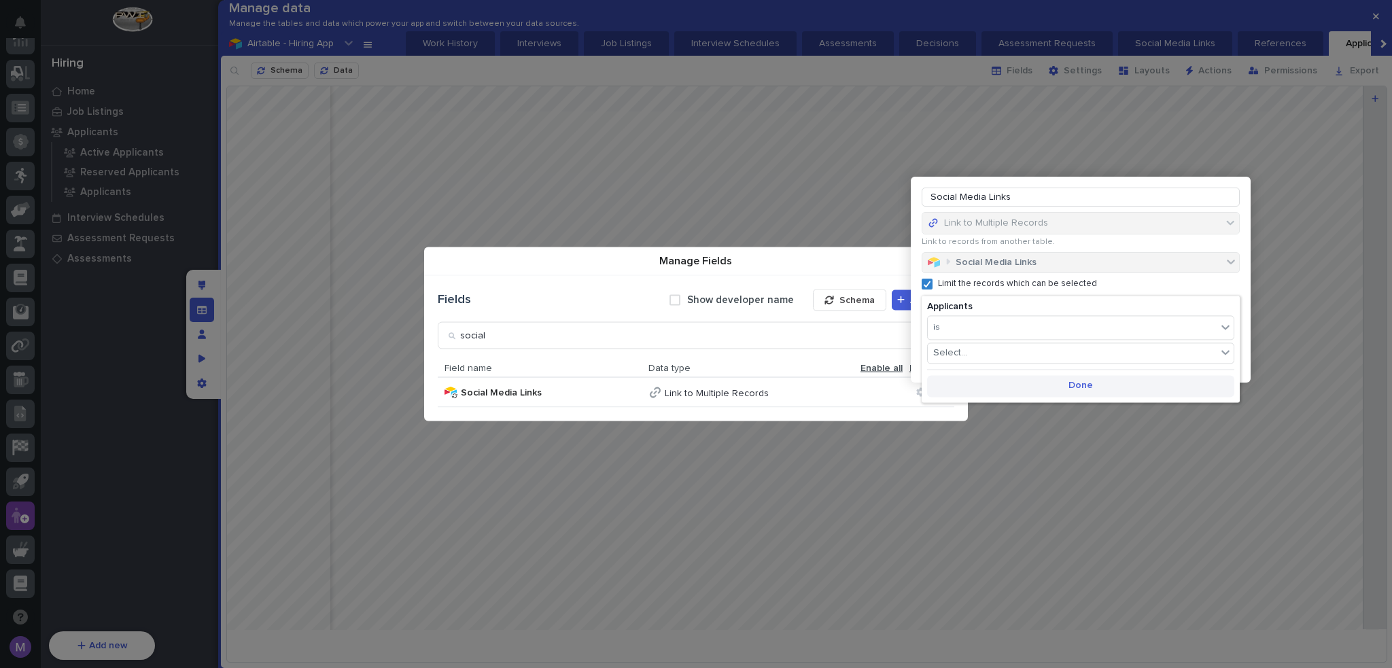
click at [1087, 388] on span "Done" at bounding box center [1080, 386] width 24 height 12
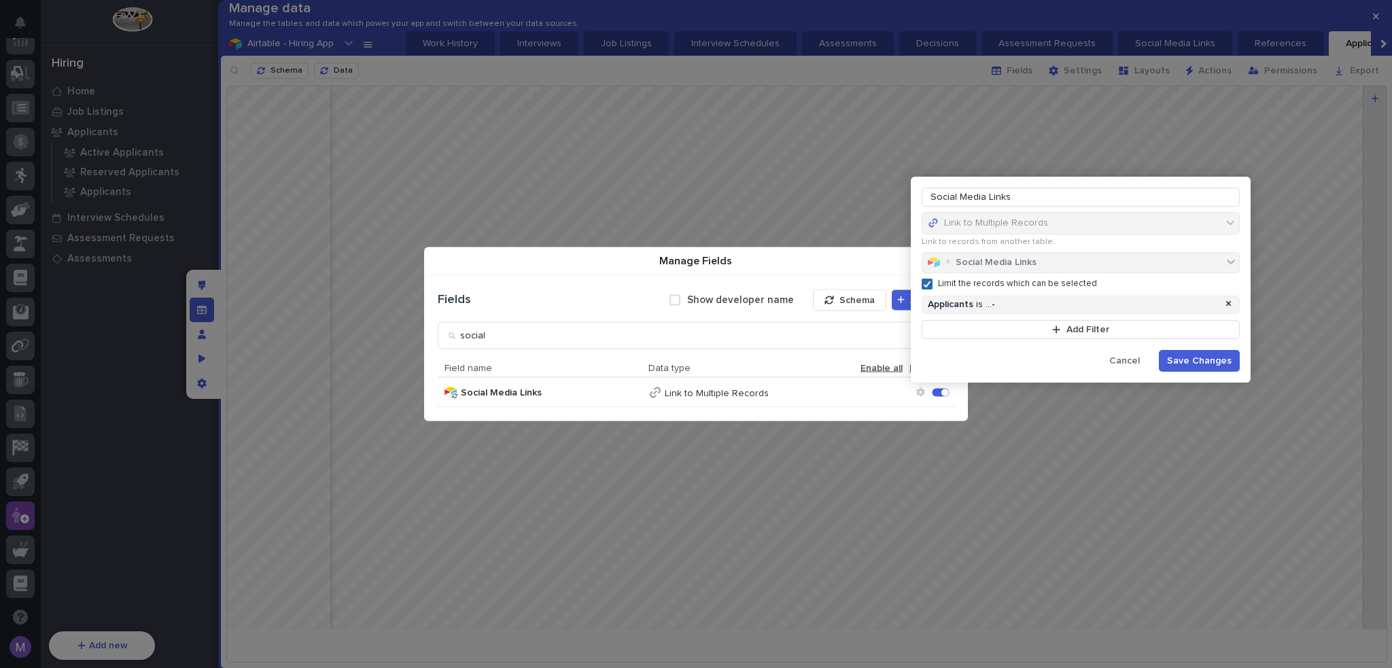
click at [930, 285] on icon at bounding box center [927, 284] width 8 height 7
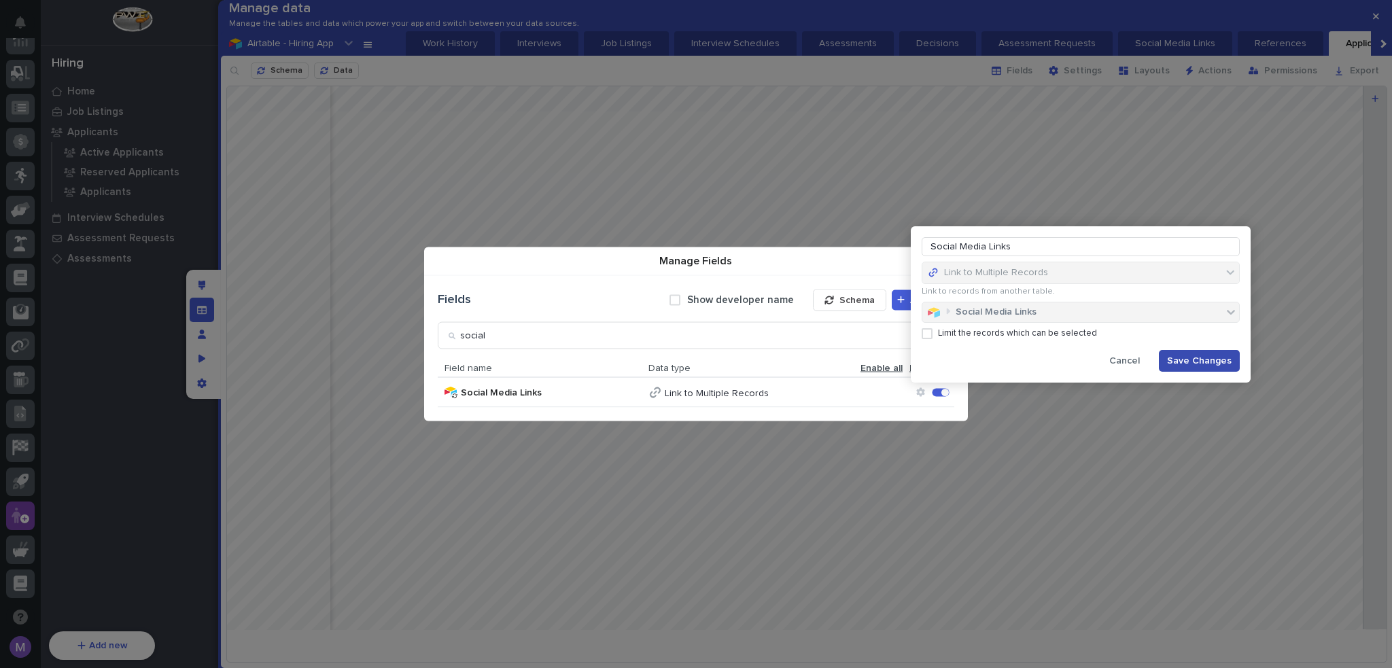
click at [1197, 359] on span "Save Changes" at bounding box center [1199, 361] width 65 height 12
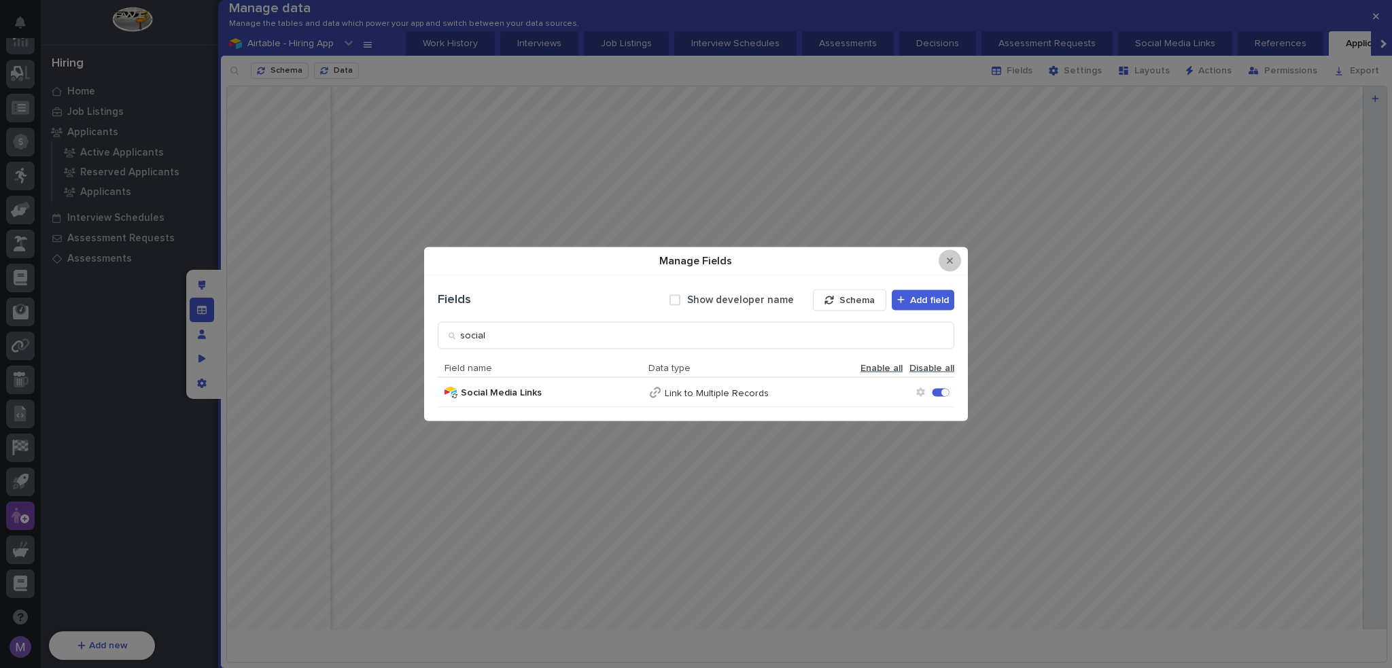
click at [947, 264] on icon "Close Modal" at bounding box center [950, 261] width 6 height 10
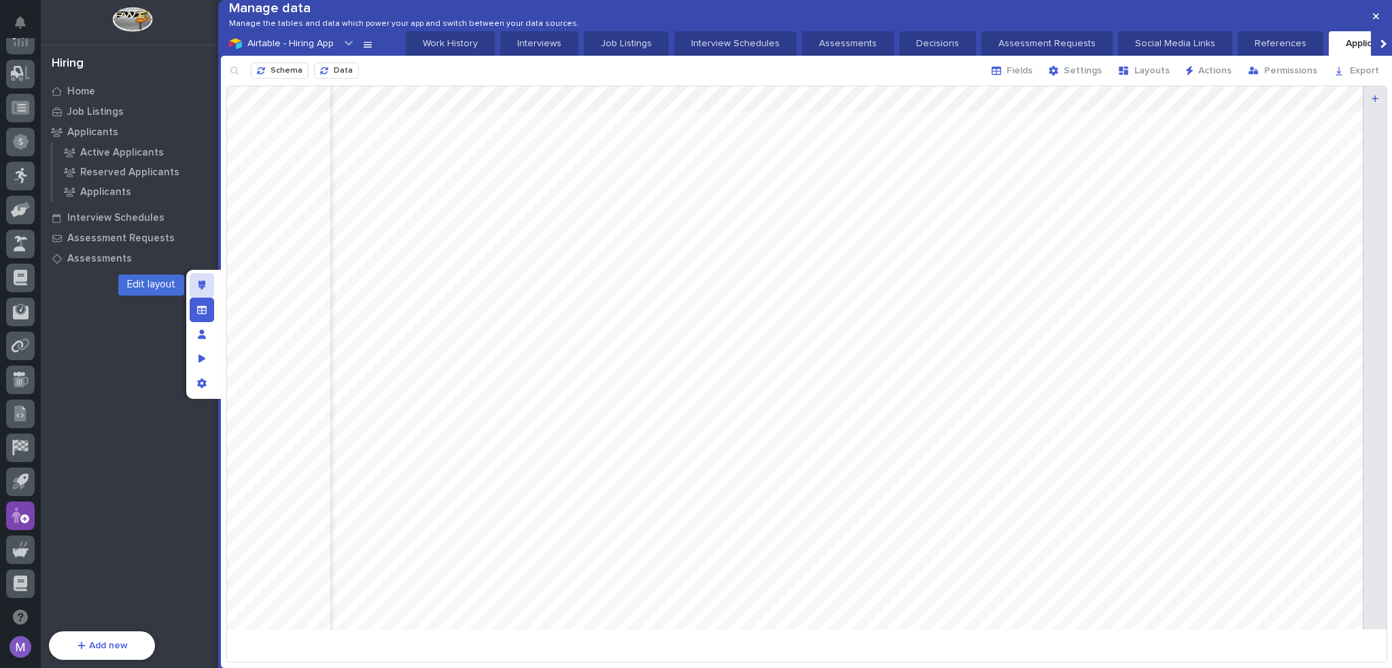
click at [204, 281] on icon "Edit layout" at bounding box center [201, 286] width 7 height 10
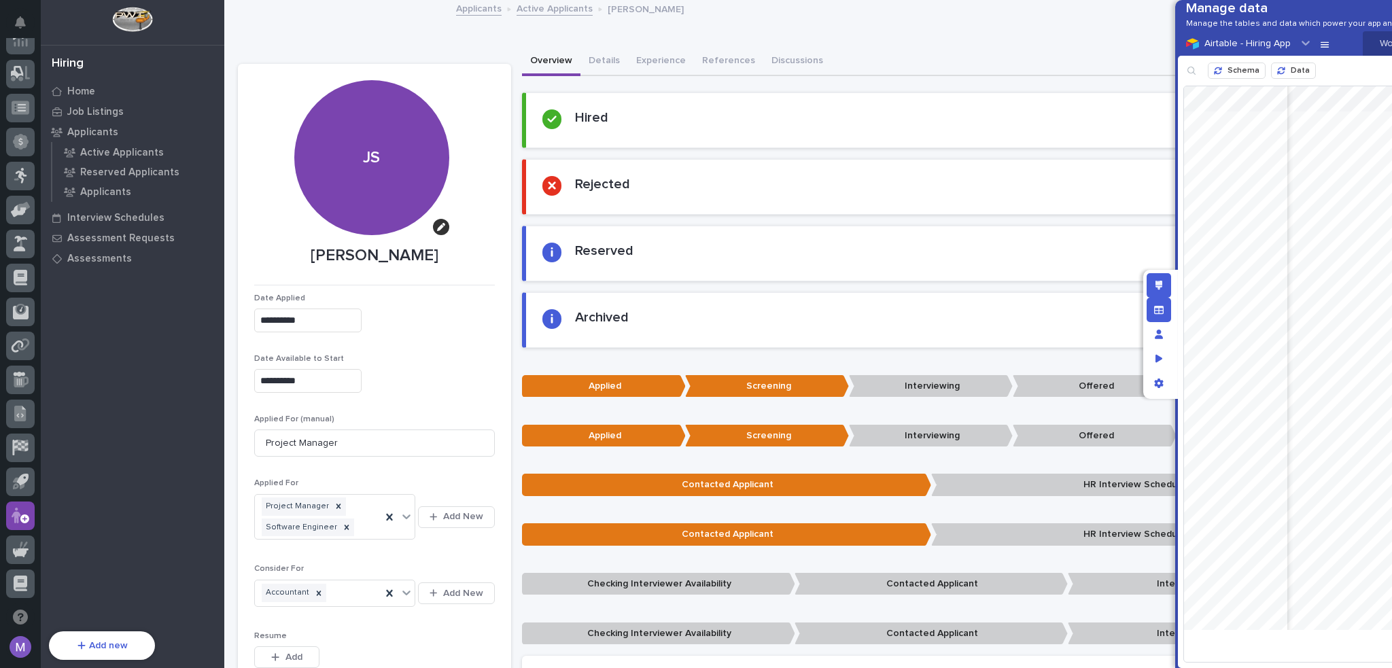
scroll to position [234, 0]
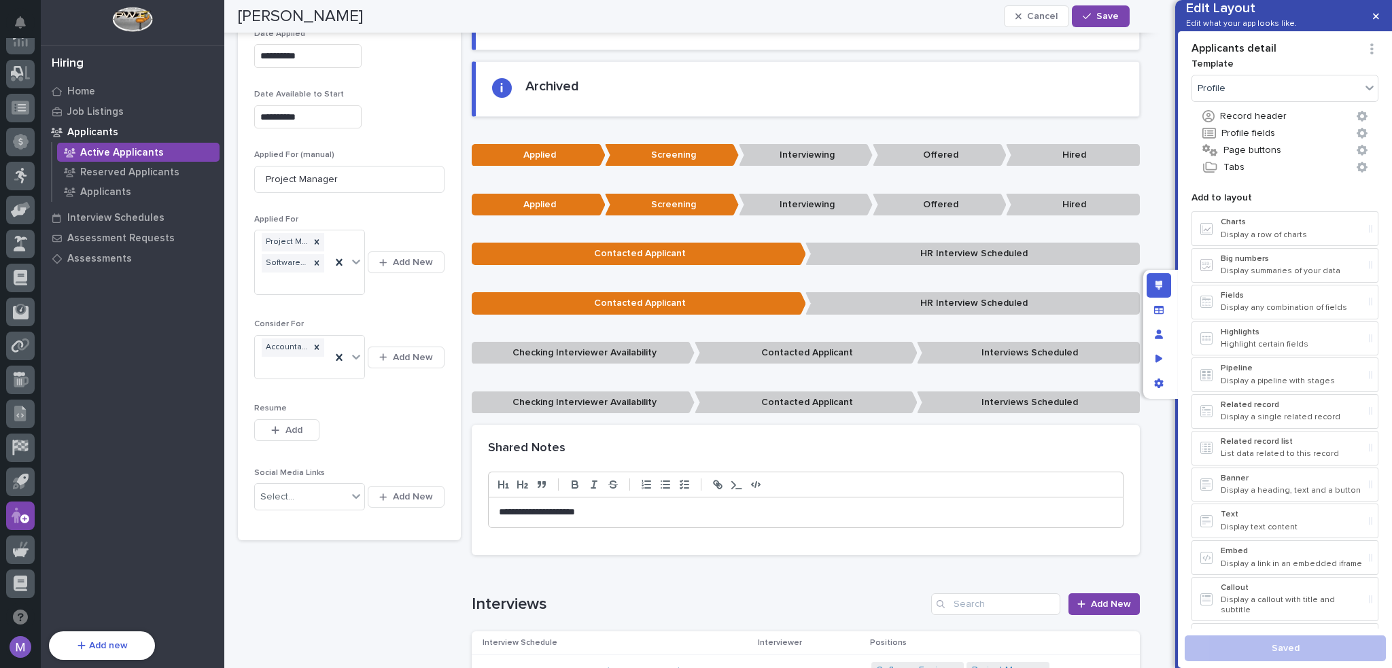
click at [447, 497] on section "**********" at bounding box center [349, 186] width 223 height 707
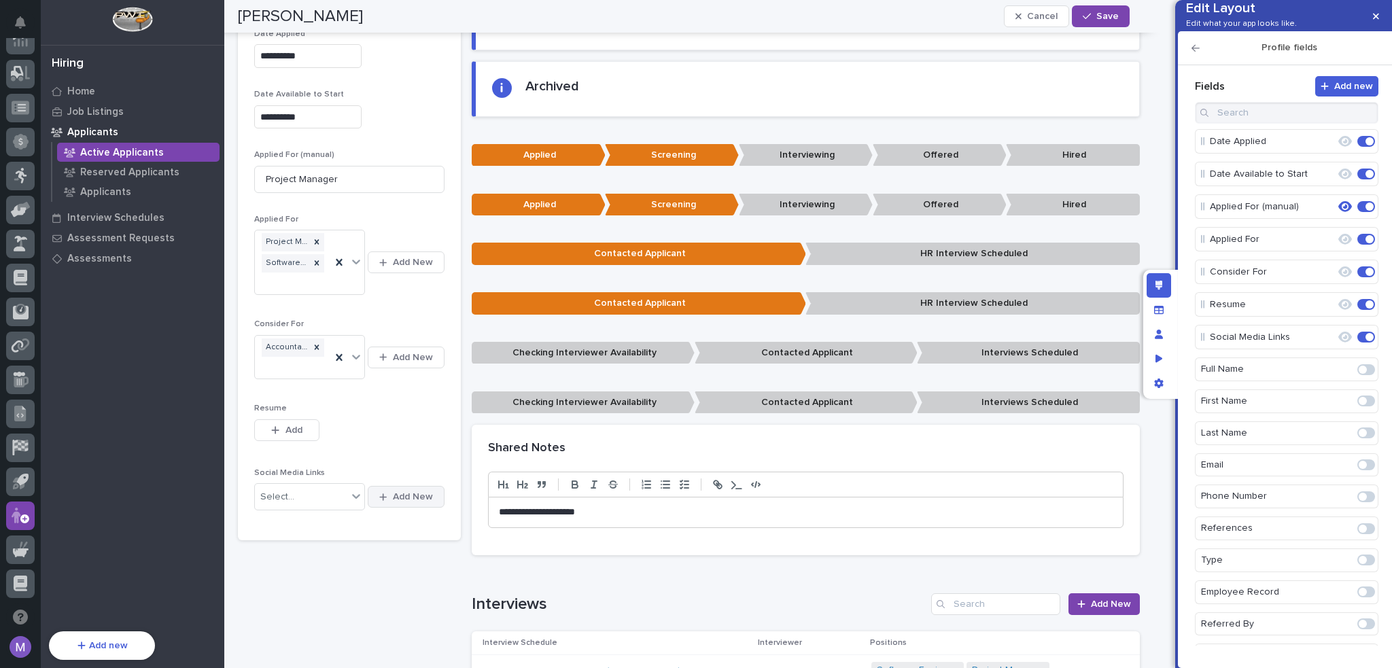
click at [409, 493] on span "Add New" at bounding box center [413, 497] width 40 height 12
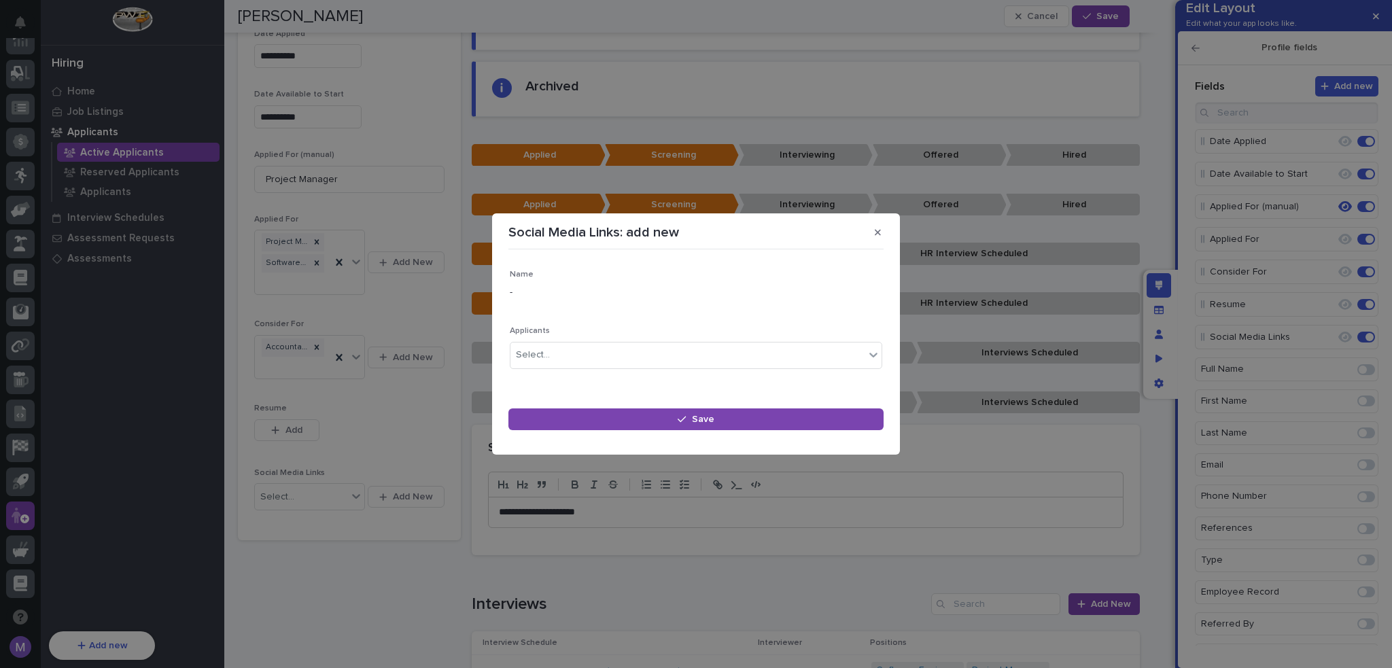
click at [654, 240] on p "Social Media Links: add new" at bounding box center [593, 232] width 171 height 16
click at [651, 228] on p "Social Media Links: add new" at bounding box center [593, 232] width 171 height 16
click at [853, 239] on div "Social Media Links: add new" at bounding box center [695, 233] width 375 height 22
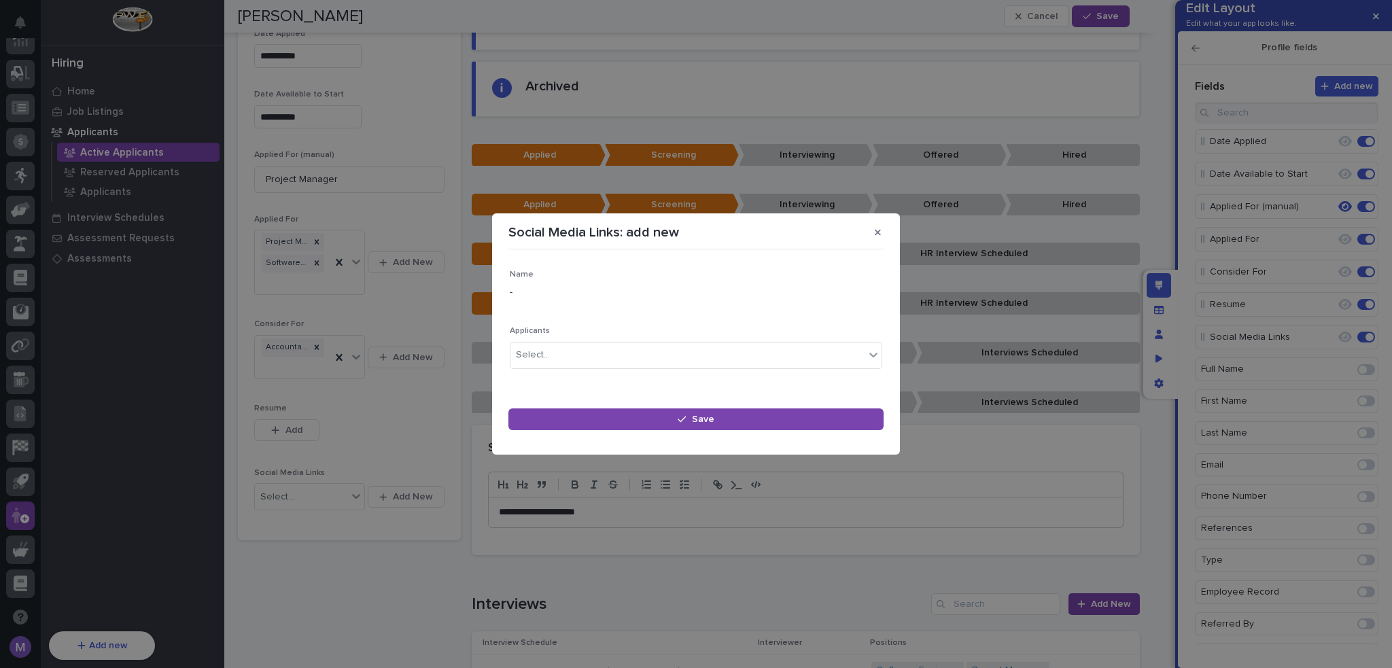
click at [750, 315] on div "Name - Applicants Select..." at bounding box center [696, 325] width 372 height 110
click at [871, 230] on button "button" at bounding box center [877, 233] width 22 height 22
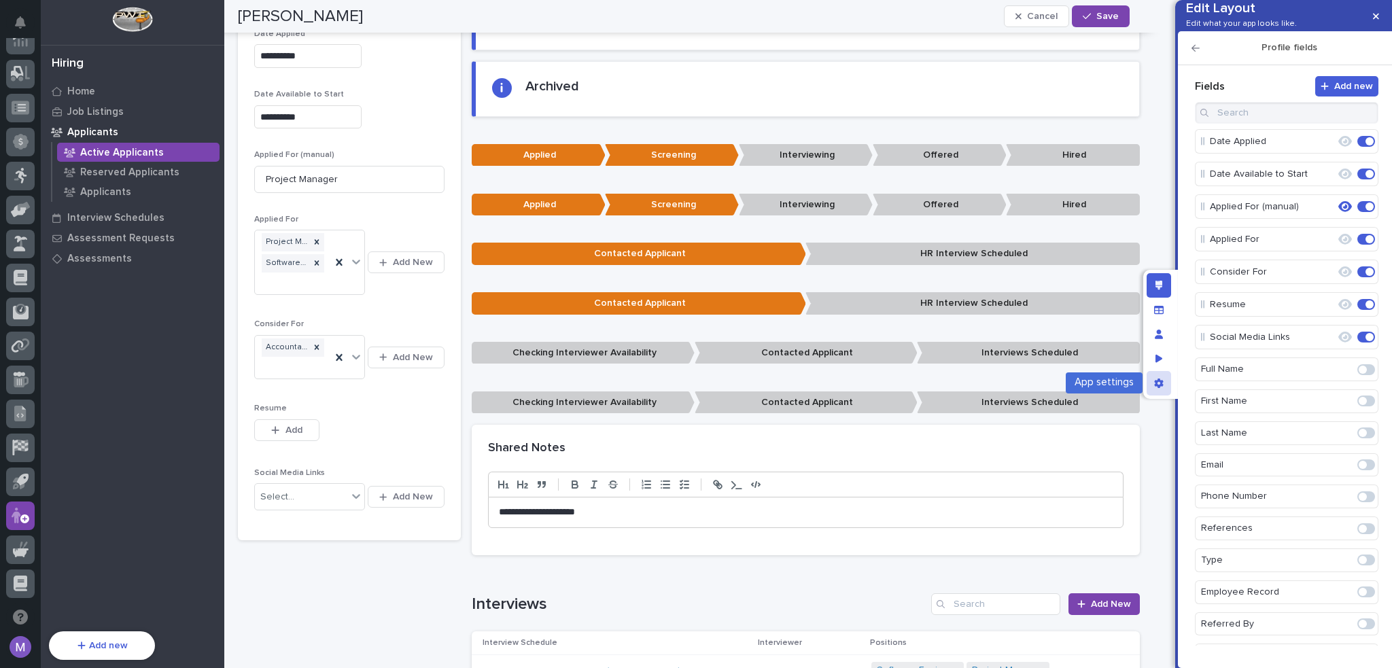
click at [1154, 382] on icon "App settings" at bounding box center [1159, 383] width 10 height 10
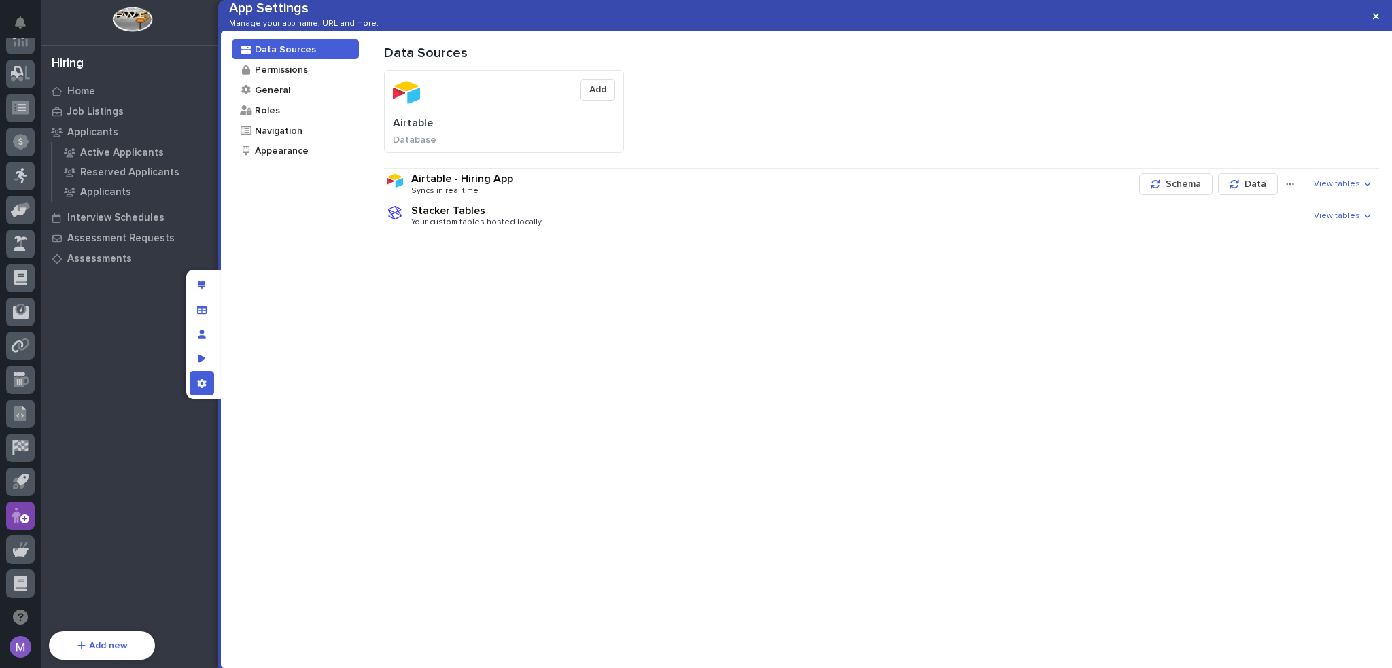
scroll to position [3, 0]
click at [302, 141] on div "Navigation" at bounding box center [295, 131] width 127 height 20
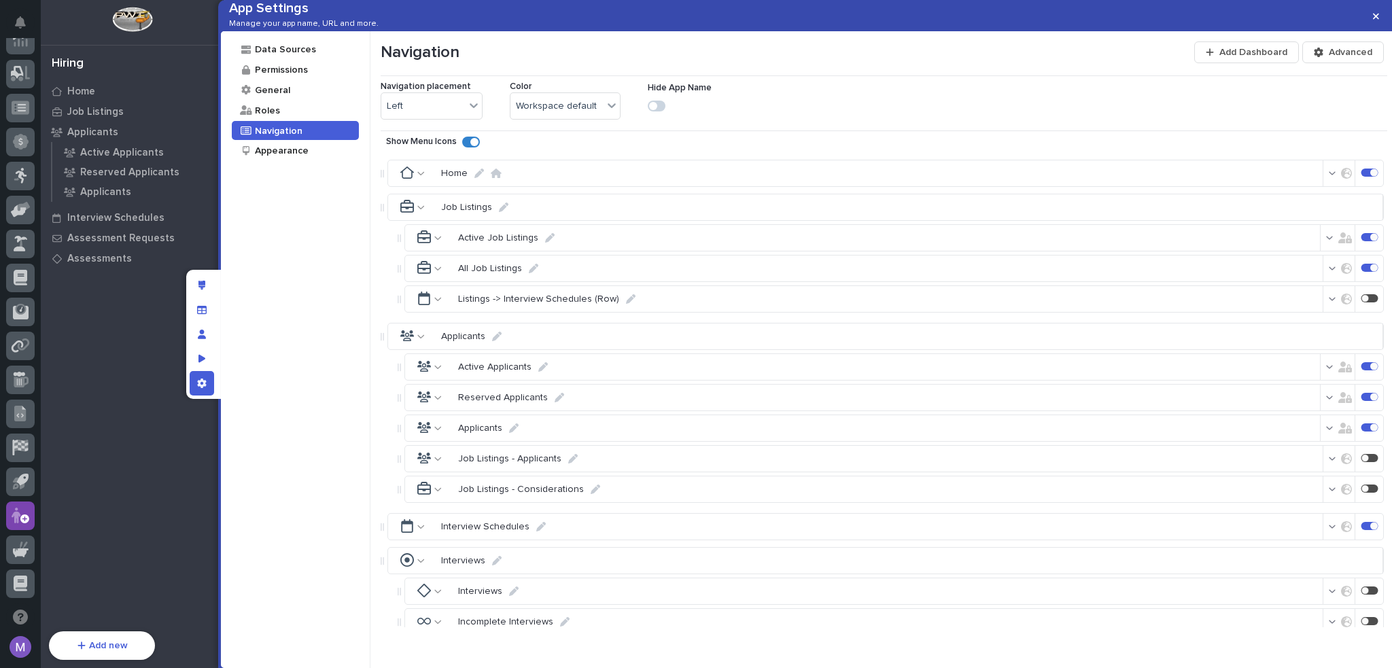
scroll to position [362, 0]
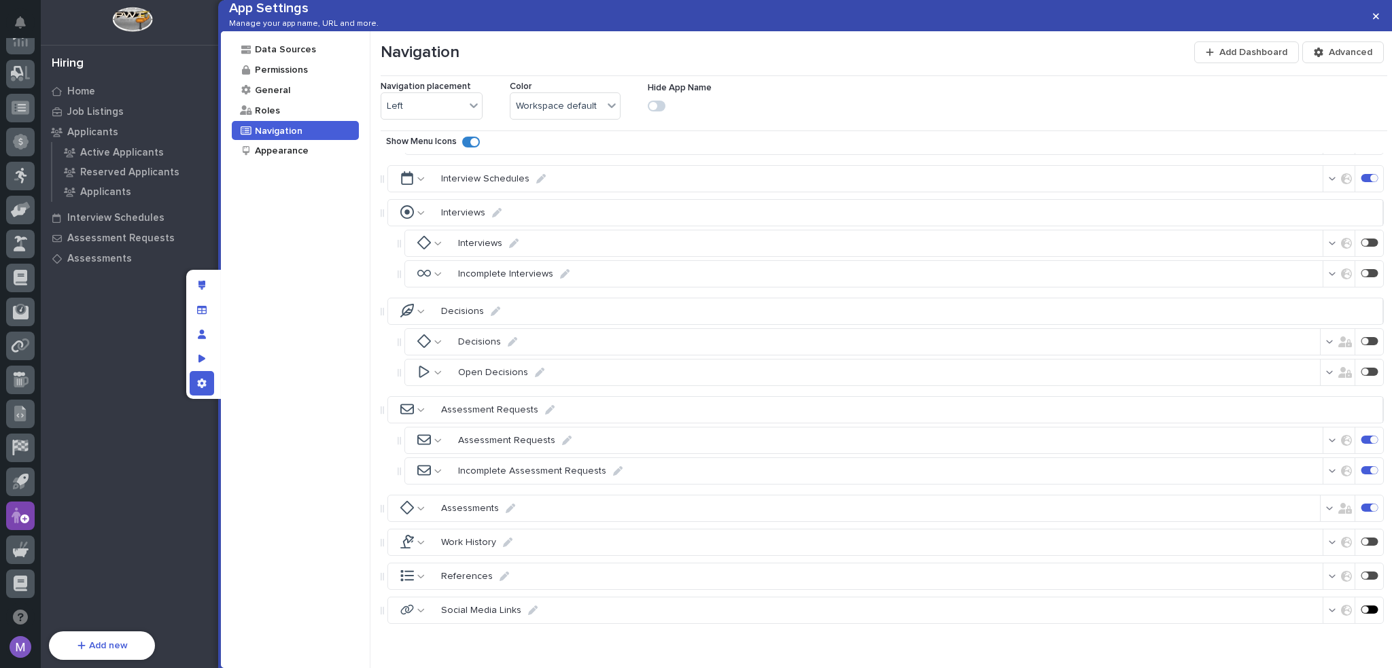
click at [1361, 608] on div at bounding box center [1364, 608] width 7 height 7
click at [112, 281] on p "Social Media Links" at bounding box center [111, 279] width 88 height 12
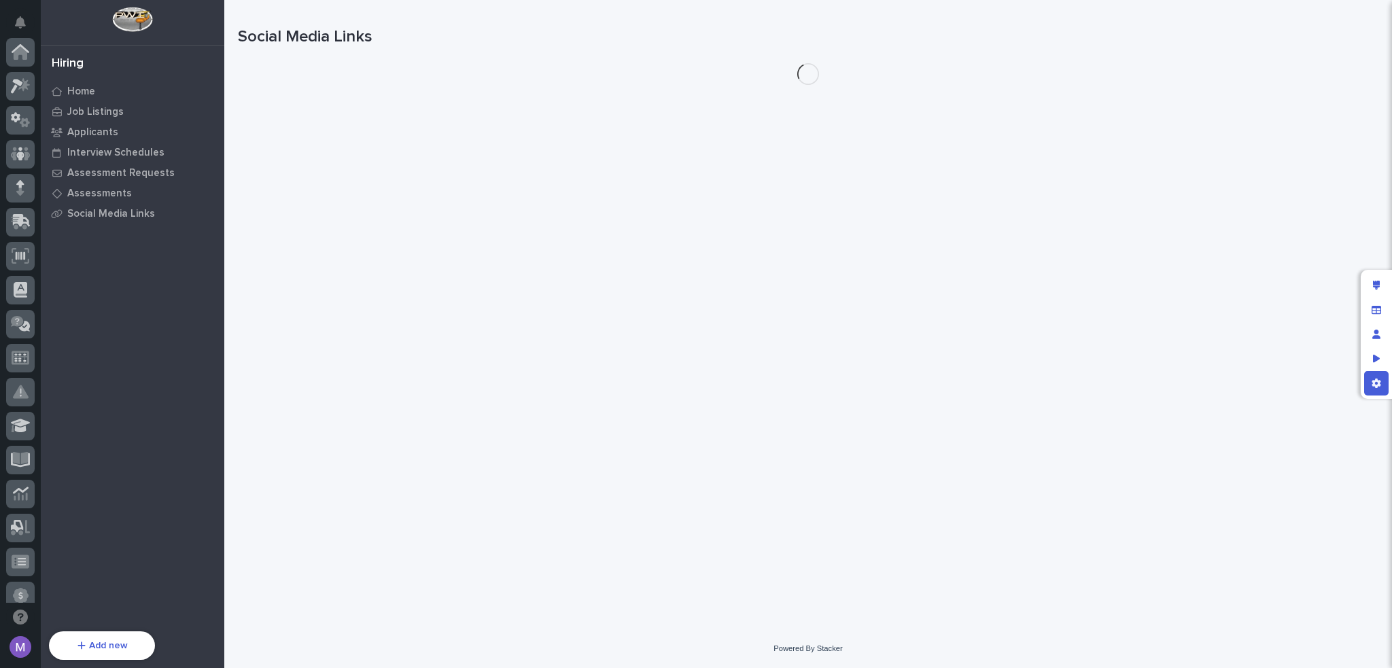
scroll to position [454, 0]
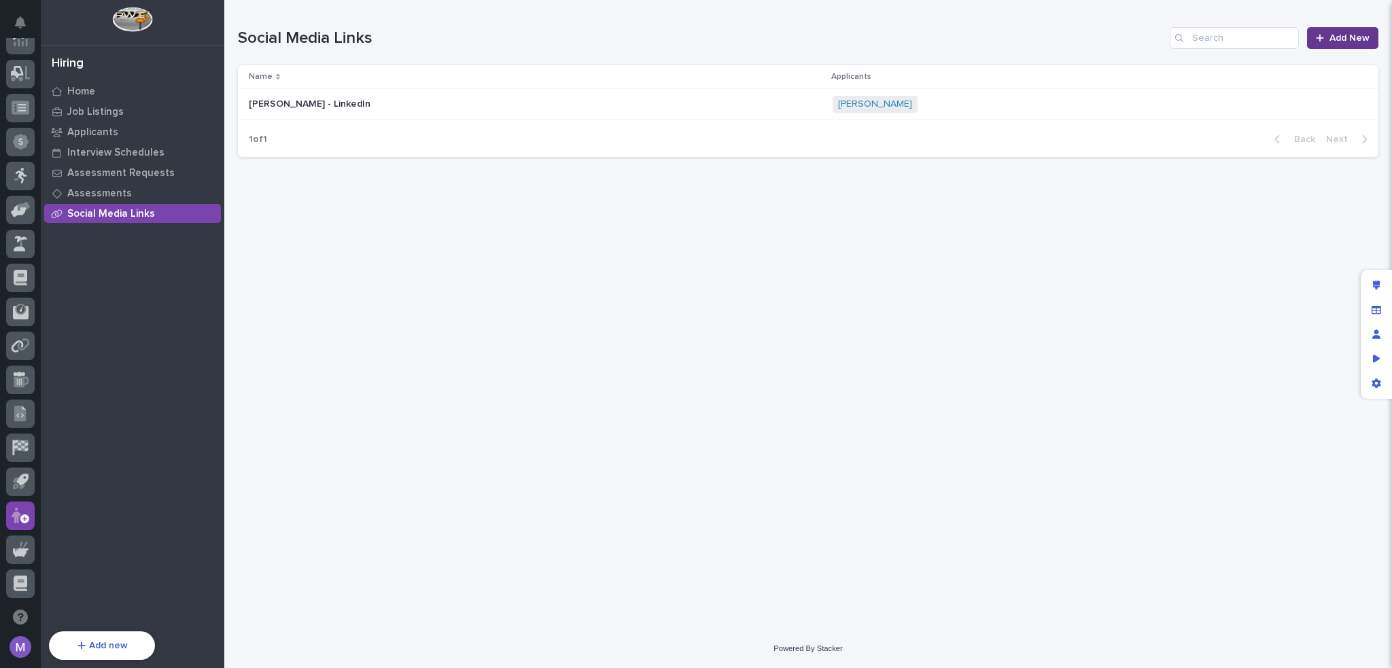
click at [1326, 35] on div at bounding box center [1323, 38] width 14 height 10
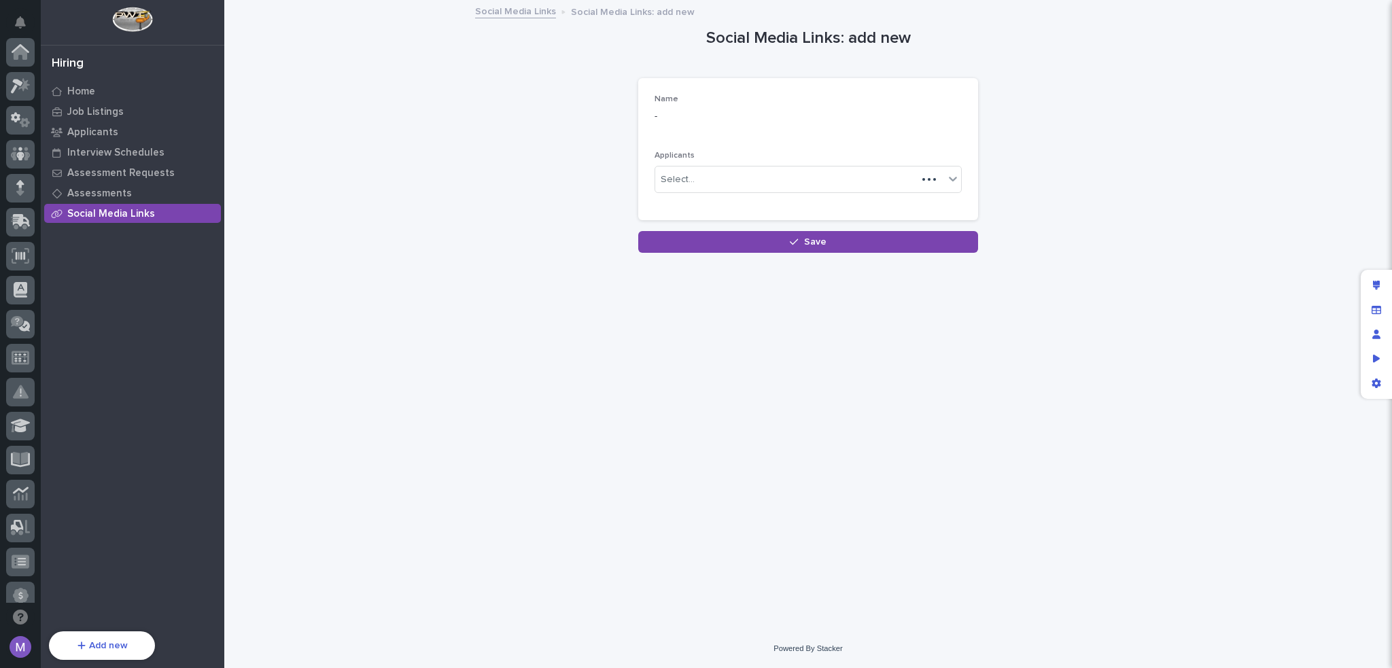
scroll to position [454, 0]
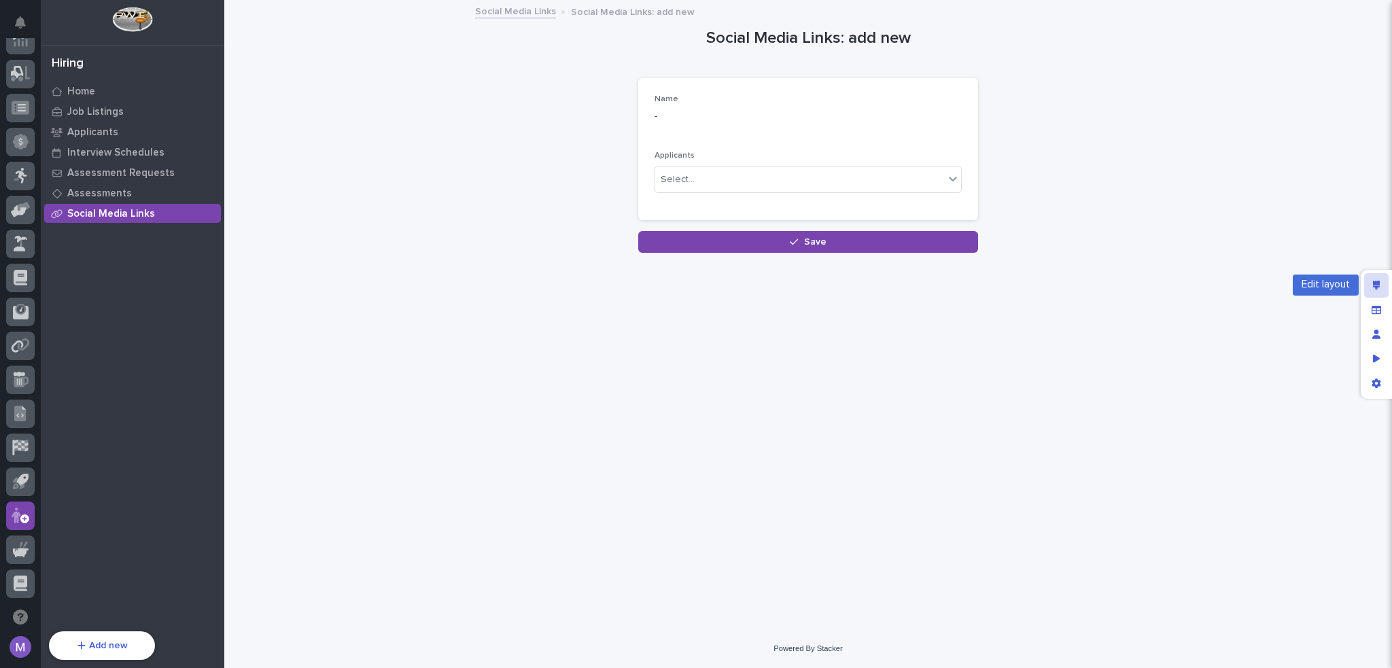
click at [1367, 286] on div "Edit layout" at bounding box center [1376, 285] width 24 height 24
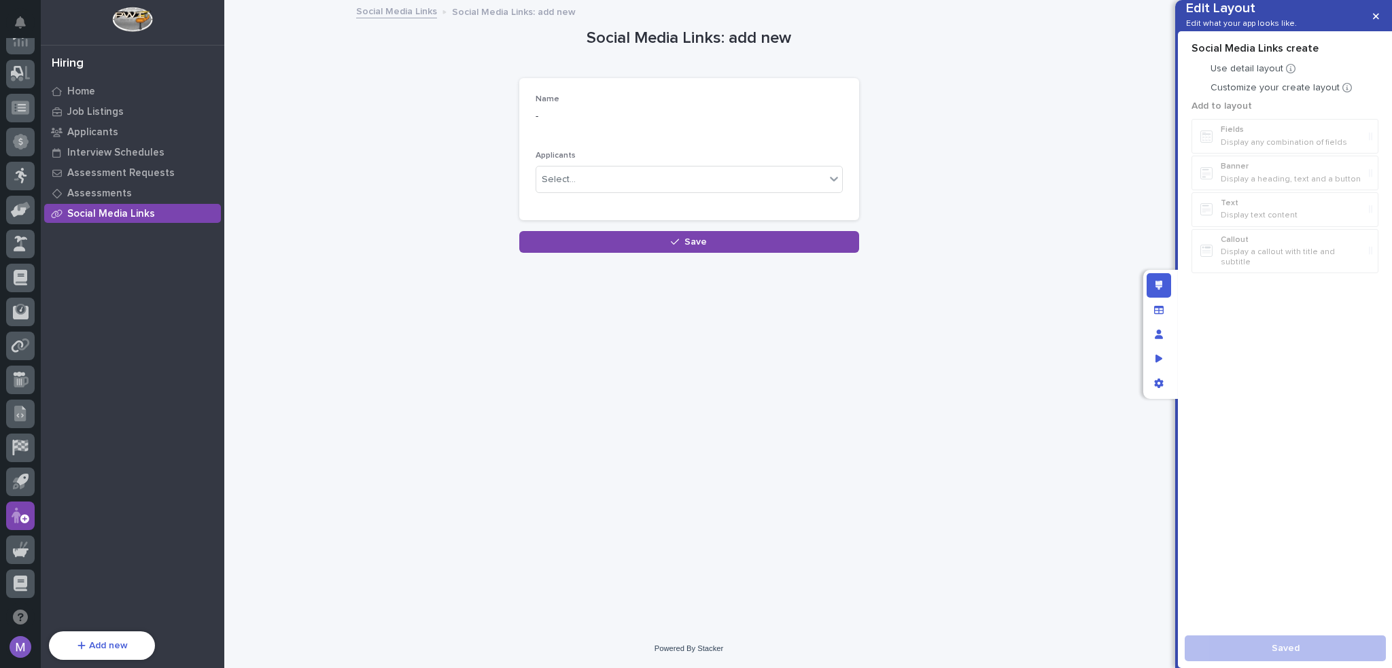
click at [1228, 94] on p "Customize your create layout" at bounding box center [1274, 88] width 129 height 12
click at [813, 98] on p "Name" at bounding box center [688, 99] width 307 height 10
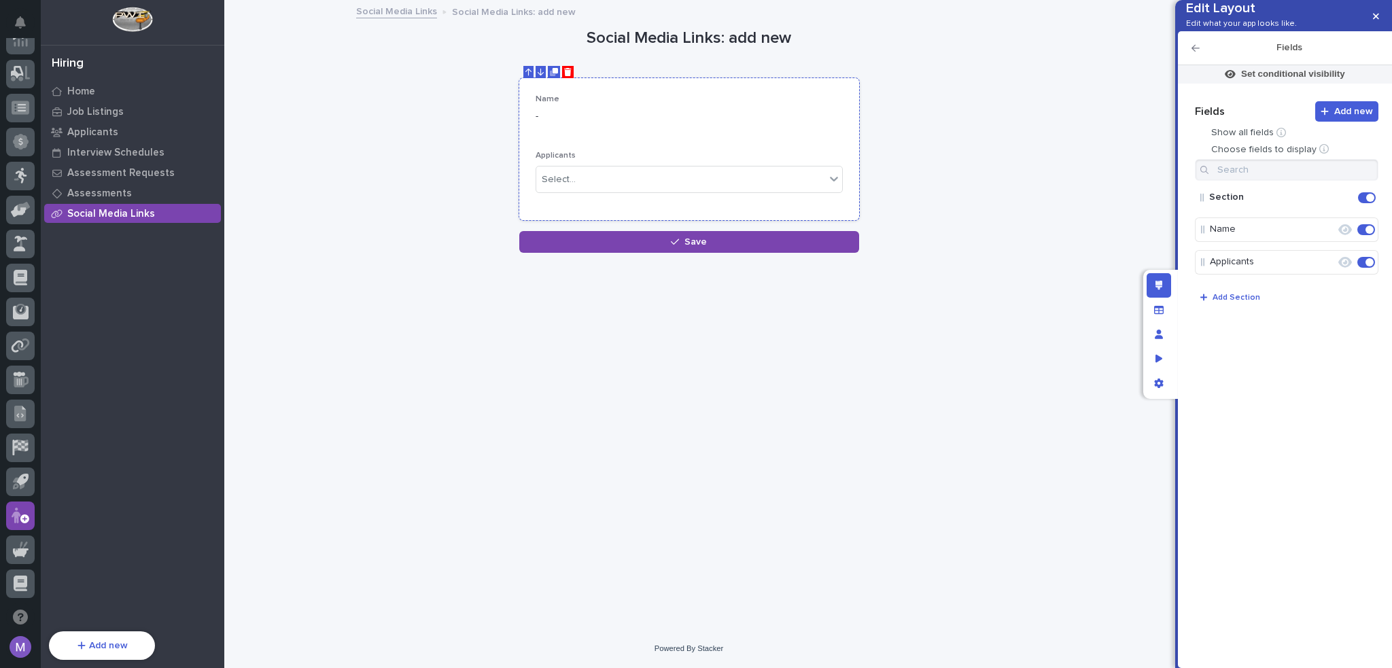
click at [567, 73] on icon "Delete" at bounding box center [567, 72] width 7 height 8
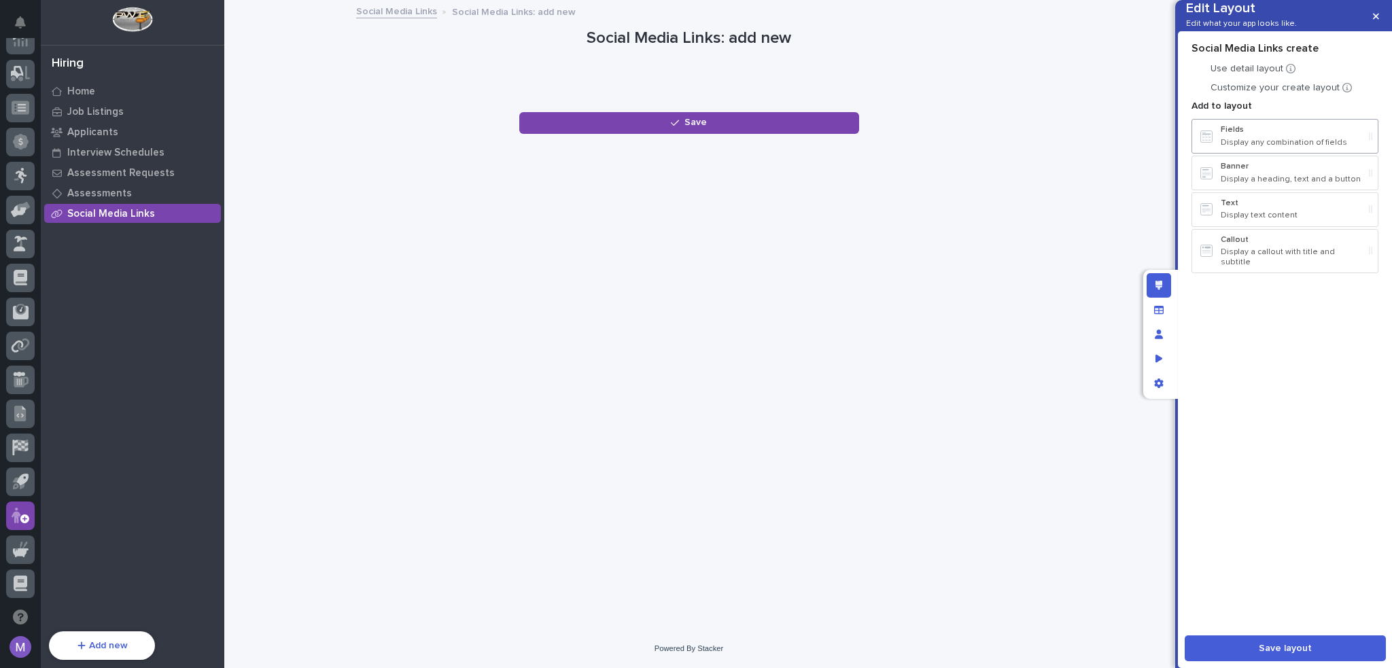
click at [1278, 147] on p "Display any combination of fields" at bounding box center [1291, 143] width 143 height 10
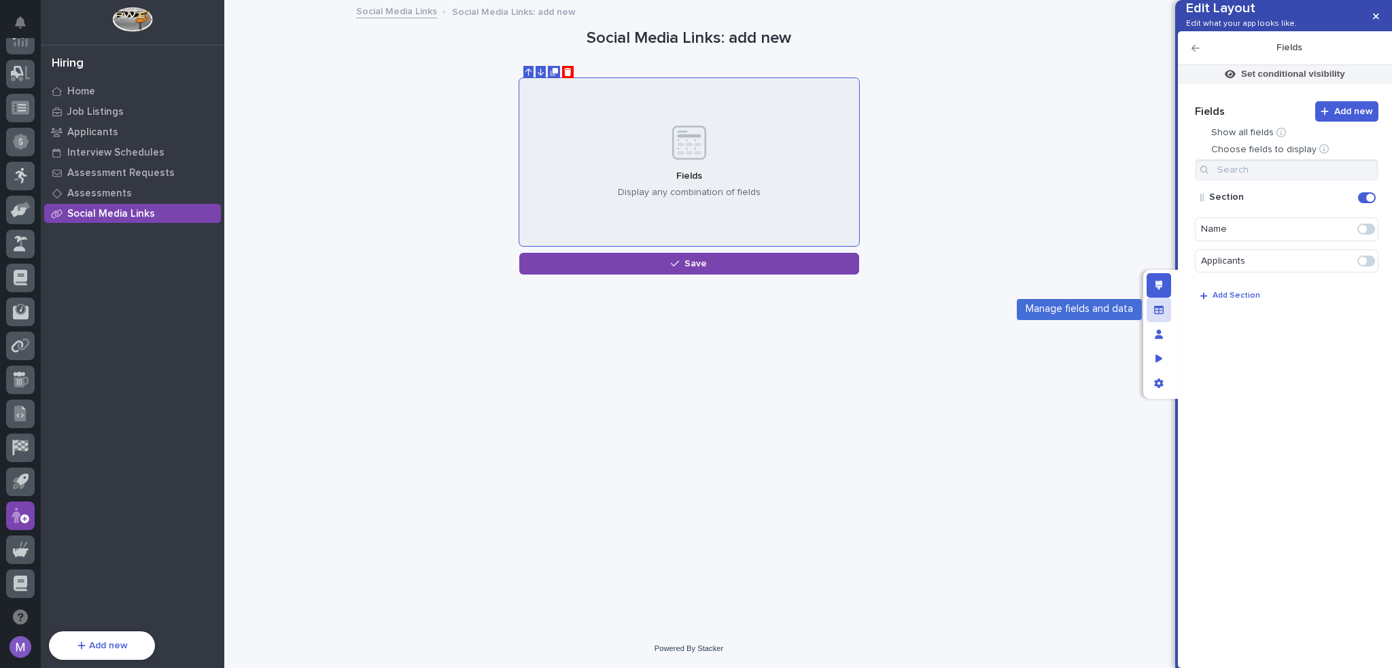
click at [1157, 311] on icon "Manage fields and data" at bounding box center [1159, 310] width 10 height 10
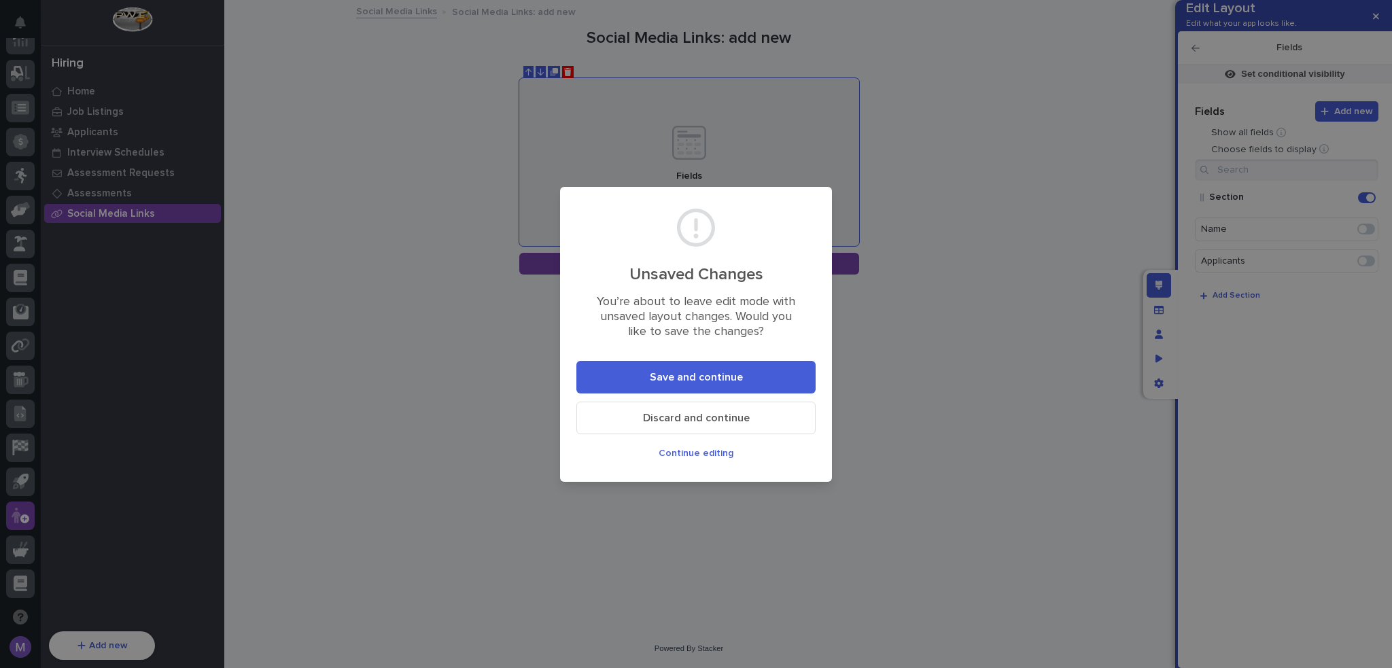
click at [715, 378] on span "Save and continue" at bounding box center [696, 377] width 93 height 14
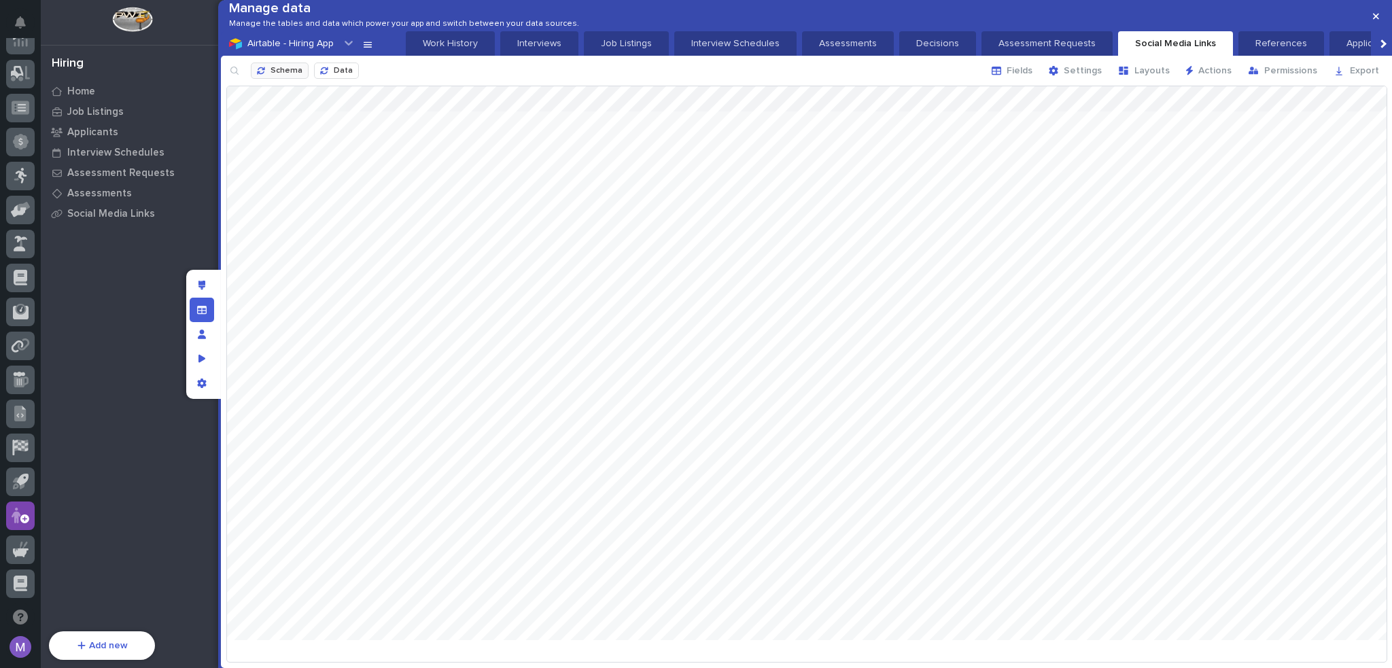
click at [285, 77] on span "Schema" at bounding box center [286, 71] width 32 height 11
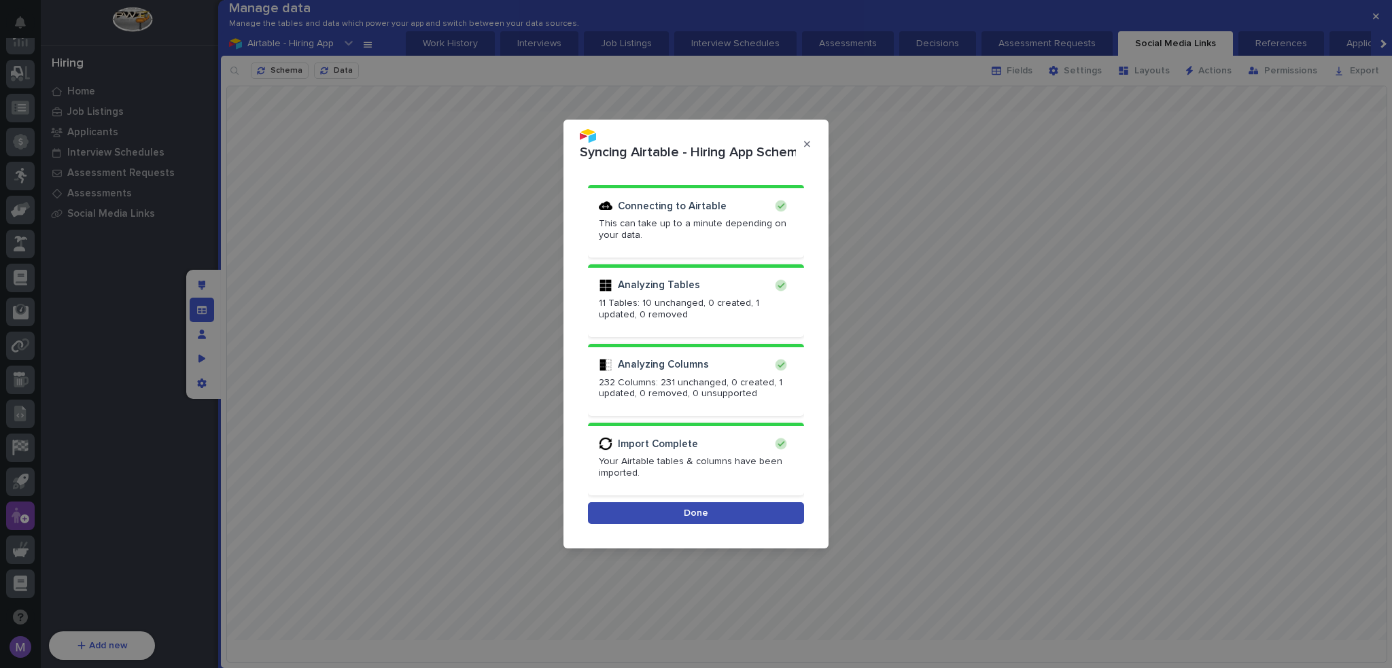
click at [660, 512] on button "Done" at bounding box center [696, 513] width 216 height 22
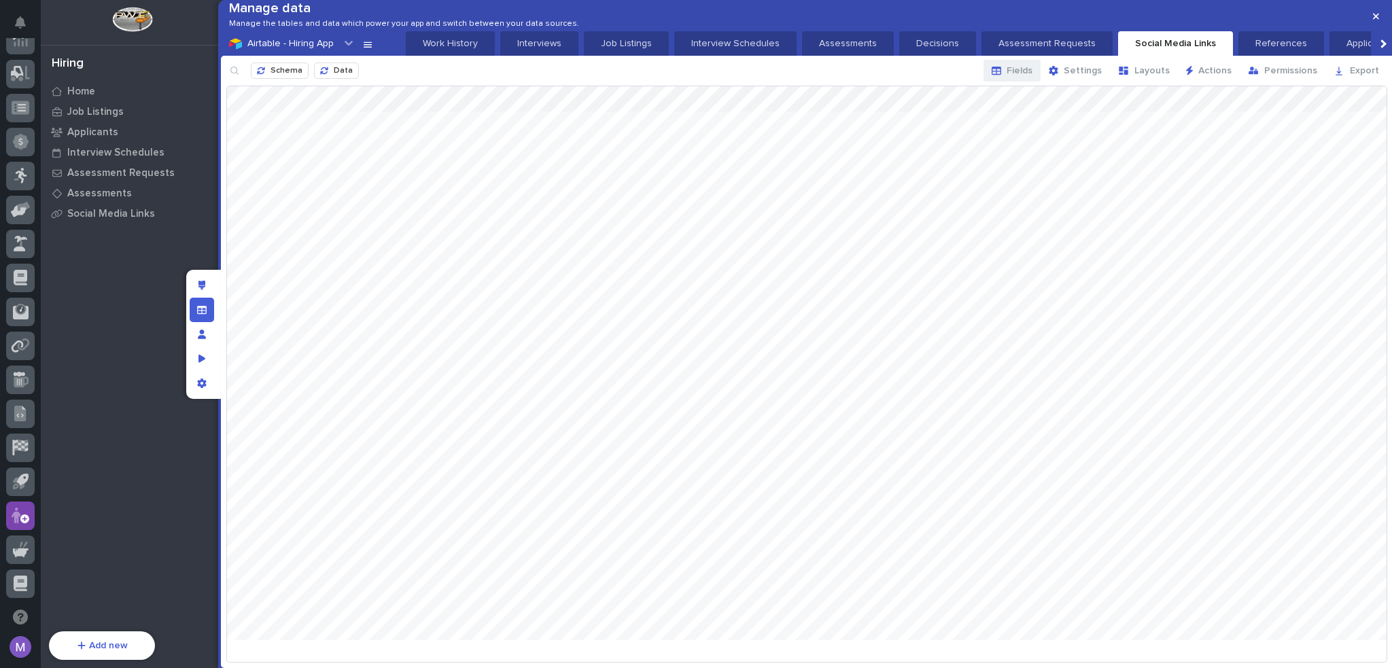
click at [1010, 82] on button "Fields" at bounding box center [1011, 71] width 57 height 22
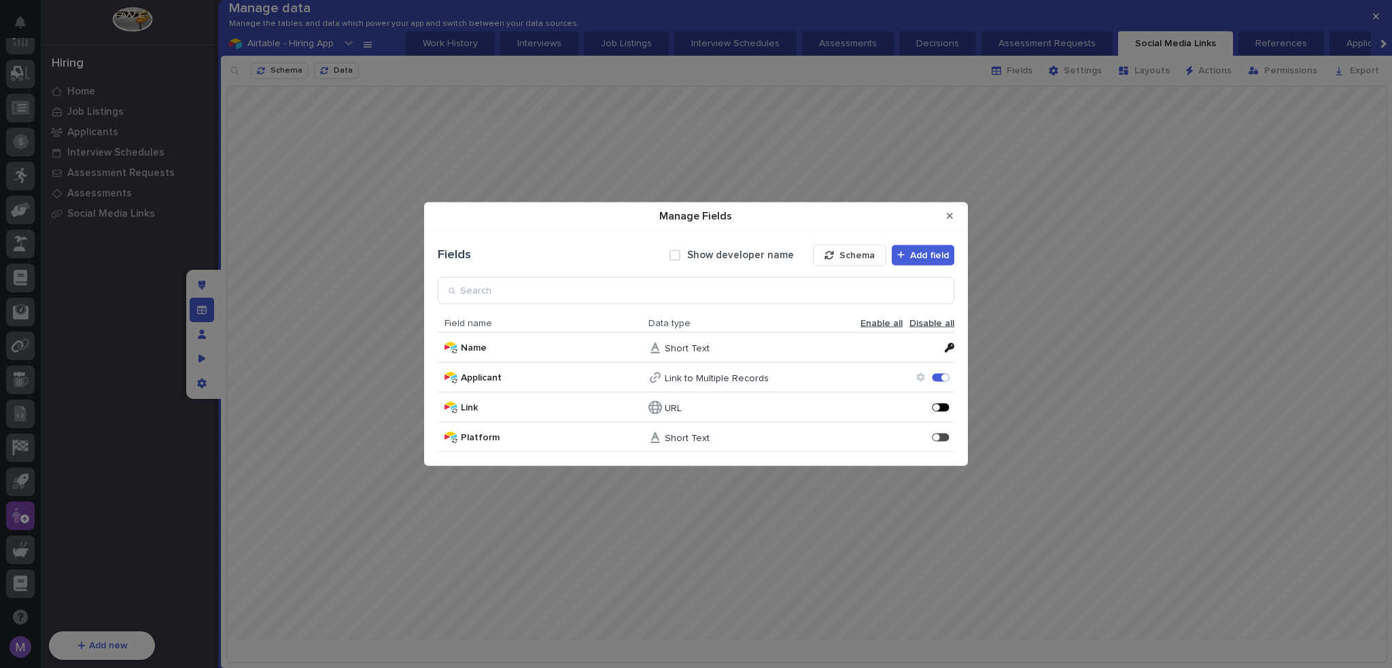
click at [939, 407] on div "Manage Fields" at bounding box center [935, 407] width 7 height 7
click at [943, 434] on div "Manage Fields" at bounding box center [940, 437] width 17 height 8
click at [949, 215] on icon "Close Modal" at bounding box center [950, 216] width 6 height 6
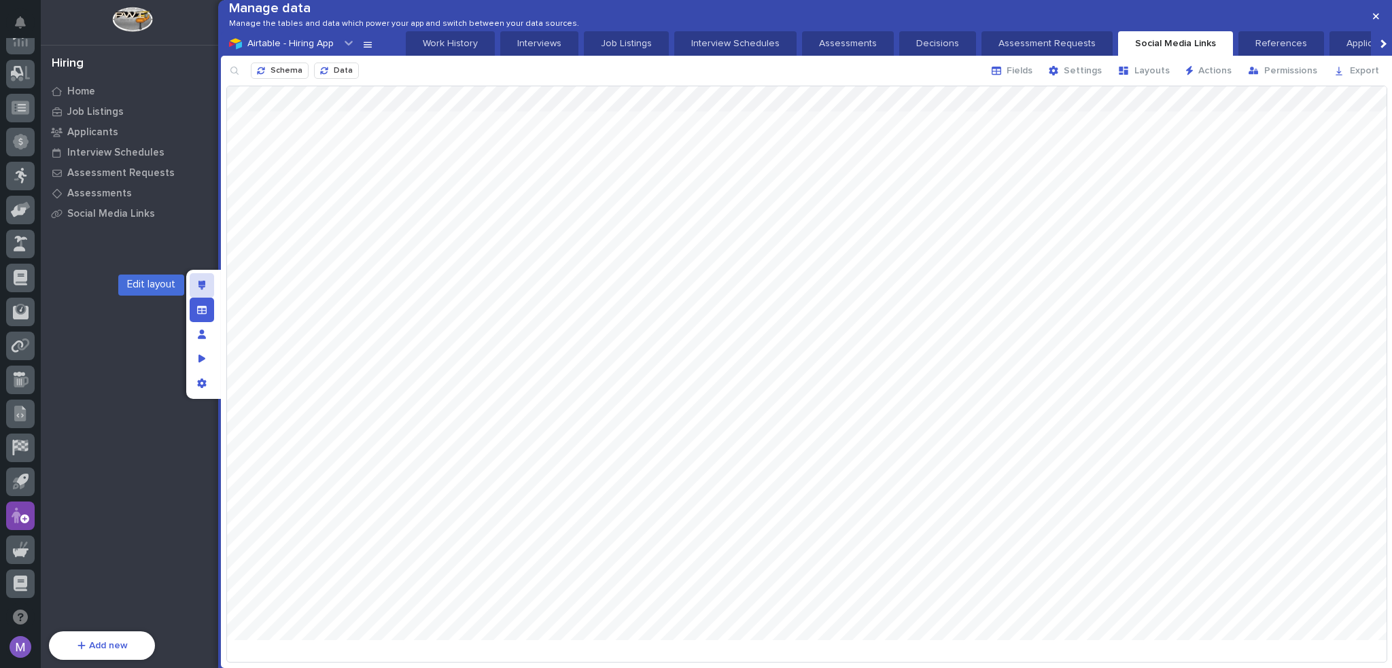
click at [212, 279] on div "Edit layout" at bounding box center [202, 285] width 24 height 24
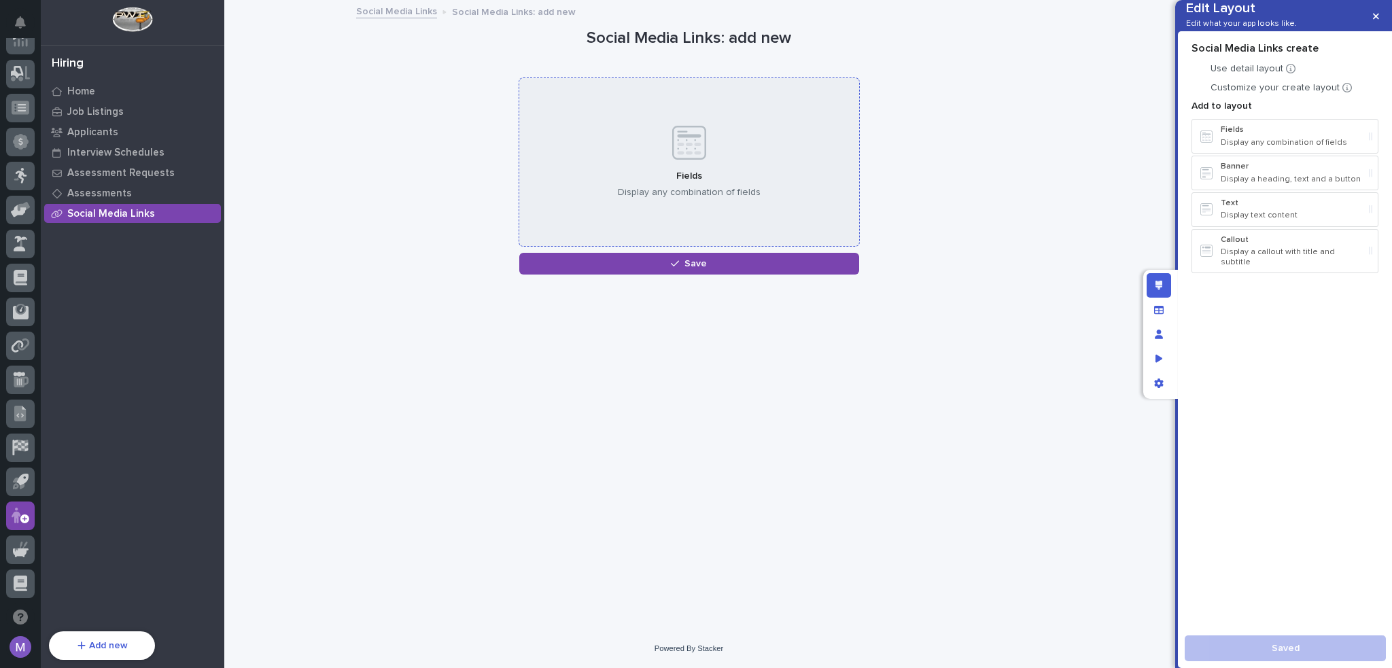
click at [794, 162] on div "Fields Display any combination of fields" at bounding box center [689, 162] width 340 height 169
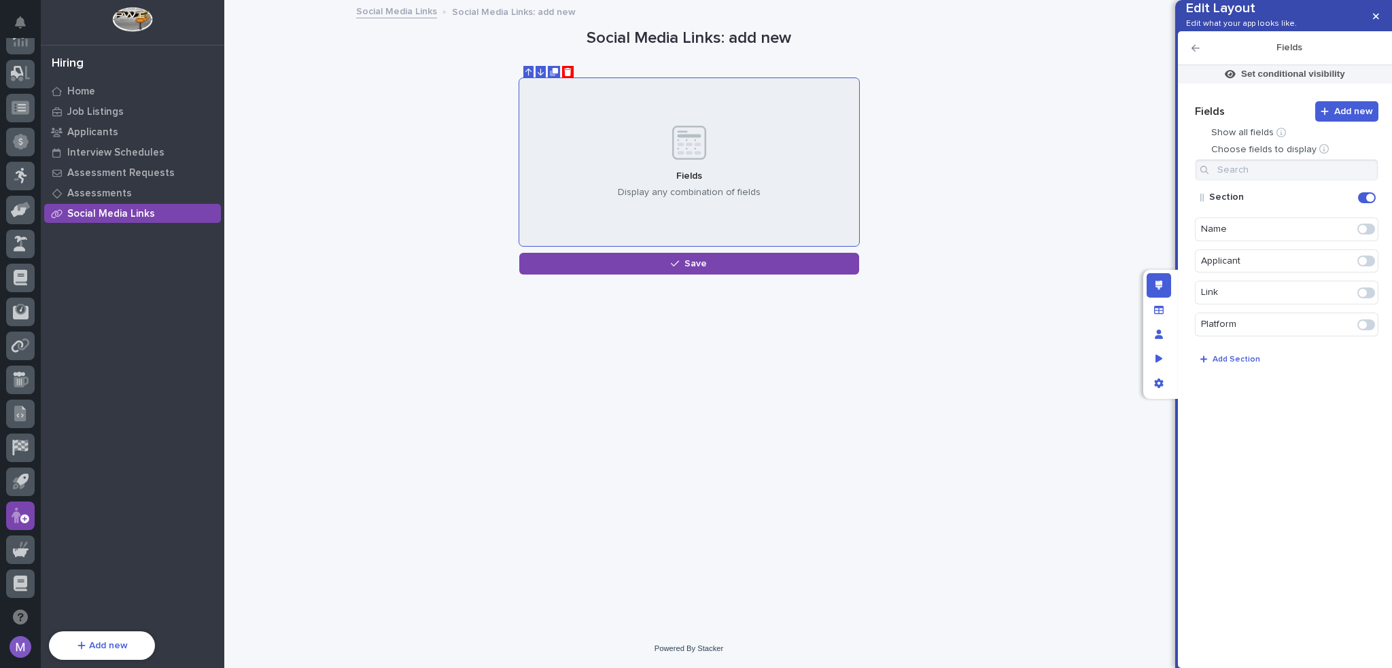
click at [1370, 266] on span at bounding box center [1366, 260] width 18 height 11
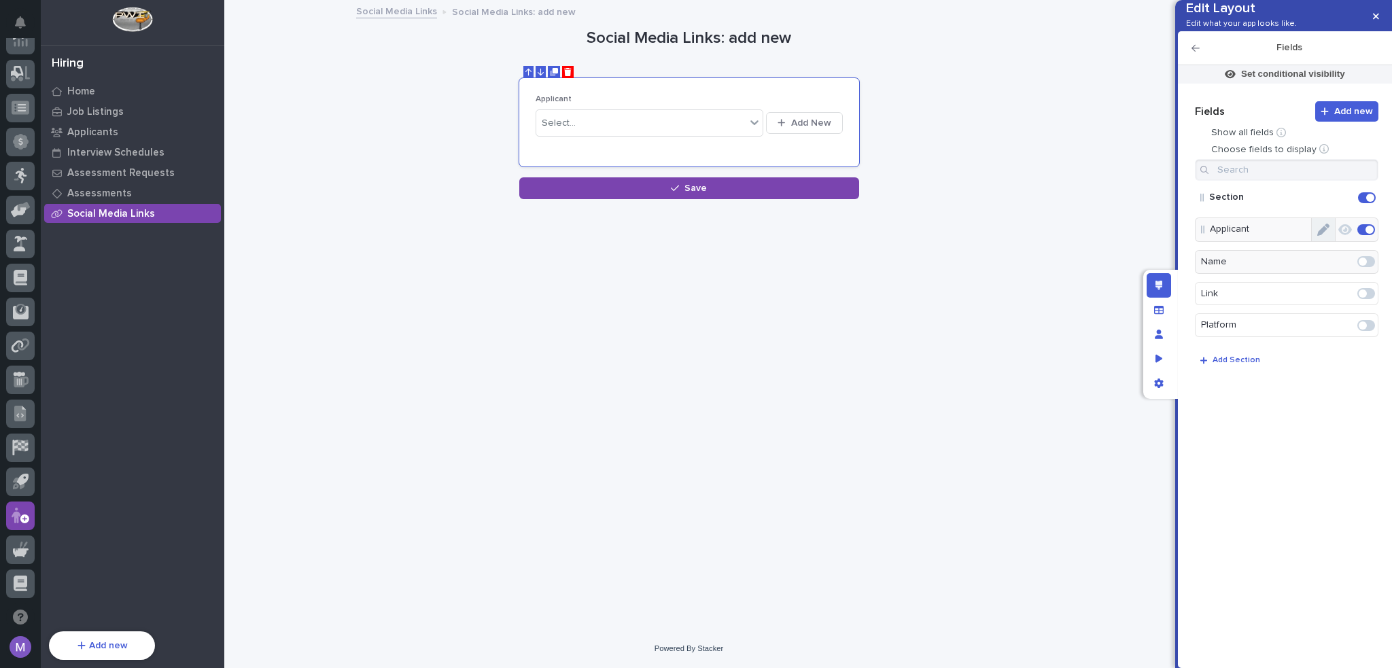
click at [1332, 241] on button "Edit" at bounding box center [1322, 229] width 23 height 23
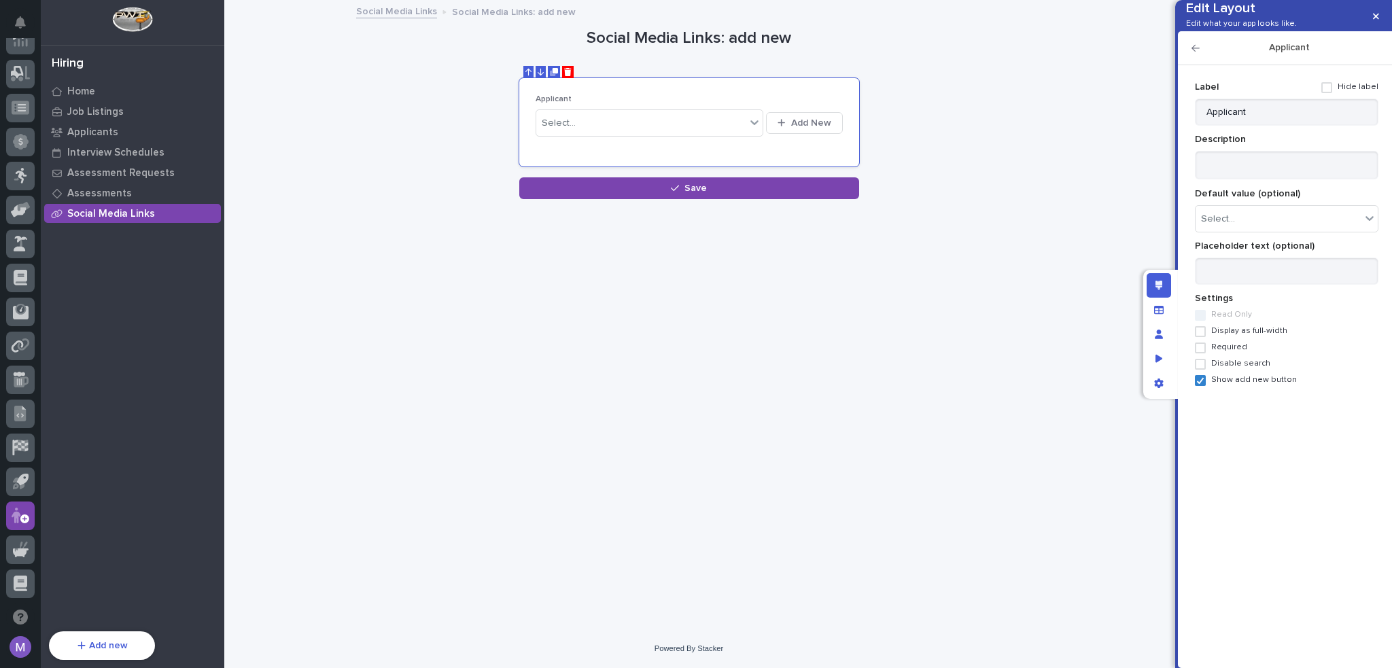
click at [1219, 352] on span "Required" at bounding box center [1229, 347] width 36 height 10
click at [1223, 386] on label "Show add new button" at bounding box center [1286, 380] width 183 height 11
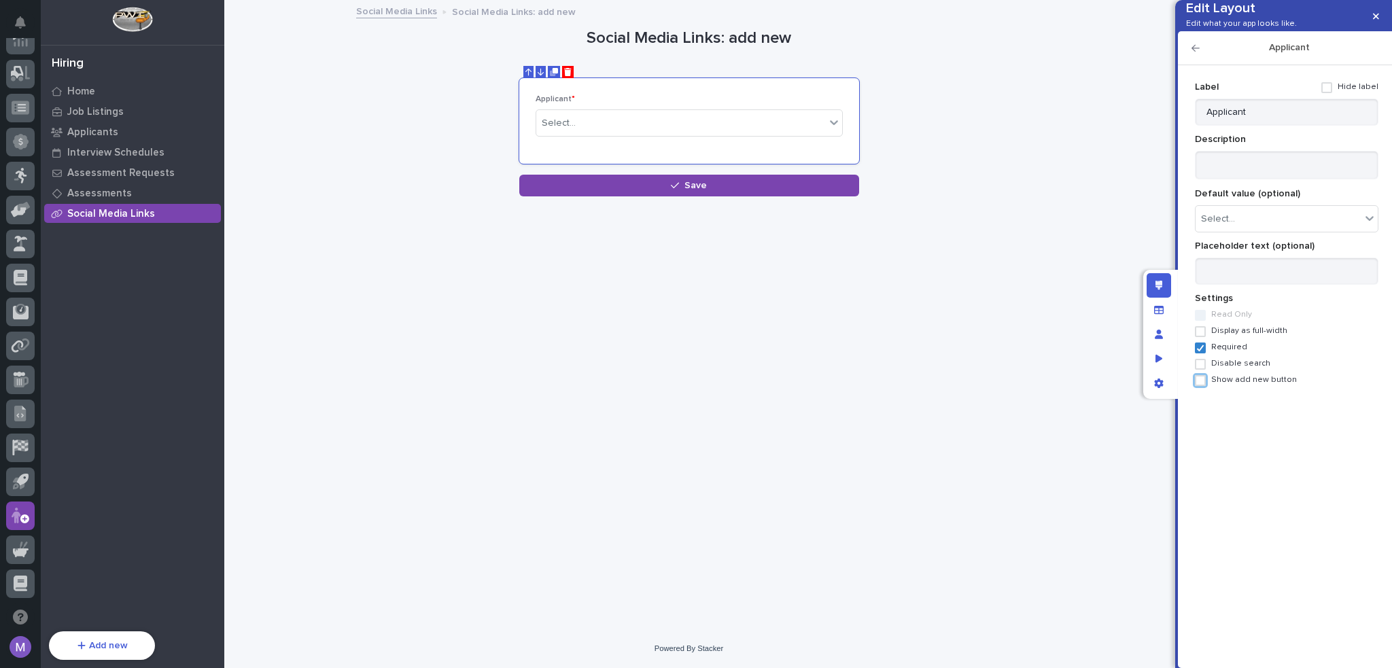
click at [1194, 53] on icon "button" at bounding box center [1195, 48] width 8 height 10
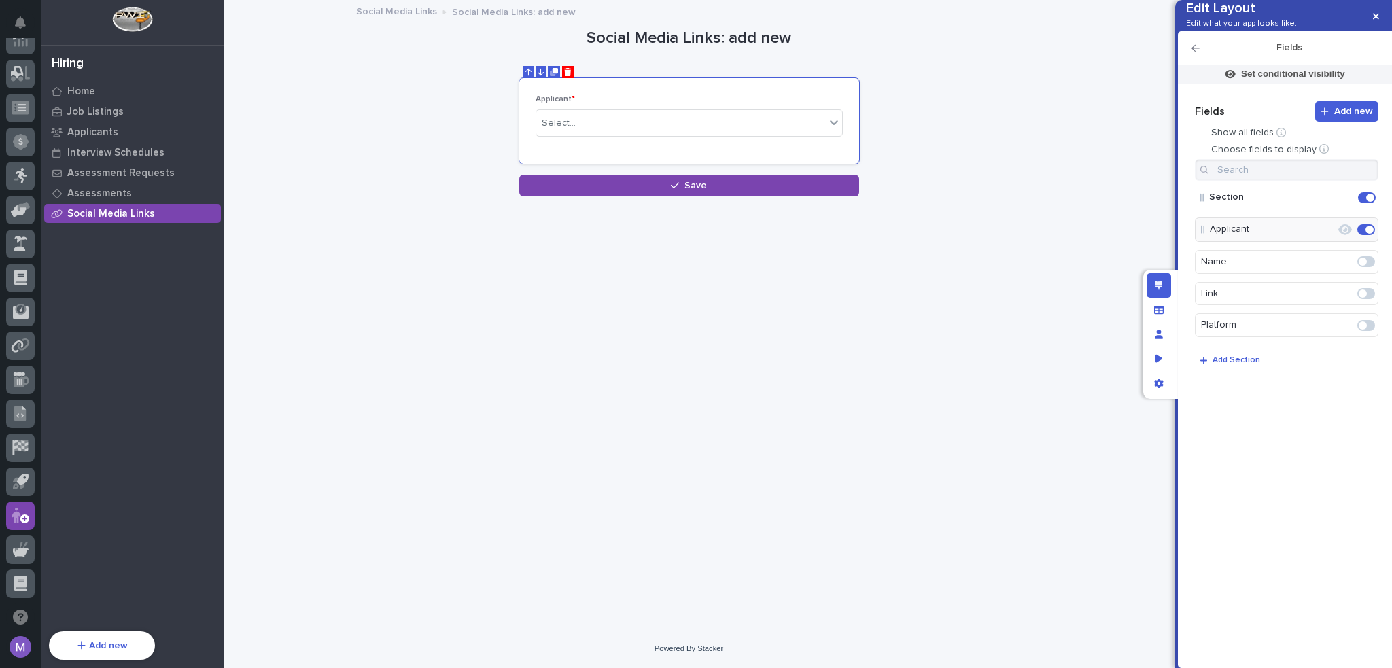
click at [1371, 299] on span at bounding box center [1366, 293] width 18 height 11
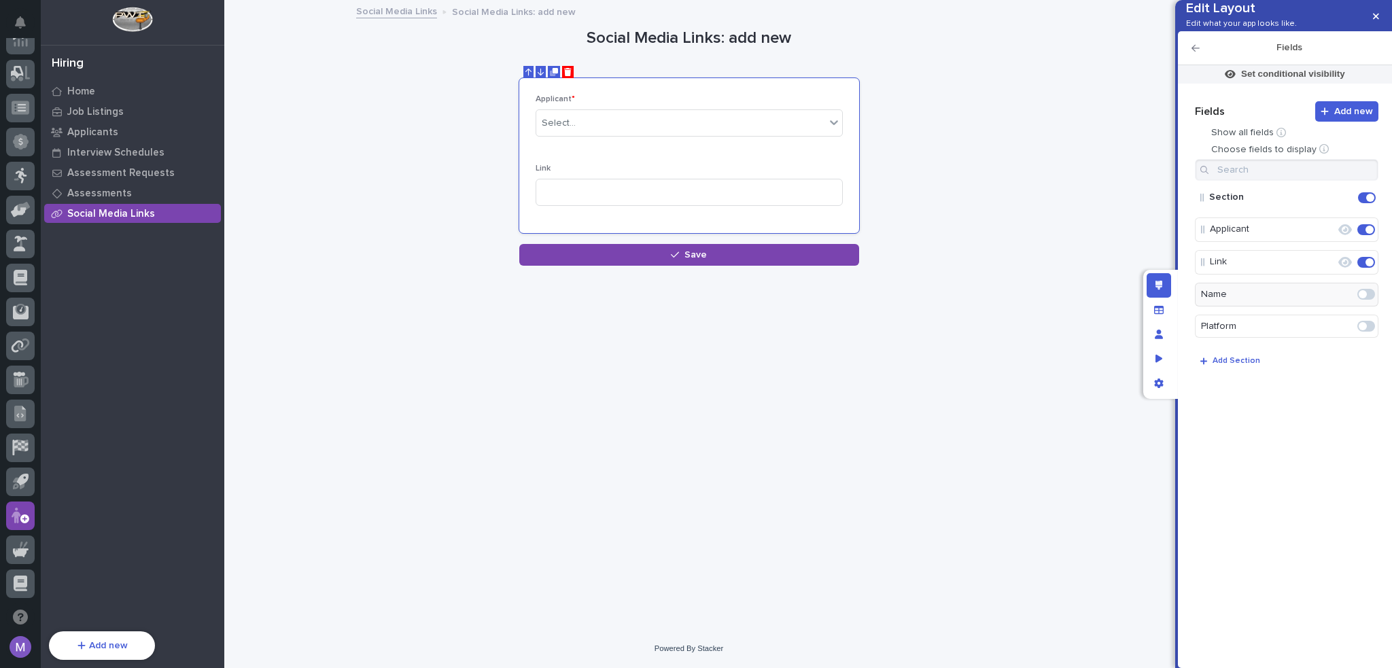
click at [1367, 332] on span at bounding box center [1366, 326] width 18 height 11
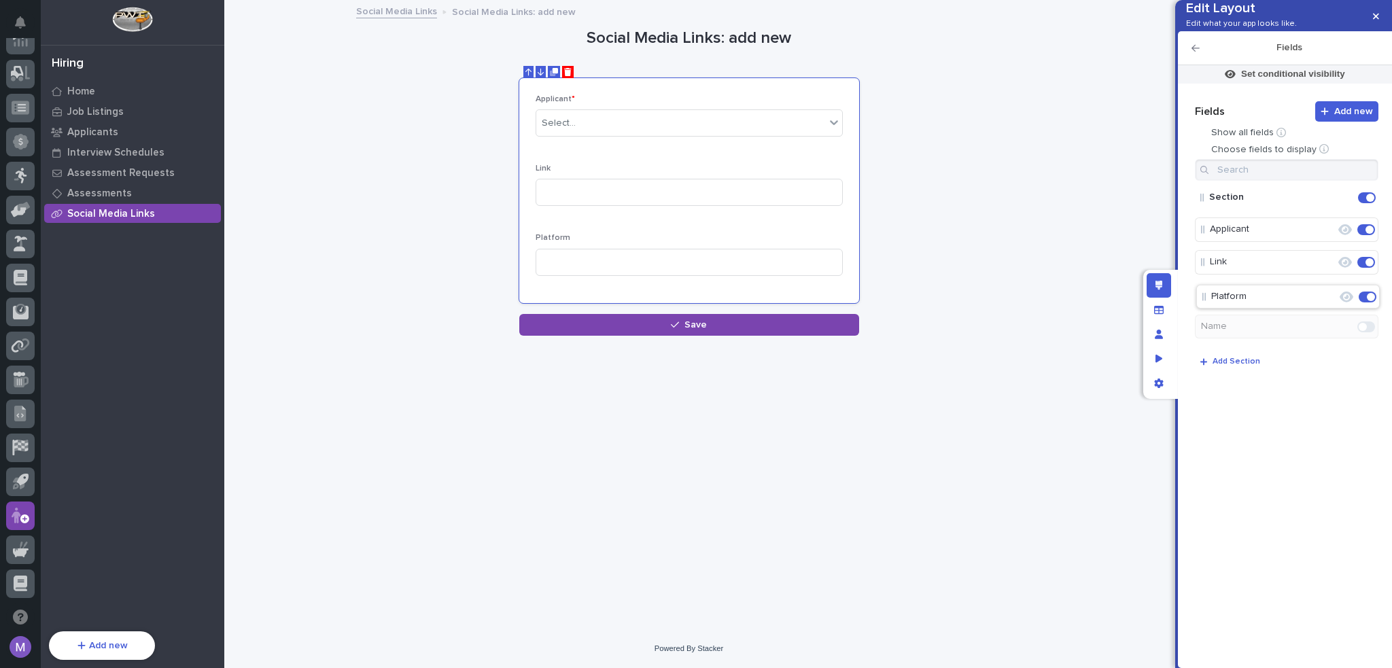
drag, startPoint x: 1245, startPoint y: 318, endPoint x: 1248, endPoint y: 282, distance: 36.1
click at [1330, 274] on button "Edit" at bounding box center [1322, 262] width 23 height 23
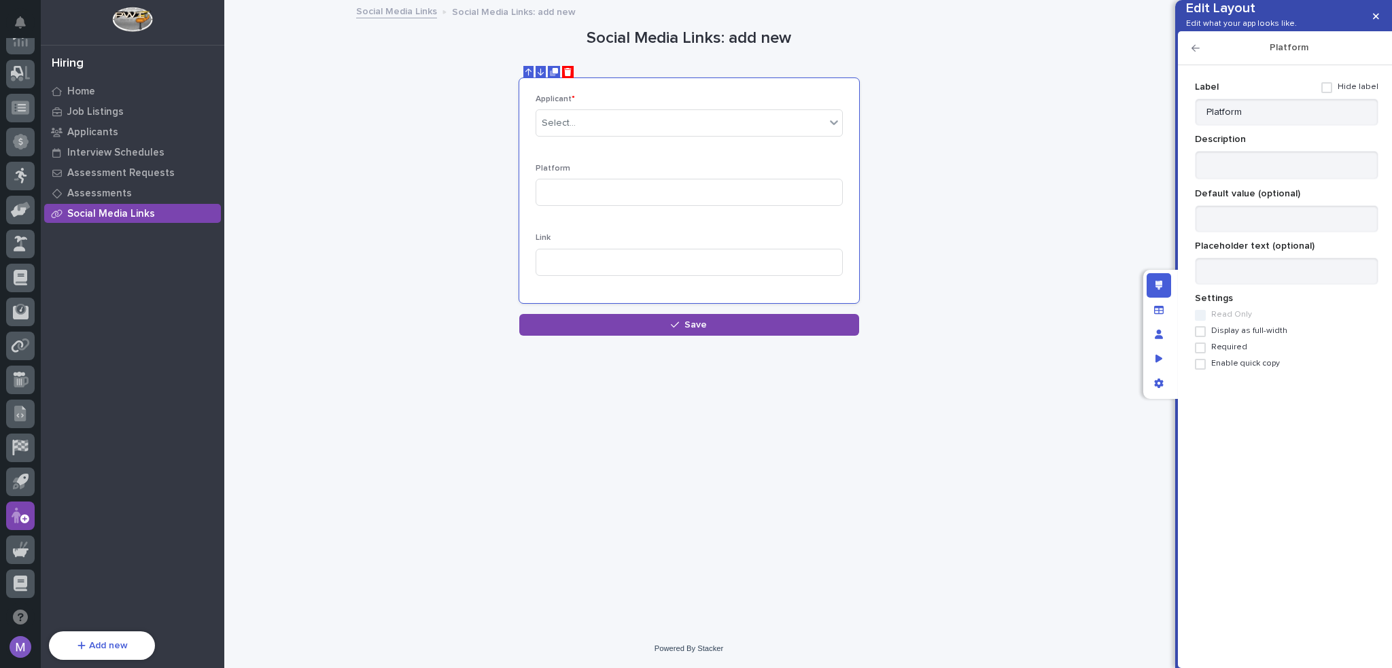
click at [1228, 352] on span "Required" at bounding box center [1229, 347] width 36 height 10
click at [1196, 53] on icon "button" at bounding box center [1195, 48] width 8 height 10
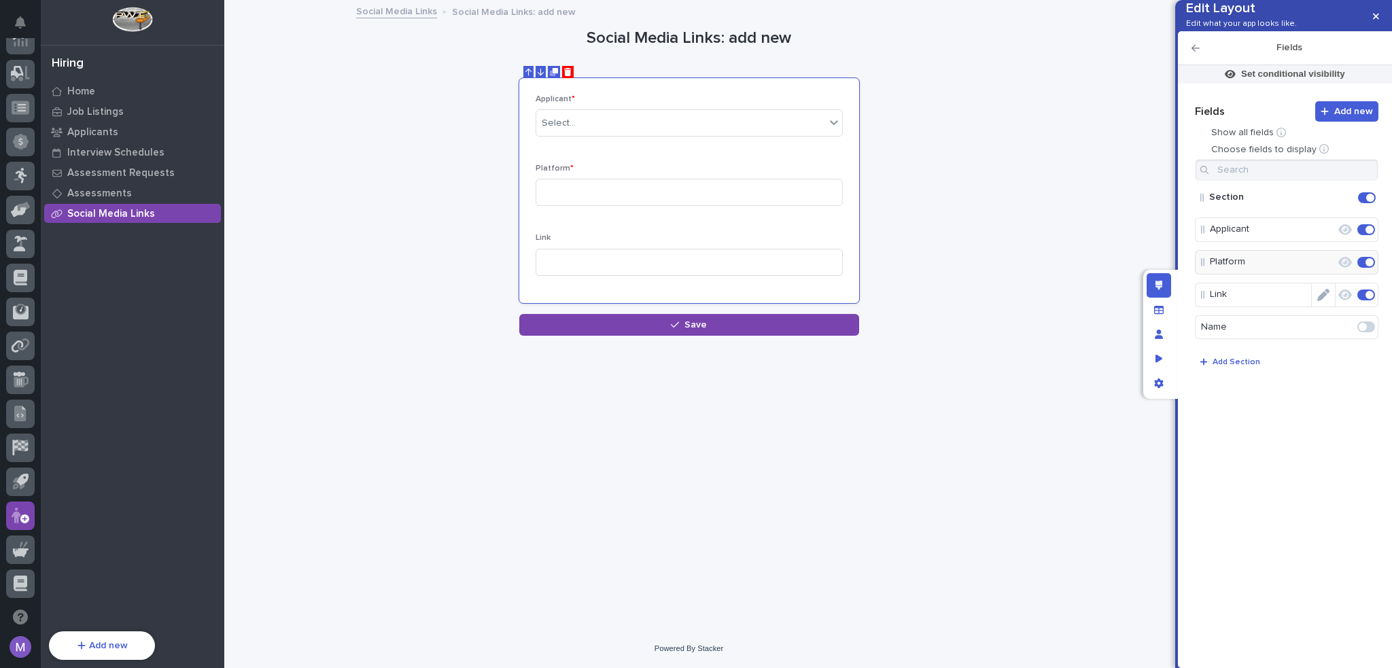
click at [1326, 301] on icon "Edit" at bounding box center [1323, 295] width 12 height 12
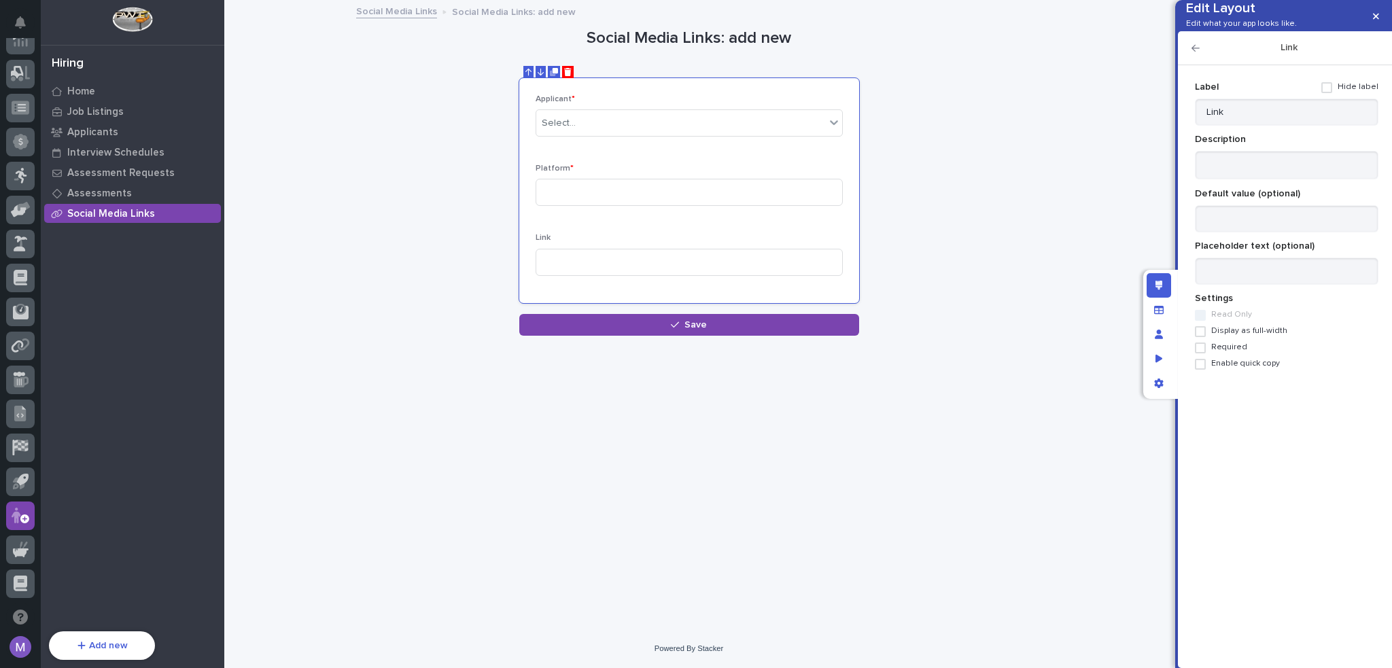
click at [1228, 352] on span "Required" at bounding box center [1229, 347] width 36 height 10
click at [1274, 368] on span "Enable quick copy" at bounding box center [1245, 364] width 69 height 10
click at [1197, 52] on icon "button" at bounding box center [1195, 48] width 8 height 7
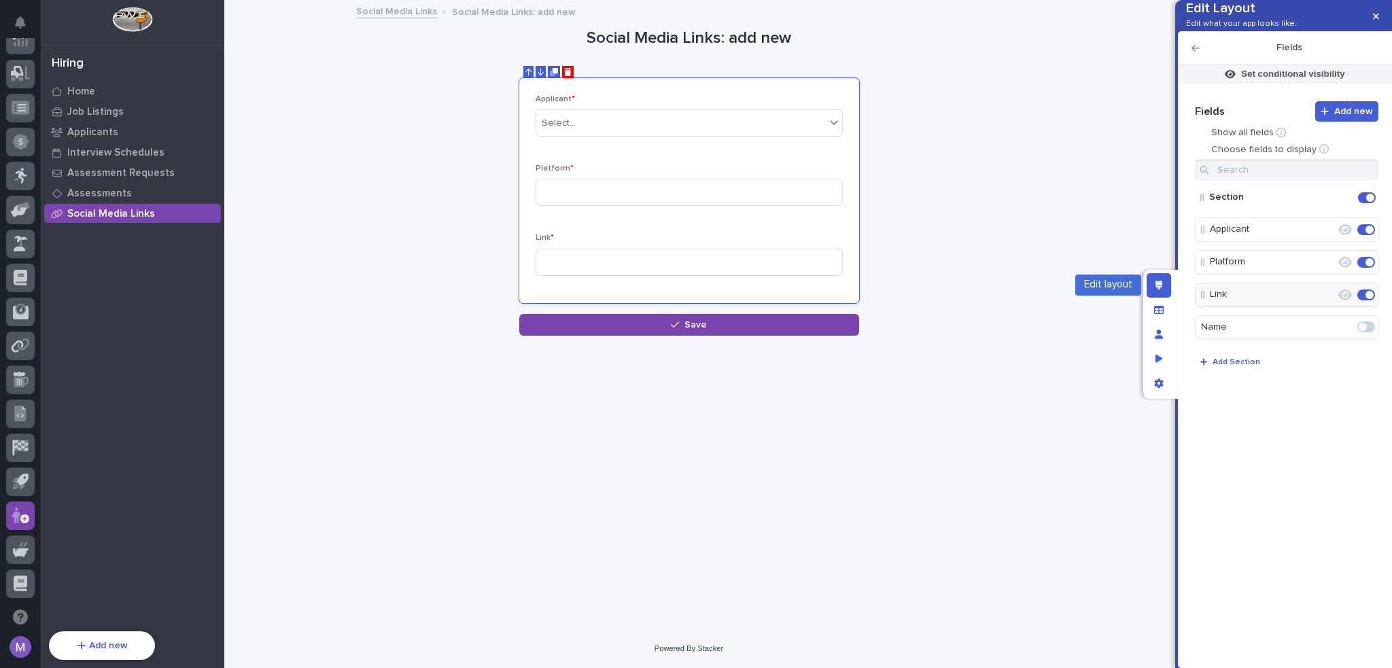
click at [1155, 282] on icon "Edit layout" at bounding box center [1158, 286] width 7 height 10
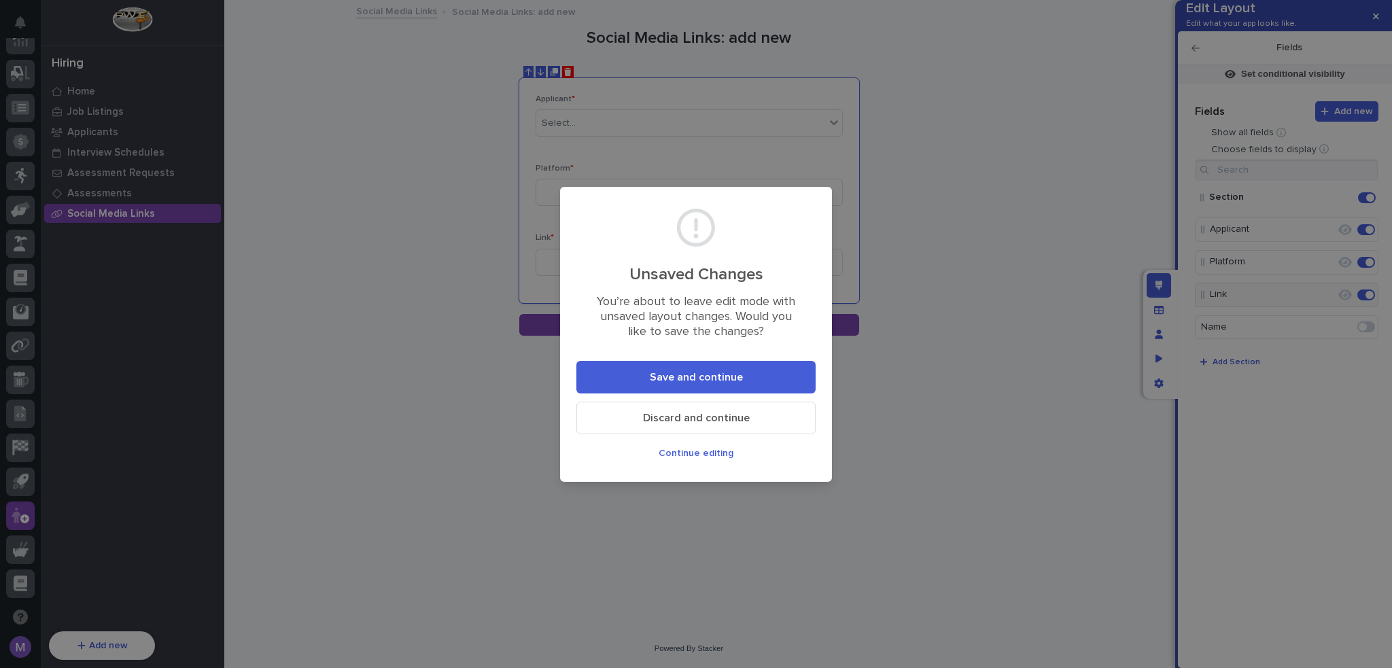
click at [743, 377] on button "Save and continue" at bounding box center [695, 377] width 239 height 33
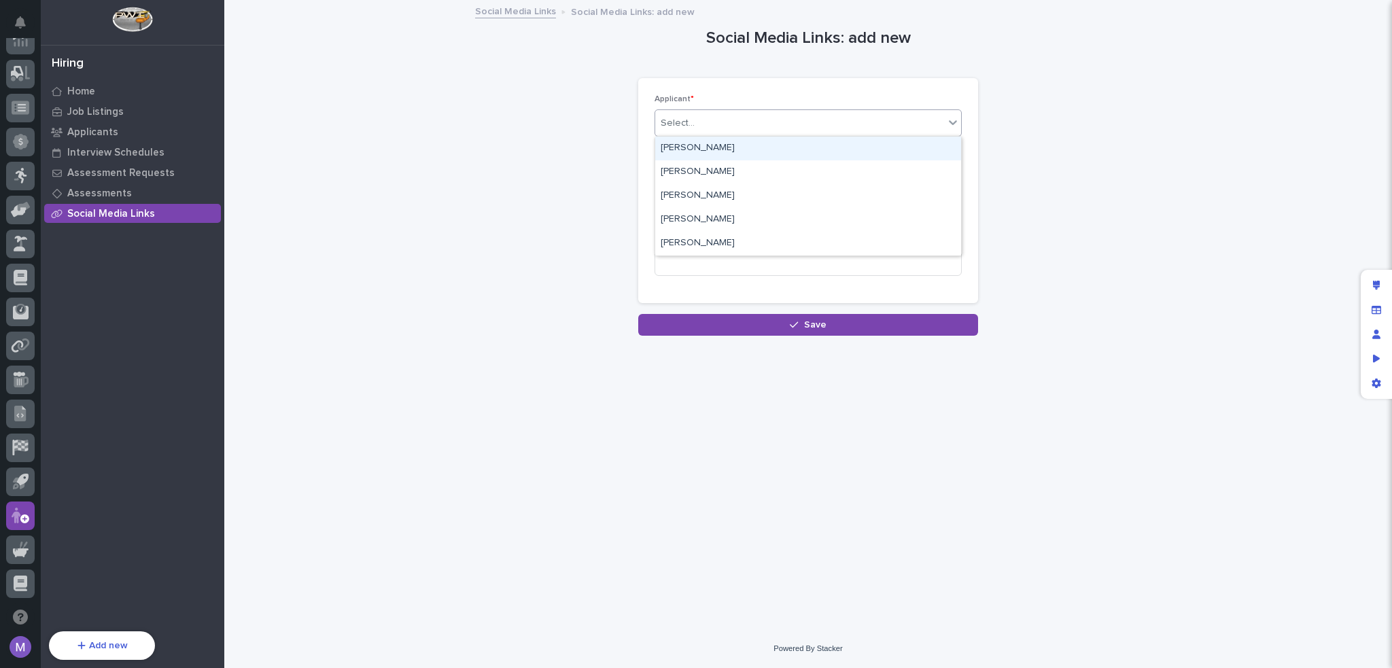
click at [837, 130] on div "Select..." at bounding box center [799, 123] width 289 height 22
click at [1022, 100] on div "Social Media Links: add new Loading... Saving… Loading... Saving… Loading... Sa…" at bounding box center [808, 168] width 1140 height 334
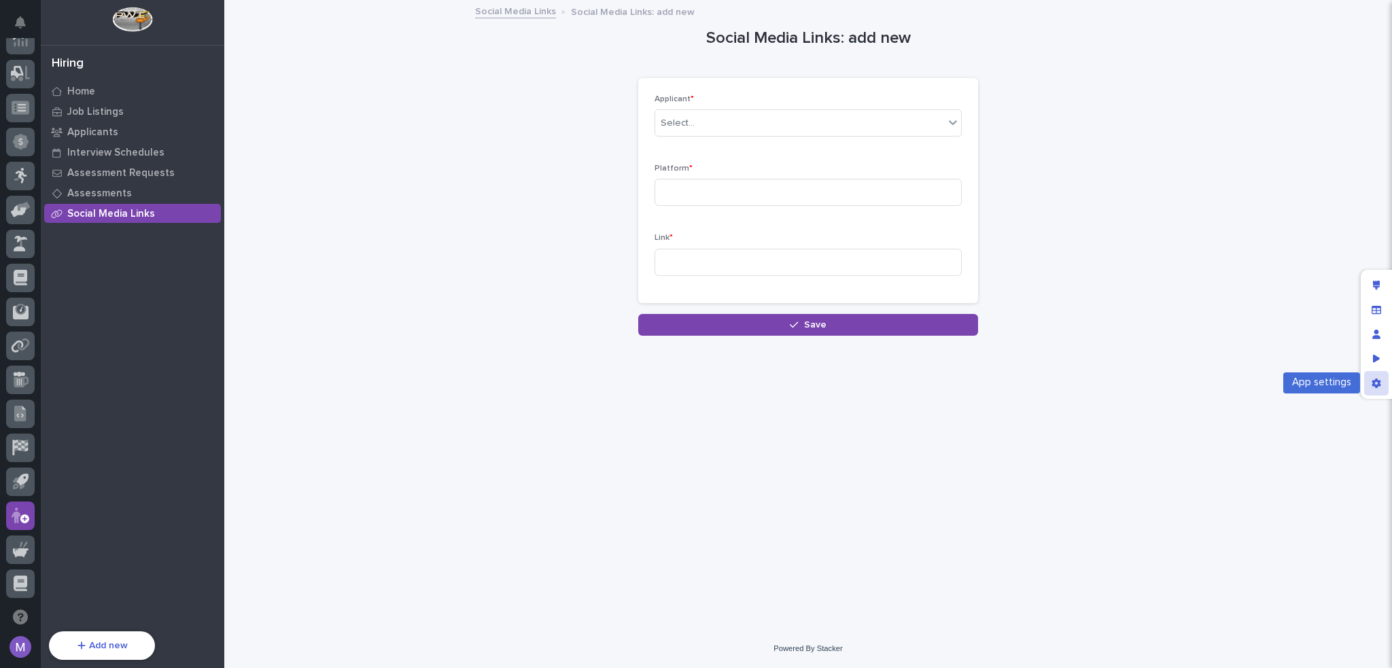
click at [1375, 385] on icon "App settings" at bounding box center [1375, 383] width 9 height 10
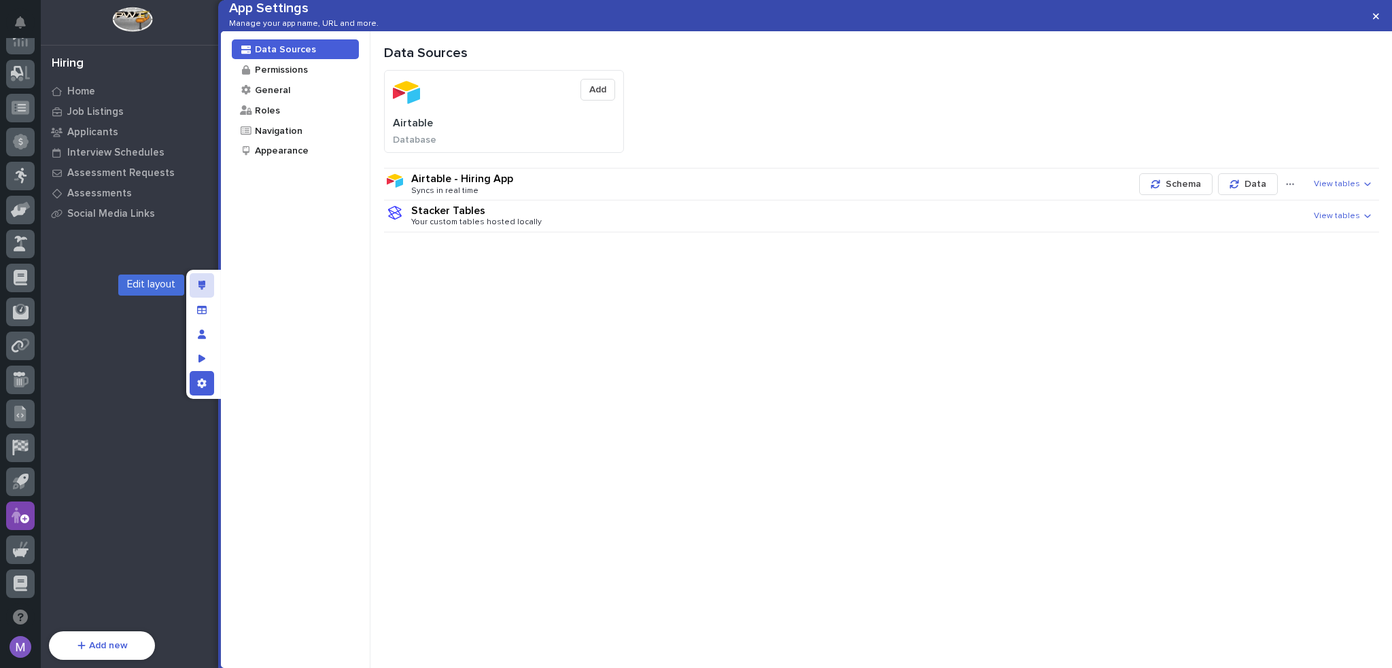
click at [209, 289] on div "Edit layout" at bounding box center [202, 285] width 24 height 24
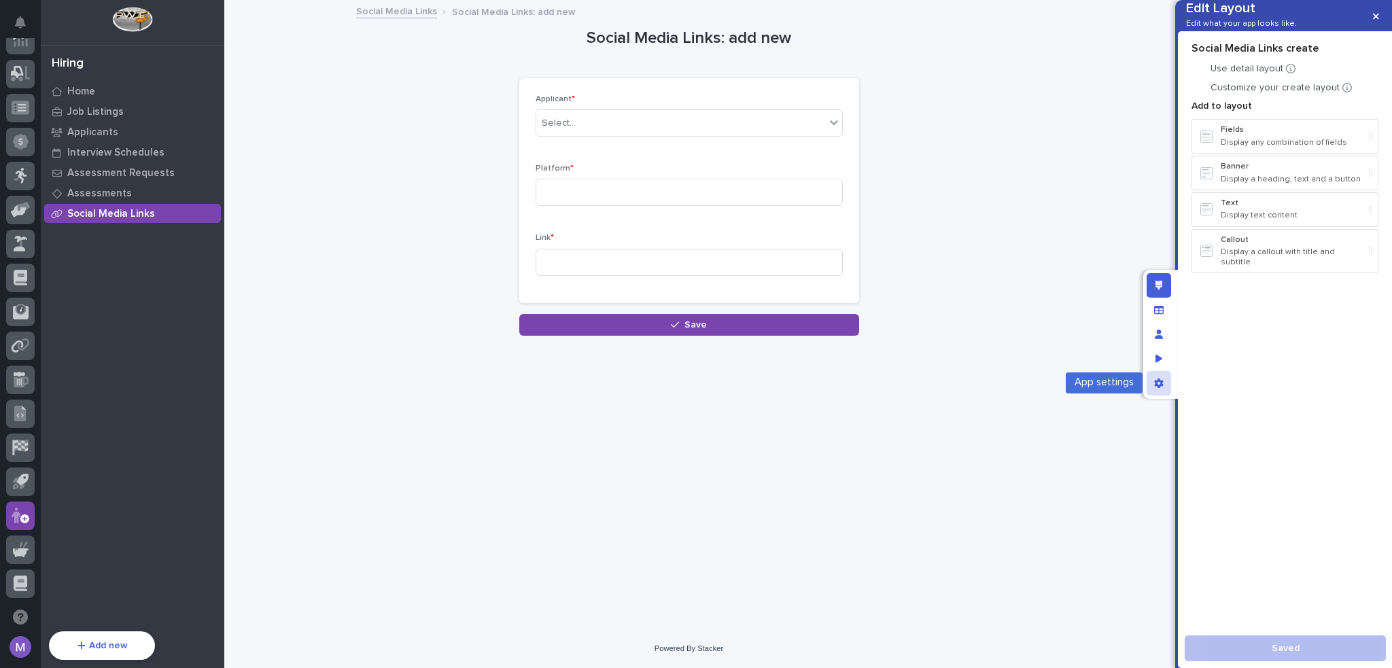
click at [1159, 385] on icon "App settings" at bounding box center [1158, 383] width 9 height 10
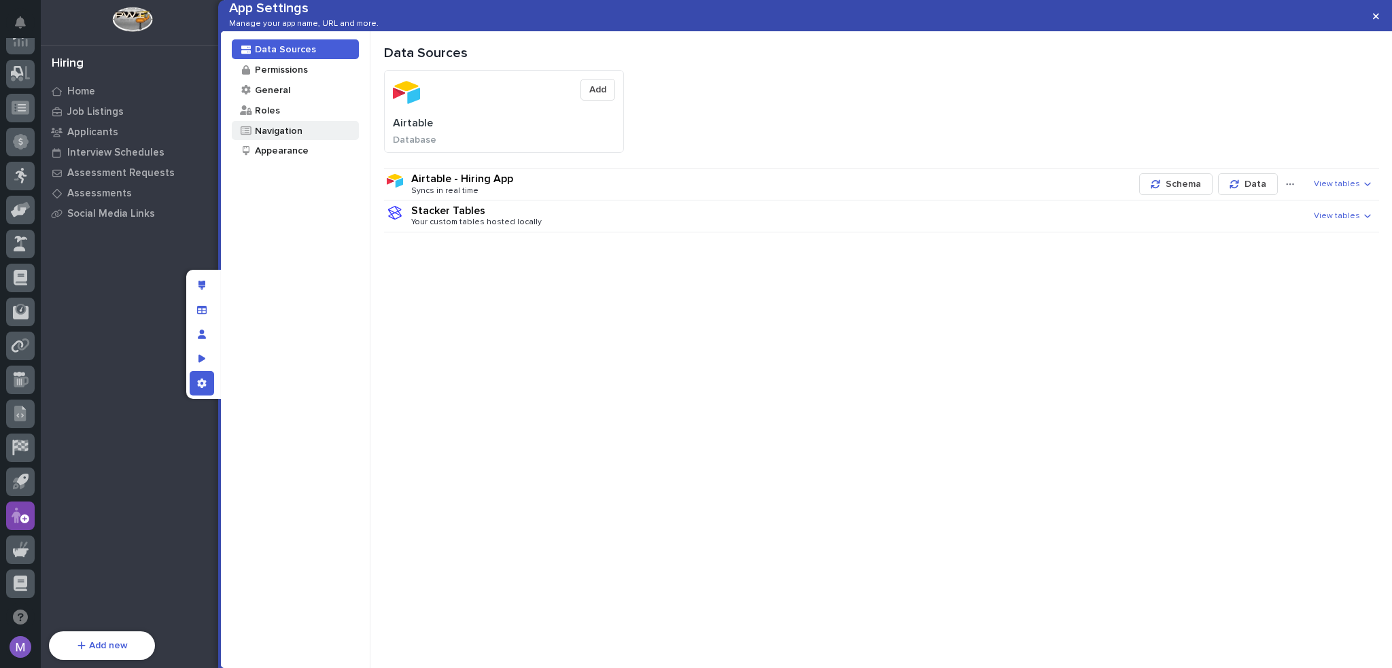
click at [313, 141] on div "Navigation" at bounding box center [295, 131] width 127 height 20
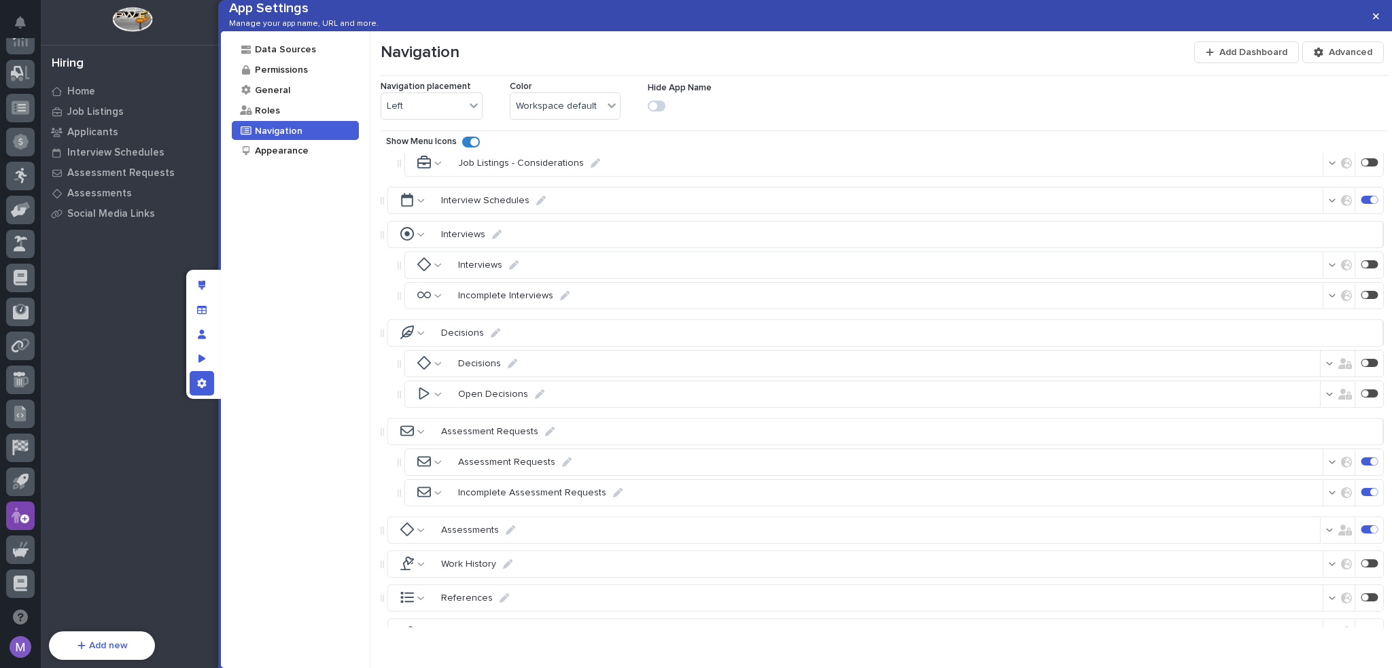
scroll to position [362, 0]
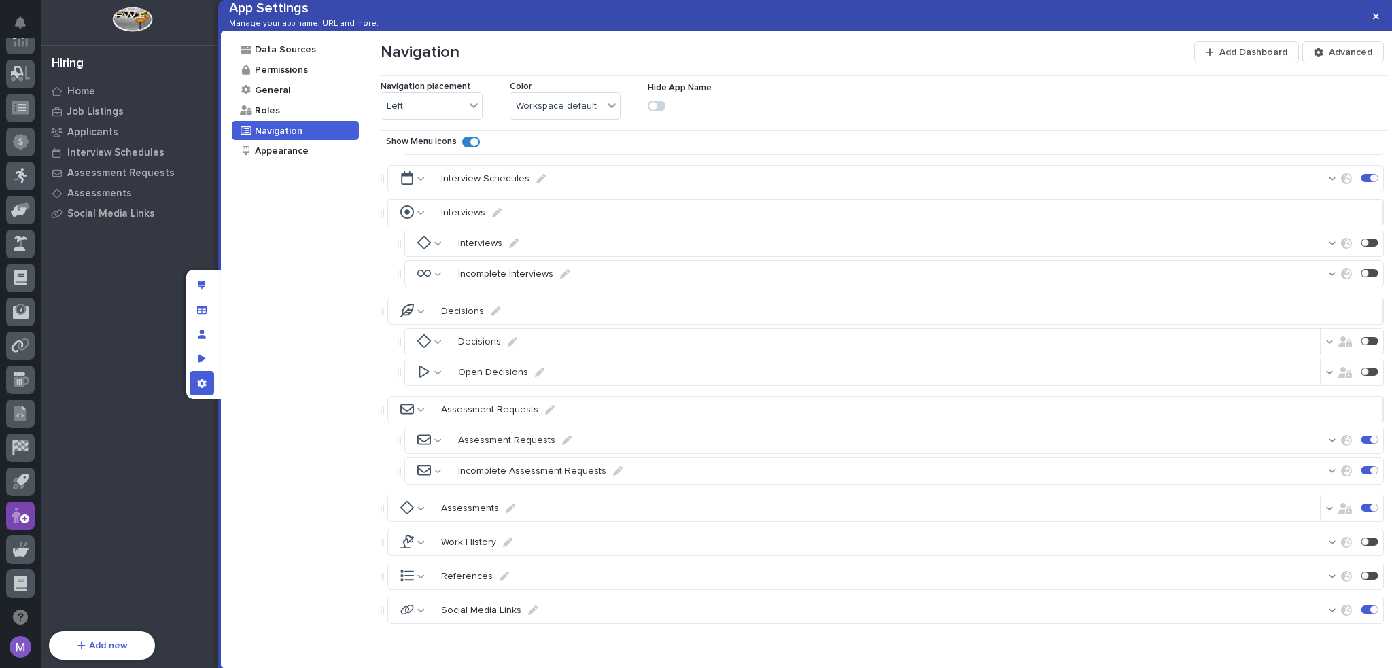
click at [1361, 605] on div at bounding box center [1369, 609] width 17 height 8
click at [196, 383] on div "App settings" at bounding box center [202, 383] width 24 height 24
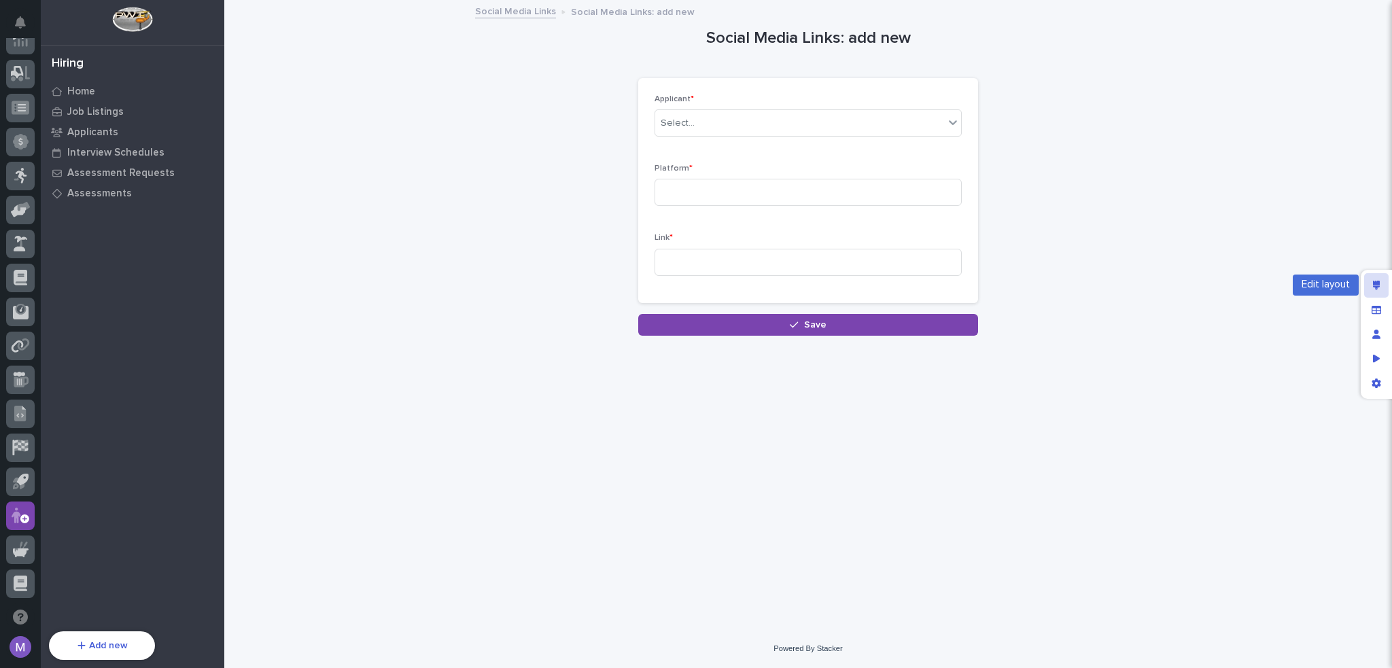
click at [1382, 281] on div "Edit layout" at bounding box center [1376, 285] width 24 height 24
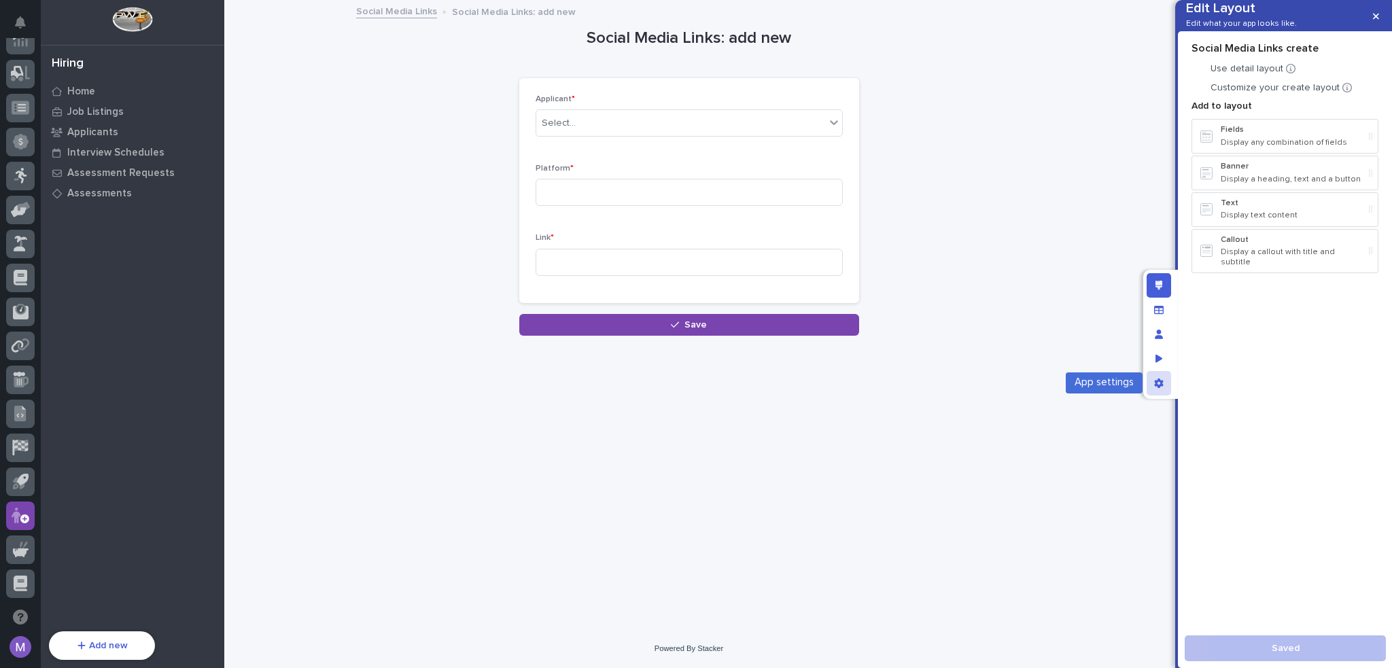
click at [1161, 387] on icon "App settings" at bounding box center [1159, 383] width 10 height 10
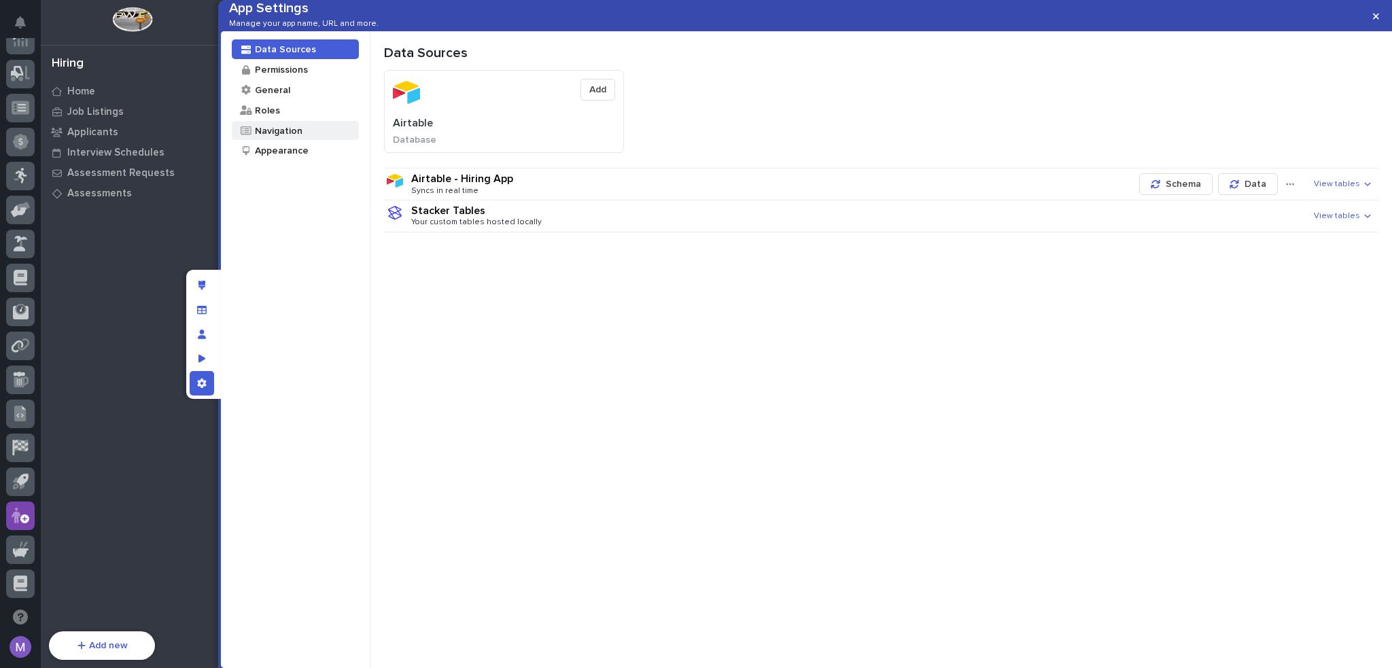
click at [275, 137] on div "Navigation" at bounding box center [277, 130] width 49 height 13
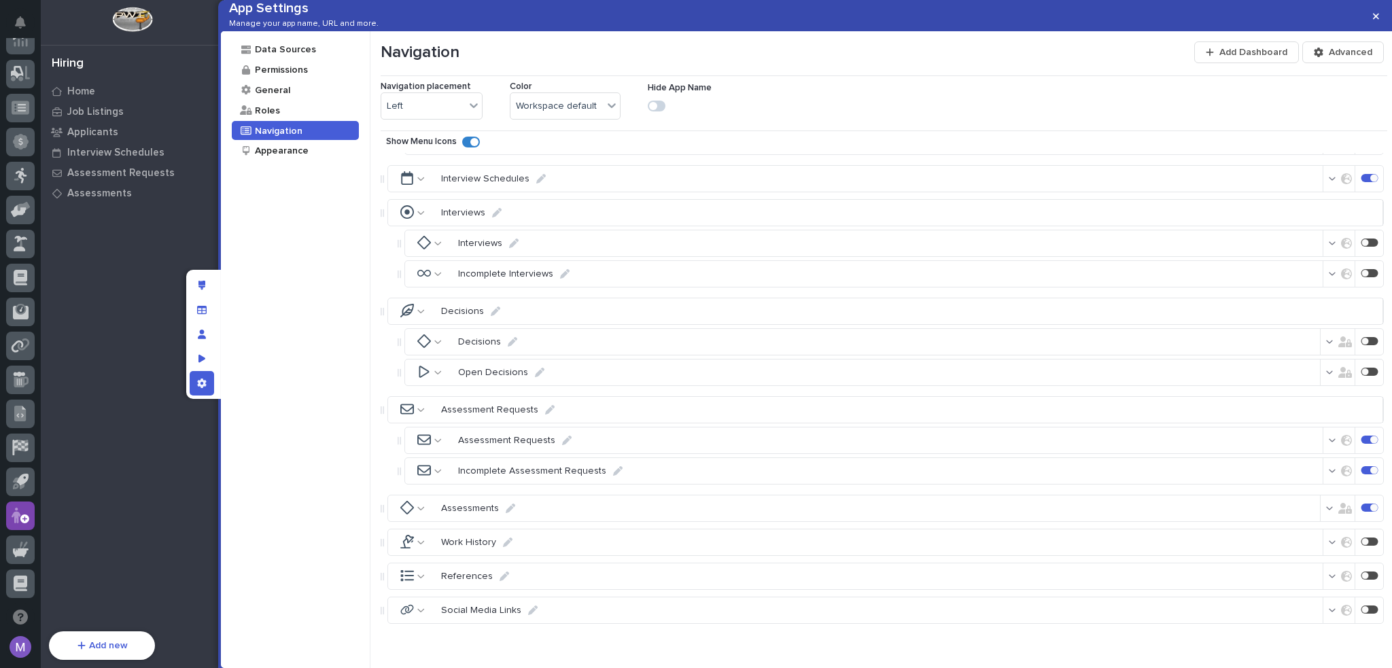
click at [1370, 510] on div at bounding box center [1373, 507] width 7 height 7
click at [202, 287] on icon "Edit layout" at bounding box center [201, 286] width 7 height 10
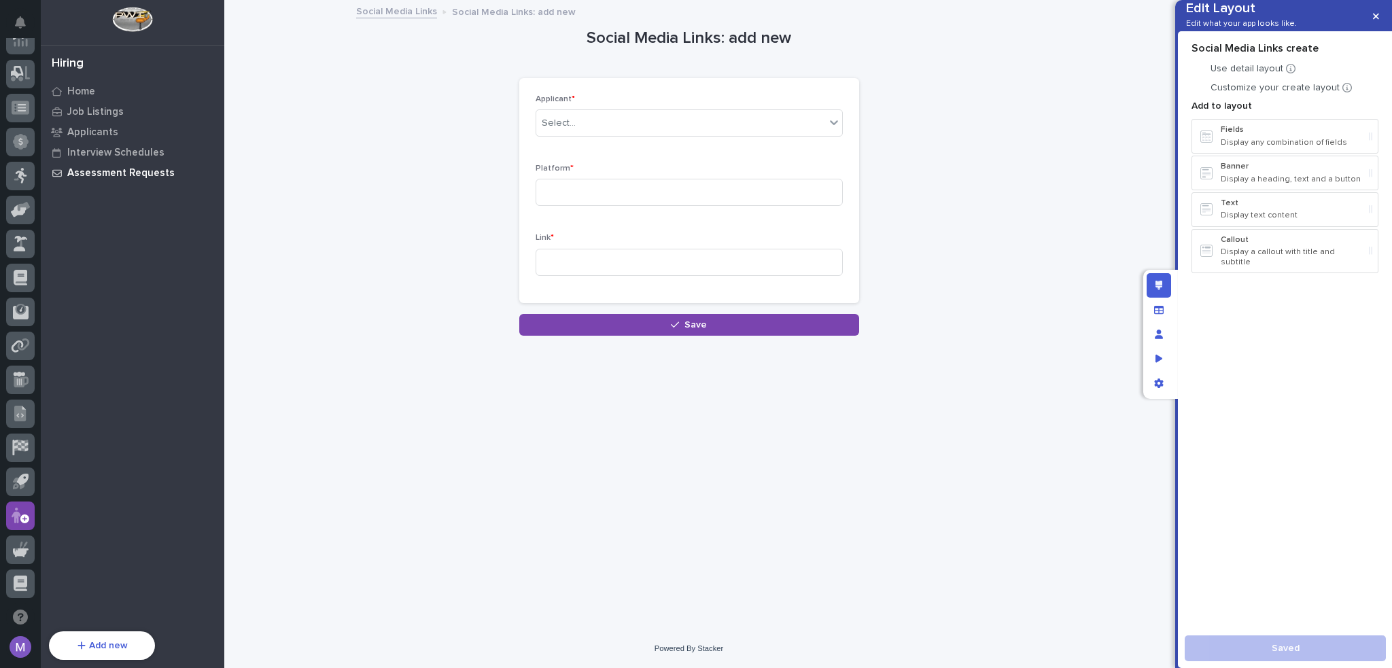
click at [150, 179] on div "Assessment Requests" at bounding box center [132, 172] width 177 height 19
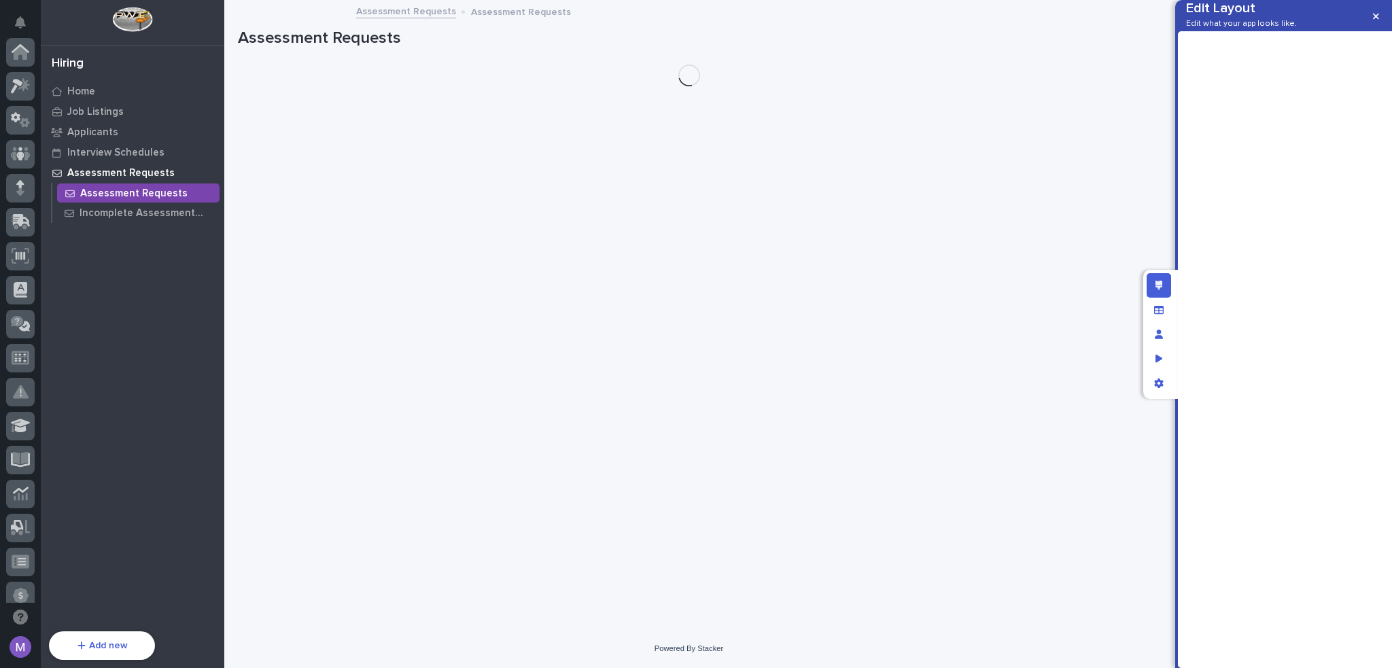
scroll to position [454, 0]
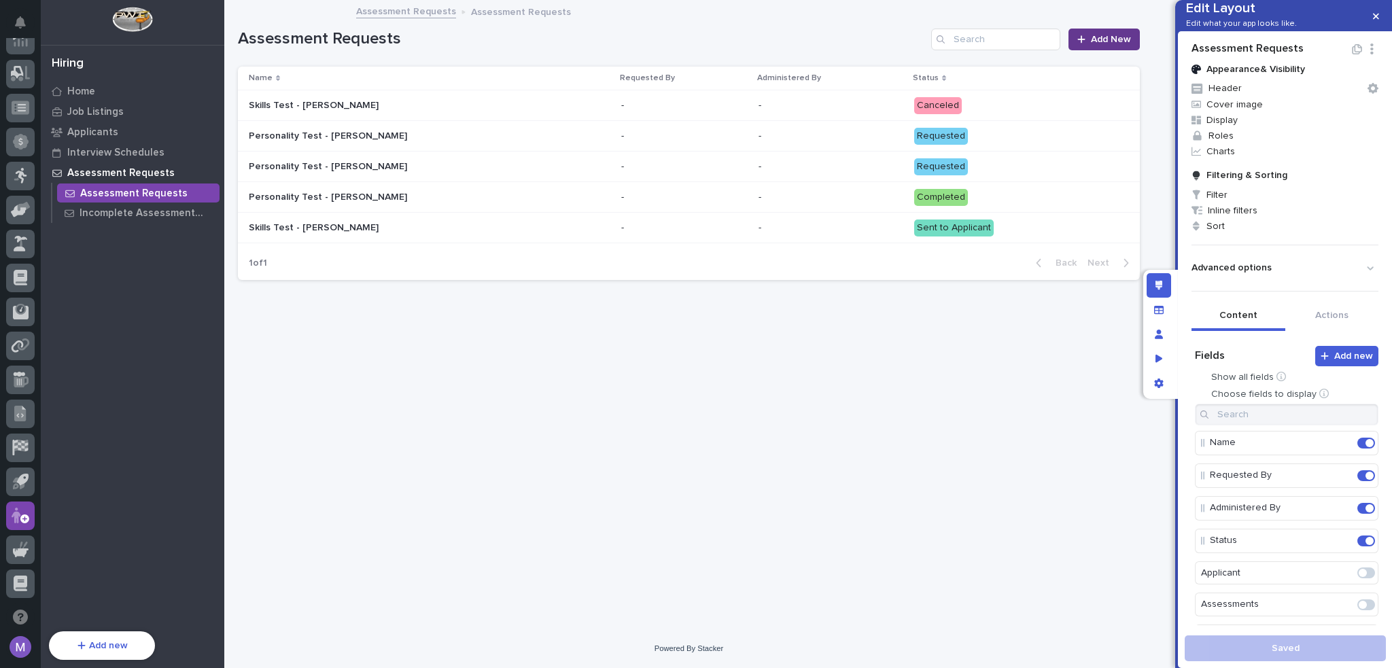
click at [1133, 35] on link "Add New" at bounding box center [1103, 40] width 71 height 22
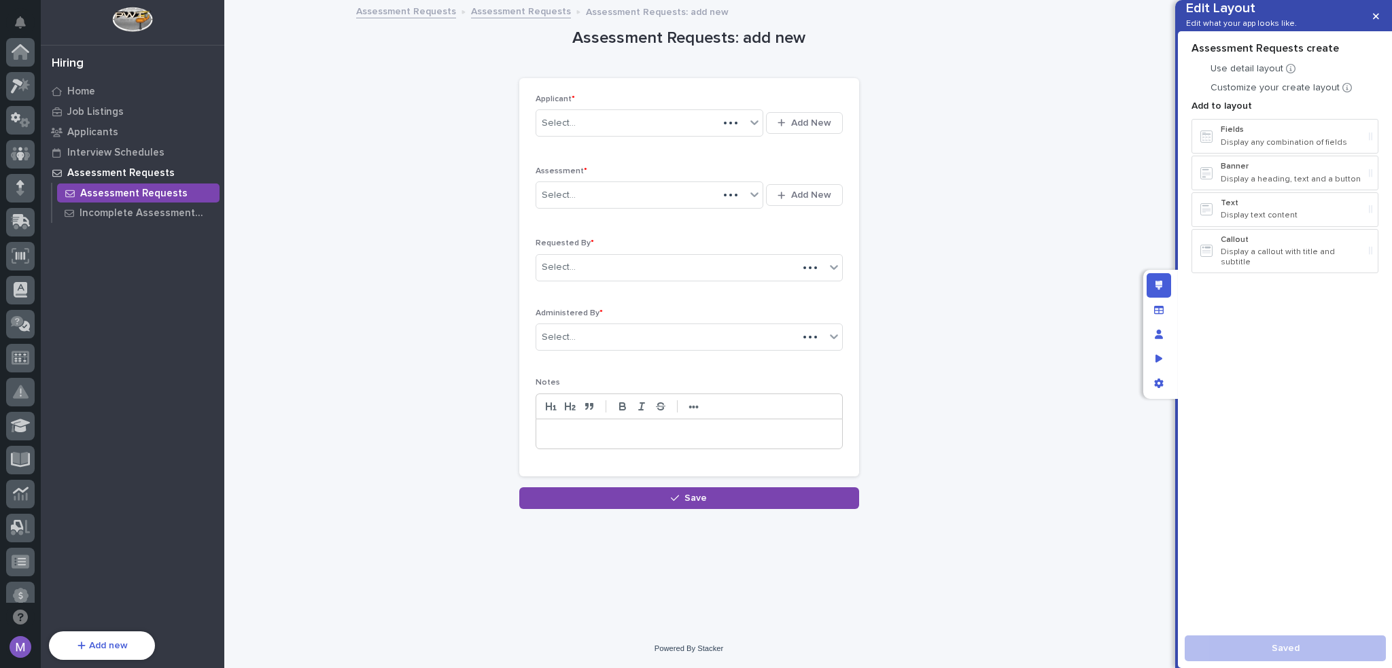
scroll to position [454, 0]
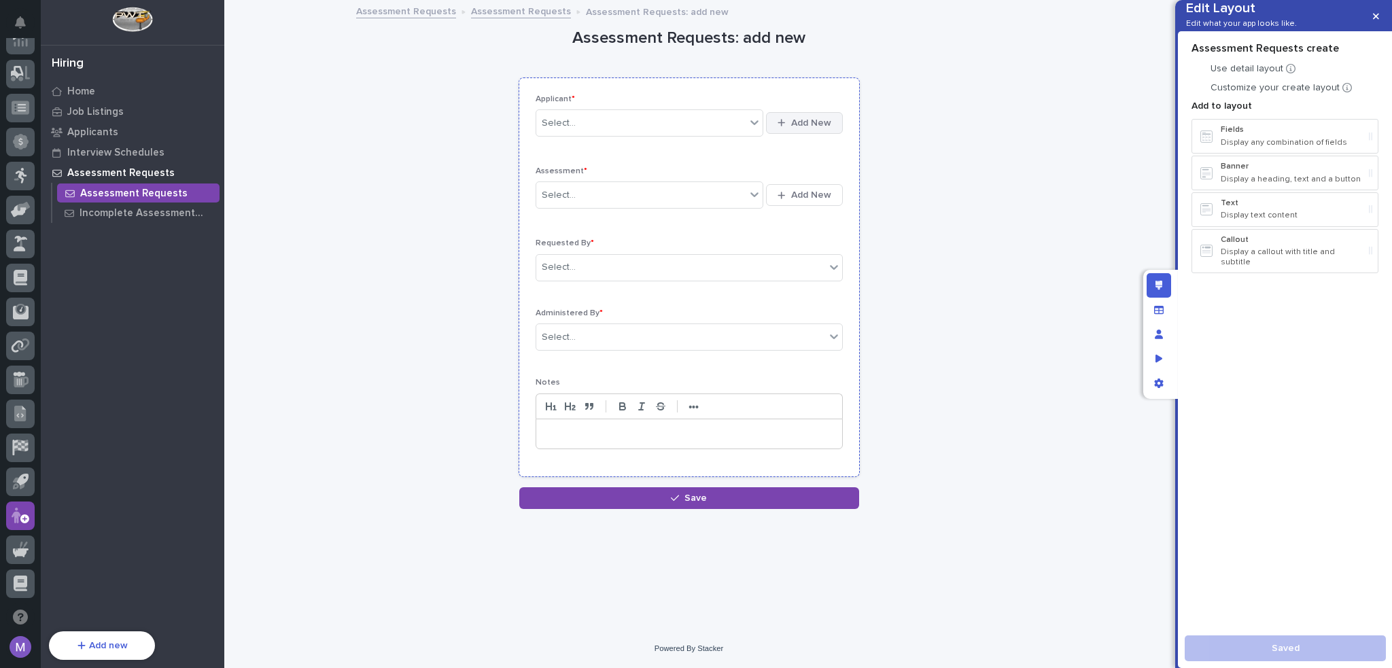
click at [805, 117] on span "Add New" at bounding box center [811, 123] width 40 height 12
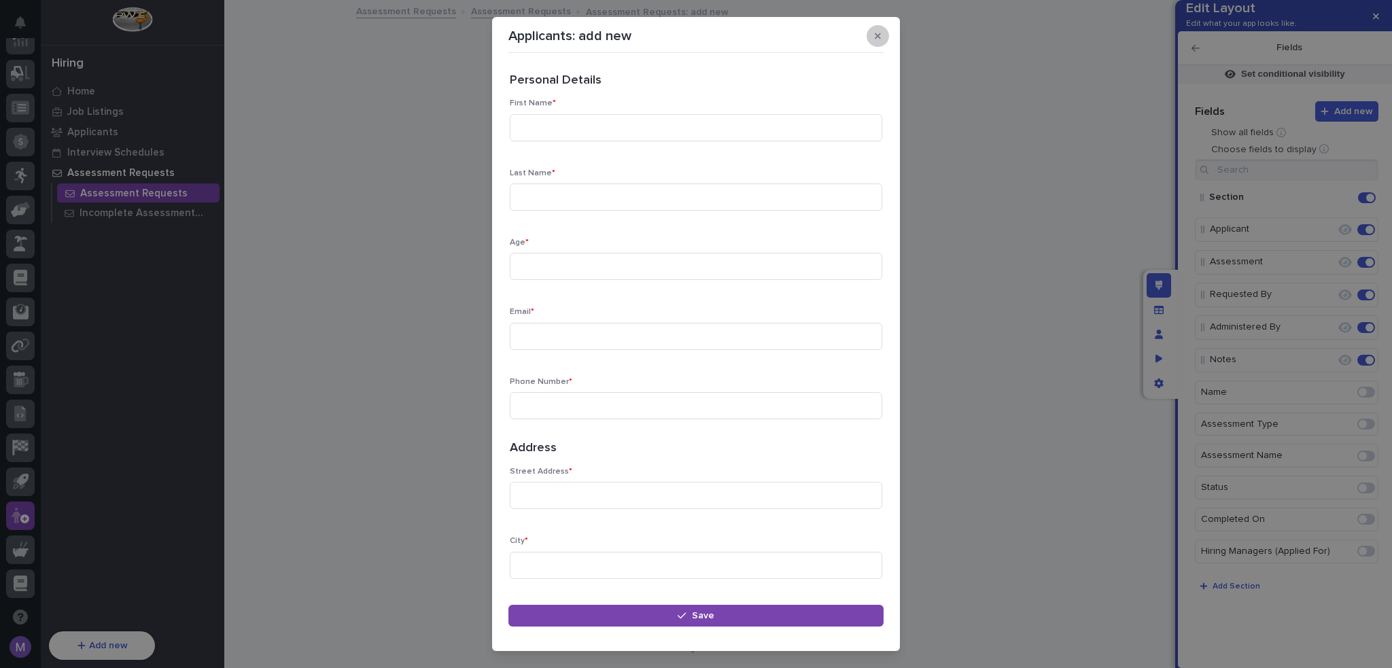
click at [885, 36] on button "button" at bounding box center [877, 36] width 22 height 22
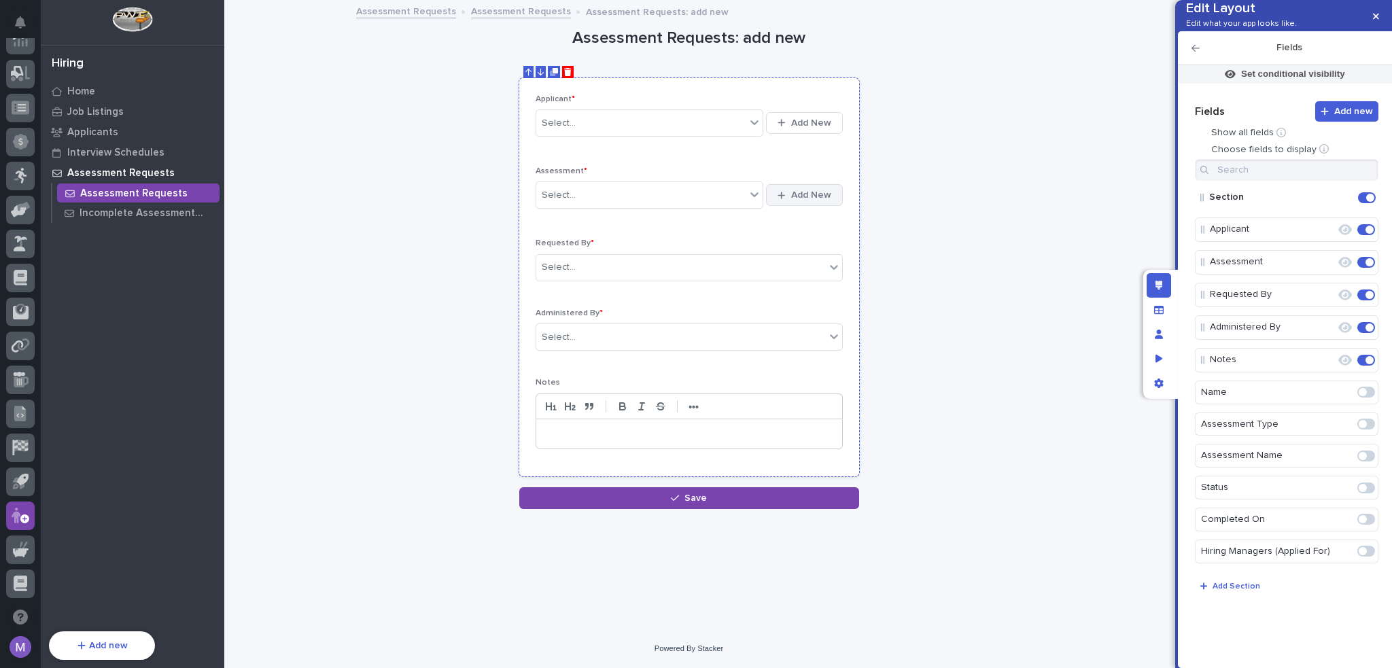
click at [800, 192] on span "Add New" at bounding box center [811, 195] width 40 height 12
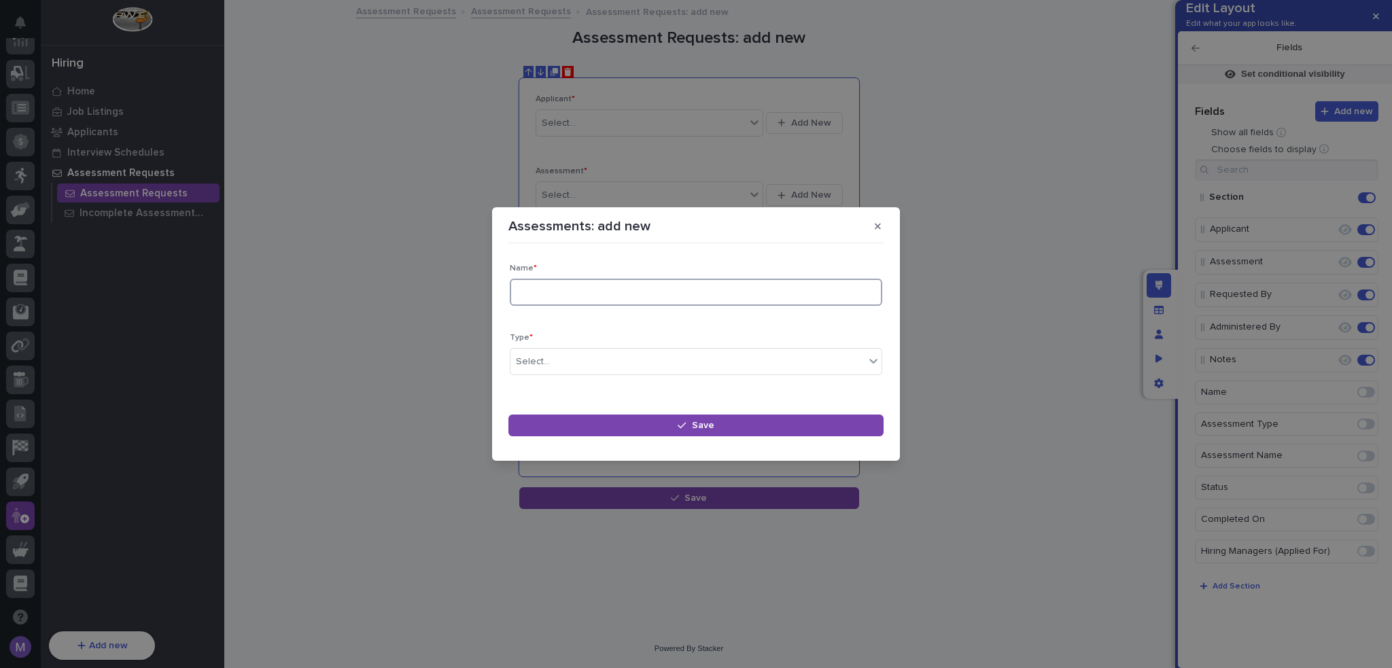
click at [822, 298] on input at bounding box center [696, 292] width 372 height 27
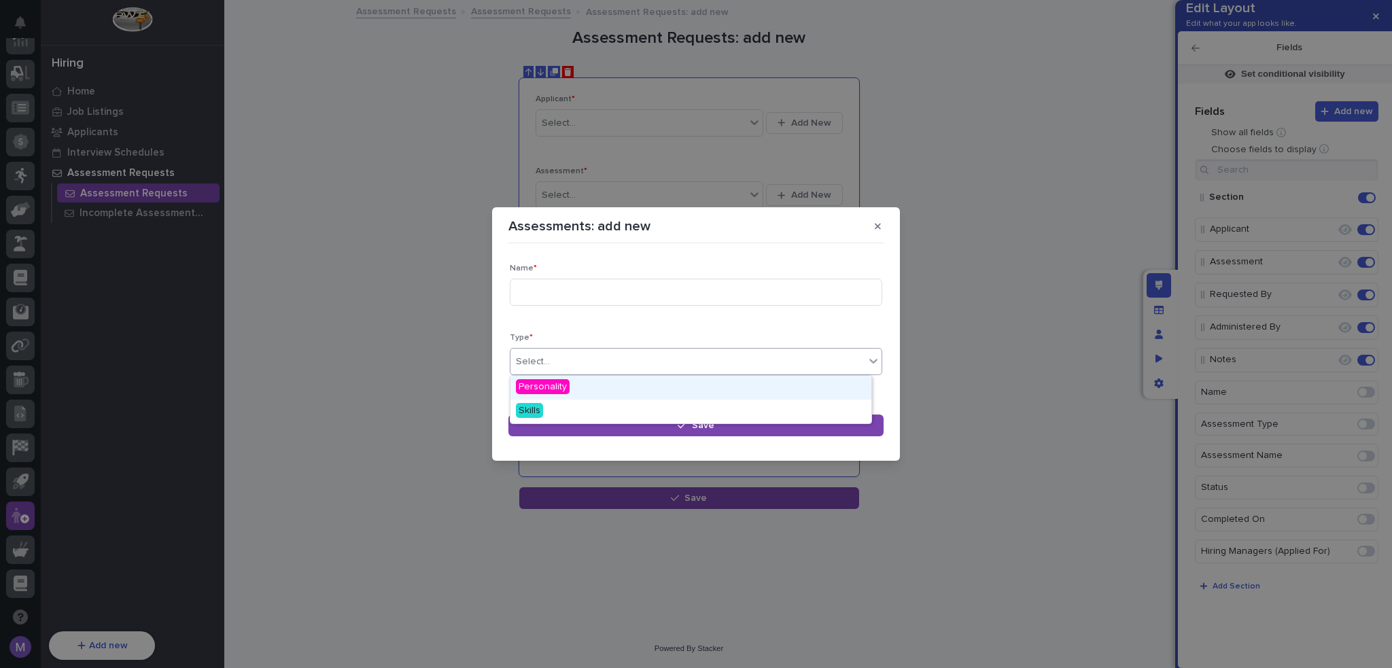
click at [794, 370] on div "Select..." at bounding box center [687, 362] width 354 height 22
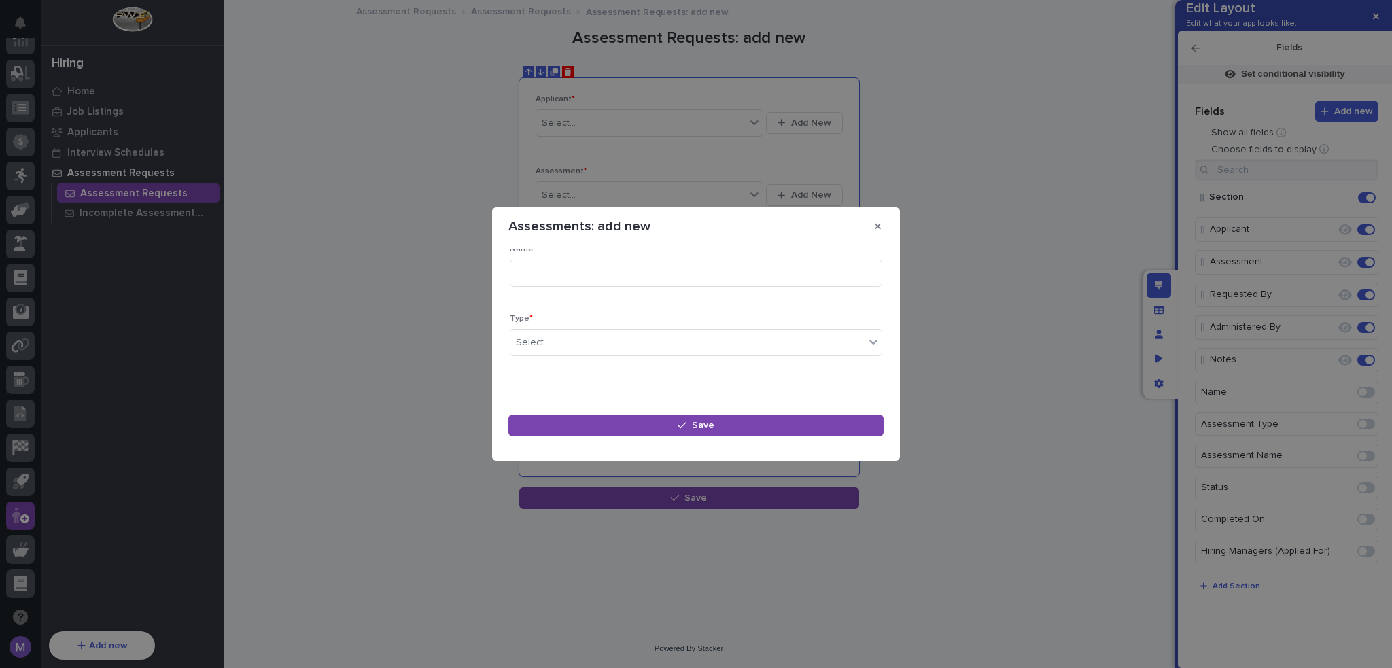
click at [794, 299] on div "Name * Type * Select..." at bounding box center [696, 306] width 372 height 123
click at [877, 227] on icon "button" at bounding box center [878, 226] width 6 height 6
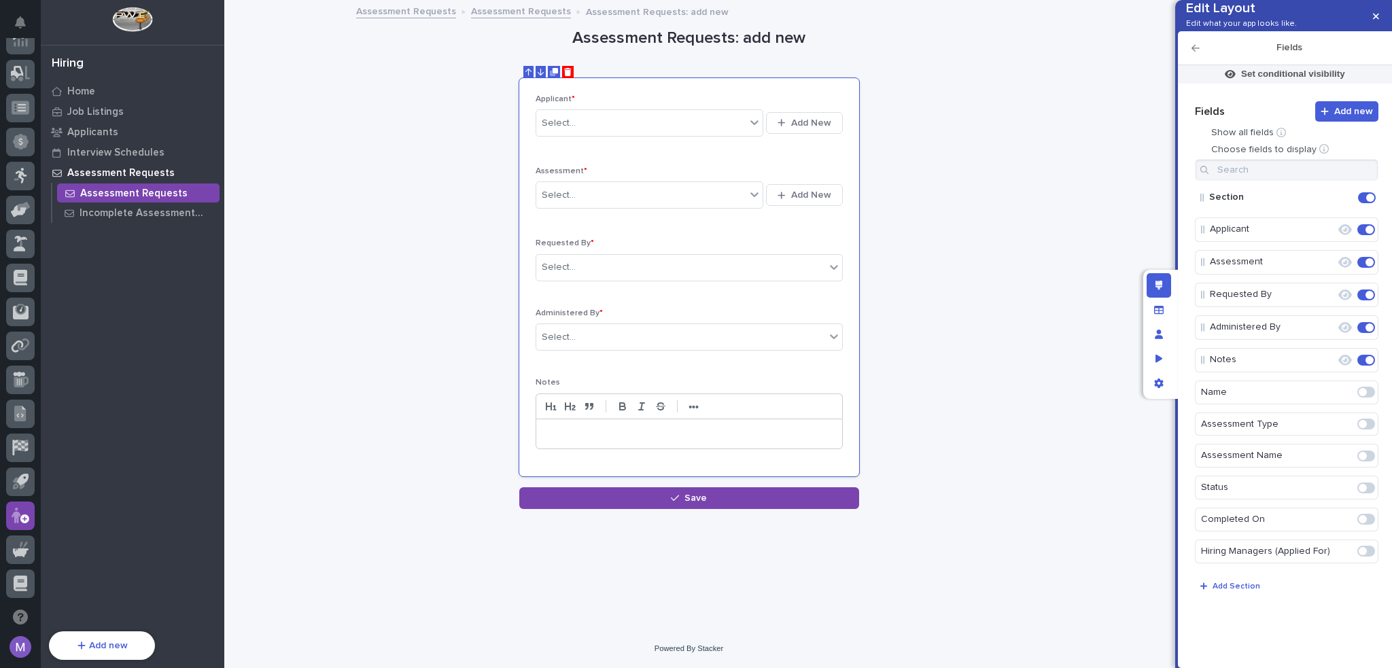
drag, startPoint x: 996, startPoint y: 223, endPoint x: 1120, endPoint y: 272, distance: 133.0
click at [1002, 225] on div "**********" at bounding box center [689, 255] width 902 height 508
click at [1159, 290] on div "Edit layout" at bounding box center [1158, 285] width 24 height 24
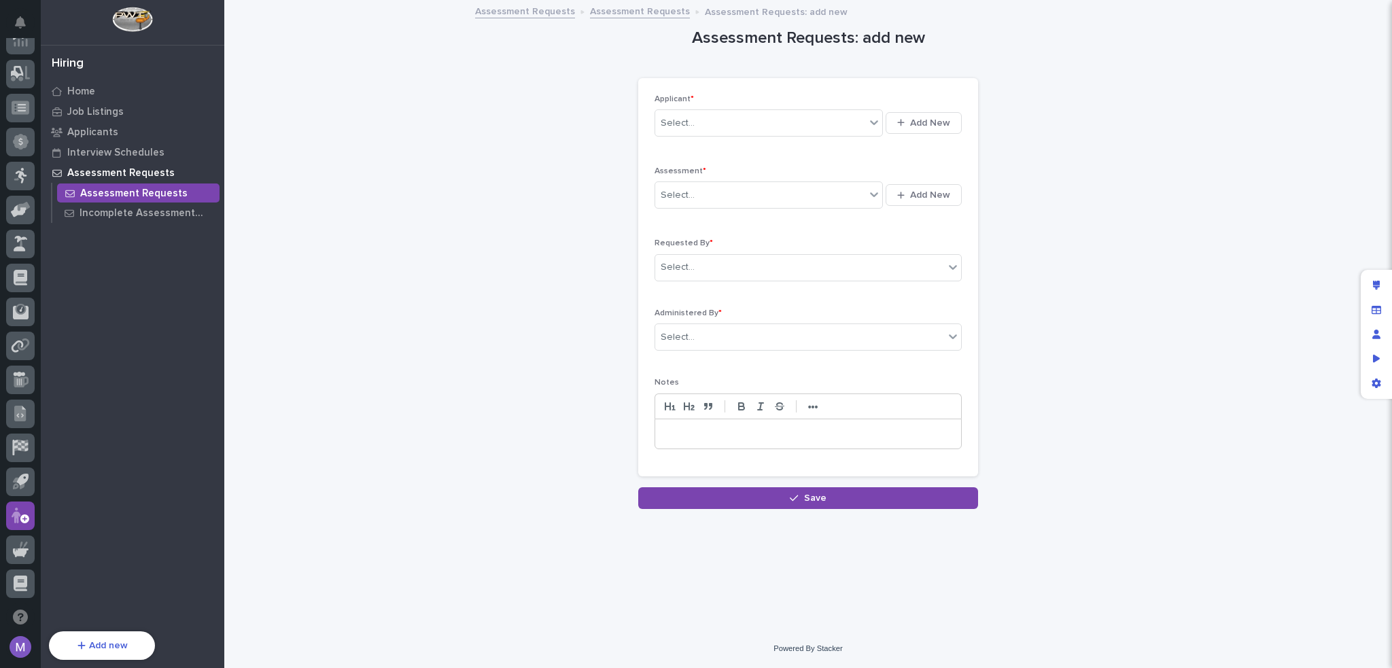
click at [348, 202] on div "Assessment Requests: add new Loading... Saving… Loading... Saving… Loading... S…" at bounding box center [808, 255] width 1140 height 508
click at [150, 171] on p "Assessment Requests" at bounding box center [120, 173] width 107 height 12
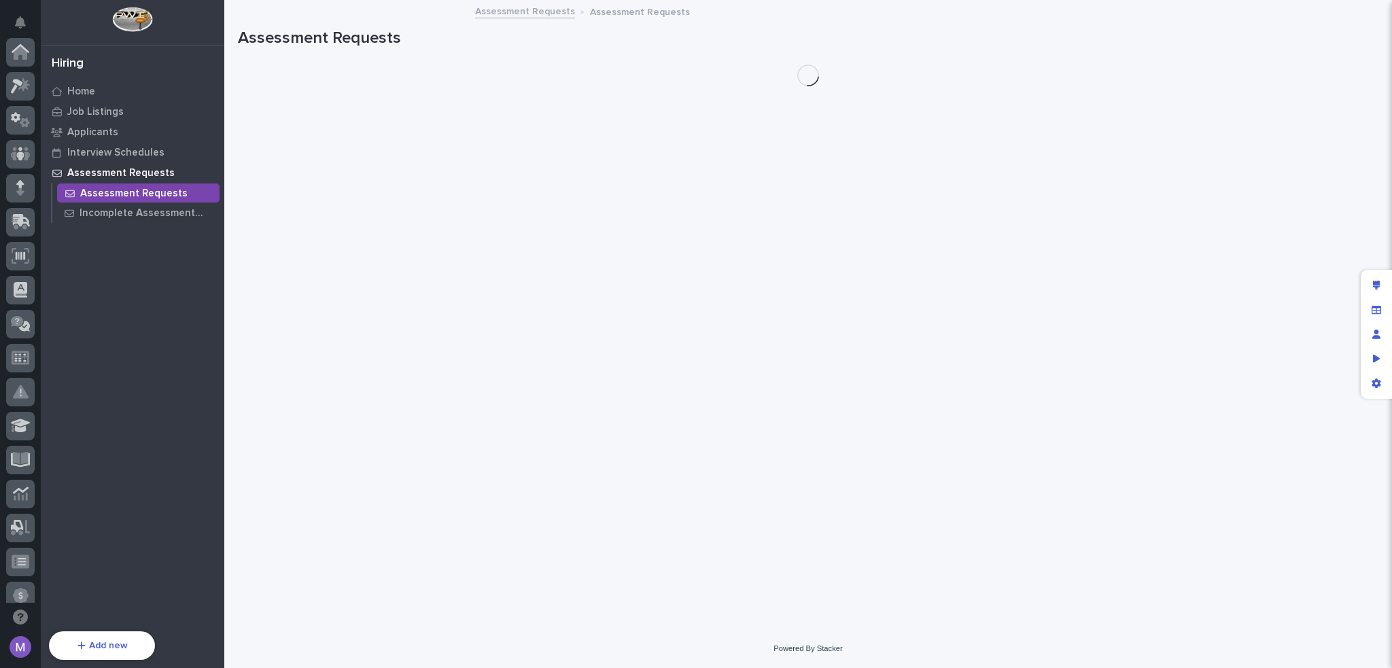
scroll to position [454, 0]
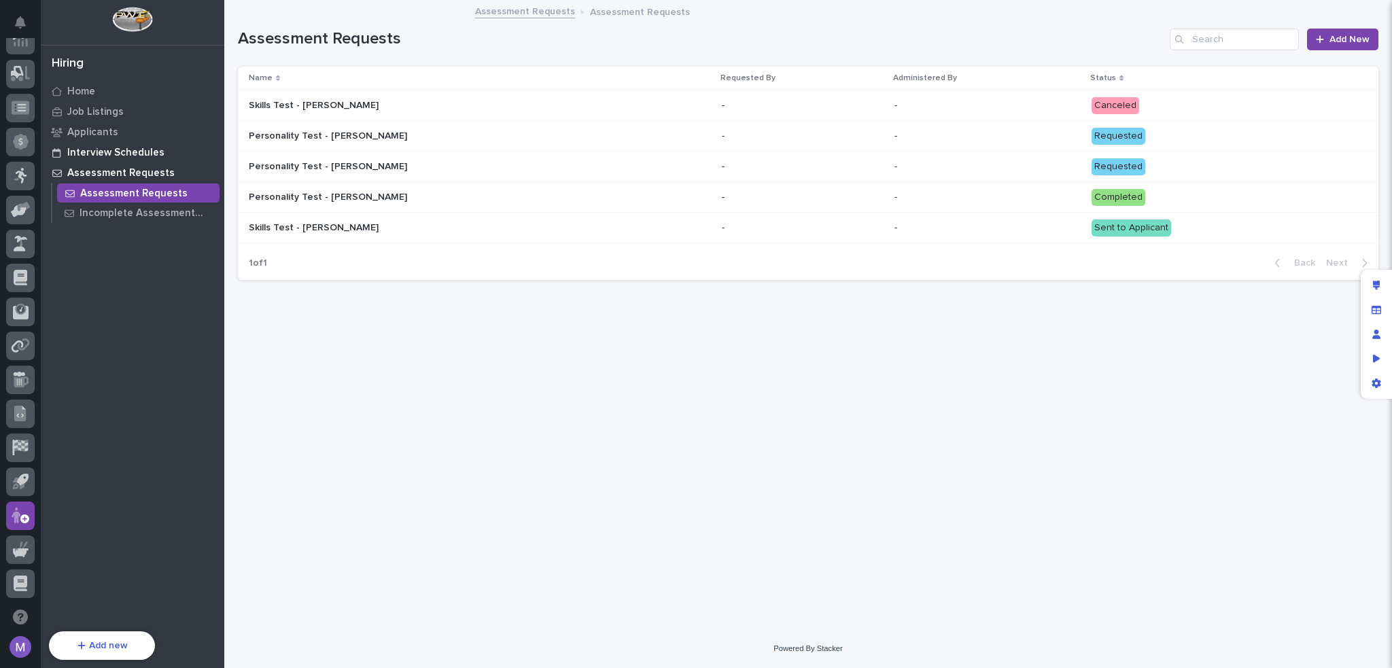
click at [122, 154] on p "Interview Schedules" at bounding box center [115, 153] width 97 height 12
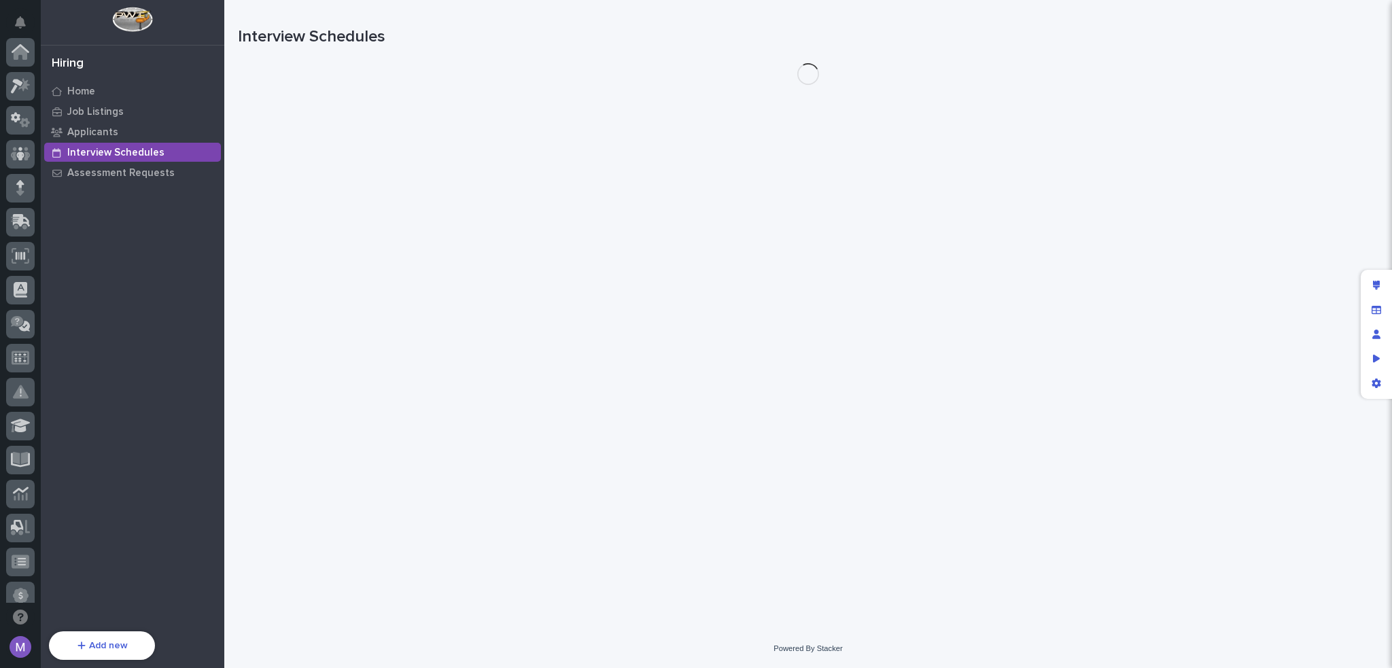
scroll to position [454, 0]
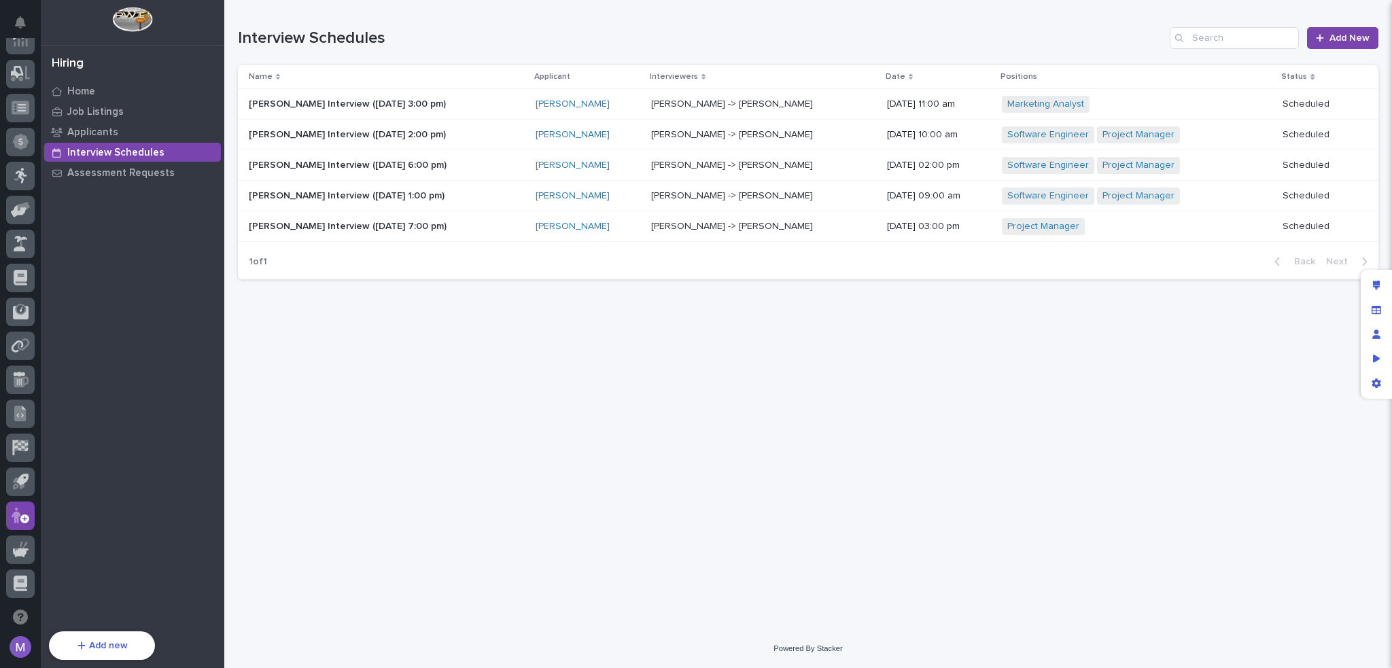
click at [675, 100] on p "[PERSON_NAME] -> [PERSON_NAME]" at bounding box center [733, 103] width 164 height 14
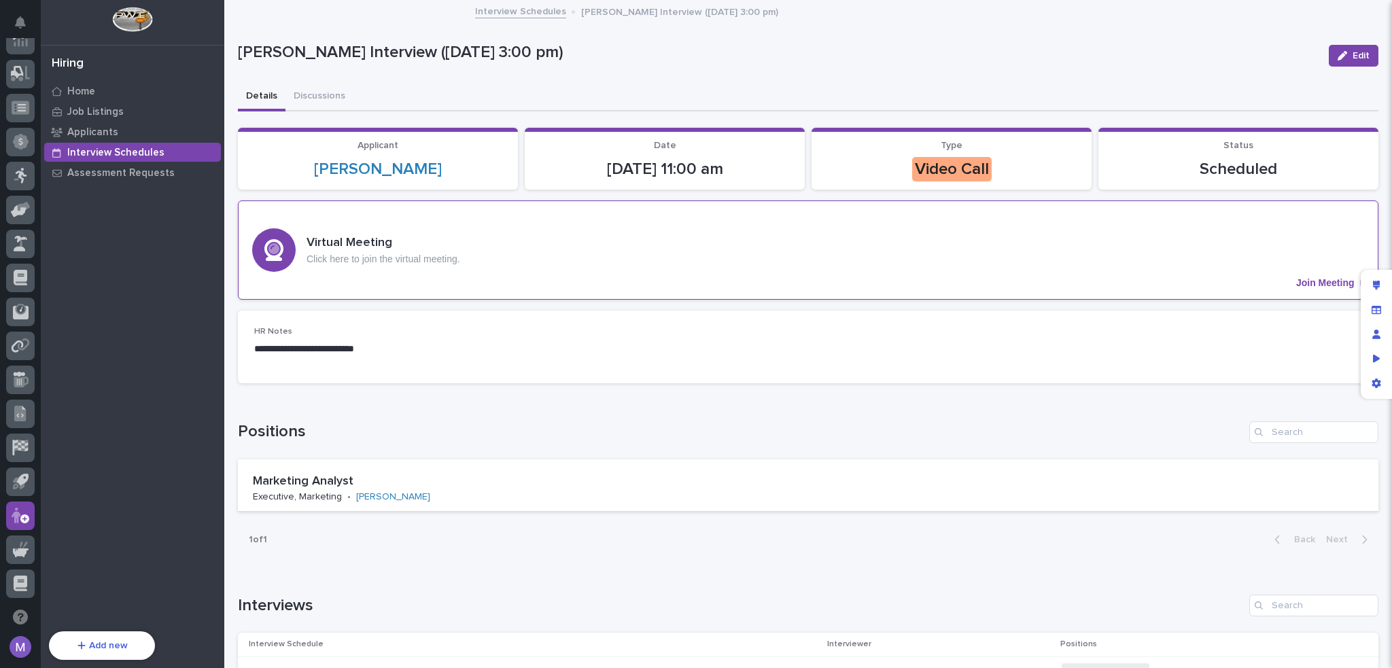
click at [1024, 244] on div "Virtual Meeting Click here to join the virtual meeting. Join Meeting" at bounding box center [808, 249] width 1140 height 99
click at [1194, 245] on div "Virtual Meeting Click here to join the virtual meeting. Join Meeting" at bounding box center [808, 249] width 1140 height 99
click at [1383, 284] on div "Edit layout" at bounding box center [1376, 285] width 24 height 24
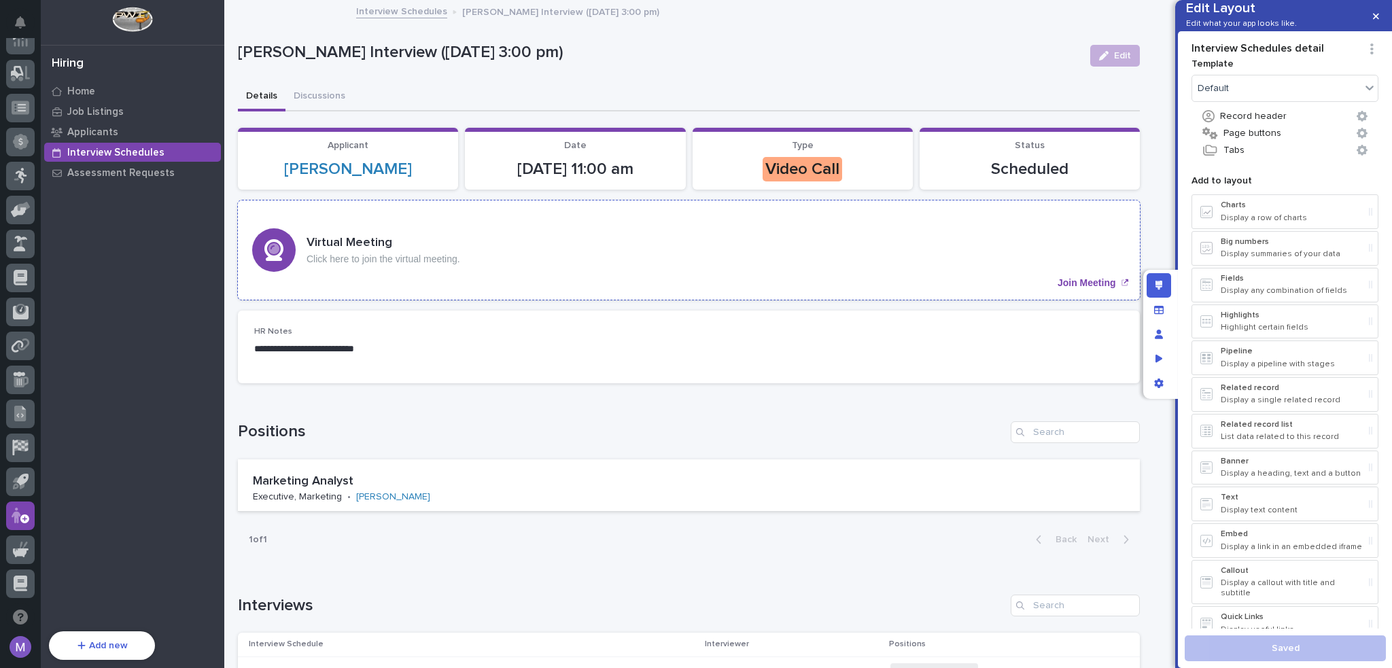
click at [724, 278] on div "Virtual Meeting Click here to join the virtual meeting. Join Meeting" at bounding box center [689, 249] width 902 height 99
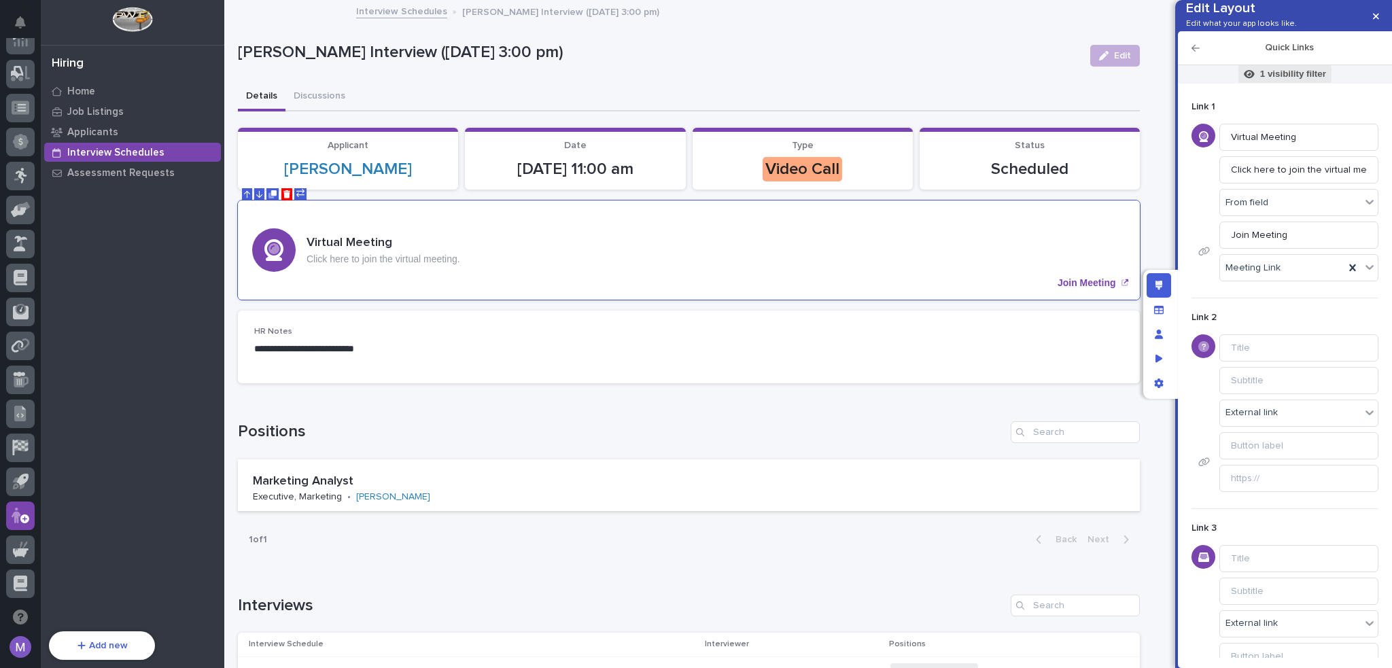
click at [1270, 80] on p "1 visibility filter" at bounding box center [1293, 74] width 66 height 12
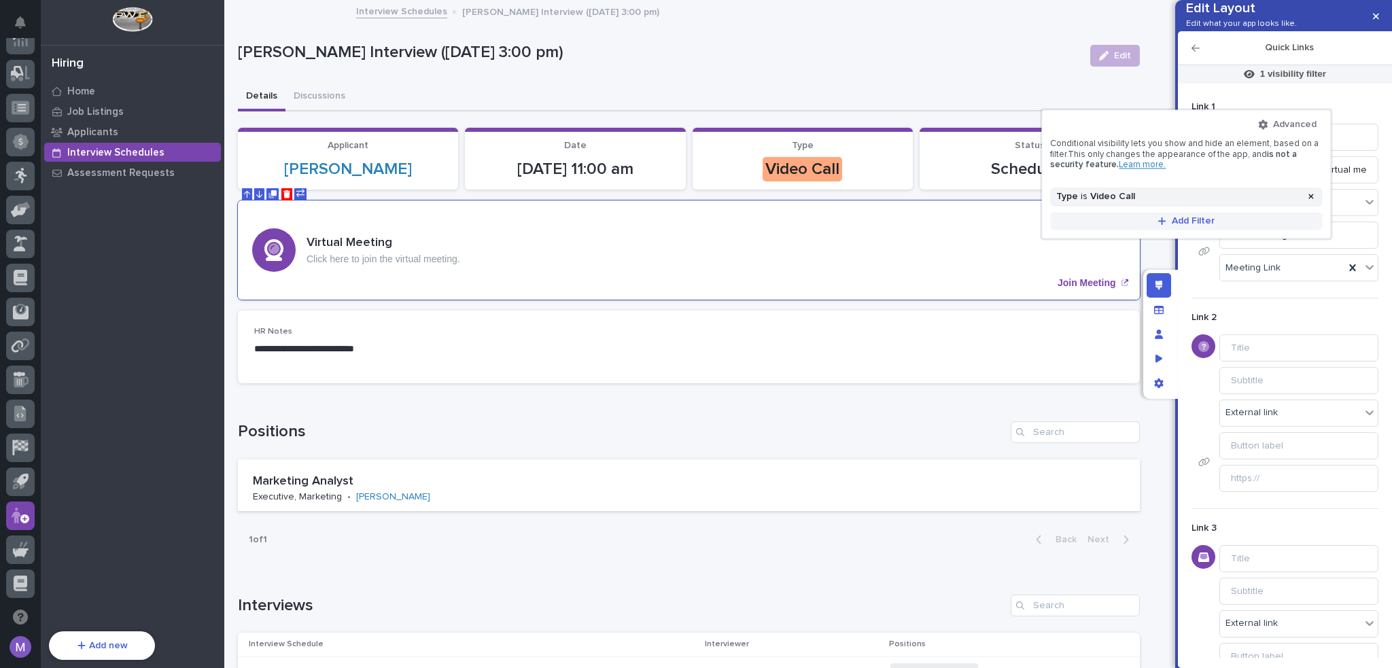
click at [1182, 217] on span "Add Filter" at bounding box center [1192, 221] width 43 height 12
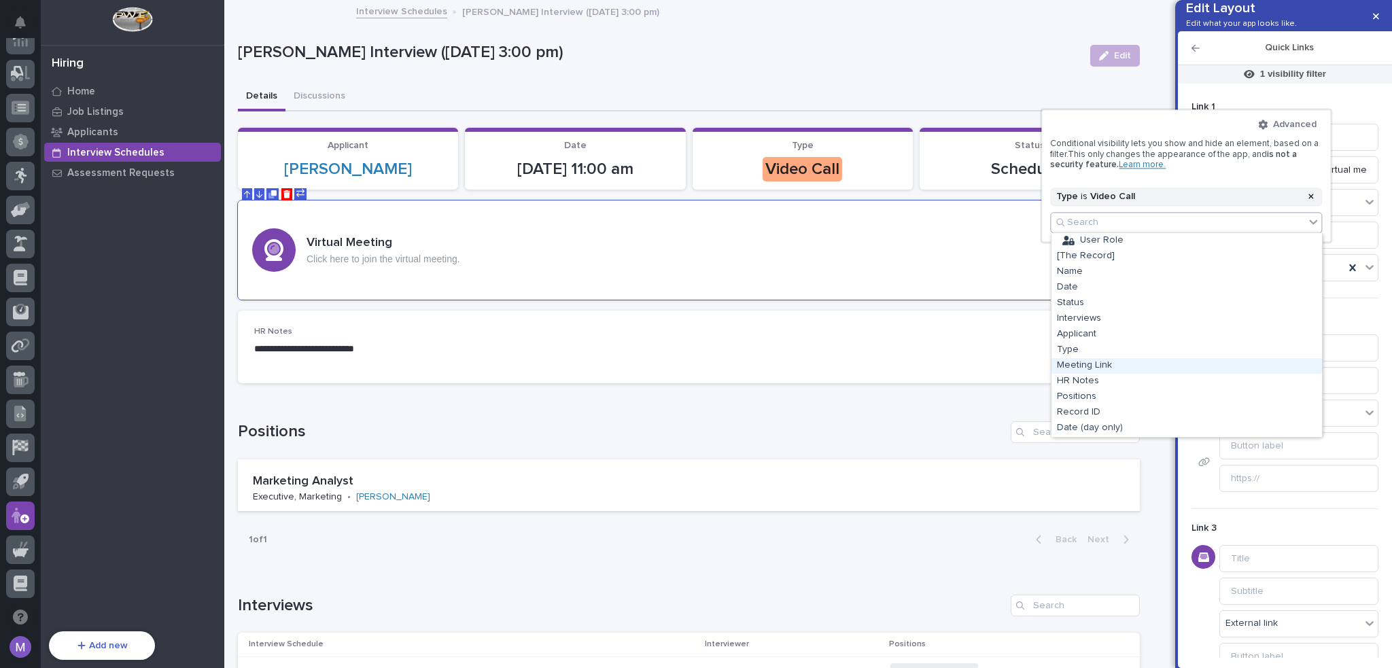
click at [1098, 370] on div "Meeting Link" at bounding box center [1186, 366] width 270 height 16
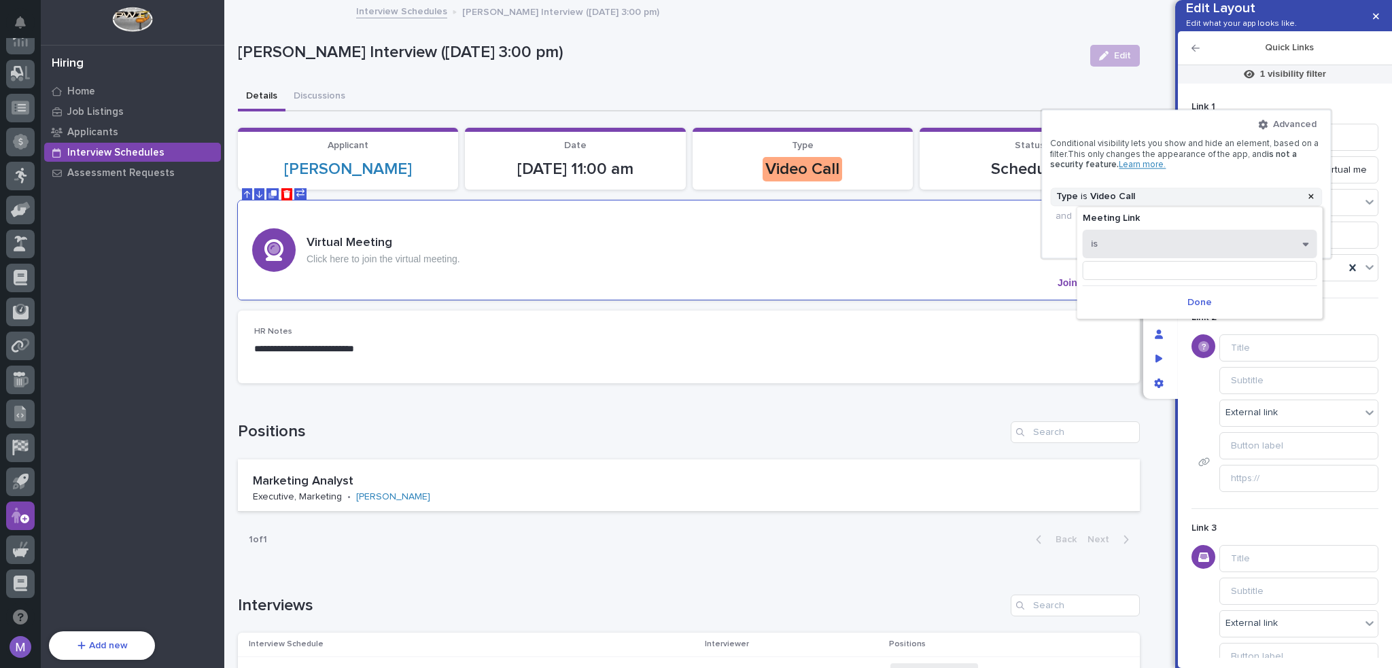
click at [1126, 236] on button "is" at bounding box center [1199, 244] width 234 height 29
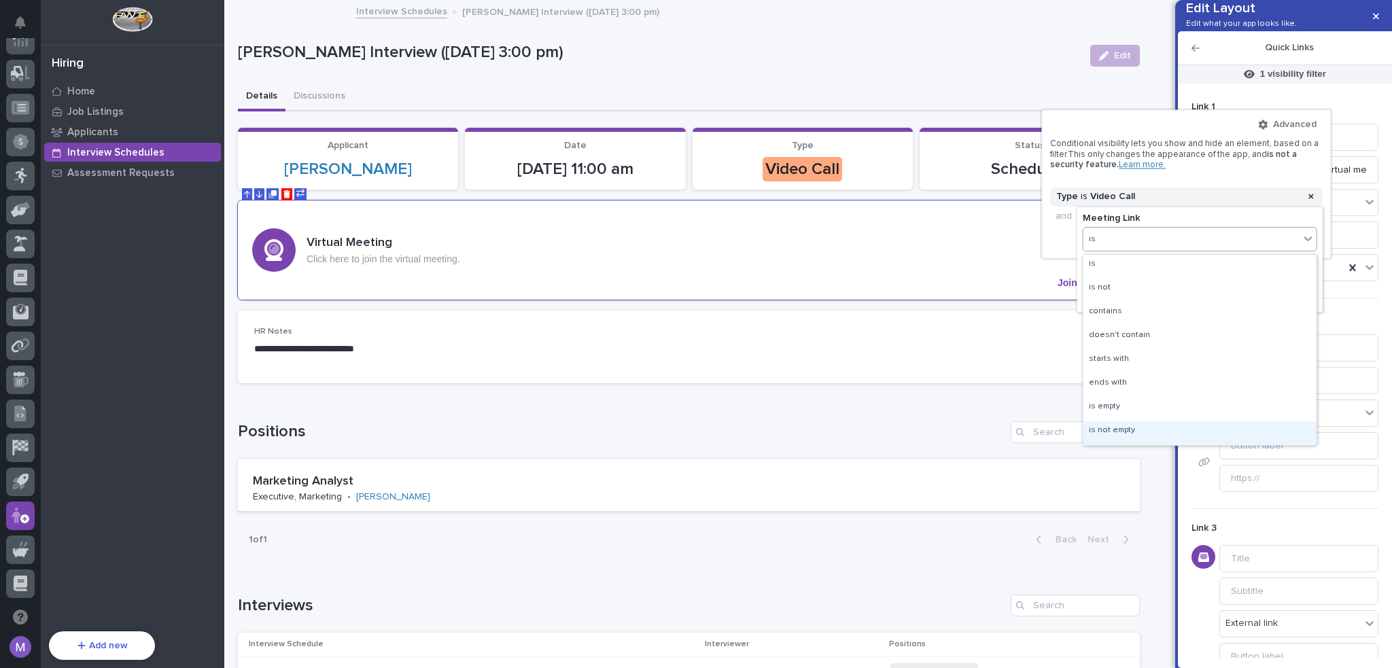
click at [1124, 421] on div "is not empty" at bounding box center [1199, 433] width 233 height 24
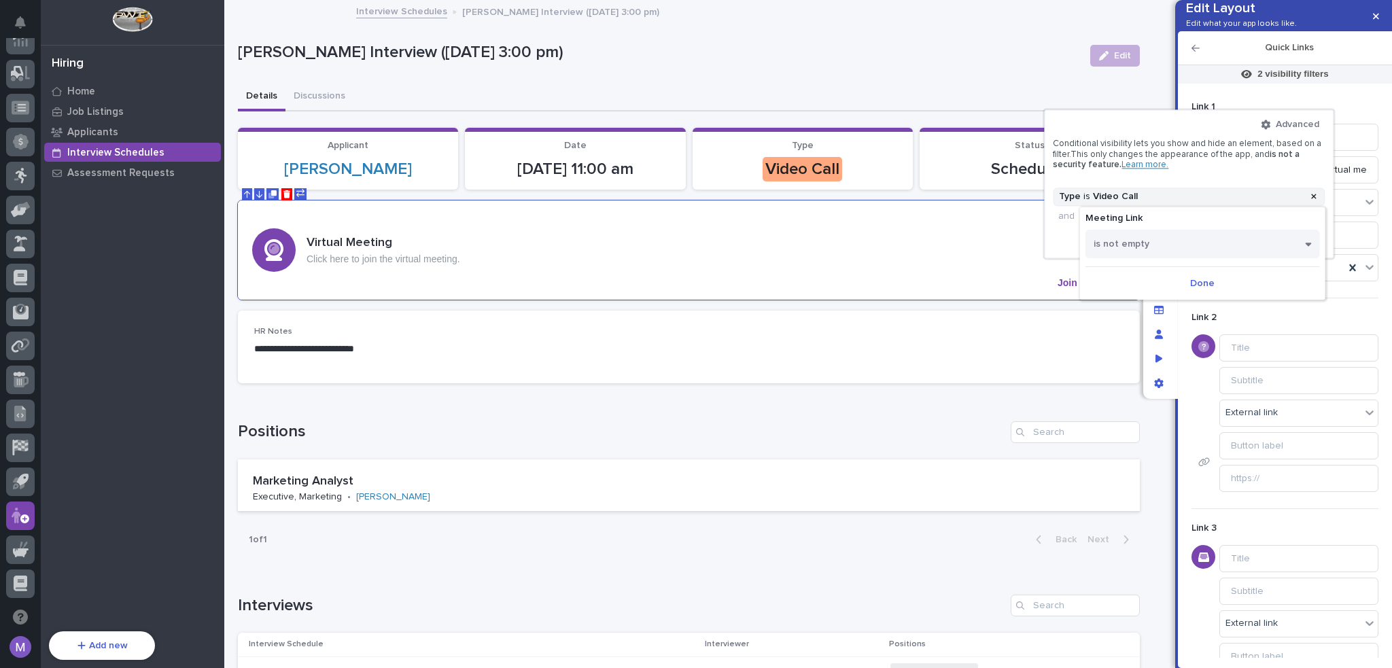
click at [1191, 268] on div "Meeting Link is not empty Done" at bounding box center [1202, 253] width 245 height 92
click at [1193, 279] on span "Done" at bounding box center [1202, 283] width 24 height 12
click at [1182, 275] on div at bounding box center [696, 334] width 1392 height 668
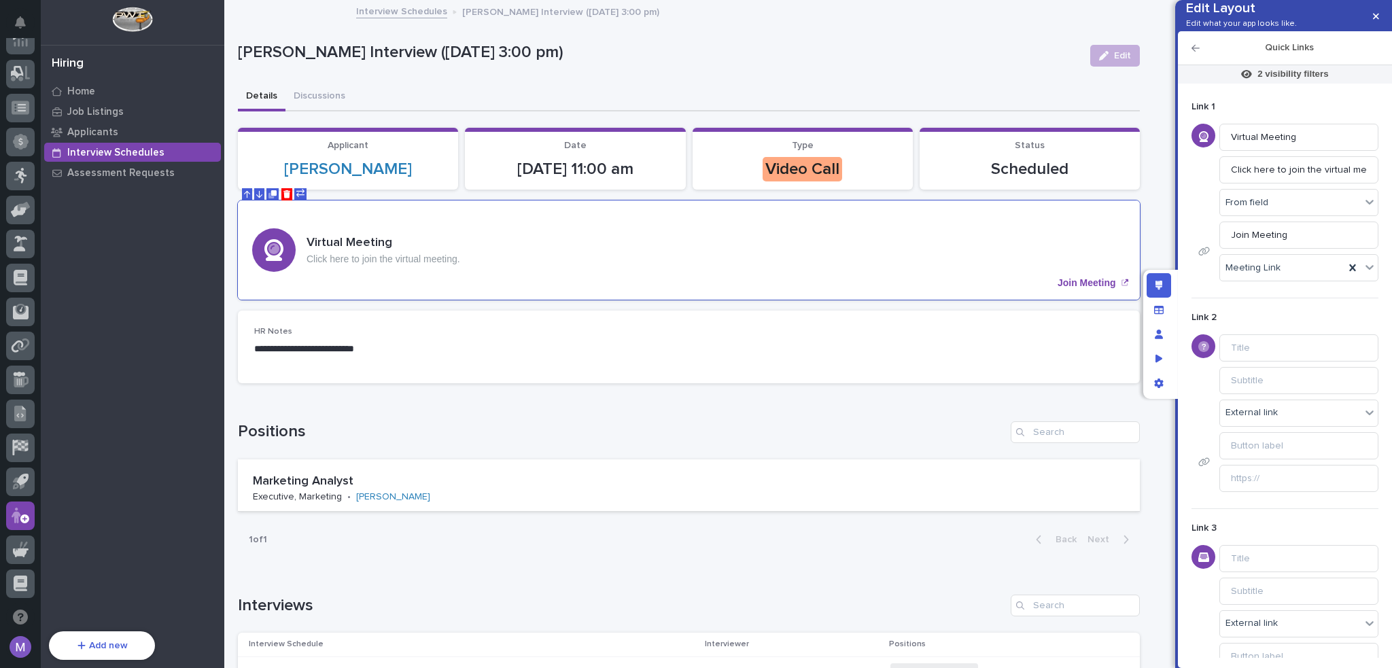
click at [1163, 286] on div "Edit layout" at bounding box center [1158, 285] width 24 height 24
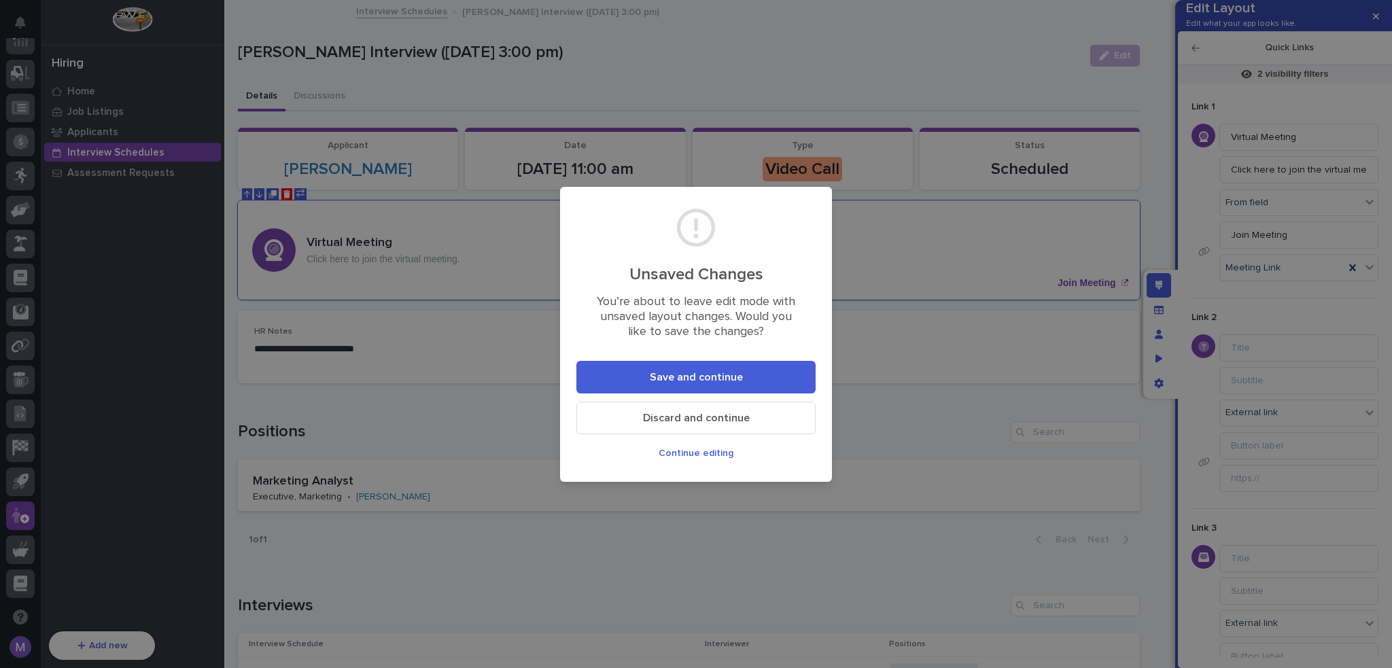
click at [796, 369] on button "Save and continue" at bounding box center [695, 377] width 239 height 33
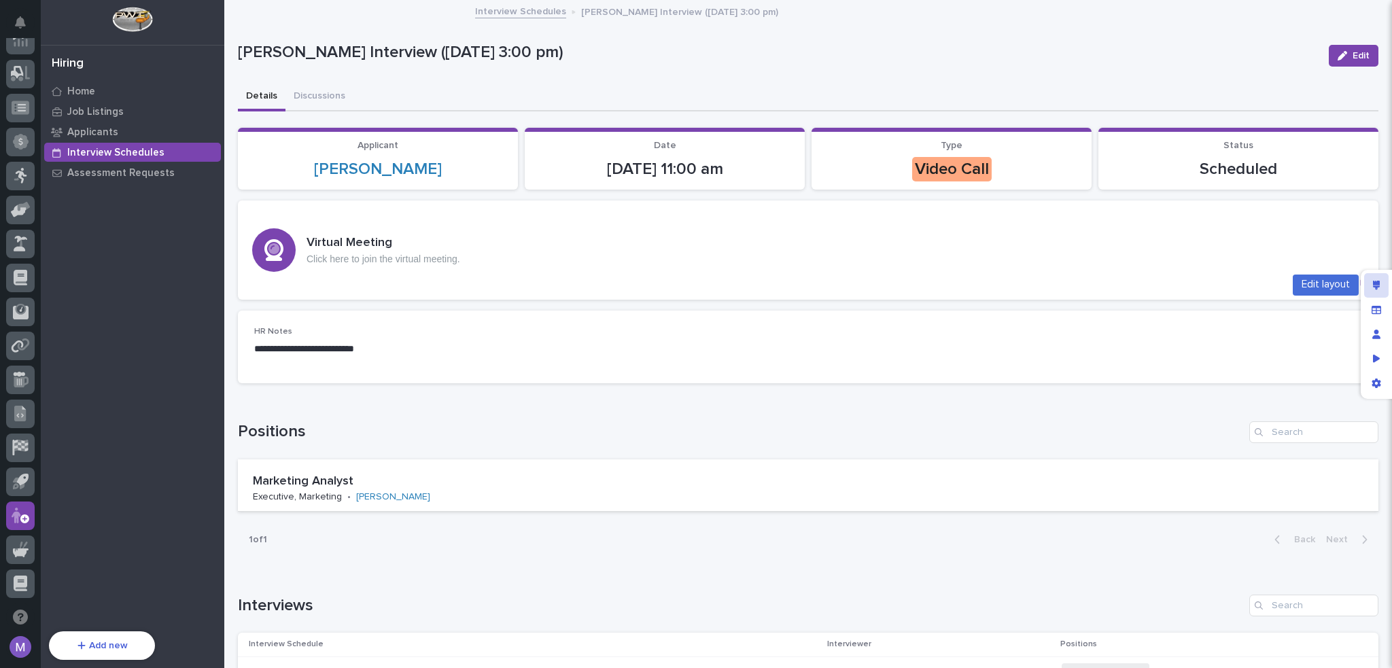
click at [1382, 286] on div "Edit layout" at bounding box center [1376, 285] width 24 height 24
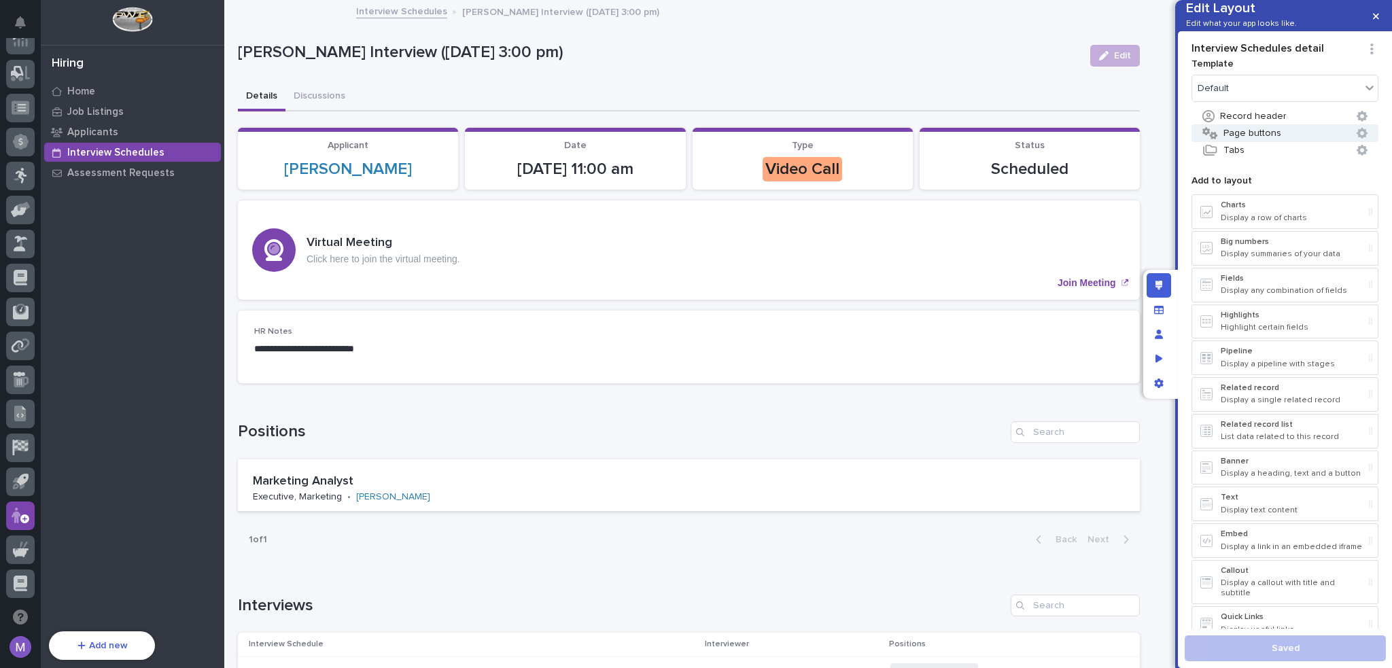
click at [1260, 142] on button "Page buttons" at bounding box center [1284, 133] width 187 height 18
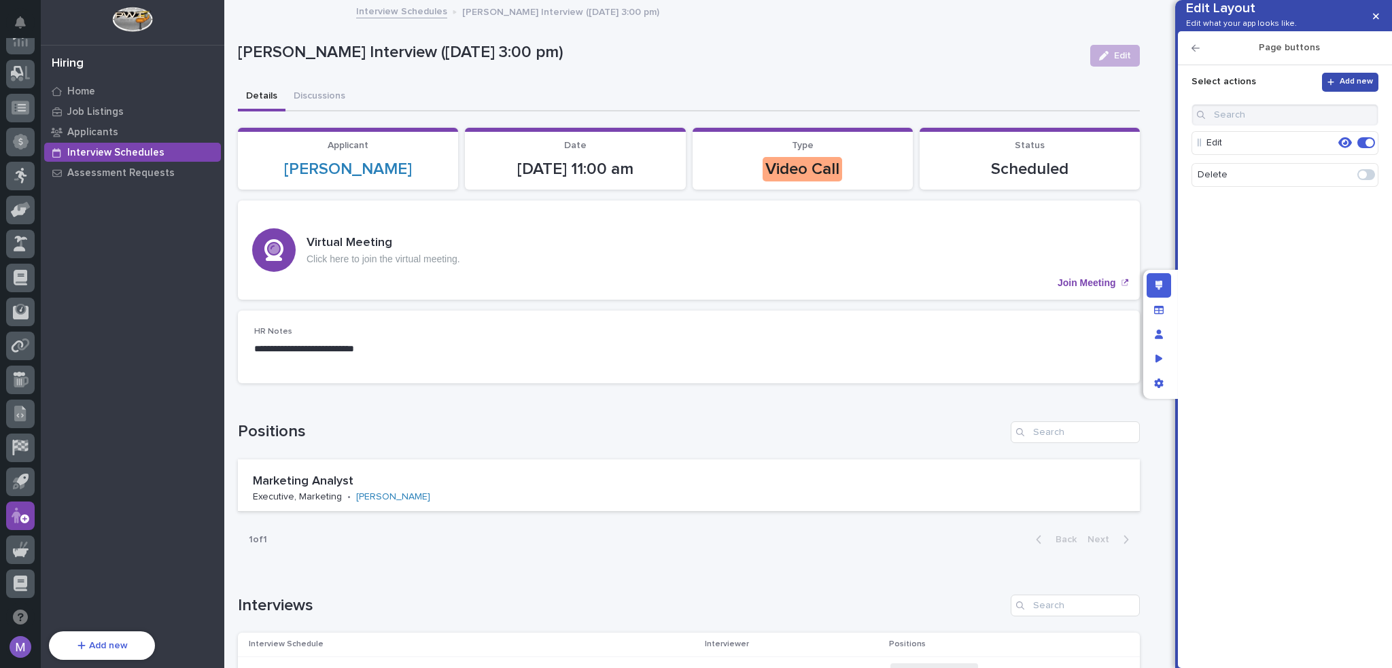
click at [1341, 88] on span "Add new" at bounding box center [1355, 82] width 33 height 11
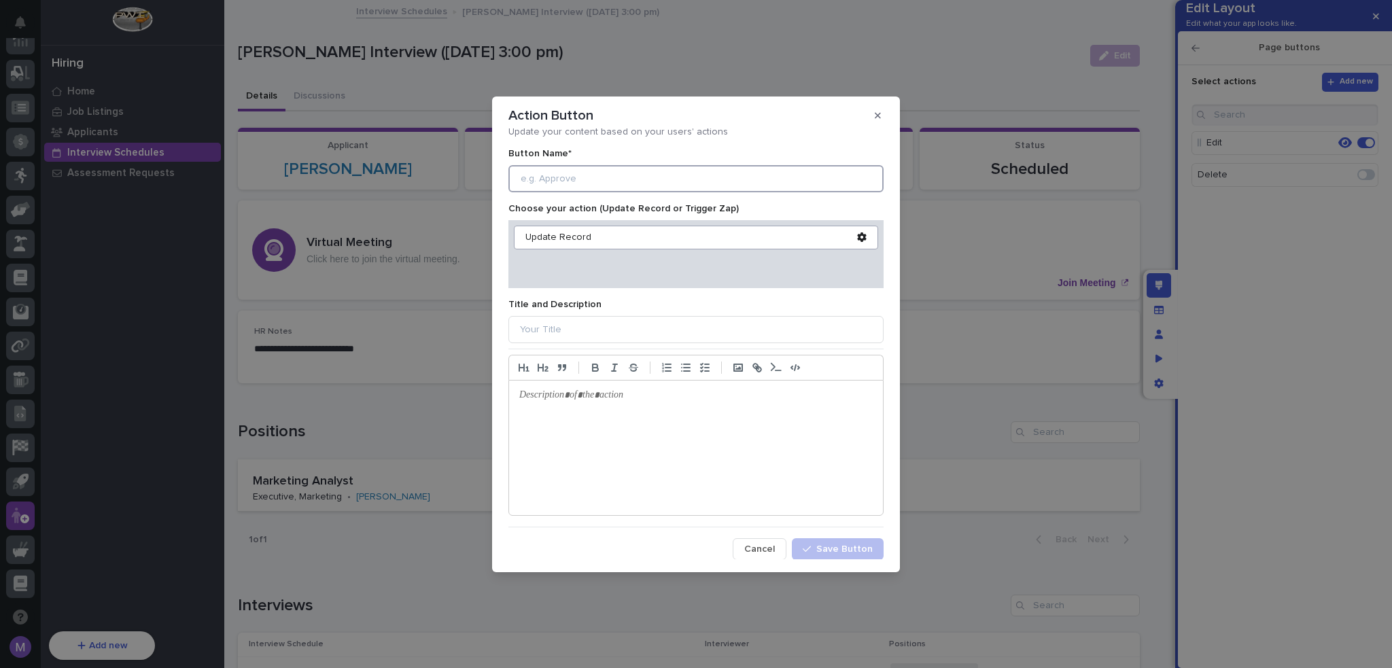
click at [720, 190] on input at bounding box center [695, 178] width 375 height 27
type input "Meeting Link"
click at [584, 239] on div "Update Record" at bounding box center [691, 238] width 332 height 12
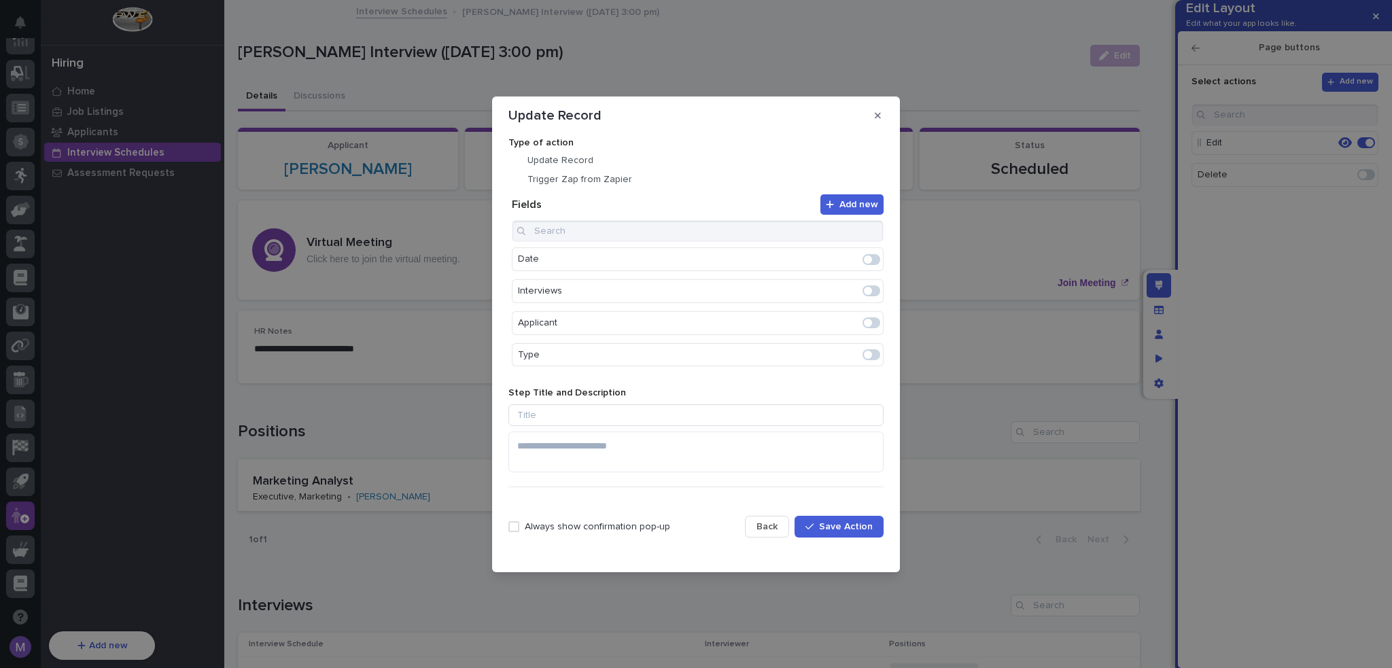
click at [595, 245] on div "Date Interviews Applicant Type Meeting Link HR Notes Positions" at bounding box center [698, 298] width 372 height 156
click at [601, 225] on input at bounding box center [698, 231] width 372 height 22
click at [866, 255] on span at bounding box center [868, 259] width 8 height 8
type input "link"
click at [834, 262] on button "Edit" at bounding box center [828, 259] width 23 height 23
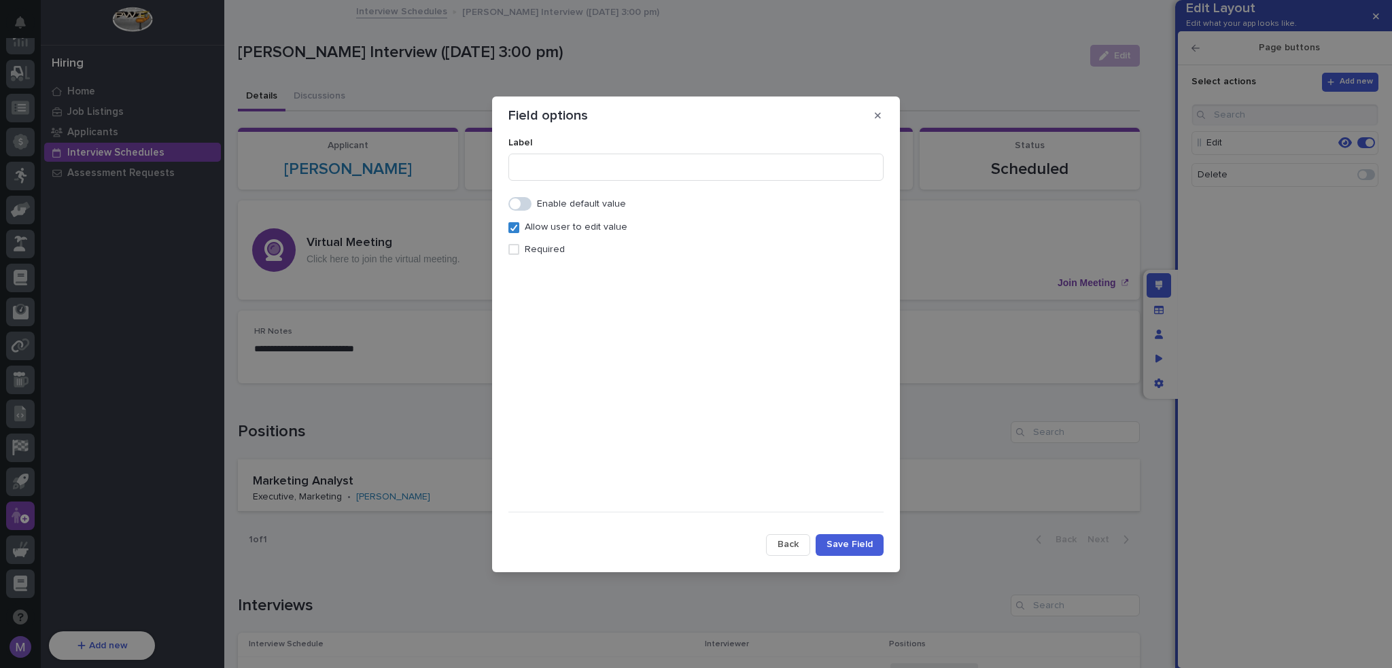
click at [527, 252] on p "Required" at bounding box center [545, 250] width 40 height 12
click at [627, 303] on div at bounding box center [695, 372] width 375 height 234
click at [829, 540] on span "Save Field" at bounding box center [849, 544] width 46 height 12
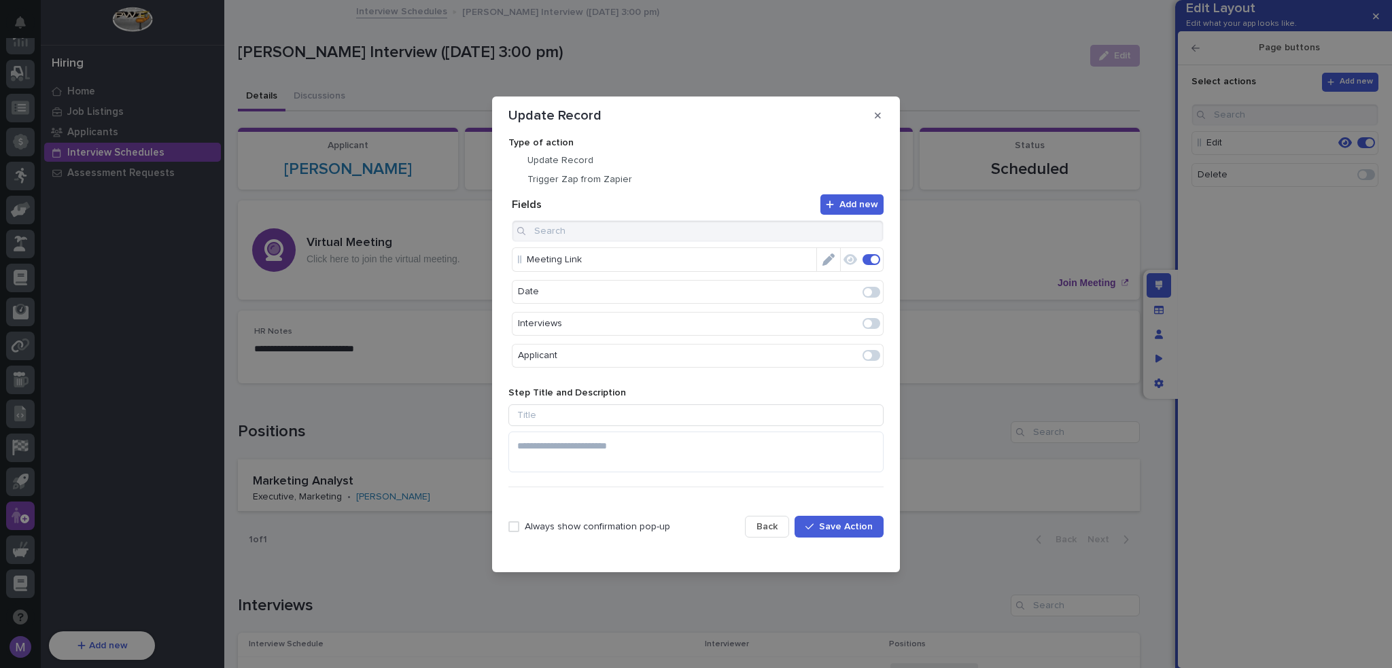
click at [546, 527] on p "Always show confirmation pop-up" at bounding box center [597, 527] width 145 height 12
click at [834, 525] on span "Save Action" at bounding box center [846, 526] width 54 height 12
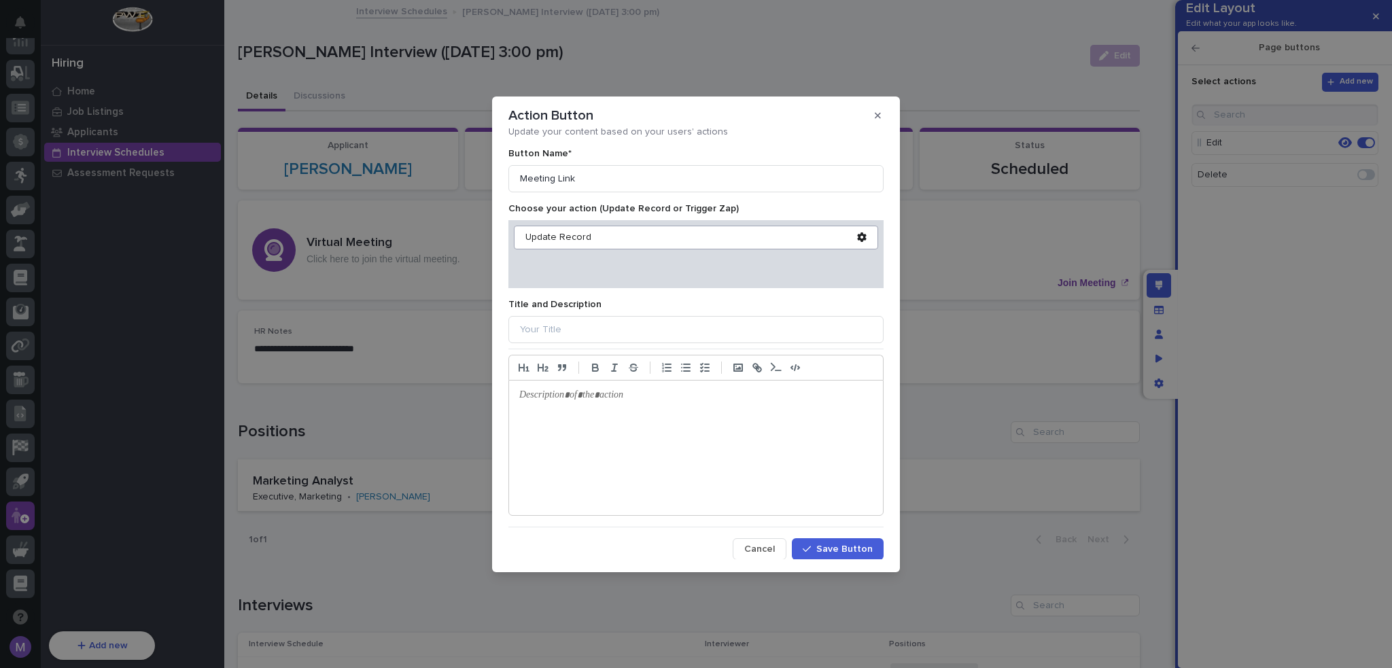
click at [829, 551] on span "Save Button" at bounding box center [844, 549] width 56 height 12
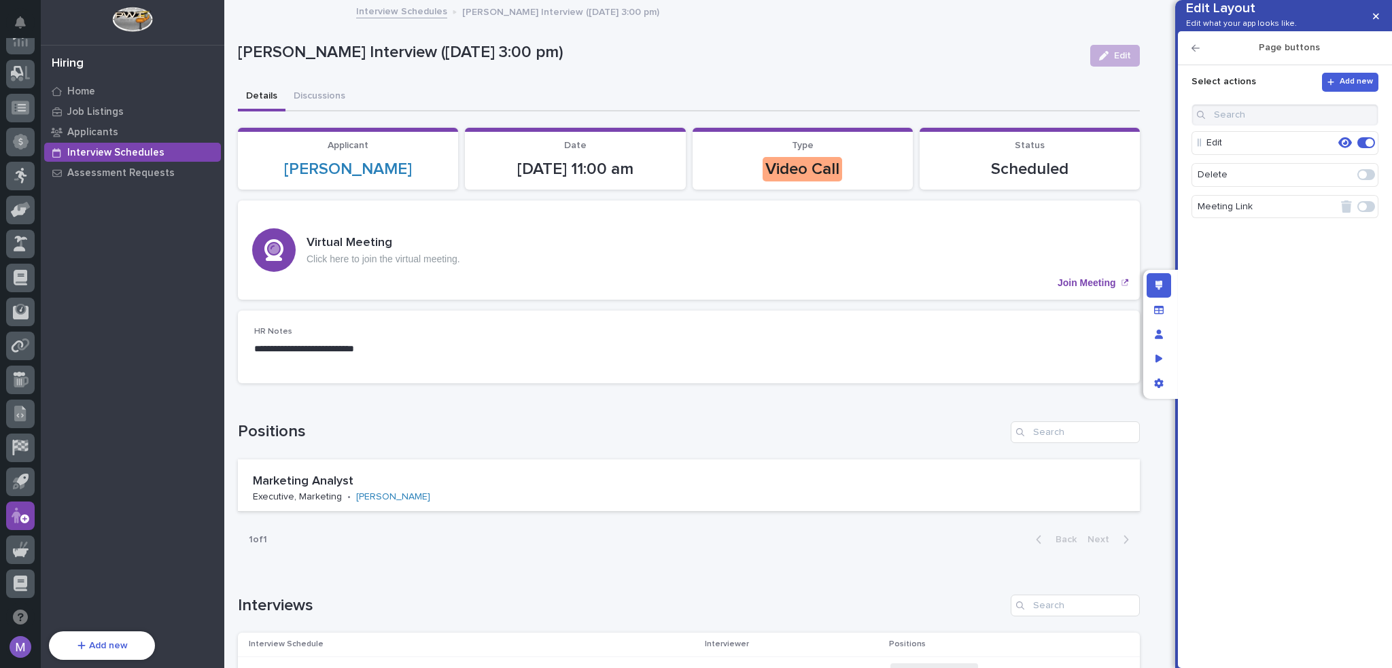
click at [1366, 212] on span at bounding box center [1366, 206] width 18 height 11
click at [1349, 180] on icon "button" at bounding box center [1345, 174] width 14 height 11
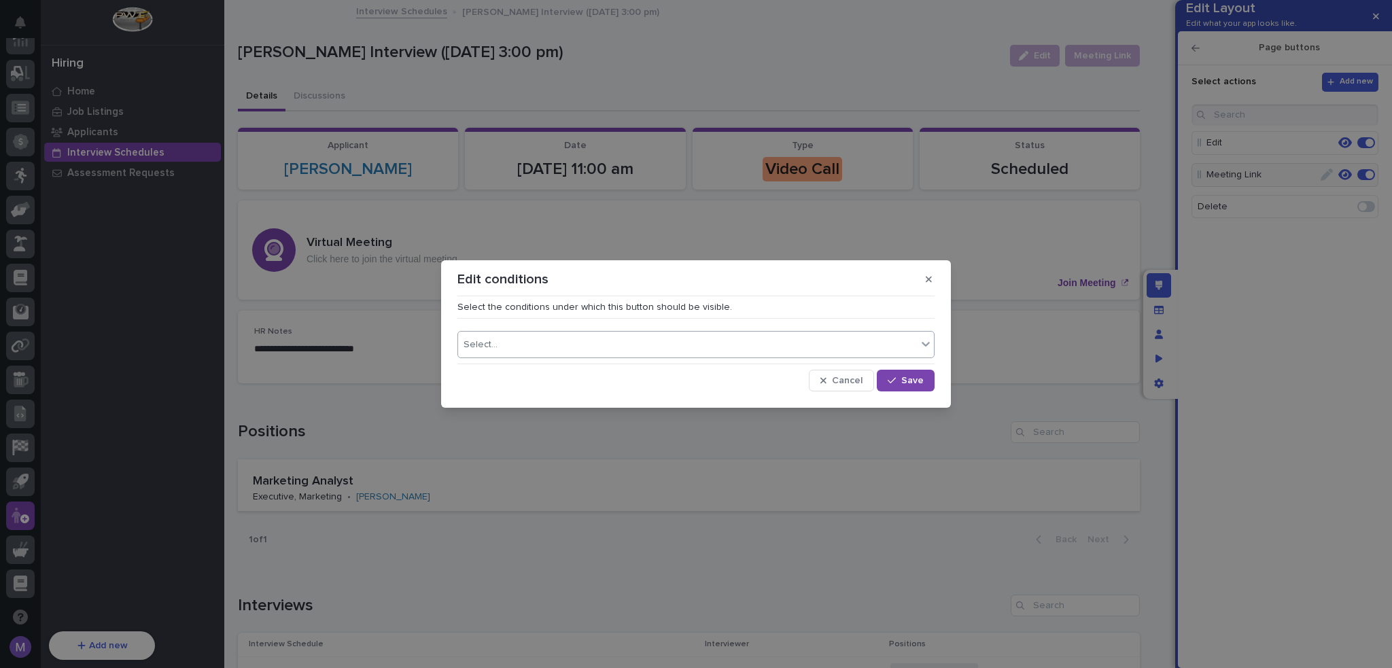
click at [720, 355] on div "Select..." at bounding box center [695, 344] width 477 height 27
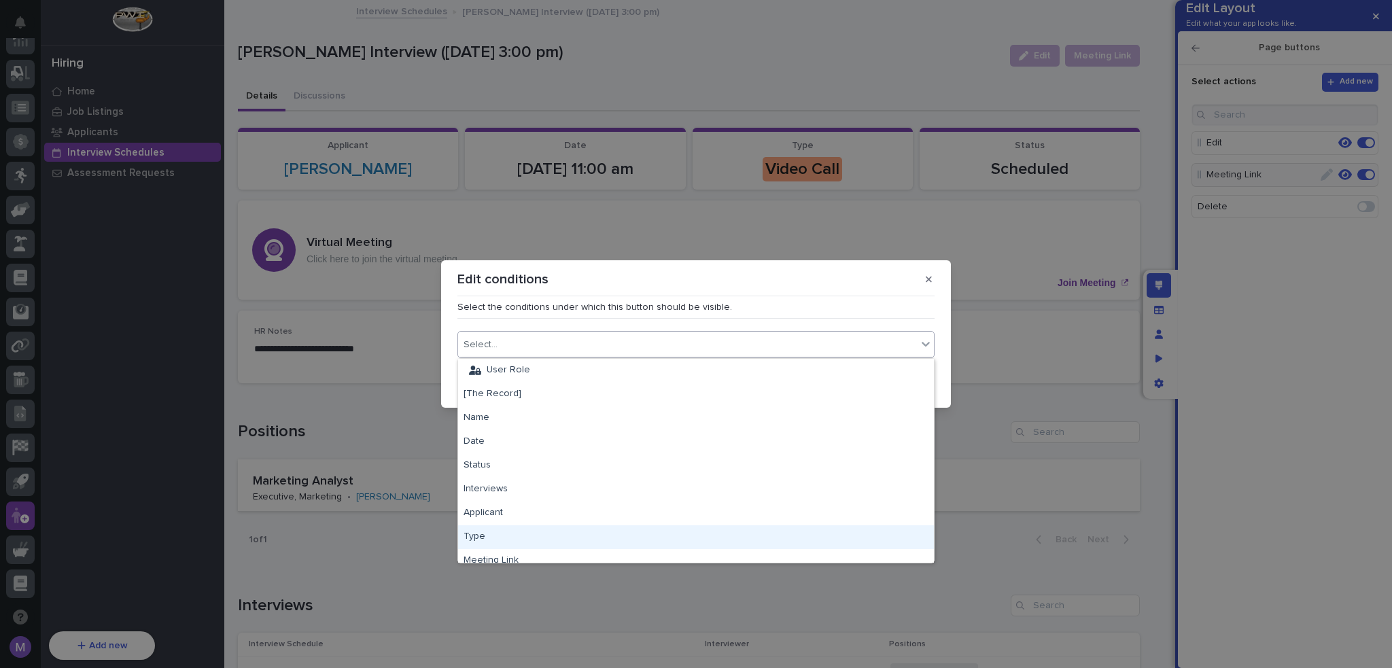
click at [495, 527] on div "Type" at bounding box center [696, 537] width 476 height 24
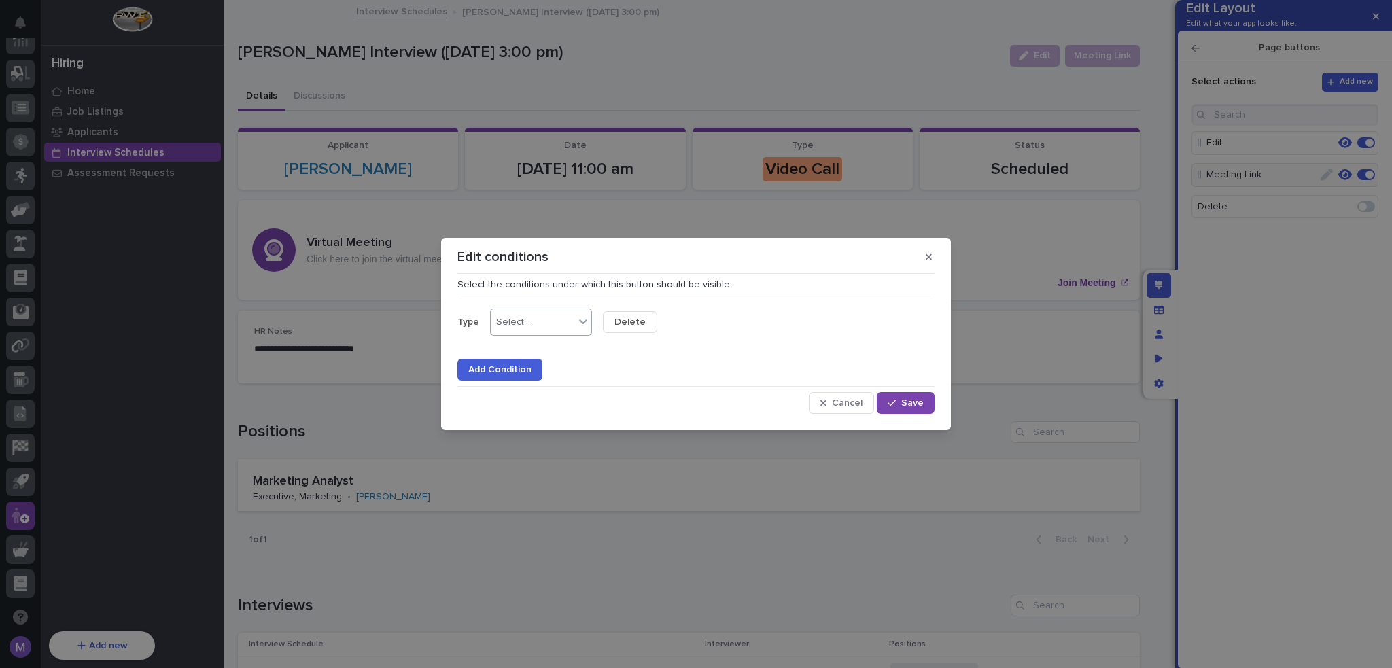
click at [557, 323] on div "Select..." at bounding box center [533, 323] width 84 height 20
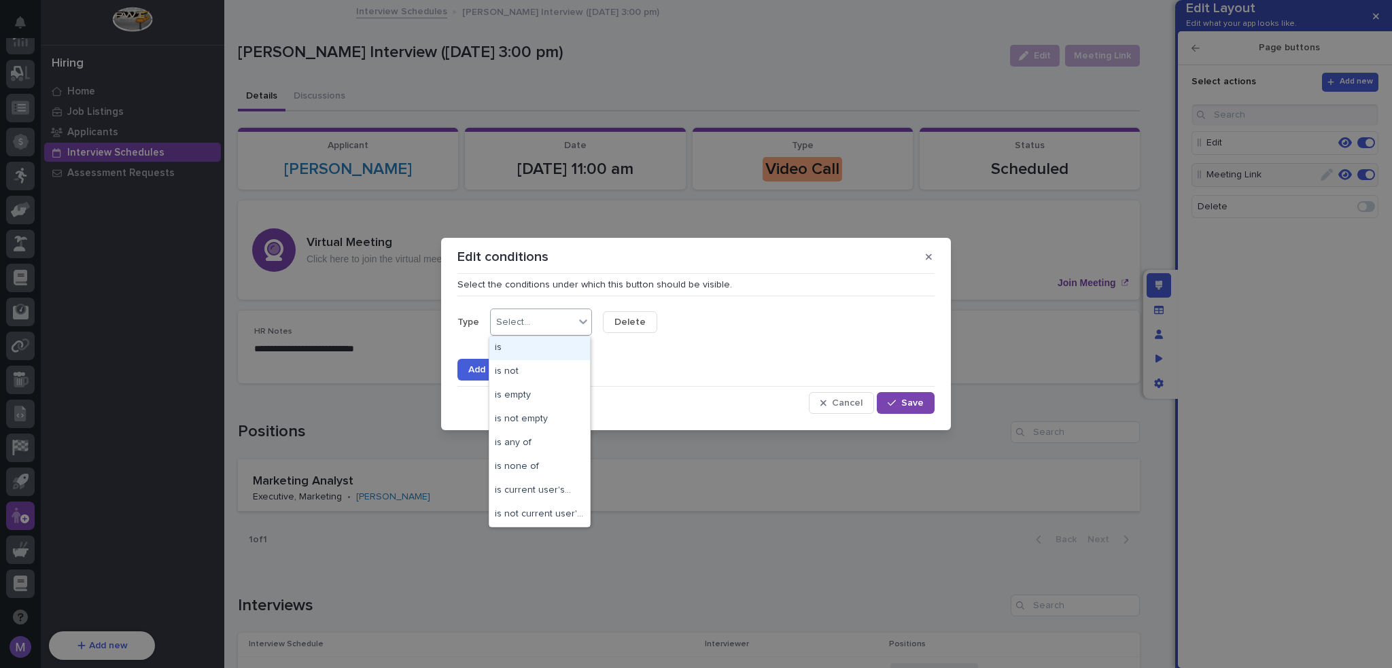
click at [541, 350] on div "is" at bounding box center [539, 348] width 101 height 24
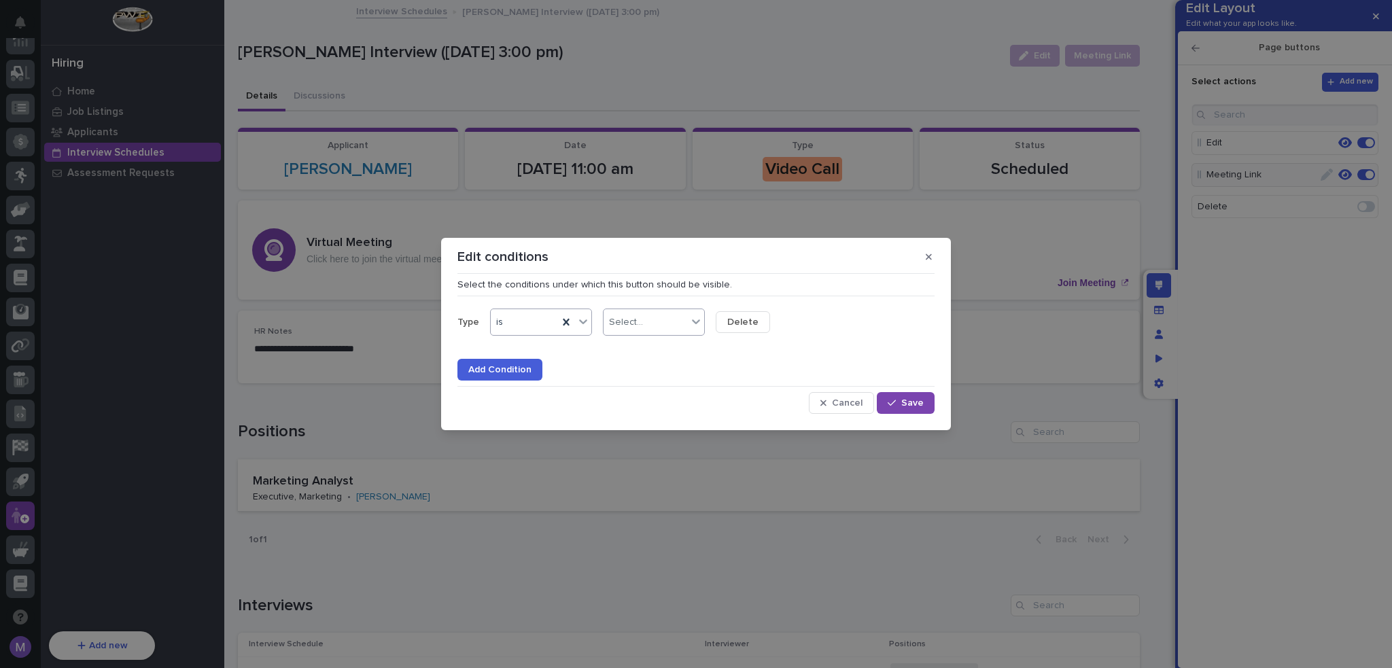
click at [620, 317] on div "Select..." at bounding box center [626, 323] width 34 height 12
click at [651, 372] on div "Video Call" at bounding box center [652, 372] width 101 height 24
click at [911, 394] on button "Save" at bounding box center [906, 403] width 58 height 22
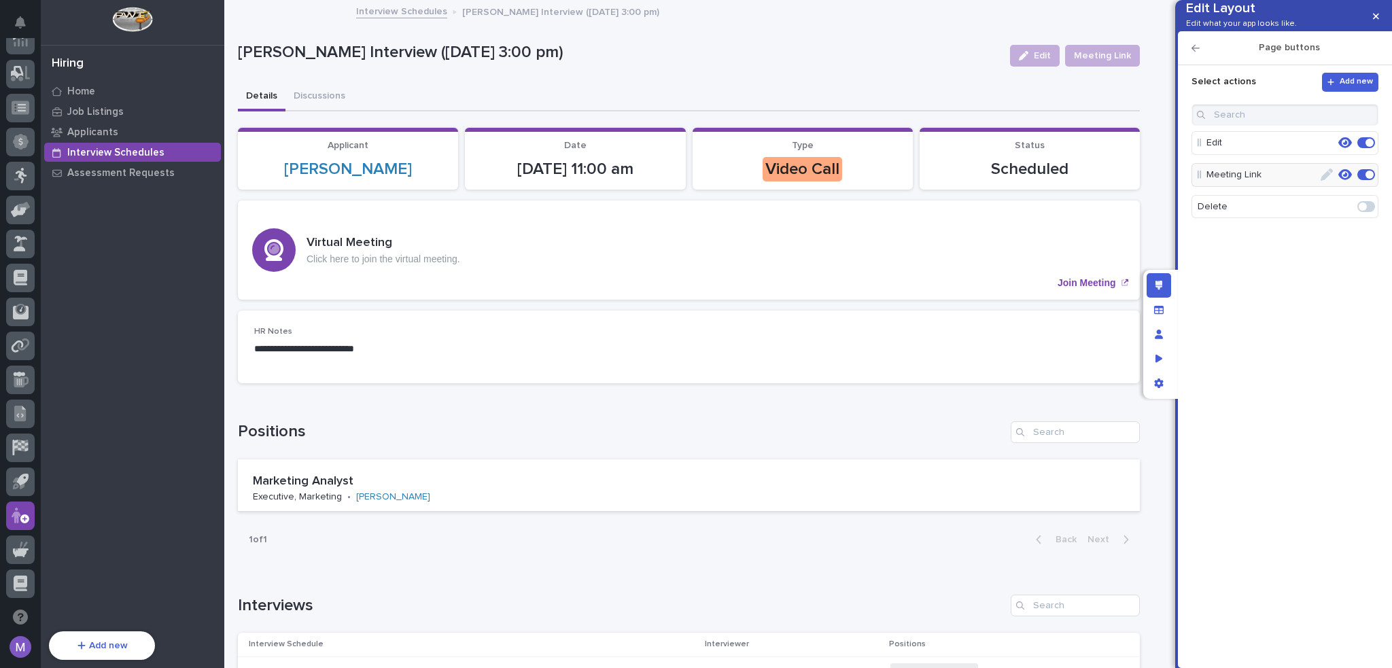
click at [1360, 211] on span at bounding box center [1362, 206] width 8 height 8
click at [1340, 212] on icon "button" at bounding box center [1345, 206] width 14 height 11
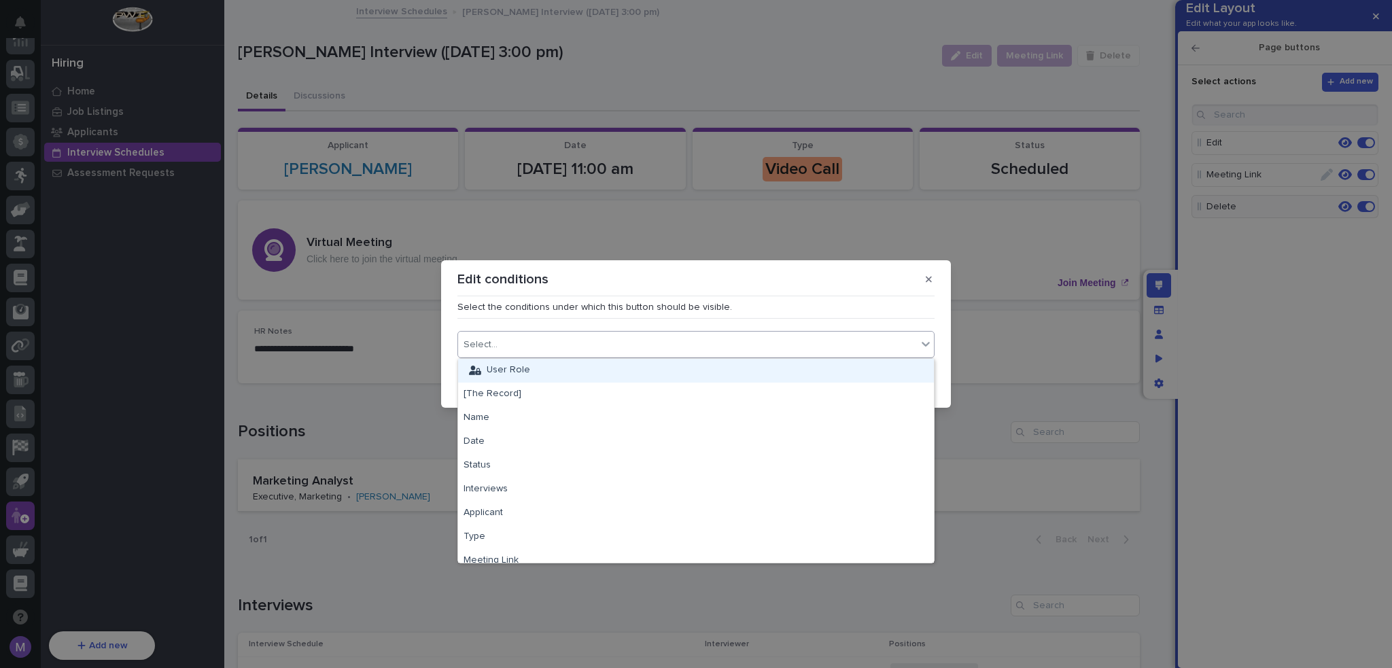
click at [535, 336] on div "Select..." at bounding box center [687, 345] width 459 height 20
click at [535, 378] on div "User Role" at bounding box center [696, 371] width 476 height 24
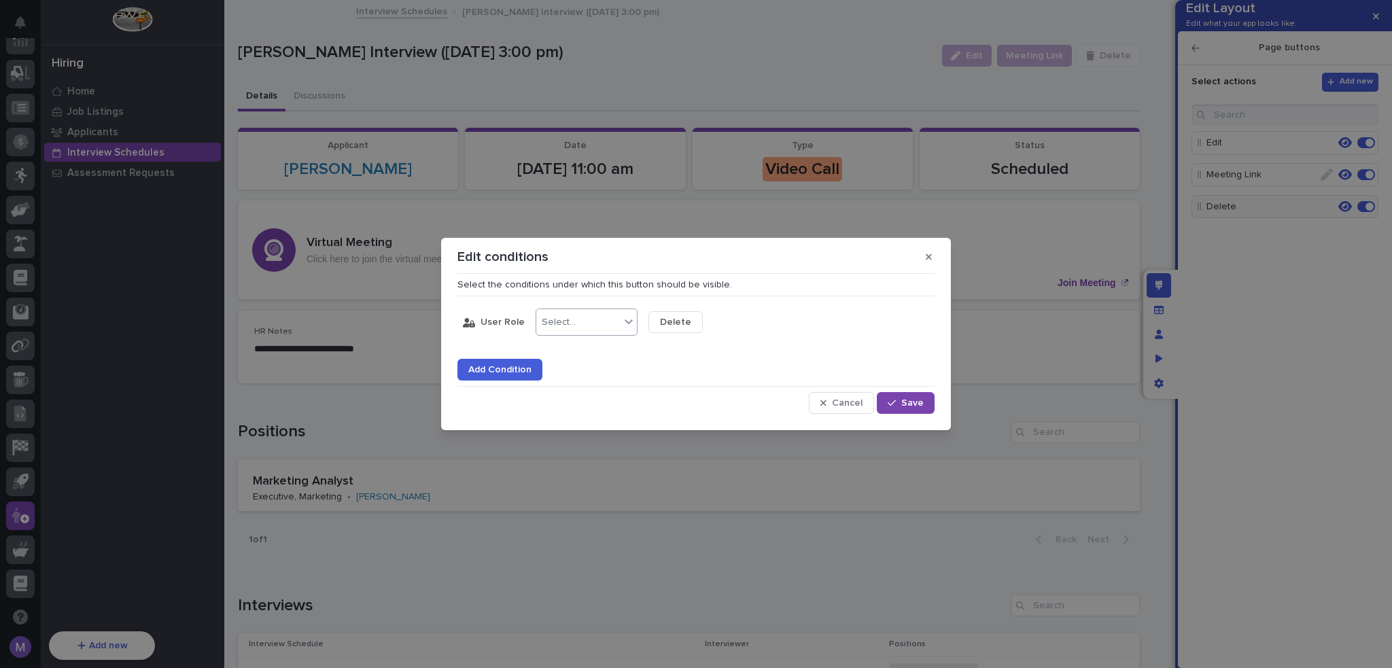
click at [542, 332] on div "Select..." at bounding box center [578, 323] width 84 height 20
click at [554, 353] on div "is" at bounding box center [583, 348] width 101 height 24
click at [690, 317] on input "text" at bounding box center [690, 323] width 1 height 12
click at [688, 432] on div "Admin" at bounding box center [696, 443] width 101 height 24
click at [916, 406] on span "Save" at bounding box center [912, 403] width 22 height 12
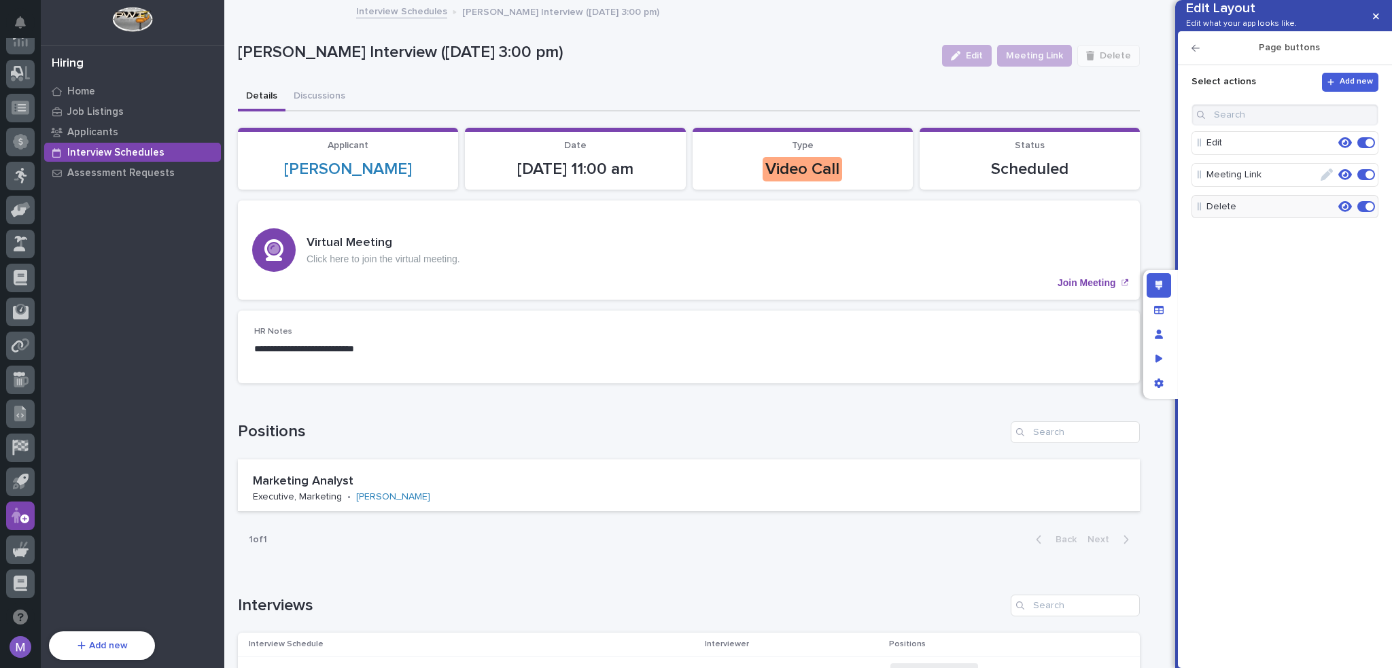
click at [1229, 351] on div "Edit Meeting Link Delete" at bounding box center [1284, 350] width 187 height 493
click at [1161, 290] on div "Edit layout" at bounding box center [1158, 285] width 24 height 24
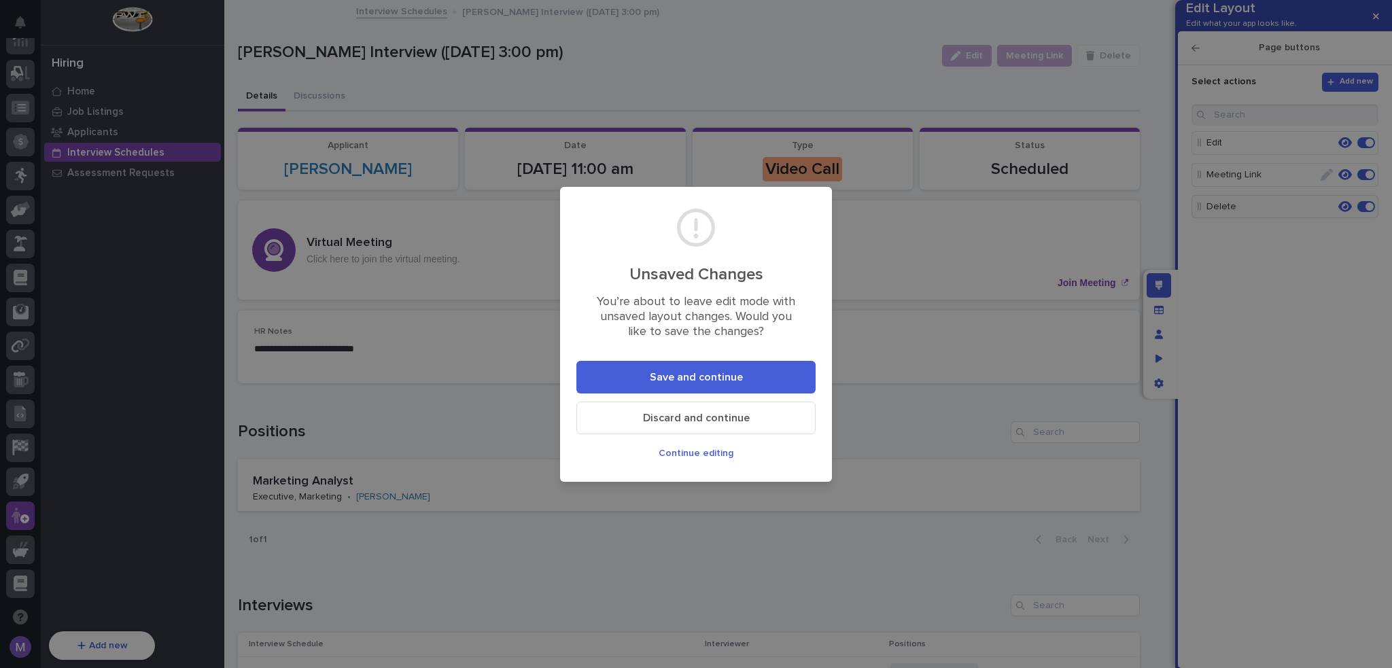
click at [677, 372] on span "Save and continue" at bounding box center [696, 377] width 93 height 14
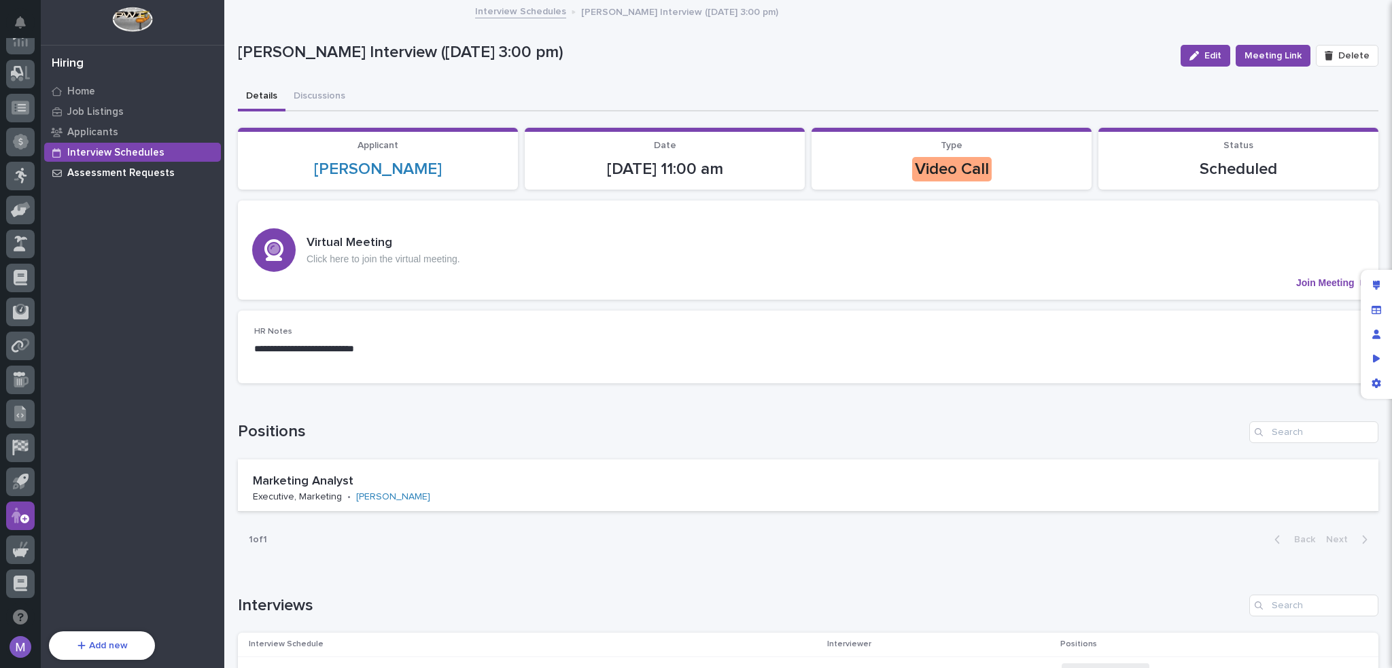
click at [87, 169] on p "Assessment Requests" at bounding box center [120, 173] width 107 height 12
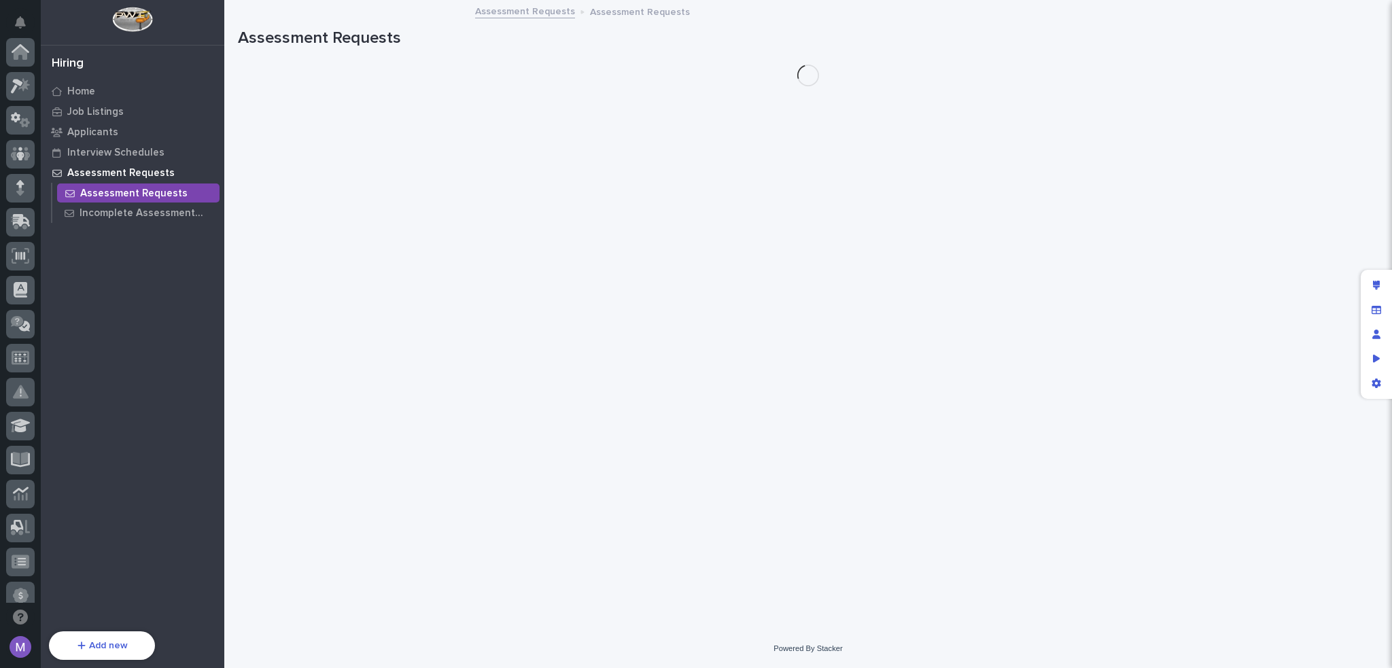
scroll to position [454, 0]
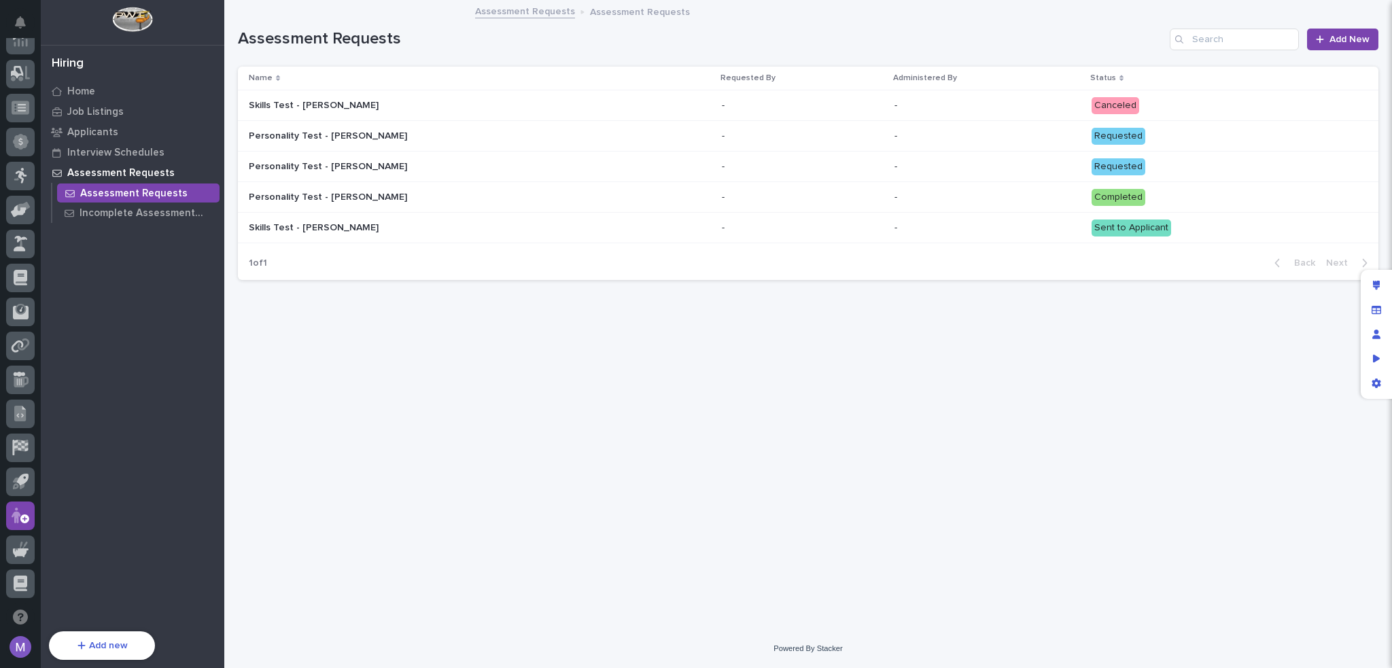
click at [151, 173] on p "Assessment Requests" at bounding box center [120, 173] width 107 height 12
click at [151, 154] on p "Interview Schedules" at bounding box center [115, 153] width 97 height 12
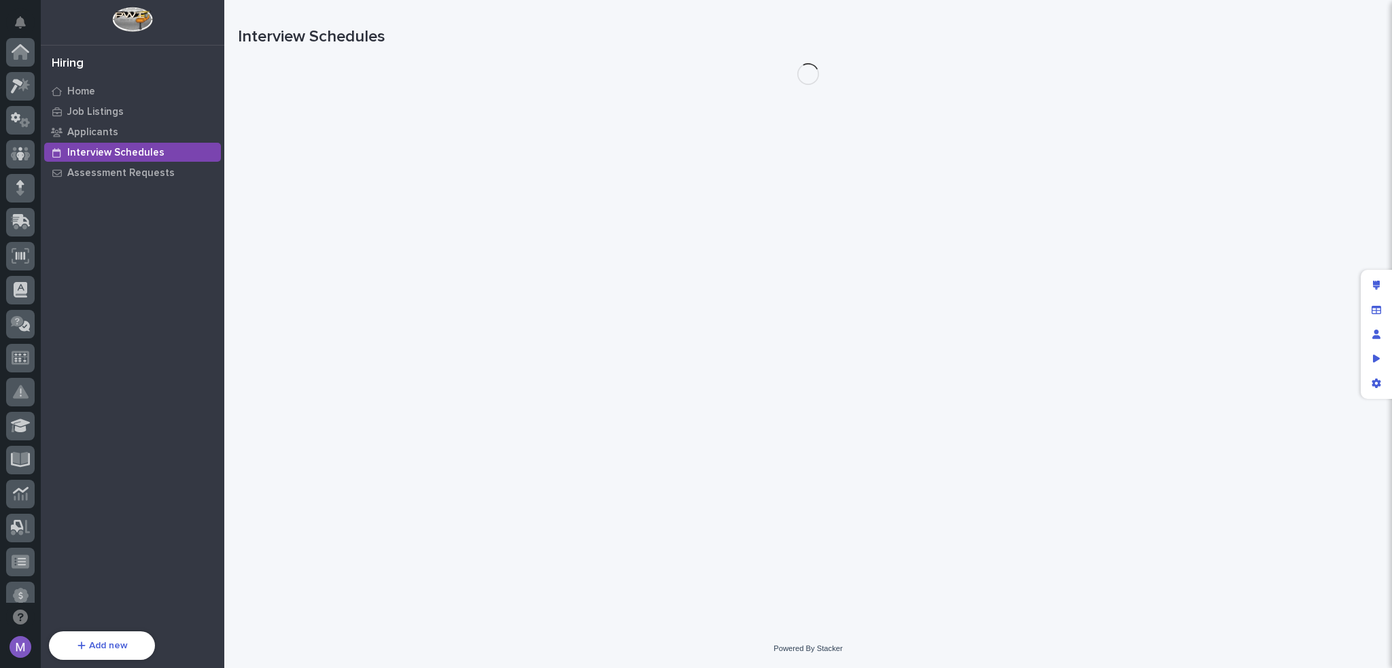
scroll to position [454, 0]
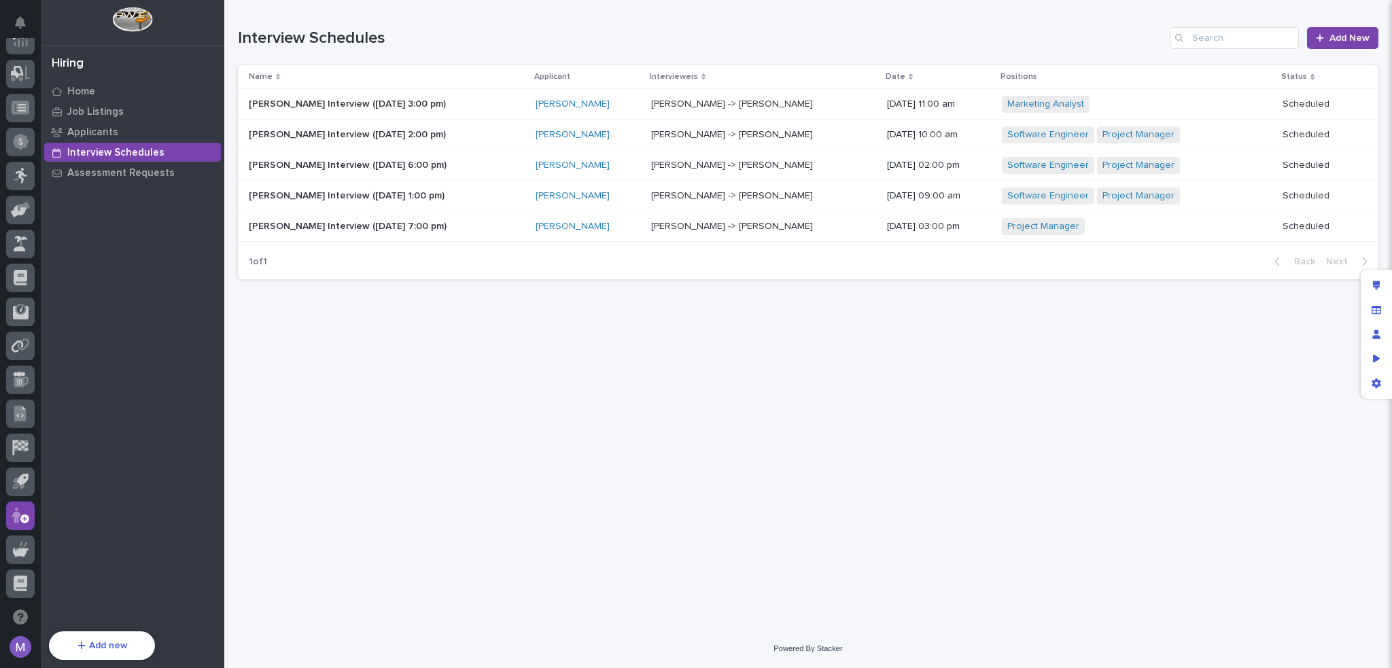
click at [523, 99] on div "[PERSON_NAME] Interview ([DATE] 3:00 pm) [PERSON_NAME] Interview ([DATE] 3:00 p…" at bounding box center [387, 104] width 276 height 22
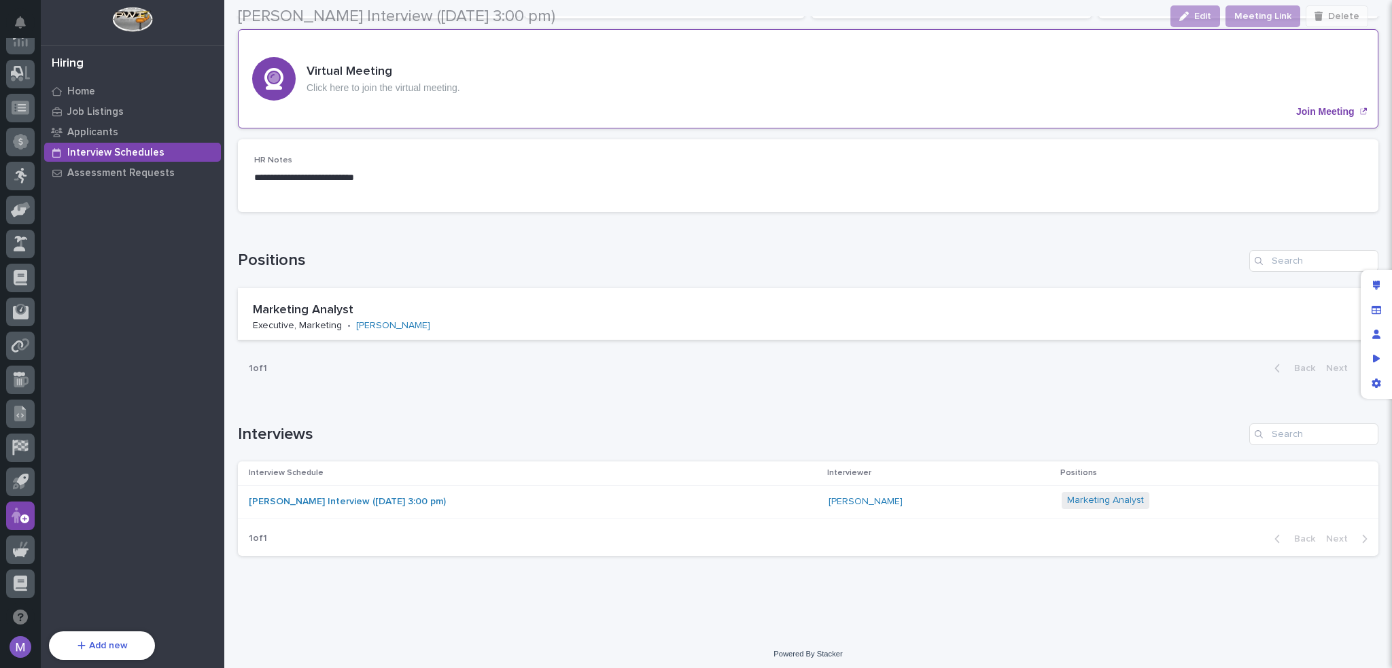
scroll to position [175, 0]
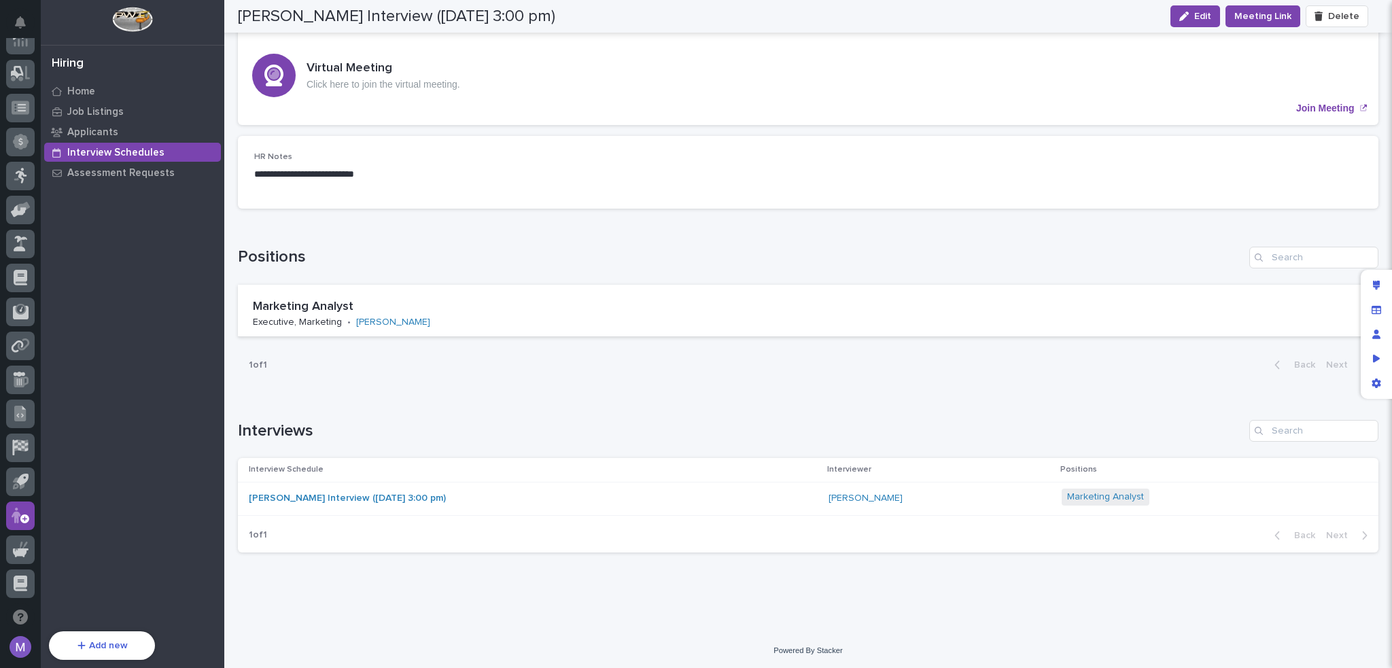
click at [633, 504] on div "[PERSON_NAME] Interview ([DATE] 3:00 pm)" at bounding box center [533, 498] width 569 height 22
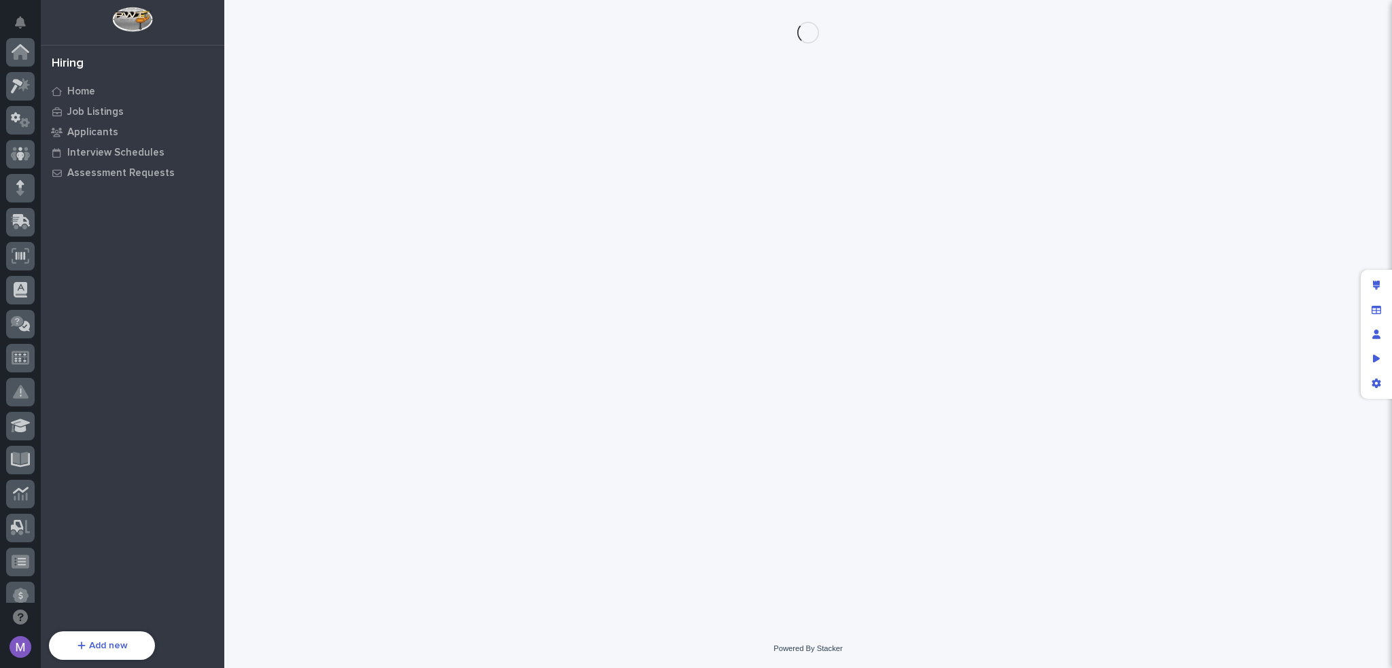
scroll to position [454, 0]
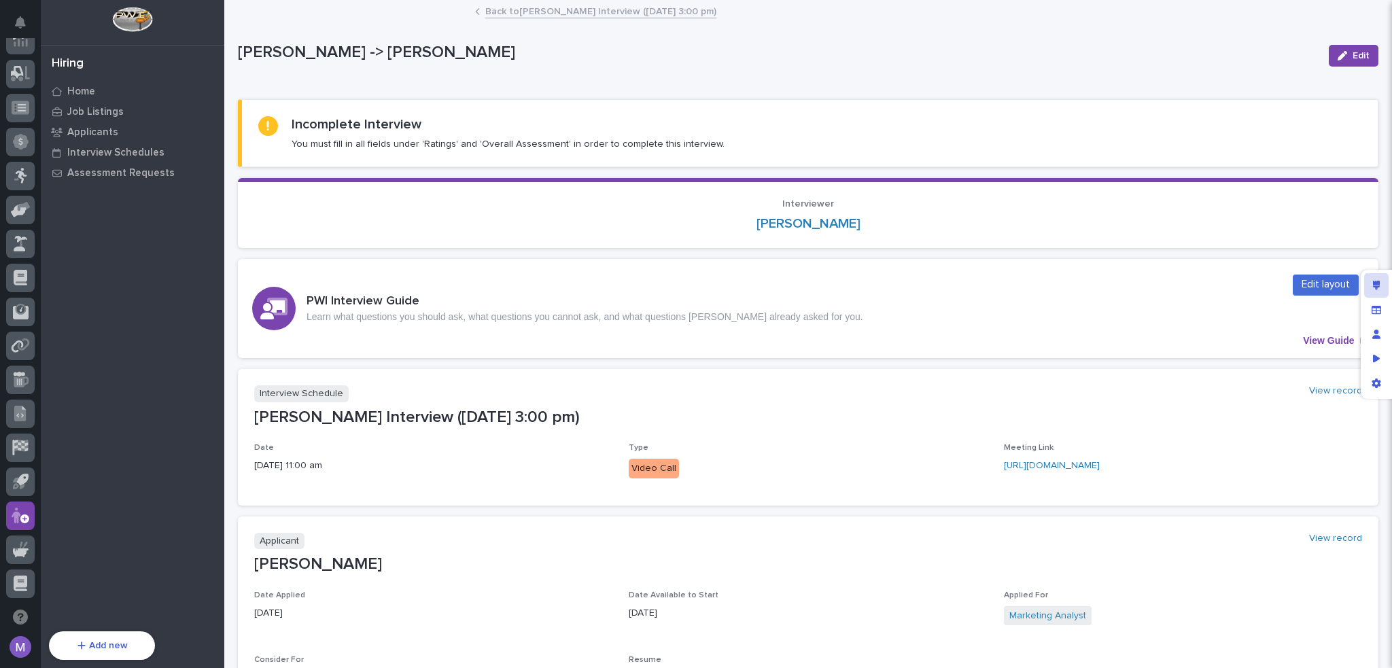
click at [1371, 283] on div "Edit layout" at bounding box center [1376, 285] width 24 height 24
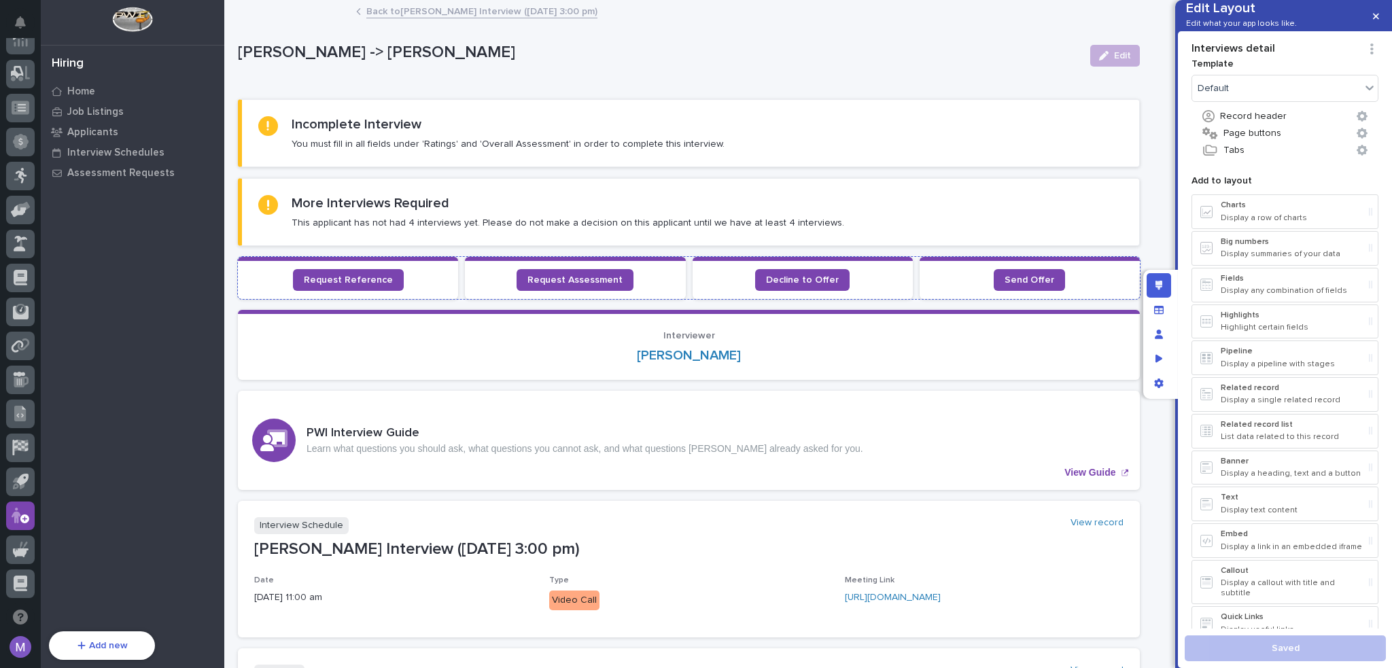
click at [1110, 266] on section "Send Offer" at bounding box center [1029, 278] width 220 height 42
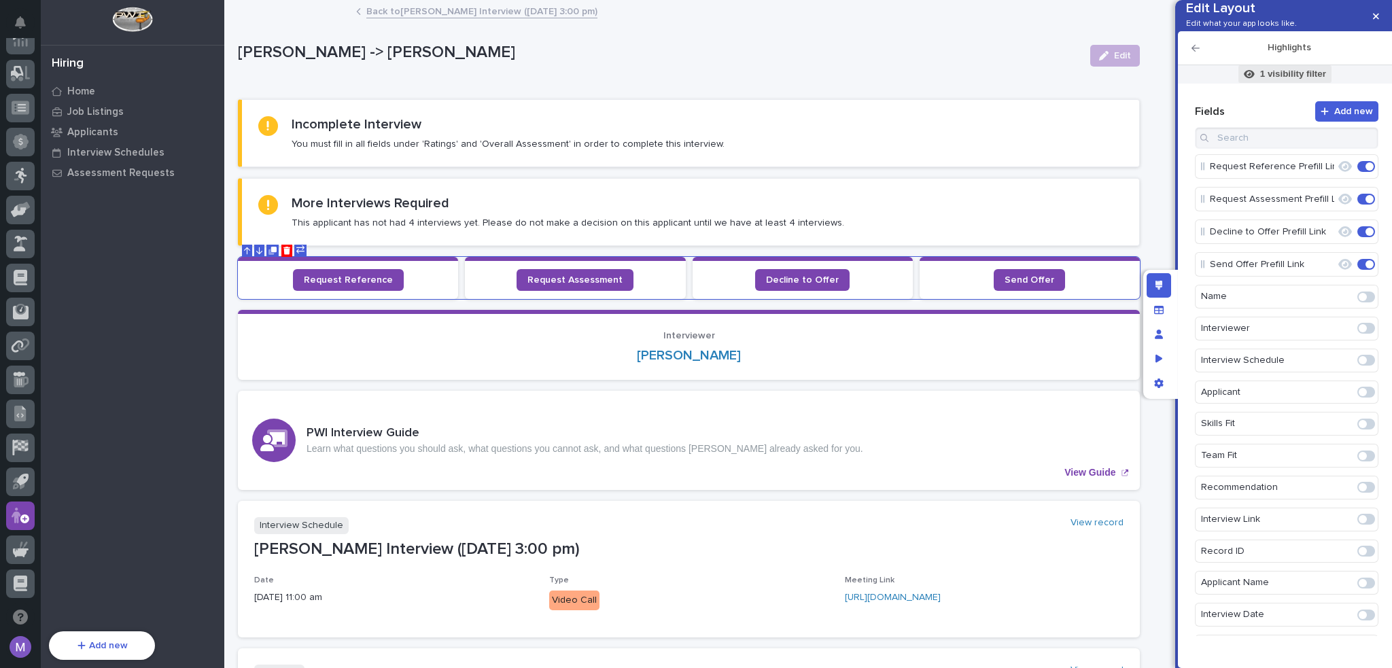
click at [1272, 80] on p "1 visibility filter" at bounding box center [1293, 74] width 66 height 12
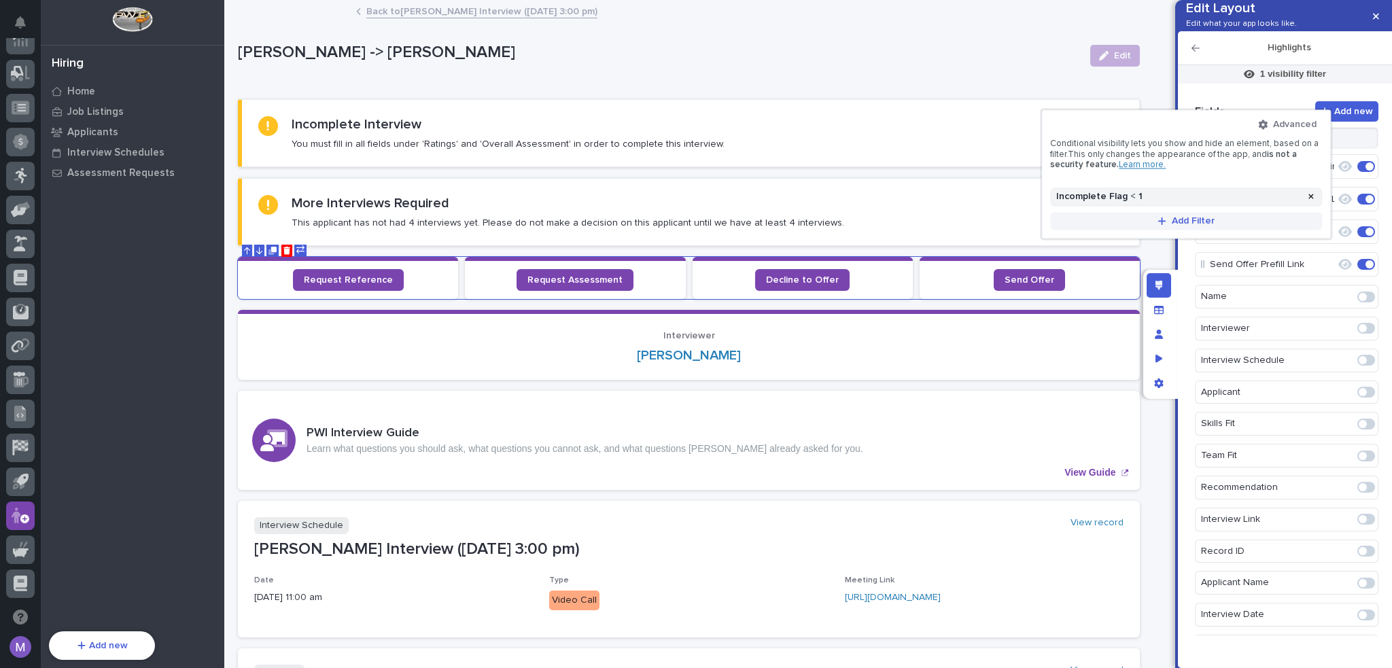
click at [1189, 219] on span "Add Filter" at bounding box center [1192, 221] width 43 height 12
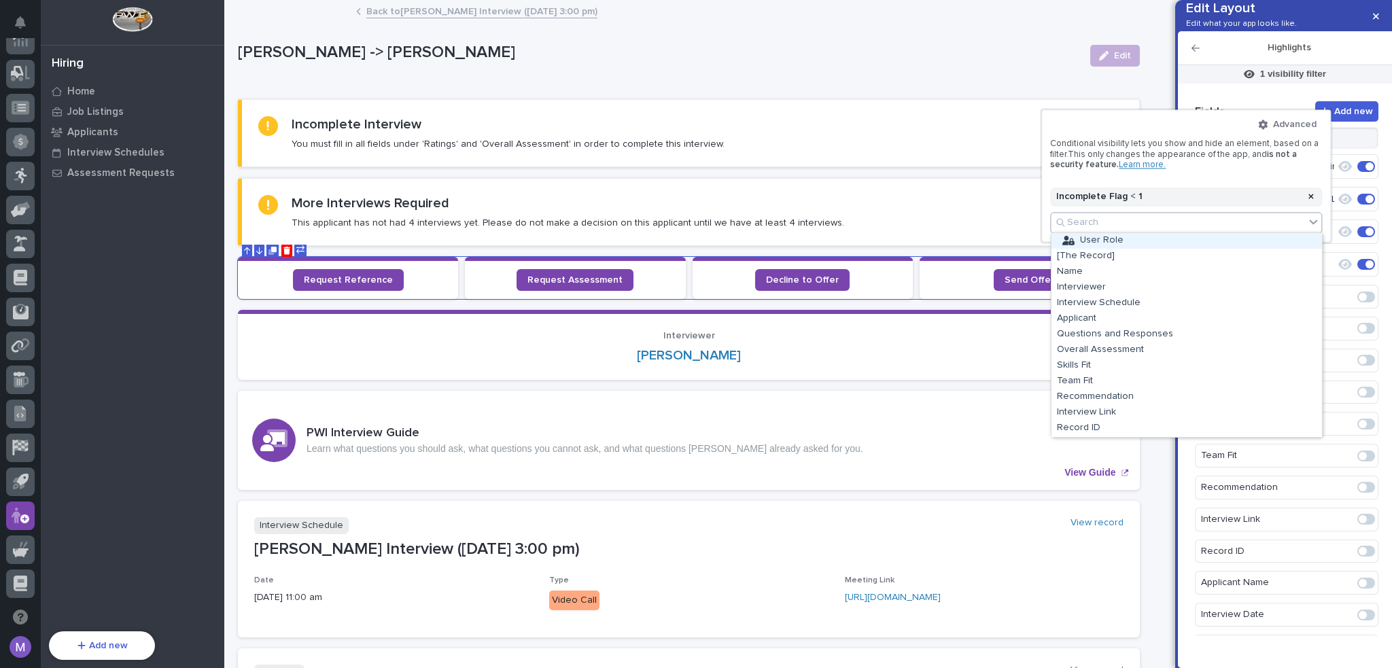
click at [1109, 240] on div "User Role" at bounding box center [1186, 241] width 270 height 16
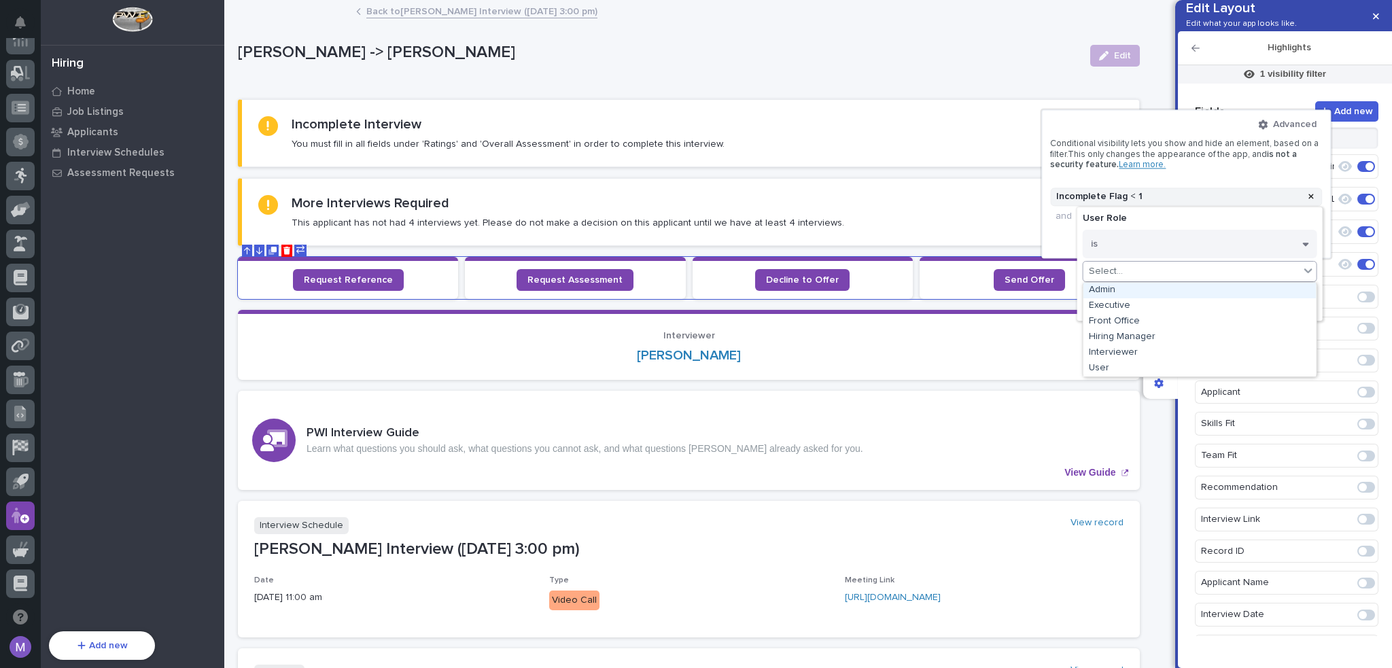
click at [1124, 270] on input "text" at bounding box center [1124, 272] width 1 height 12
click at [1131, 340] on div "Hiring Manager" at bounding box center [1199, 338] width 233 height 16
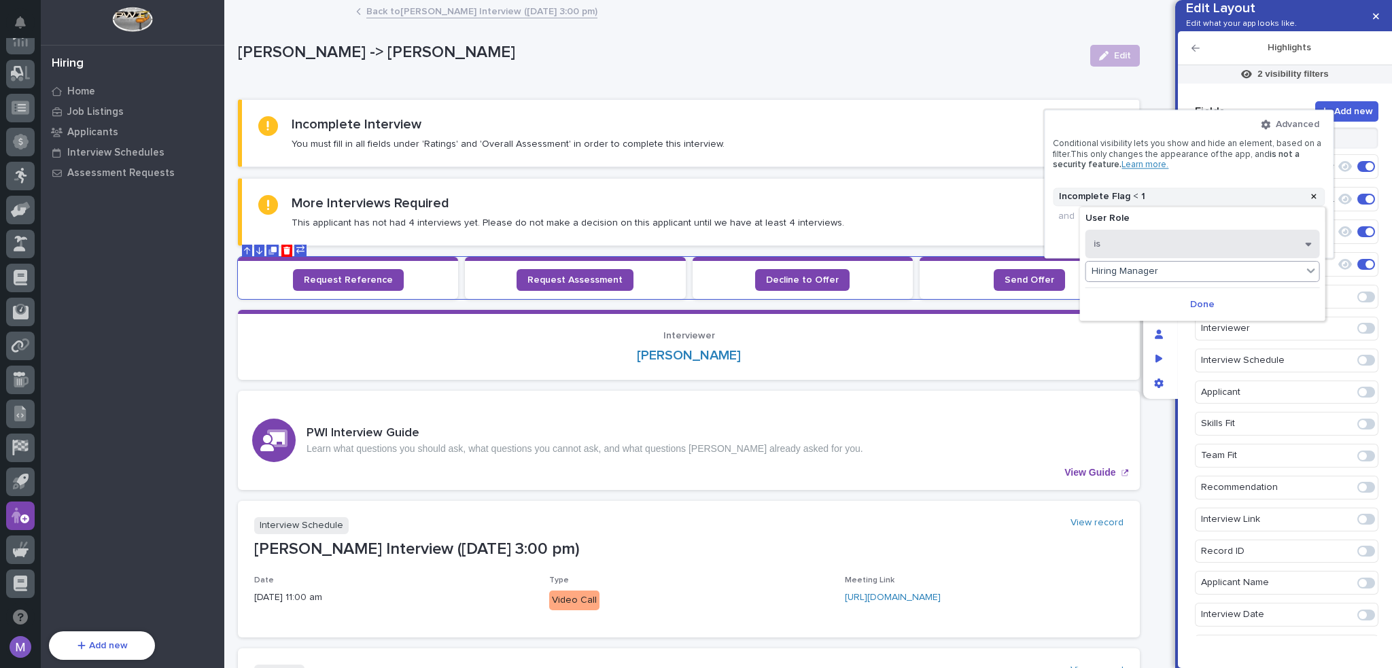
click at [1163, 245] on button "is" at bounding box center [1202, 244] width 234 height 29
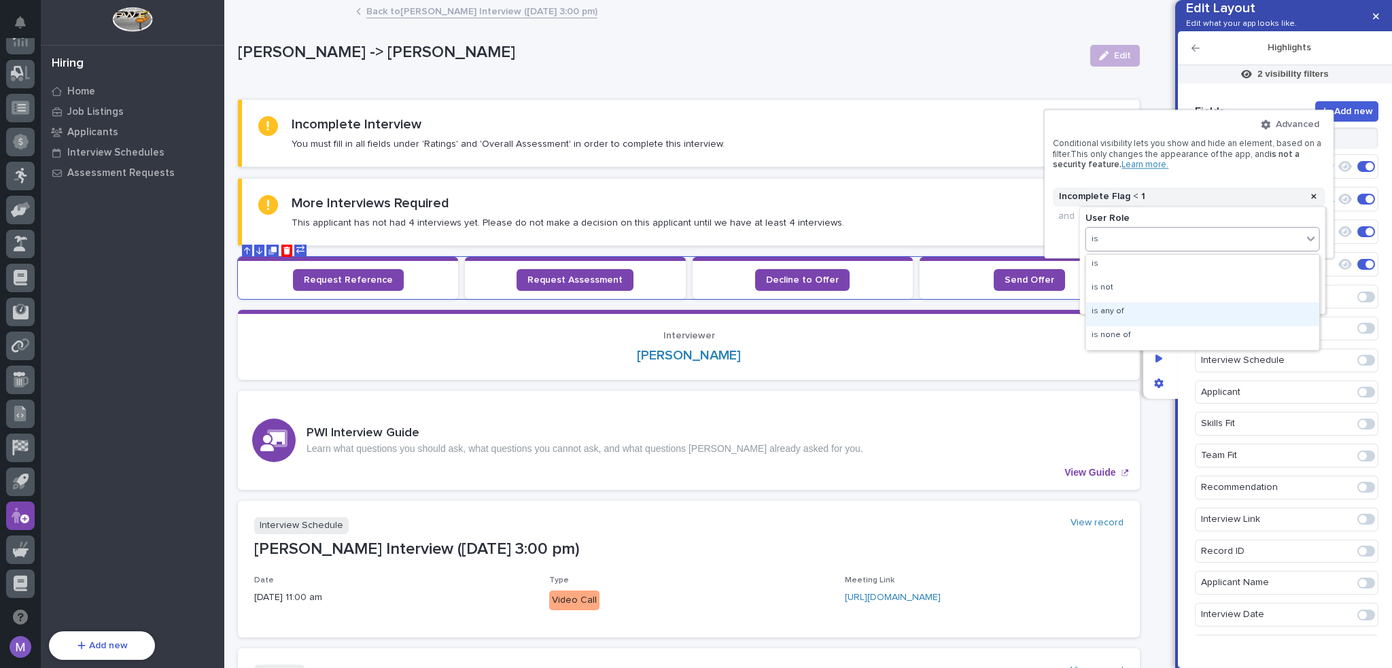
click at [1139, 304] on div "is any of" at bounding box center [1202, 314] width 233 height 24
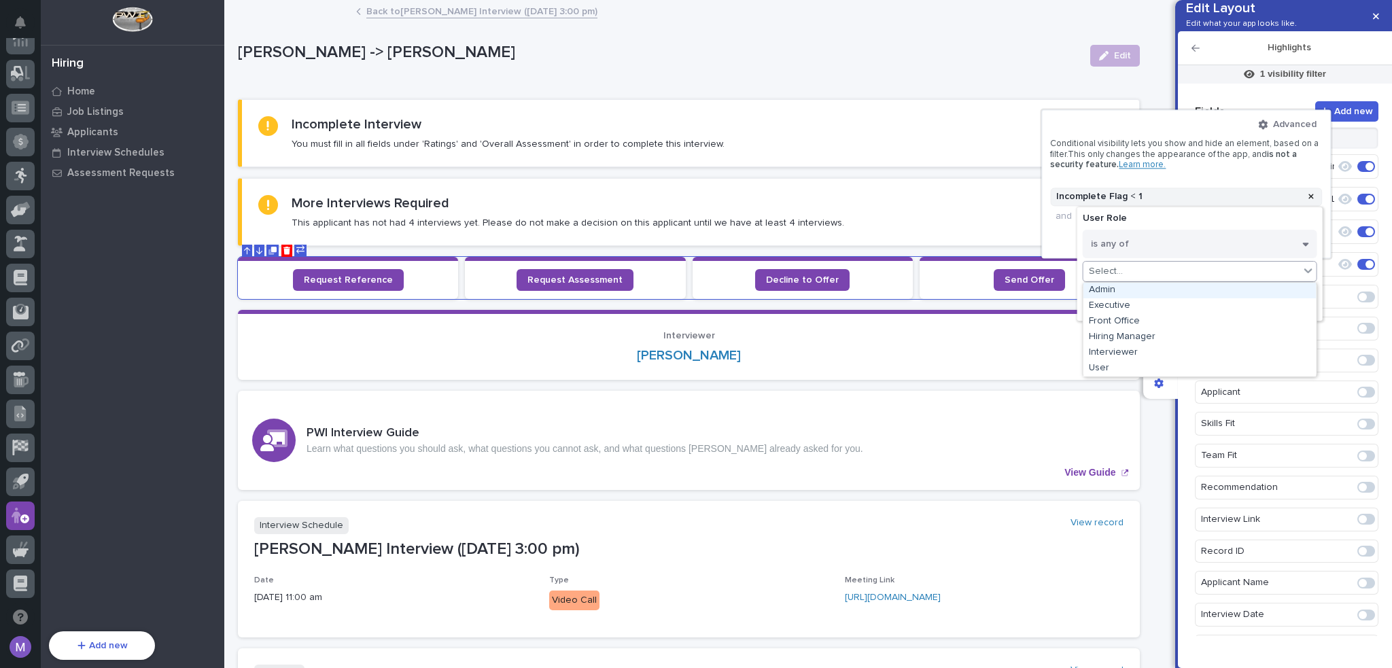
click at [1162, 271] on div "Select..." at bounding box center [1191, 272] width 216 height 20
click at [1132, 331] on div "Hiring Manager" at bounding box center [1199, 338] width 233 height 16
click at [1210, 275] on div "Hiring Manager" at bounding box center [1194, 272] width 216 height 20
click at [1137, 297] on div "Admin" at bounding box center [1202, 291] width 233 height 16
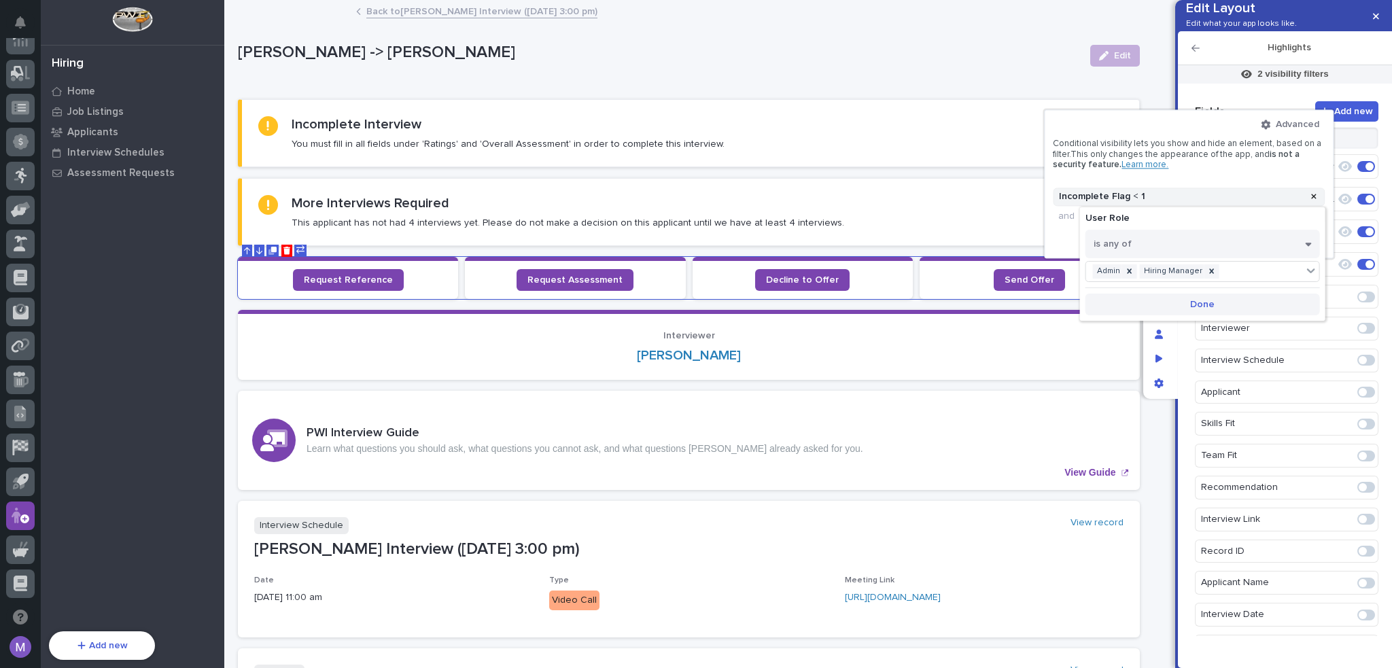
click at [1223, 301] on button "Done" at bounding box center [1202, 305] width 234 height 22
click at [1191, 287] on div at bounding box center [696, 334] width 1392 height 668
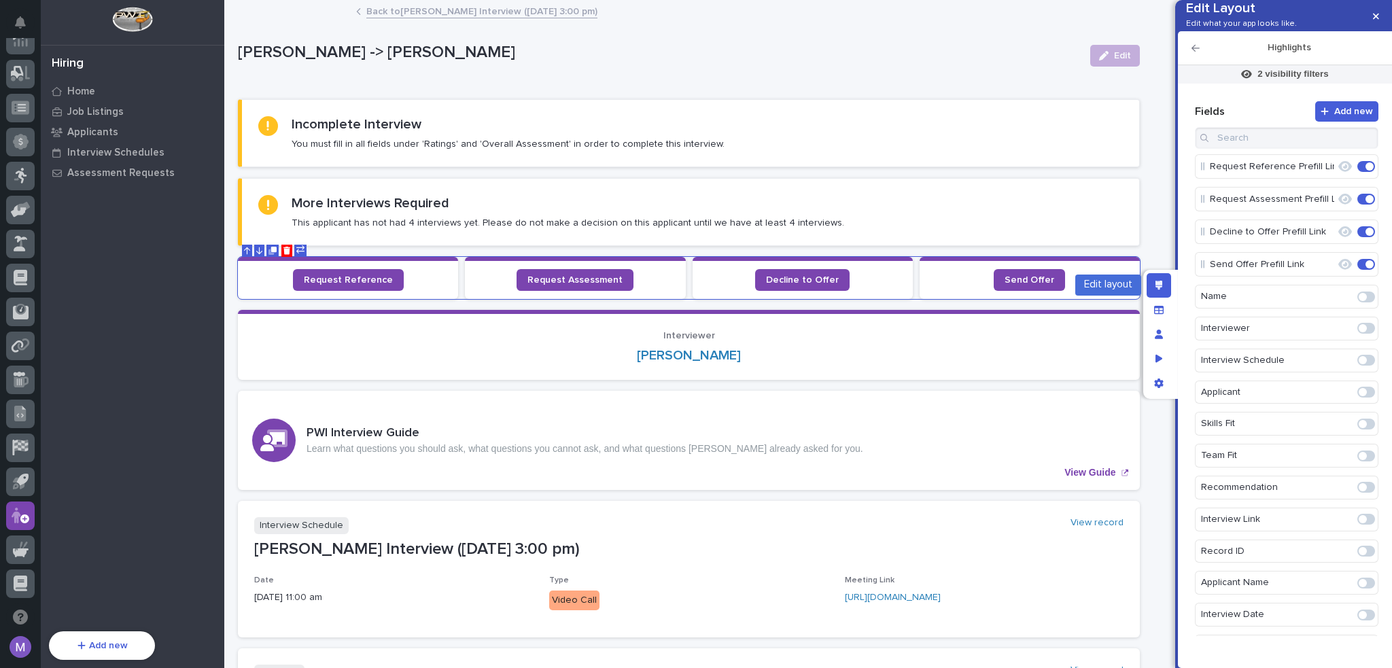
click at [1163, 289] on div "Edit layout" at bounding box center [1158, 285] width 24 height 24
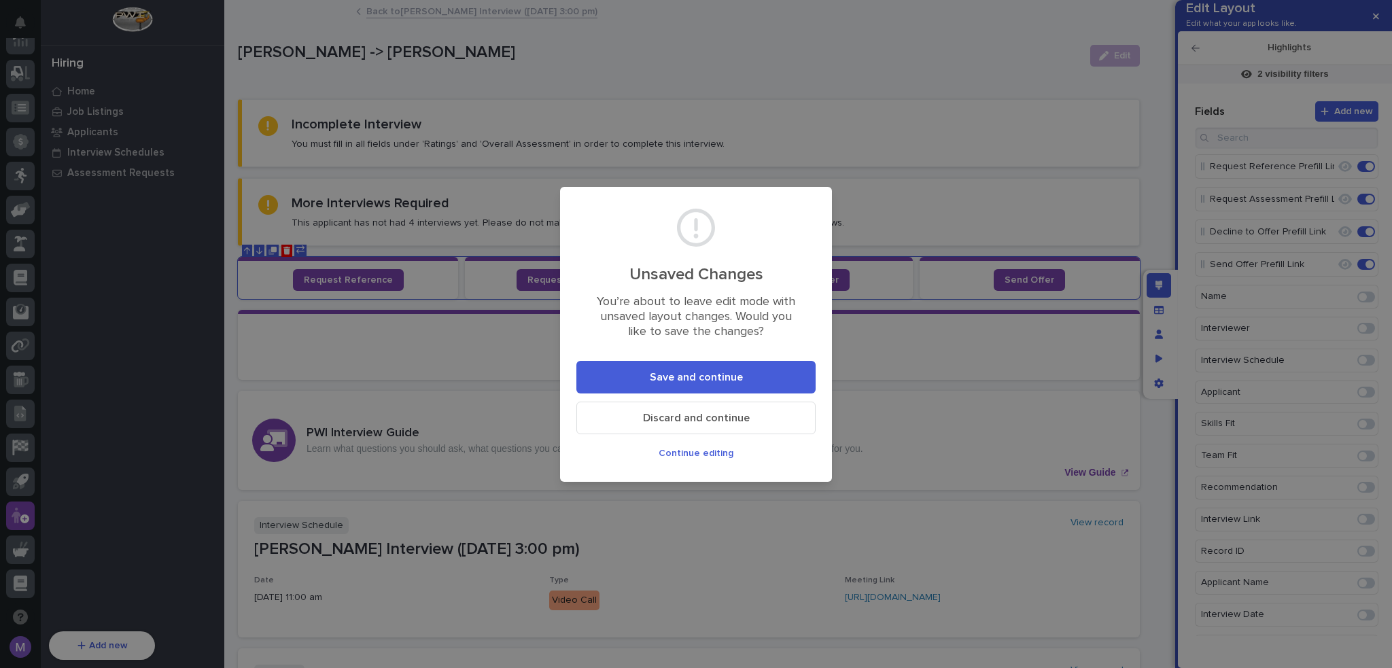
click at [783, 376] on button "Save and continue" at bounding box center [695, 377] width 239 height 33
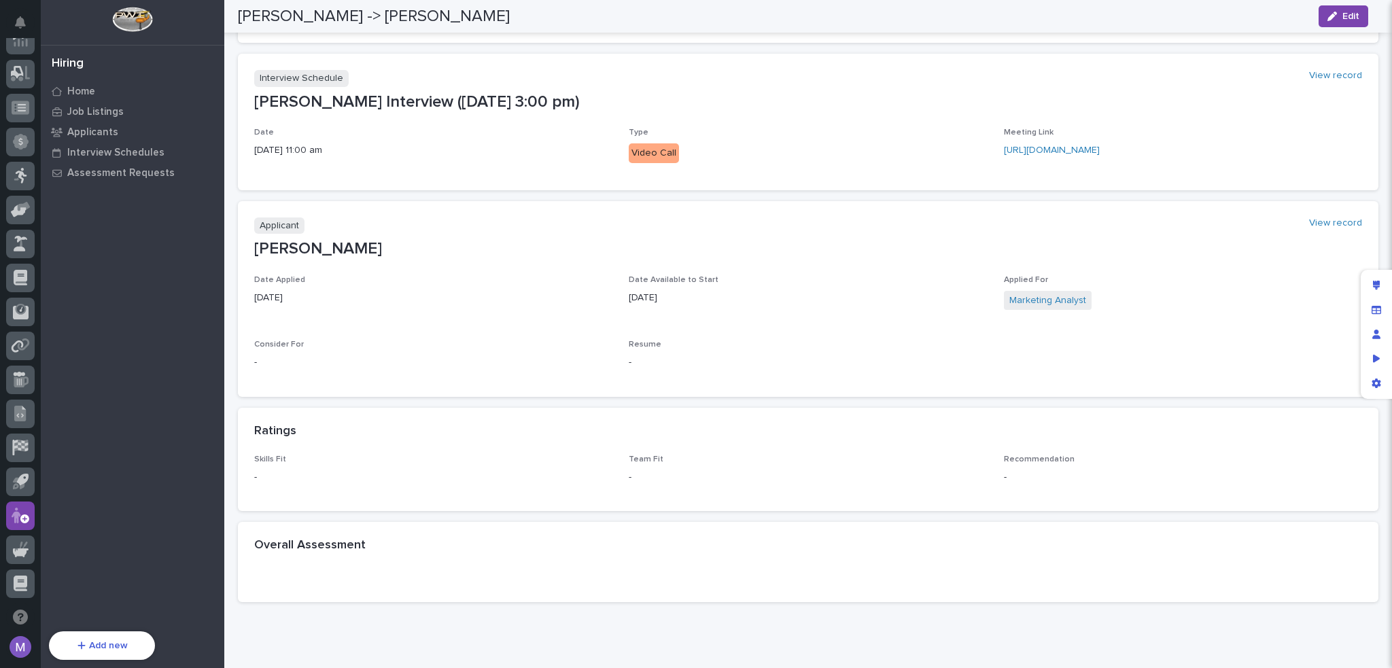
scroll to position [340, 0]
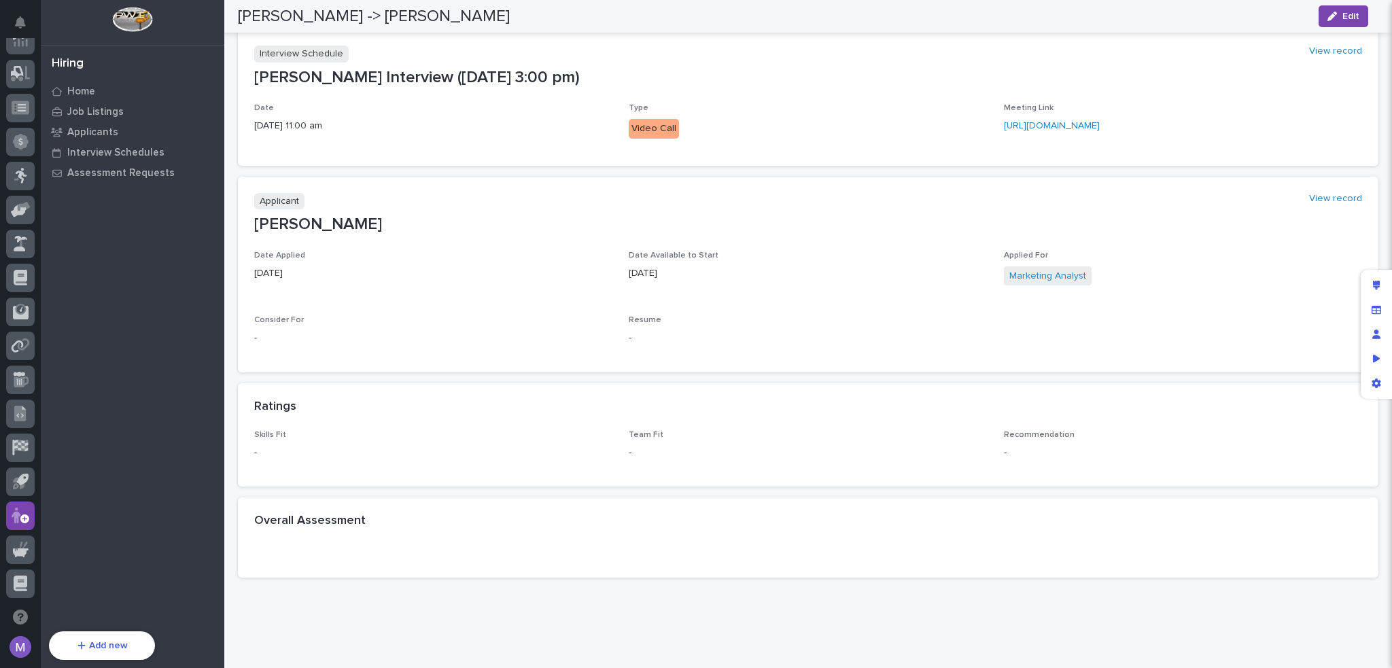
click at [811, 412] on div "Ratings" at bounding box center [808, 407] width 1140 height 48
click at [1348, 16] on span "Edit" at bounding box center [1350, 16] width 17 height 12
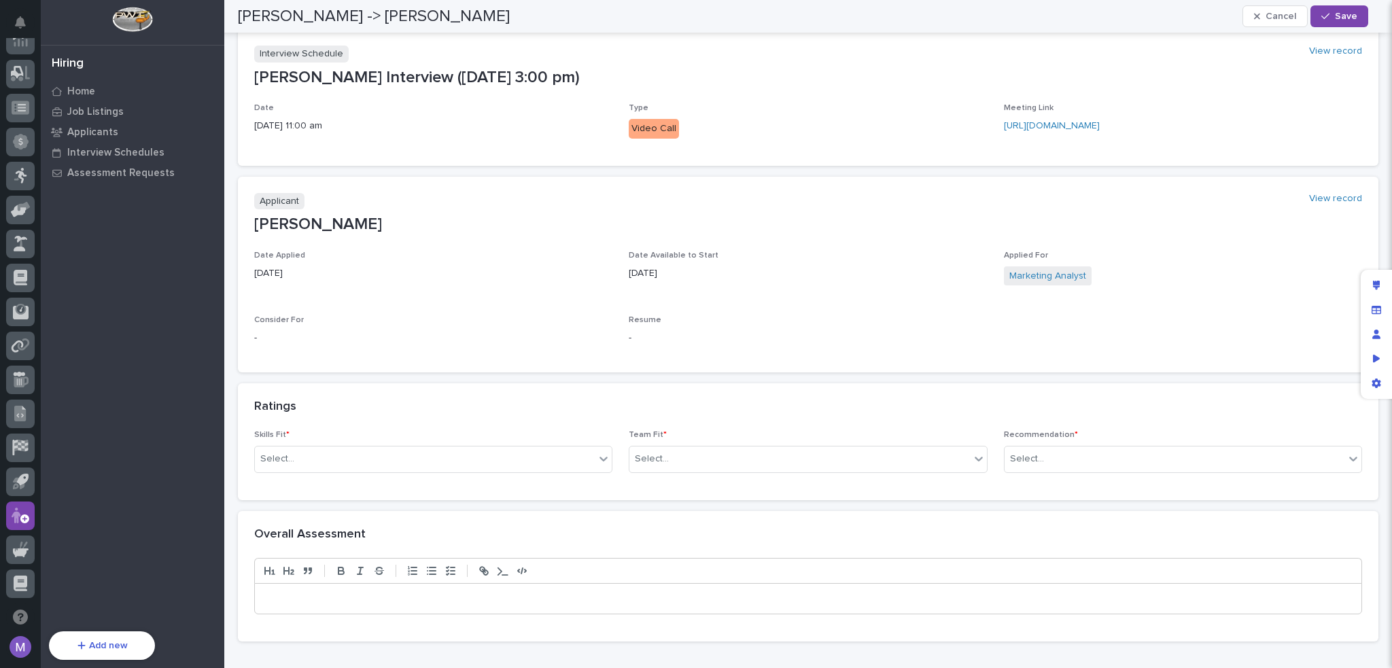
scroll to position [372, 0]
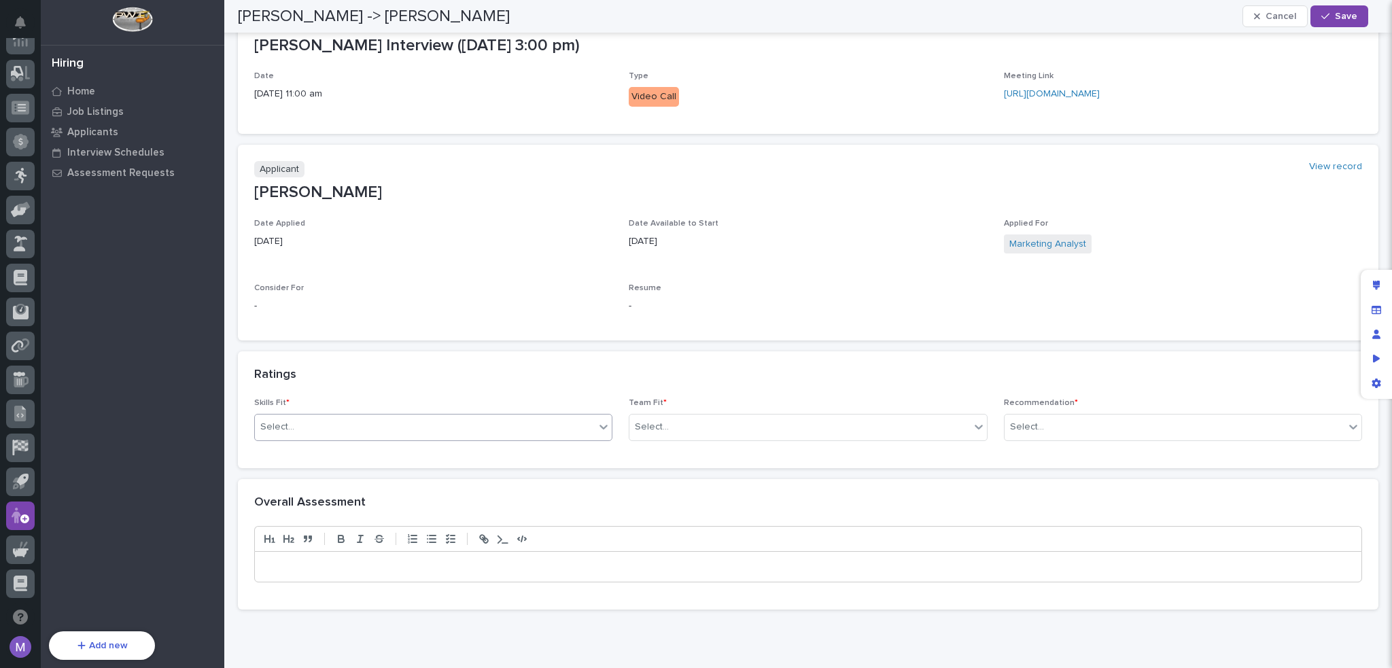
click at [485, 433] on div "Select..." at bounding box center [425, 427] width 340 height 22
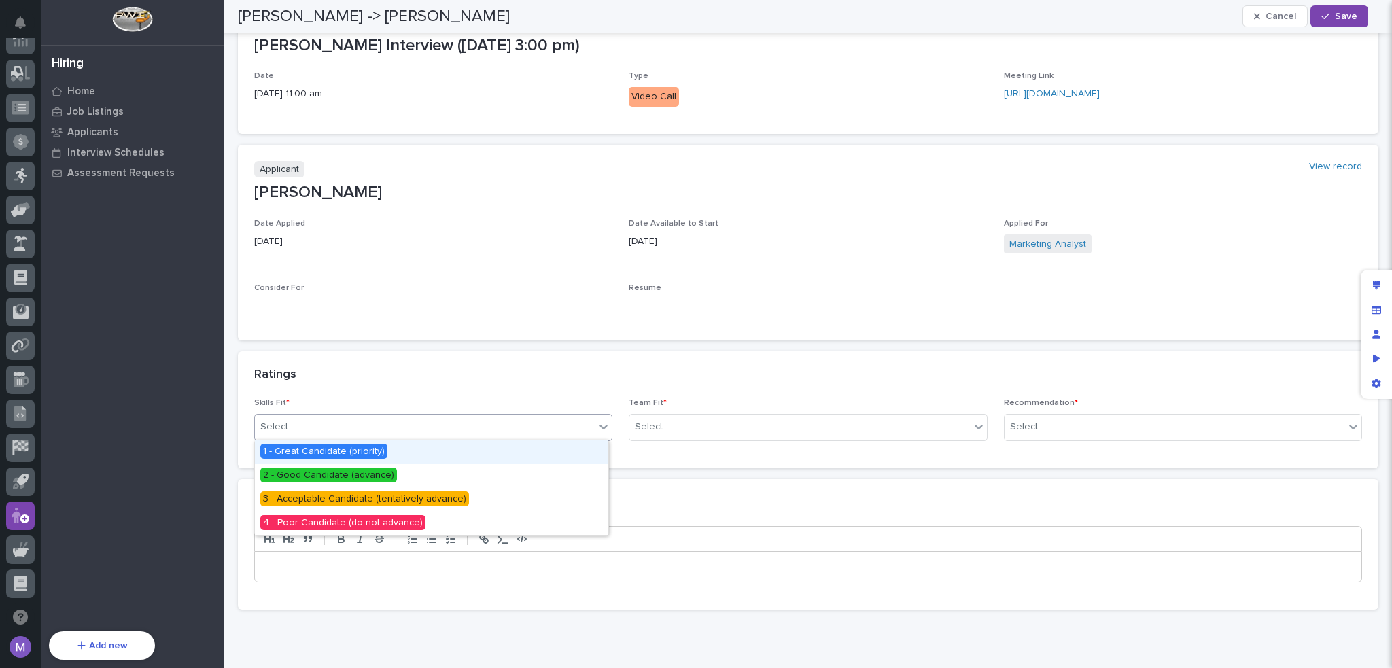
drag, startPoint x: 415, startPoint y: 460, endPoint x: 528, endPoint y: 445, distance: 113.8
click at [416, 459] on div "1 - Great Candidate (priority)" at bounding box center [431, 452] width 353 height 24
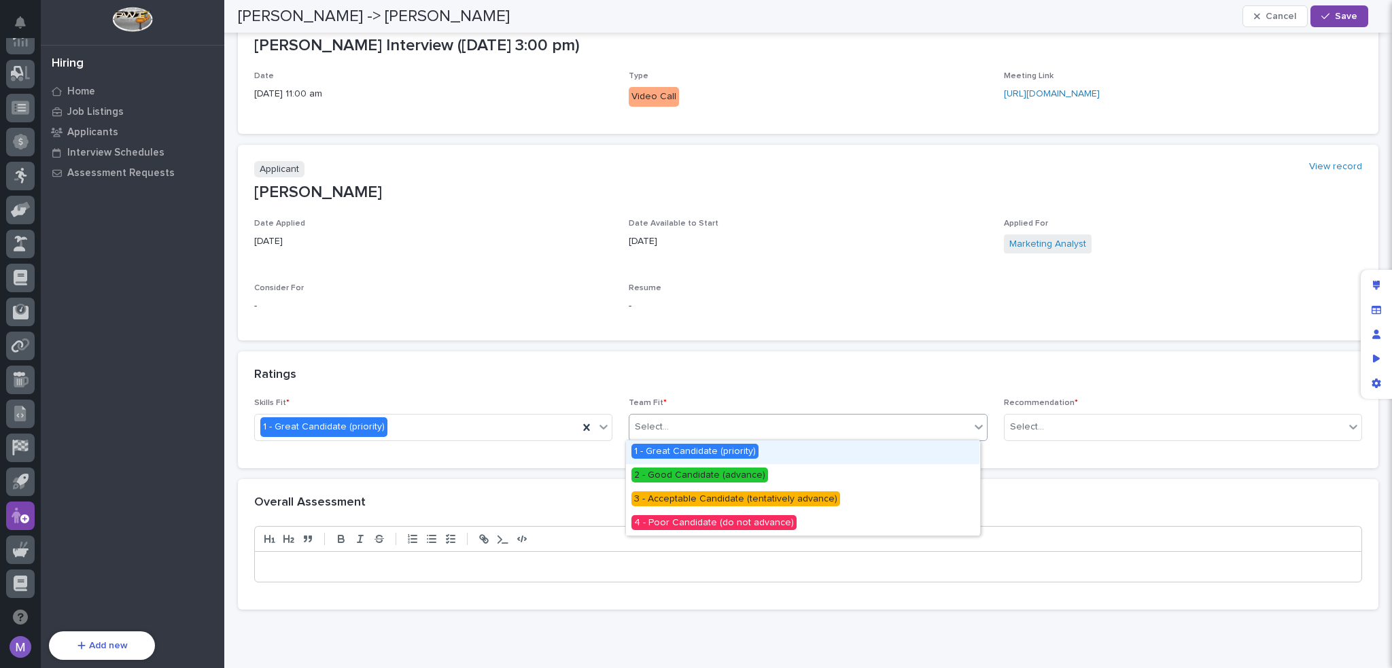
click at [669, 433] on div "Select..." at bounding box center [799, 427] width 340 height 22
click at [677, 482] on div "2 - Good Candidate (advance)" at bounding box center [802, 476] width 353 height 24
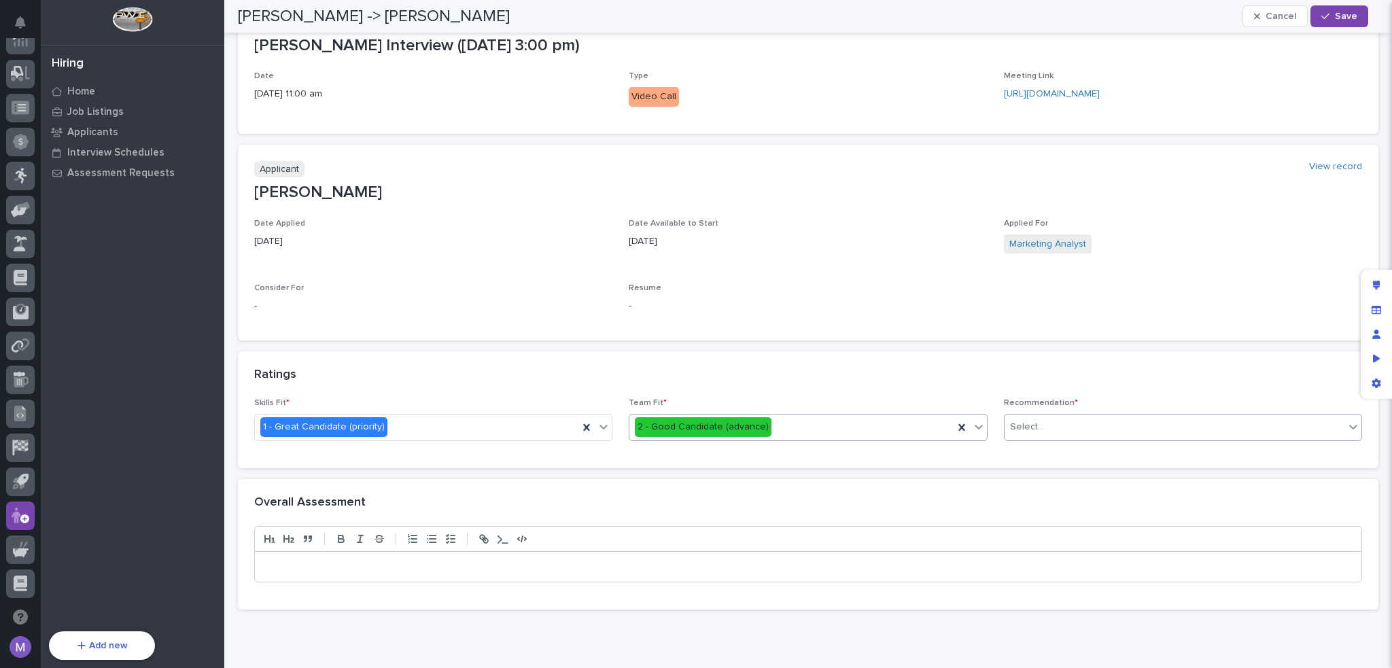
click at [1060, 431] on div "Select..." at bounding box center [1174, 427] width 340 height 22
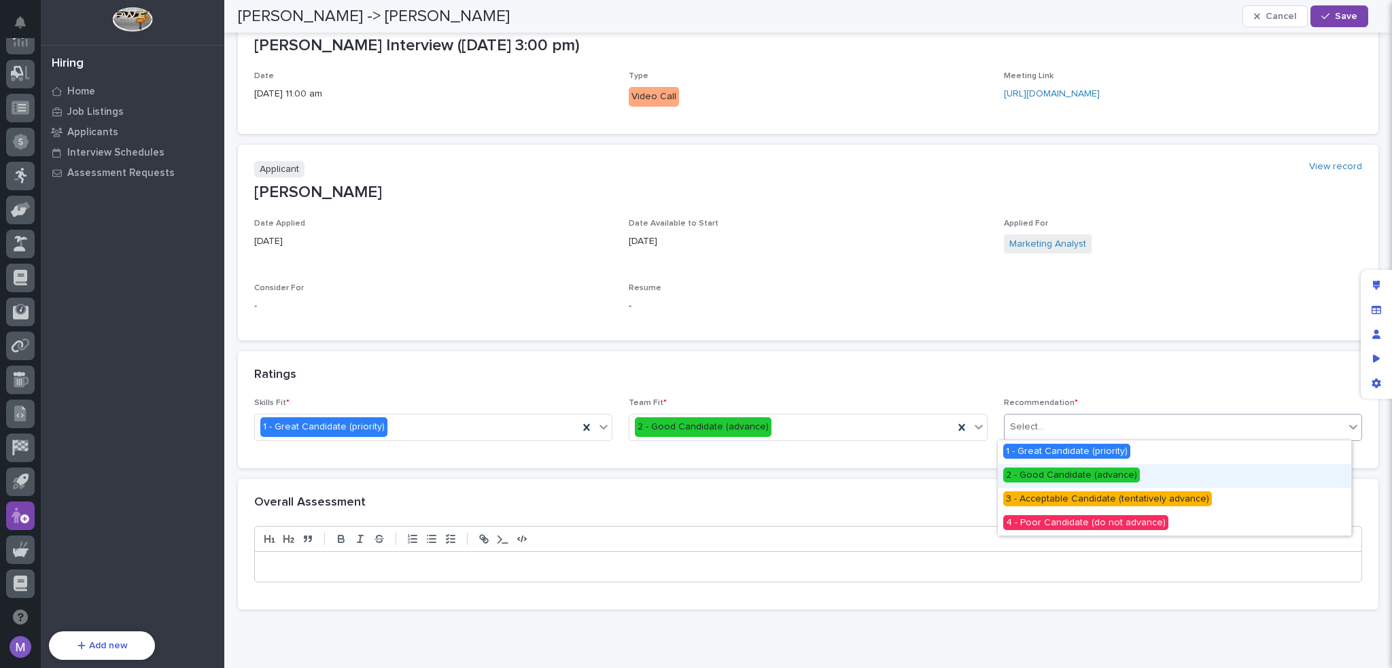
click at [1058, 484] on div "2 - Good Candidate (advance)" at bounding box center [1173, 476] width 353 height 24
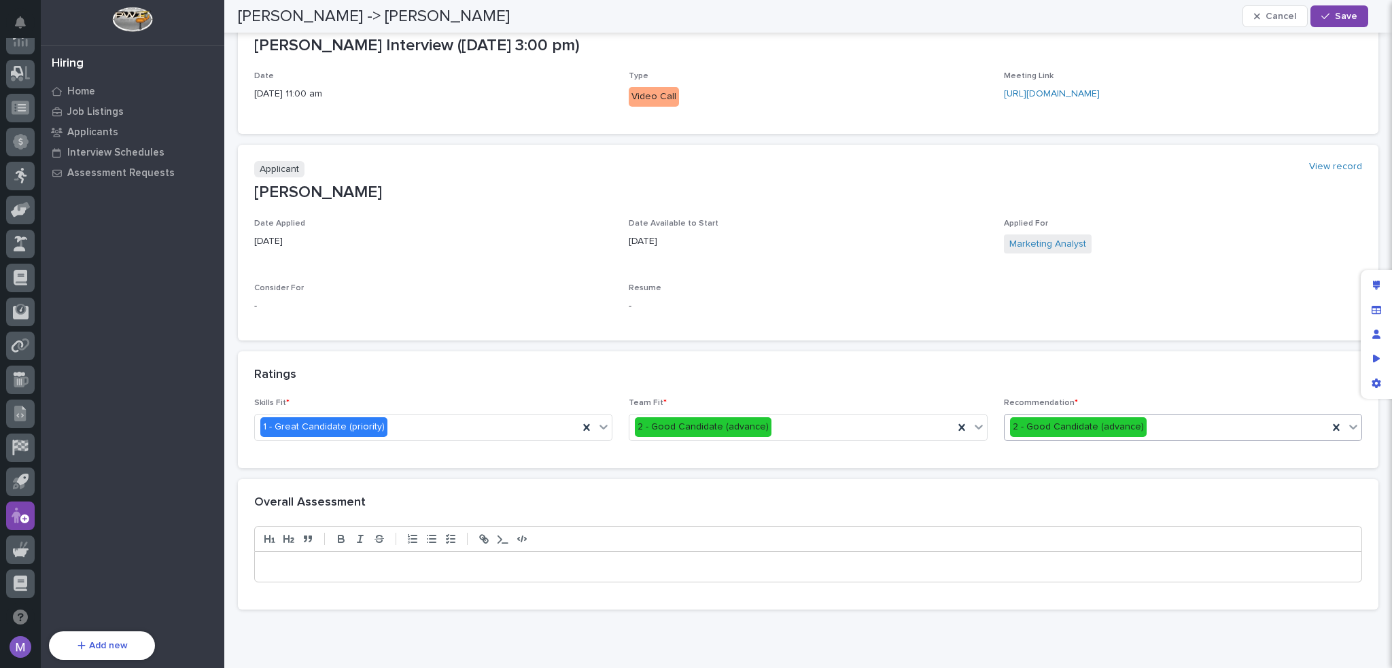
click at [582, 571] on div at bounding box center [808, 567] width 1106 height 30
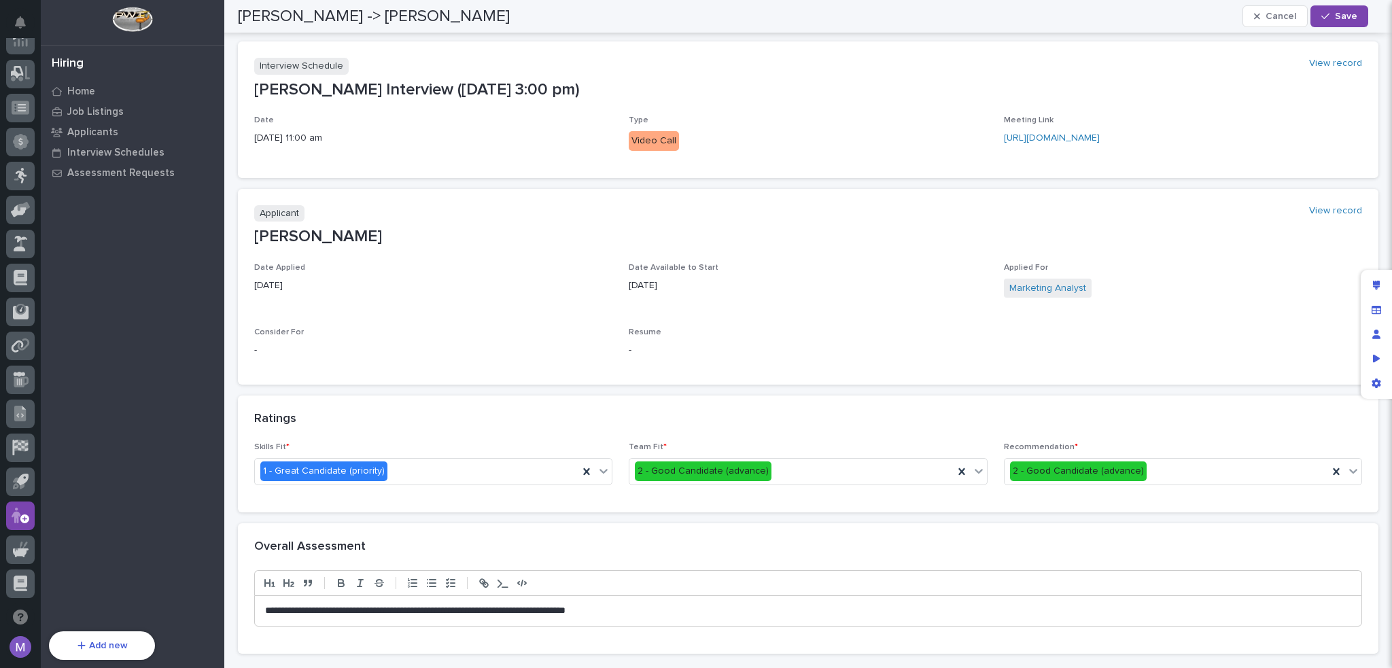
scroll to position [304, 0]
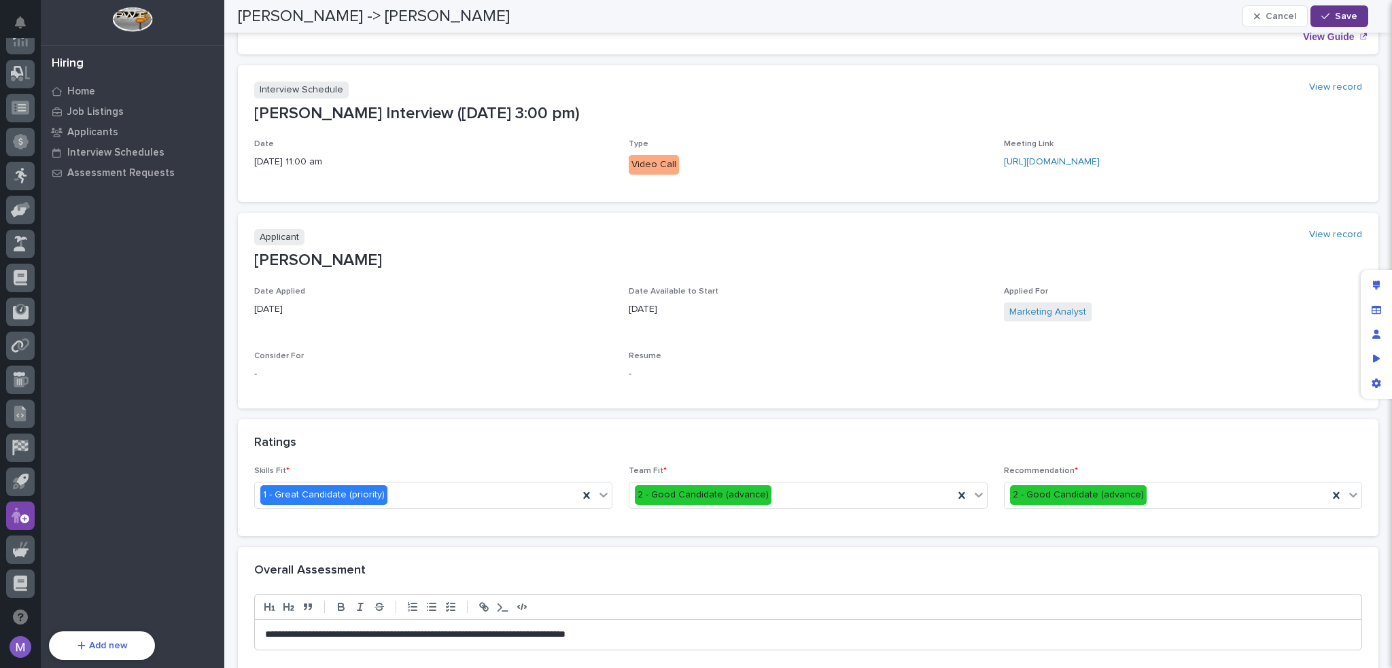
click at [1316, 14] on button "Save" at bounding box center [1339, 16] width 58 height 22
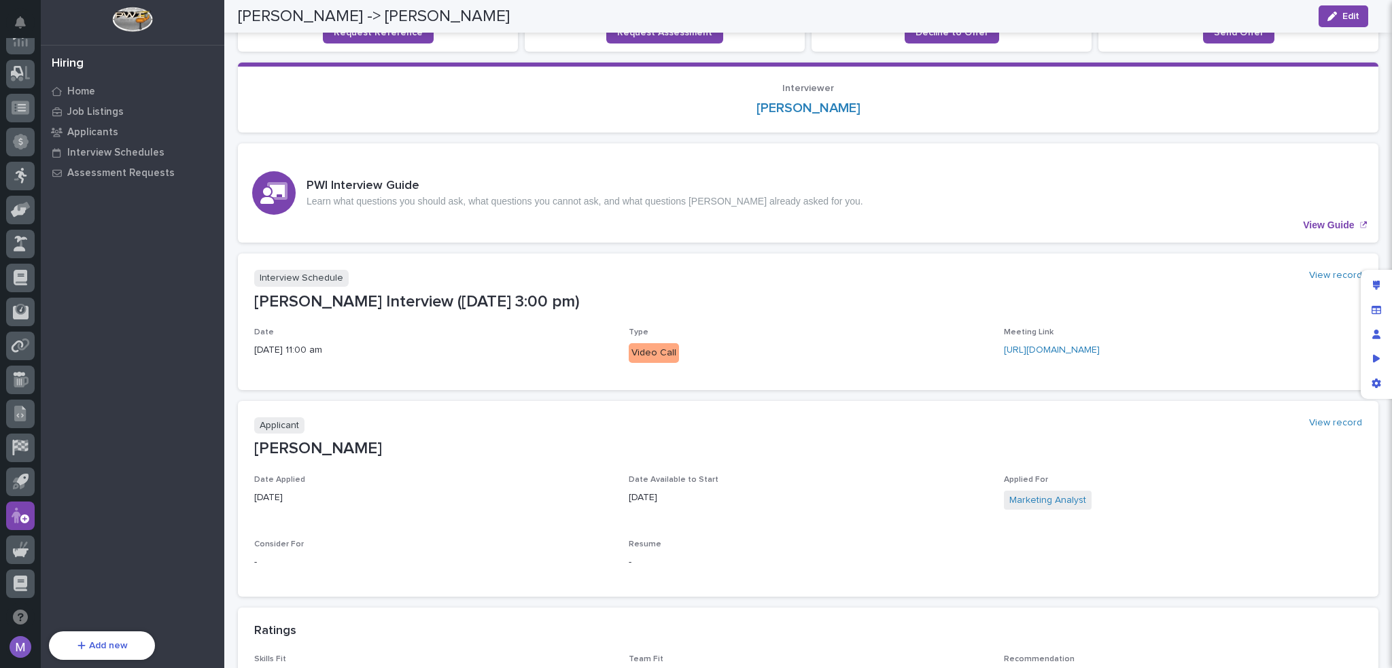
scroll to position [0, 0]
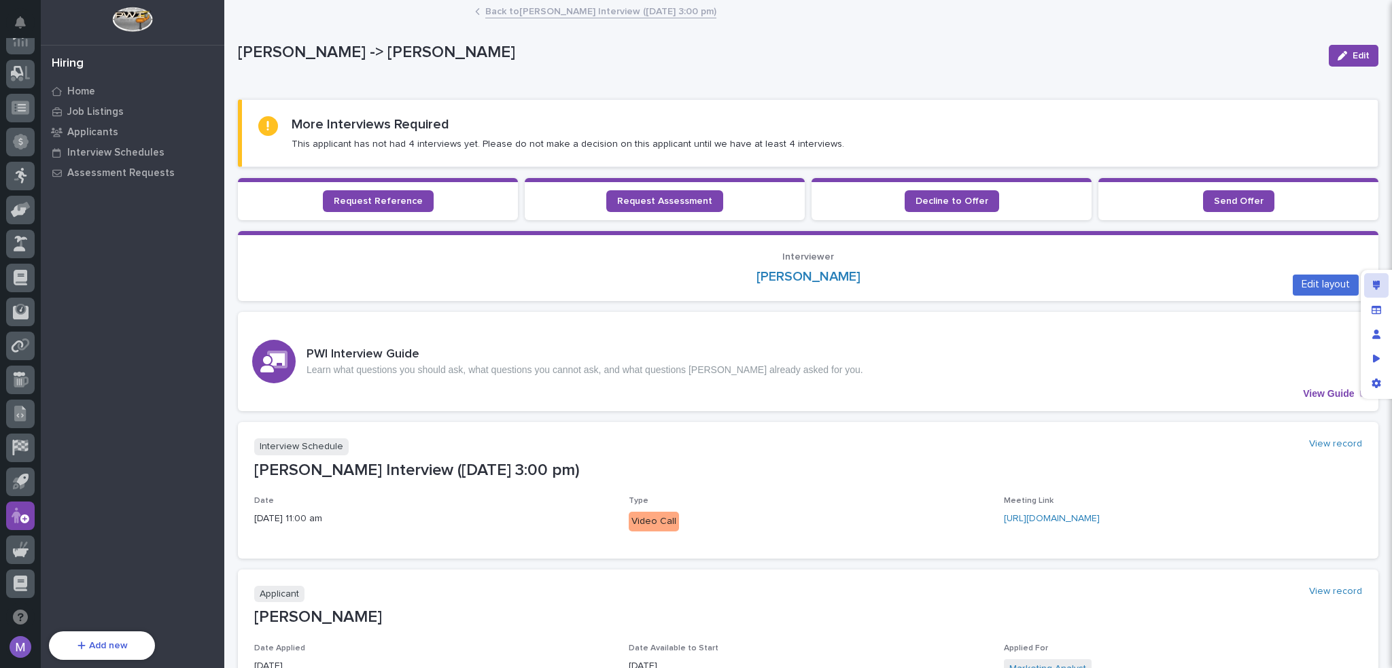
click at [1371, 286] on div "Edit layout" at bounding box center [1376, 285] width 24 height 24
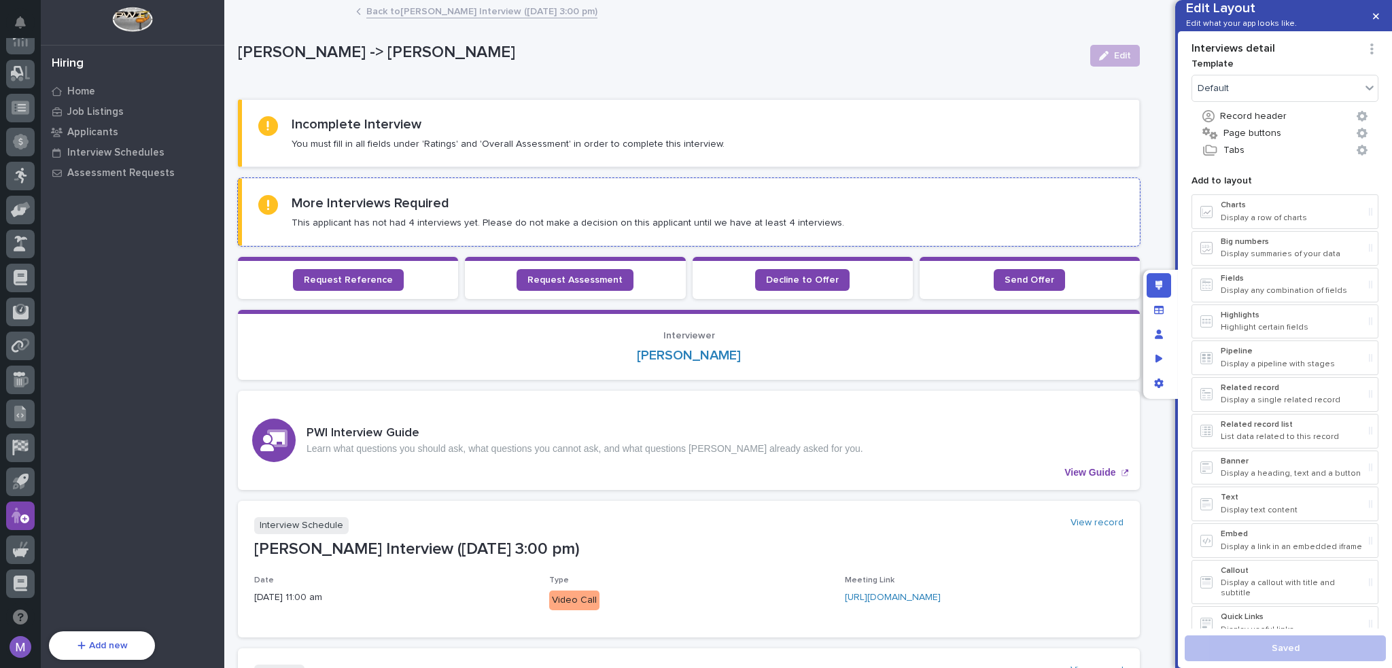
click at [438, 206] on h2 "More Interviews Required" at bounding box center [371, 203] width 158 height 16
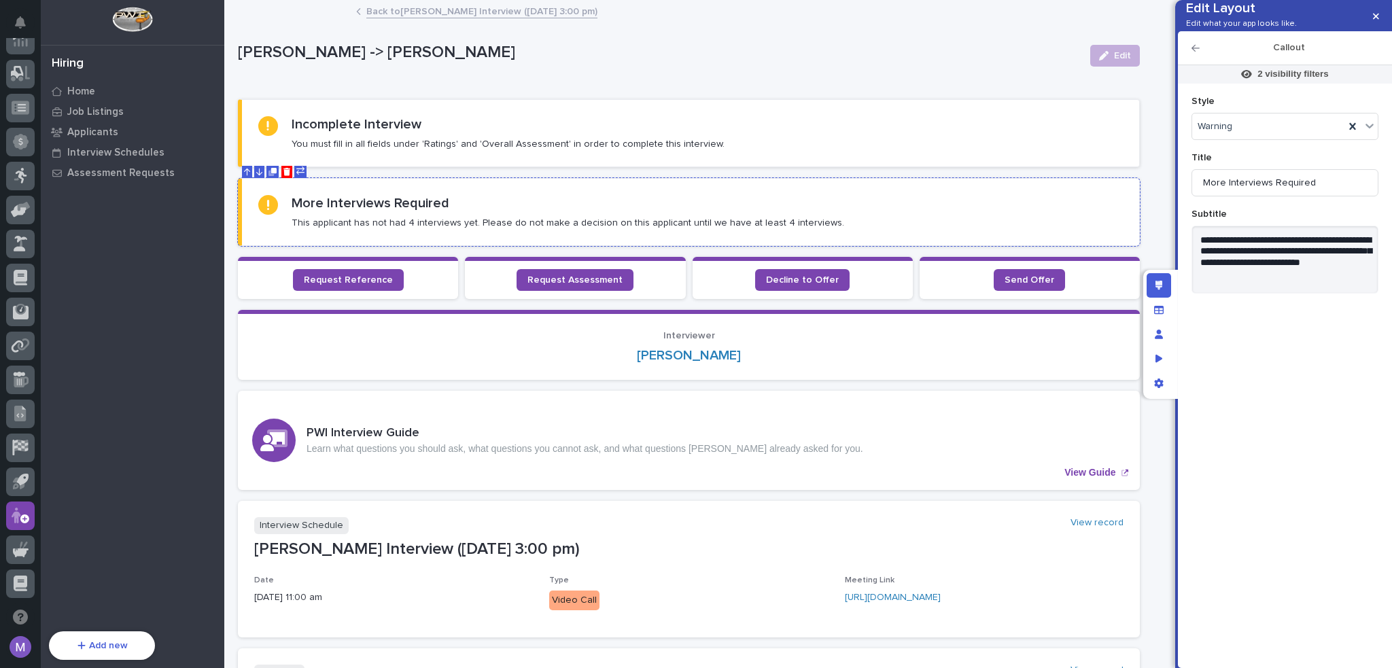
click at [272, 168] on icon "Duplicate" at bounding box center [273, 170] width 5 height 5
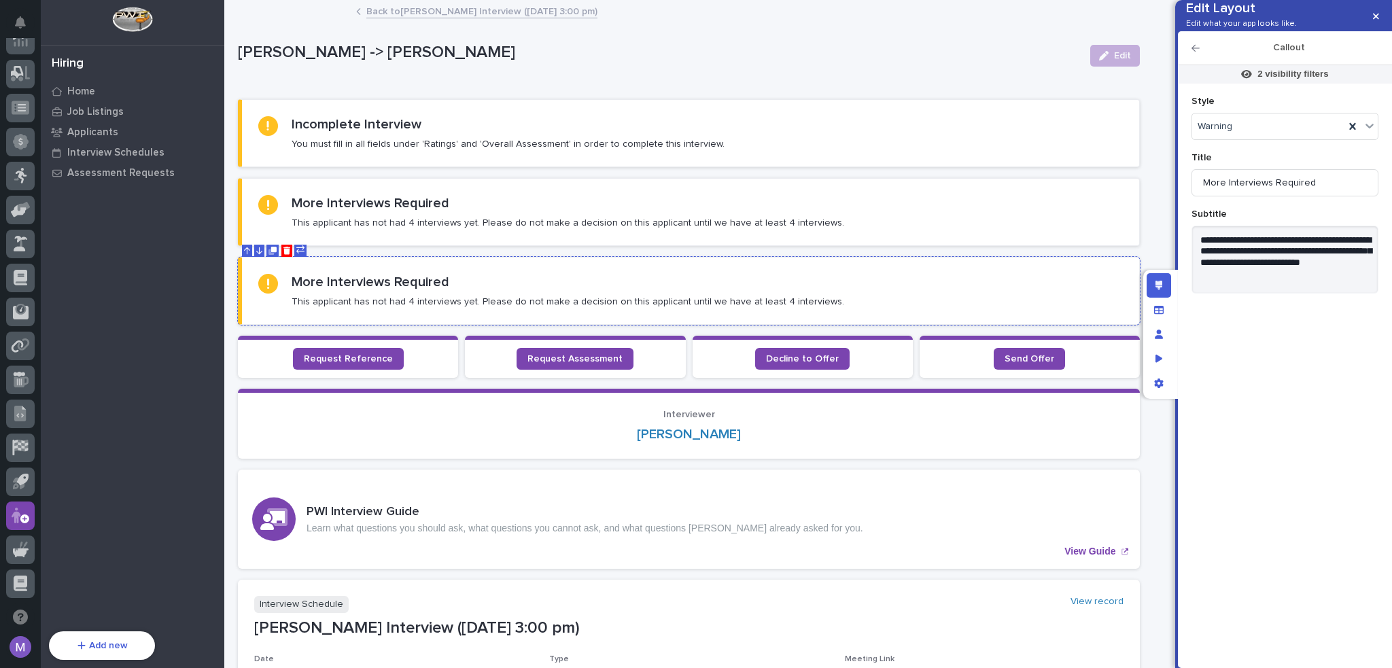
click at [440, 274] on h2 "More Interviews Required" at bounding box center [371, 282] width 158 height 16
click at [1235, 137] on div "Warning" at bounding box center [1268, 127] width 152 height 20
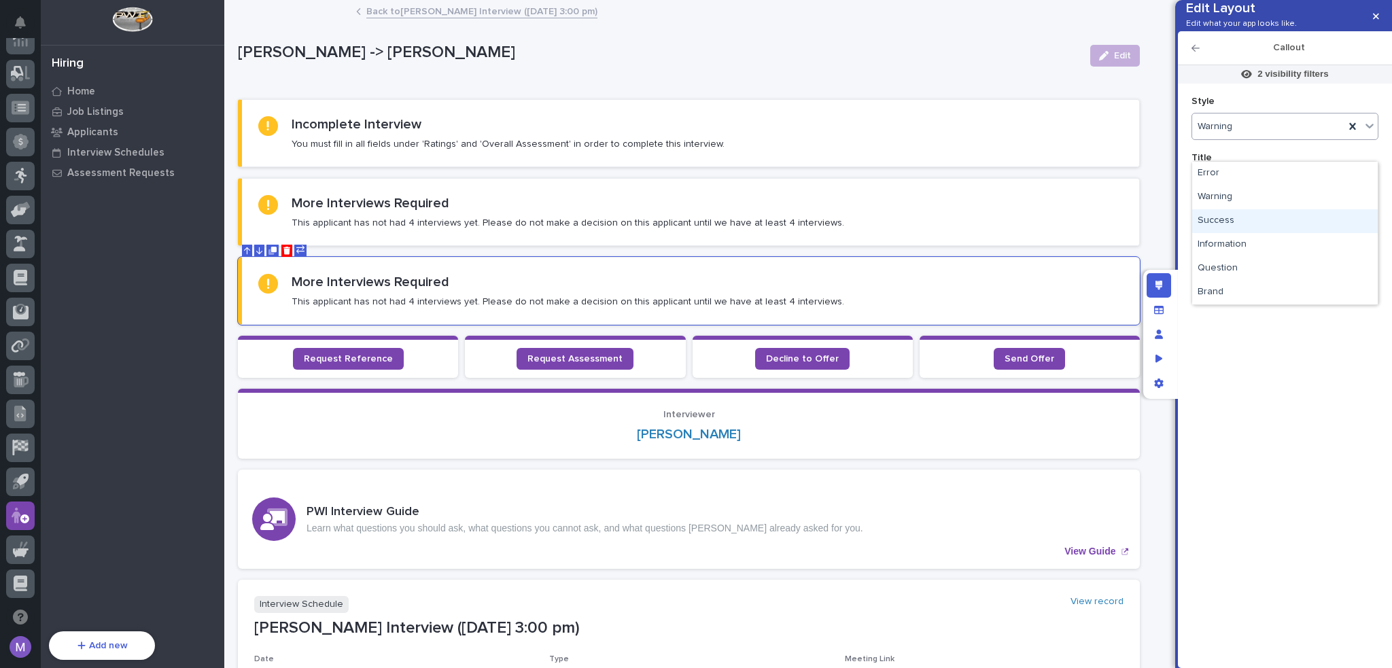
click at [1245, 217] on div "Success" at bounding box center [1285, 221] width 186 height 24
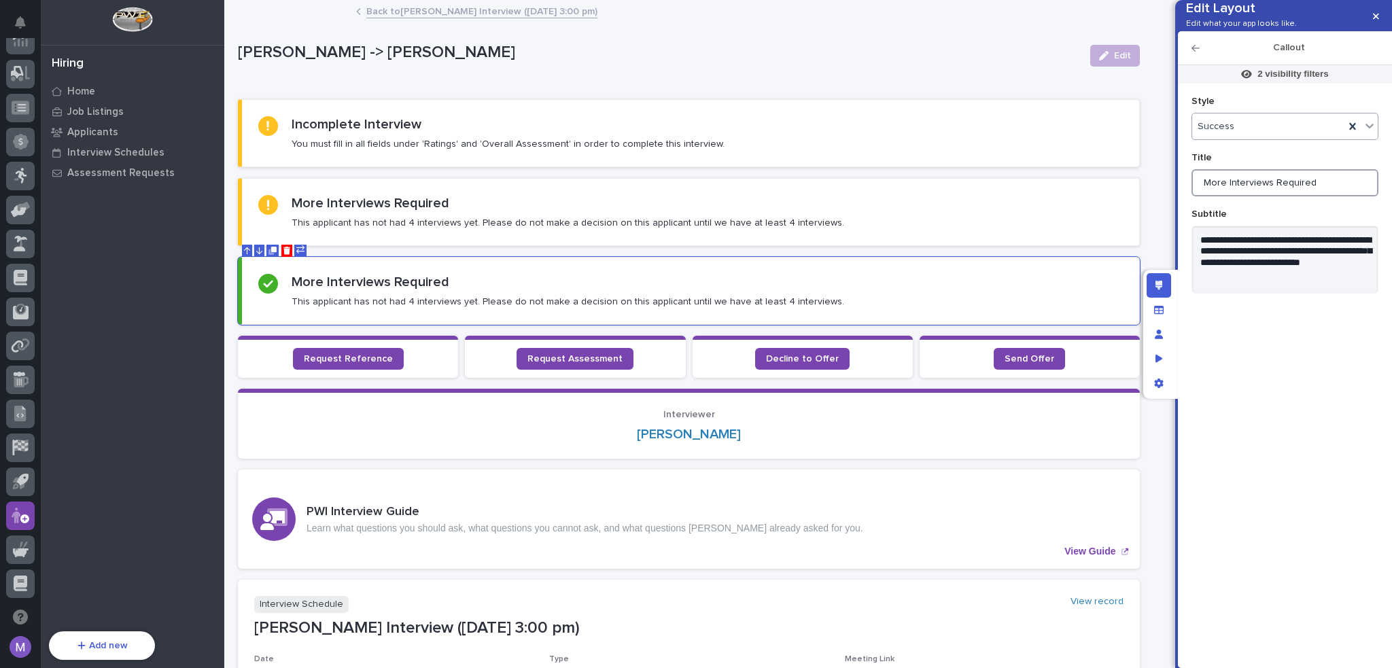
click at [1313, 196] on input "More Interviews Required" at bounding box center [1284, 182] width 187 height 27
type input "I"
drag, startPoint x: 1335, startPoint y: 202, endPoint x: 1120, endPoint y: 205, distance: 214.7
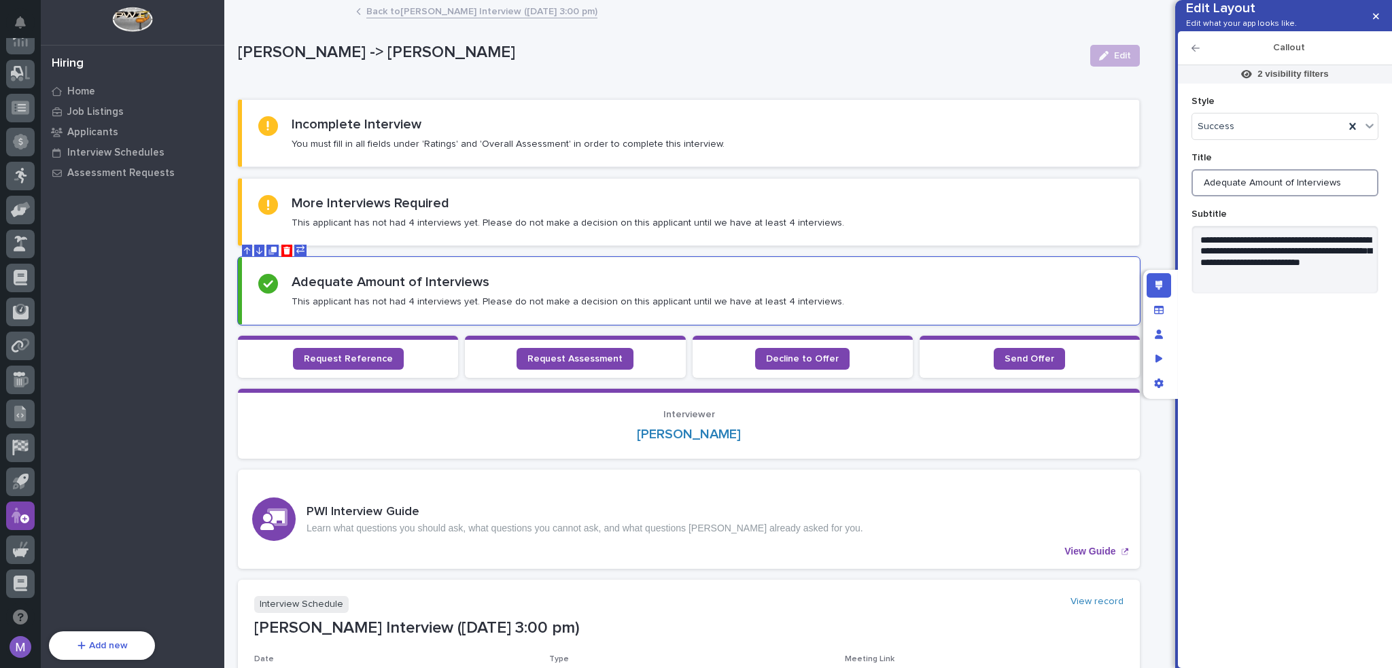
click at [1120, 205] on div "**********" at bounding box center [696, 334] width 1392 height 668
click at [1242, 196] on input "Minimum Interview" at bounding box center [1284, 182] width 187 height 27
click at [1310, 196] on input "Minimum Interview" at bounding box center [1284, 182] width 187 height 27
drag, startPoint x: 1241, startPoint y: 205, endPoint x: 1186, endPoint y: 206, distance: 55.7
click at [1186, 206] on div "**********" at bounding box center [1284, 357] width 200 height 599
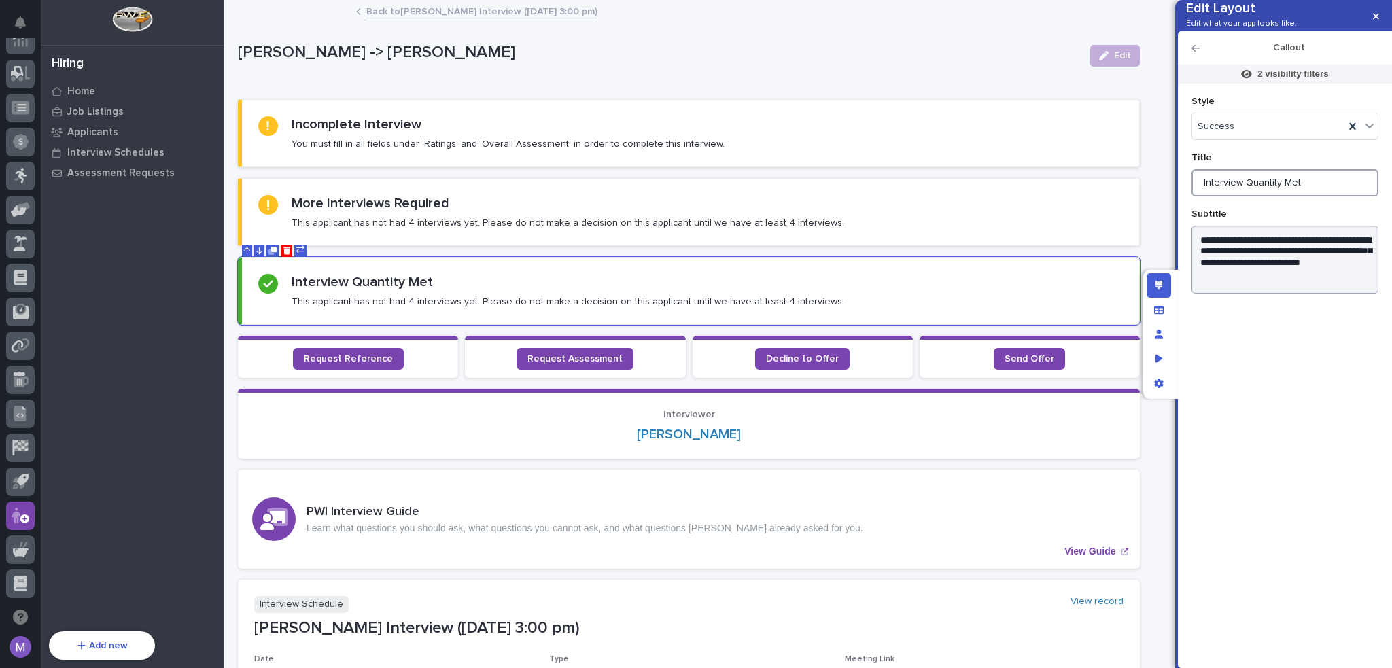
type input "Interview Quantity Met"
drag, startPoint x: 1278, startPoint y: 262, endPoint x: 1294, endPoint y: 262, distance: 15.6
click at [1294, 262] on textarea "**********" at bounding box center [1284, 260] width 187 height 68
click at [1296, 263] on textarea "**********" at bounding box center [1284, 260] width 187 height 68
click at [1257, 275] on textarea "**********" at bounding box center [1284, 260] width 187 height 68
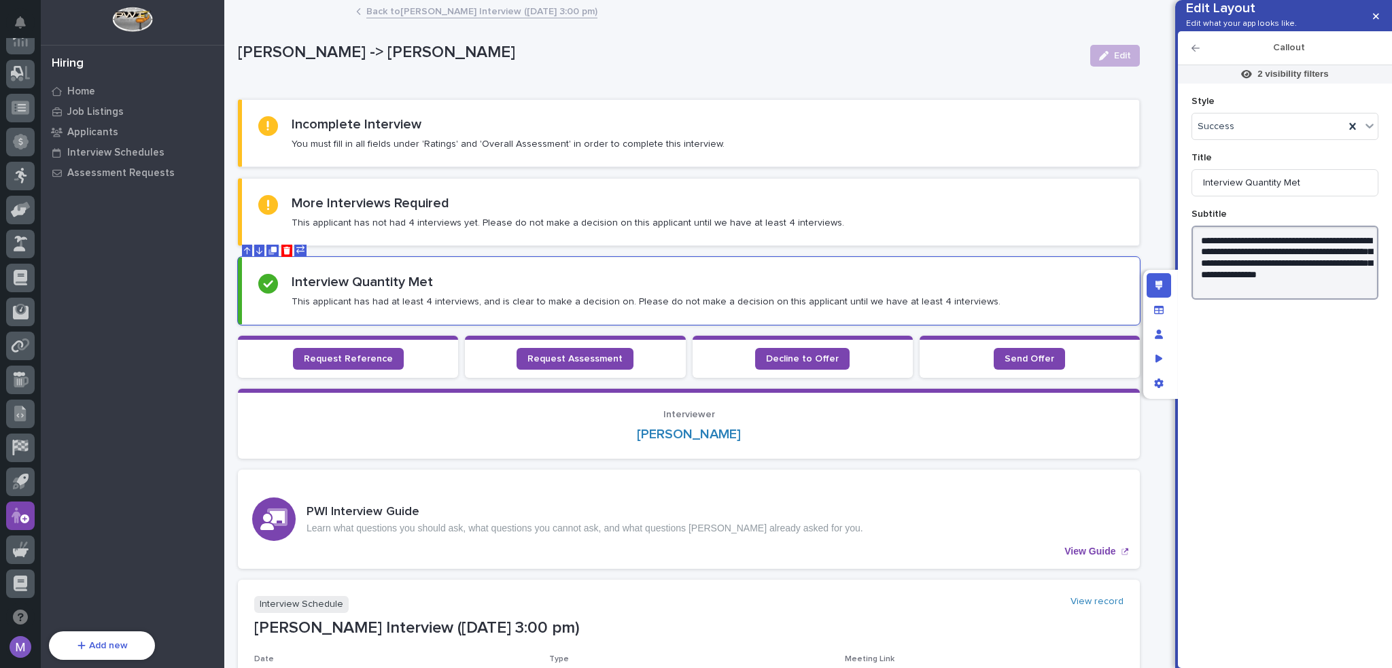
drag, startPoint x: 1254, startPoint y: 283, endPoint x: 1296, endPoint y: 315, distance: 53.0
click at [1296, 300] on textarea "**********" at bounding box center [1284, 263] width 187 height 75
type textarea "**********"
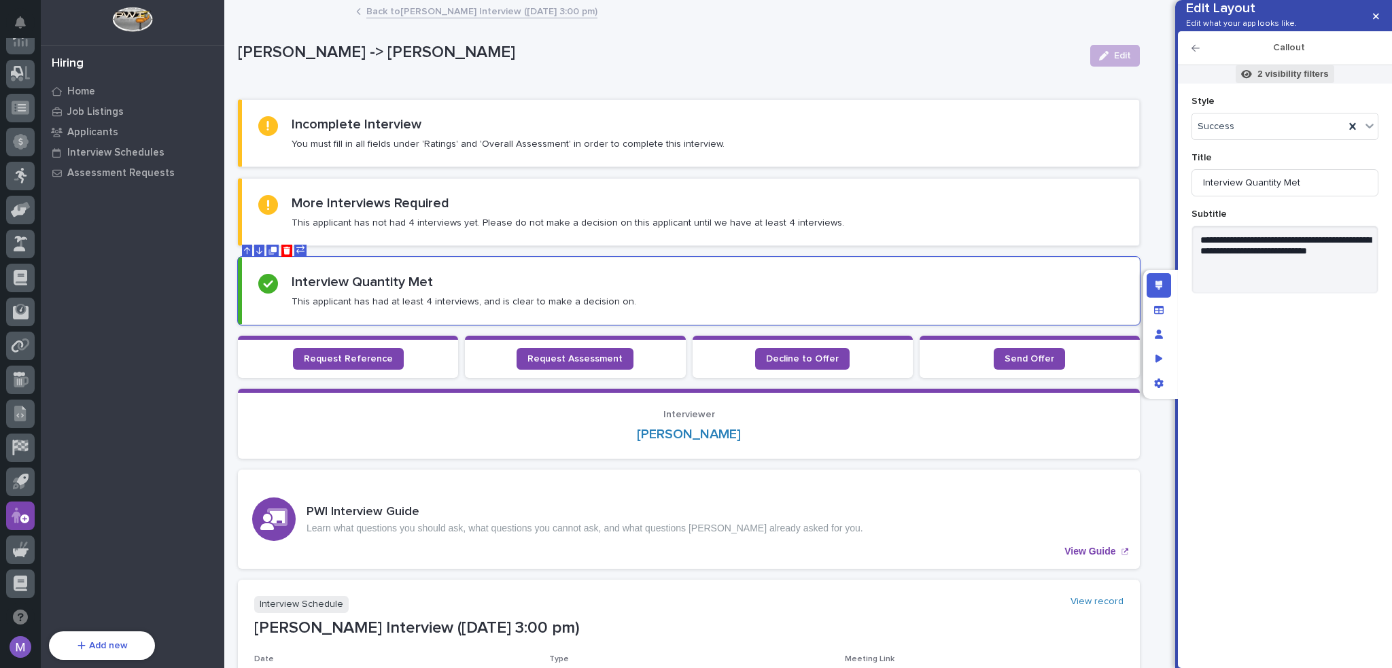
click at [1266, 80] on p "2 visibility filters" at bounding box center [1292, 74] width 71 height 12
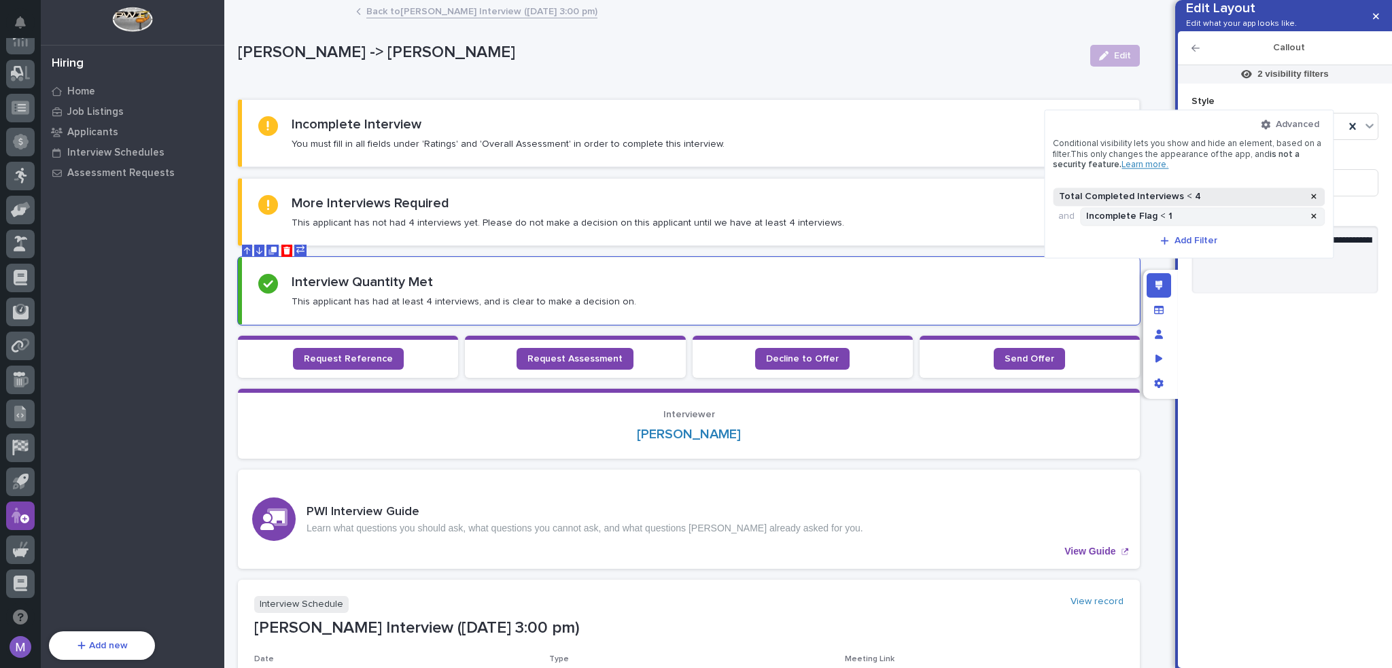
click at [1210, 193] on div "Total Completed Interviews < 4" at bounding box center [1180, 197] width 249 height 12
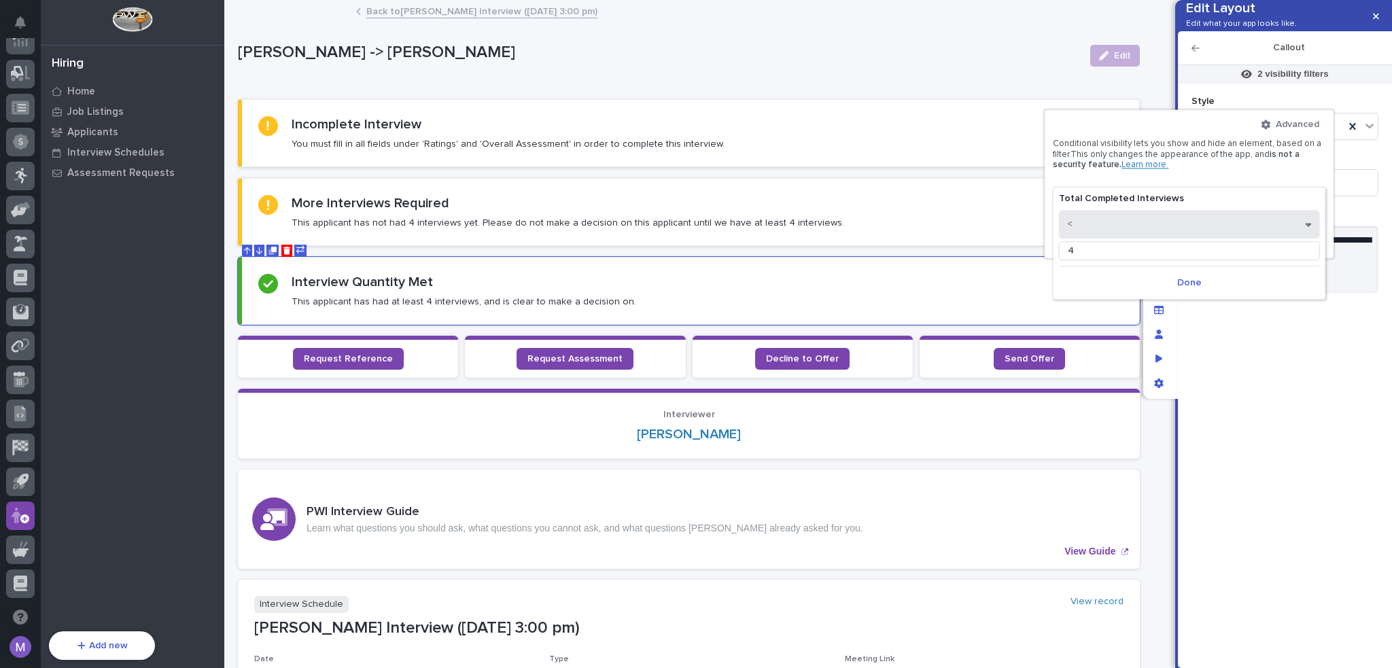
click at [1118, 224] on button "<" at bounding box center [1189, 224] width 261 height 29
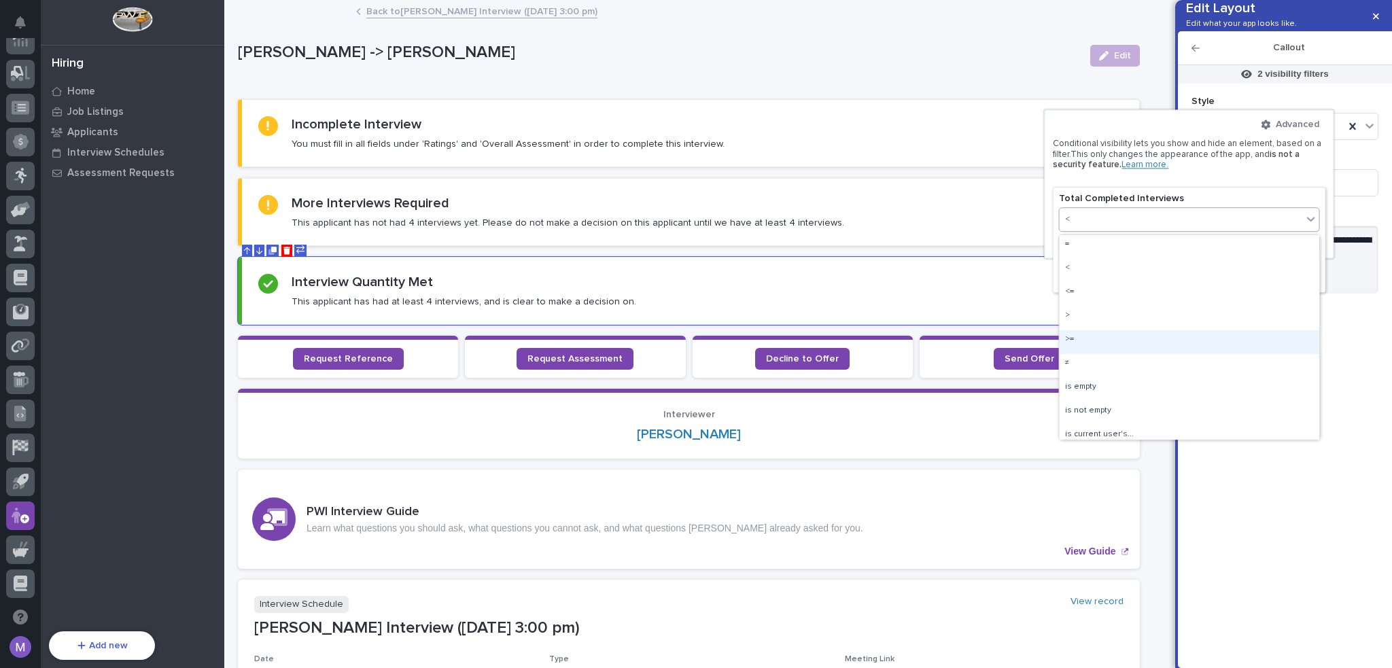
click at [1087, 334] on div ">=" at bounding box center [1189, 342] width 260 height 24
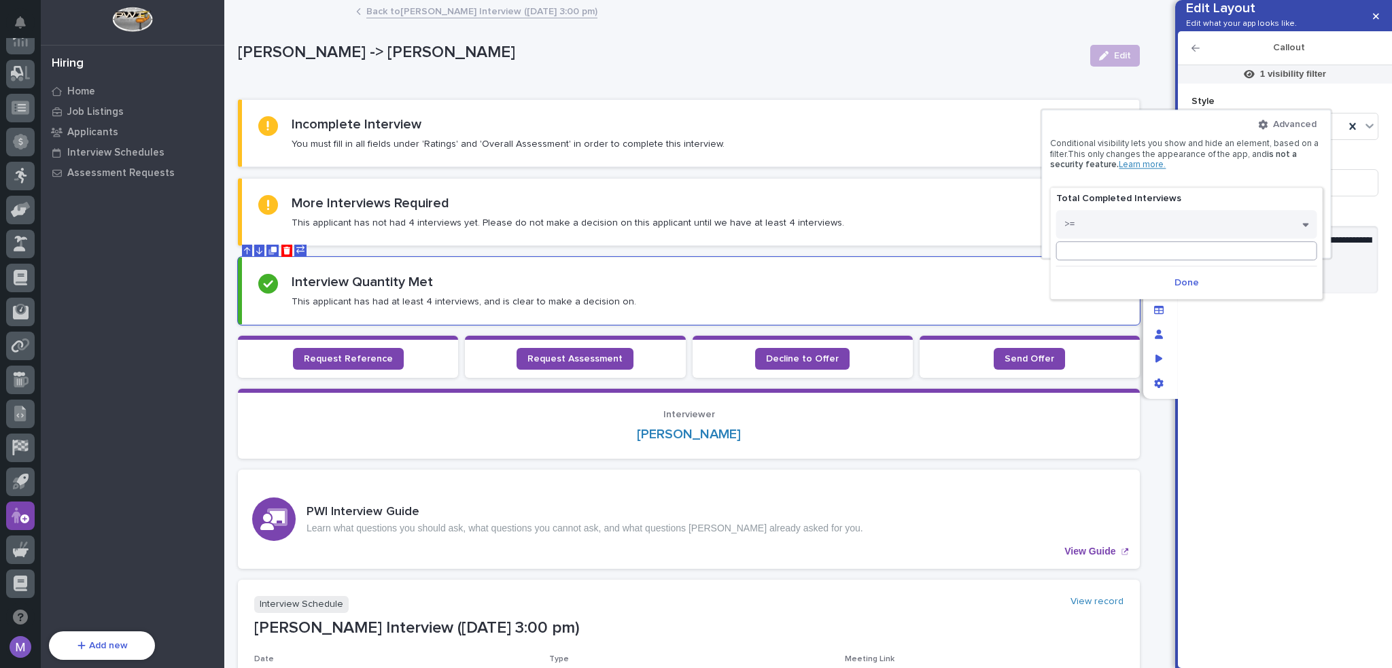
click at [1108, 247] on input at bounding box center [1186, 250] width 261 height 19
type input "4"
click at [1179, 279] on span "Done" at bounding box center [1189, 283] width 24 height 12
click at [1270, 347] on div at bounding box center [696, 334] width 1392 height 668
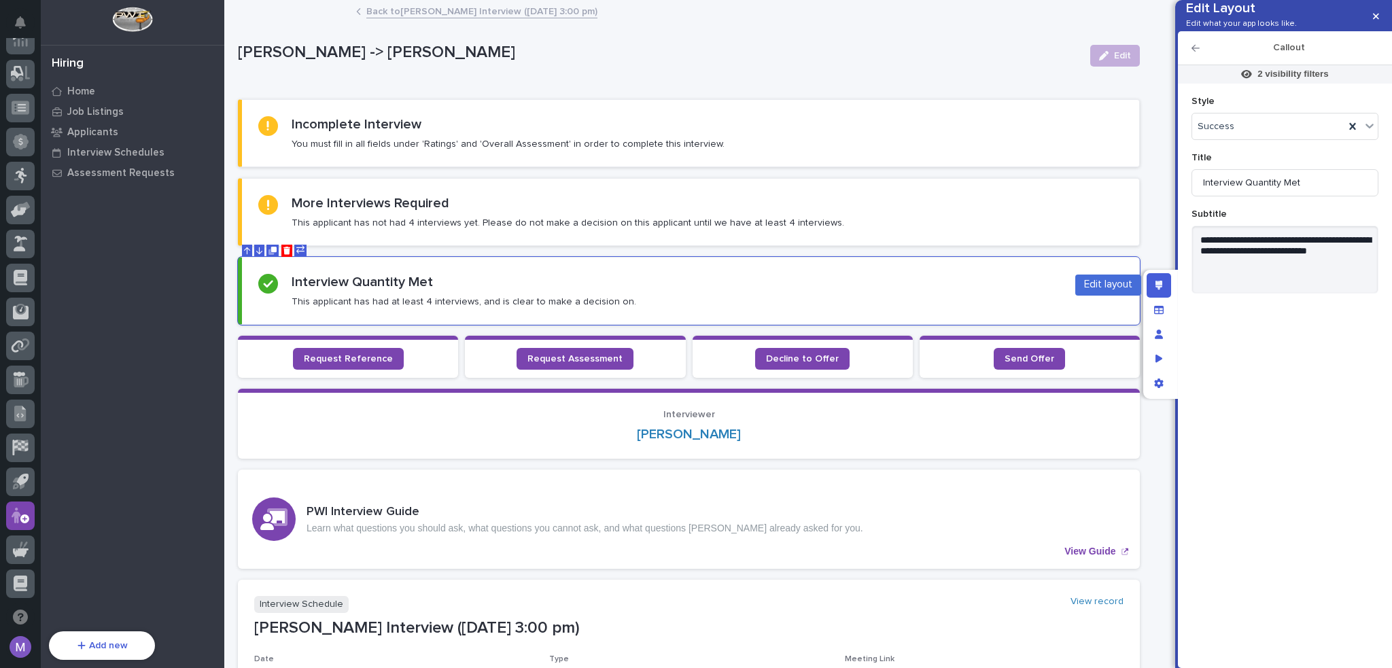
click at [1160, 282] on icon "Edit layout" at bounding box center [1158, 286] width 7 height 10
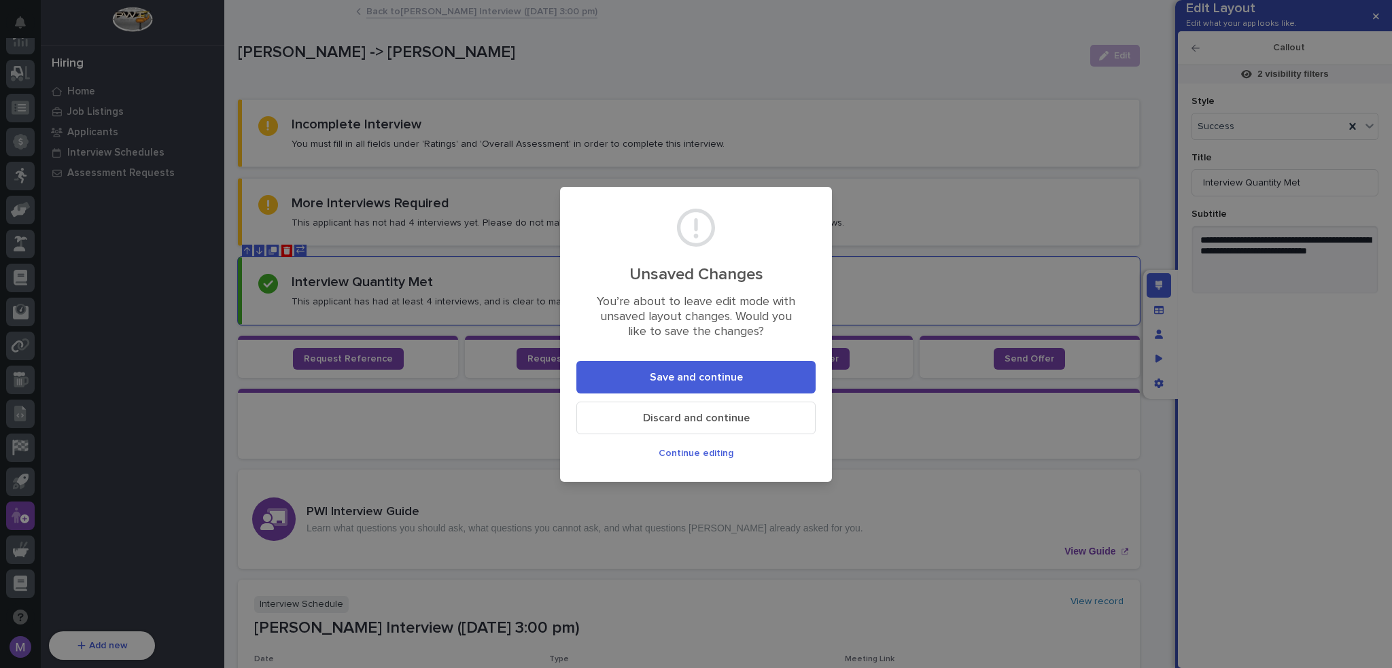
click at [756, 368] on button "Save and continue" at bounding box center [695, 377] width 239 height 33
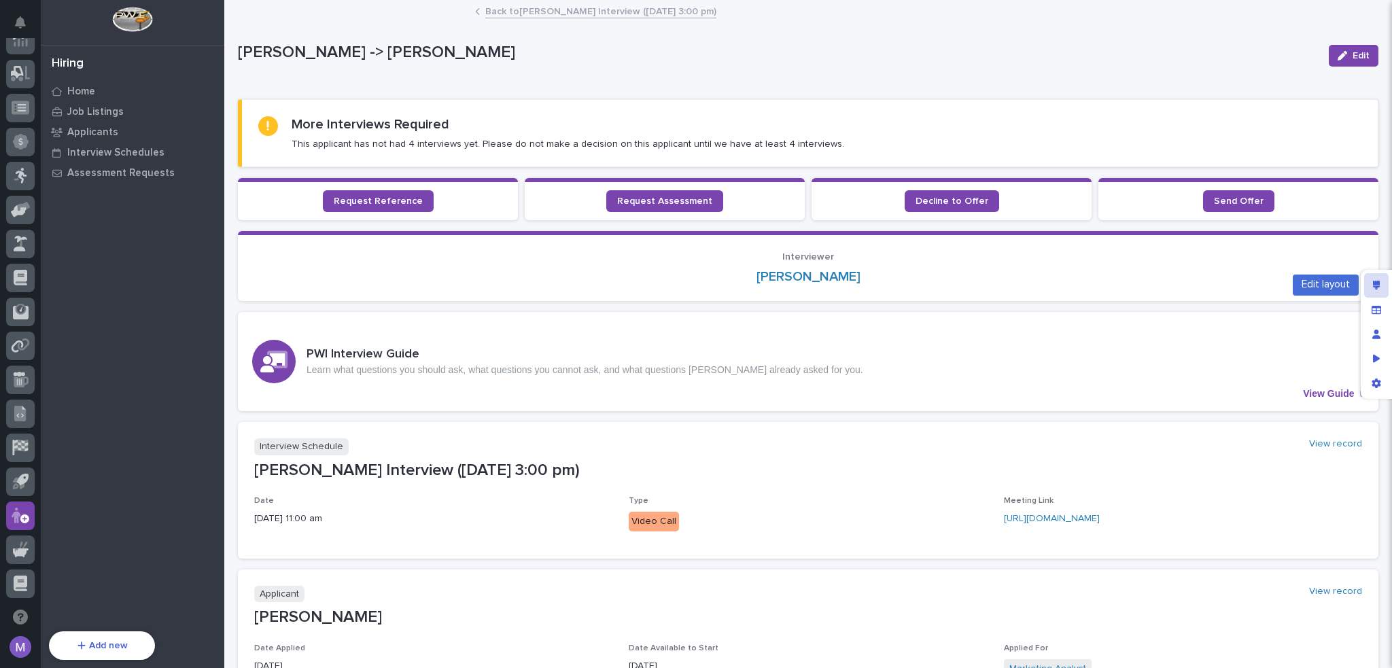
click at [1379, 278] on div "Edit layout" at bounding box center [1376, 285] width 24 height 24
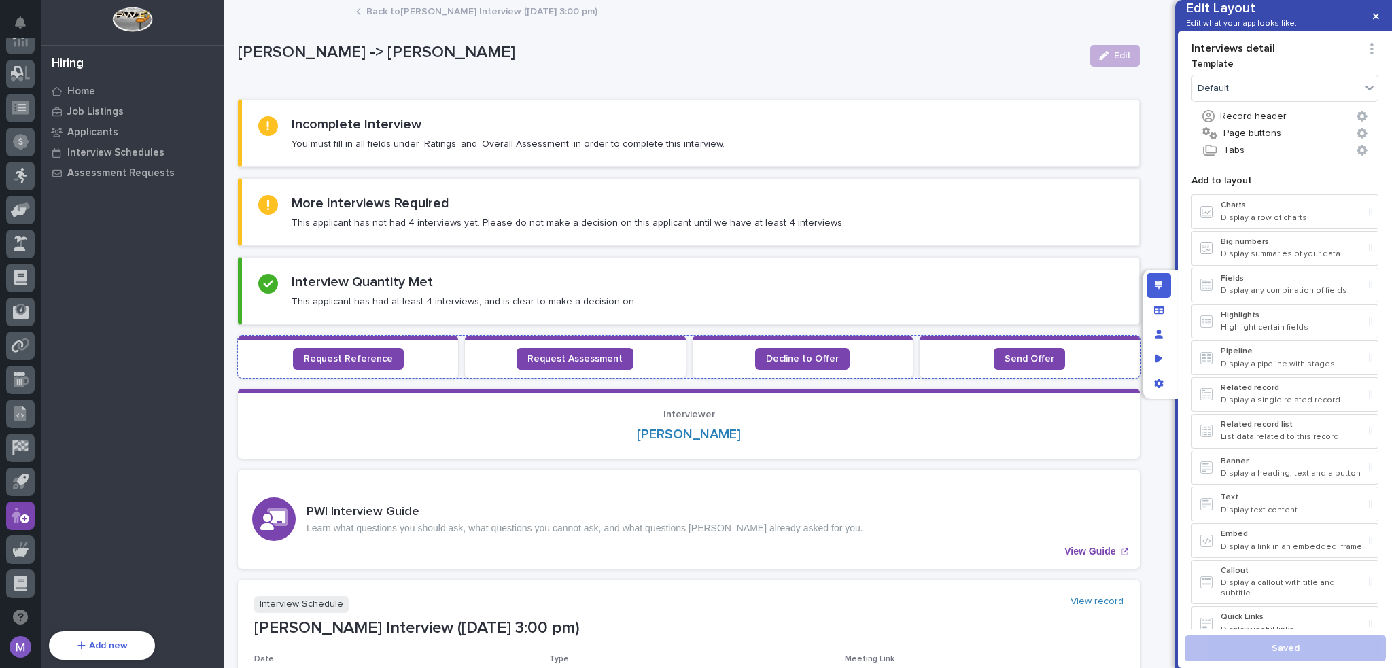
click at [692, 345] on section "Decline to Offer" at bounding box center [802, 357] width 220 height 42
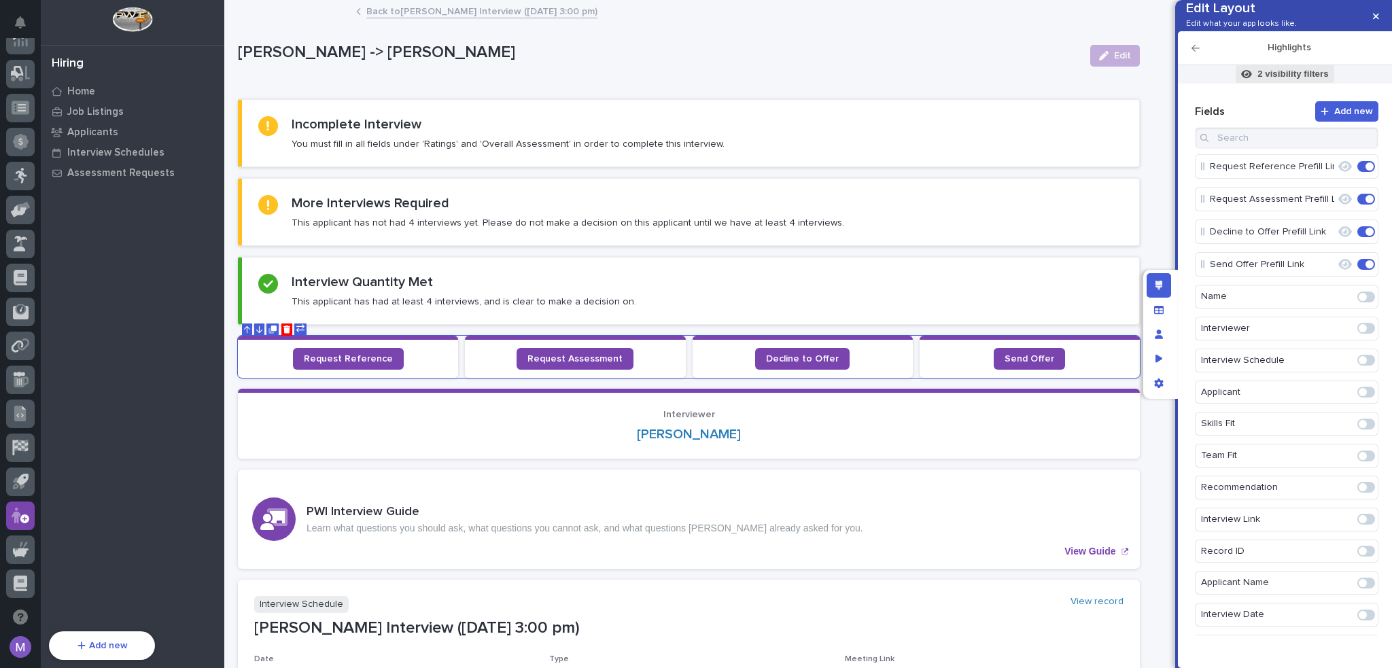
click at [1274, 80] on p "2 visibility filters" at bounding box center [1292, 74] width 71 height 12
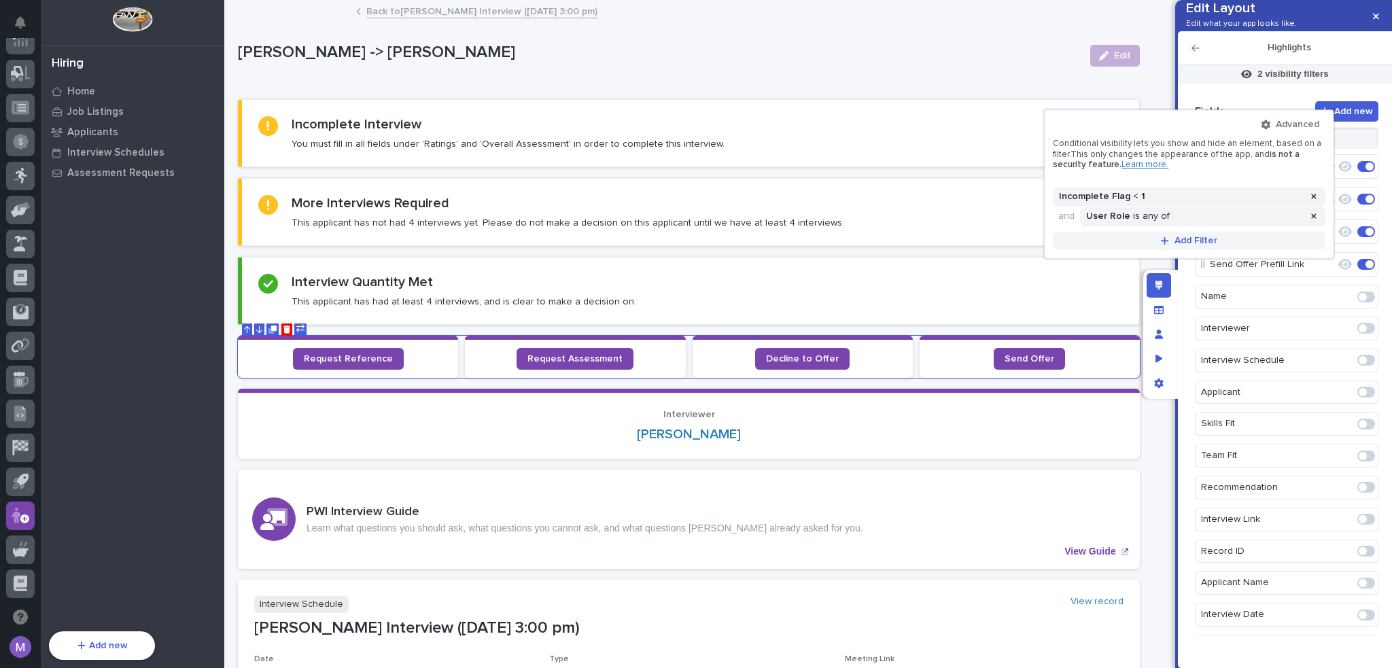
click at [1186, 235] on span "Add Filter" at bounding box center [1195, 240] width 43 height 12
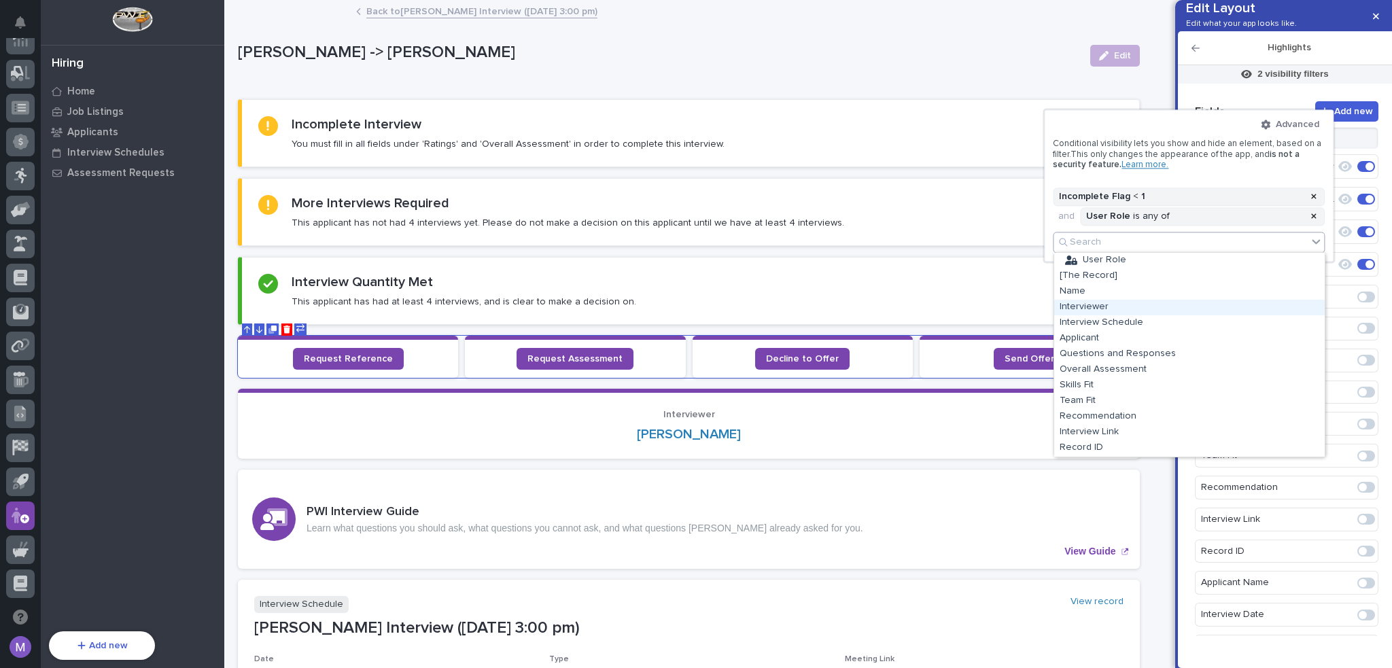
scroll to position [249, 0]
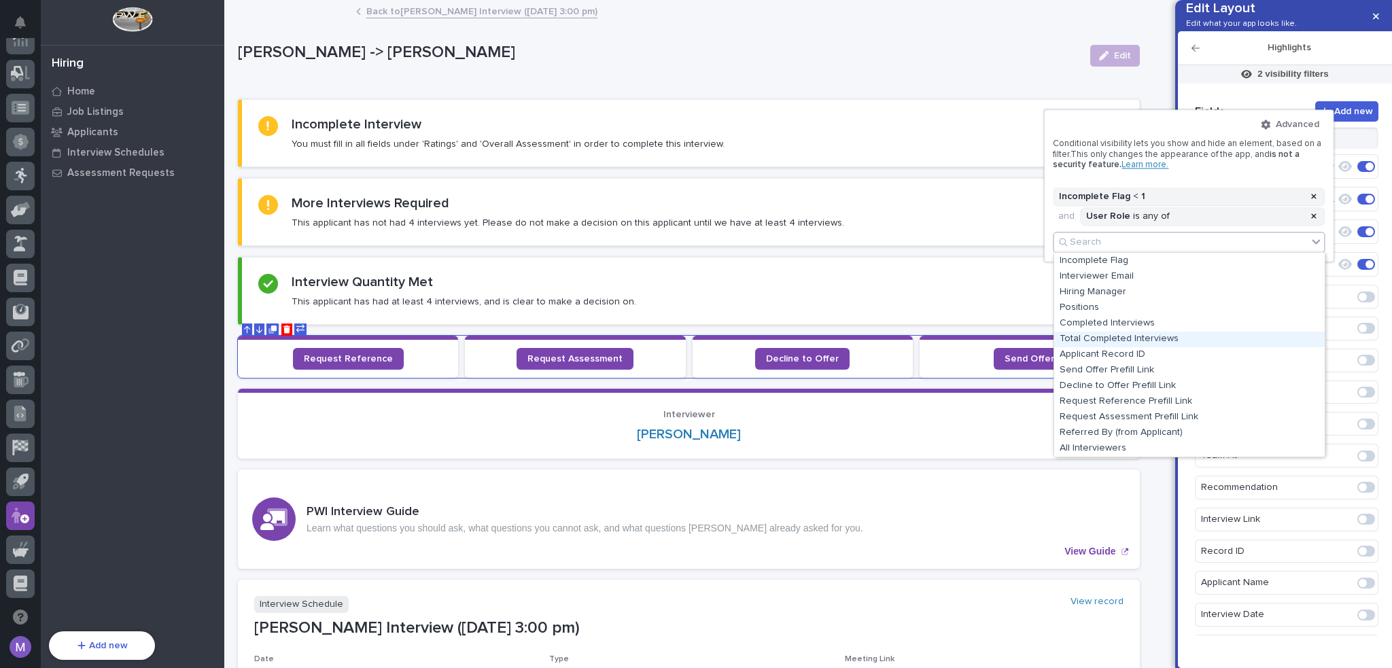
click at [1112, 336] on div "Total Completed Interviews" at bounding box center [1189, 340] width 270 height 16
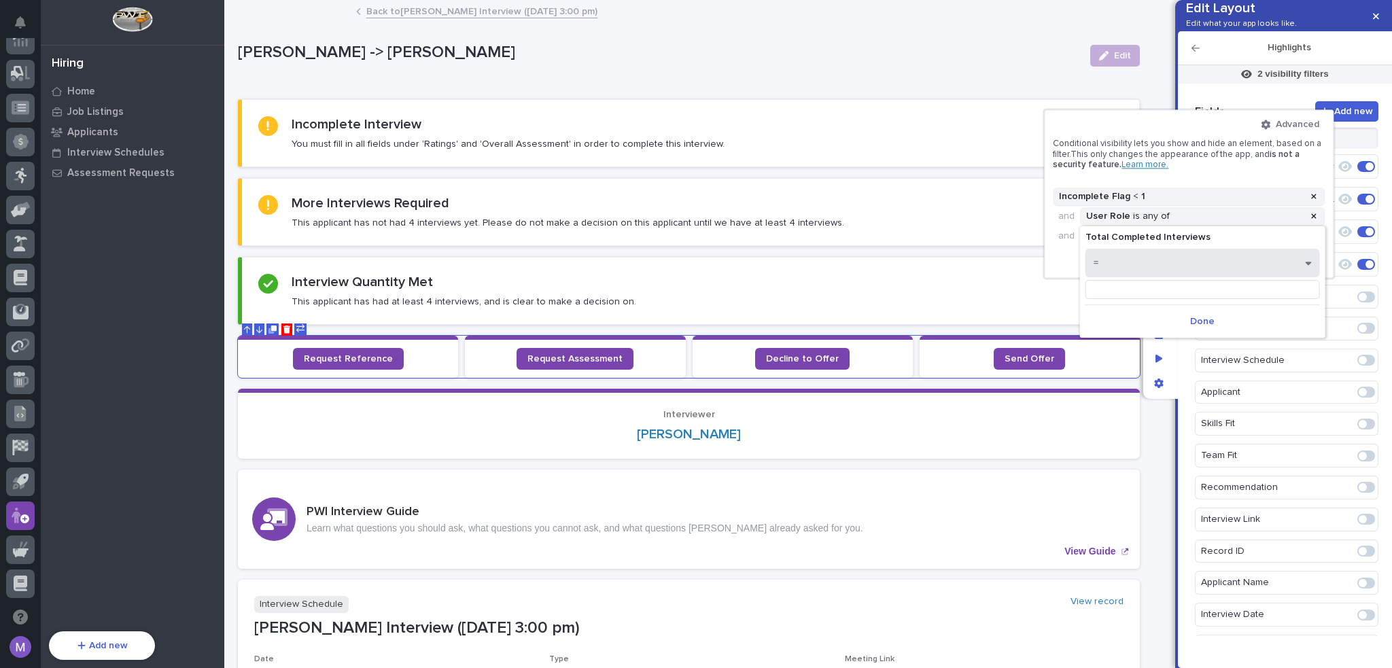
click at [1117, 268] on button "=" at bounding box center [1202, 263] width 234 height 29
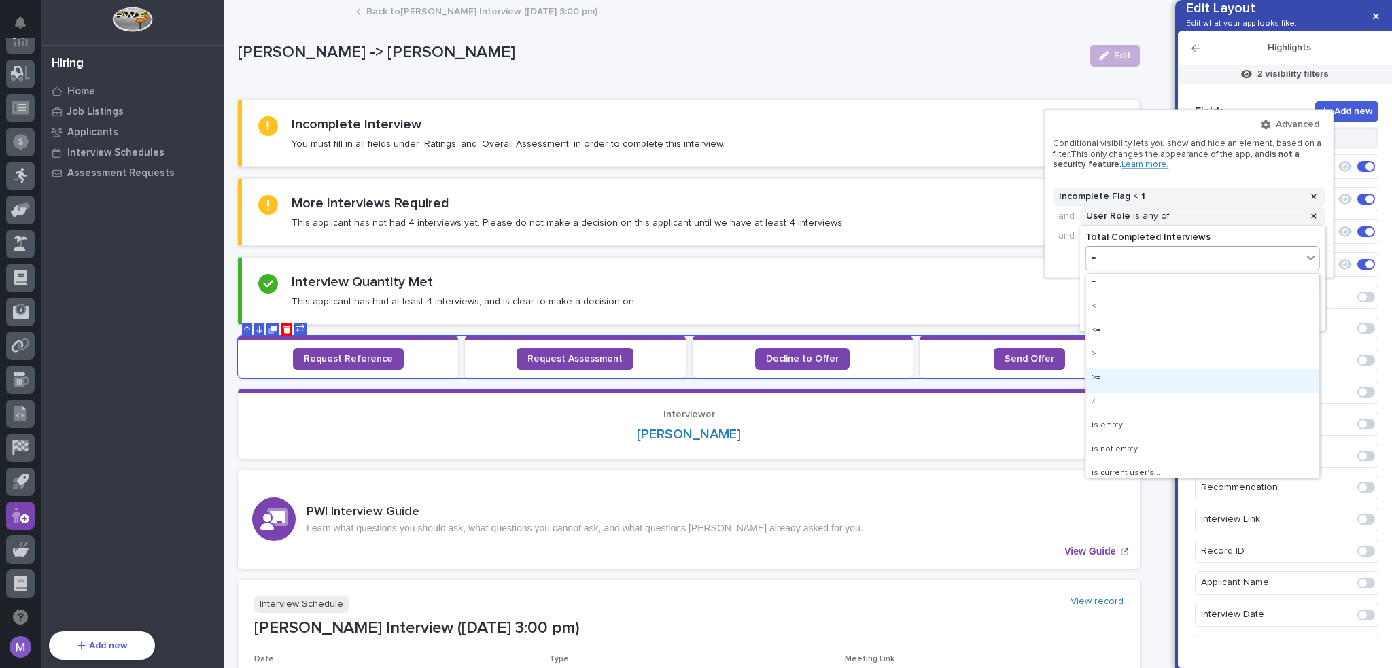
click at [1115, 378] on div ">=" at bounding box center [1202, 381] width 233 height 24
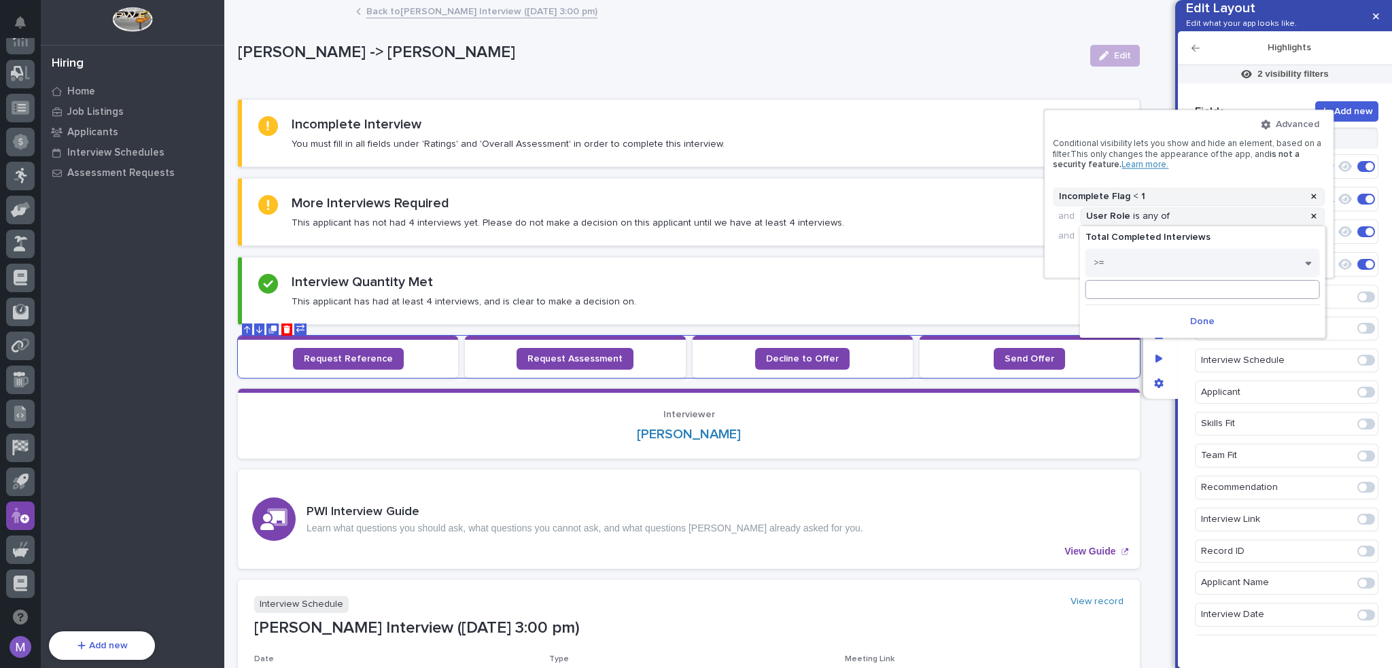
click at [1125, 297] on input at bounding box center [1202, 289] width 234 height 19
type input "4"
click at [1193, 316] on span "Done" at bounding box center [1202, 321] width 24 height 12
click at [1182, 339] on div at bounding box center [696, 334] width 1392 height 668
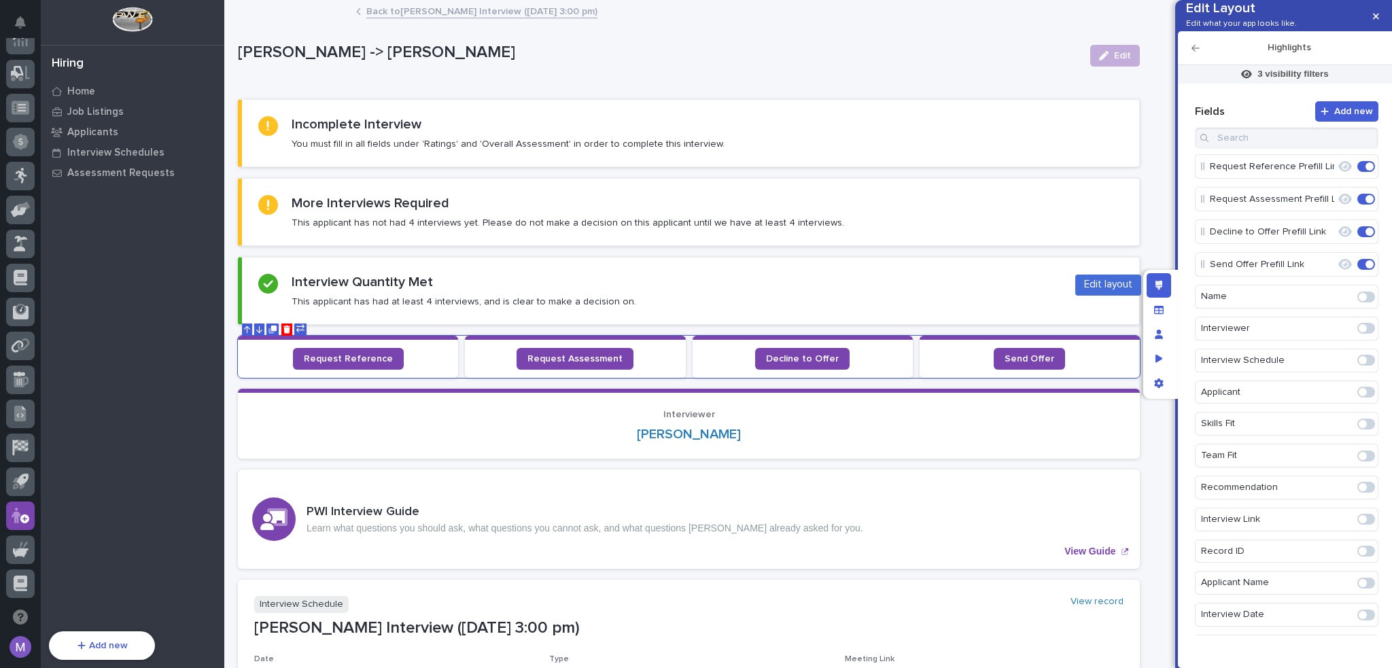
click at [1159, 285] on icon "Edit layout" at bounding box center [1158, 286] width 7 height 10
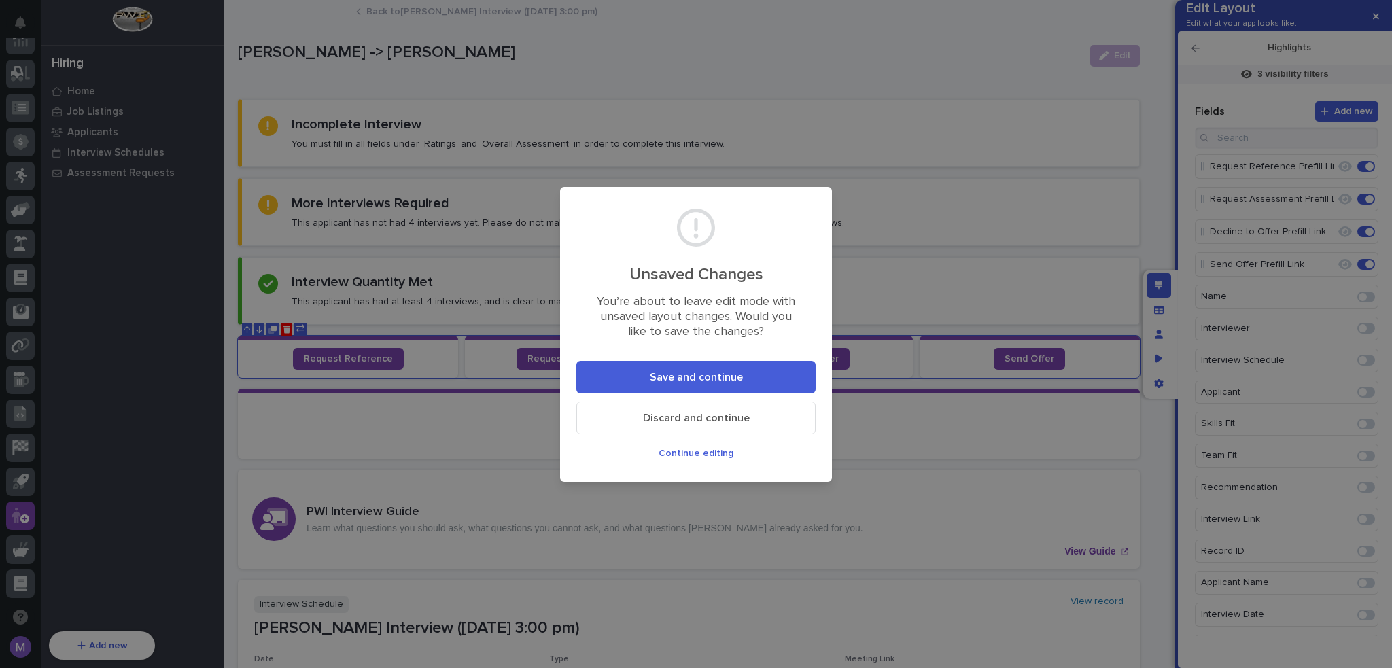
click at [705, 381] on span "Save and continue" at bounding box center [696, 377] width 93 height 14
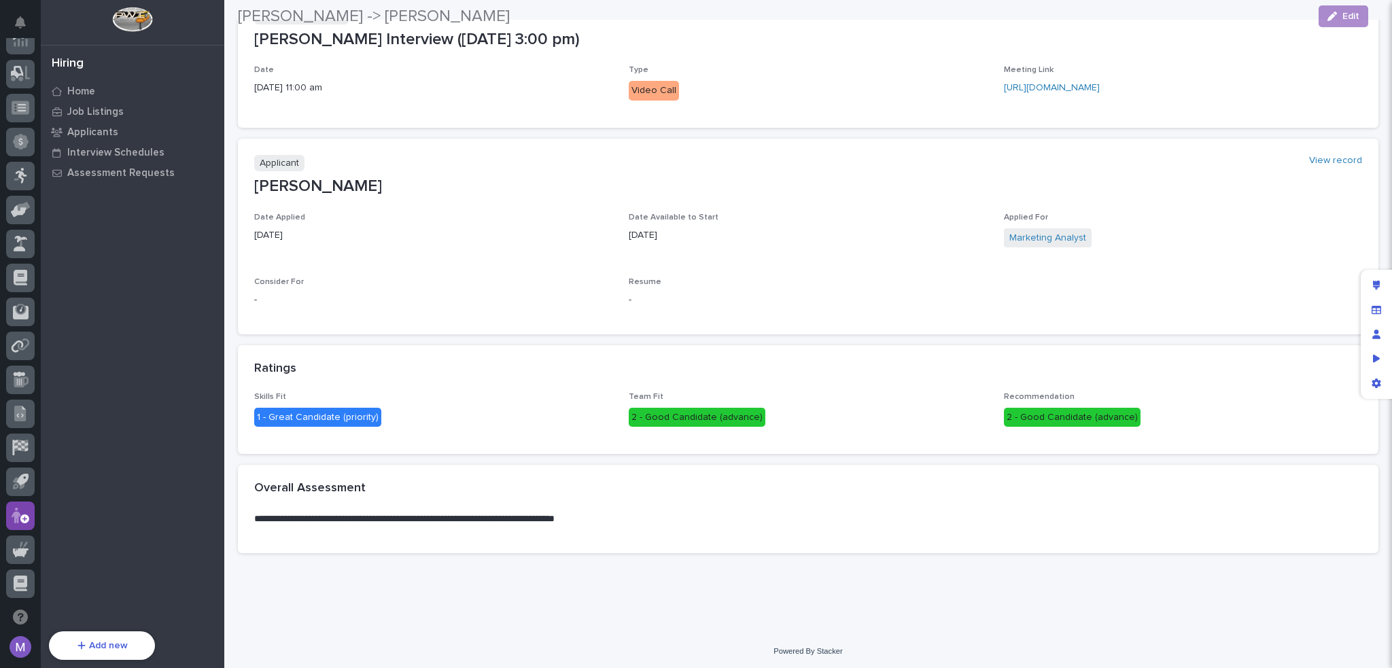
scroll to position [379, 0]
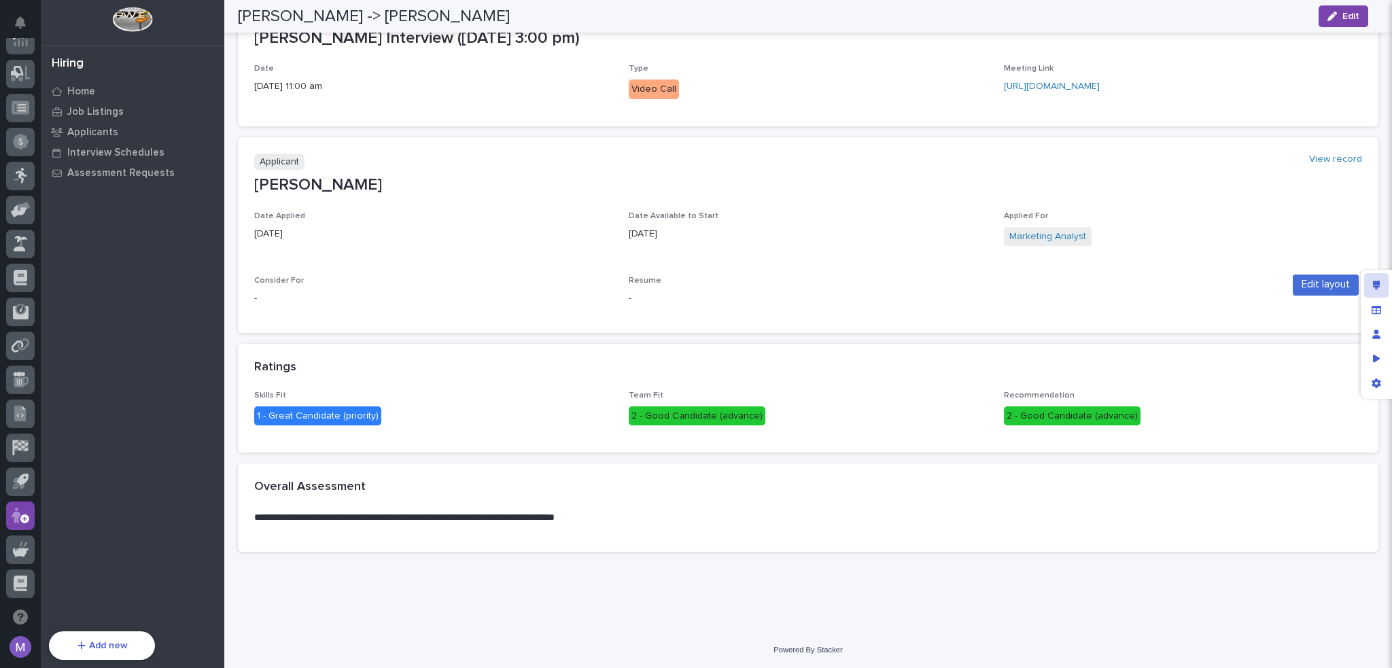
click at [1379, 282] on icon "Edit layout" at bounding box center [1376, 286] width 7 height 10
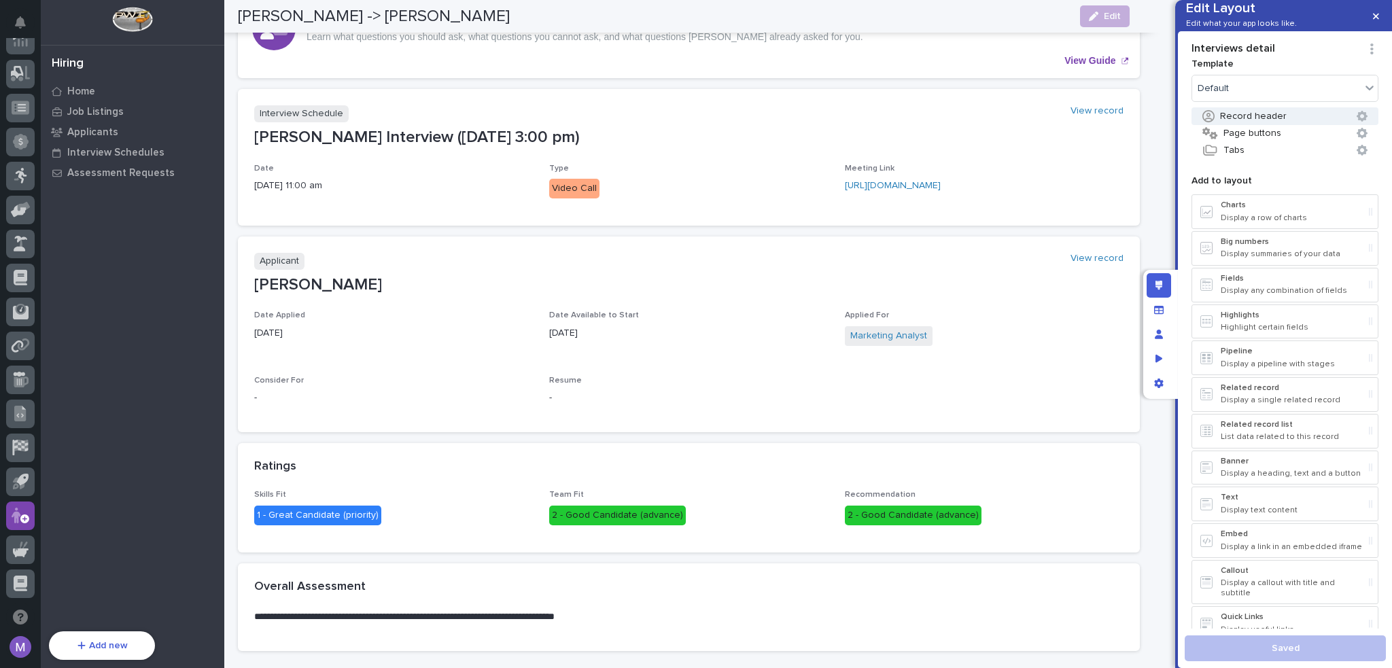
scroll to position [484, 0]
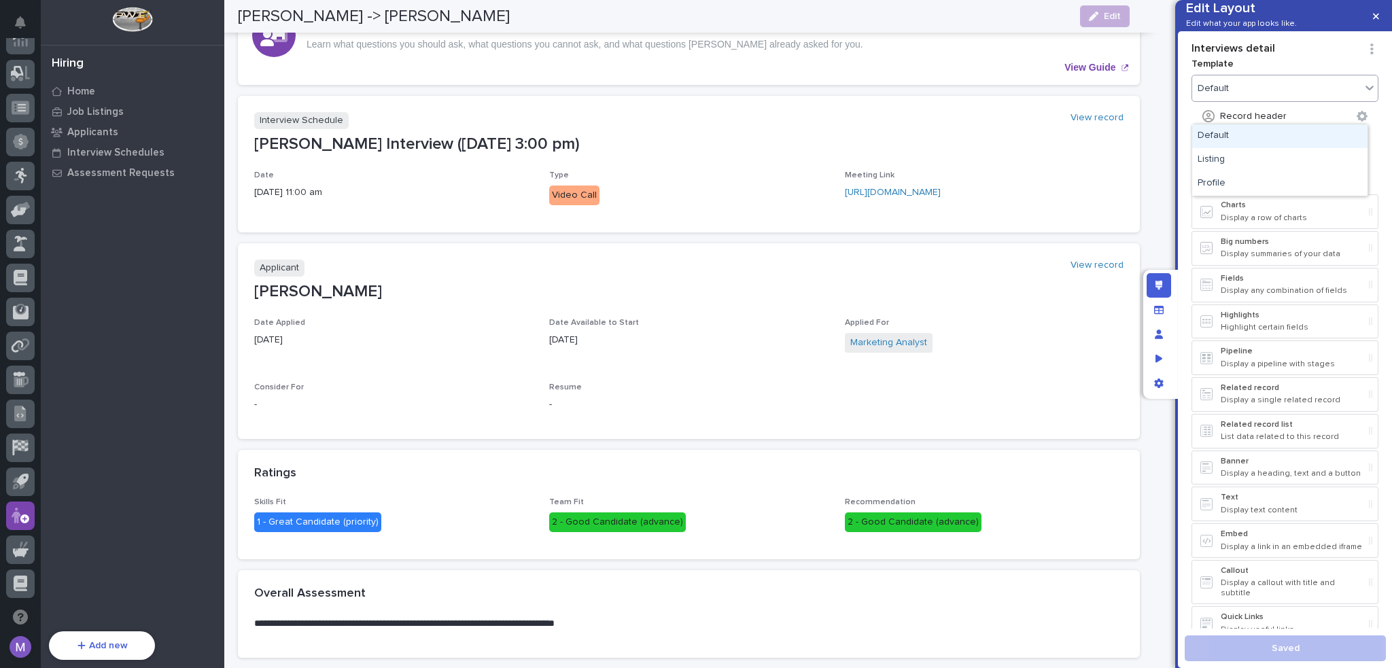
click at [1252, 99] on div "Default" at bounding box center [1276, 89] width 169 height 20
click at [1245, 178] on div "Profile" at bounding box center [1279, 184] width 175 height 24
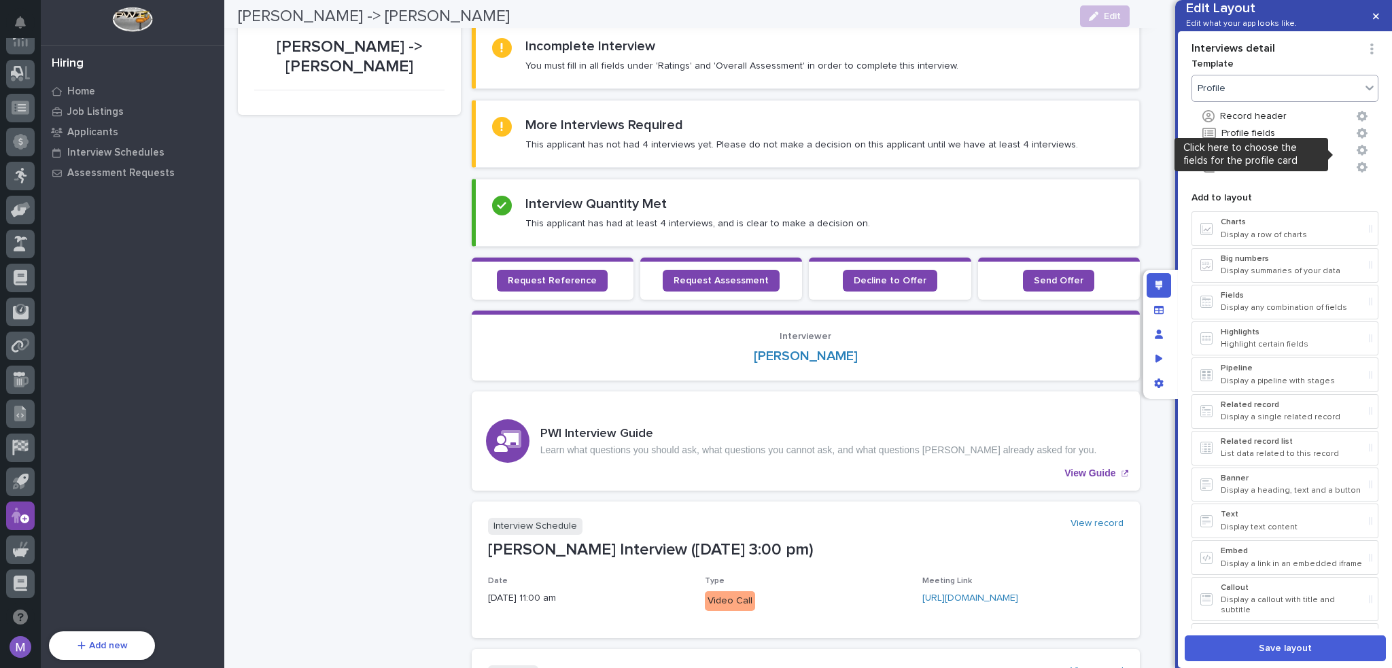
scroll to position [0, 0]
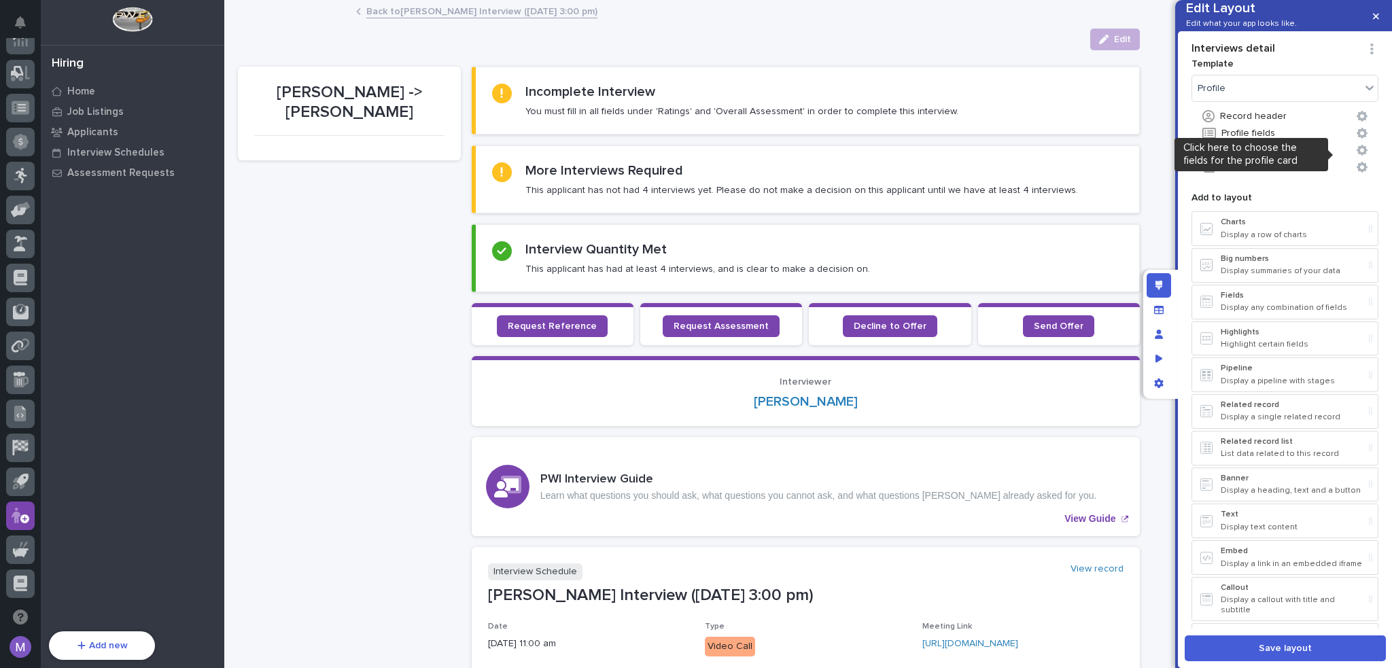
click at [1282, 211] on div "Add to layout Charts Display a row of charts Big numbers Display summaries of y…" at bounding box center [1284, 408] width 187 height 442
click at [1271, 142] on button "Profile fields" at bounding box center [1284, 133] width 187 height 18
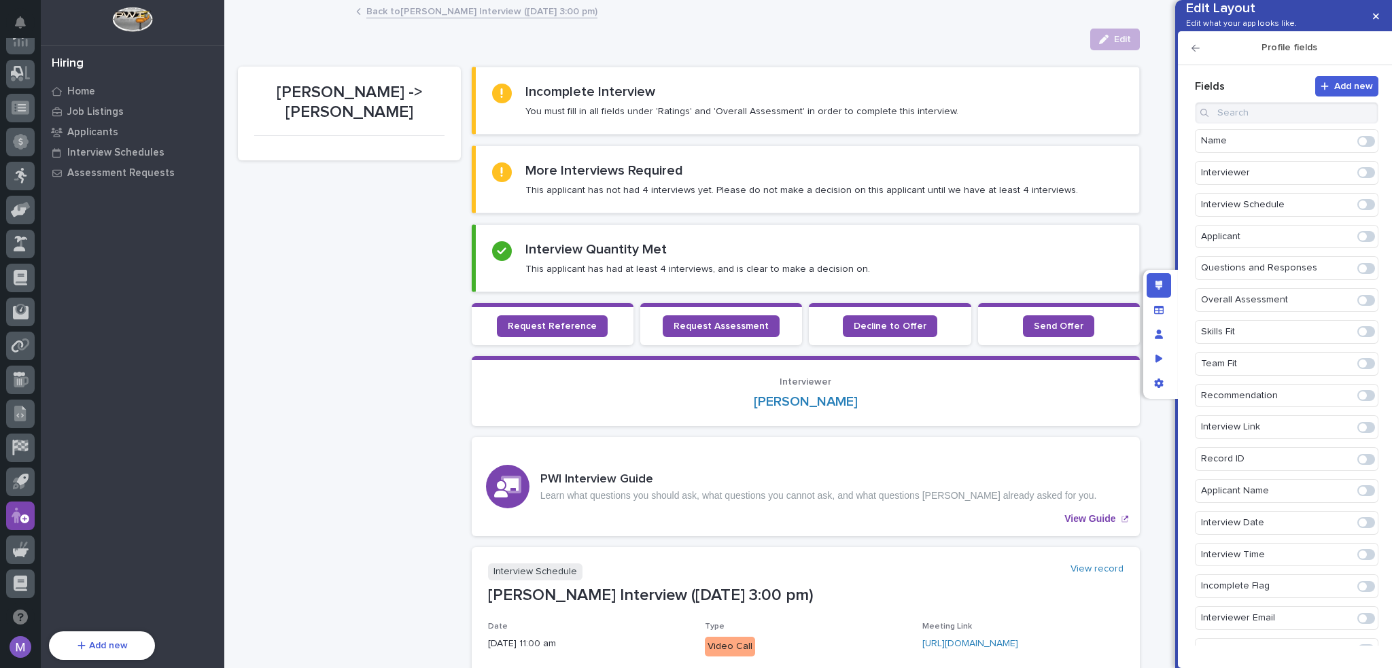
click at [1359, 336] on span at bounding box center [1362, 332] width 8 height 8
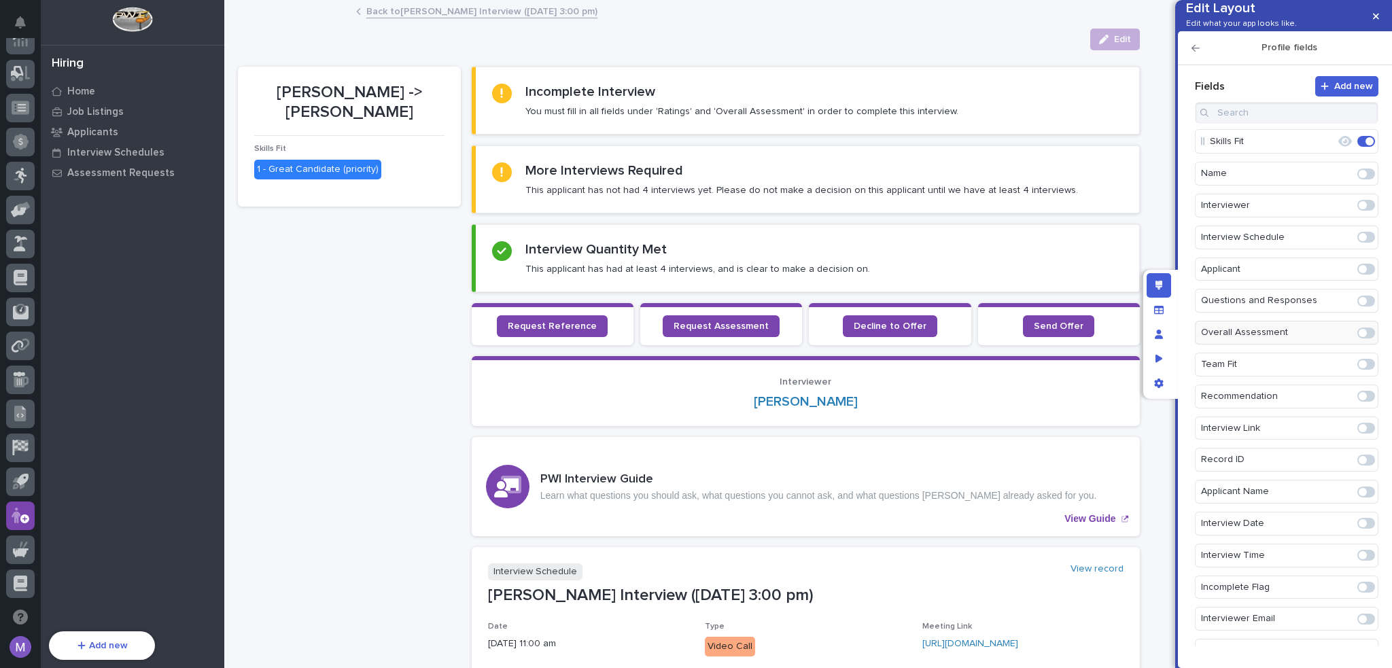
click at [1358, 368] on span at bounding box center [1362, 364] width 8 height 8
click at [1362, 339] on span at bounding box center [1366, 333] width 18 height 11
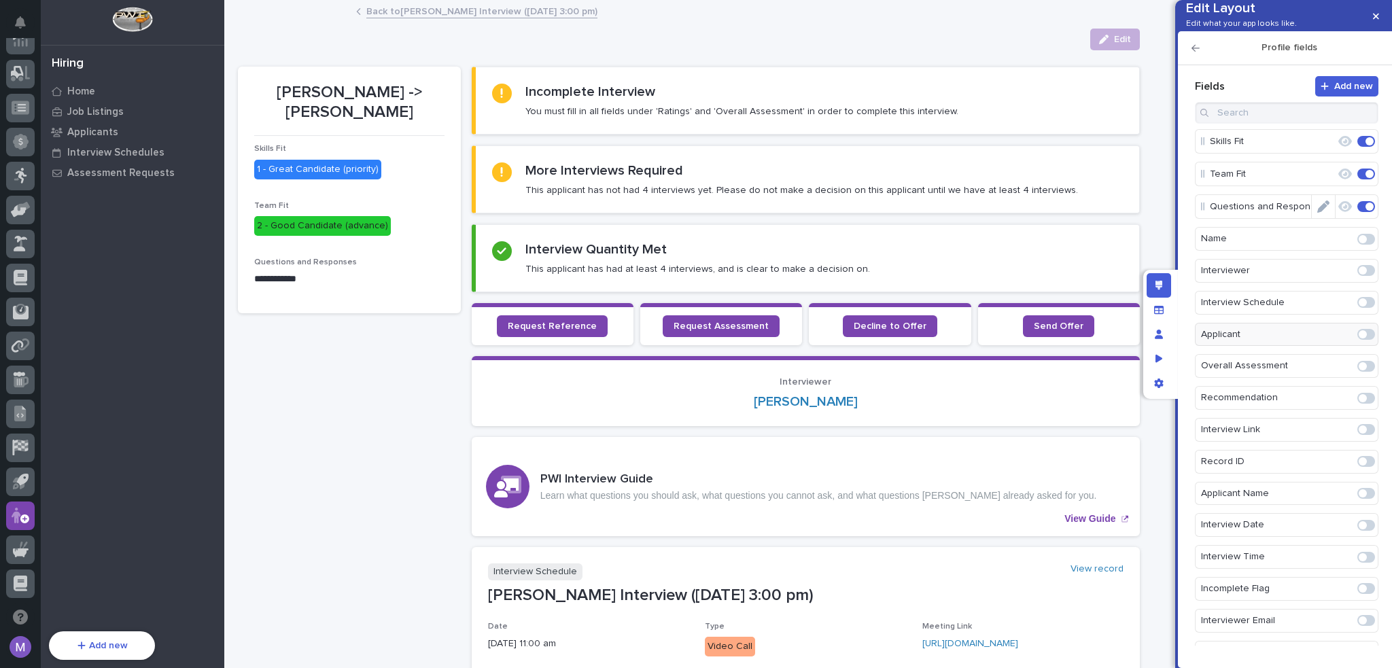
click at [1365, 211] on span at bounding box center [1369, 206] width 8 height 8
click at [1358, 401] on span at bounding box center [1362, 397] width 8 height 8
click at [1358, 402] on span at bounding box center [1362, 398] width 8 height 8
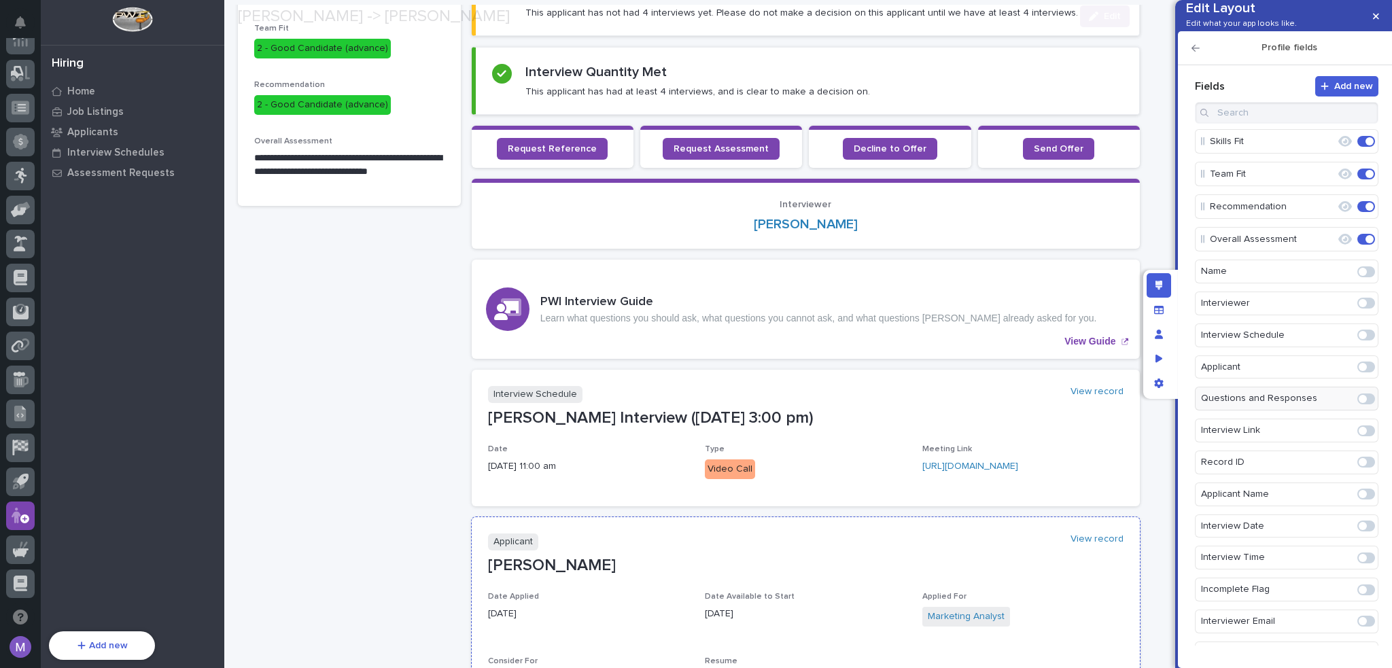
scroll to position [340, 0]
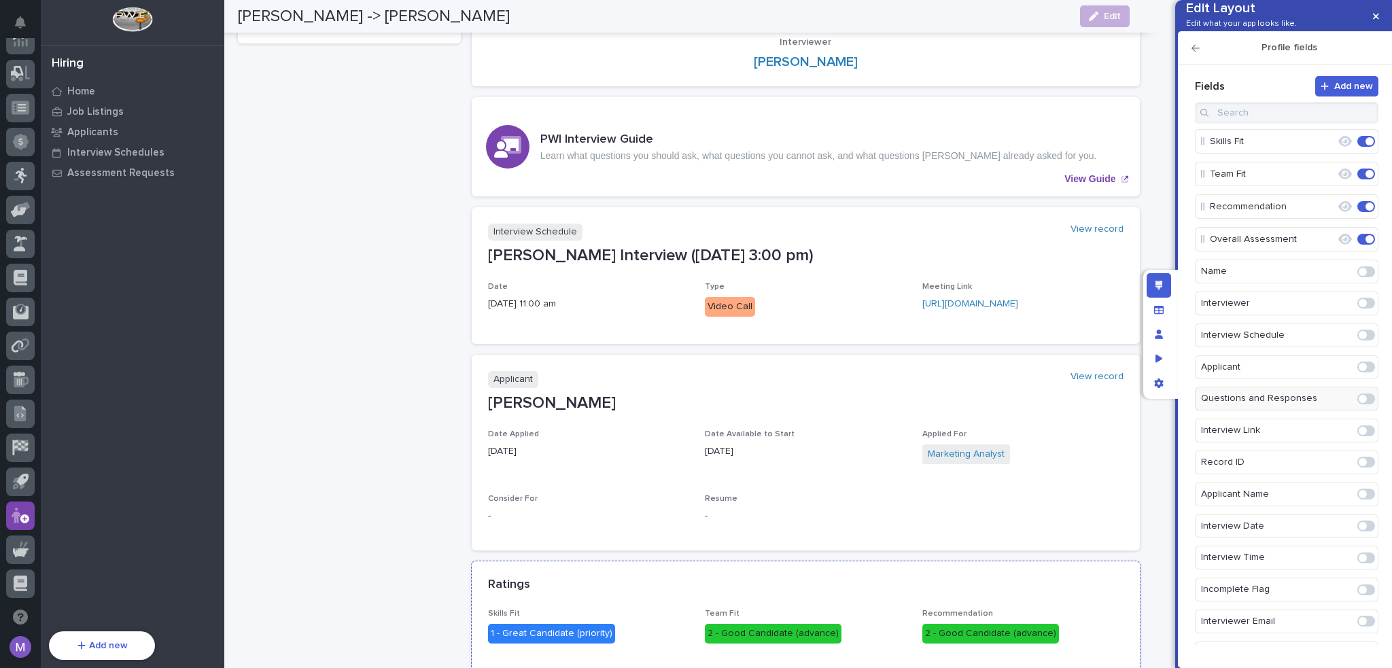
click at [843, 565] on div "Ratings" at bounding box center [806, 585] width 668 height 48
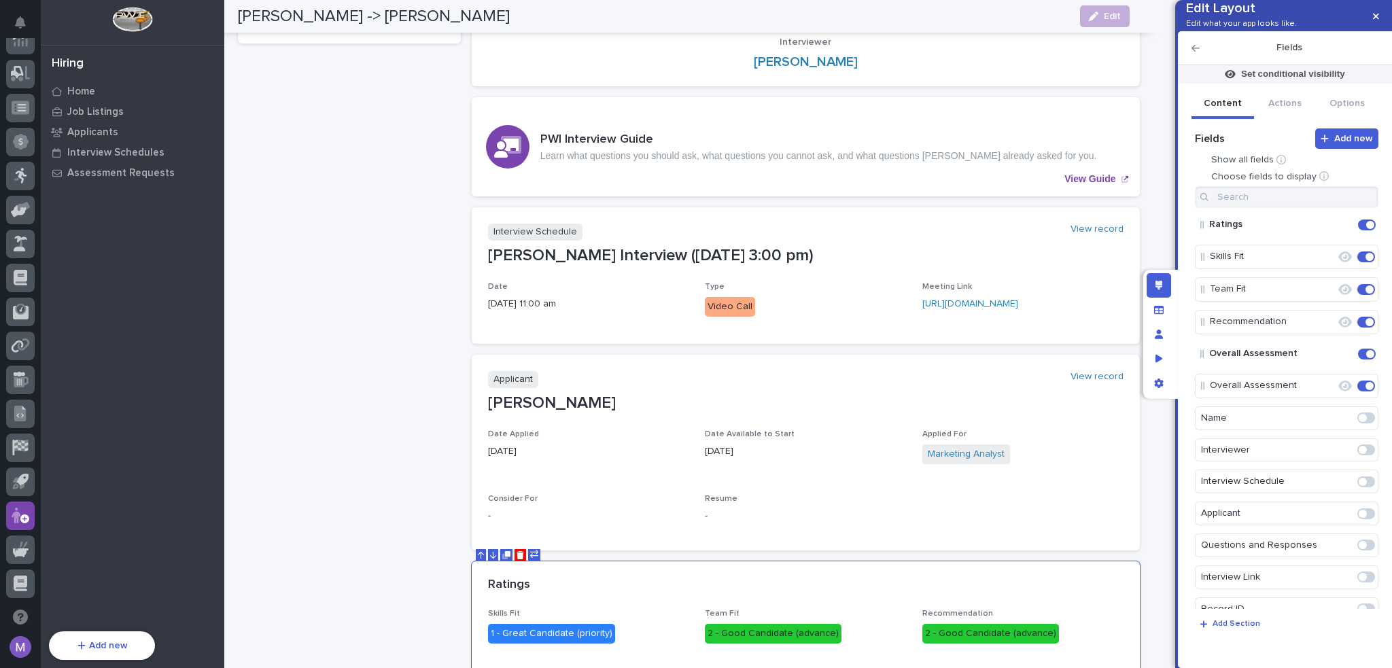
click at [357, 251] on div "**********" at bounding box center [349, 253] width 223 height 1053
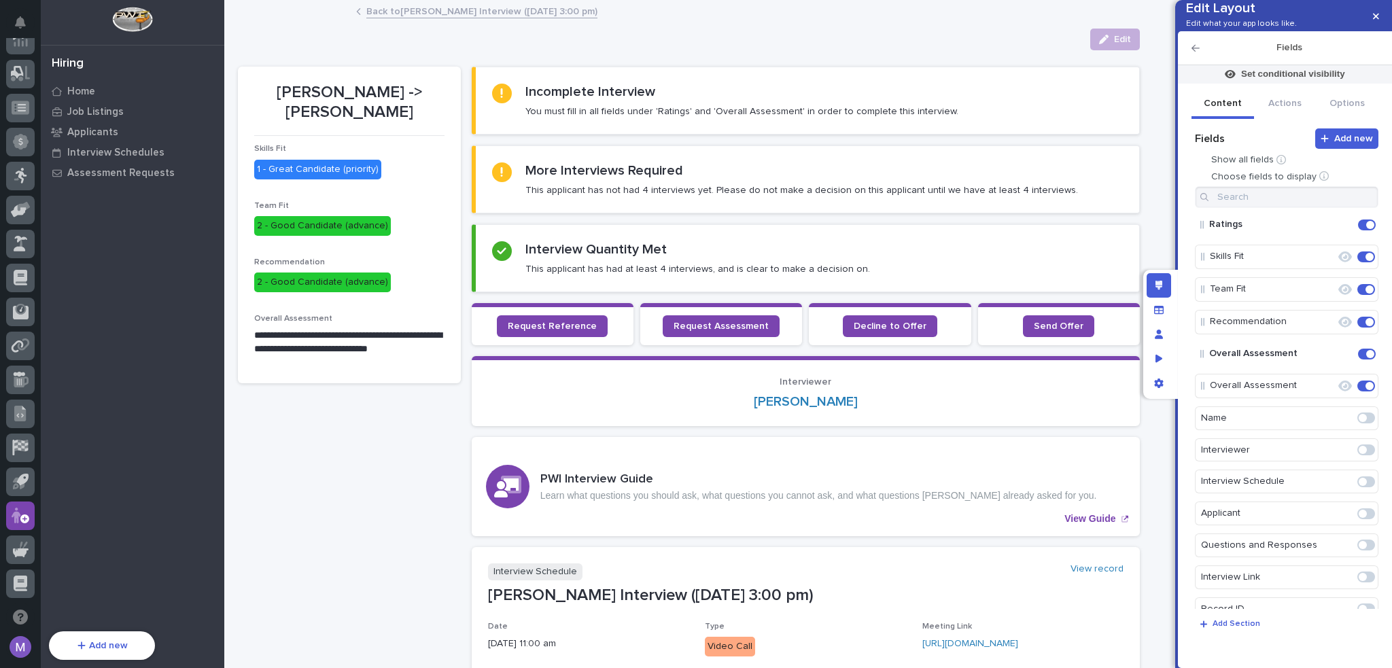
click at [1191, 53] on icon "button" at bounding box center [1195, 48] width 8 height 10
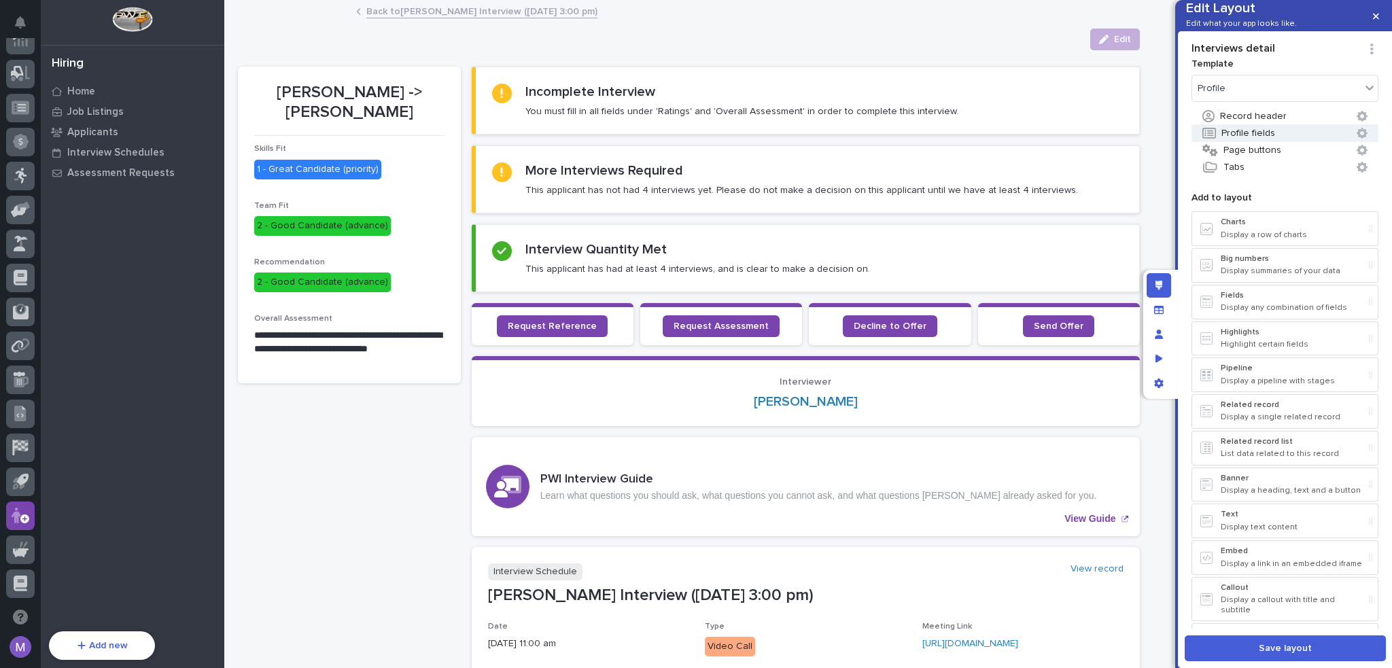
click at [1242, 142] on button "Profile fields" at bounding box center [1284, 133] width 187 height 18
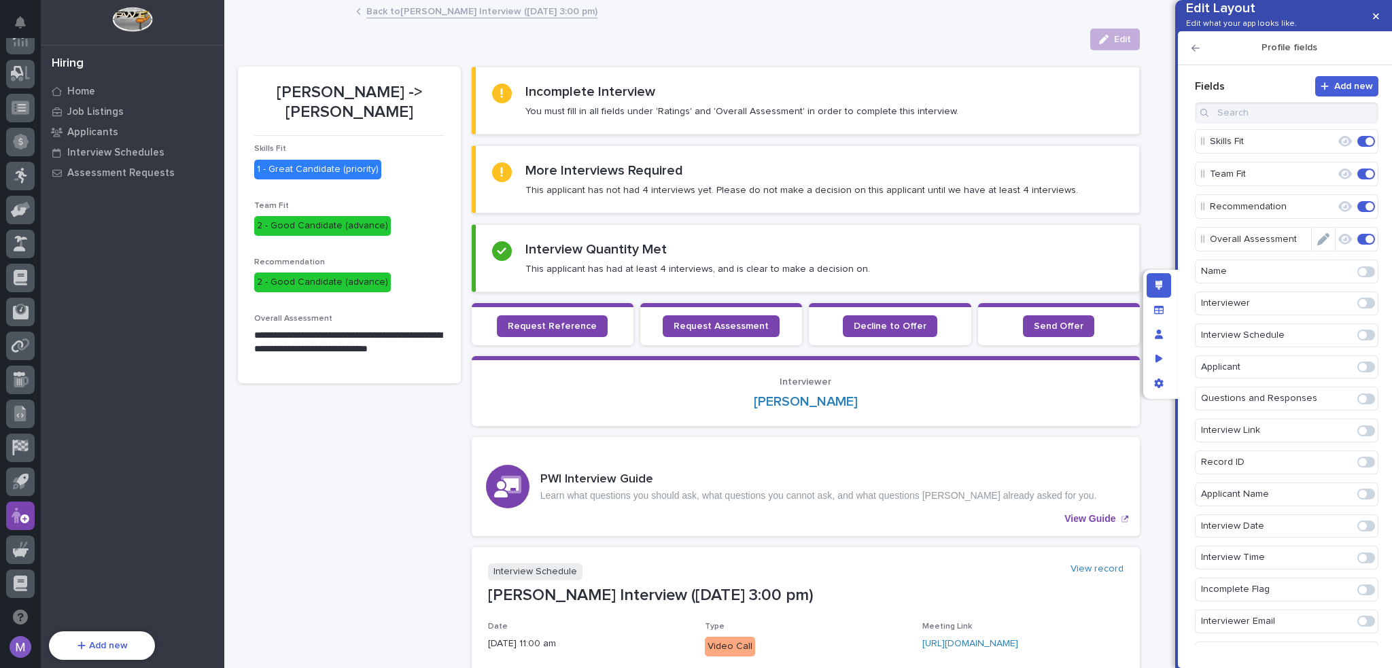
click at [1320, 245] on icon "Edit" at bounding box center [1323, 239] width 12 height 12
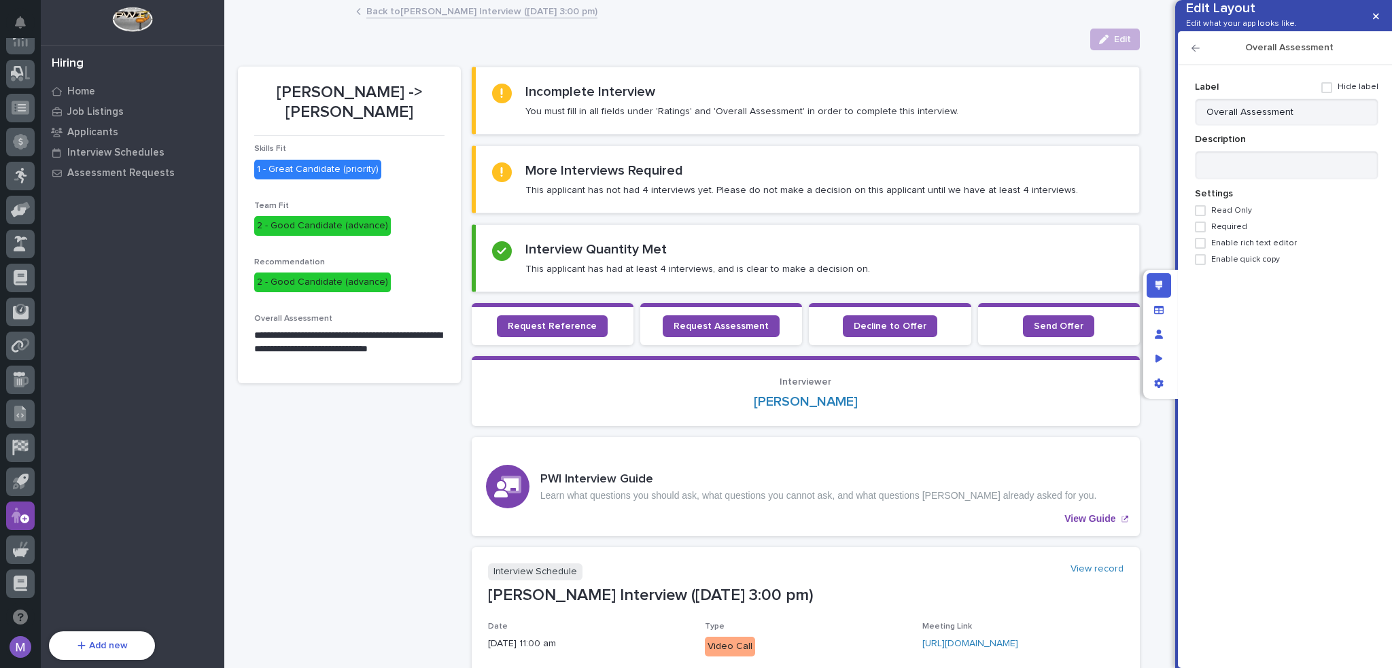
click at [1252, 248] on span "Enable rich text editor" at bounding box center [1254, 244] width 86 height 10
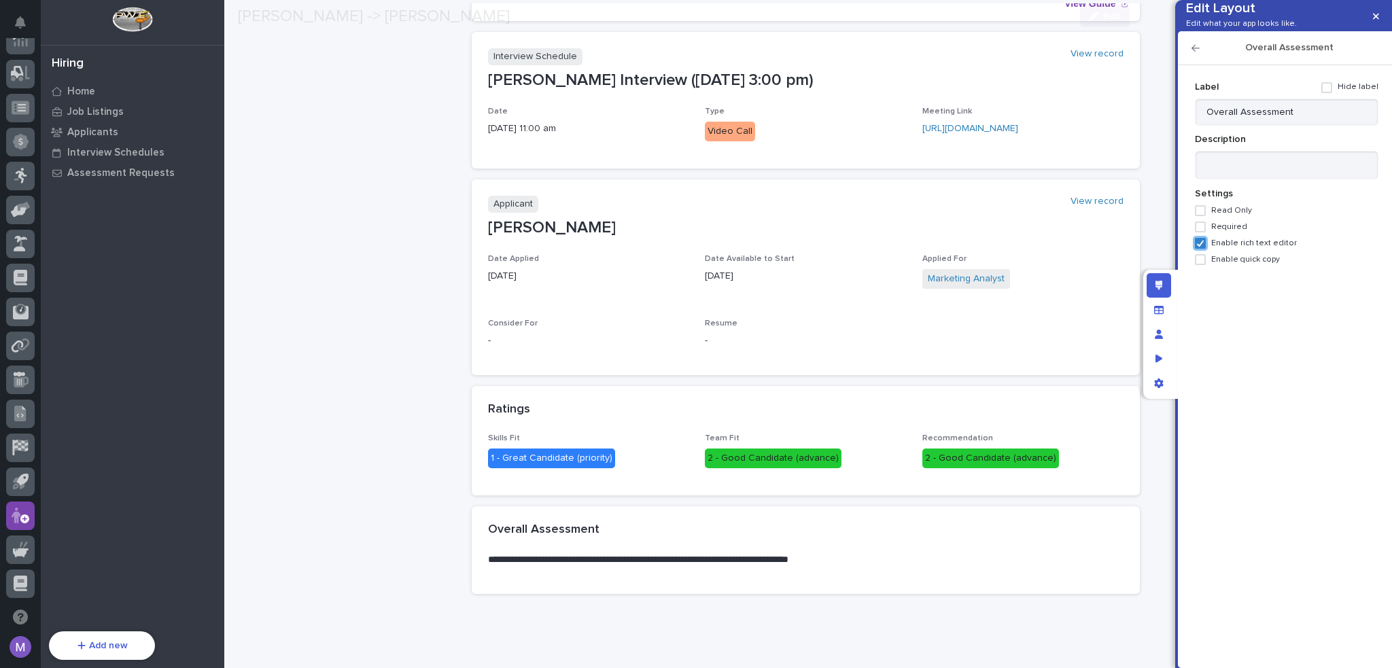
scroll to position [557, 0]
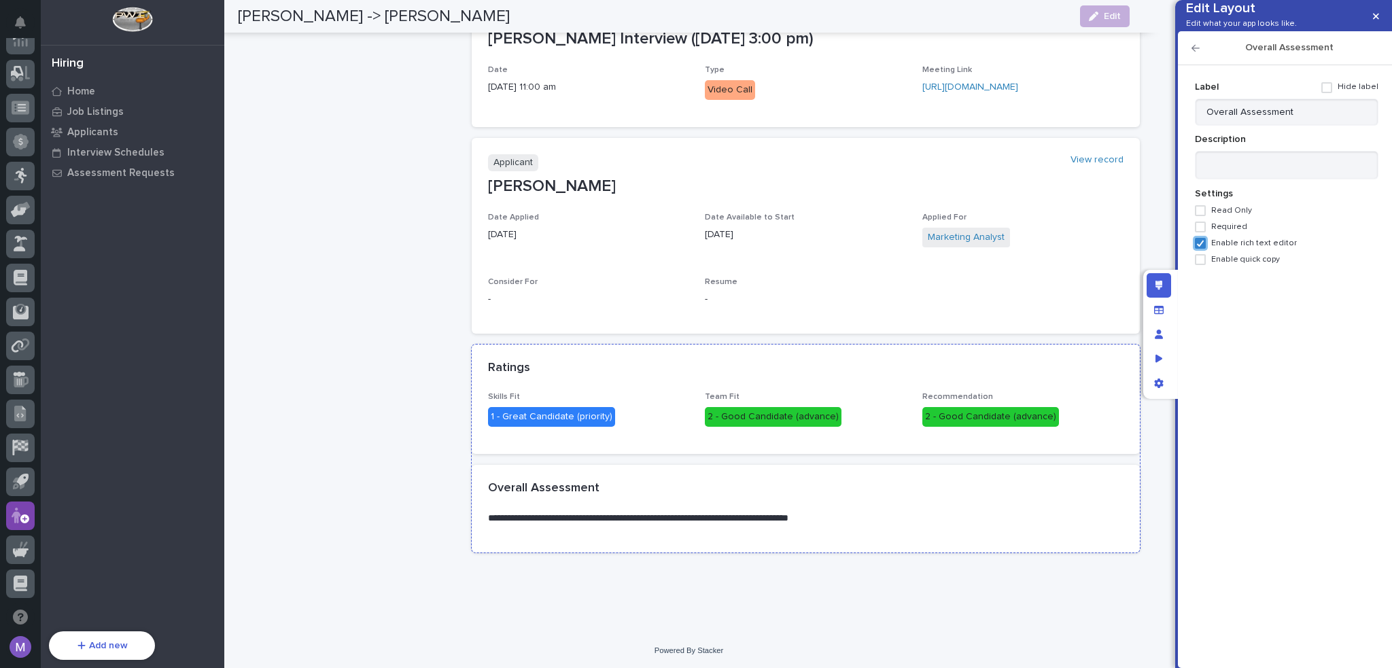
click at [909, 361] on div "Ratings" at bounding box center [803, 368] width 630 height 15
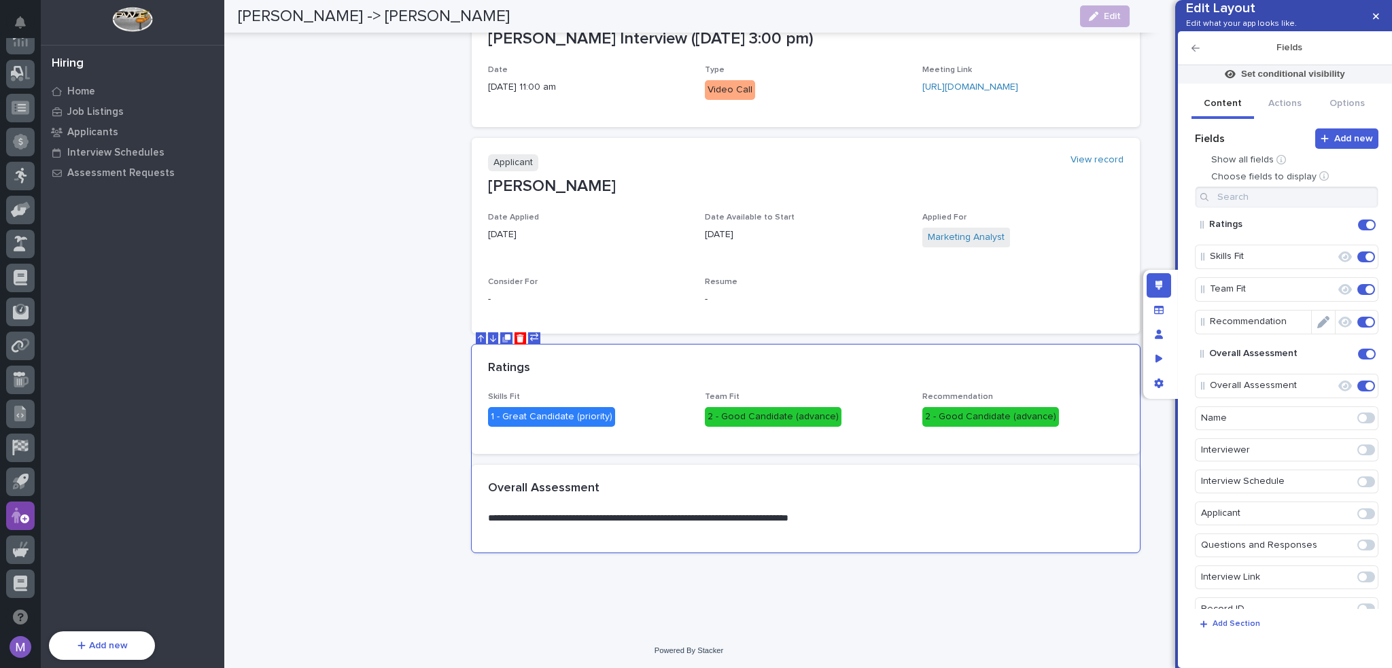
click at [1319, 328] on icon "Edit" at bounding box center [1323, 322] width 12 height 12
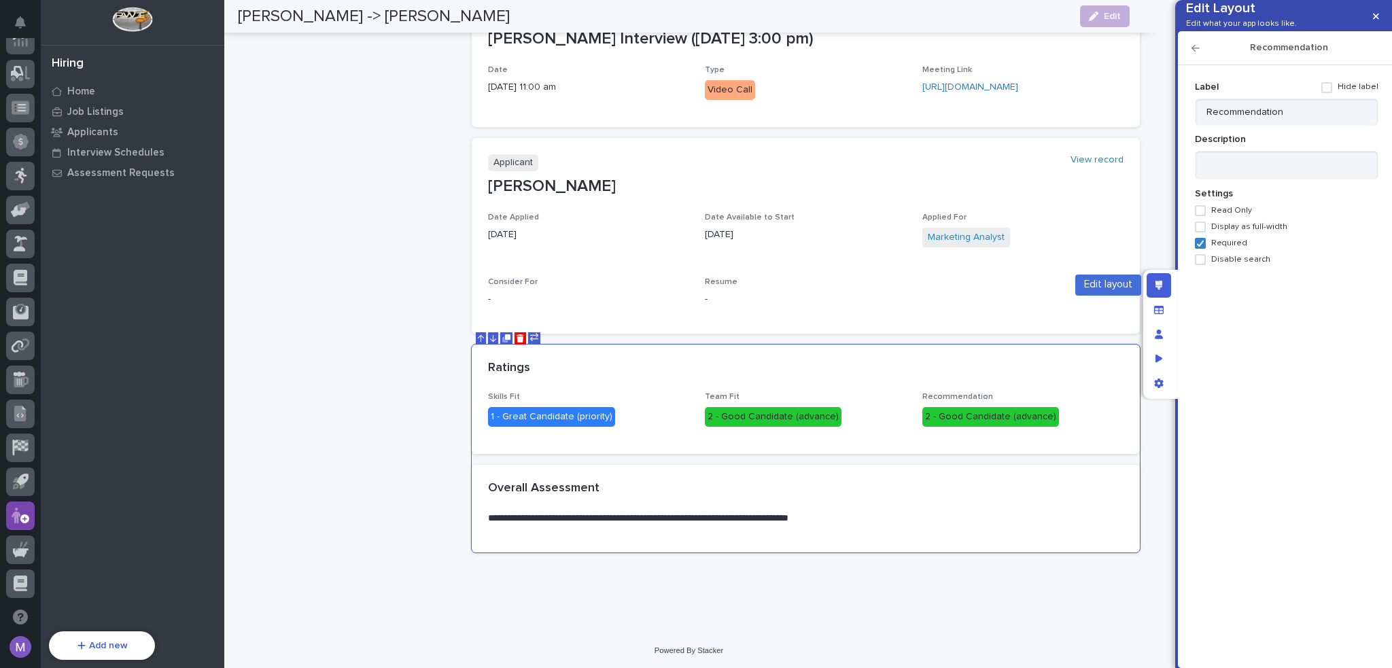
click at [1156, 283] on icon "Edit layout" at bounding box center [1158, 286] width 7 height 10
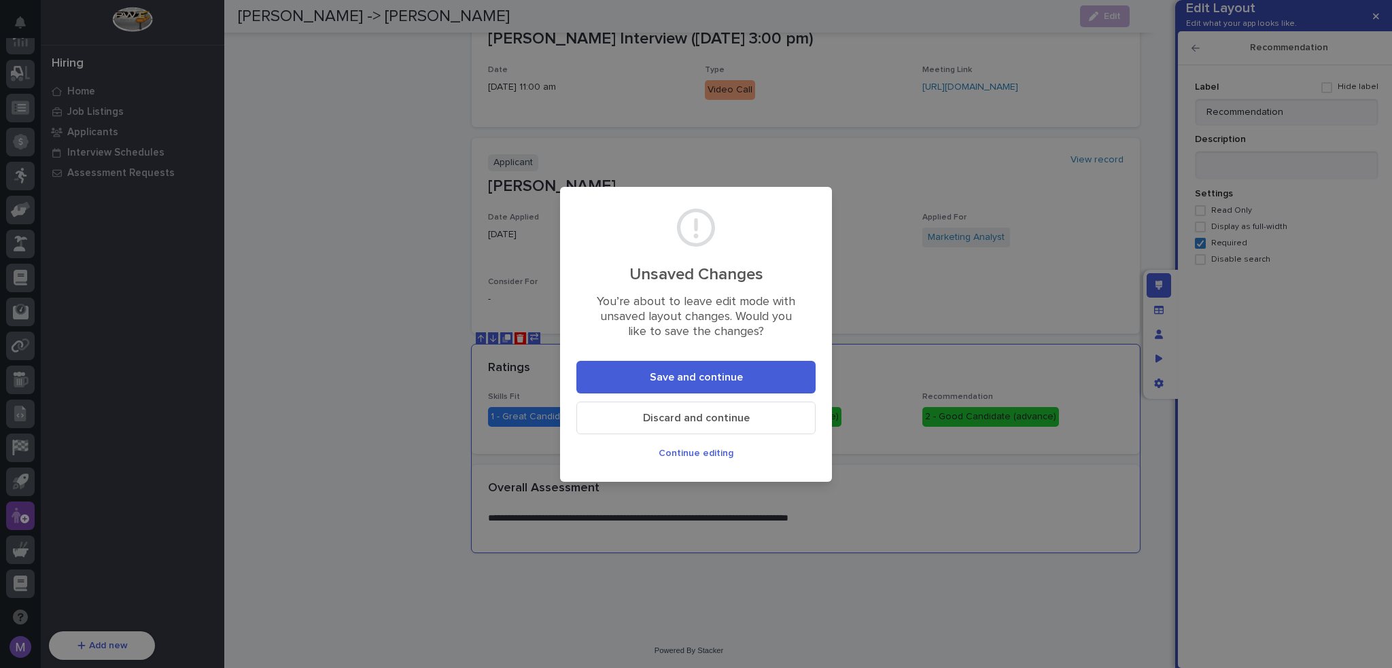
click at [718, 383] on span "Save and continue" at bounding box center [696, 377] width 93 height 14
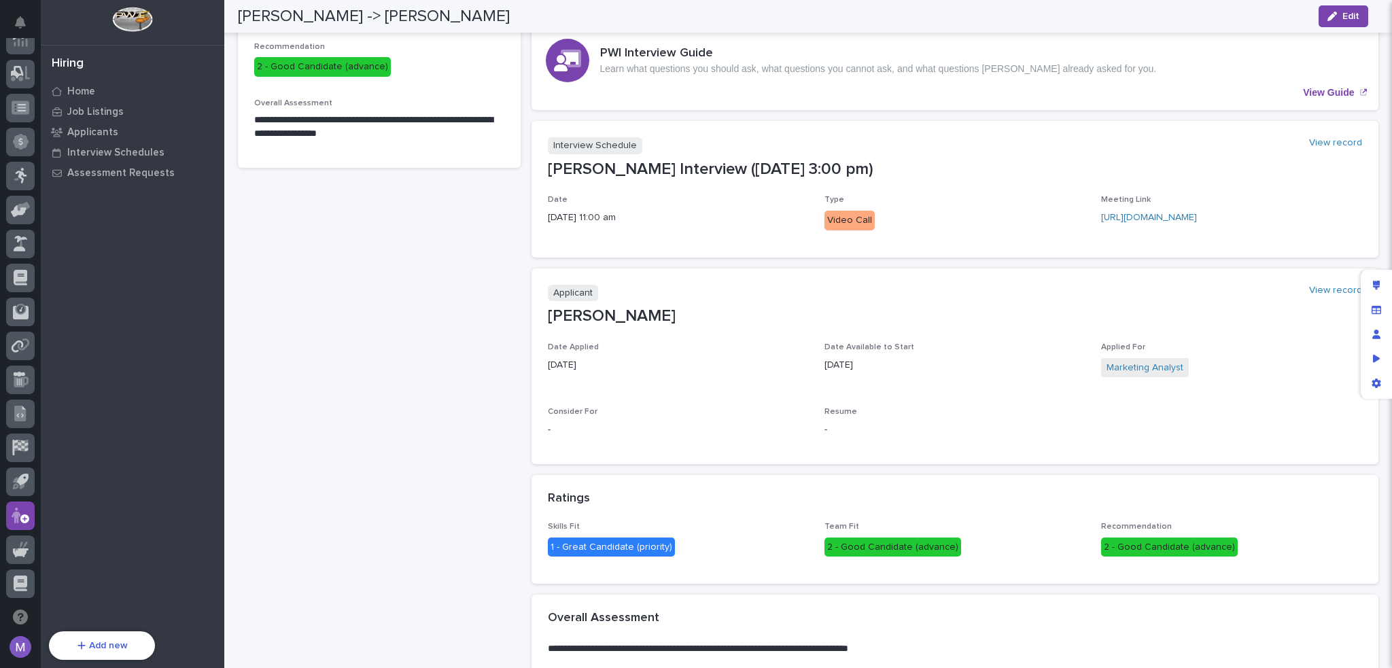
scroll to position [0, 0]
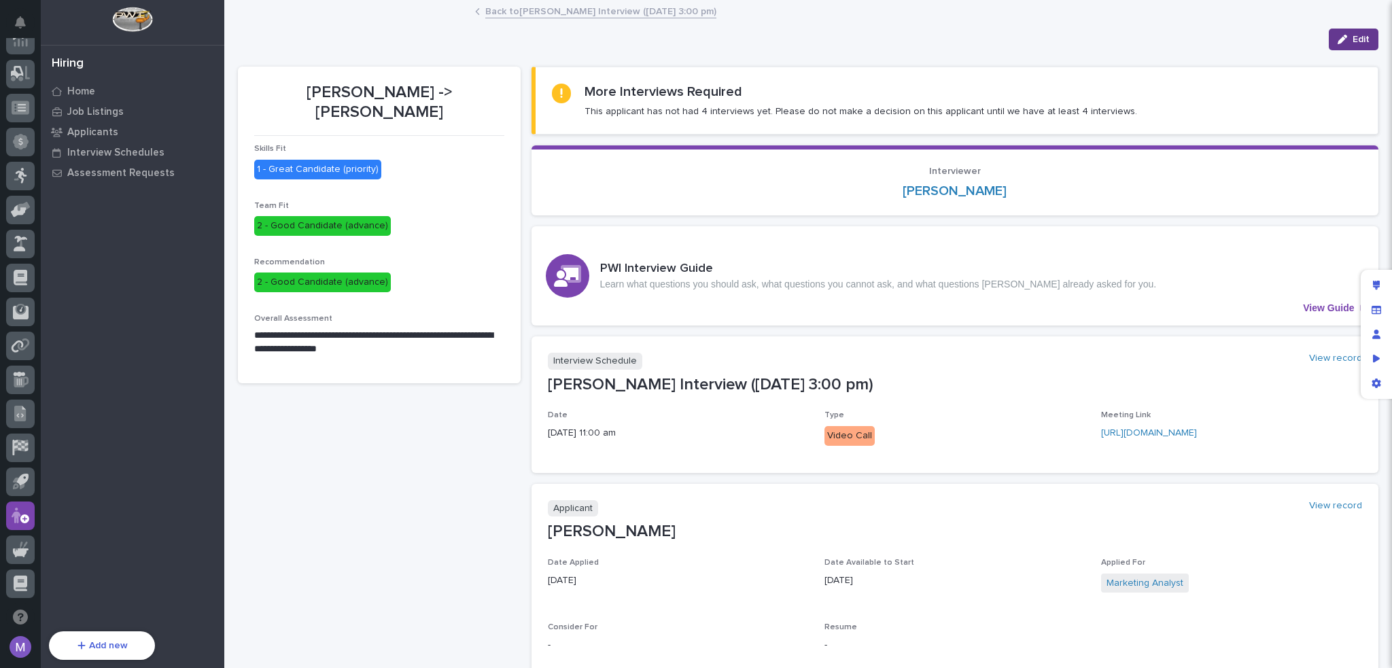
click at [1352, 39] on span "Edit" at bounding box center [1360, 39] width 17 height 12
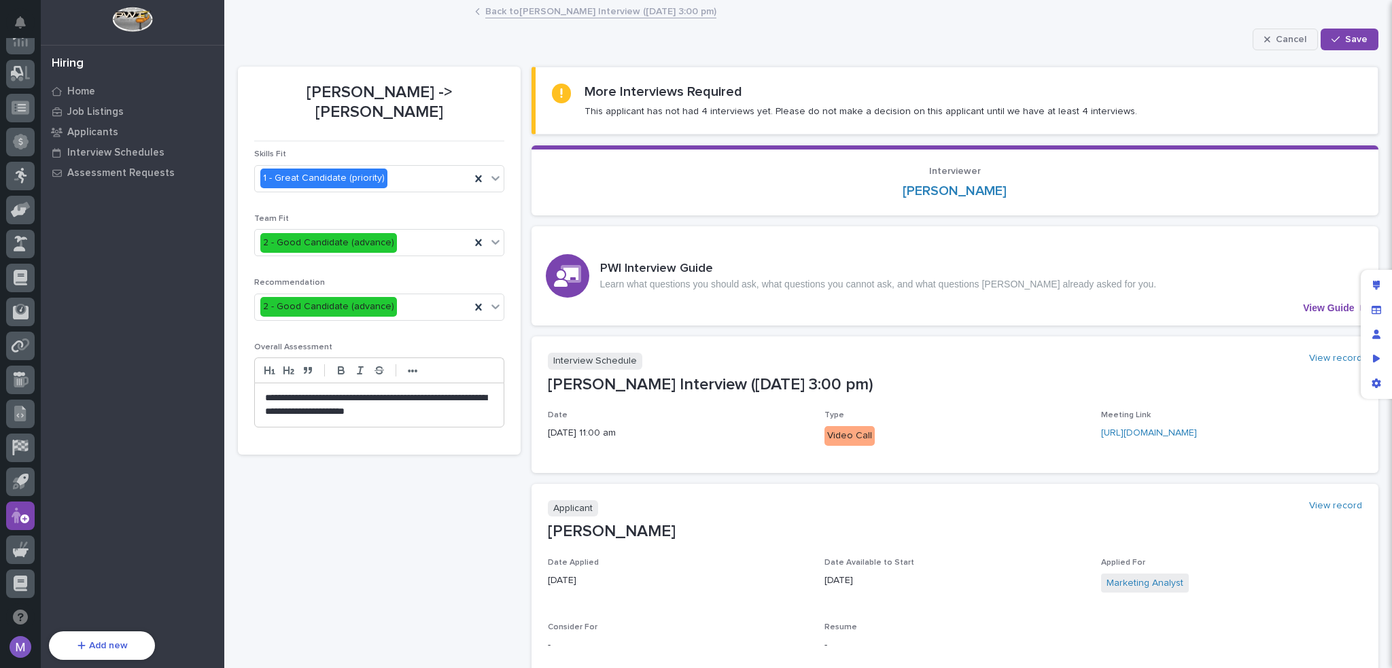
click at [1295, 43] on span "Cancel" at bounding box center [1290, 39] width 31 height 12
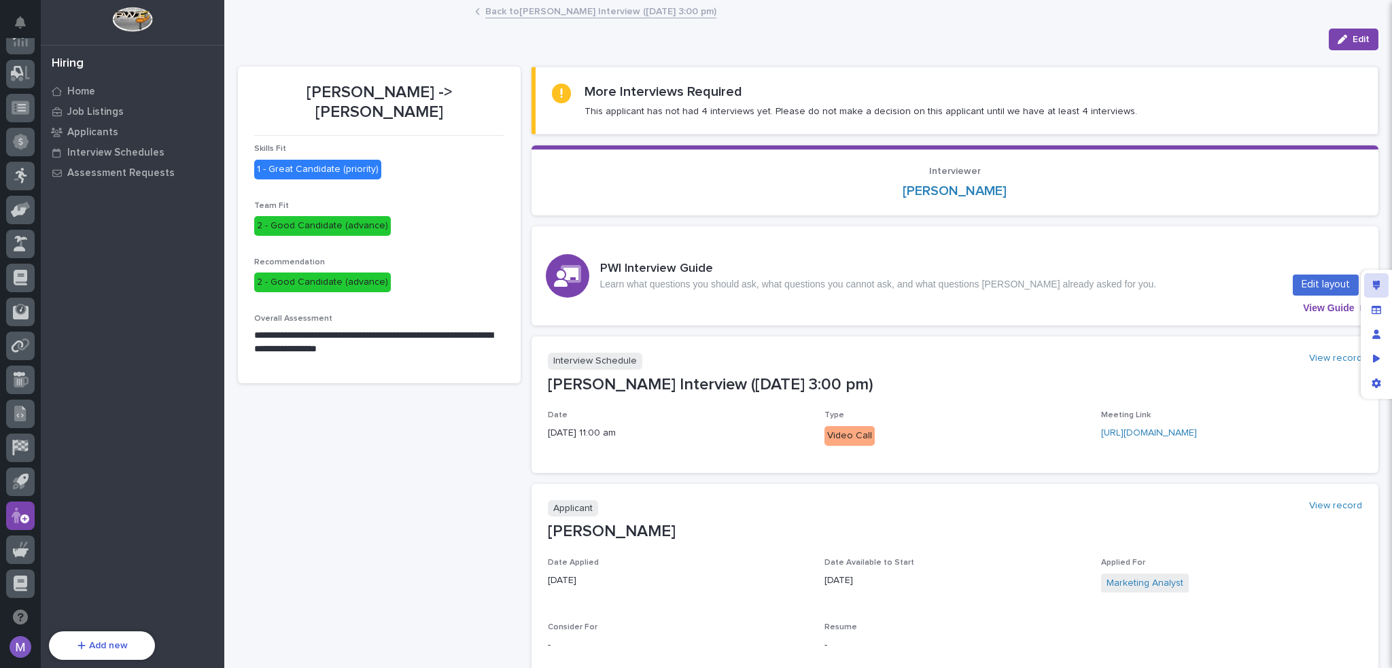
click at [1375, 281] on icon "Edit layout" at bounding box center [1376, 286] width 7 height 10
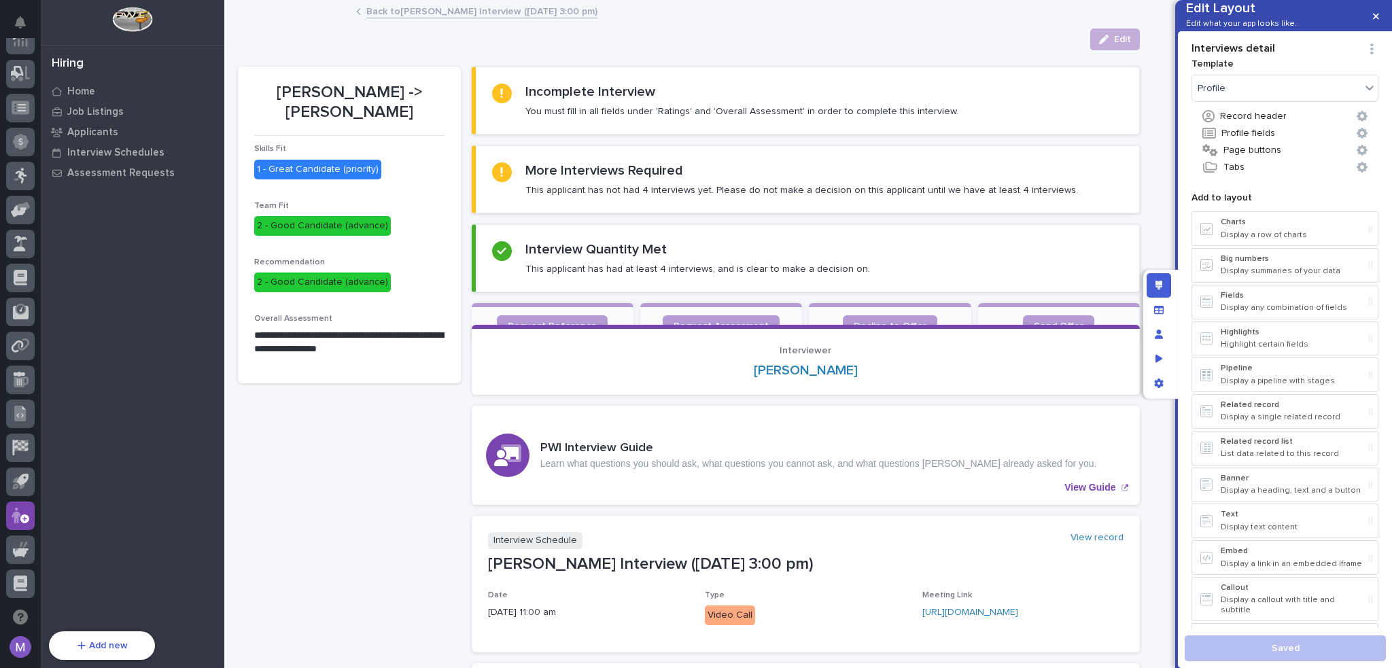
drag, startPoint x: 1271, startPoint y: 165, endPoint x: 1272, endPoint y: 157, distance: 8.2
click at [1272, 157] on div "Record header Profile fields Page buttons Tabs" at bounding box center [1284, 141] width 187 height 69
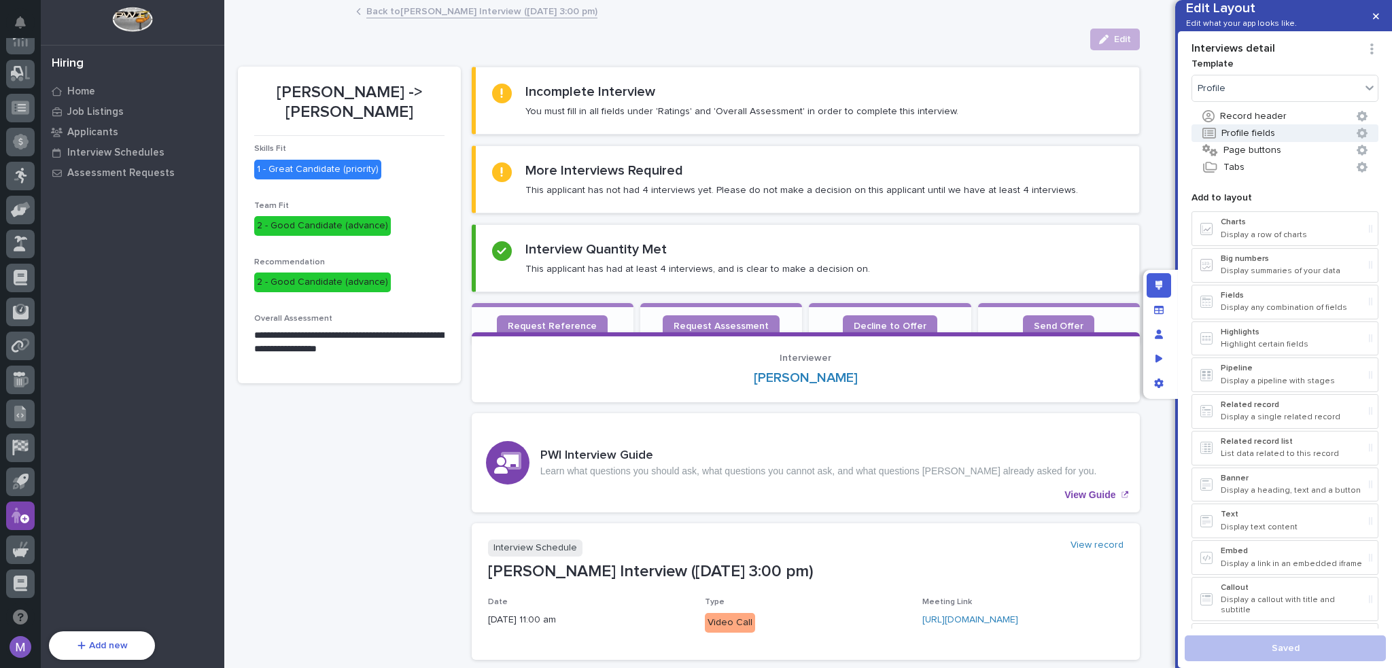
click at [1272, 142] on button "Profile fields" at bounding box center [1284, 133] width 187 height 18
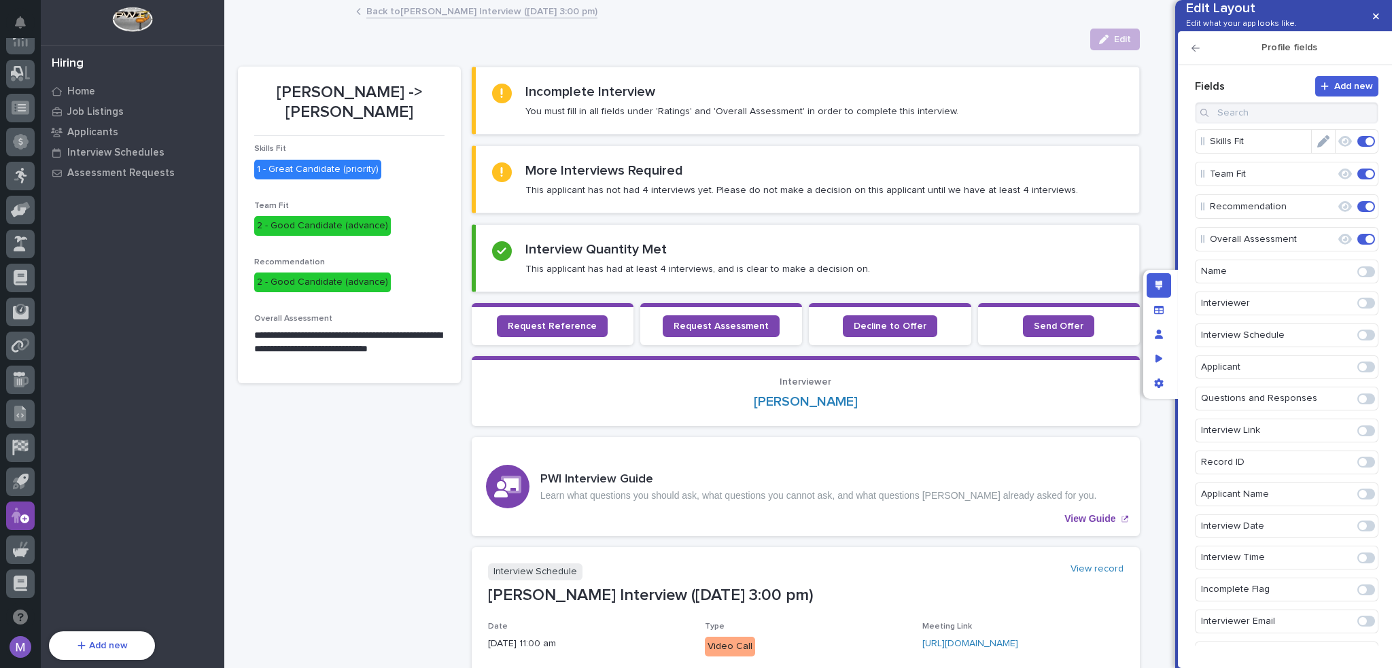
click at [1321, 147] on icon "Edit" at bounding box center [1323, 141] width 12 height 12
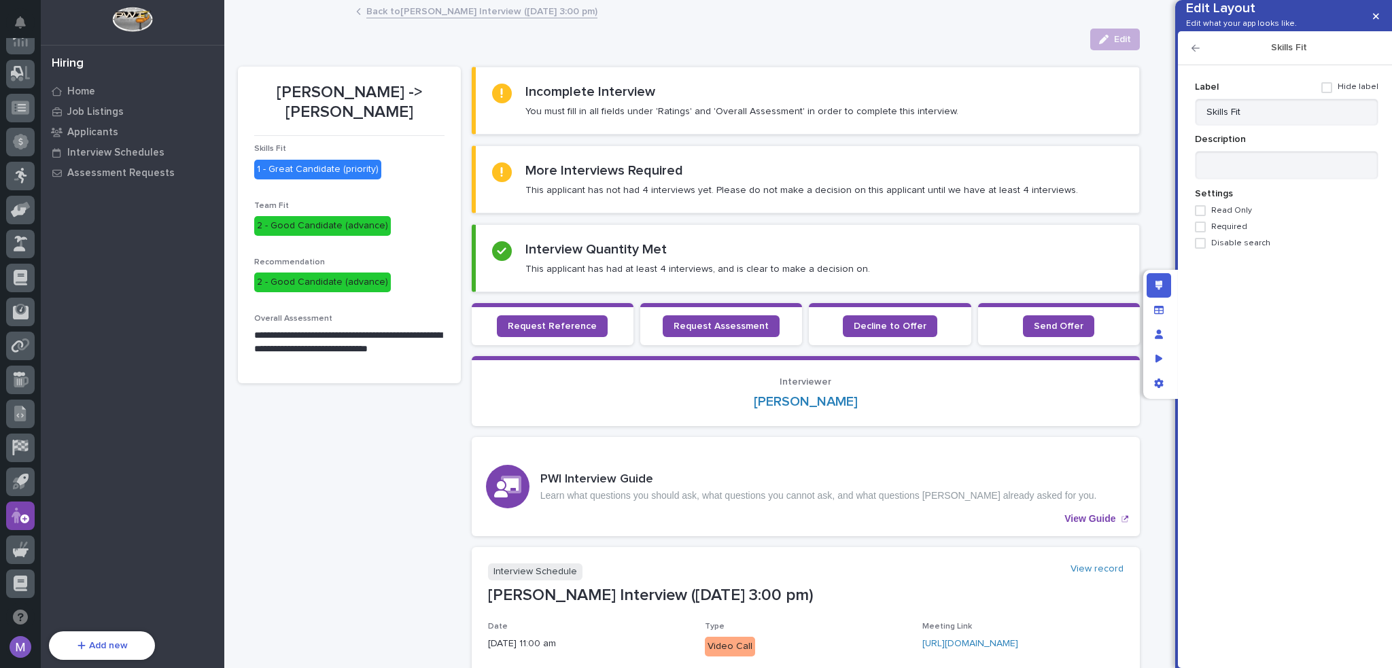
click at [1233, 232] on span "Required" at bounding box center [1229, 227] width 36 height 10
click at [1198, 52] on icon "button" at bounding box center [1195, 48] width 8 height 7
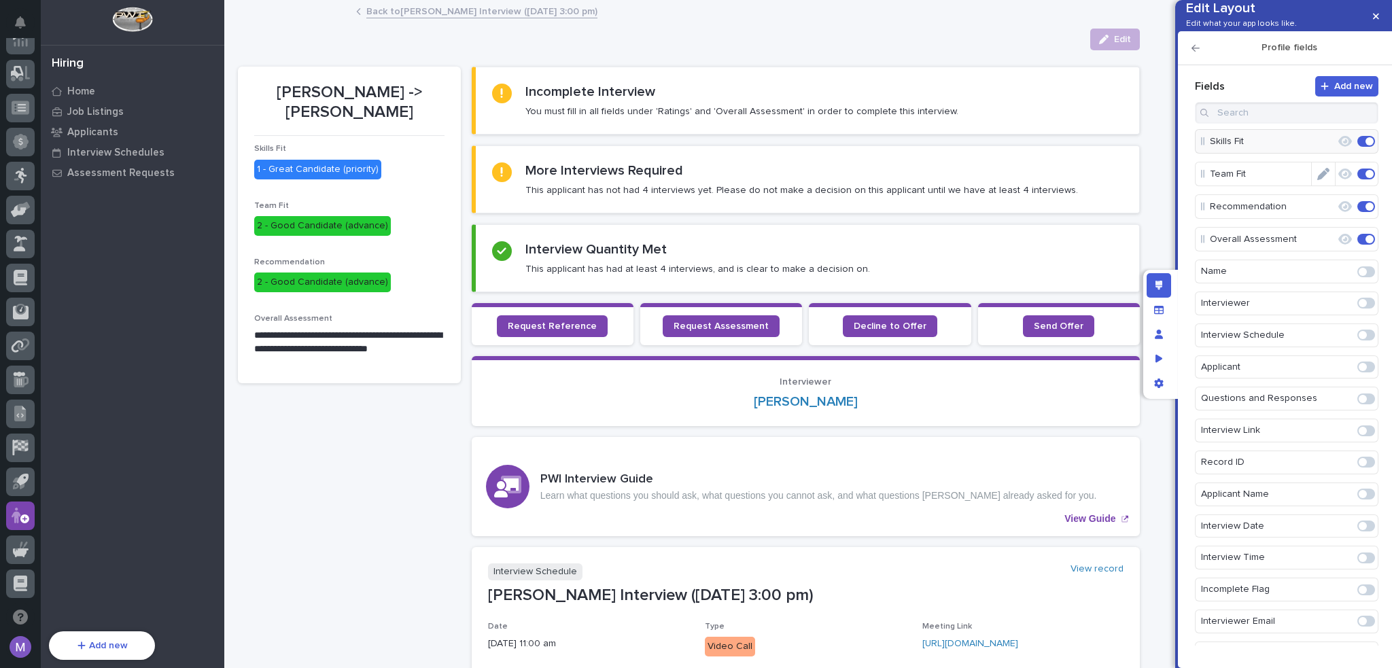
click at [1320, 180] on icon "Edit" at bounding box center [1323, 174] width 12 height 12
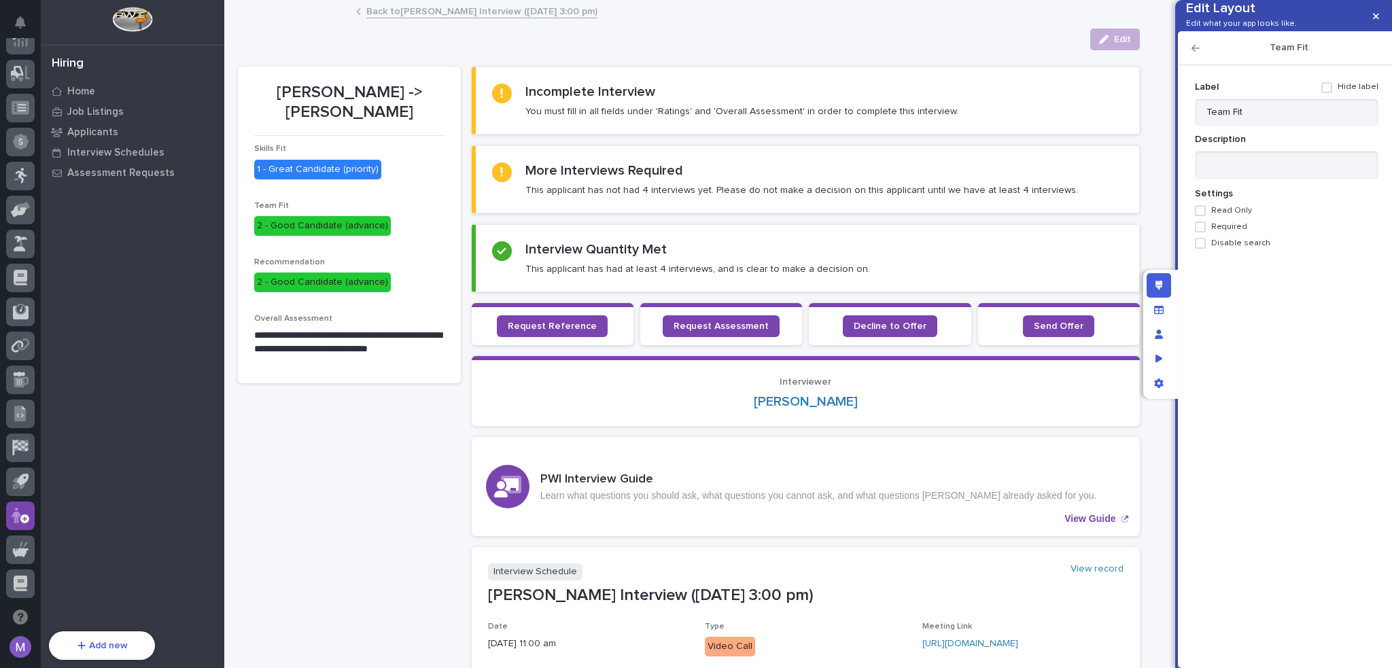
click at [1245, 232] on label "Required" at bounding box center [1286, 227] width 183 height 11
click at [1197, 53] on icon "button" at bounding box center [1195, 48] width 8 height 10
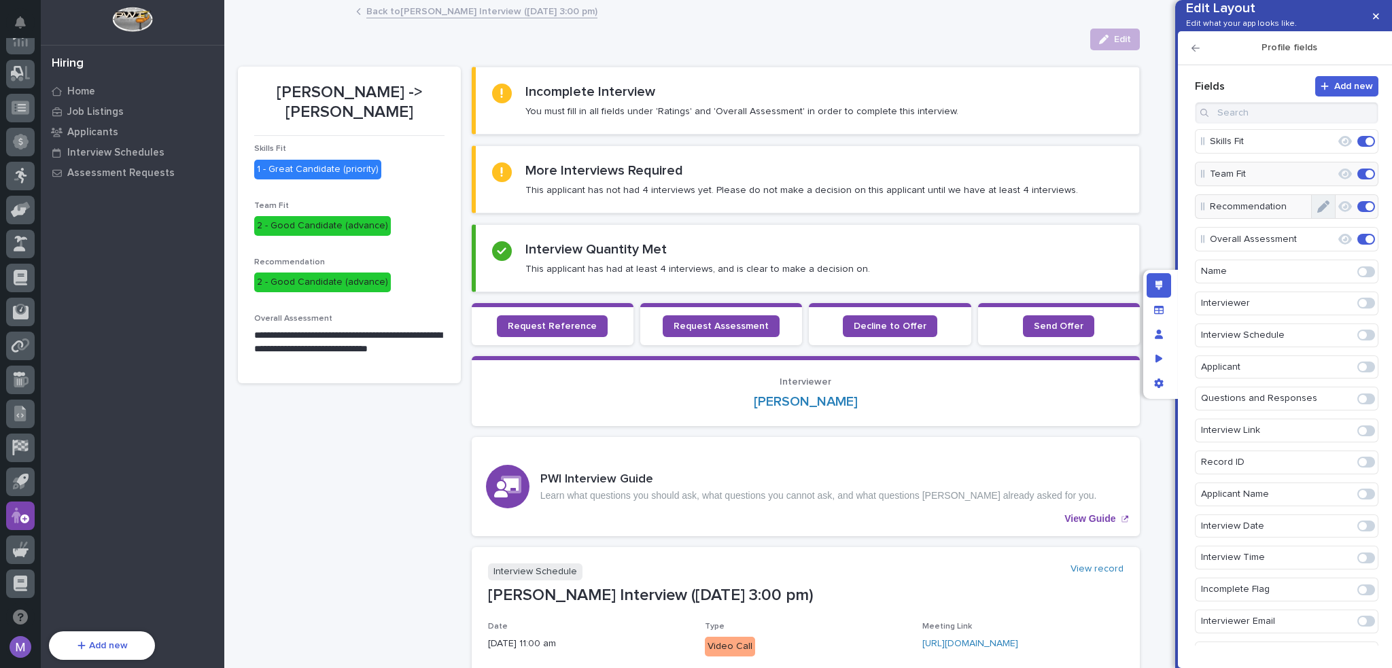
click at [1311, 218] on button "Edit" at bounding box center [1322, 206] width 23 height 23
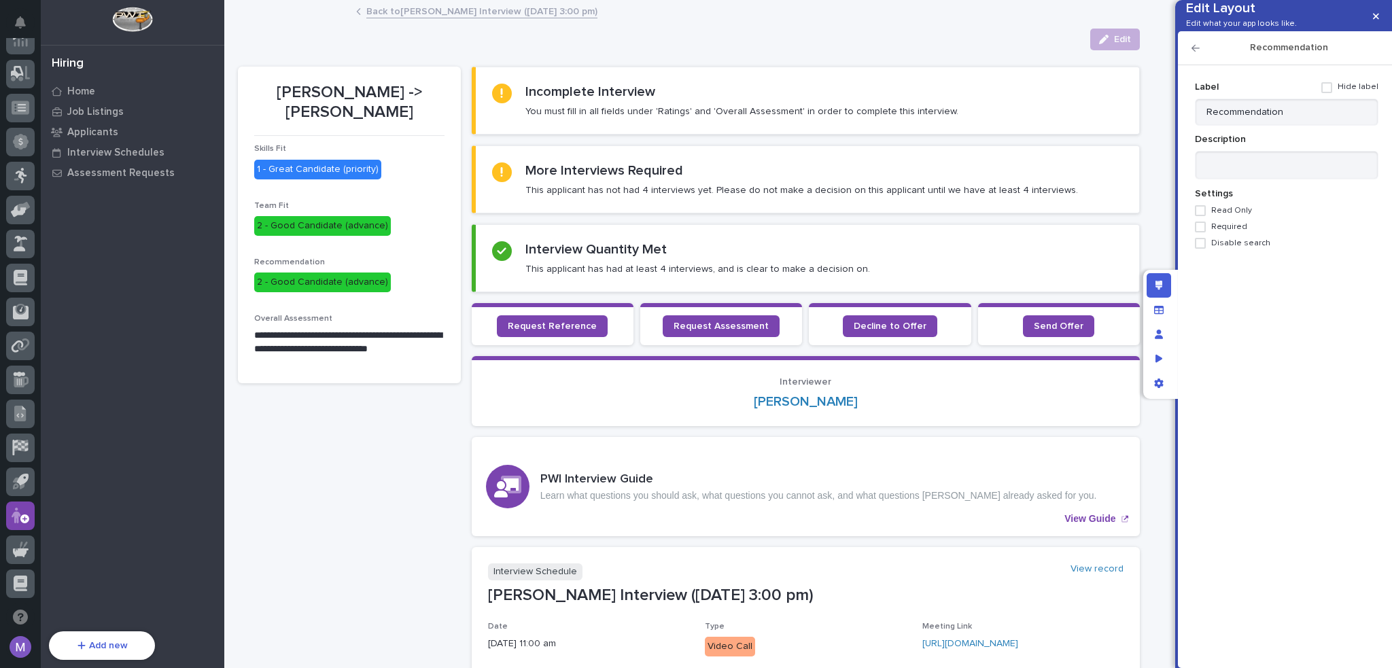
click at [1228, 232] on span "Required" at bounding box center [1229, 227] width 36 height 10
click at [1195, 52] on icon "button" at bounding box center [1195, 48] width 8 height 7
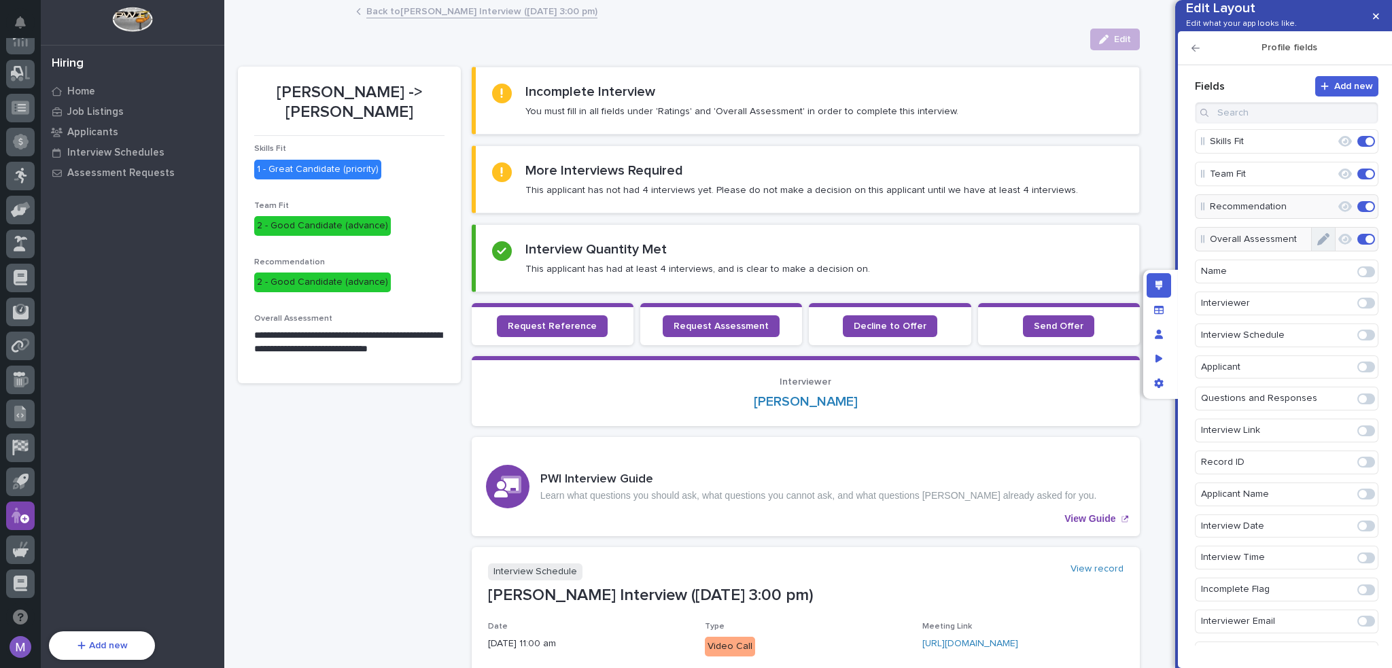
click at [1322, 251] on button "Edit" at bounding box center [1322, 239] width 23 height 23
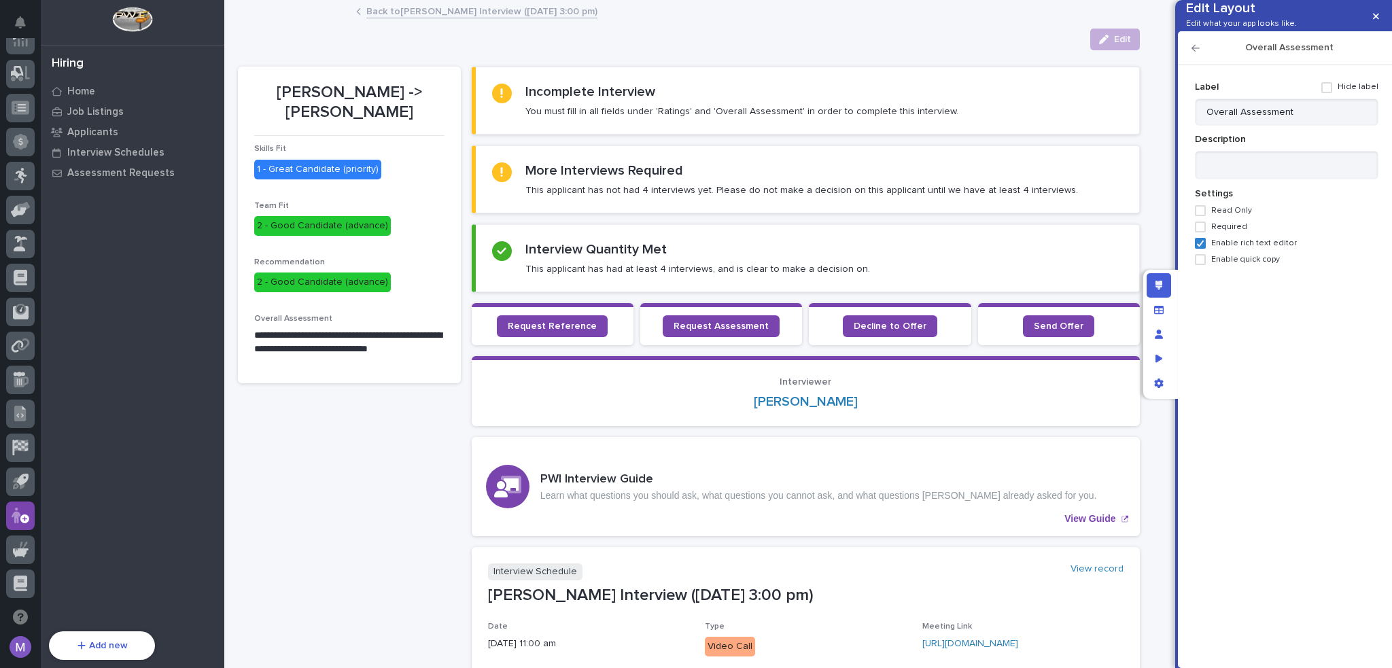
click at [1239, 232] on span "Required" at bounding box center [1229, 227] width 36 height 10
click at [1167, 285] on div "Edit layout" at bounding box center [1158, 285] width 24 height 24
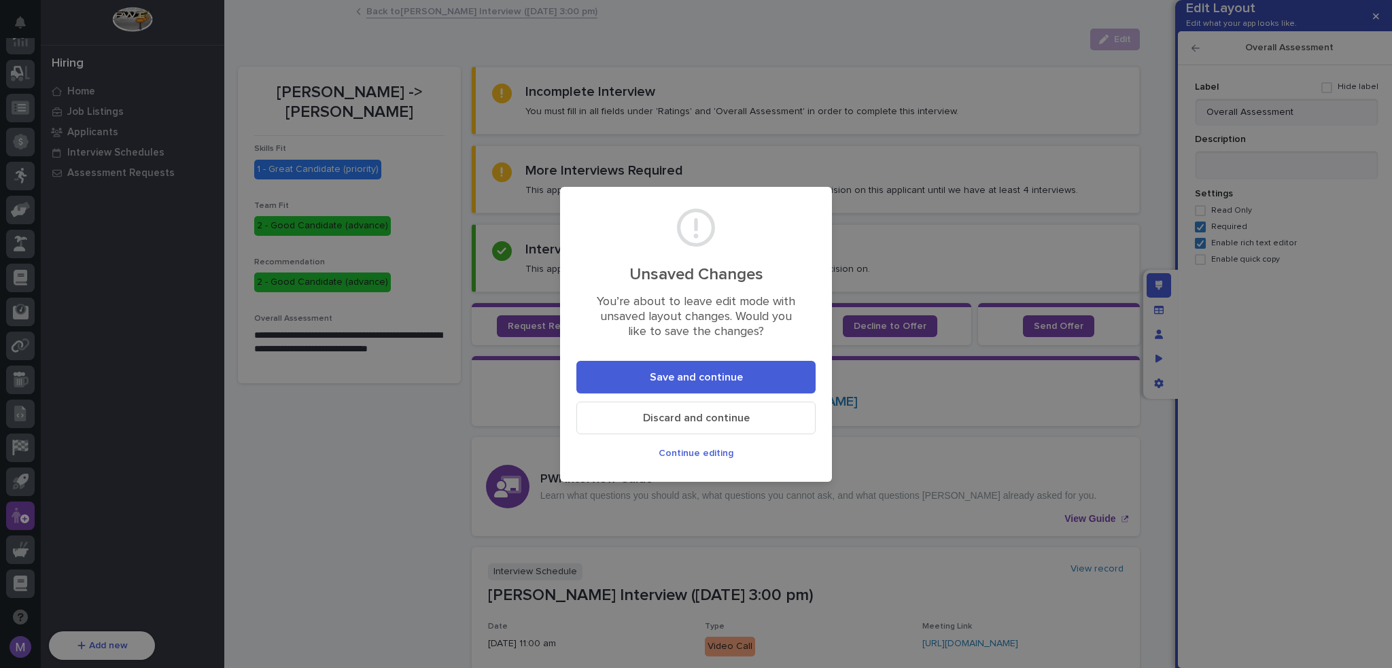
click at [669, 370] on span "Save and continue" at bounding box center [696, 377] width 93 height 14
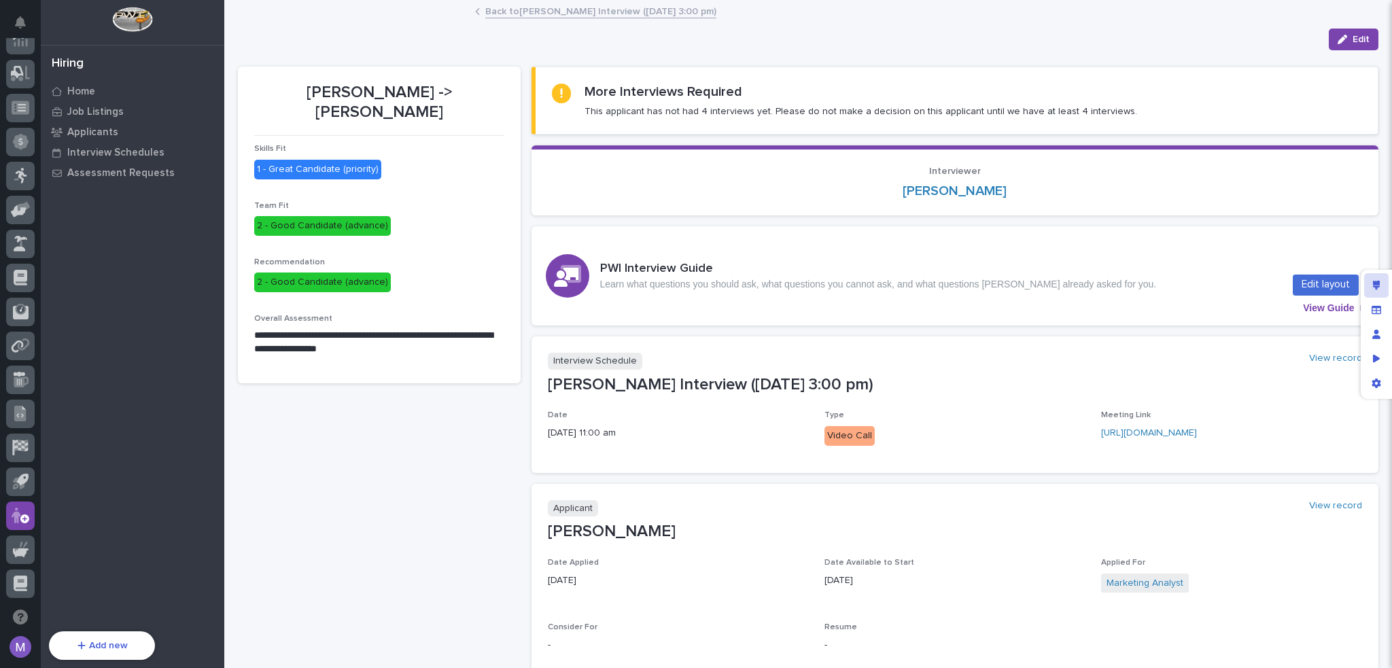
click at [1372, 277] on div "Edit layout" at bounding box center [1376, 285] width 24 height 24
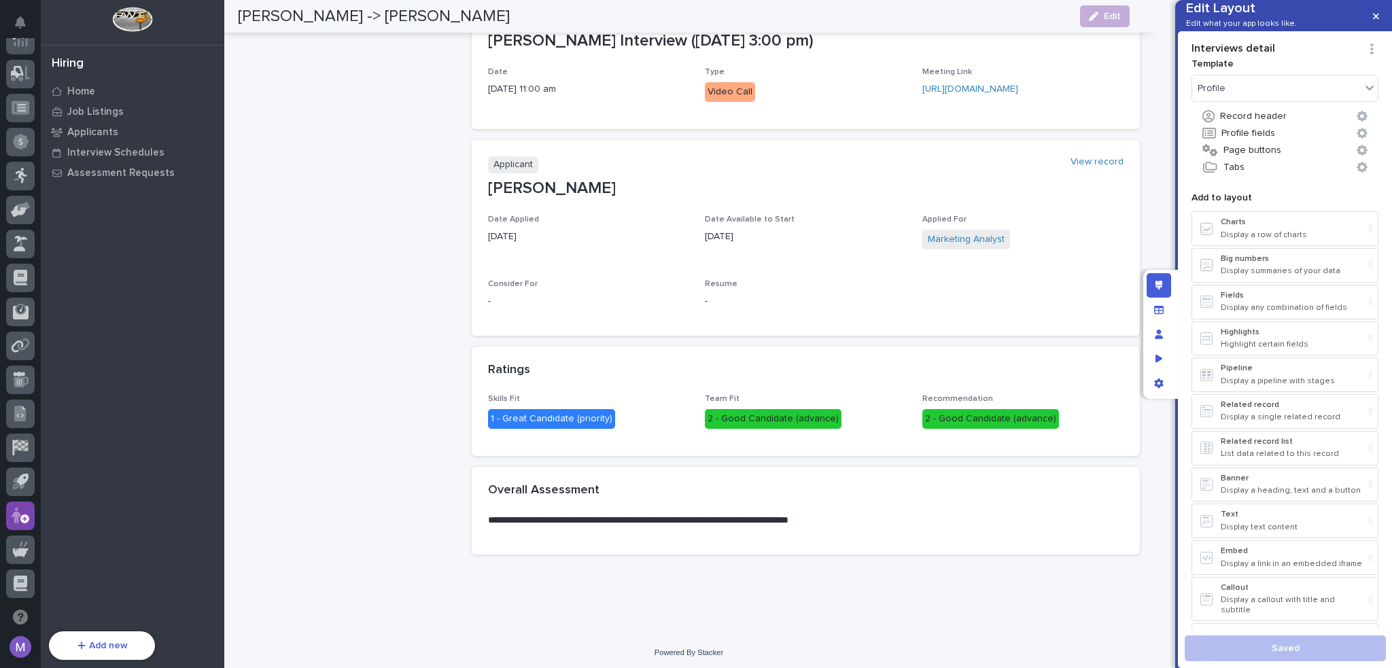
scroll to position [557, 0]
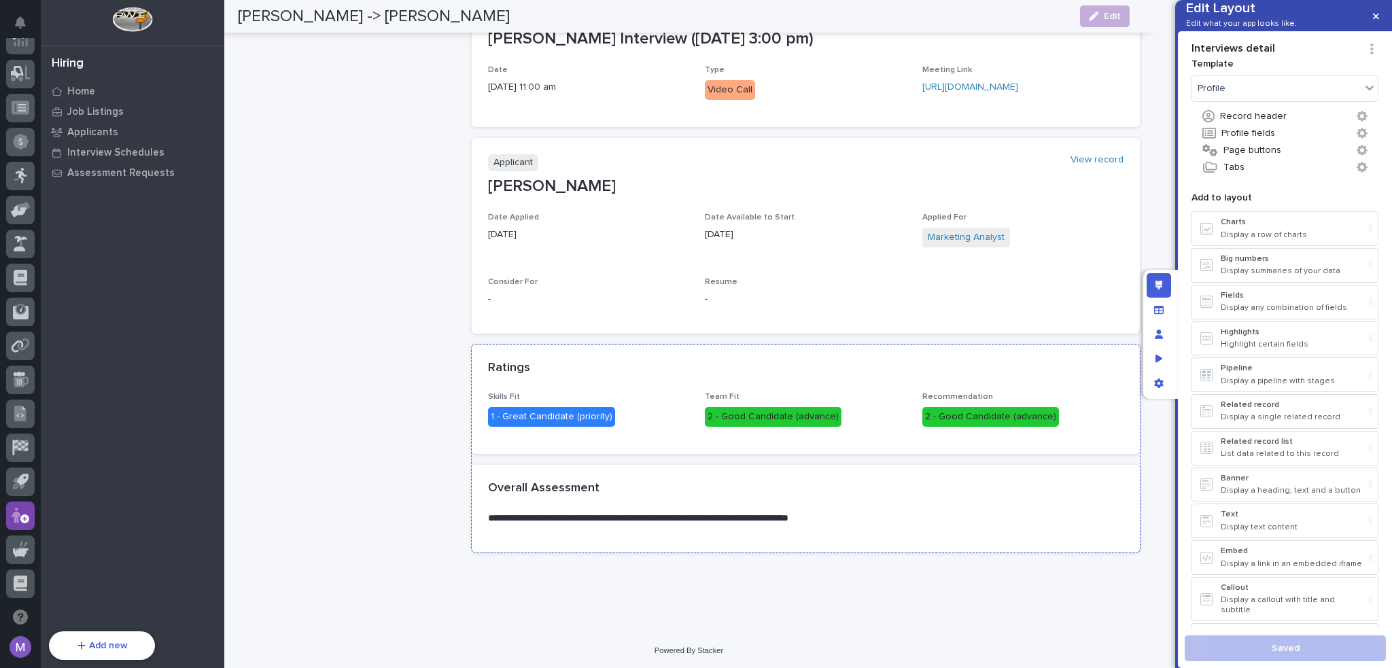
click at [762, 378] on div "Ratings" at bounding box center [806, 369] width 668 height 48
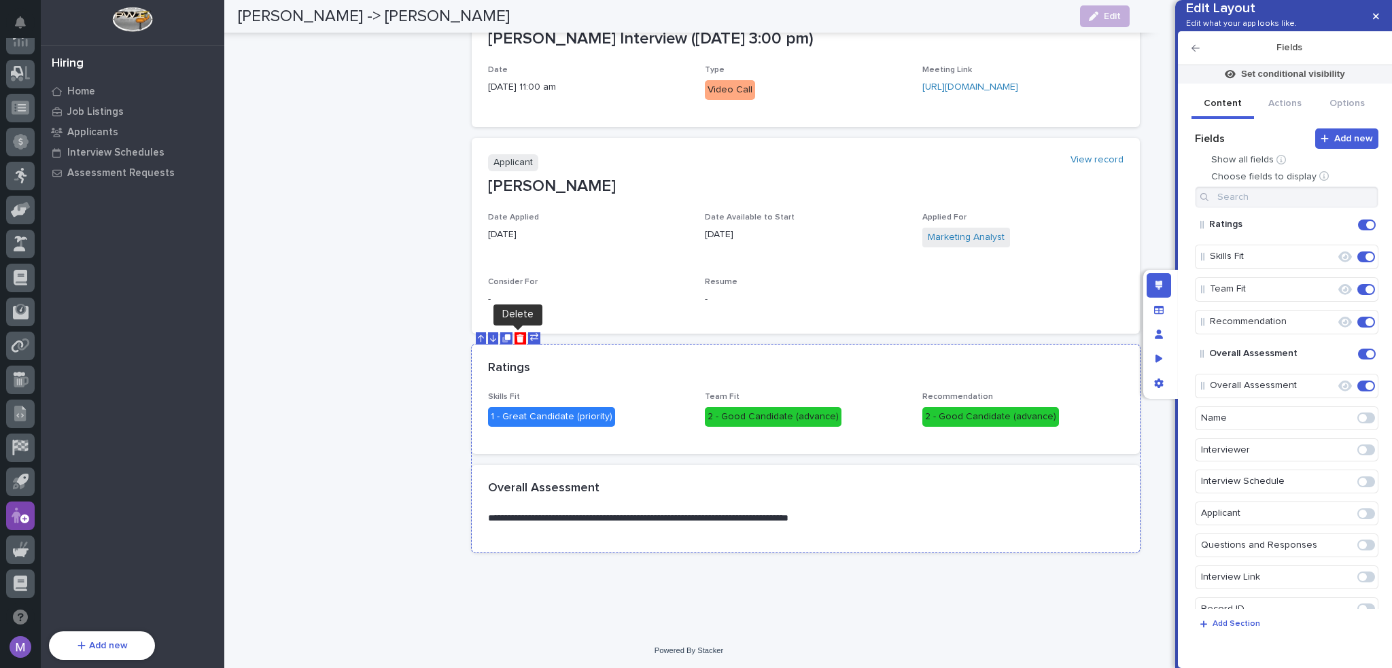
click at [519, 338] on icon "Delete" at bounding box center [519, 338] width 7 height 8
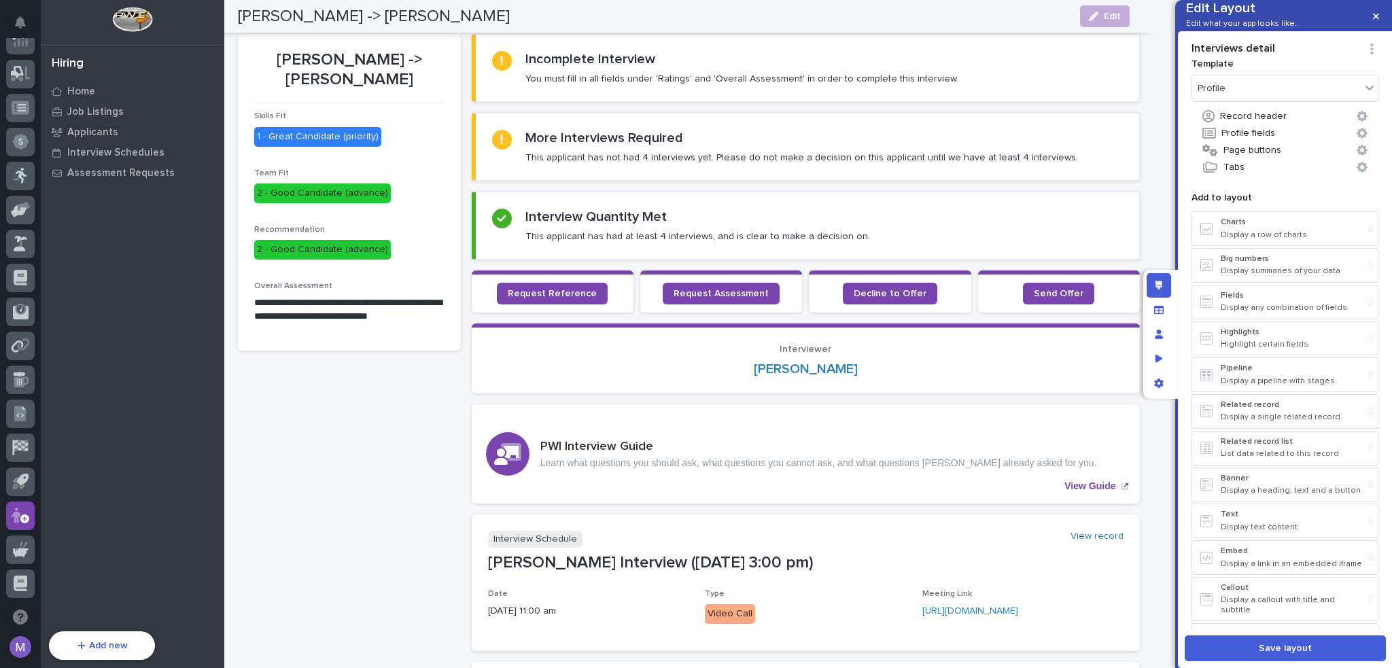
scroll to position [0, 0]
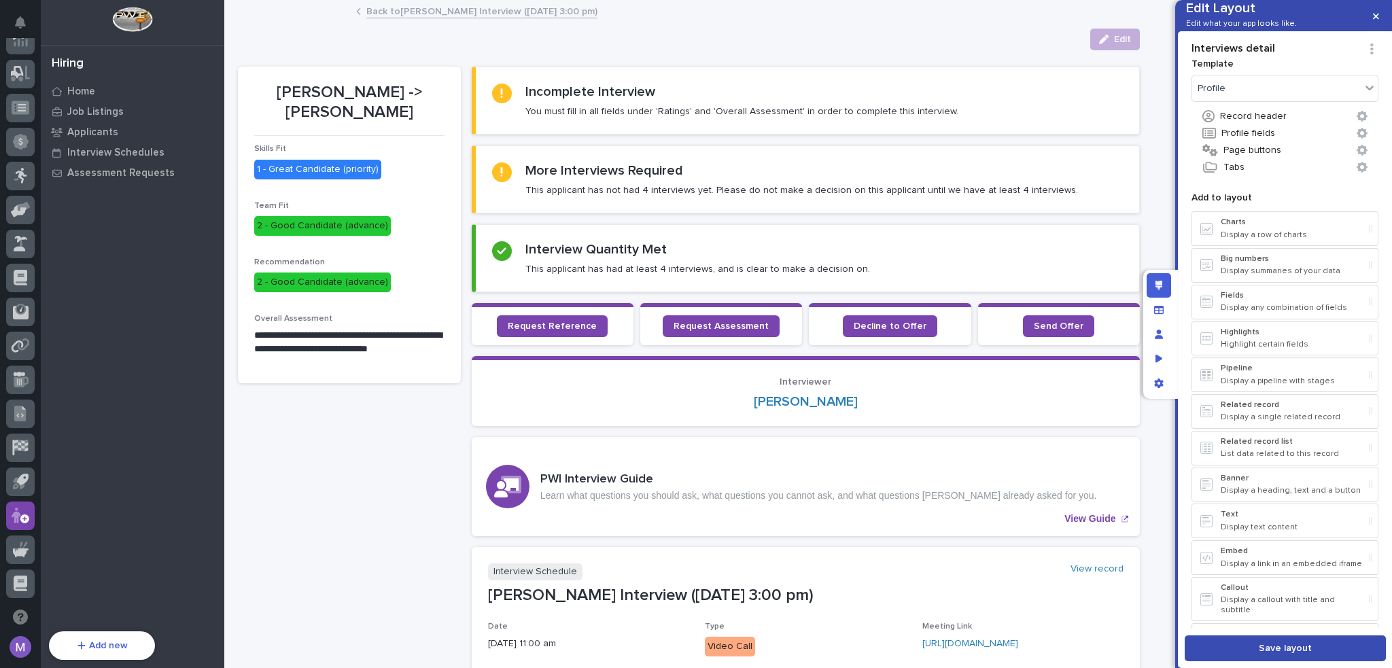
click at [1318, 650] on button "Save layout" at bounding box center [1284, 648] width 201 height 26
click at [1162, 287] on div "Edit layout" at bounding box center [1158, 285] width 24 height 24
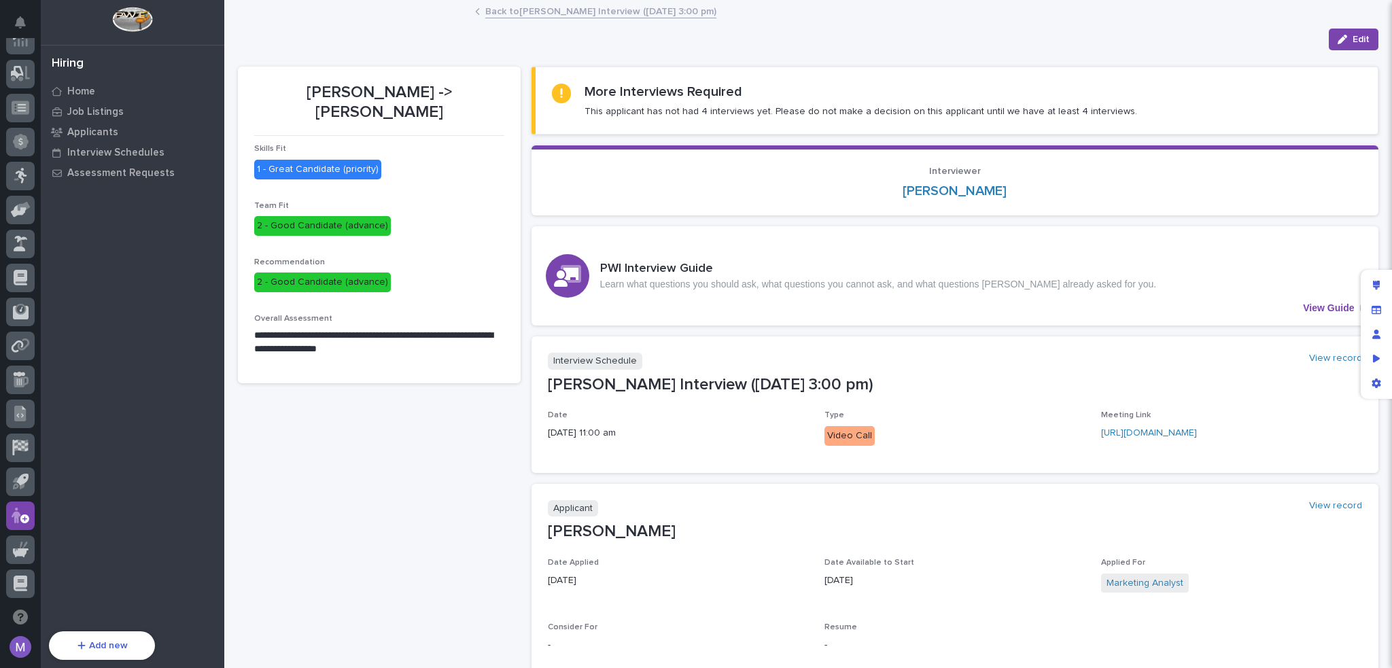
click at [522, 463] on div "**********" at bounding box center [808, 370] width 1140 height 640
click at [1383, 284] on div "Edit layout" at bounding box center [1376, 285] width 24 height 24
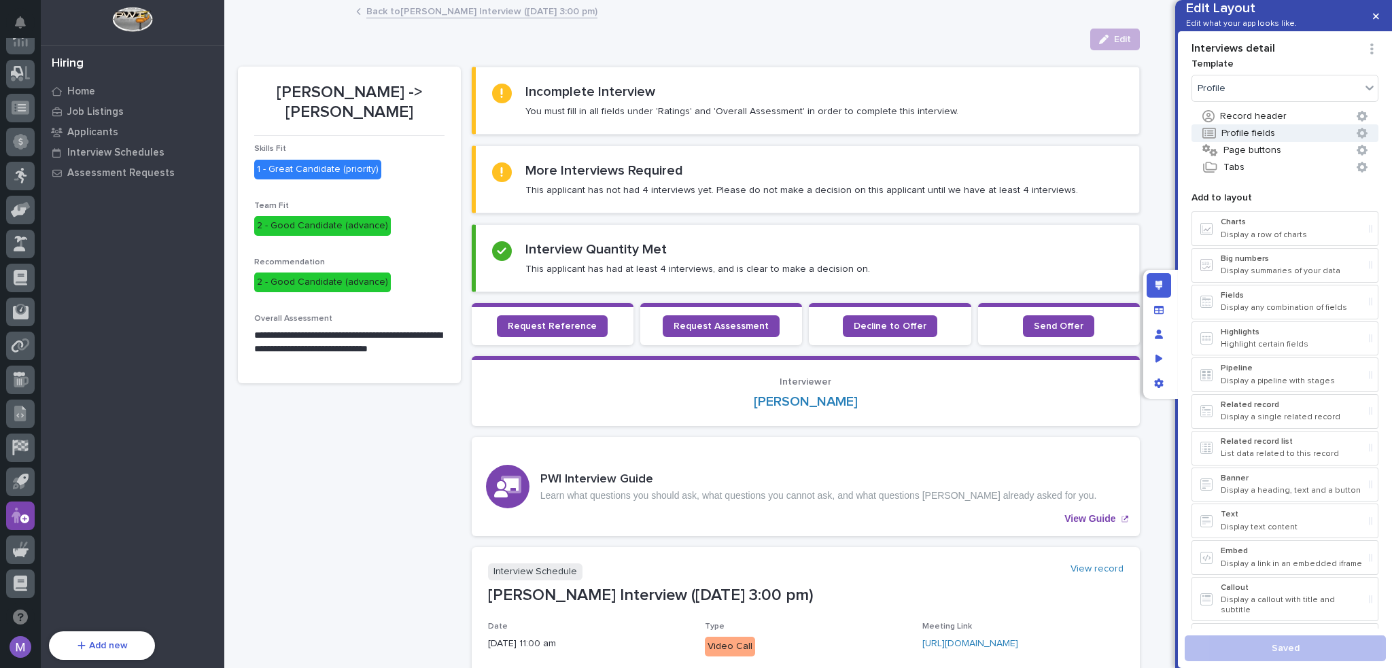
click at [1261, 142] on button "Profile fields" at bounding box center [1284, 133] width 187 height 18
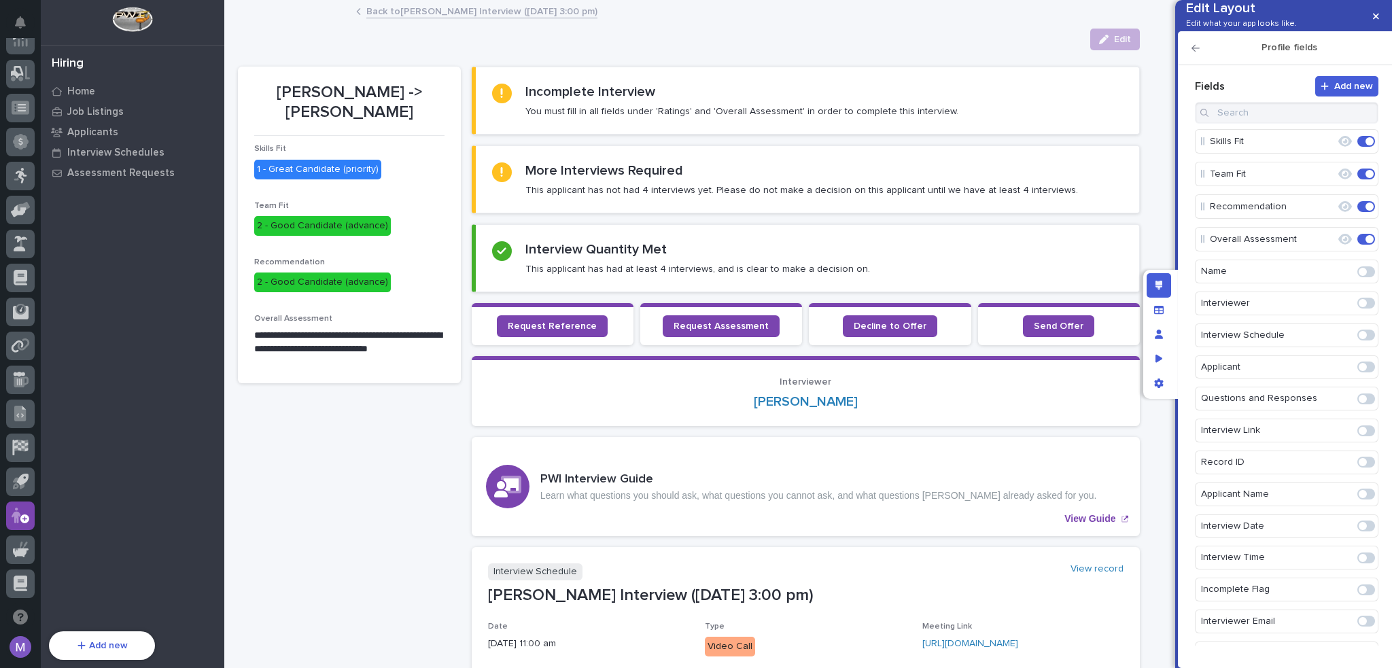
click at [1358, 307] on span at bounding box center [1362, 303] width 8 height 8
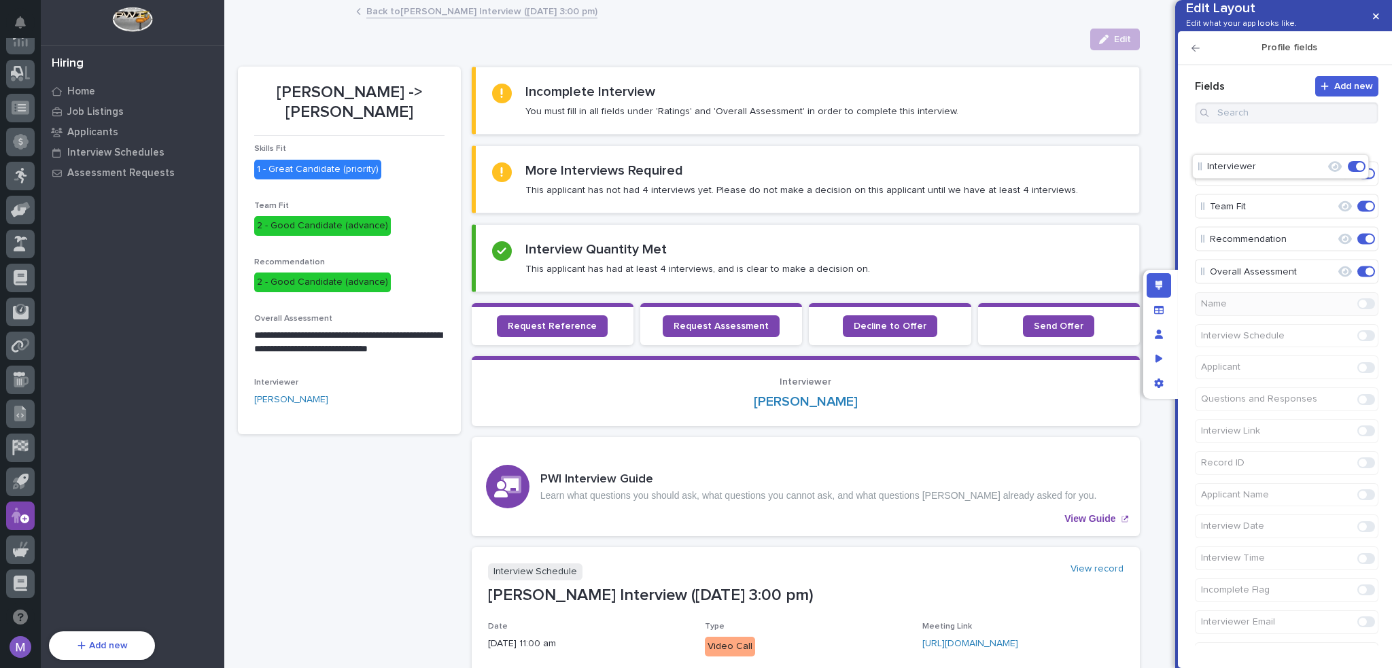
drag, startPoint x: 1258, startPoint y: 302, endPoint x: 1254, endPoint y: 170, distance: 131.9
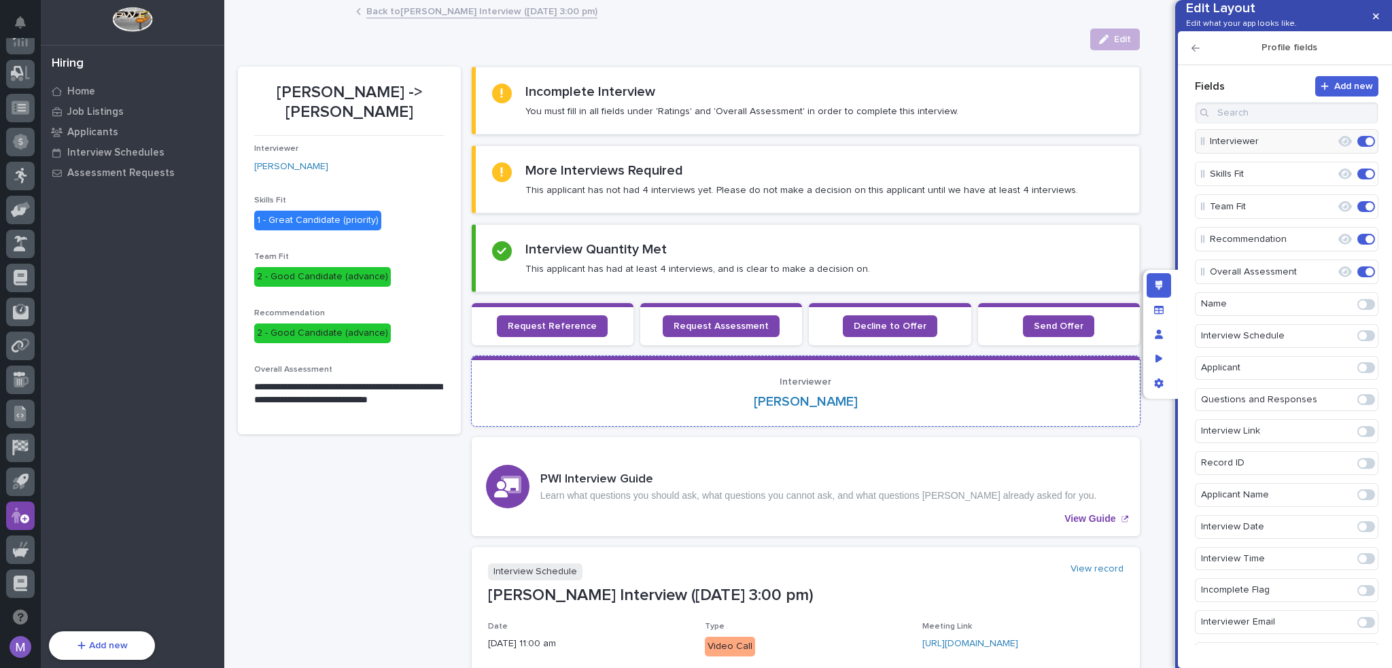
click at [881, 393] on div "[PERSON_NAME]" at bounding box center [805, 401] width 635 height 16
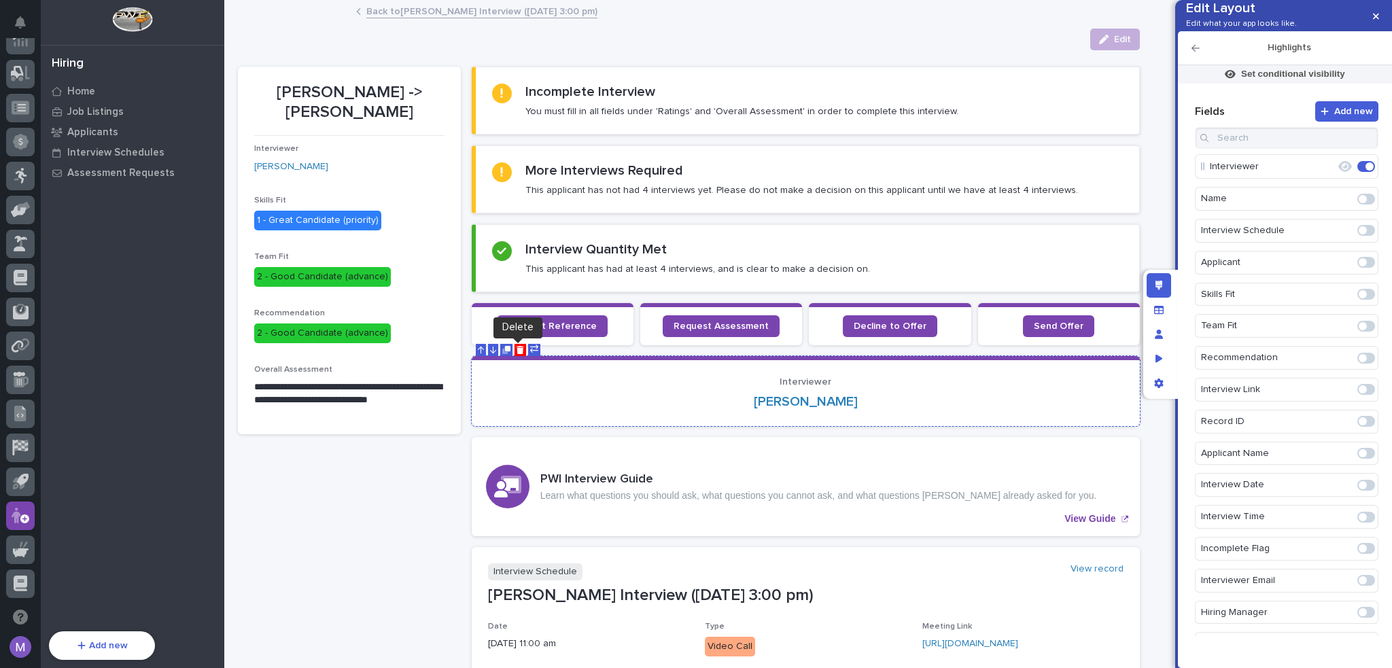
click at [516, 351] on icon "Delete" at bounding box center [519, 350] width 7 height 8
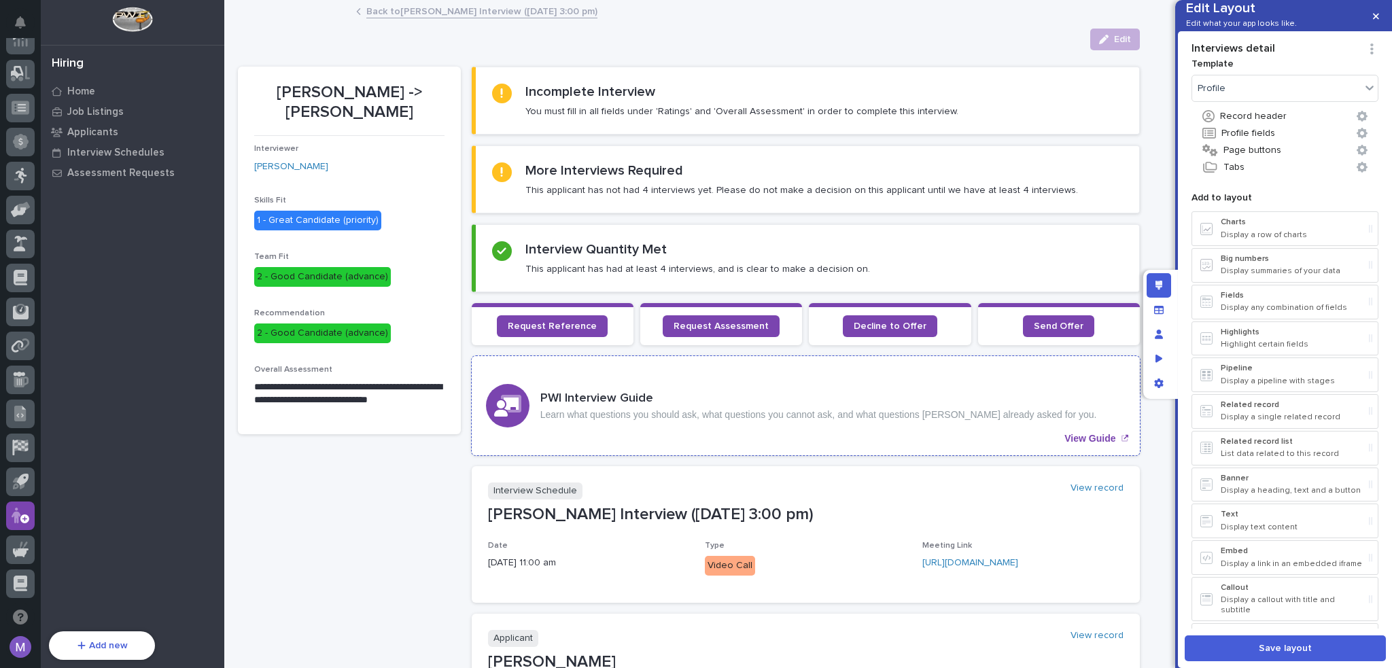
scroll to position [257, 0]
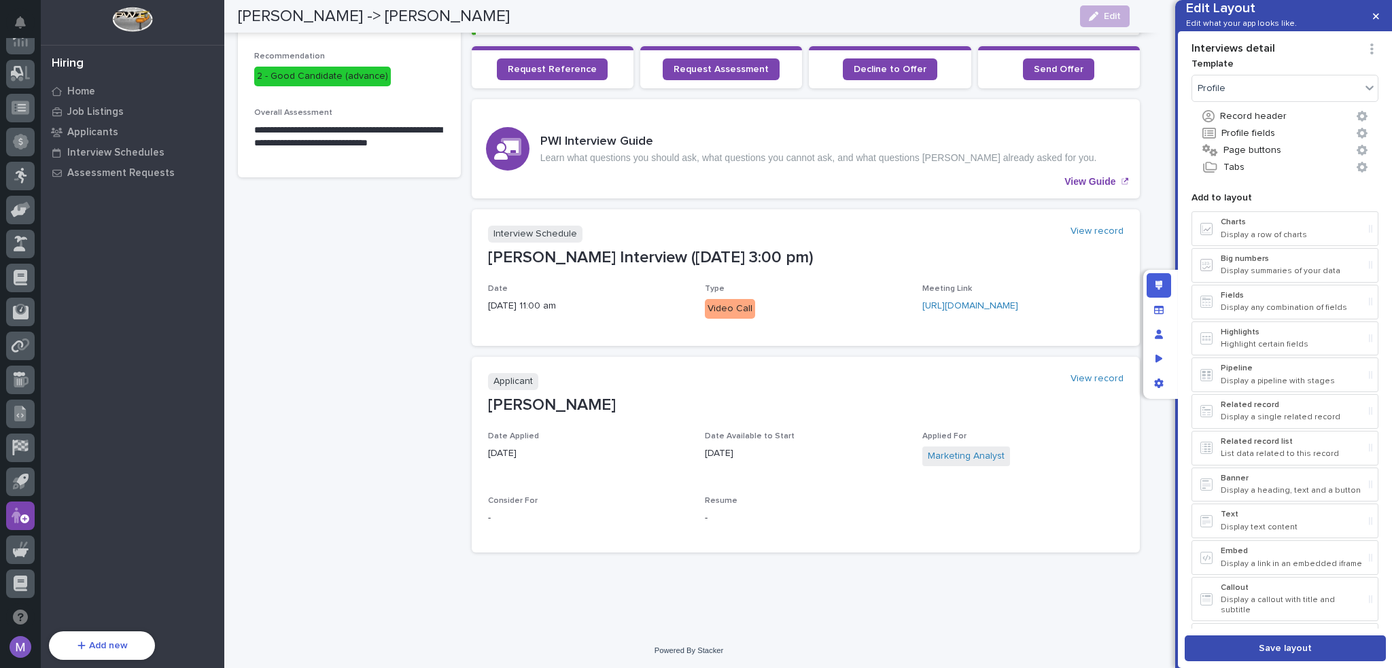
click at [1286, 643] on span "Save layout" at bounding box center [1284, 648] width 53 height 12
click at [1158, 290] on div "Edit layout" at bounding box center [1158, 285] width 24 height 24
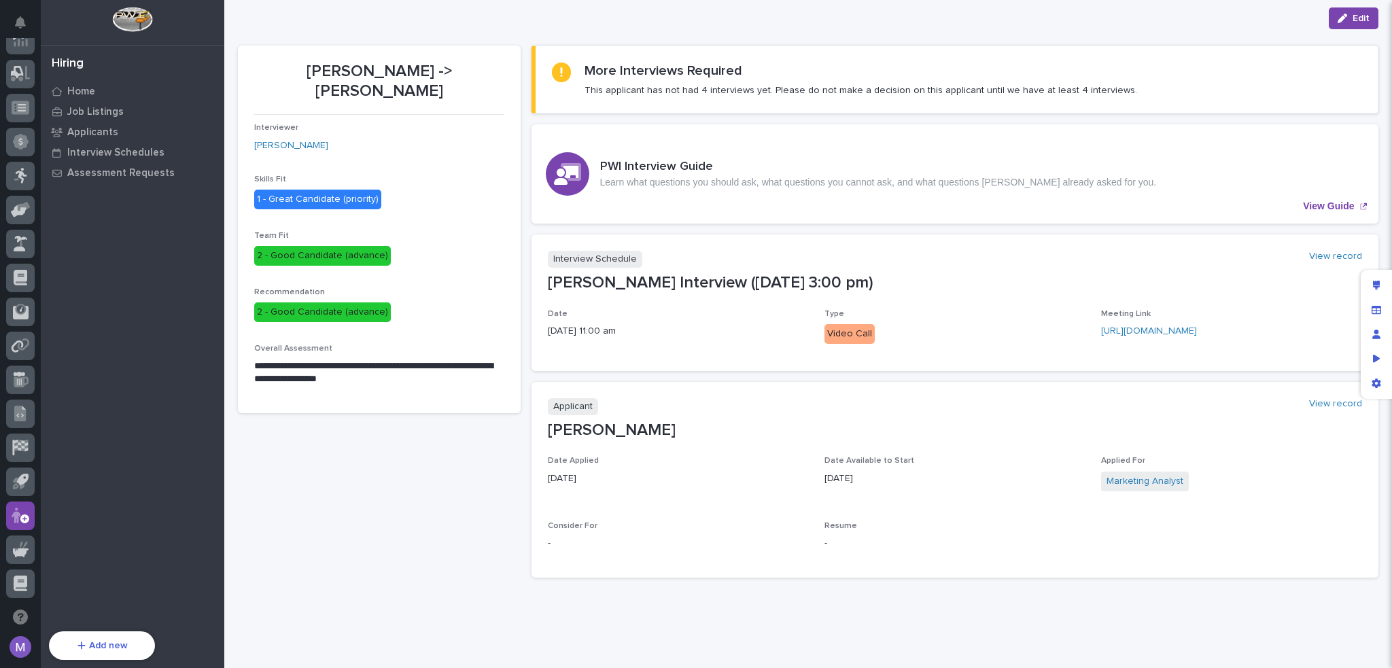
scroll to position [0, 0]
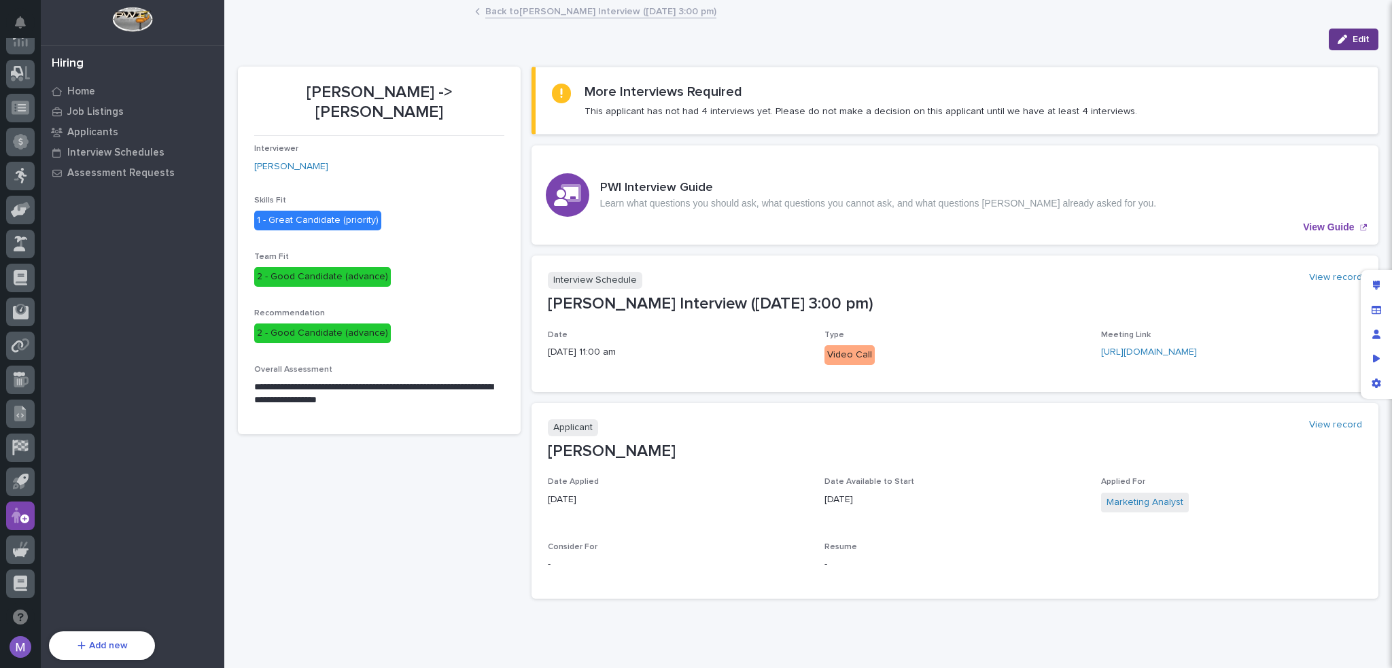
click at [1328, 37] on button "Edit" at bounding box center [1353, 40] width 50 height 22
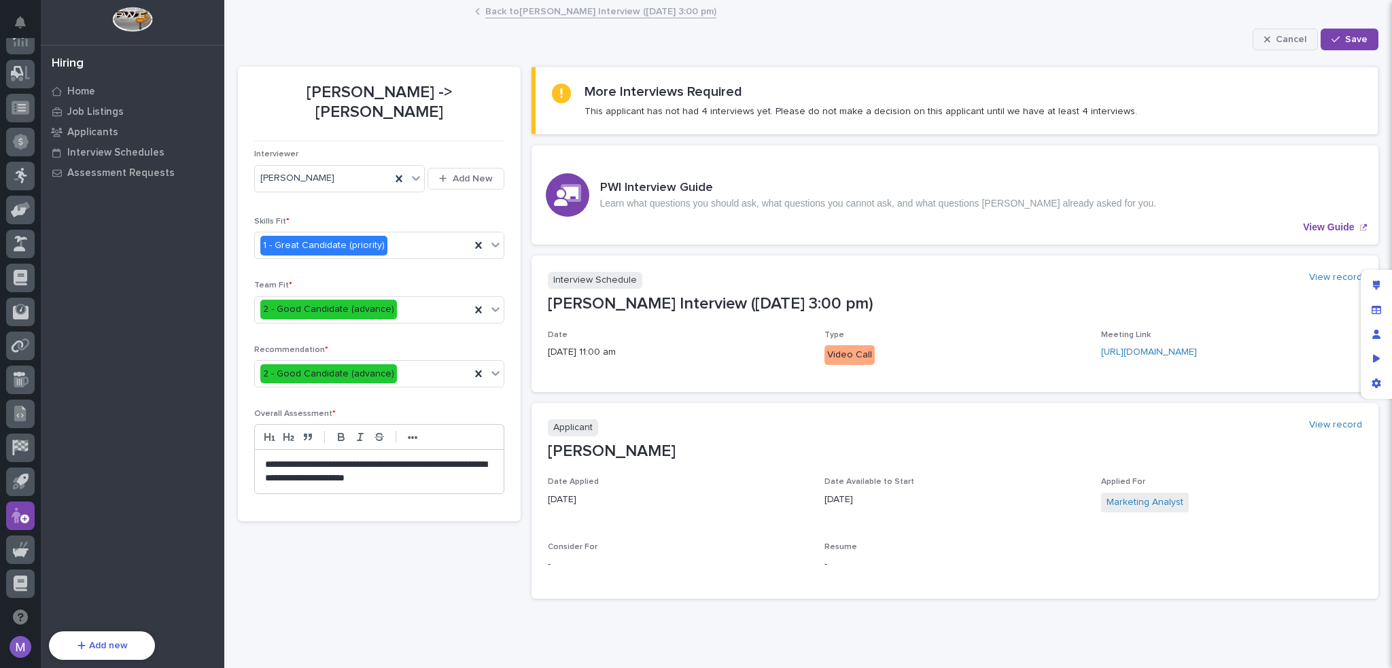
click at [1286, 34] on span "Cancel" at bounding box center [1290, 39] width 31 height 12
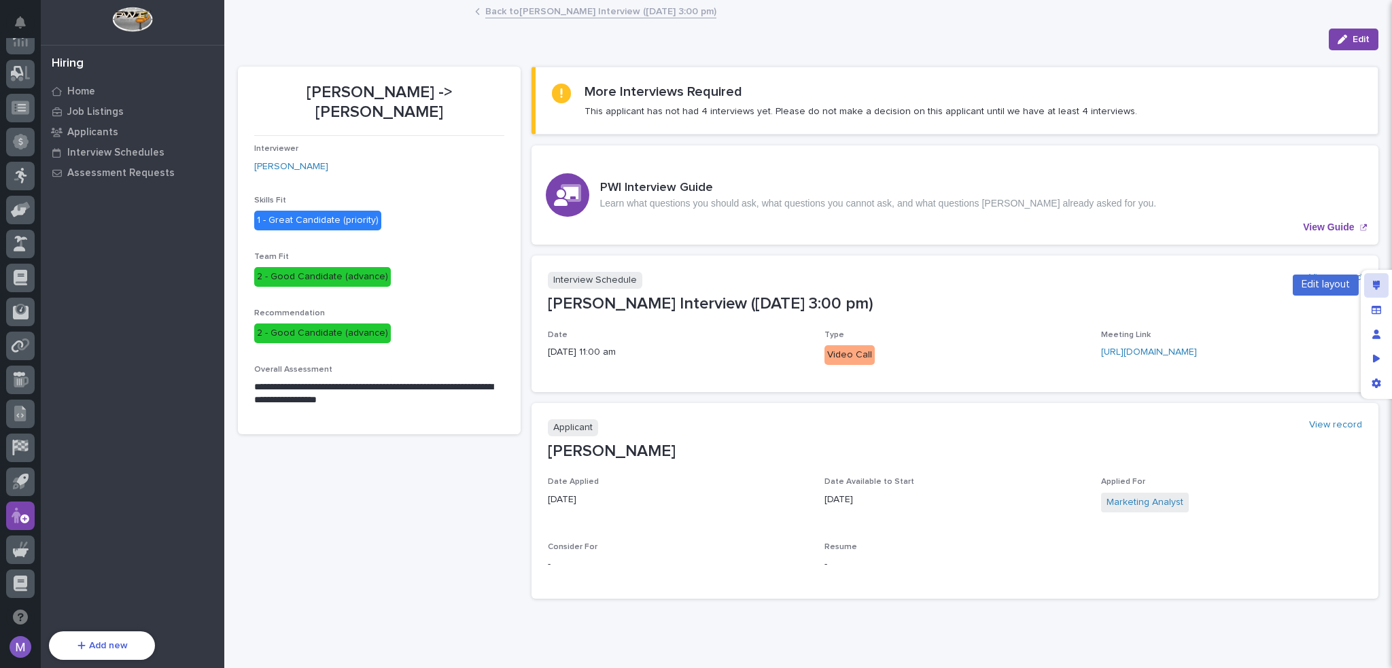
click at [1380, 279] on div "Edit layout" at bounding box center [1376, 285] width 24 height 24
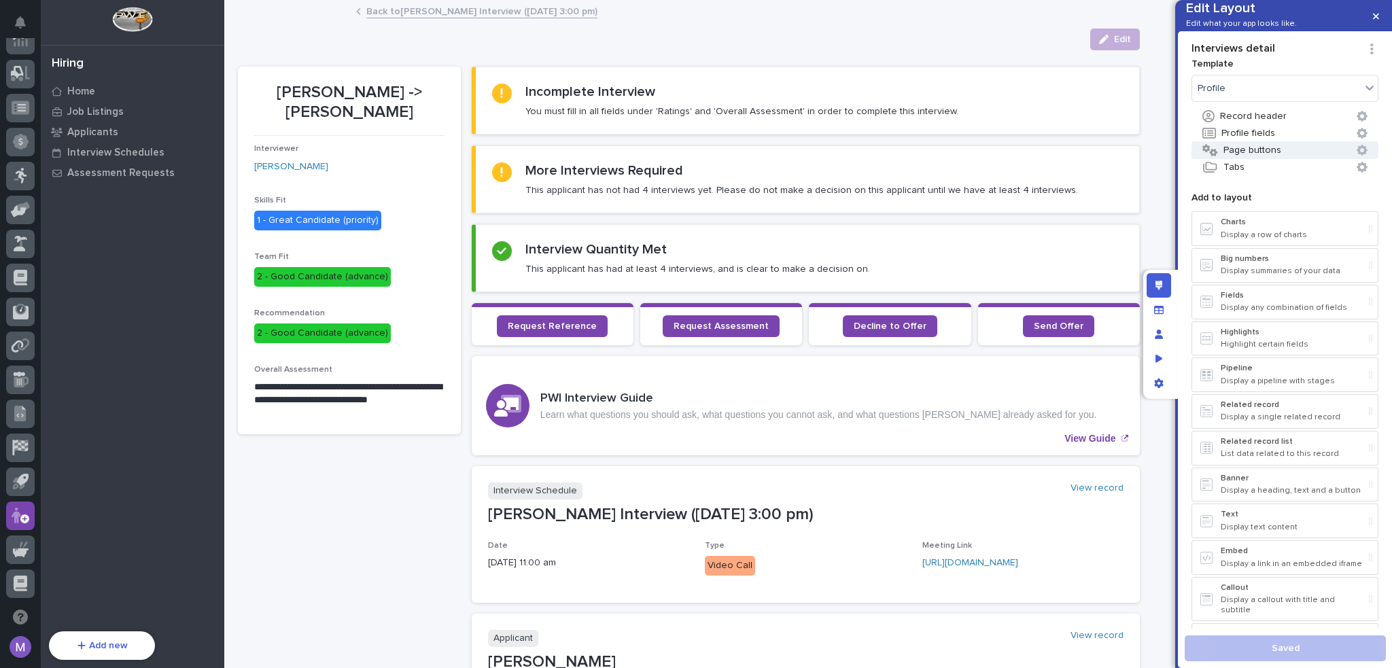
click at [1269, 159] on button "Page buttons" at bounding box center [1284, 150] width 187 height 18
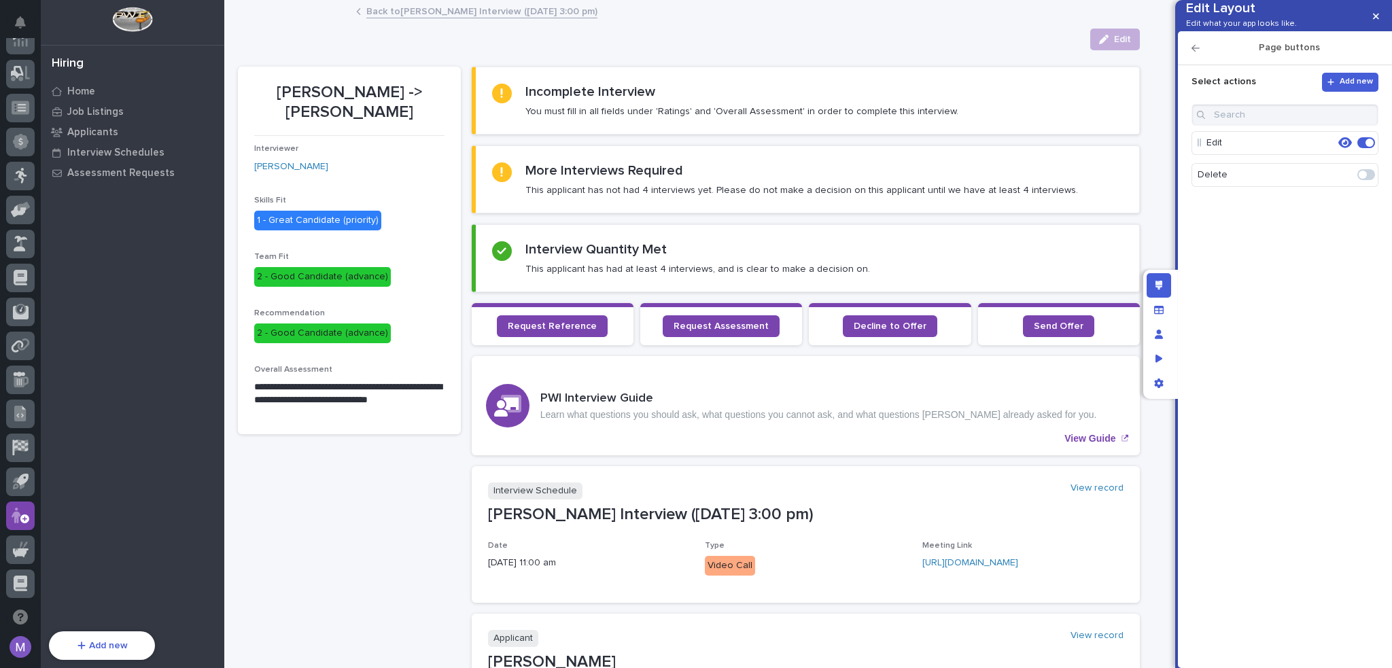
click at [1195, 53] on icon "button" at bounding box center [1195, 48] width 8 height 10
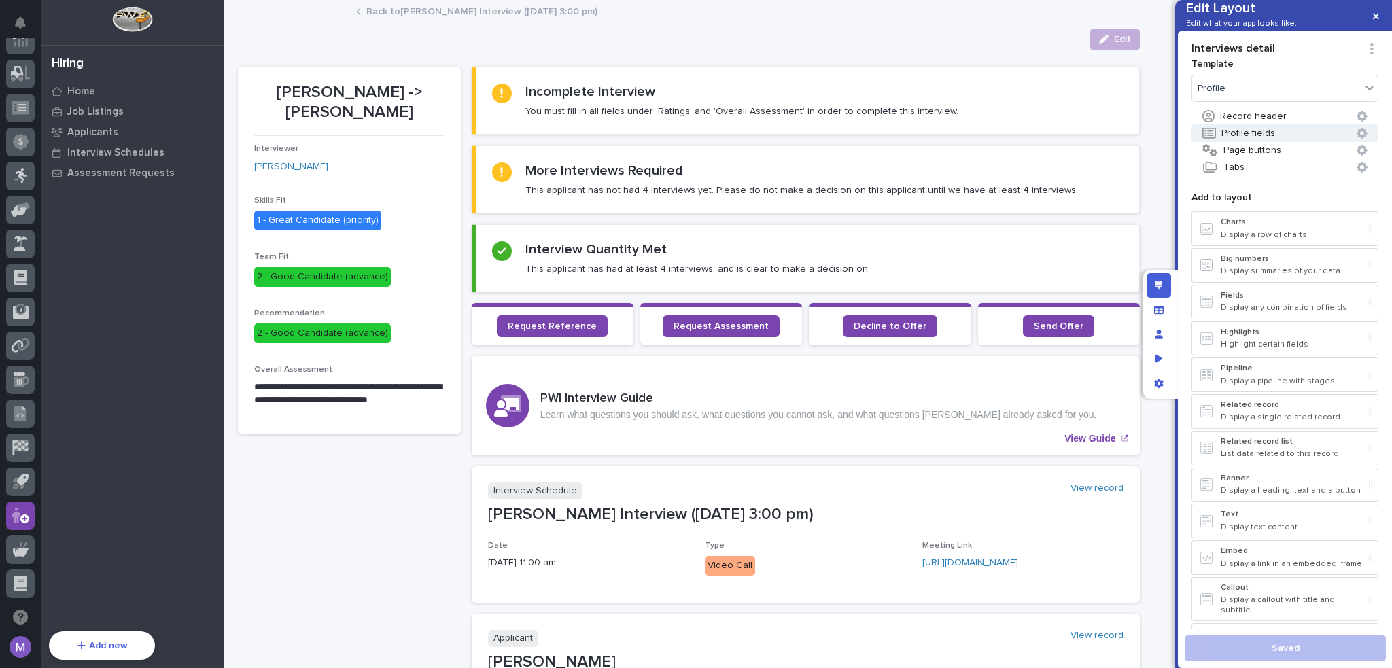
click at [1253, 142] on button "Profile fields" at bounding box center [1284, 133] width 187 height 18
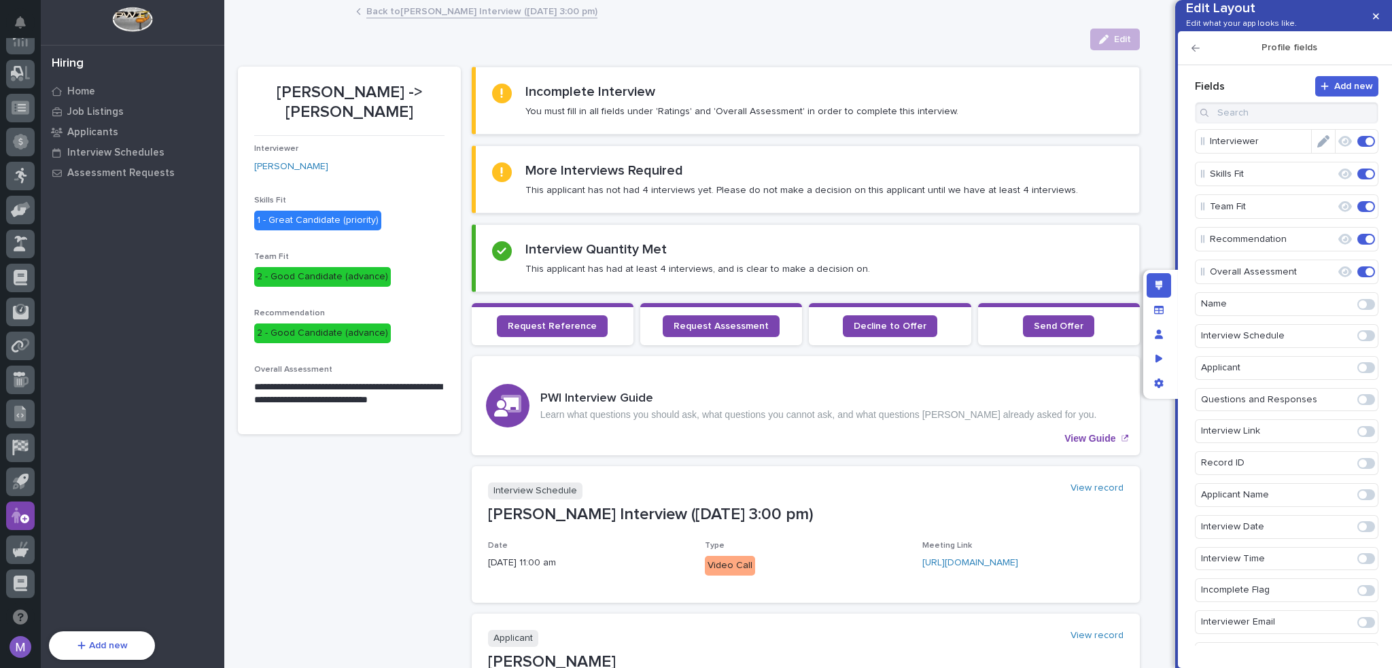
click at [1321, 147] on icon "Edit" at bounding box center [1323, 141] width 12 height 12
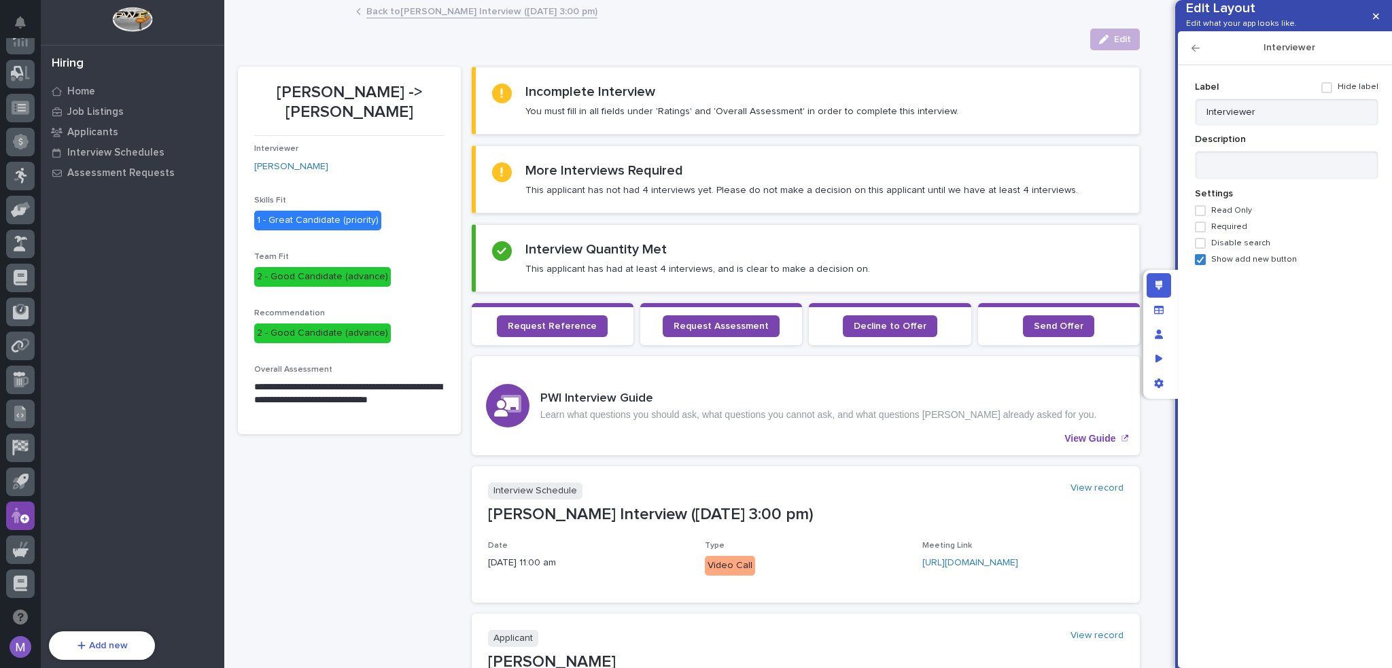
click at [1266, 264] on span "Show add new button" at bounding box center [1254, 260] width 86 height 10
click at [1225, 232] on span "Required" at bounding box center [1229, 227] width 36 height 10
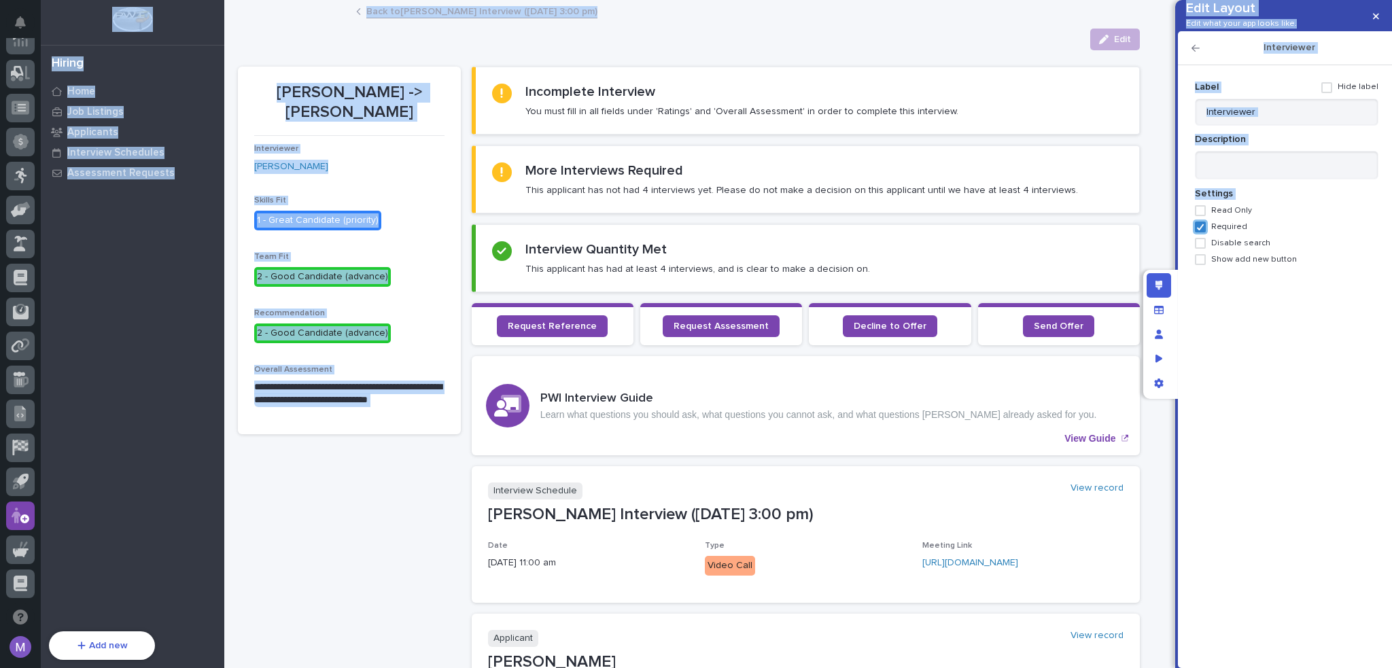
click at [1164, 271] on div "Edit Layout Edit what your app looks like. Interviewer Add new Fields Interview…" at bounding box center [696, 334] width 1392 height 668
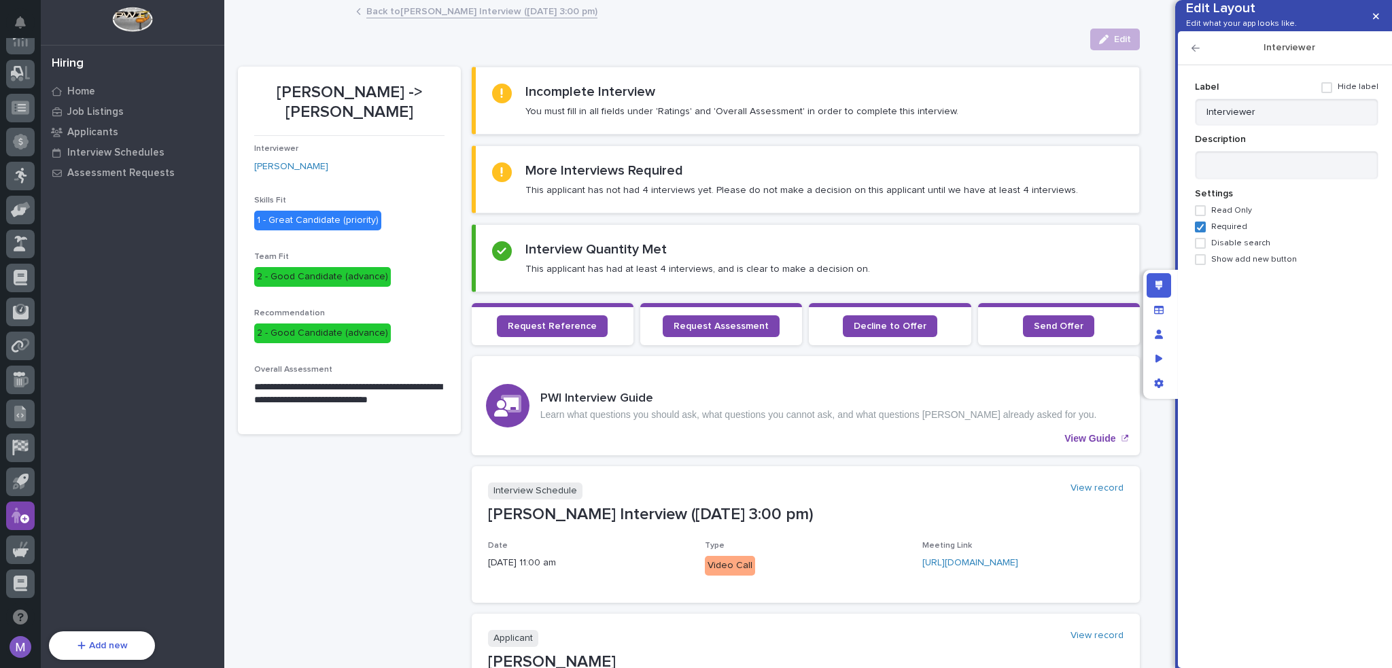
click at [1161, 289] on icon "Edit layout" at bounding box center [1158, 286] width 7 height 10
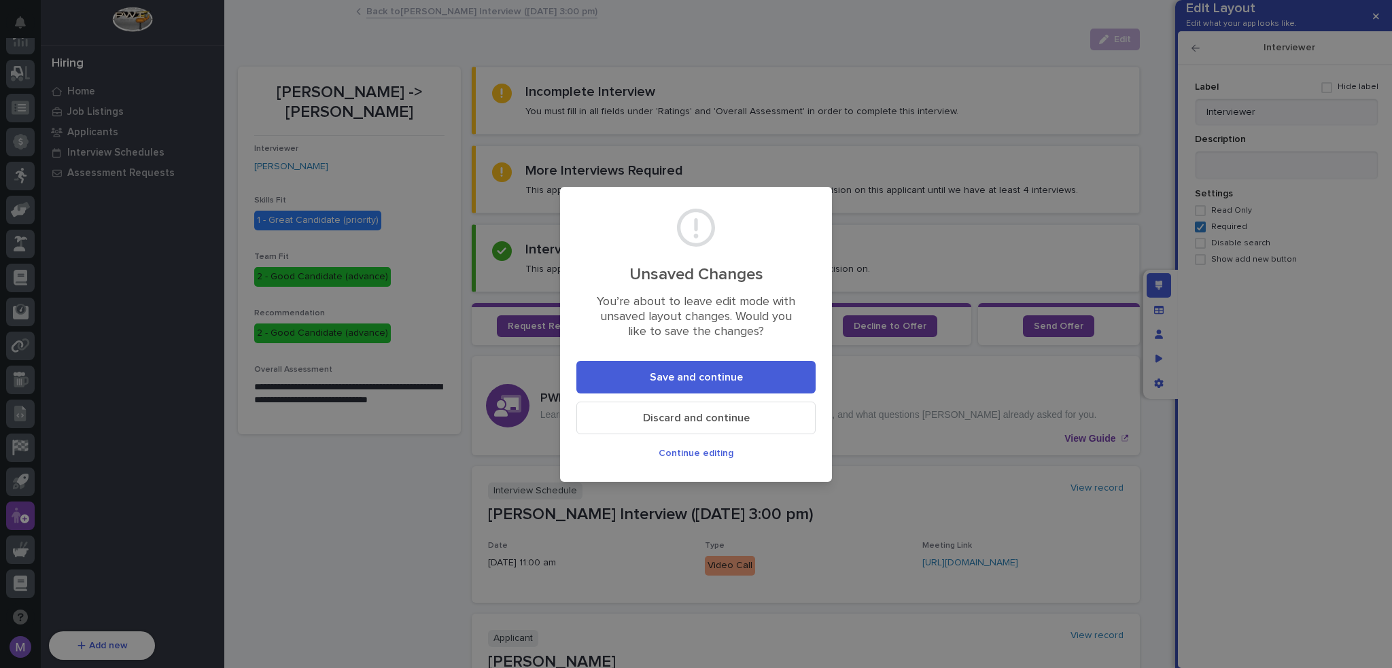
click at [757, 375] on button "Save and continue" at bounding box center [695, 377] width 239 height 33
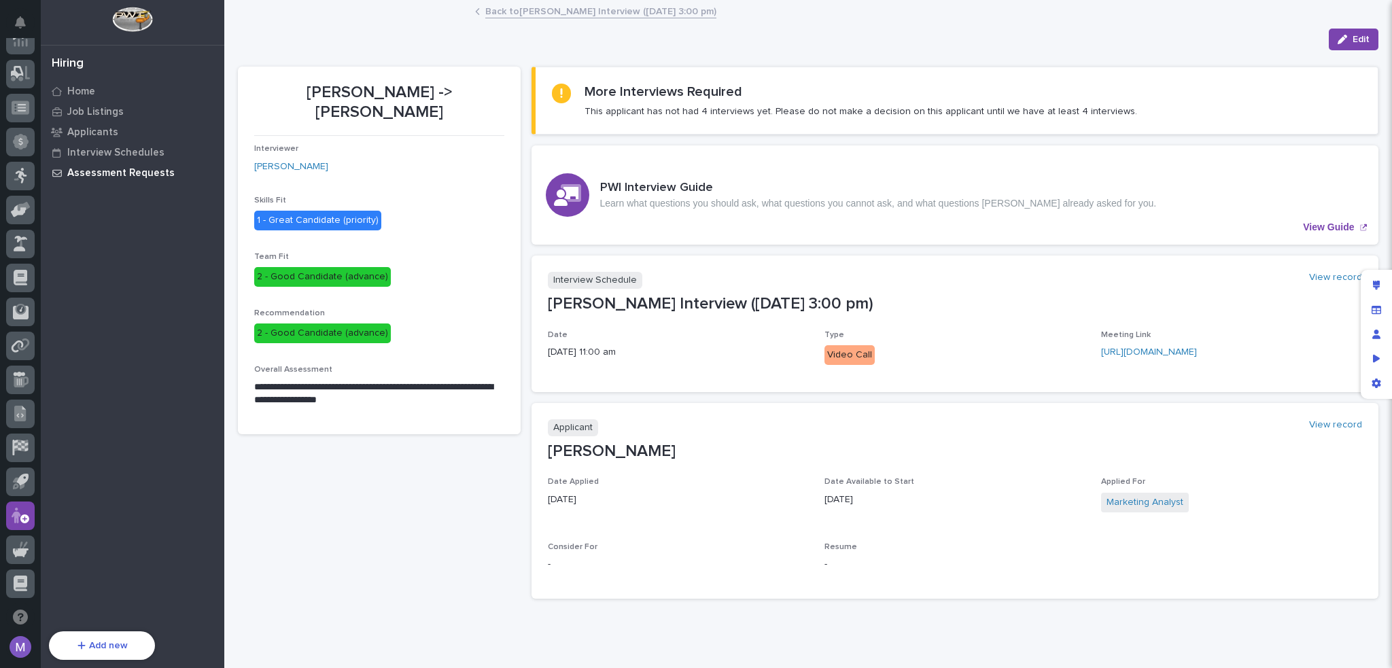
click at [82, 165] on div "Assessment Requests" at bounding box center [132, 172] width 177 height 19
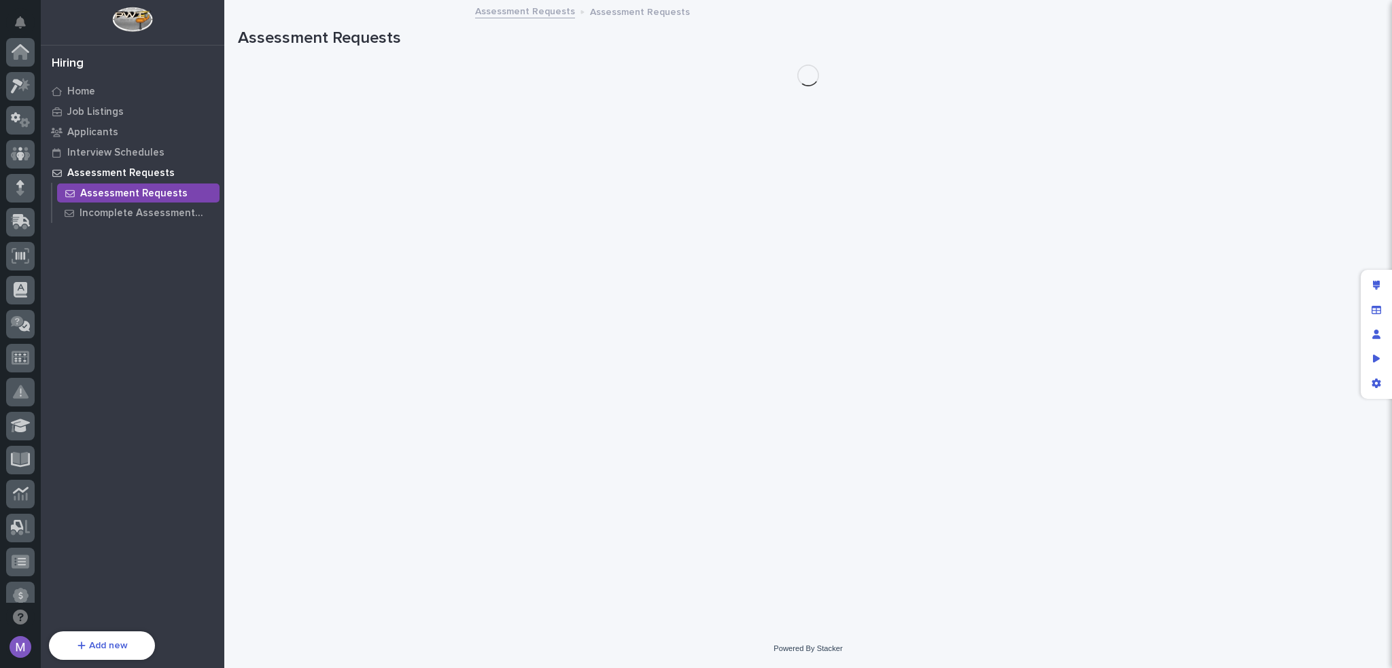
scroll to position [454, 0]
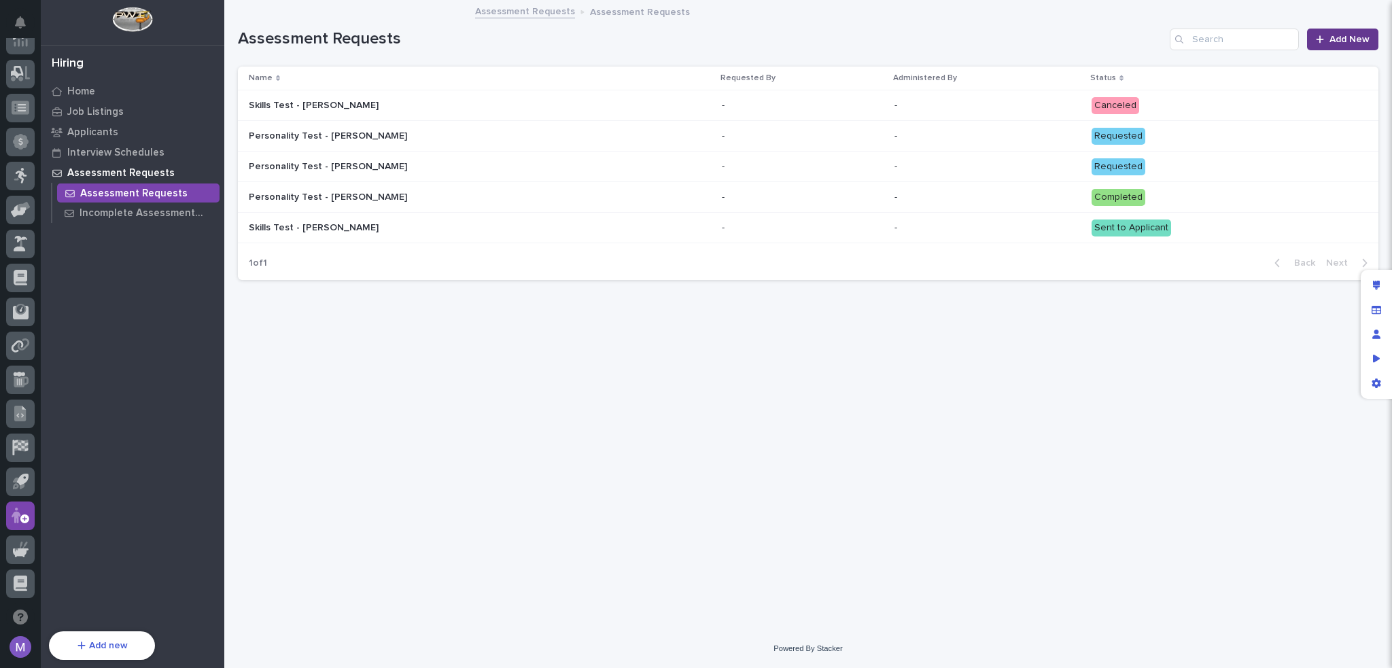
click at [1366, 41] on span "Add New" at bounding box center [1349, 40] width 40 height 10
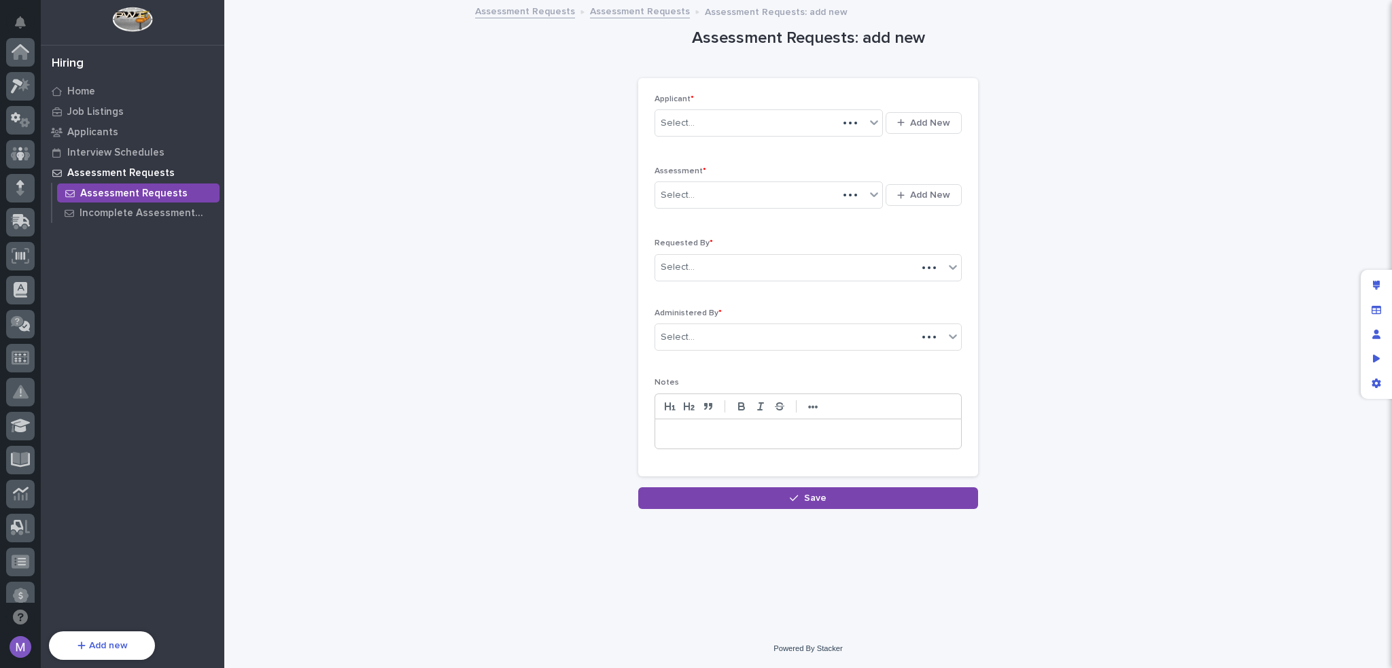
scroll to position [454, 0]
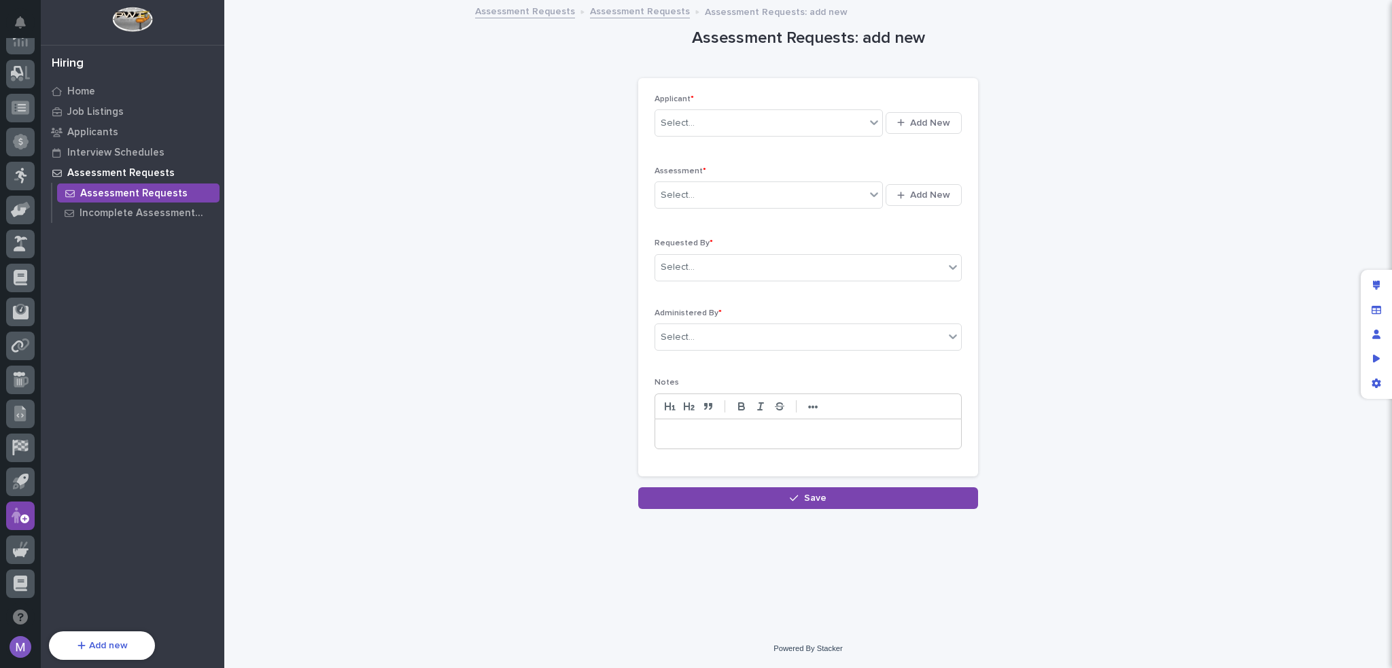
click at [616, 10] on link "Assessment Requests" at bounding box center [640, 11] width 100 height 16
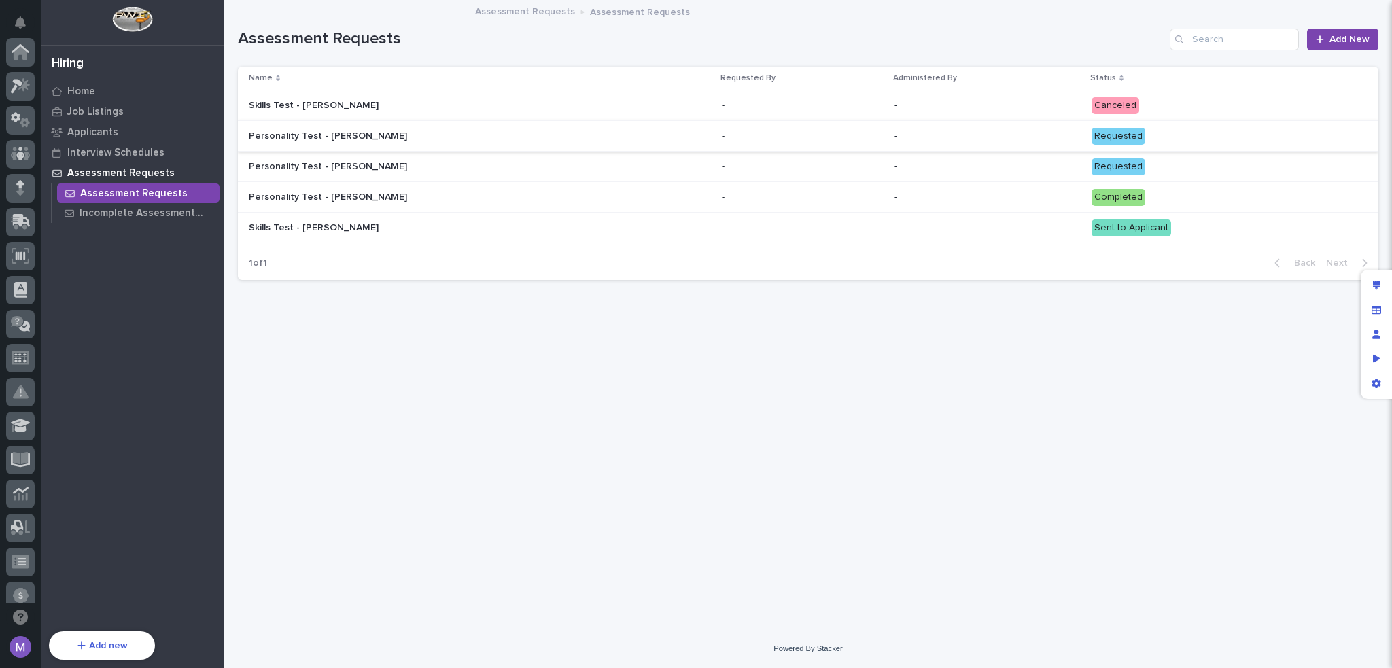
scroll to position [454, 0]
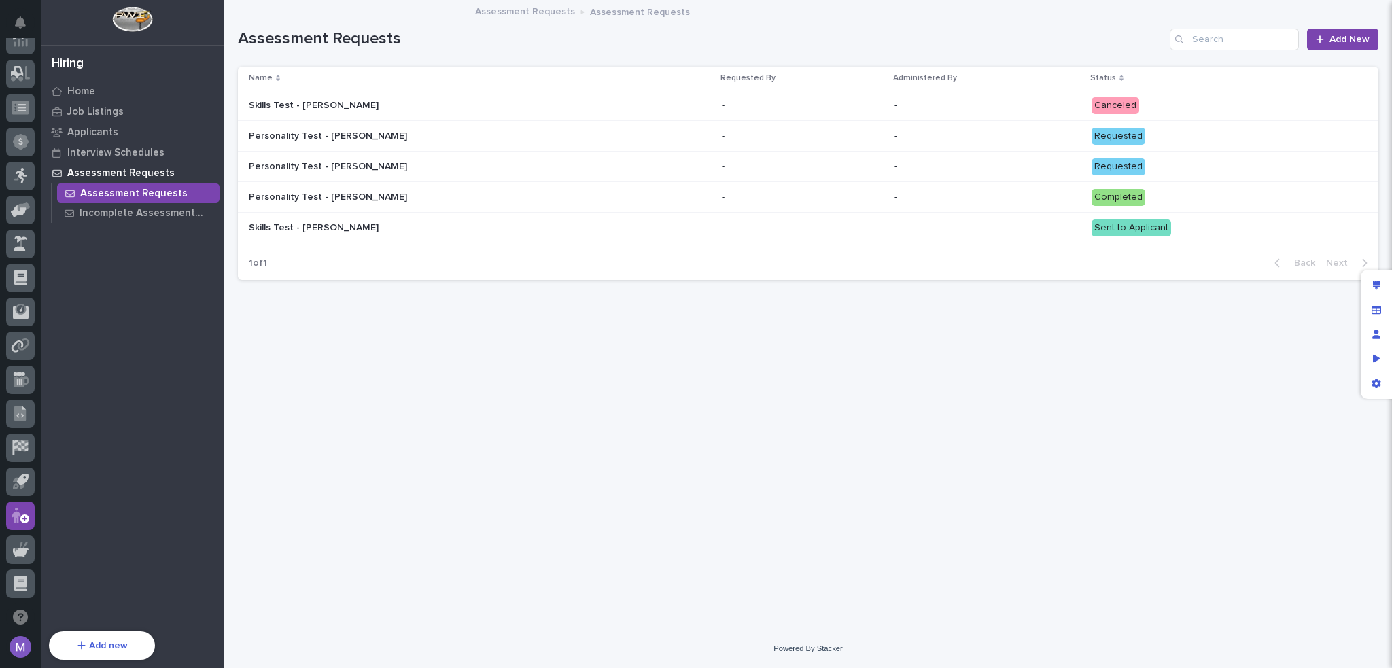
click at [638, 97] on div "Skills Test - [PERSON_NAME] Skills Test - [PERSON_NAME]" at bounding box center [480, 105] width 462 height 22
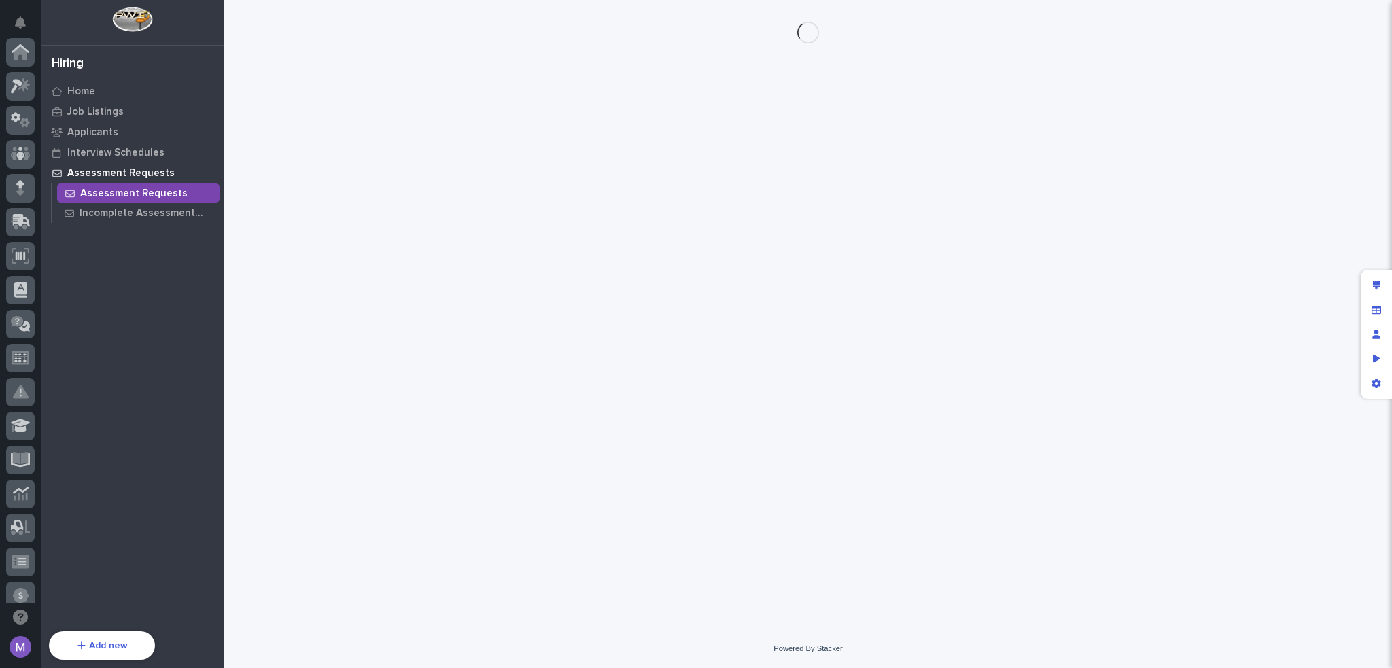
scroll to position [454, 0]
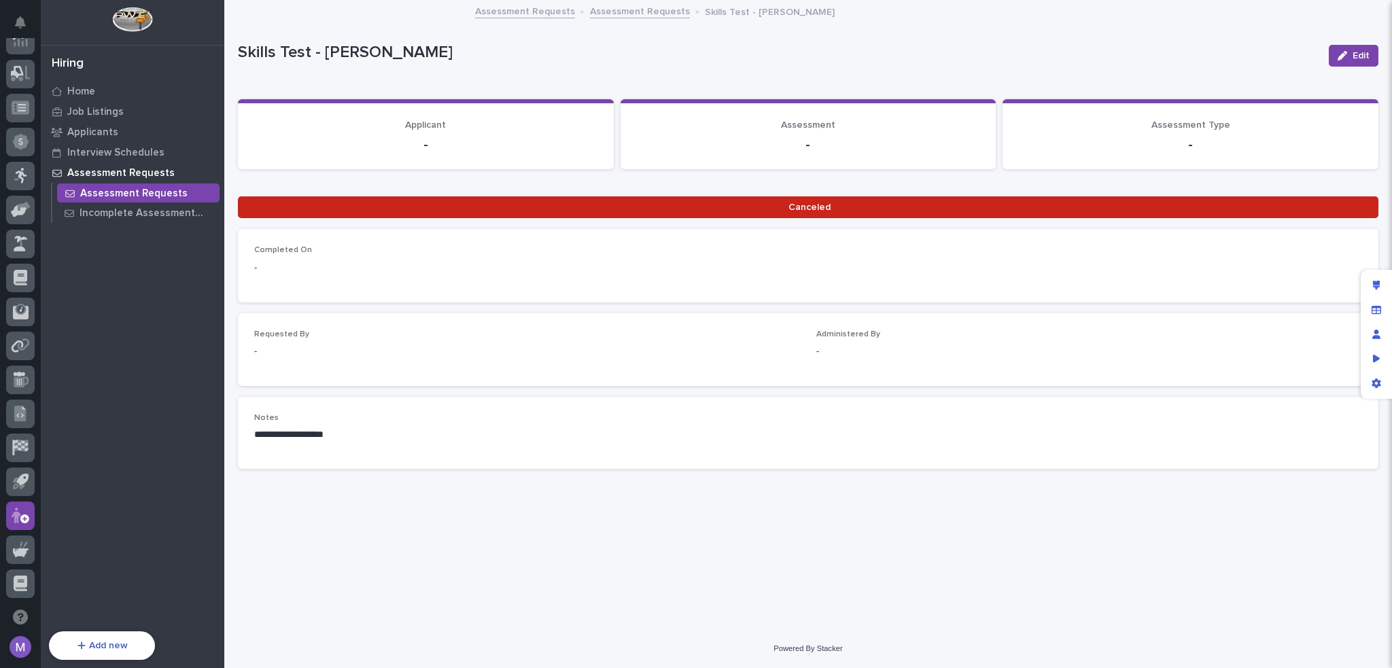
click at [617, 16] on link "Assessment Requests" at bounding box center [640, 11] width 100 height 16
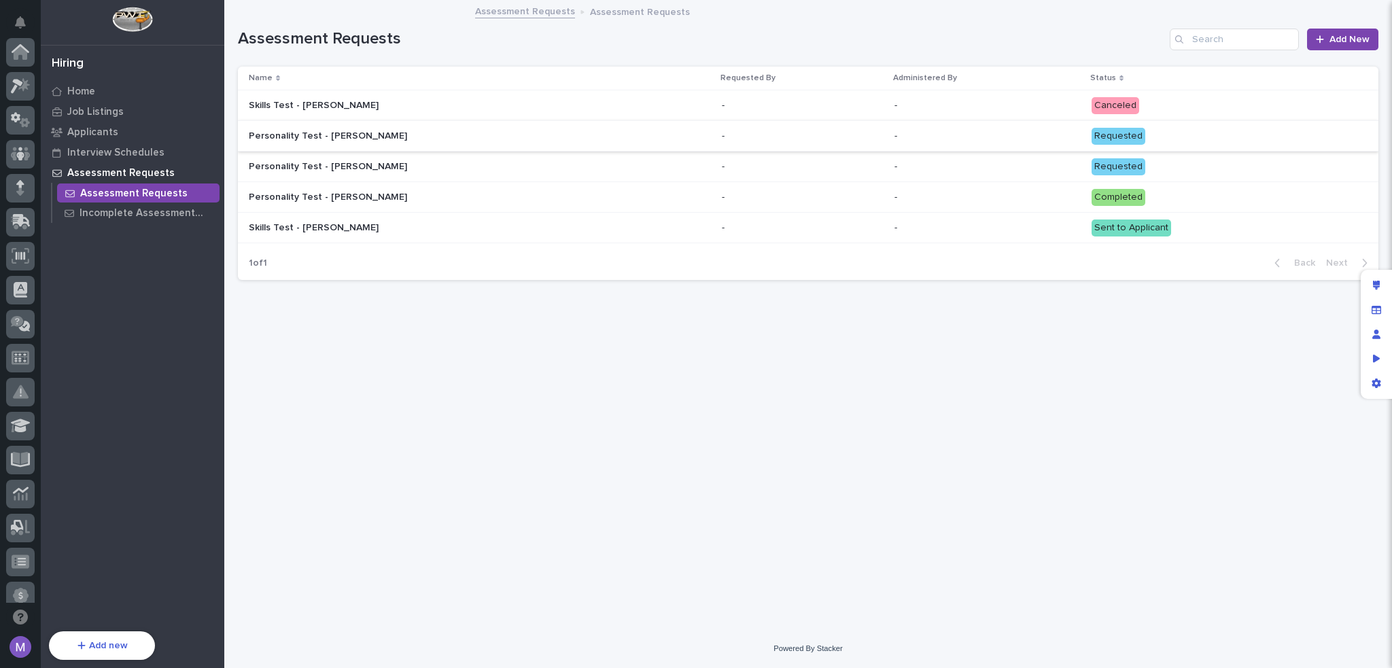
scroll to position [454, 0]
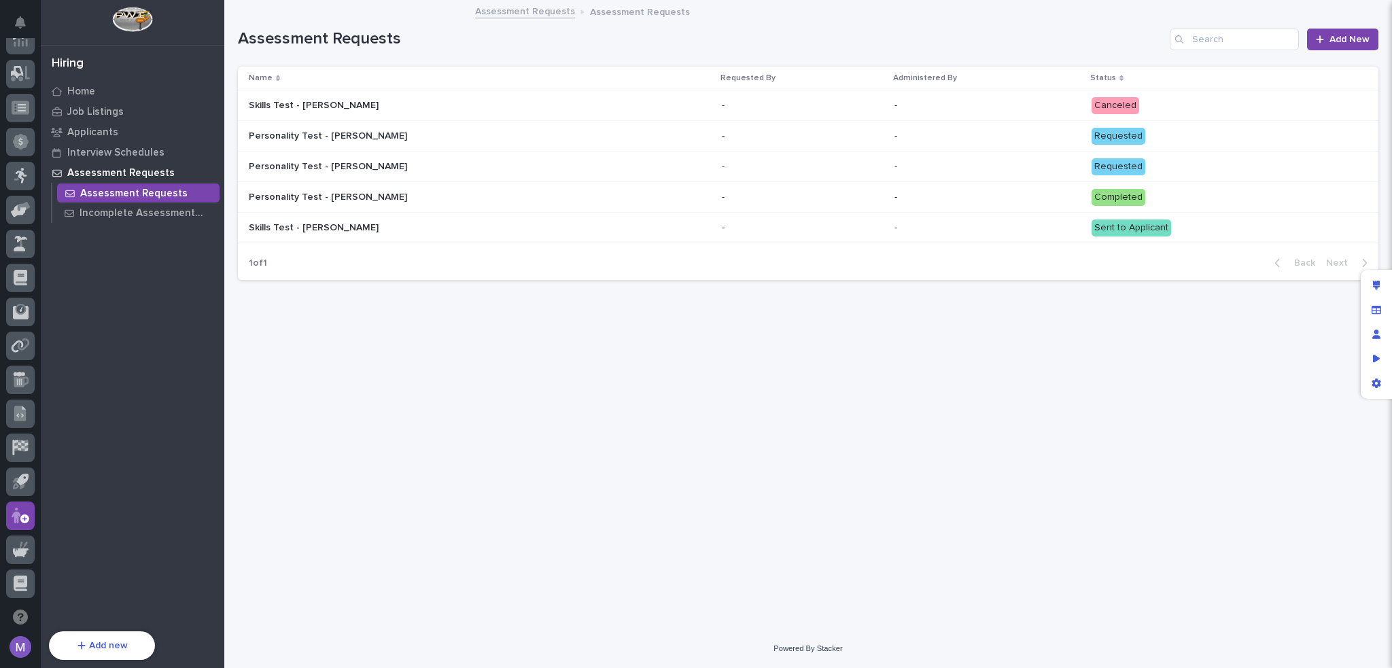
click at [484, 135] on p at bounding box center [368, 136] width 238 height 12
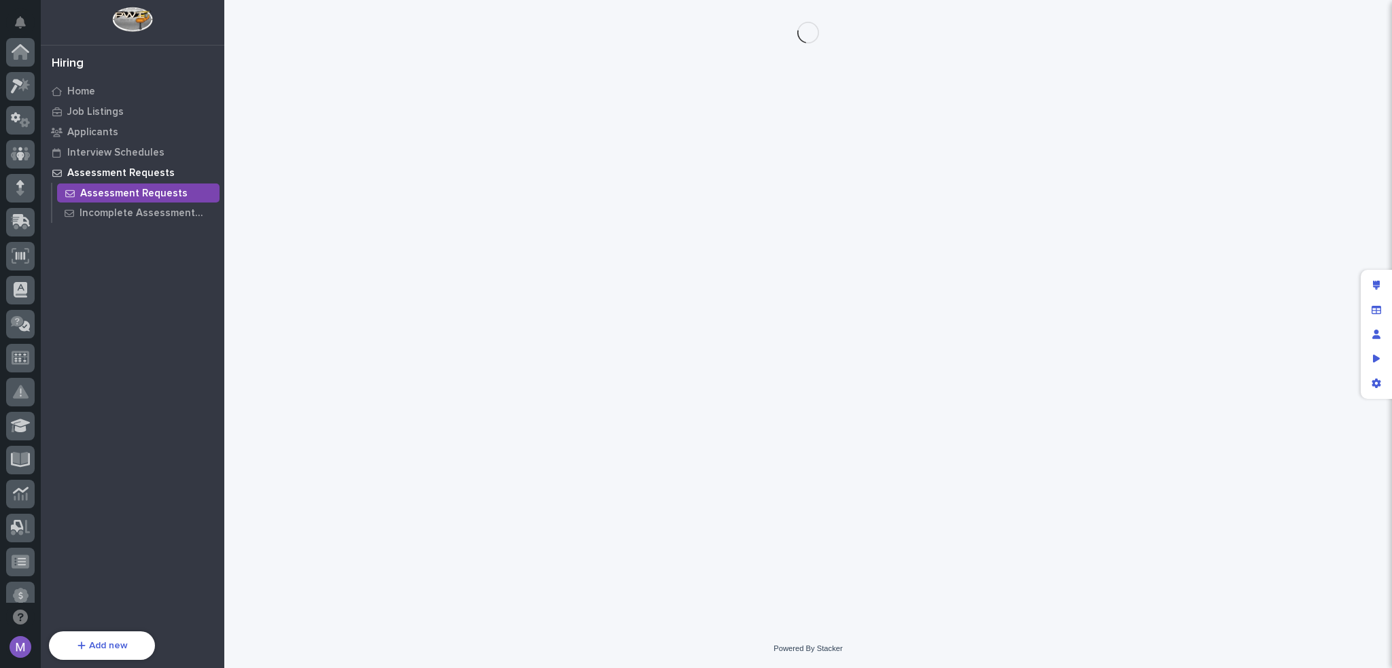
scroll to position [454, 0]
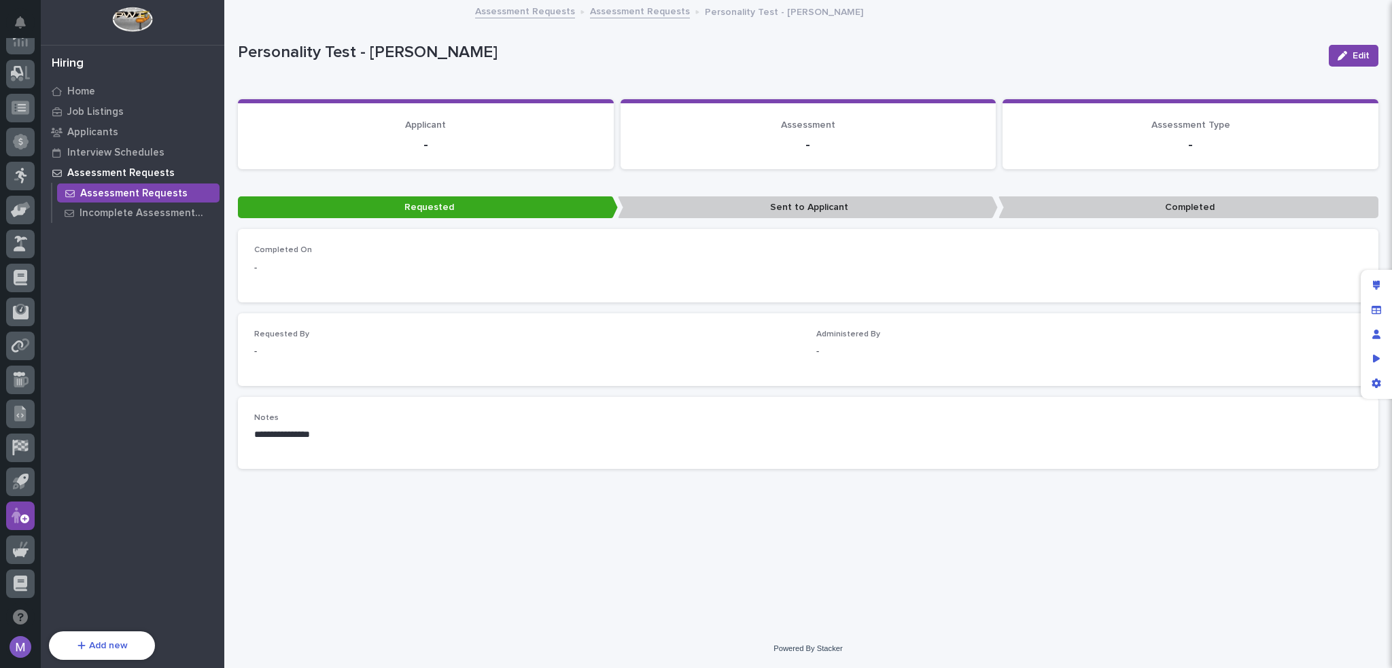
click at [917, 52] on p "Personality Test - [PERSON_NAME]" at bounding box center [778, 53] width 1080 height 20
click at [82, 135] on p "Applicants" at bounding box center [92, 132] width 51 height 12
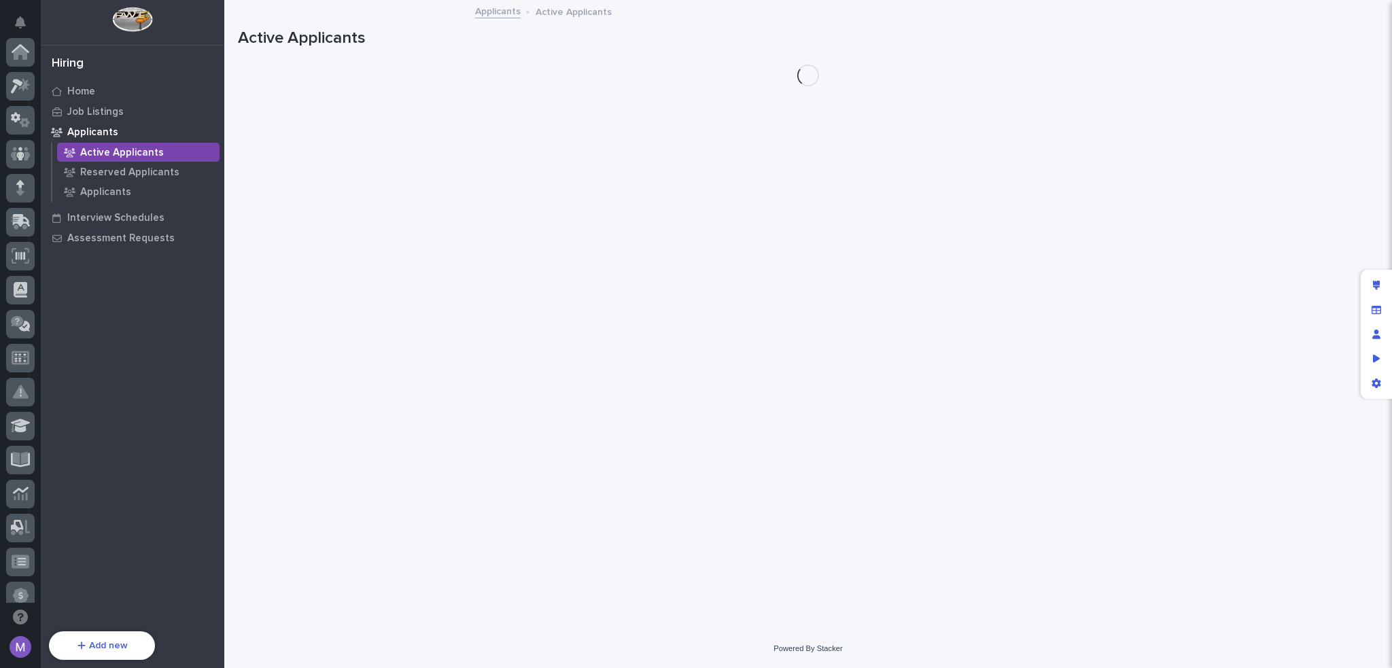
scroll to position [454, 0]
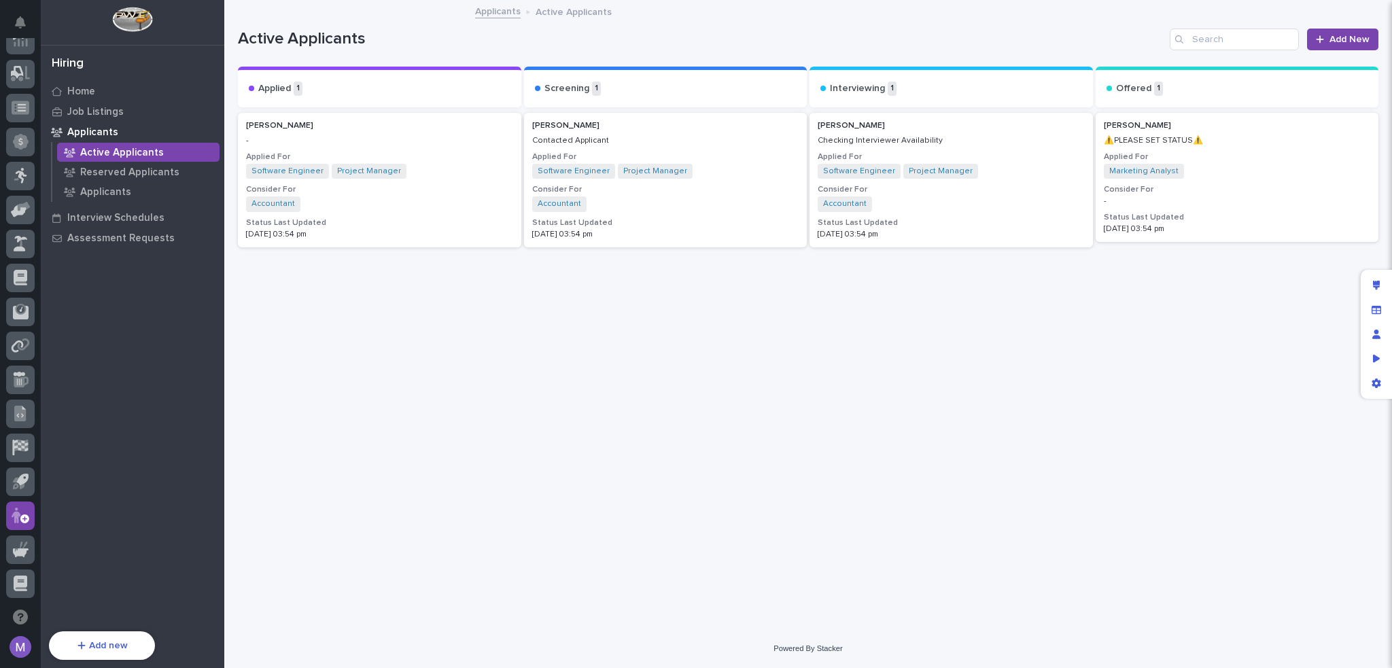
click at [733, 124] on div "[PERSON_NAME]" at bounding box center [665, 126] width 267 height 10
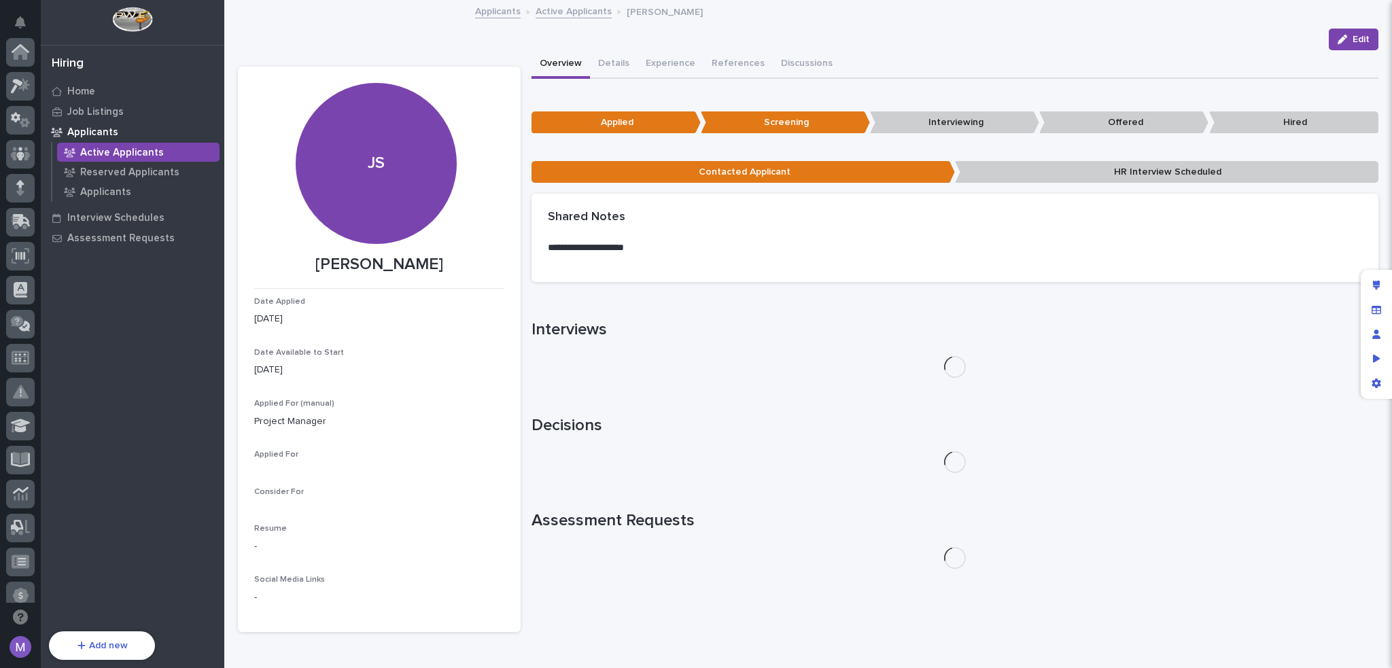
scroll to position [454, 0]
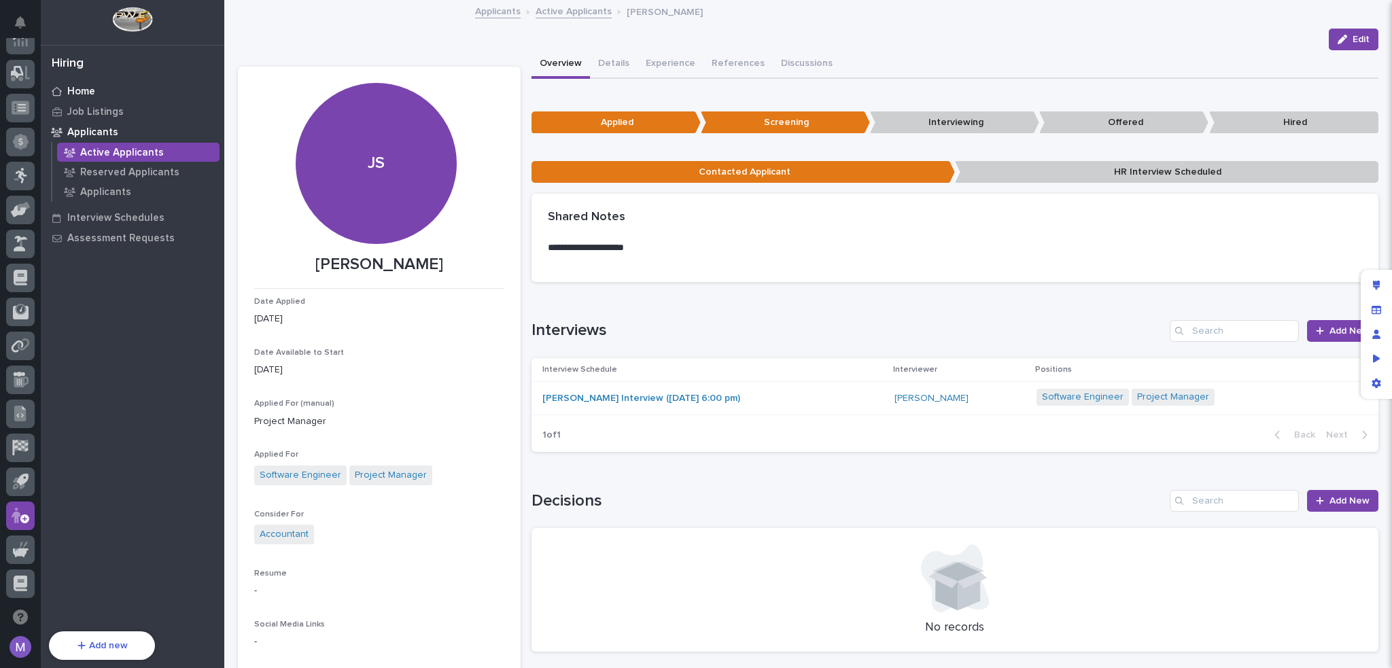
click at [92, 90] on p "Home" at bounding box center [81, 92] width 28 height 12
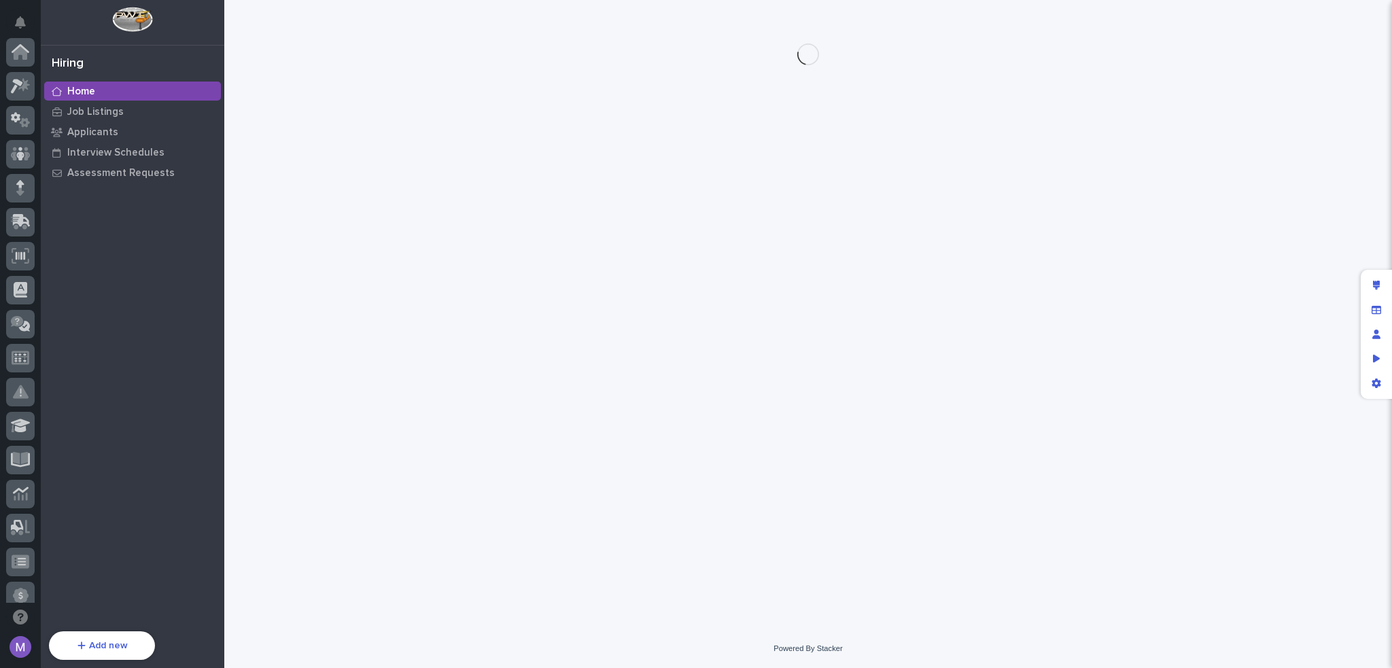
scroll to position [454, 0]
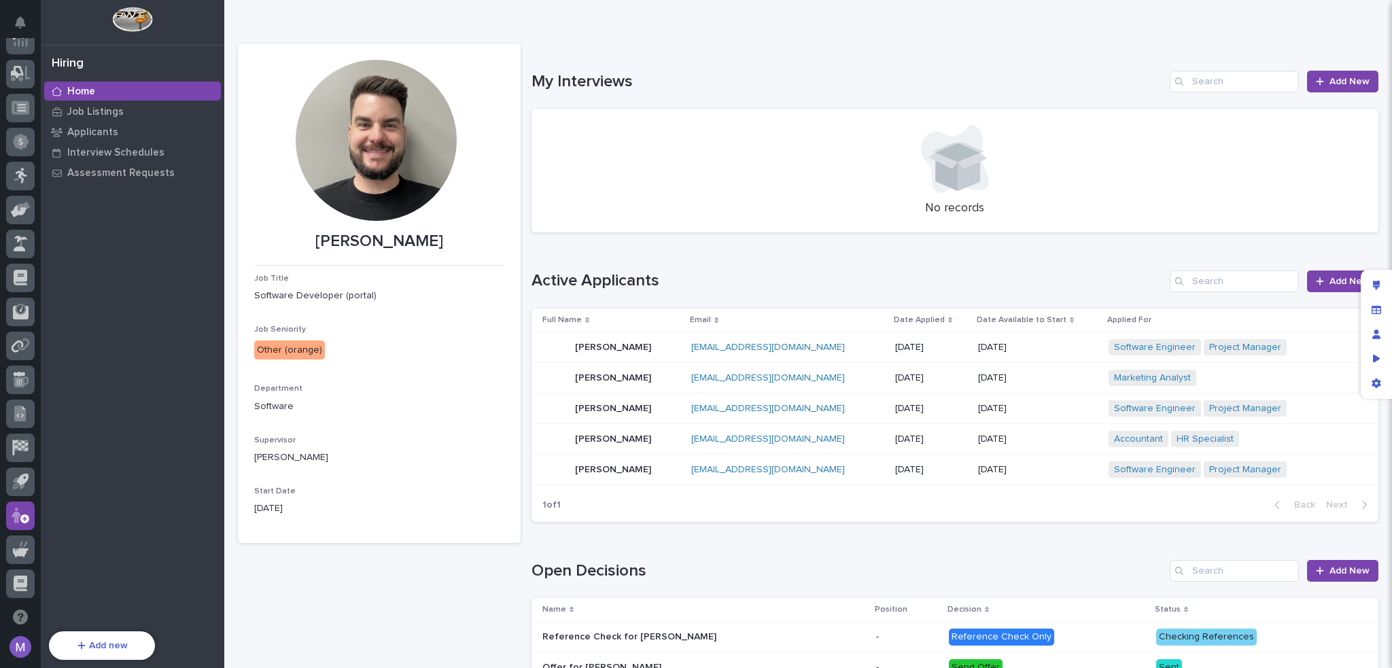
click at [796, 75] on h1 "My Interviews" at bounding box center [847, 82] width 633 height 20
click at [89, 107] on p "Job Listings" at bounding box center [95, 112] width 56 height 12
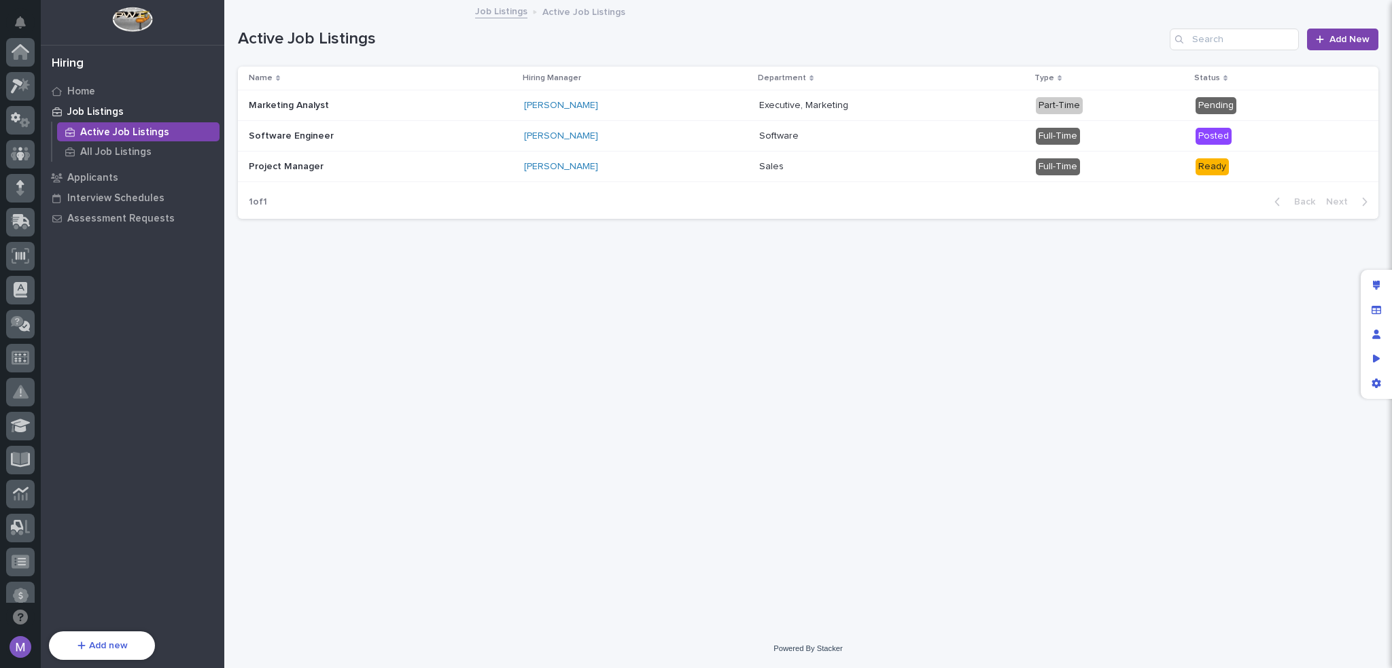
scroll to position [454, 0]
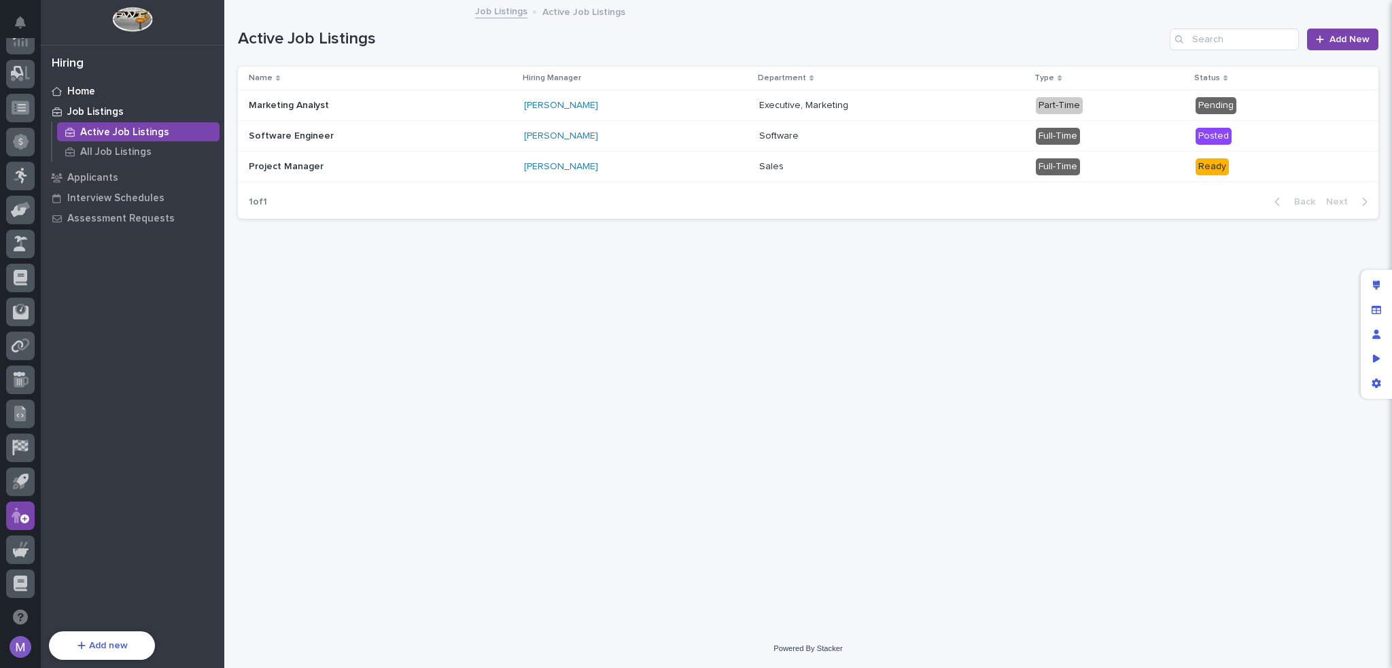
click at [92, 90] on p "Home" at bounding box center [81, 92] width 28 height 12
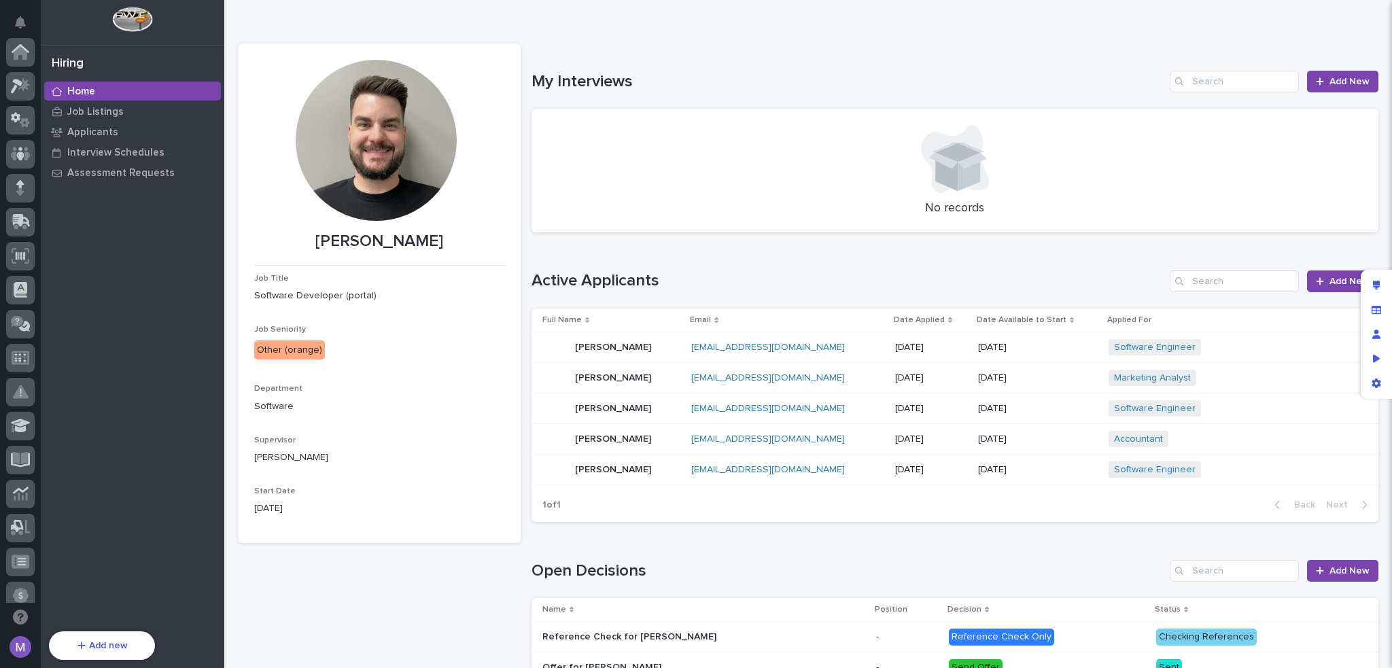
scroll to position [454, 0]
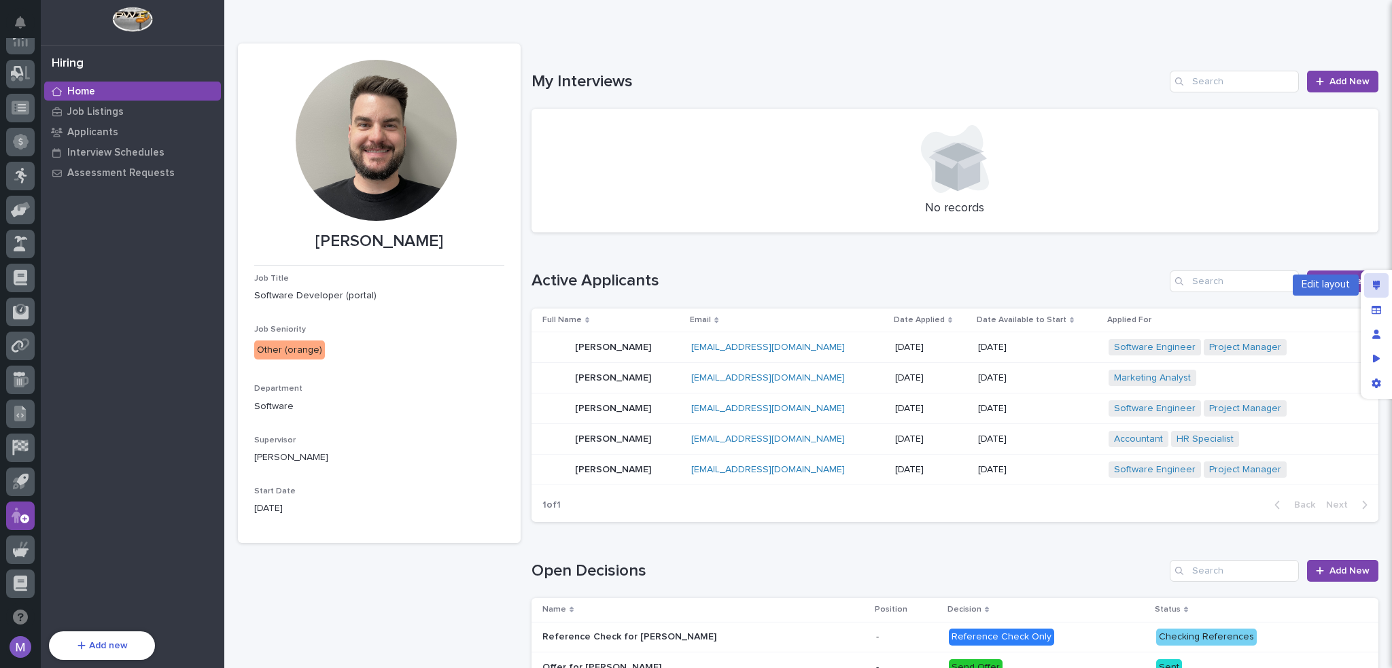
click at [1375, 292] on div "Edit layout" at bounding box center [1376, 285] width 24 height 24
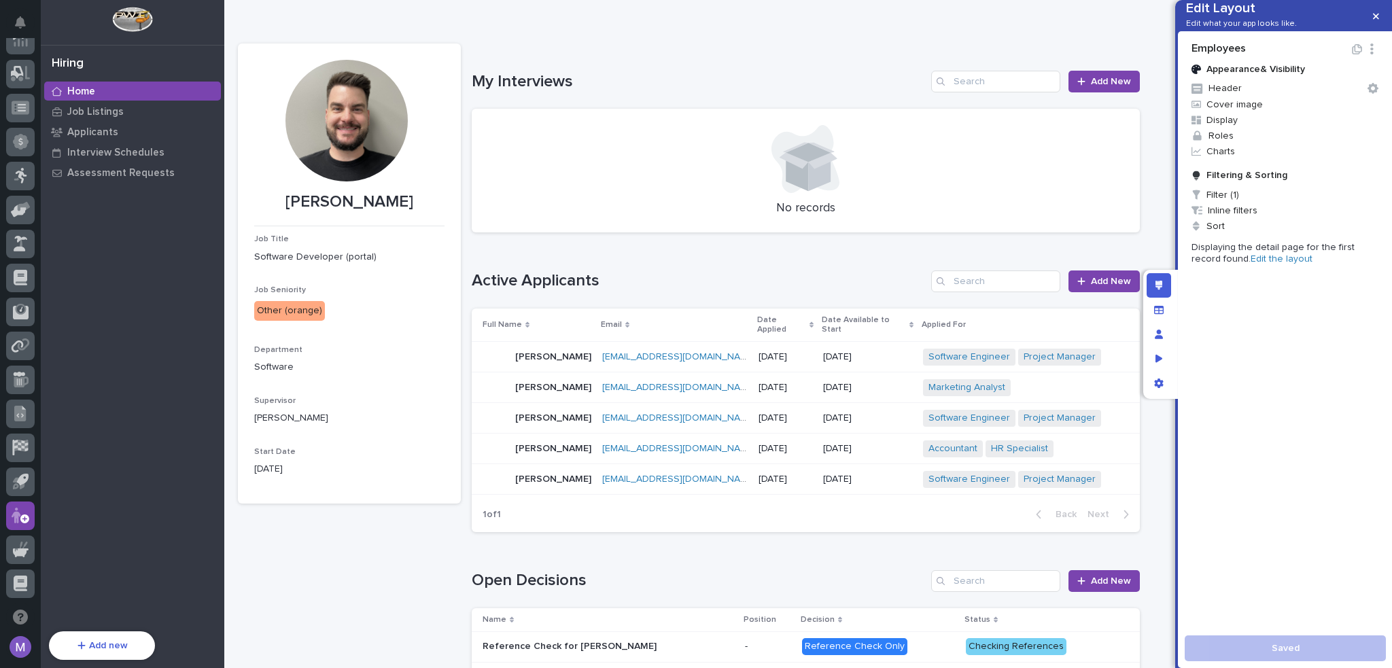
click at [1250, 264] on link "Edit the layout" at bounding box center [1281, 259] width 62 height 10
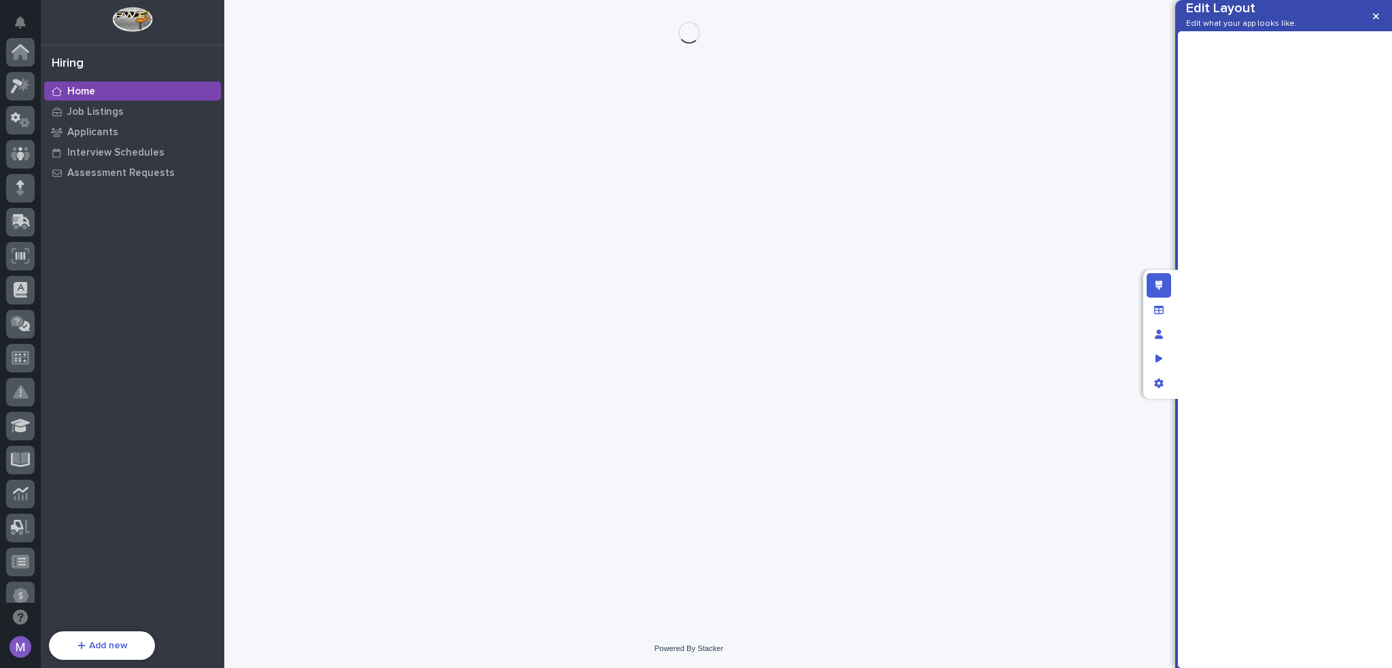
scroll to position [454, 0]
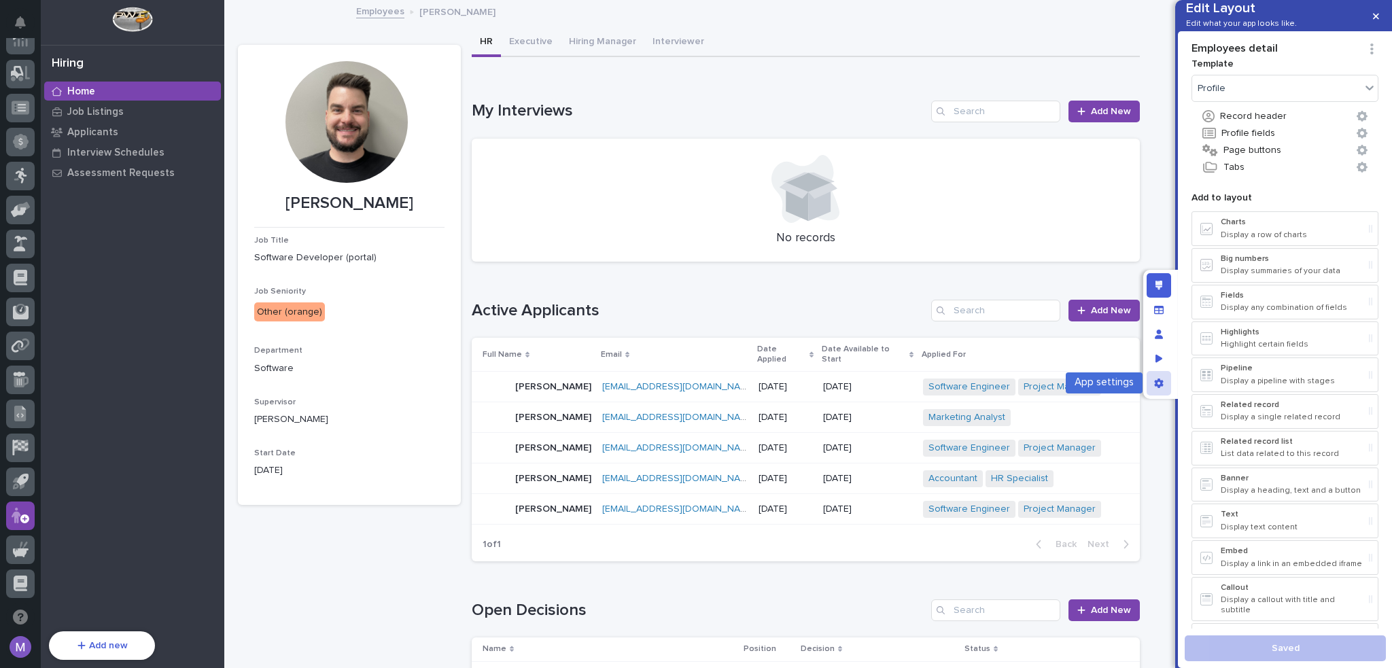
click at [1166, 384] on div "App settings" at bounding box center [1158, 383] width 24 height 24
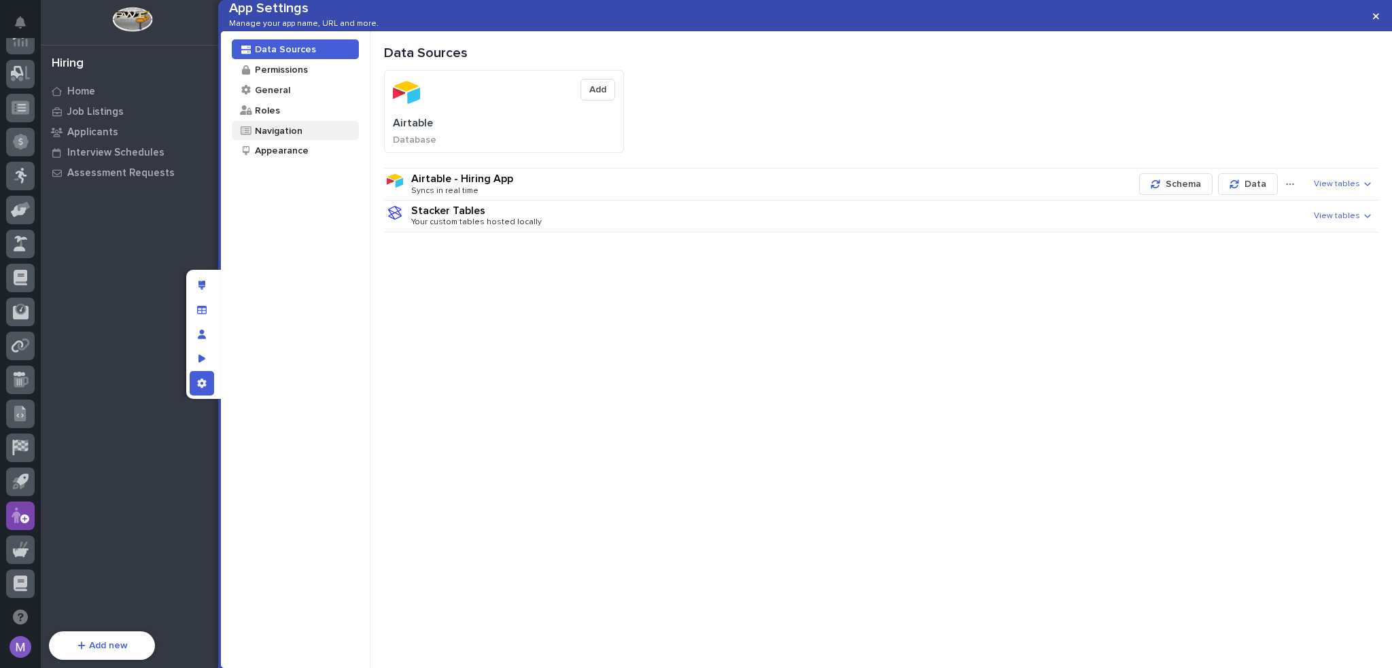
click at [264, 137] on div "Navigation" at bounding box center [277, 130] width 49 height 13
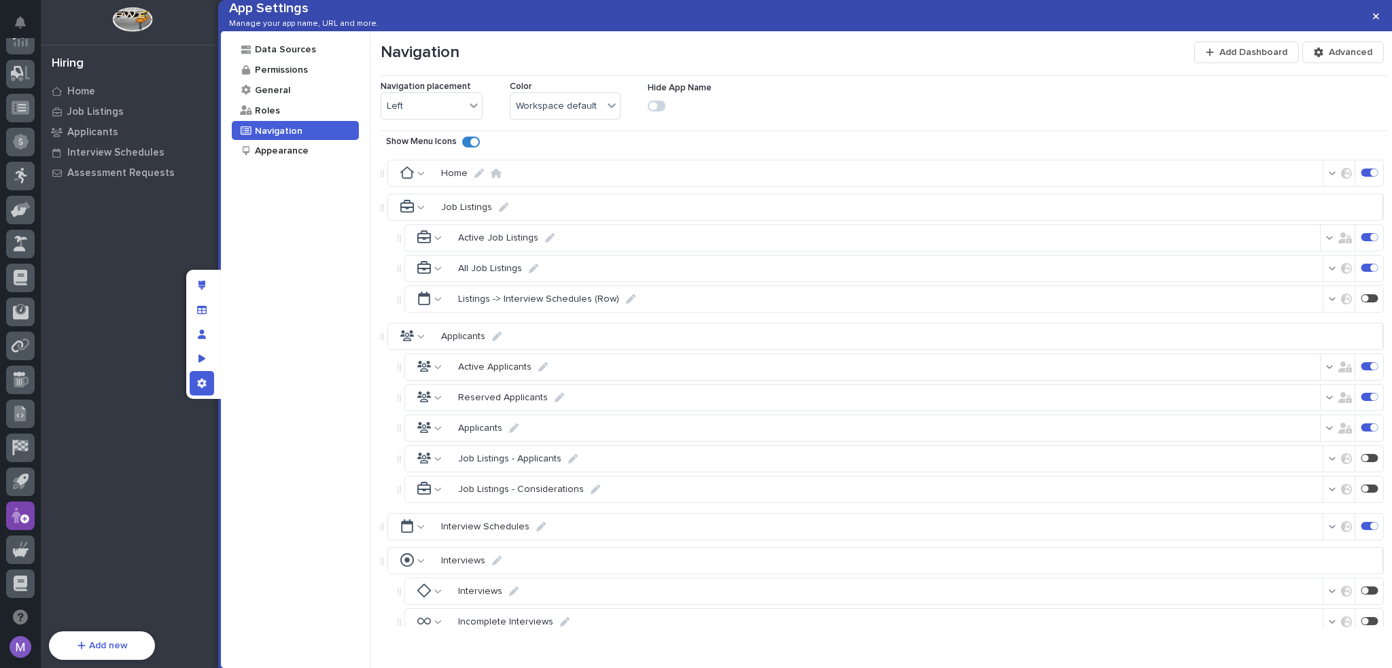
click at [477, 178] on icon at bounding box center [479, 174] width 10 height 10
click at [486, 188] on input "Home" at bounding box center [493, 173] width 115 height 27
type input "My Work"
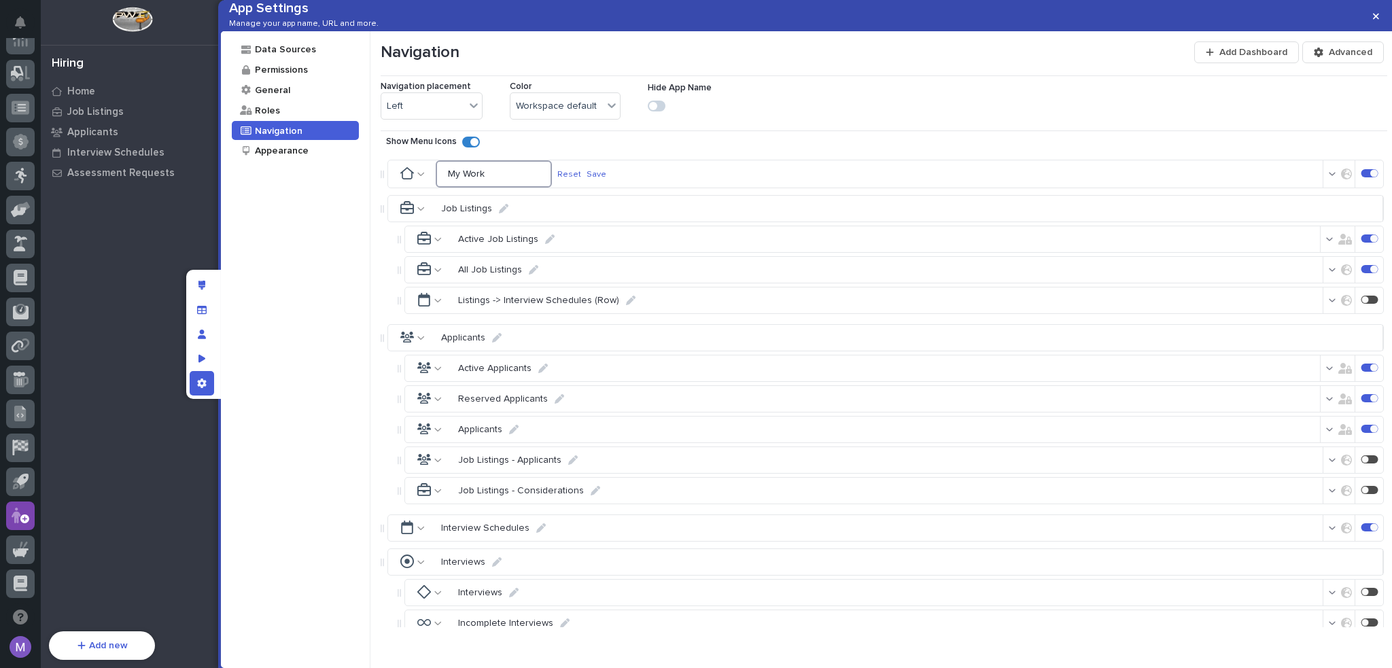
click at [495, 188] on input "My Work" at bounding box center [494, 173] width 116 height 27
drag, startPoint x: 462, startPoint y: 196, endPoint x: 484, endPoint y: 198, distance: 22.5
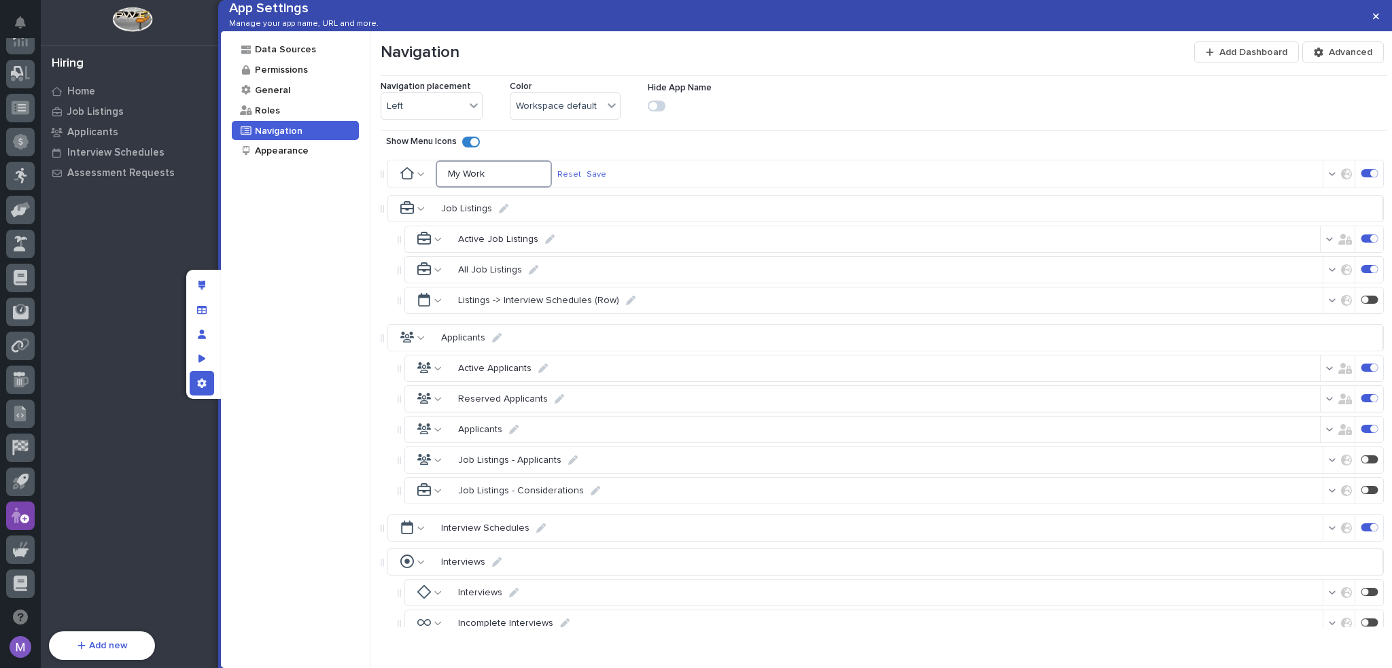
click at [484, 188] on input "My Work" at bounding box center [494, 173] width 116 height 27
click at [424, 187] on div at bounding box center [417, 174] width 48 height 26
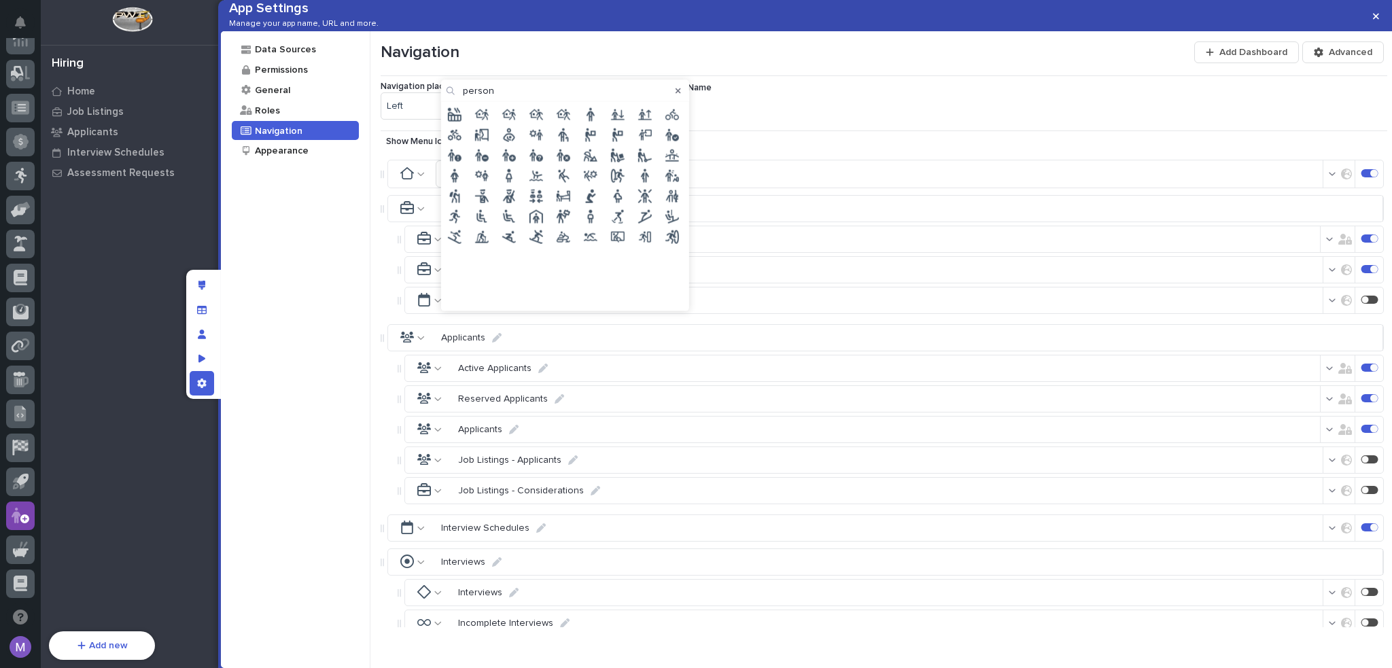
drag, startPoint x: 541, startPoint y: 97, endPoint x: 453, endPoint y: 86, distance: 89.1
click at [453, 88] on div "person" at bounding box center [565, 91] width 248 height 22
drag, startPoint x: 509, startPoint y: 92, endPoint x: 459, endPoint y: 93, distance: 50.3
click at [459, 93] on div "person" at bounding box center [565, 91] width 248 height 22
type input "portt"
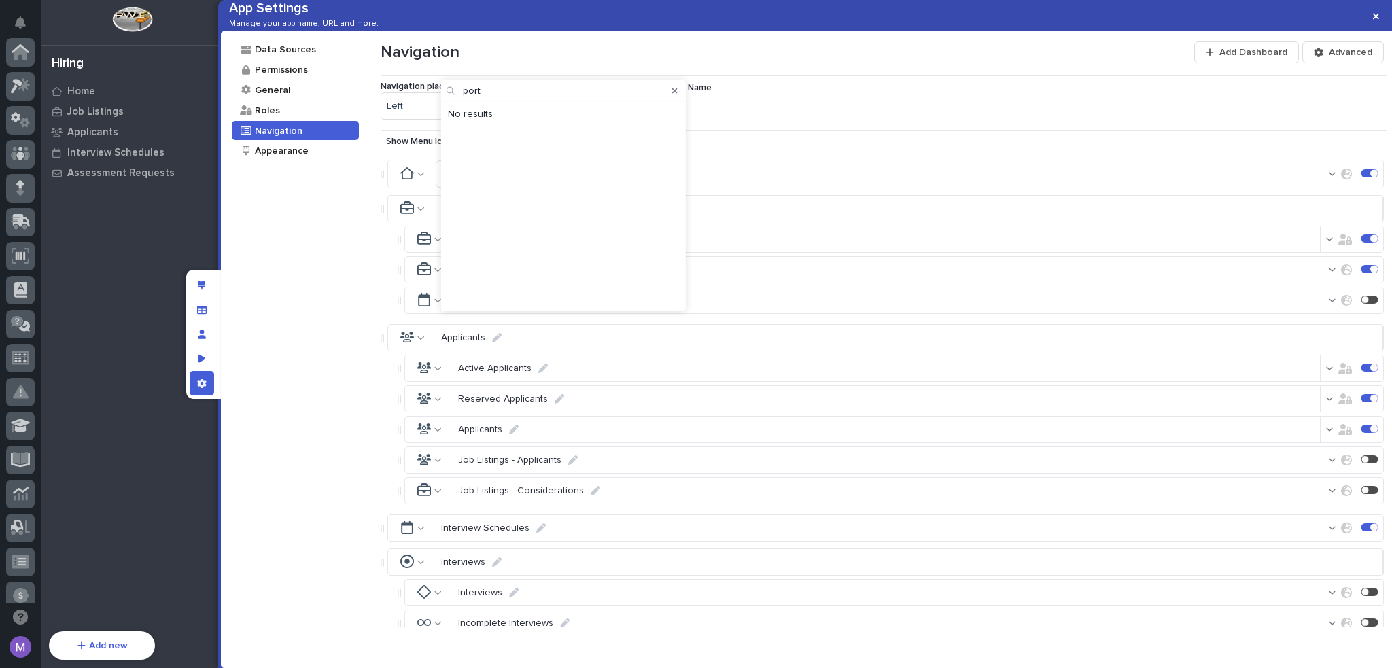
scroll to position [454, 0]
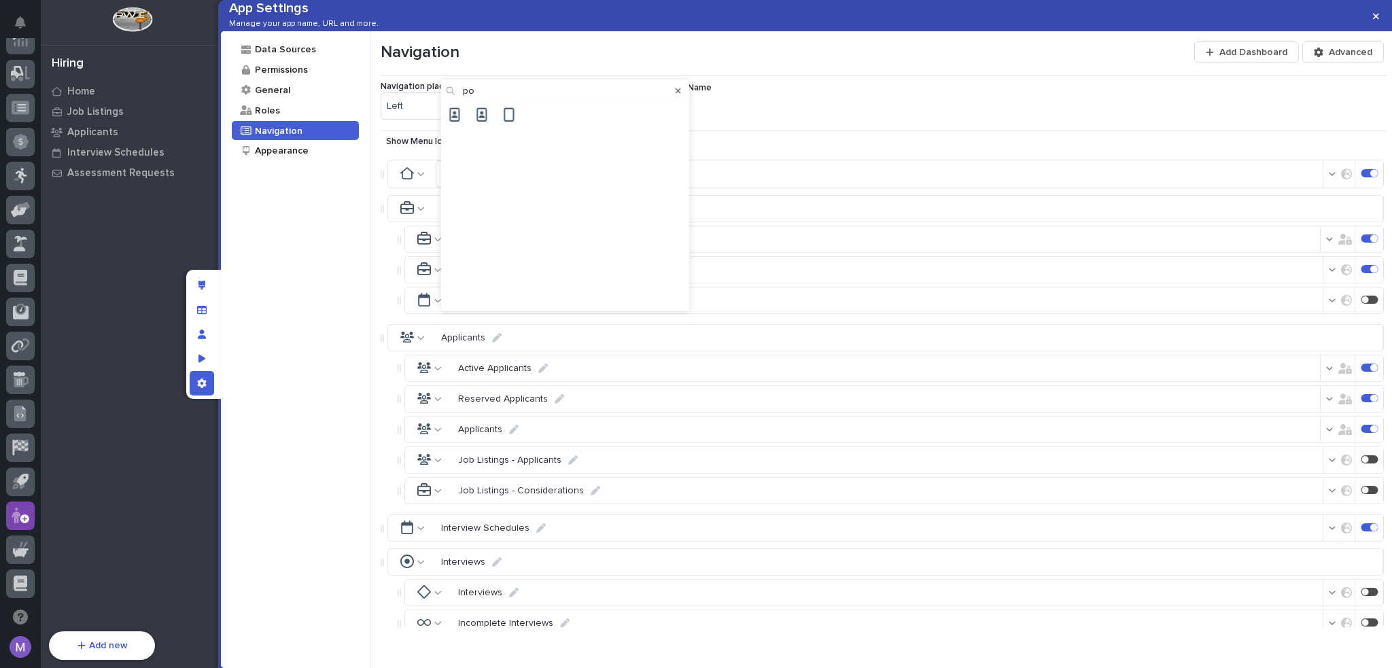
type input "p"
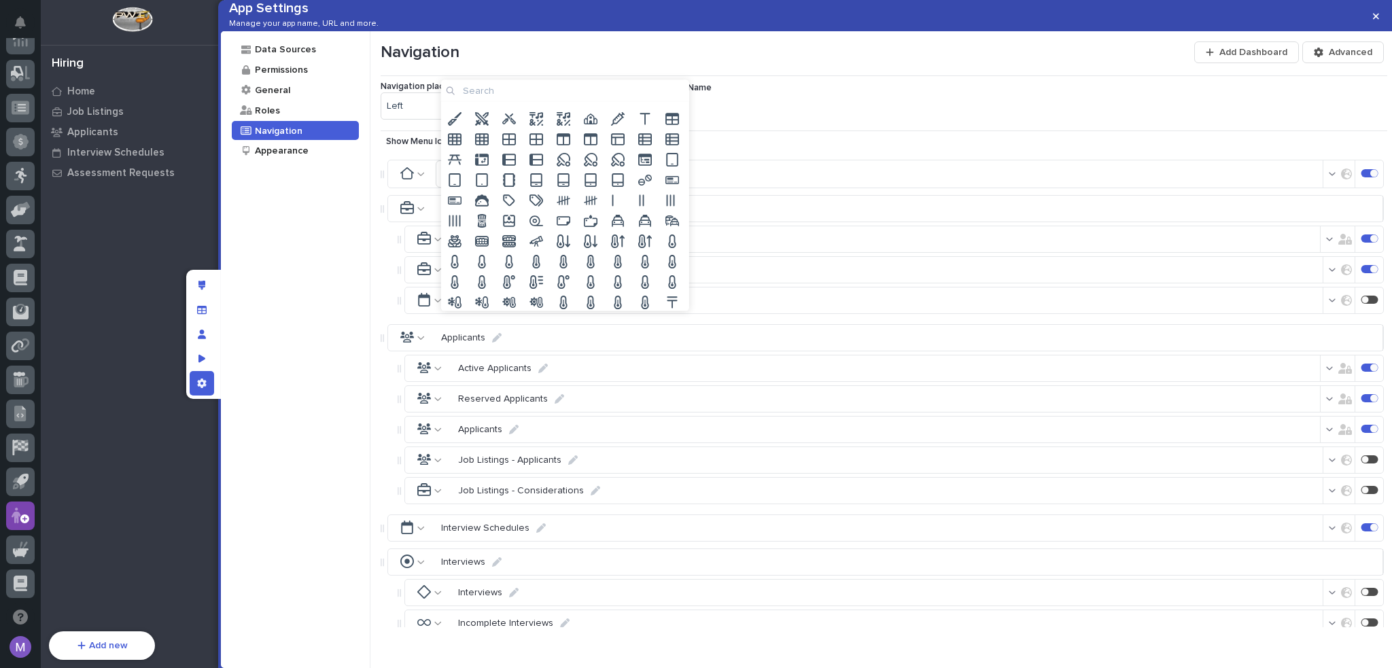
scroll to position [8039, 0]
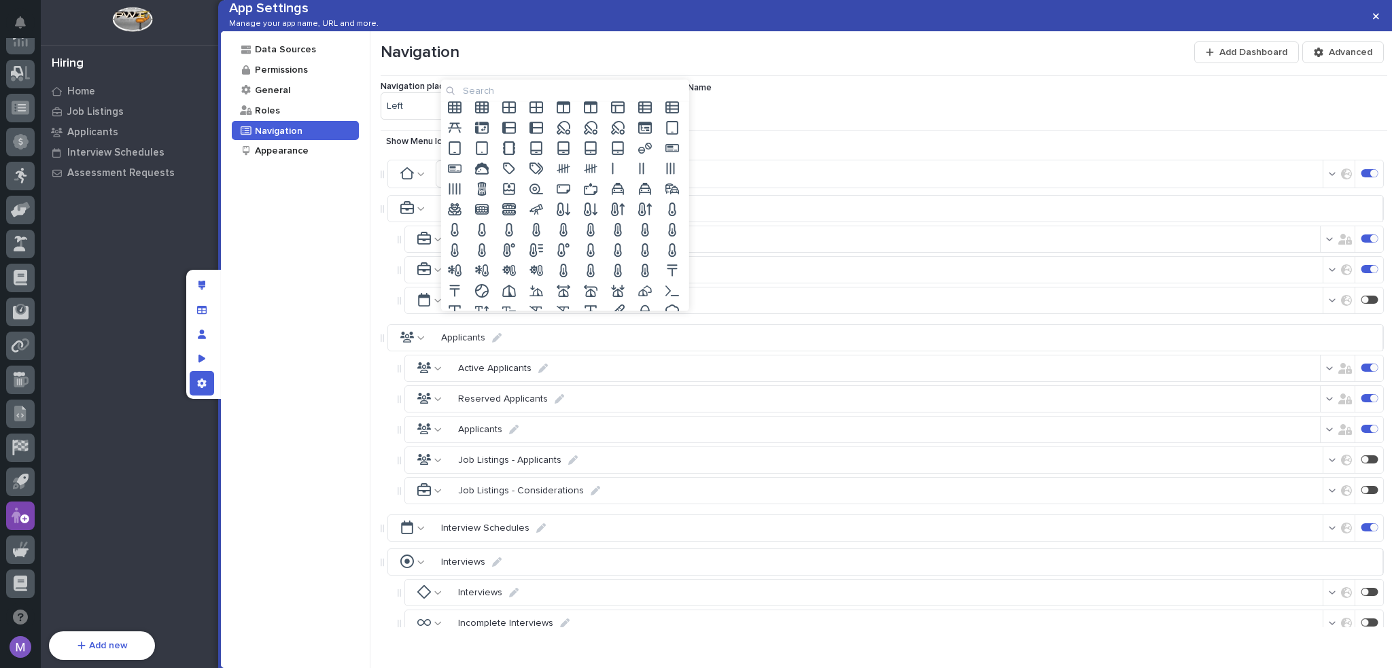
click at [554, 88] on input at bounding box center [565, 91] width 248 height 22
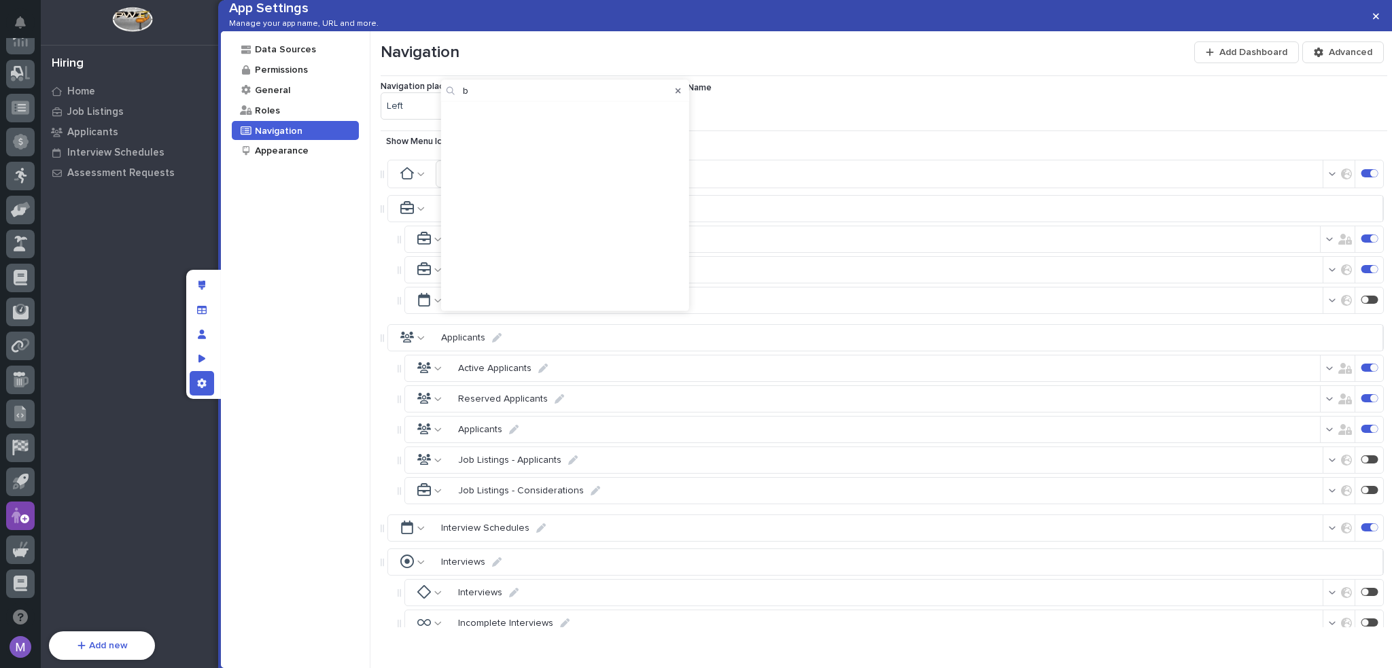
scroll to position [0, 0]
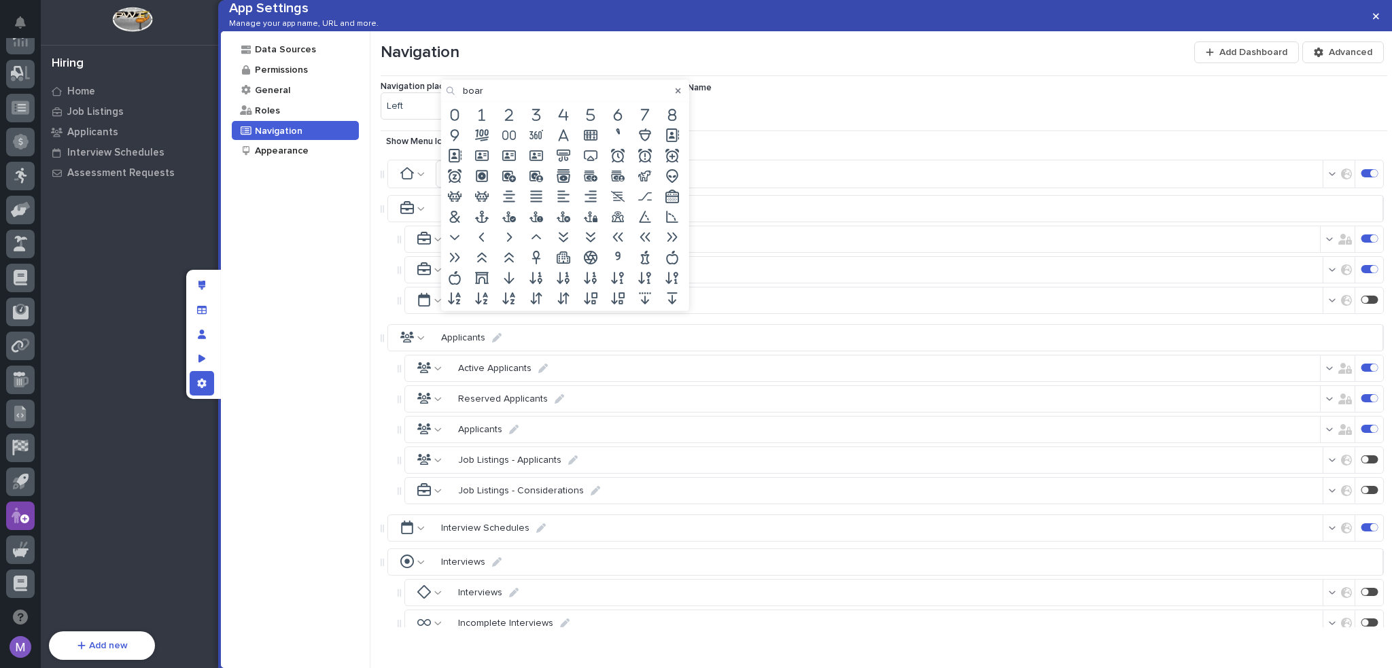
type input "board"
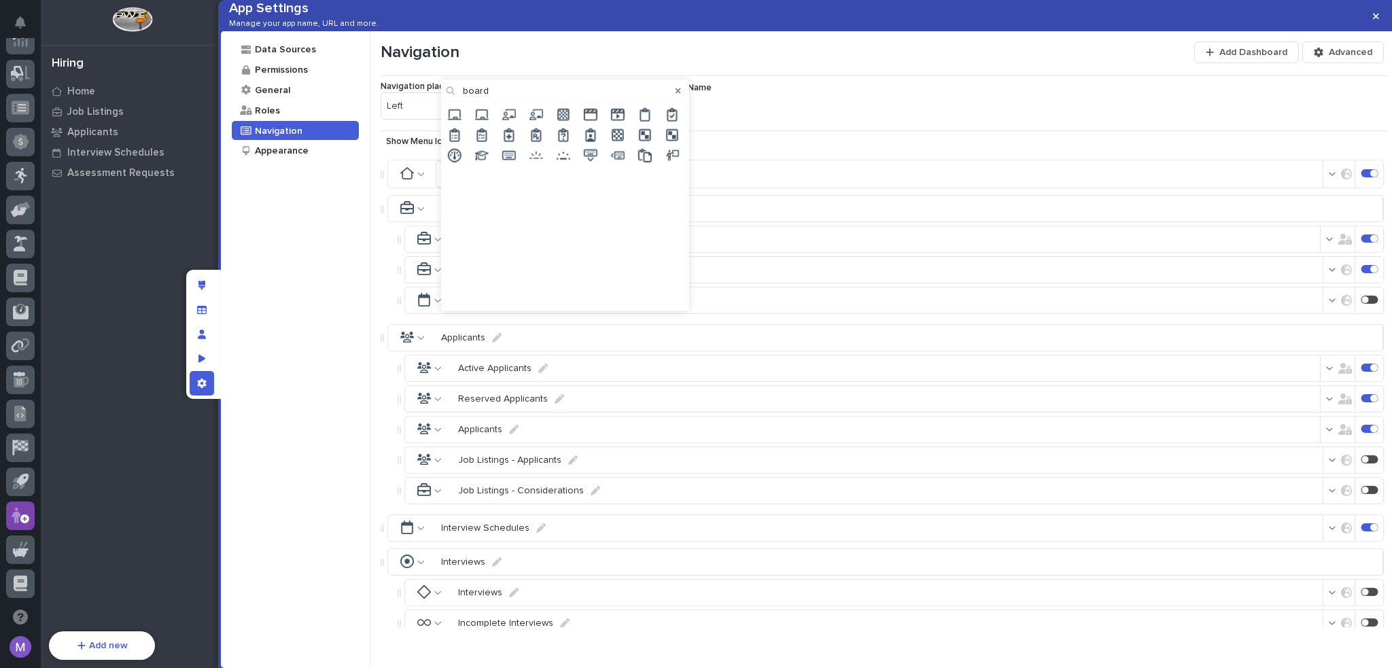
click at [574, 92] on input "board" at bounding box center [565, 91] width 248 height 22
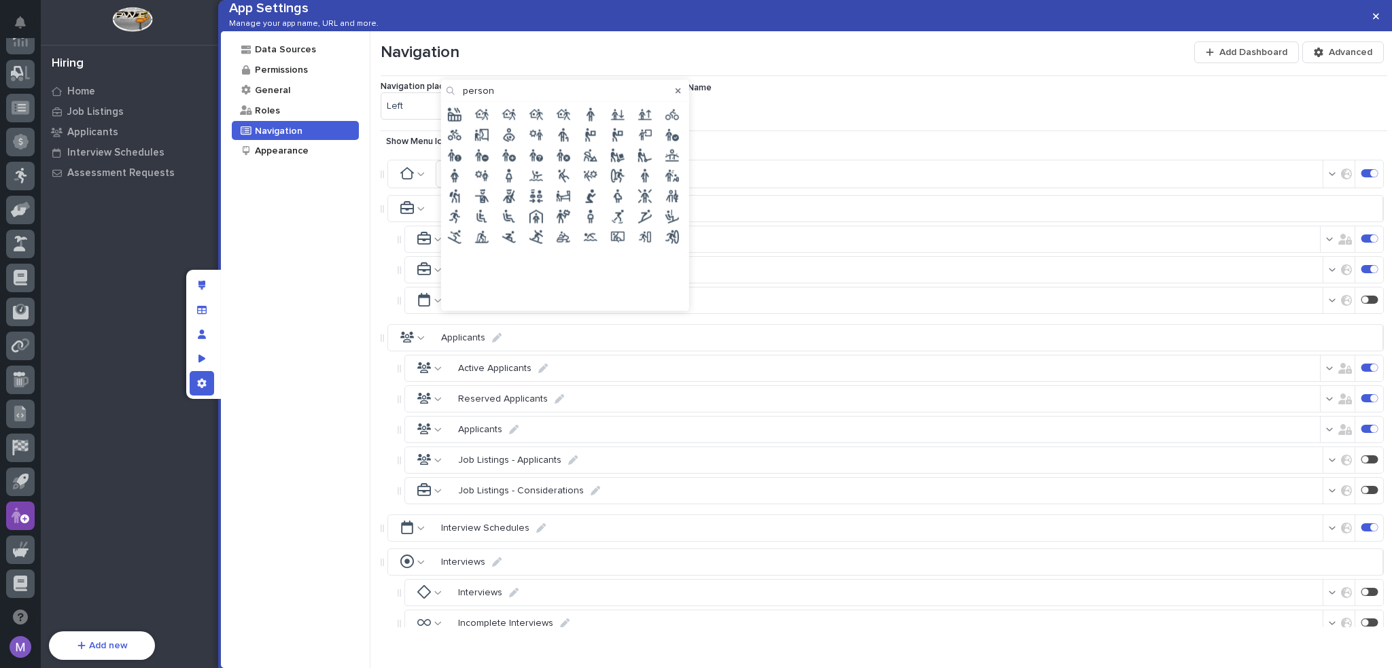
type input "person"
click at [592, 111] on icon at bounding box center [590, 114] width 8 height 14
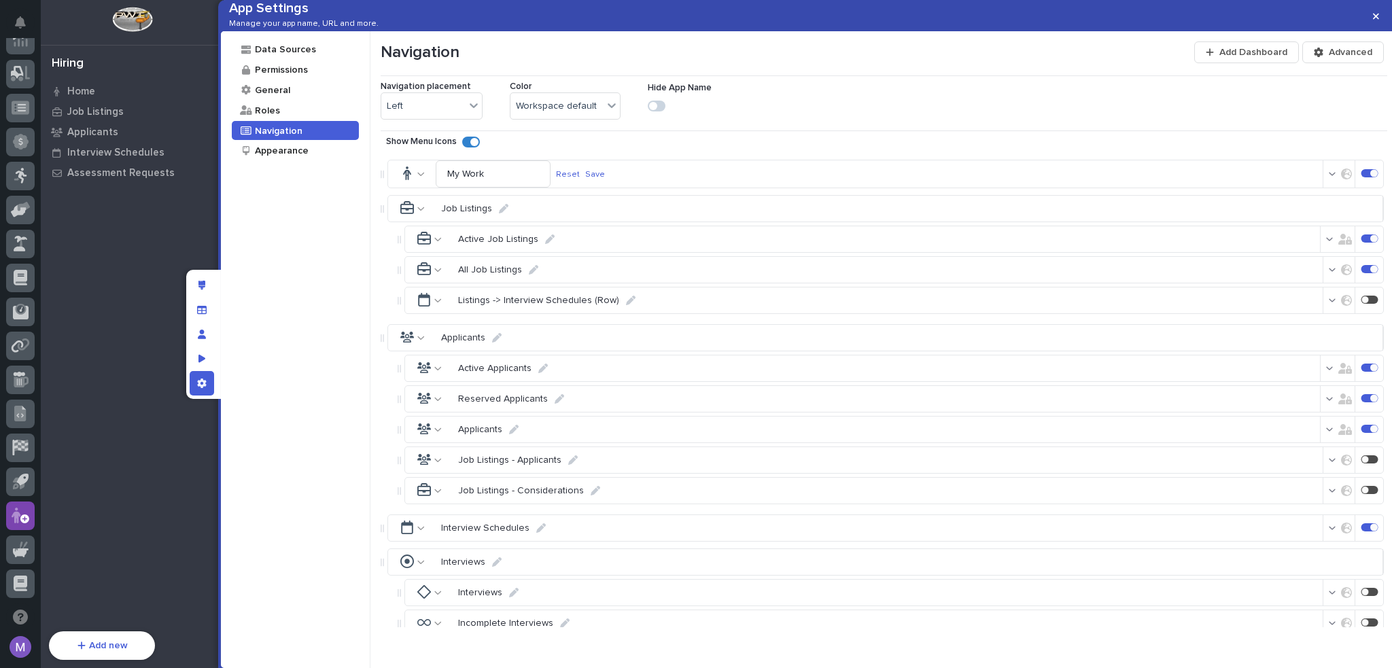
click at [605, 179] on p "Save" at bounding box center [595, 174] width 20 height 10
click at [480, 178] on icon at bounding box center [479, 174] width 10 height 10
click at [495, 188] on input "Home" at bounding box center [493, 173] width 115 height 27
type input "My Work"
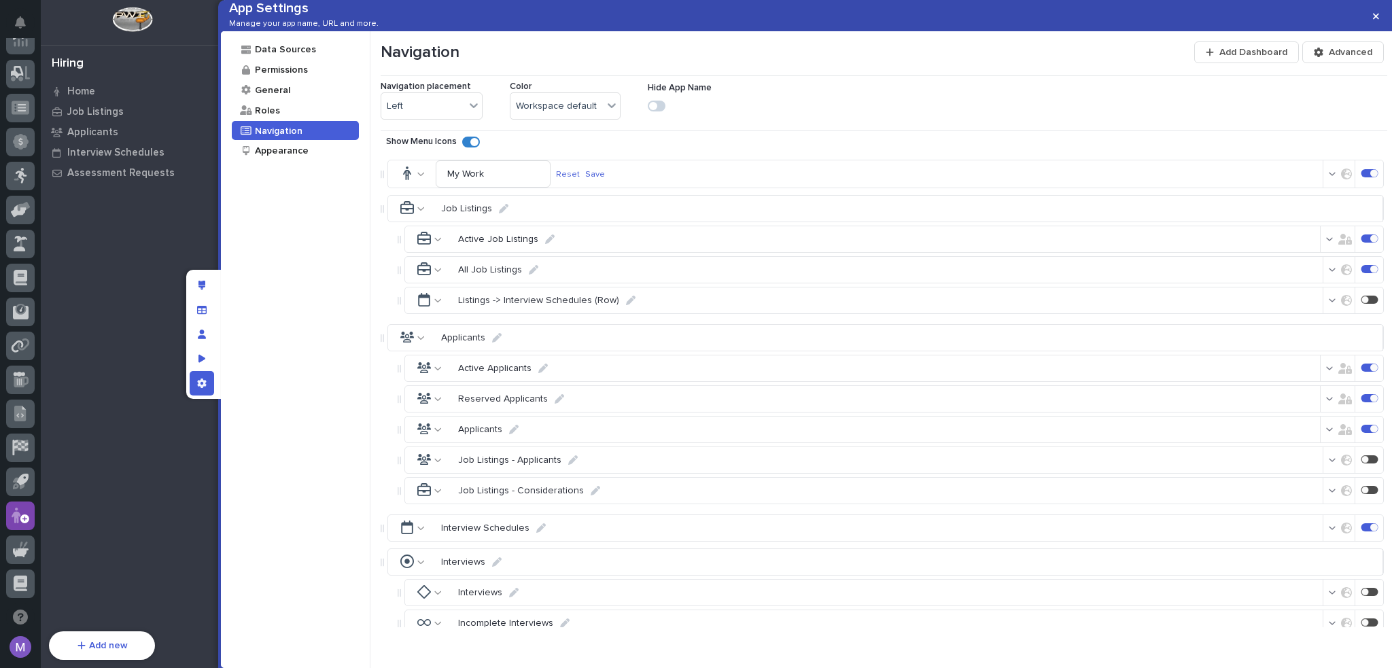
click at [605, 179] on p "Save" at bounding box center [595, 174] width 20 height 10
click at [198, 391] on div "App settings" at bounding box center [202, 383] width 24 height 24
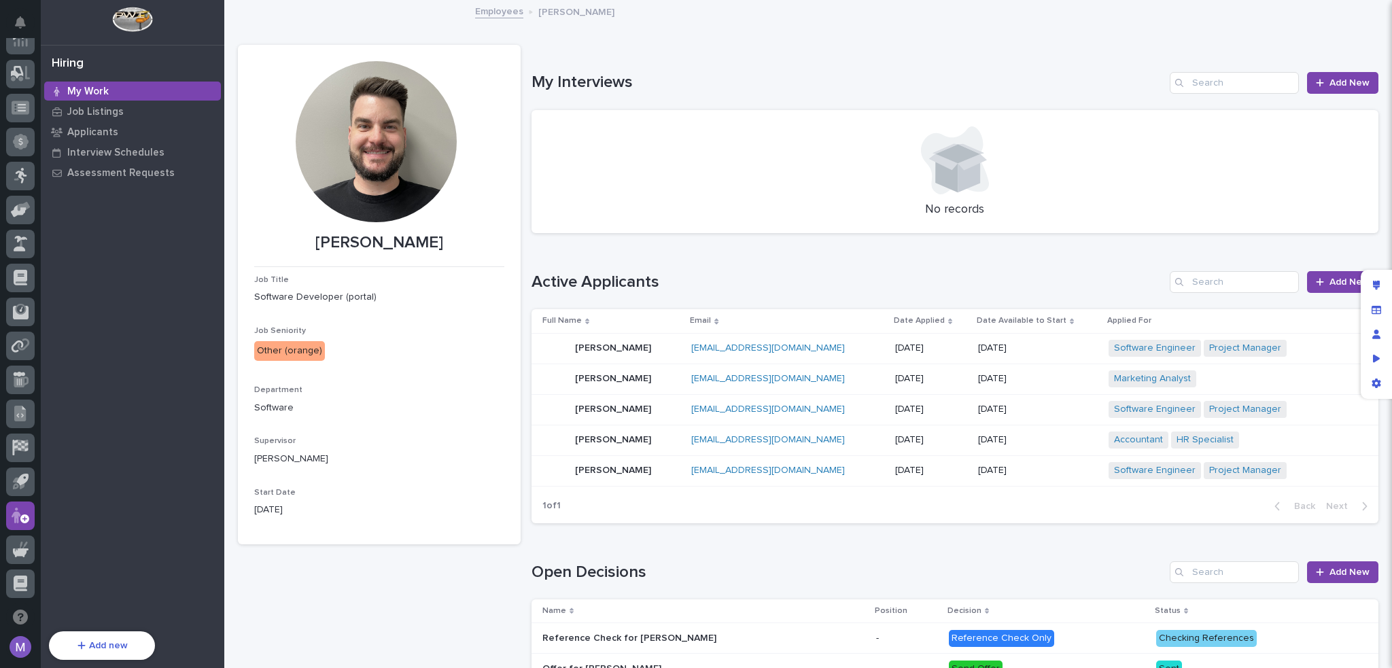
click at [780, 62] on div "Loading... Saving… My Interviews Add New No records" at bounding box center [954, 145] width 847 height 200
